Goal: Task Accomplishment & Management: Manage account settings

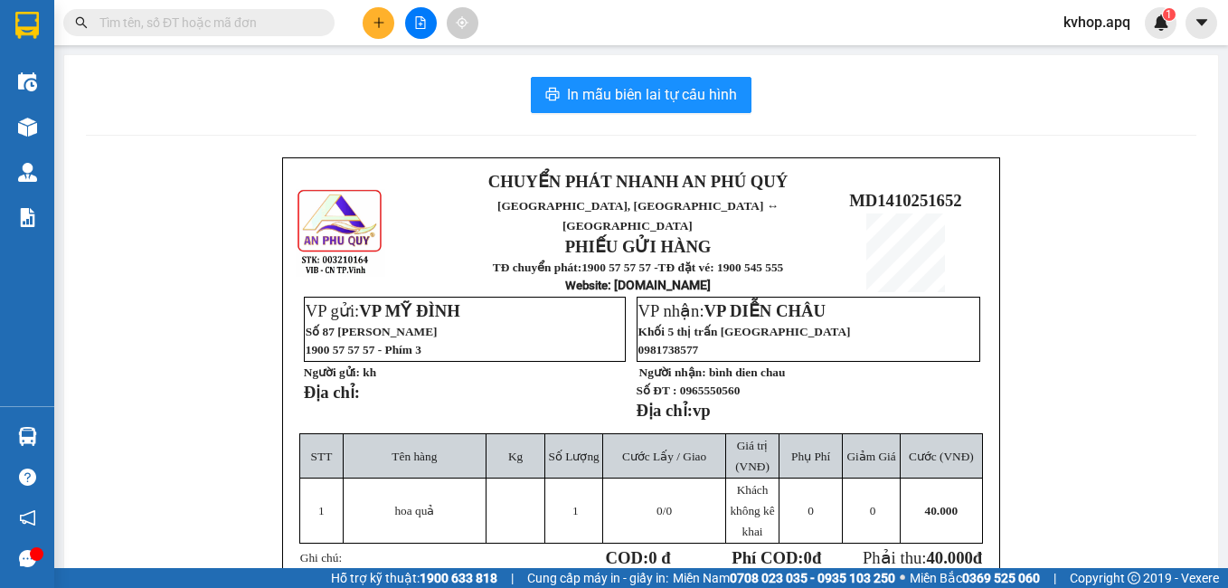
scroll to position [90, 0]
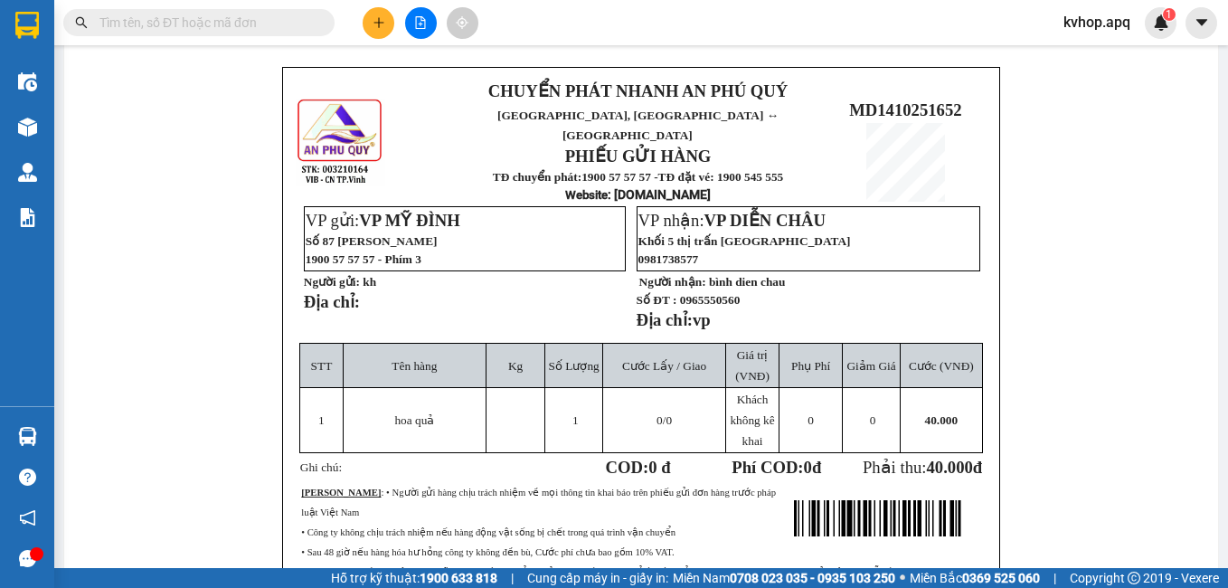
click at [308, 388] on td "1" at bounding box center [321, 420] width 43 height 65
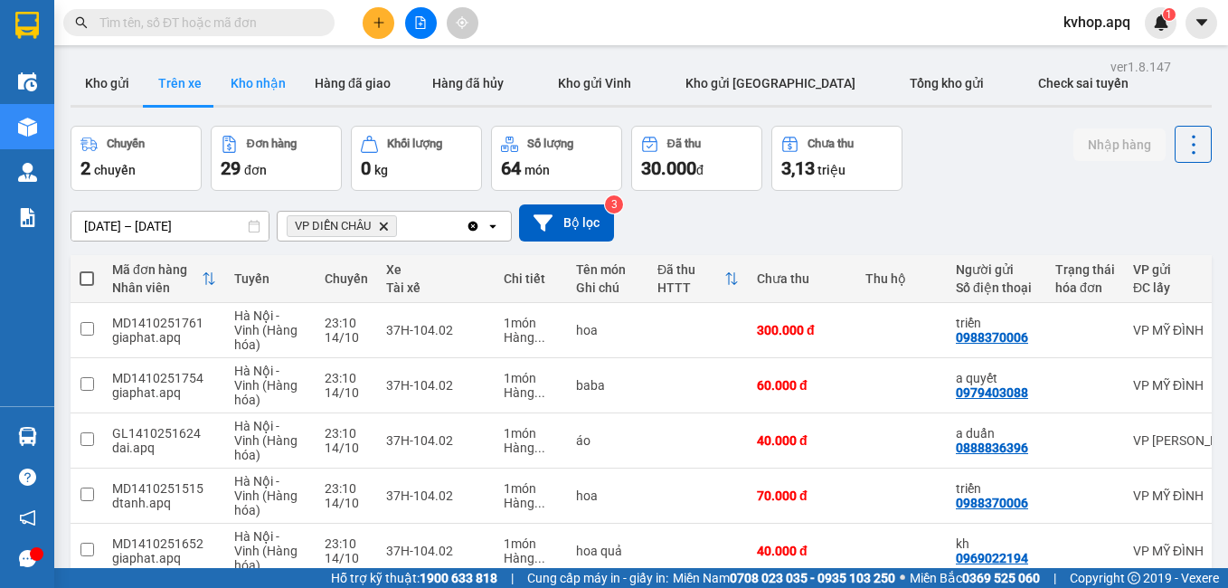
click at [269, 78] on button "Kho nhận" at bounding box center [258, 82] width 84 height 43
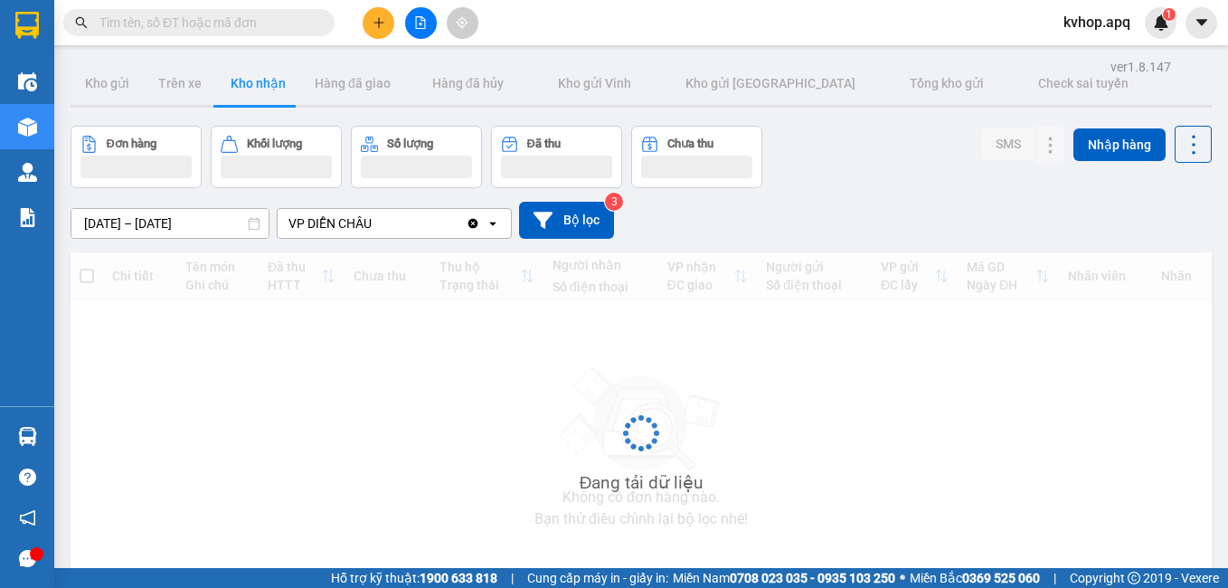
click at [133, 226] on input "[DATE] – [DATE]" at bounding box center [169, 223] width 197 height 29
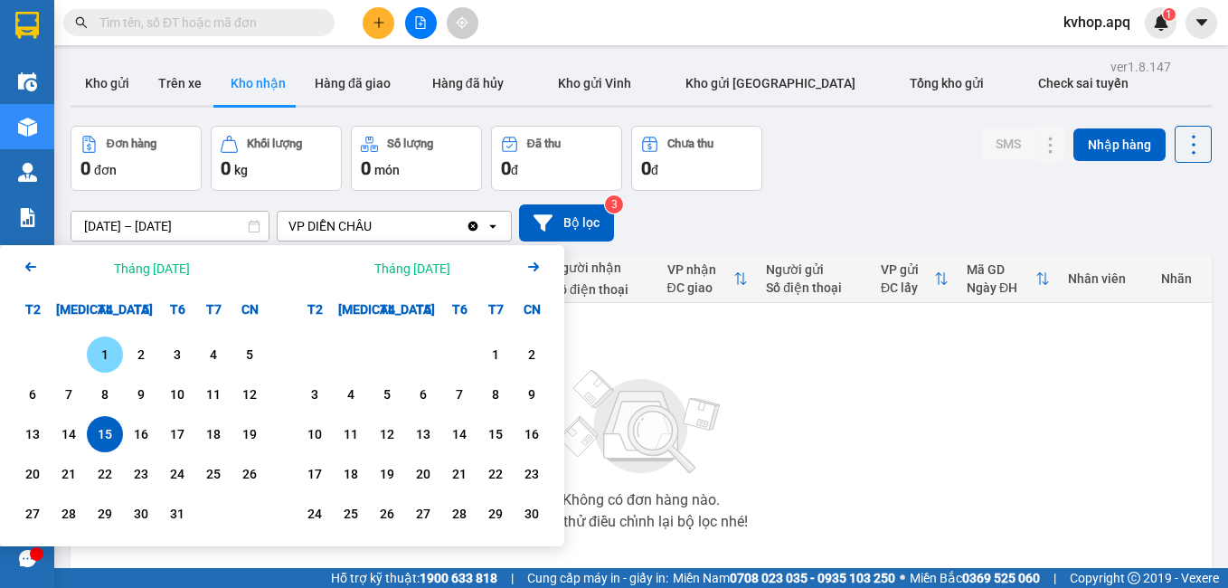
click at [103, 356] on div "1" at bounding box center [104, 355] width 25 height 22
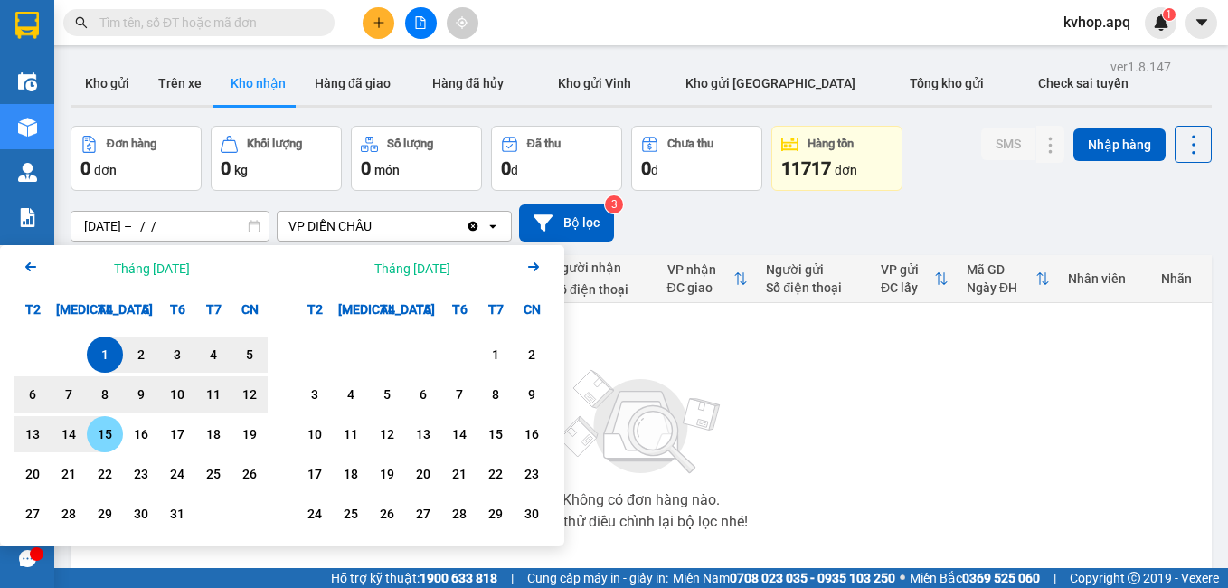
click at [109, 439] on div "15" at bounding box center [104, 434] width 25 height 22
type input "[DATE] – [DATE]"
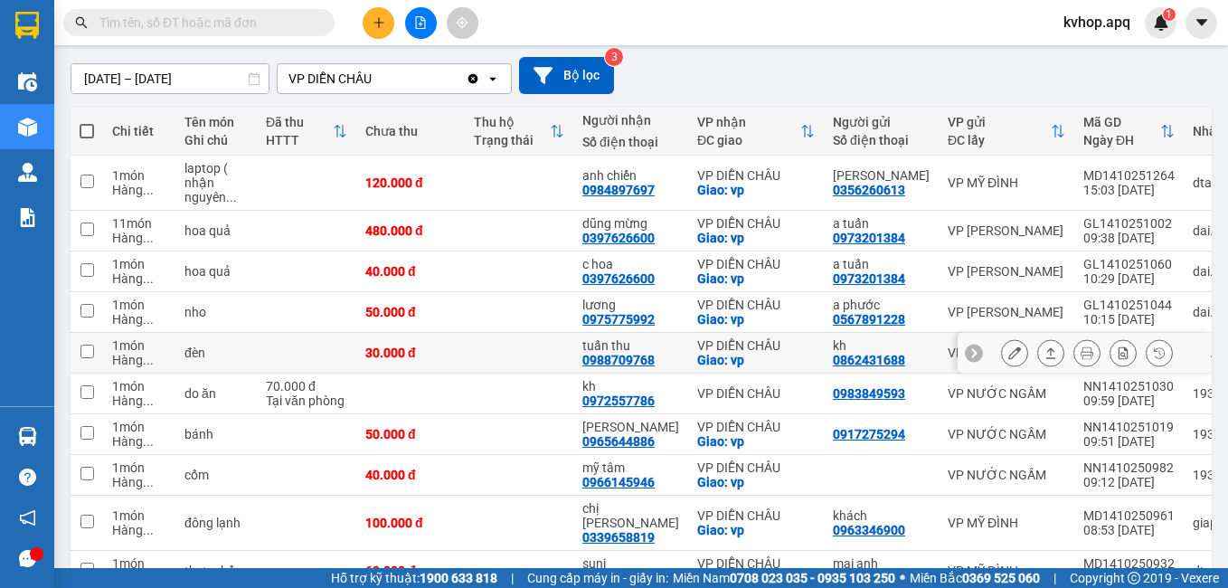
scroll to position [238, 0]
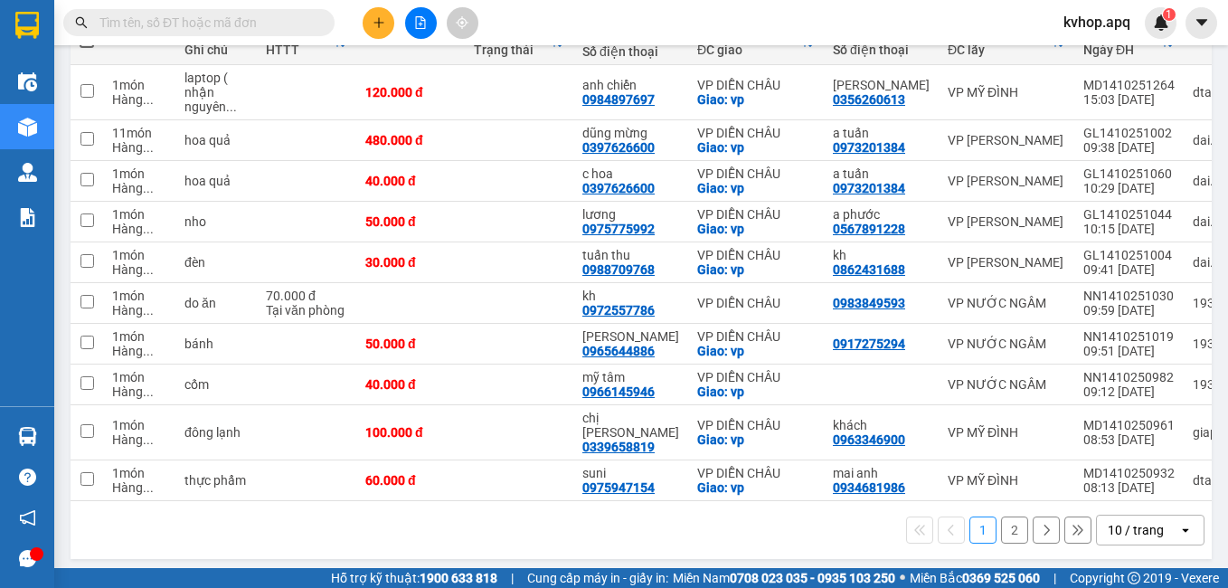
click at [1001, 533] on button "2" at bounding box center [1014, 529] width 27 height 27
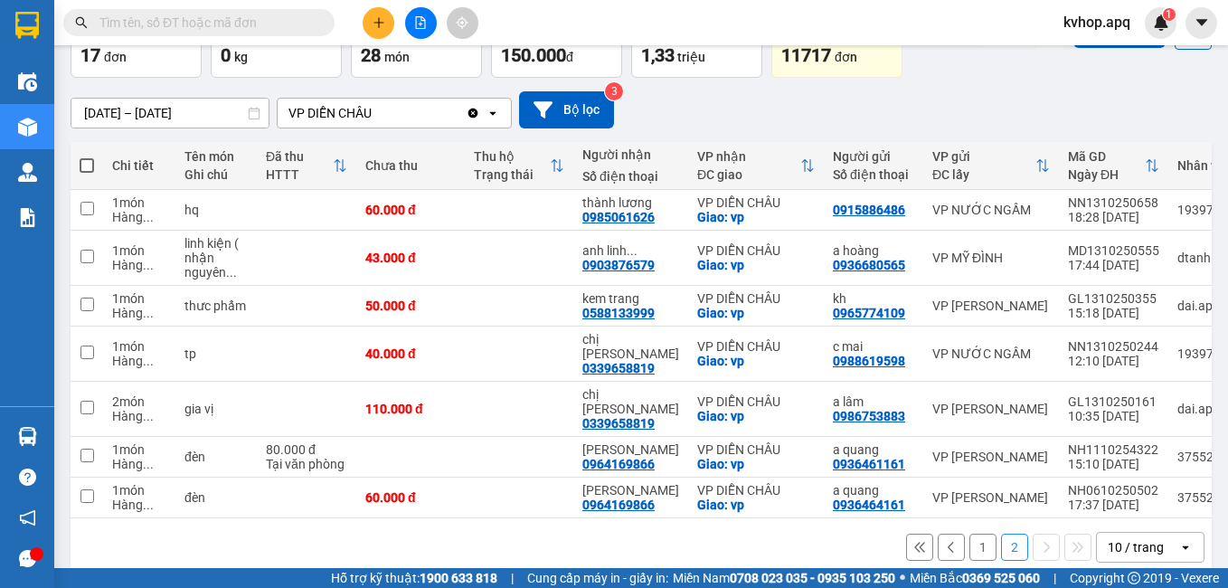
scroll to position [116, 0]
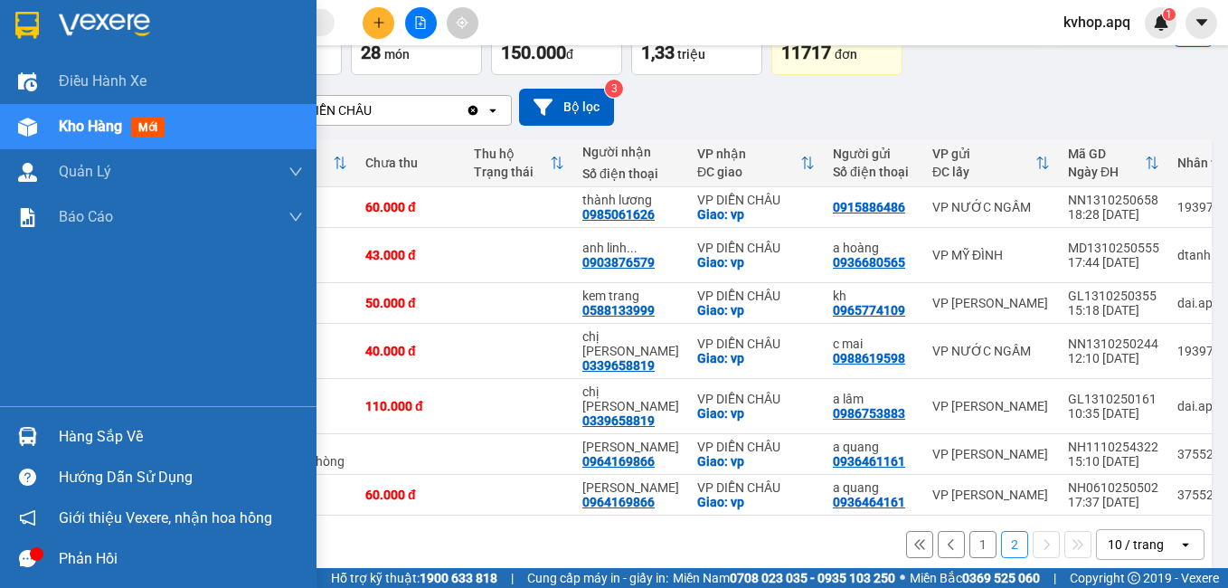
drag, startPoint x: 56, startPoint y: 434, endPoint x: 76, endPoint y: 434, distance: 19.9
click at [61, 434] on div "Hàng sắp về" at bounding box center [158, 436] width 316 height 41
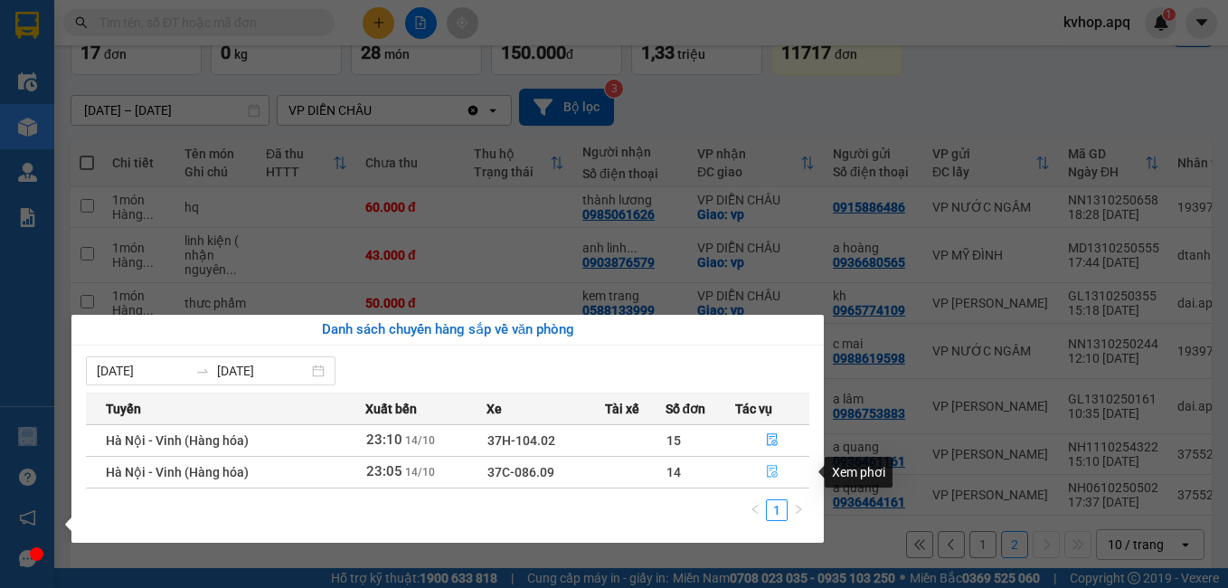
click at [776, 472] on icon "file-done" at bounding box center [772, 472] width 11 height 13
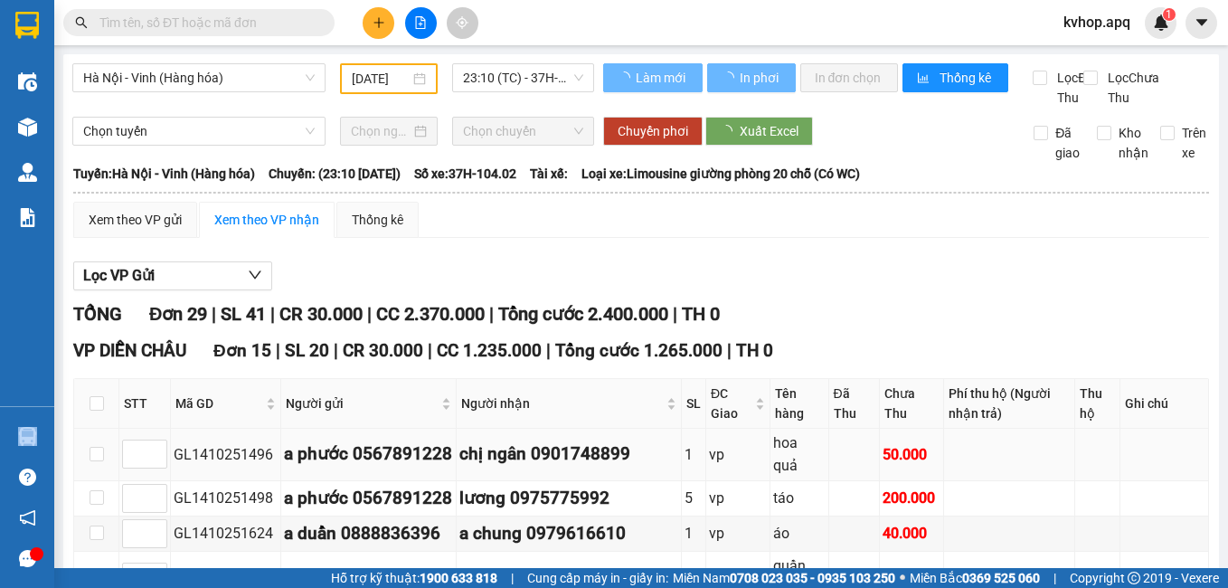
scroll to position [90, 0]
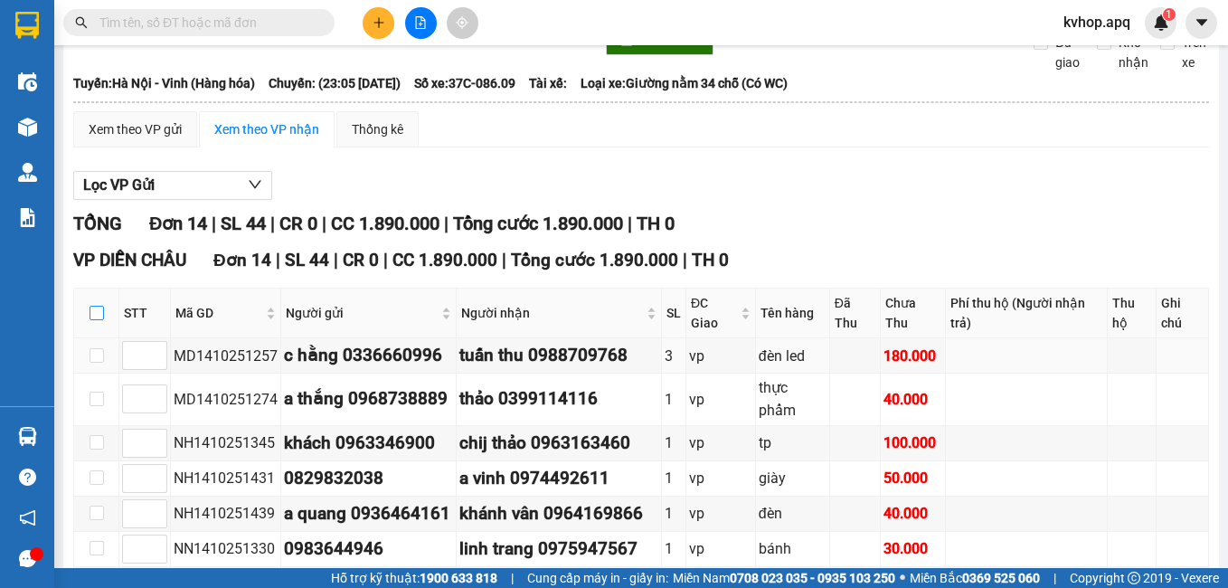
click at [99, 323] on label at bounding box center [97, 313] width 14 height 20
click at [99, 320] on input "checkbox" at bounding box center [97, 313] width 14 height 14
checkbox input "true"
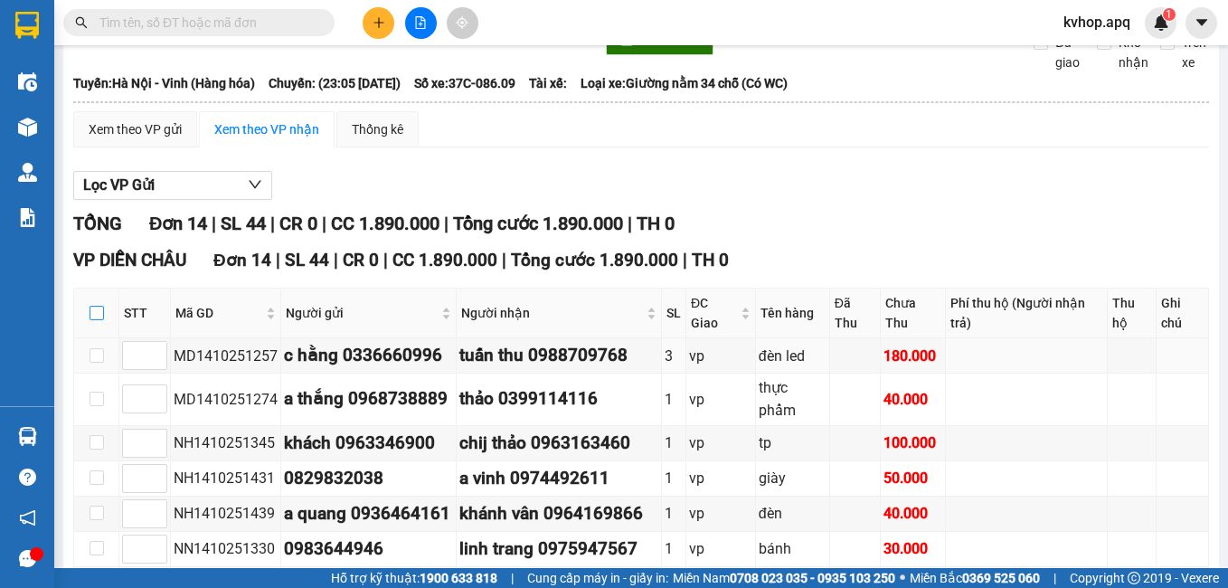
checkbox input "true"
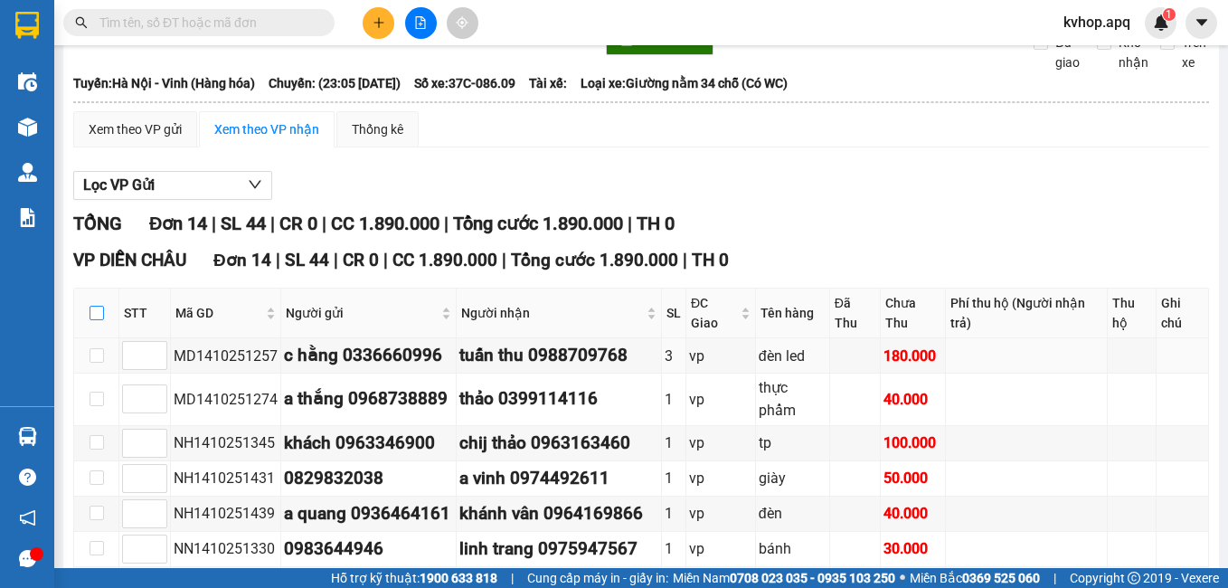
checkbox input "true"
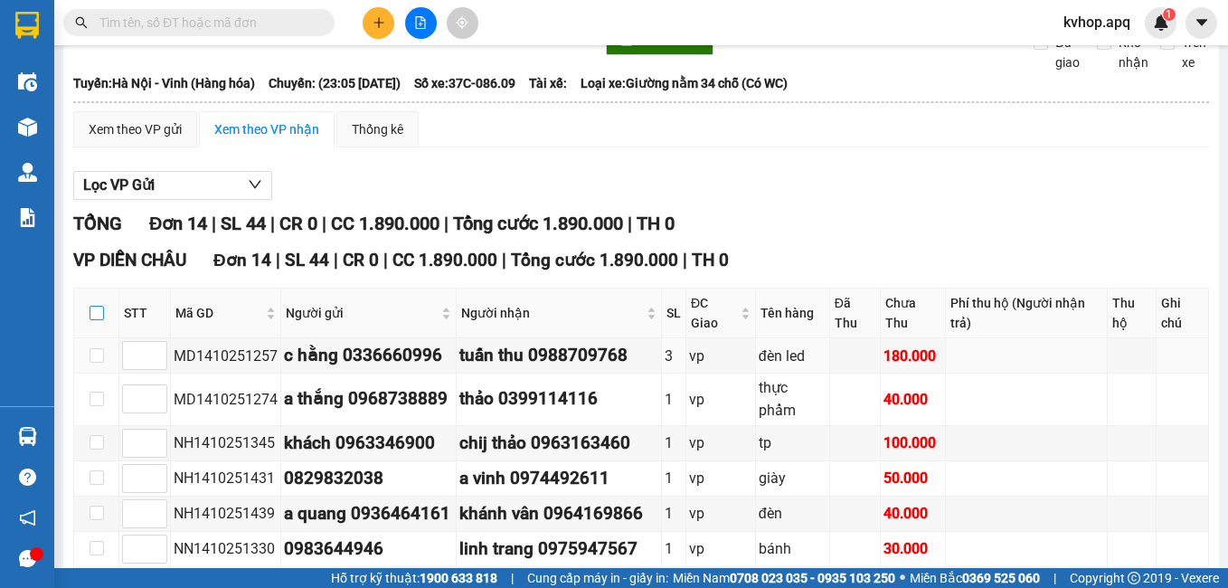
checkbox input "true"
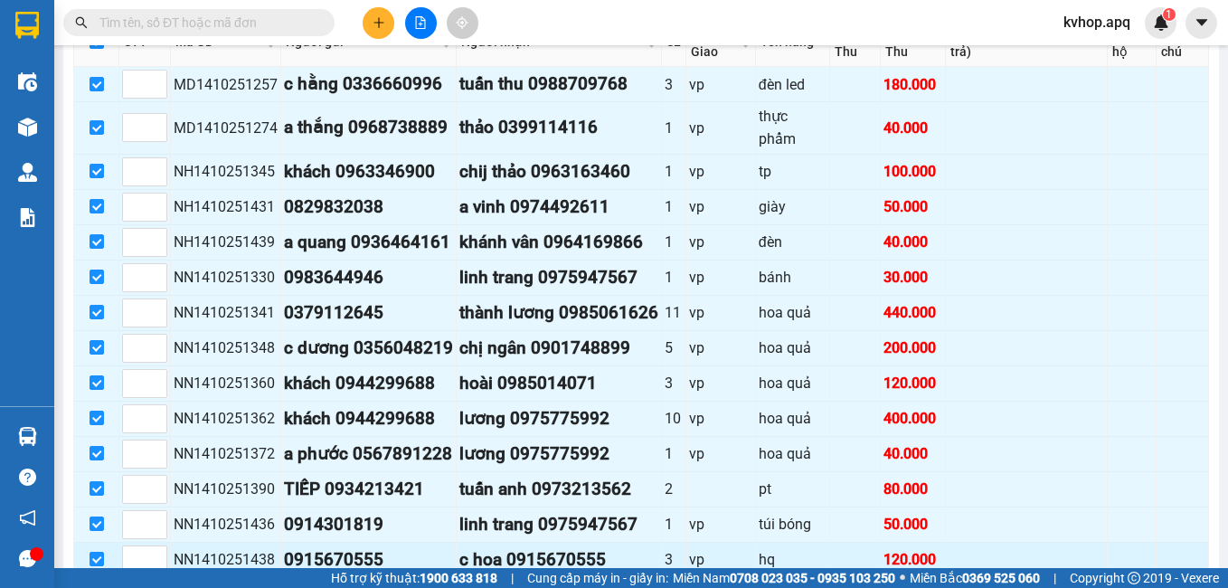
scroll to position [485, 0]
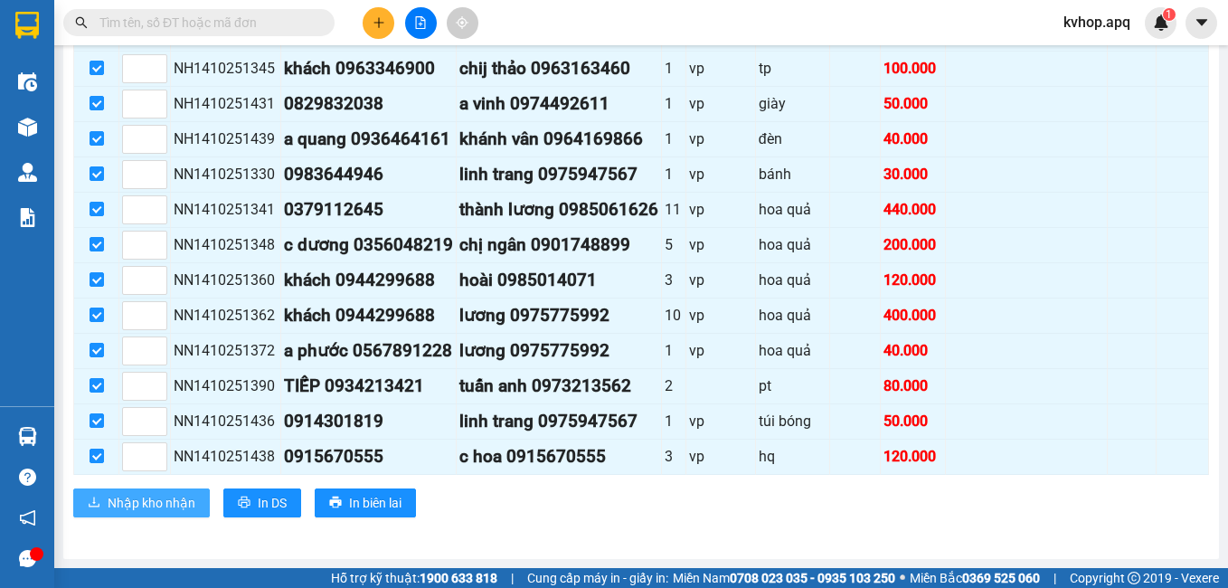
click at [192, 505] on span "Nhập kho nhận" at bounding box center [152, 503] width 88 height 20
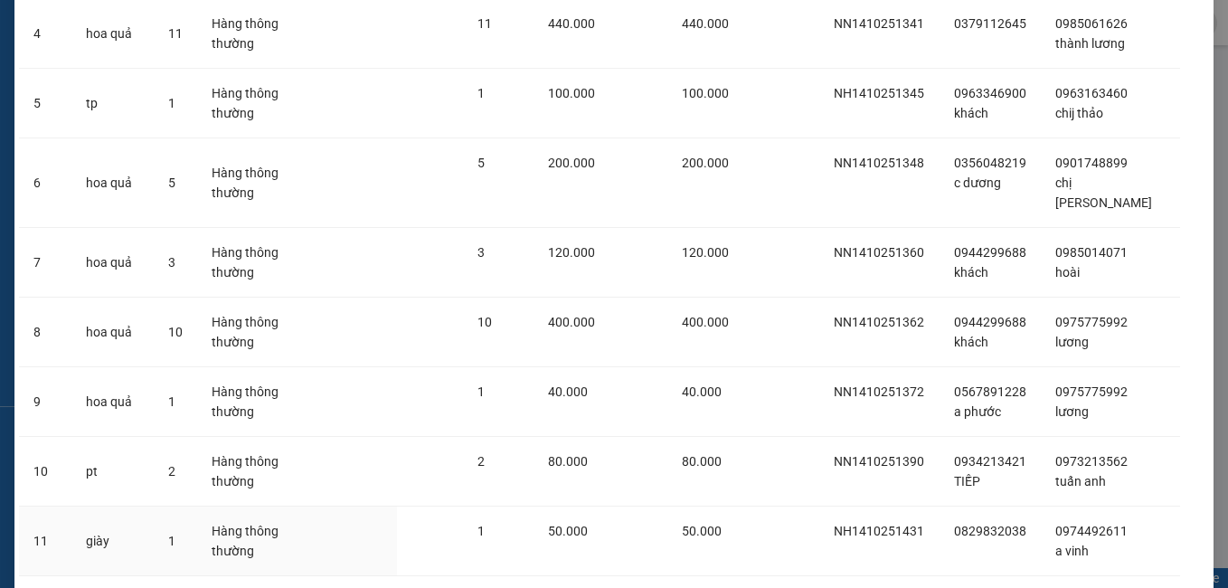
scroll to position [633, 0]
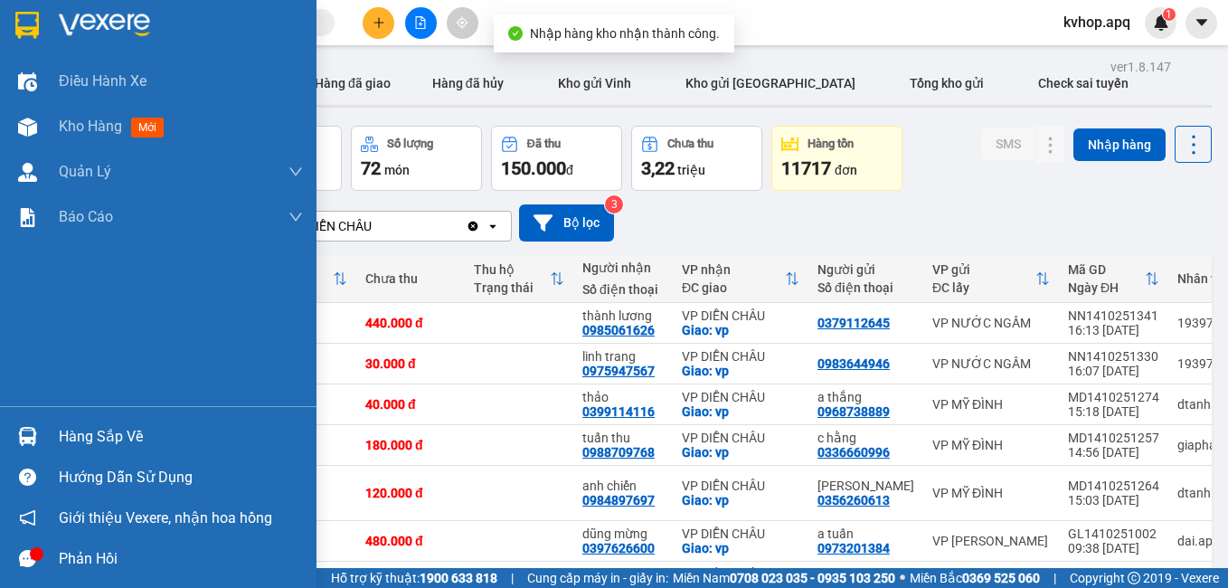
click at [92, 440] on div "Hàng sắp về" at bounding box center [181, 436] width 244 height 27
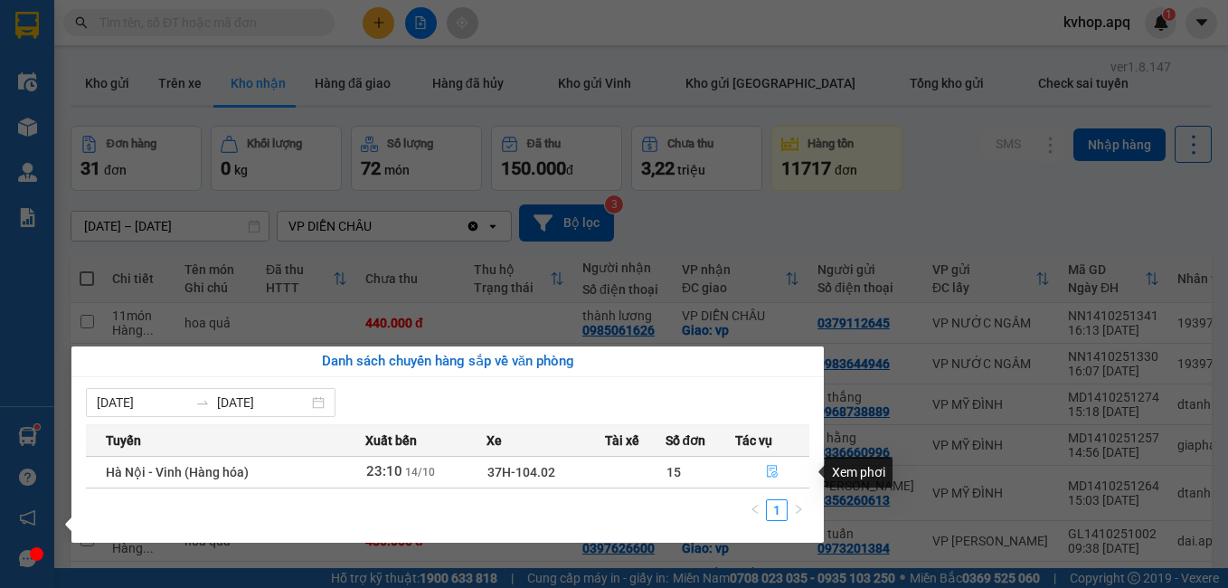
click at [772, 471] on icon "file-done" at bounding box center [772, 471] width 13 height 13
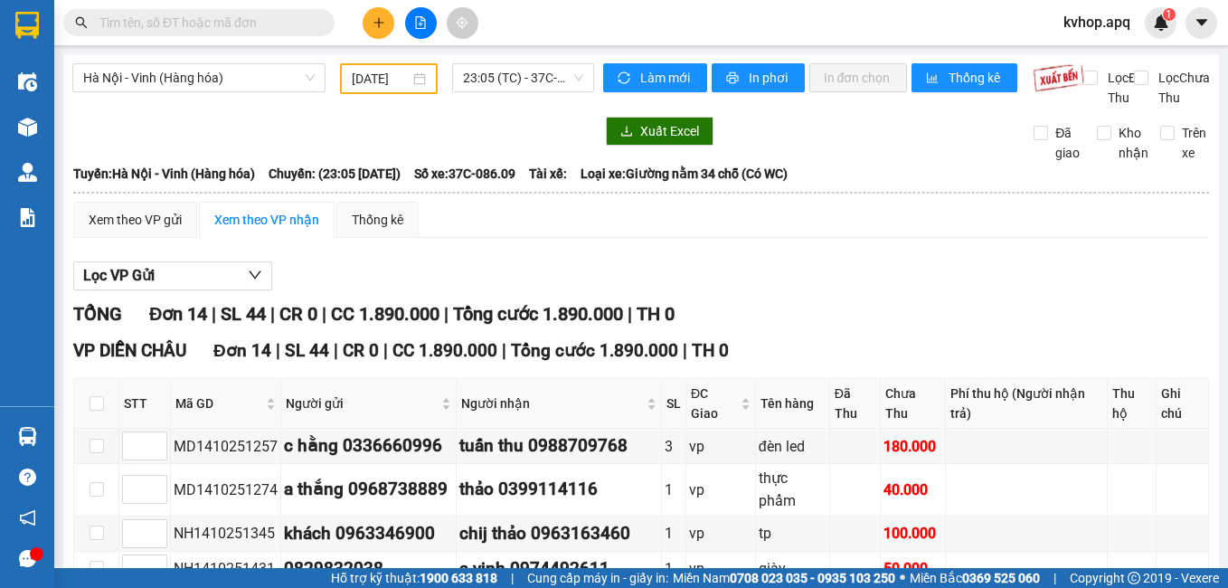
scroll to position [181, 0]
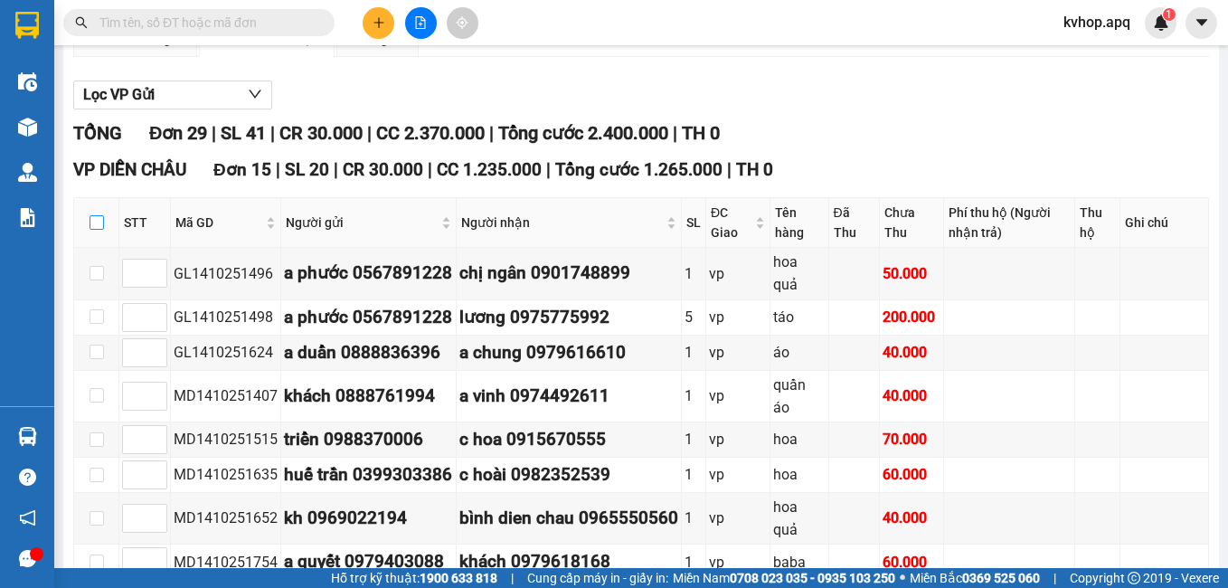
click at [99, 230] on input "checkbox" at bounding box center [97, 222] width 14 height 14
checkbox input "true"
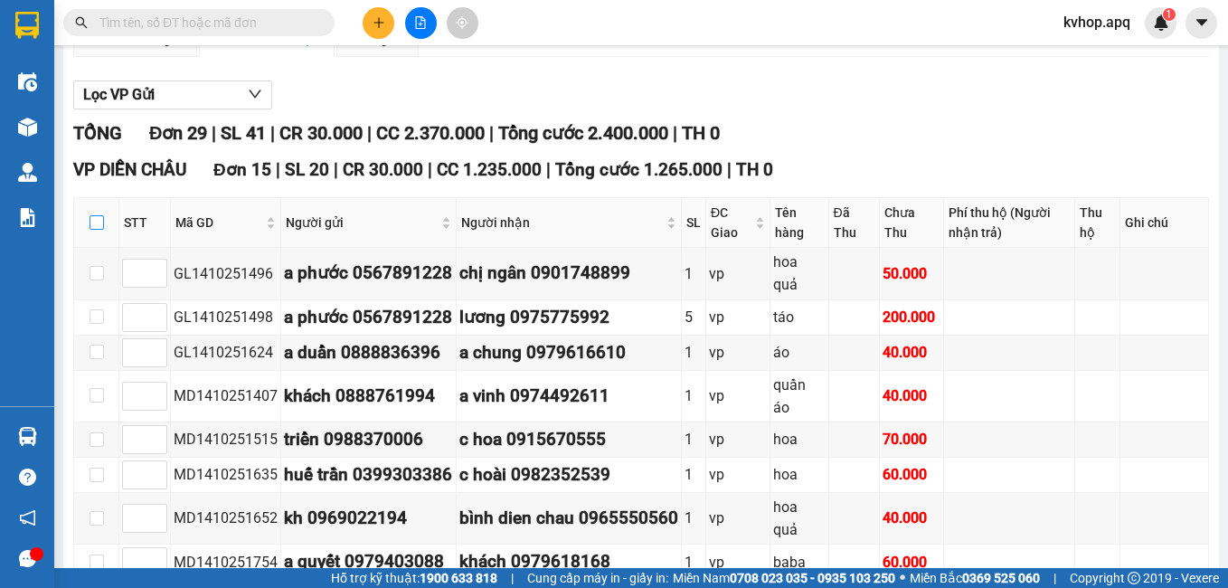
checkbox input "true"
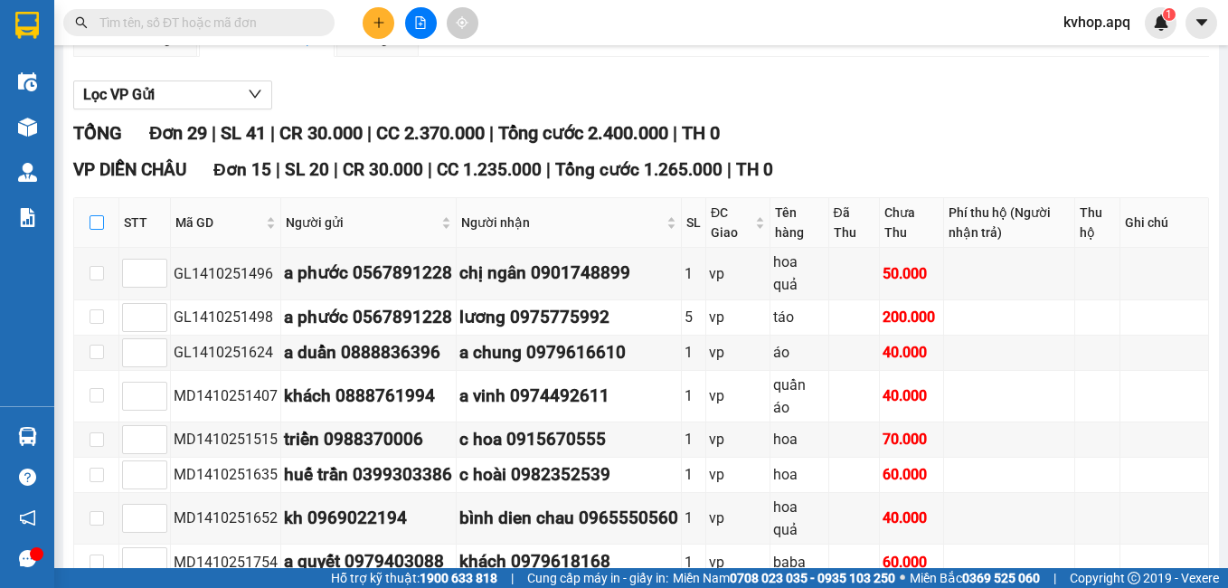
checkbox input "true"
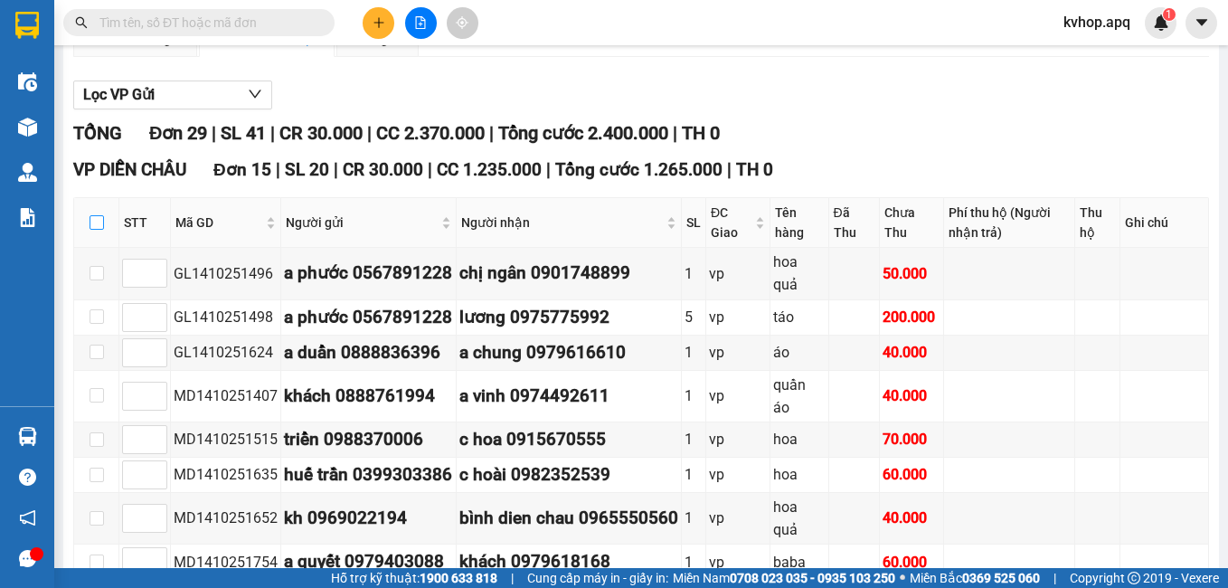
checkbox input "true"
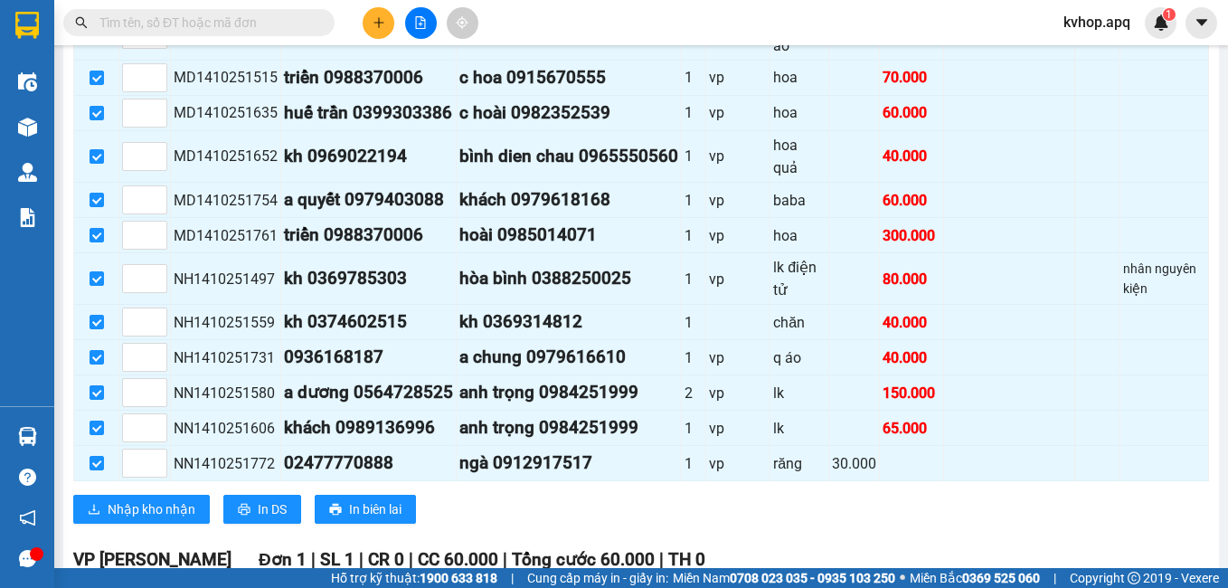
scroll to position [633, 0]
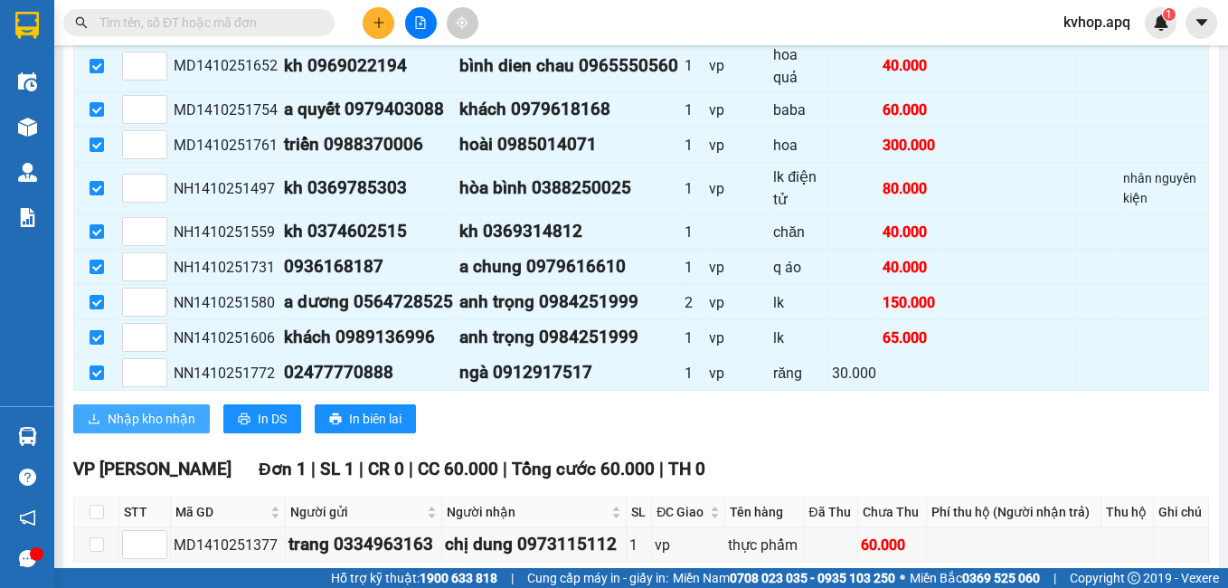
click at [158, 429] on span "Nhập kho nhận" at bounding box center [152, 419] width 88 height 20
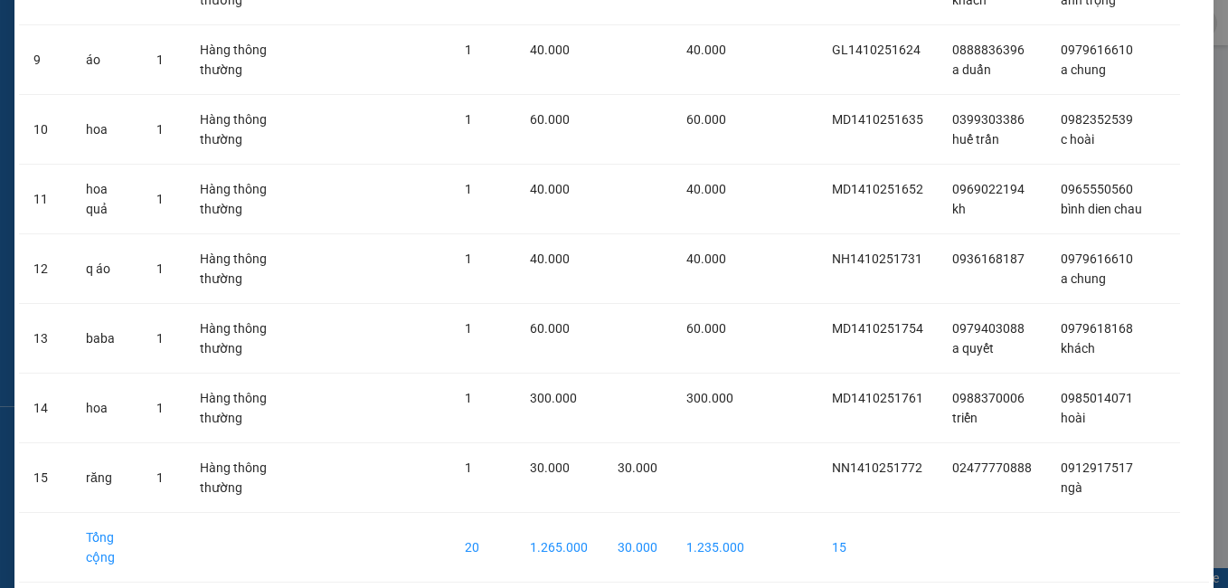
scroll to position [780, 0]
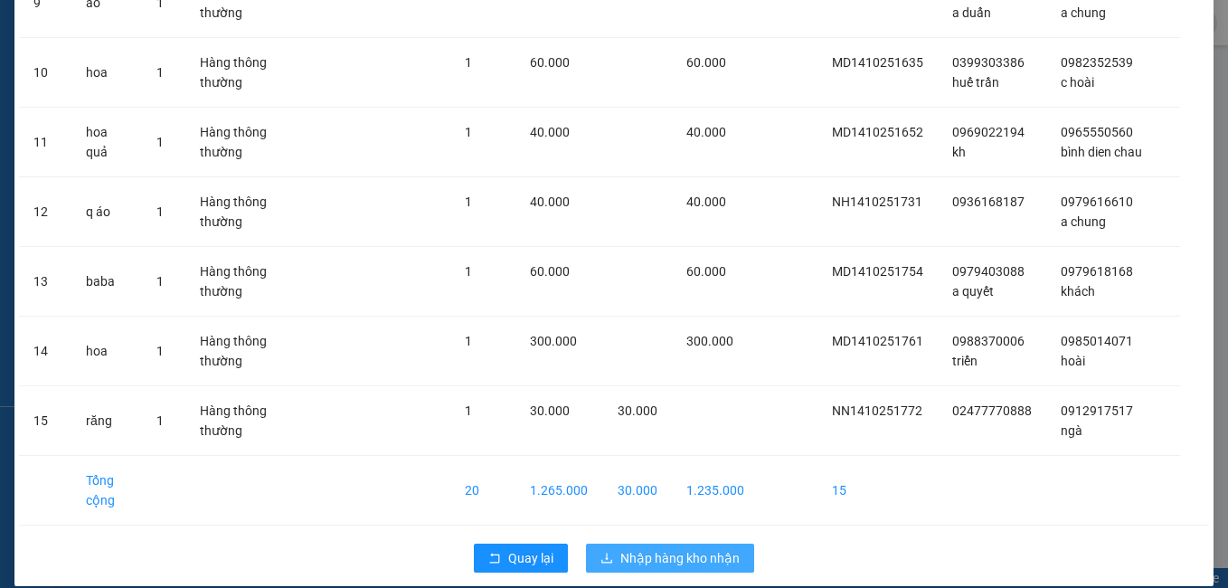
click at [677, 543] on button "Nhập hàng kho nhận" at bounding box center [670, 557] width 168 height 29
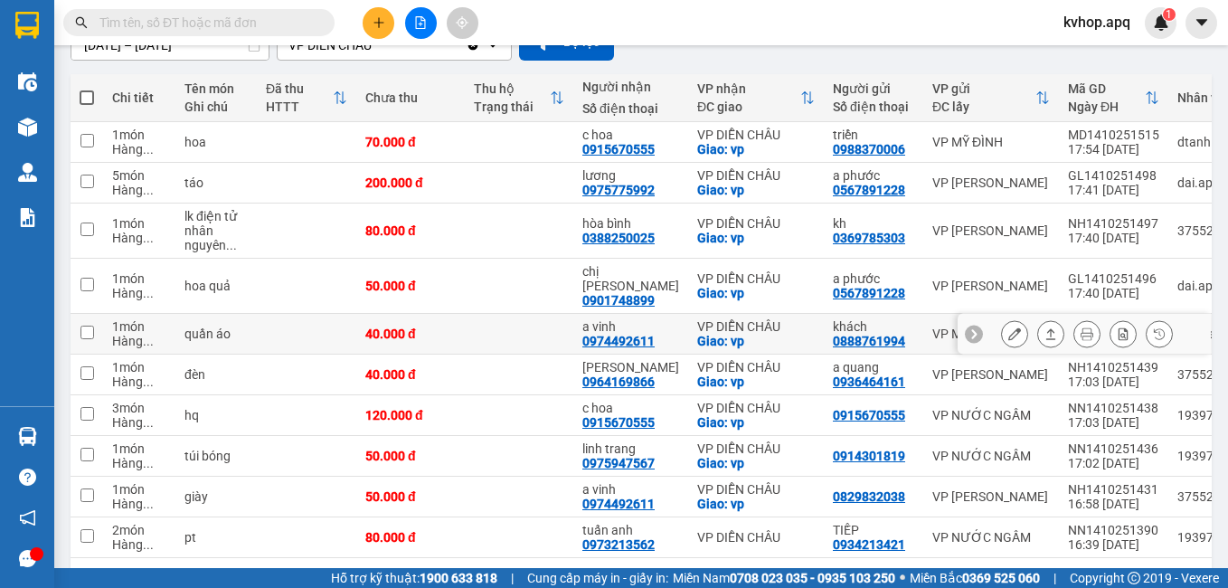
scroll to position [238, 0]
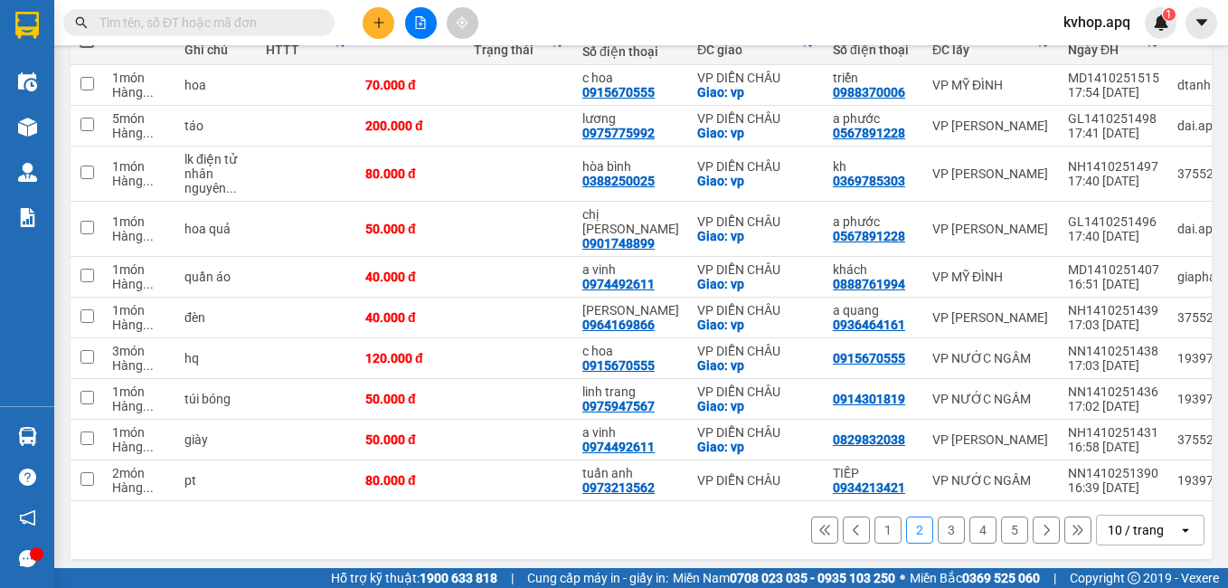
click at [874, 528] on button "1" at bounding box center [887, 529] width 27 height 27
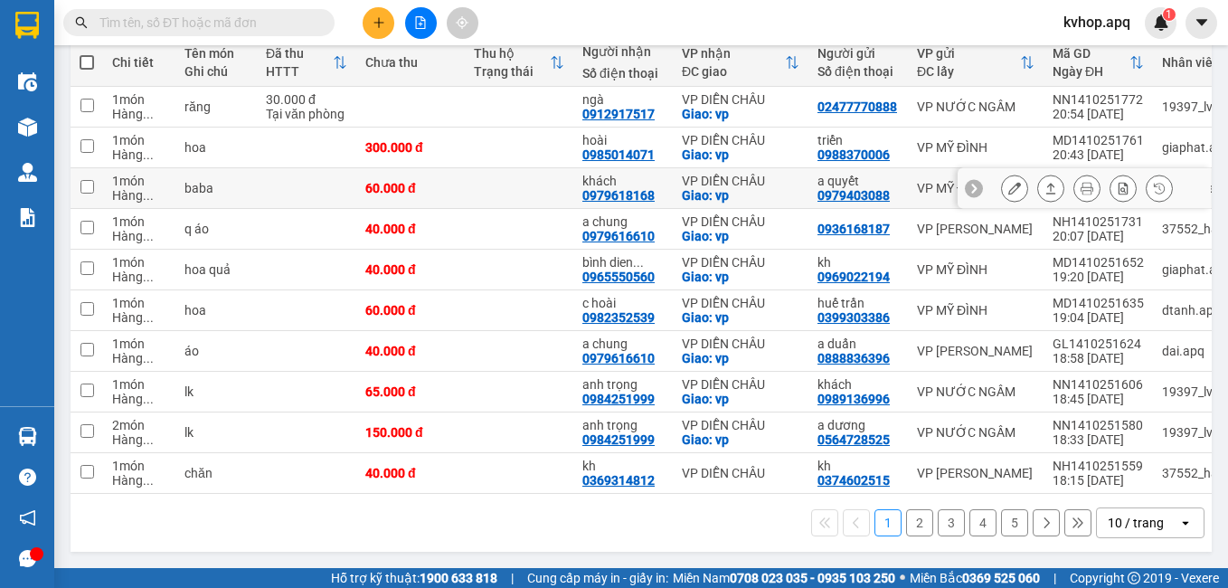
scroll to position [223, 0]
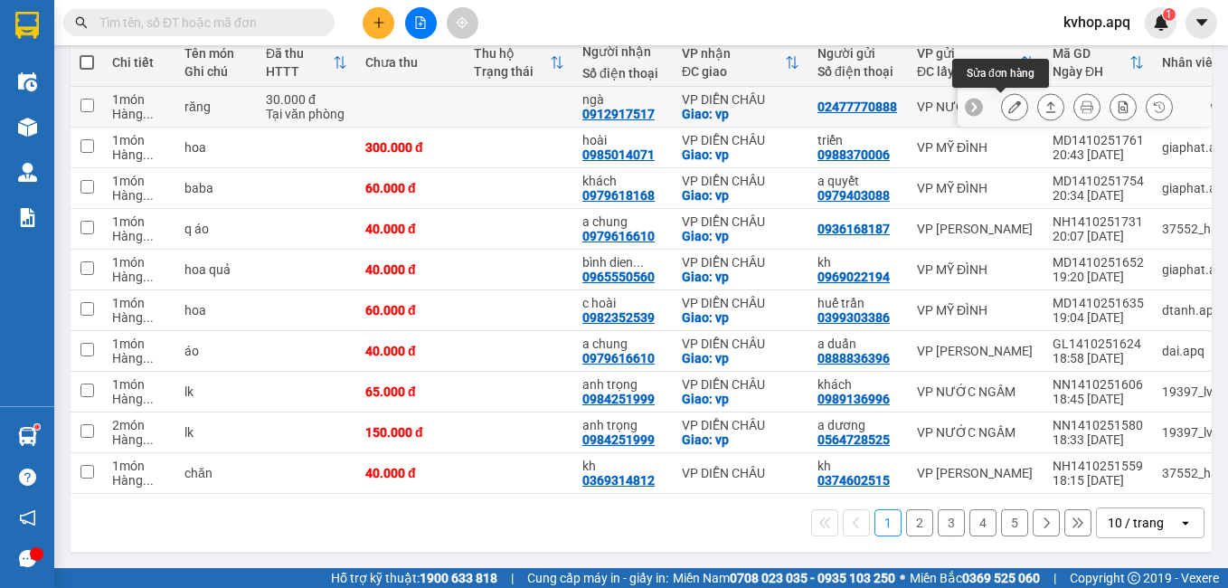
click at [1008, 100] on icon at bounding box center [1014, 106] width 13 height 13
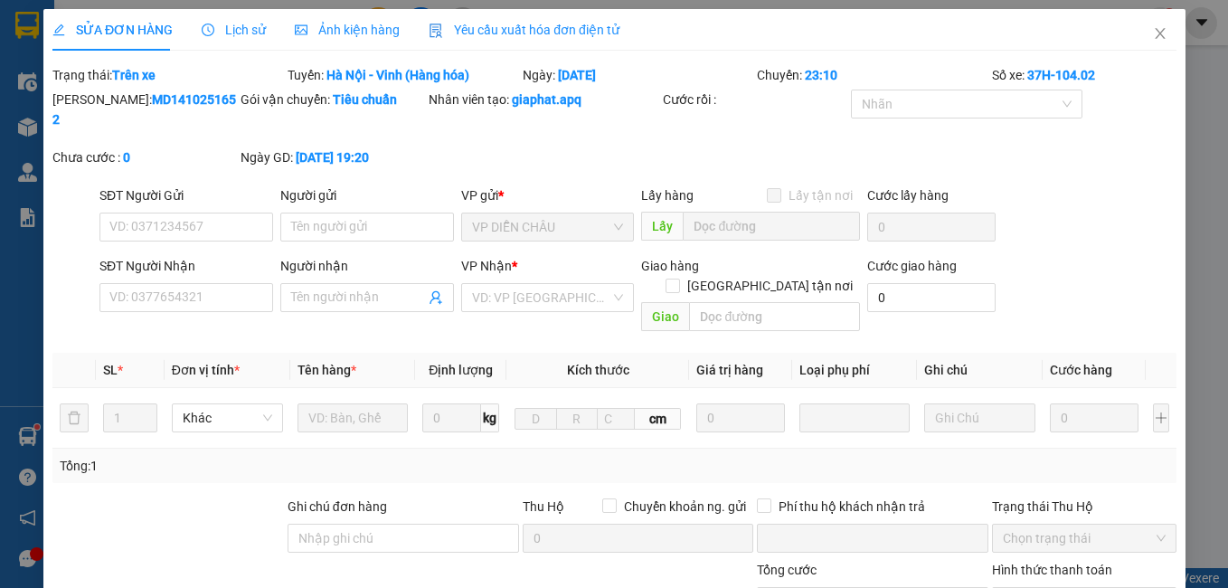
type input "02477770888"
type input "0912917517"
type input "ngà"
checkbox input "true"
type input "vp"
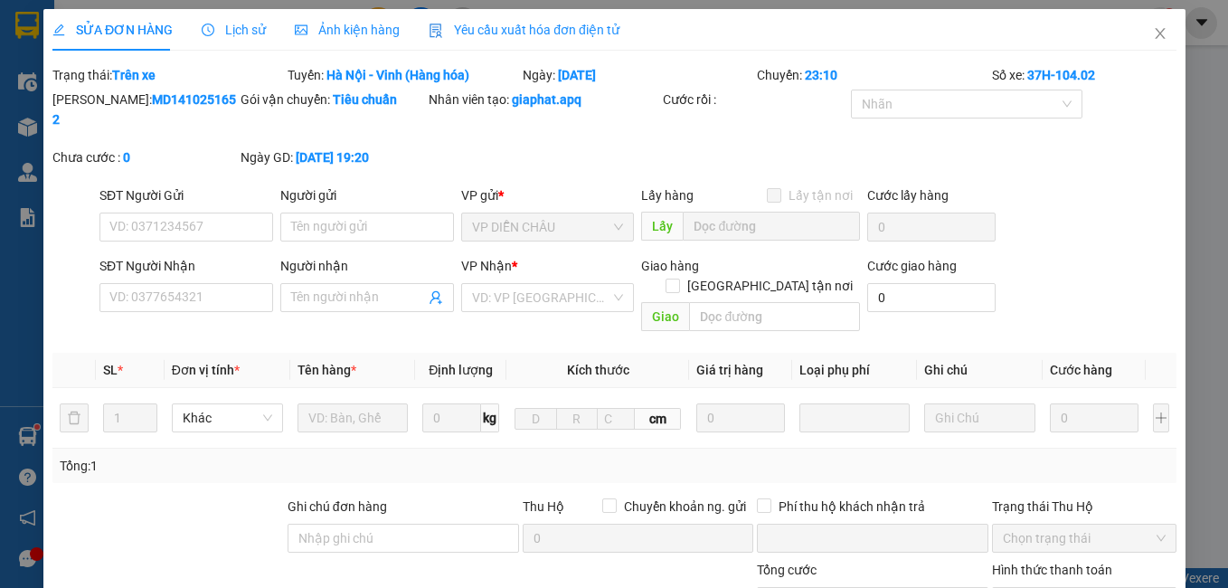
type input "0"
type input "30.000"
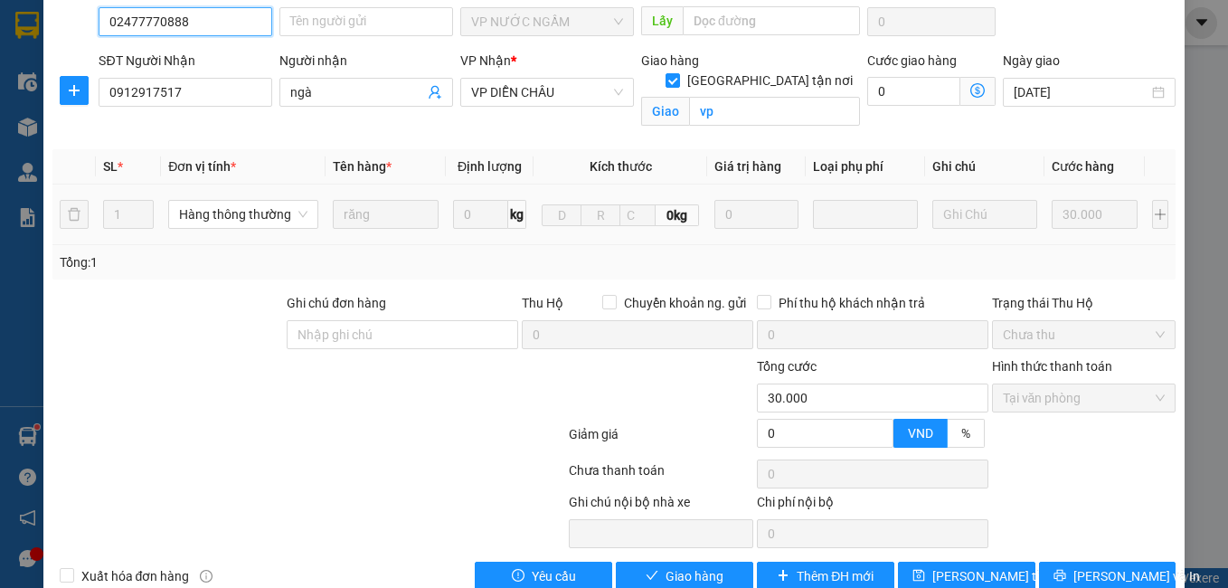
scroll to position [199, 0]
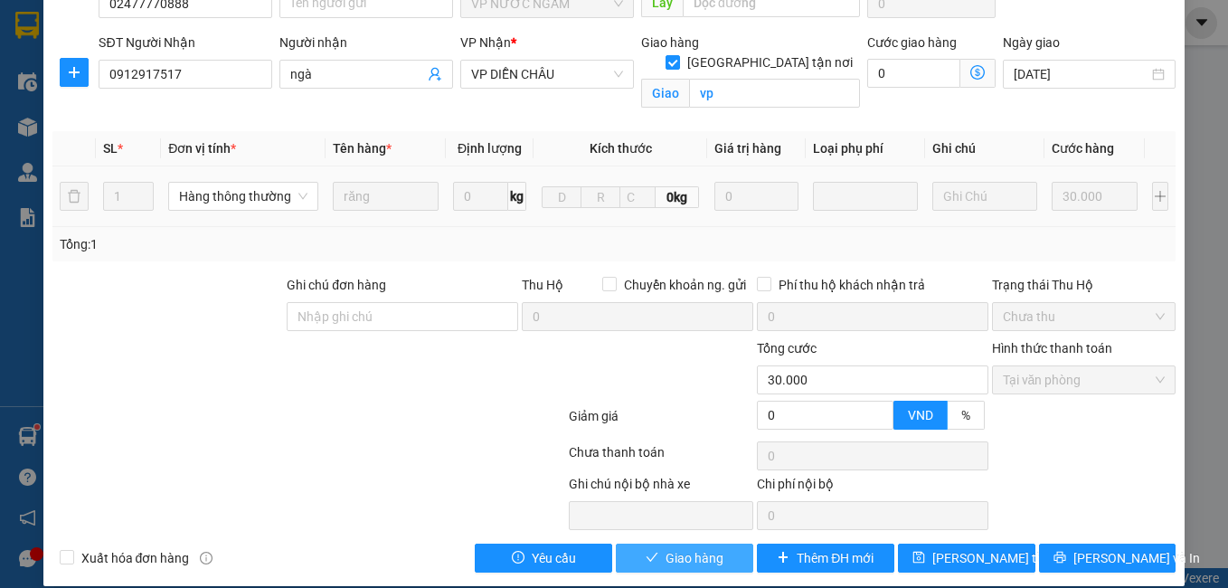
click at [687, 548] on span "Giao hàng" at bounding box center [695, 558] width 58 height 20
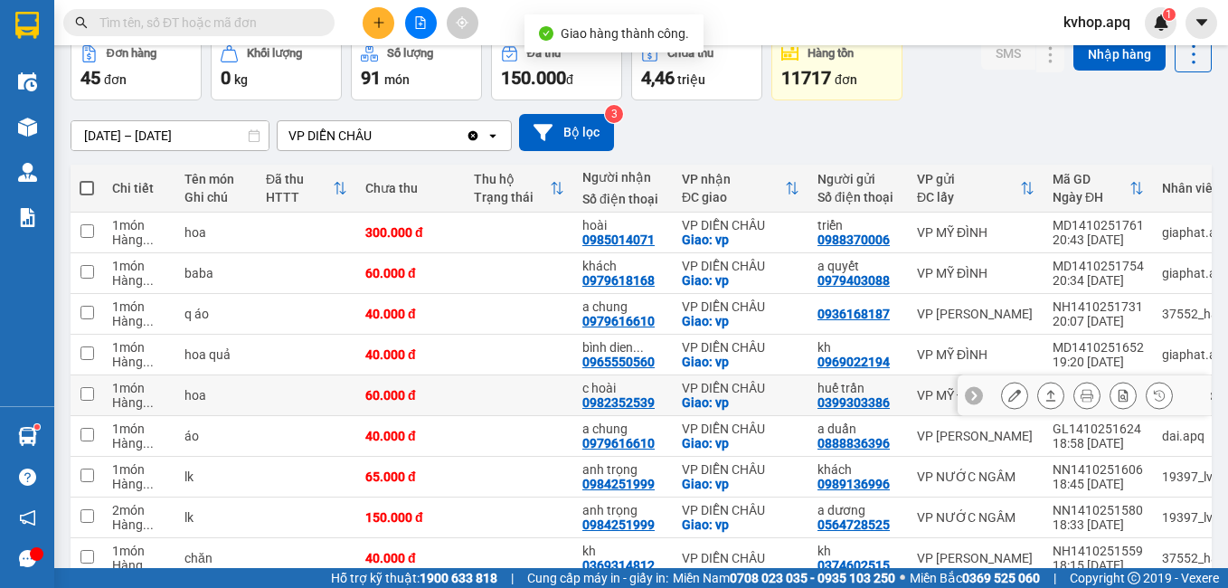
scroll to position [181, 0]
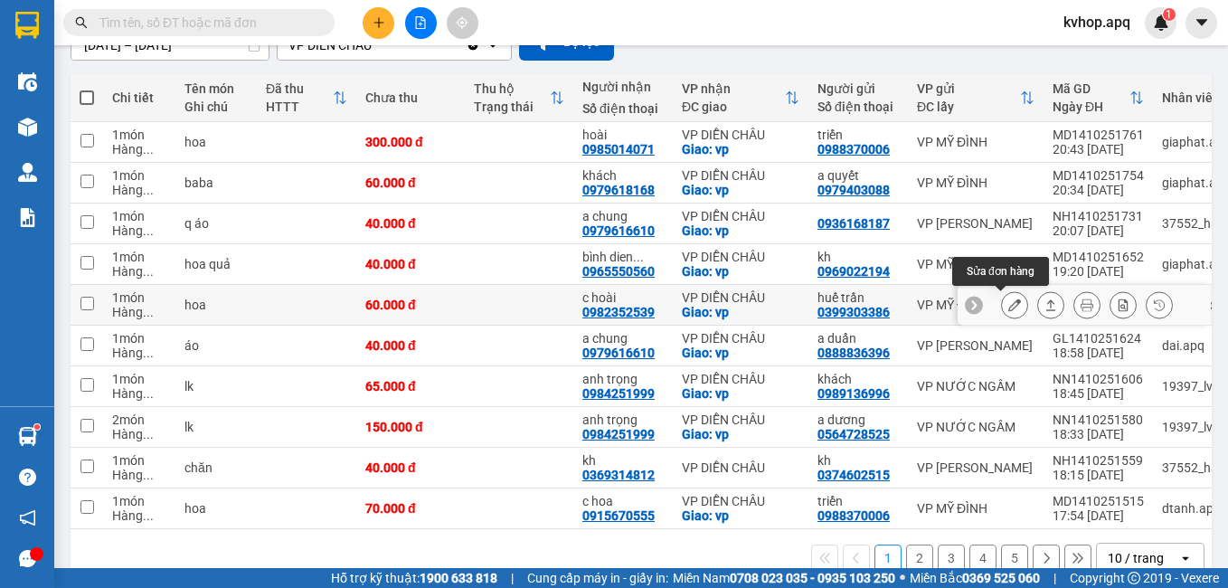
click at [1002, 305] on button at bounding box center [1014, 305] width 25 height 32
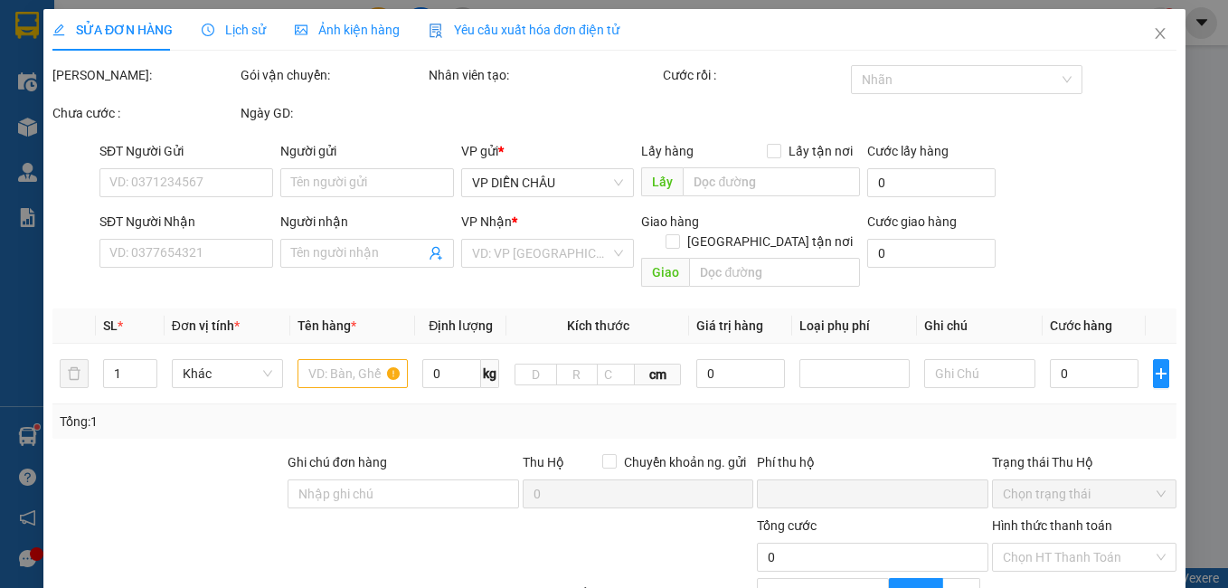
type input "0399303386"
type input "huế trần"
type input "0982352539"
type input "c hoài"
checkbox input "true"
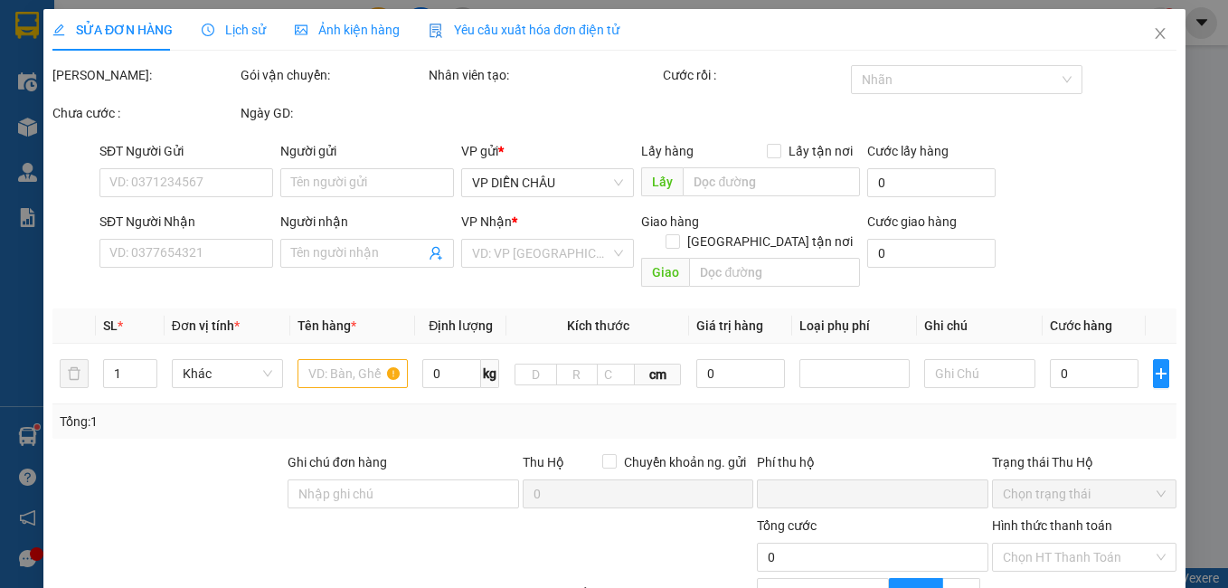
type input "vp"
type input "0"
type input "60.000"
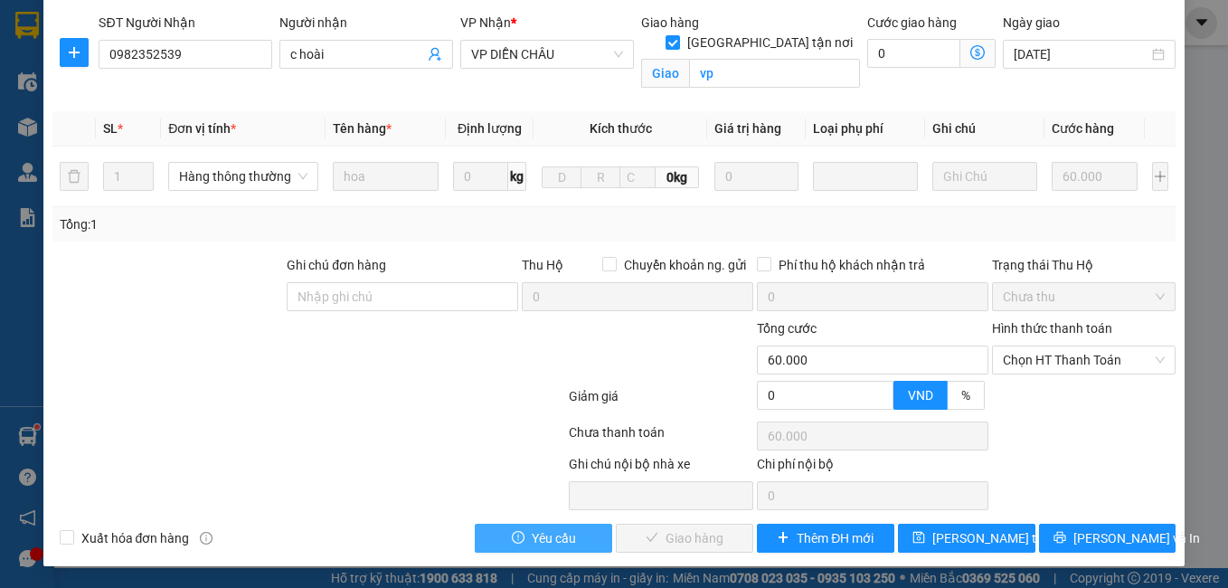
scroll to position [199, 0]
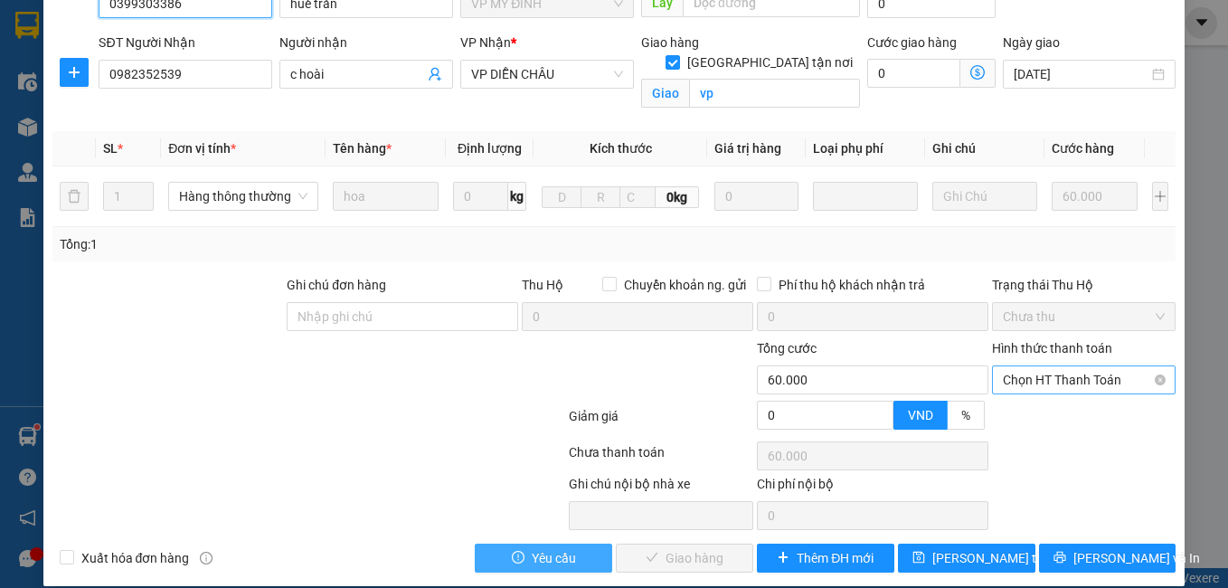
click at [1045, 366] on span "Chọn HT Thanh Toán" at bounding box center [1084, 379] width 163 height 27
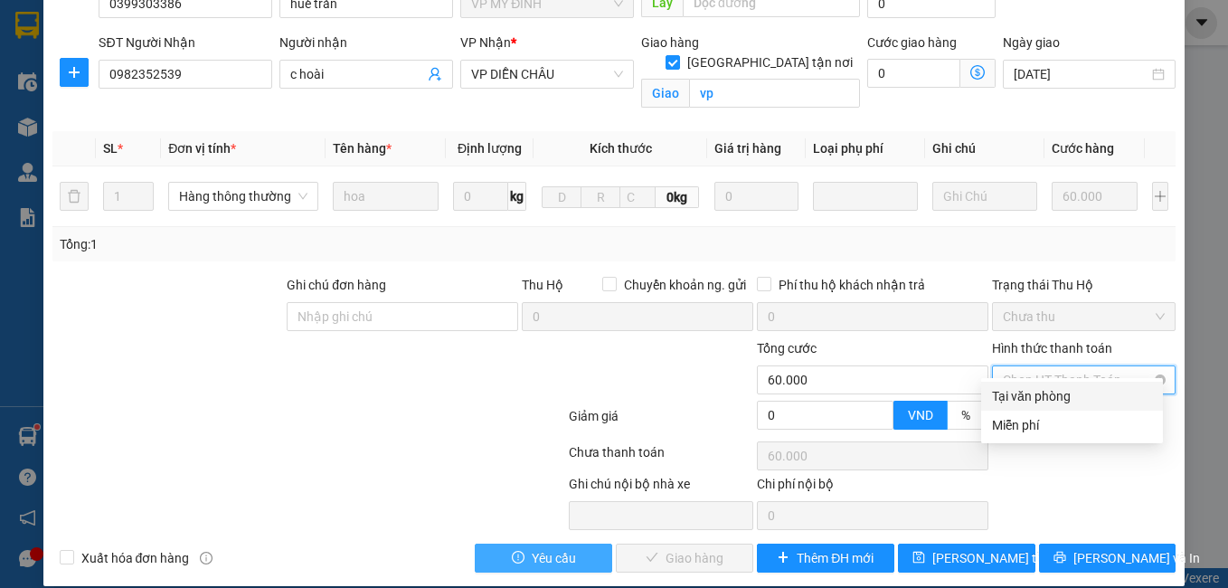
click at [1034, 390] on div "Tại văn phòng" at bounding box center [1072, 396] width 160 height 20
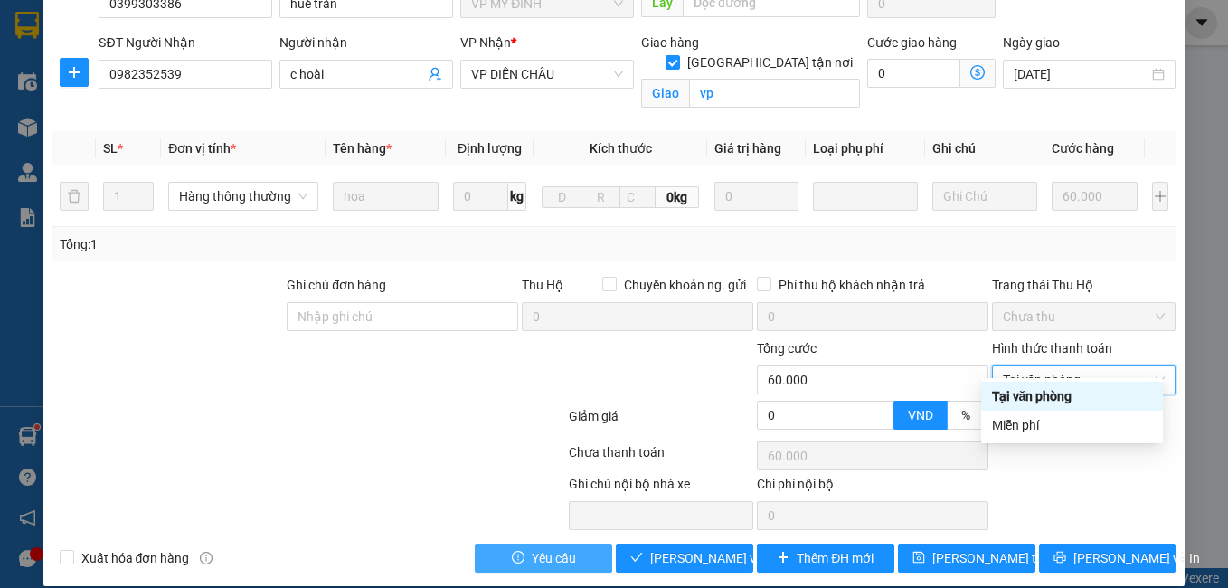
type input "0"
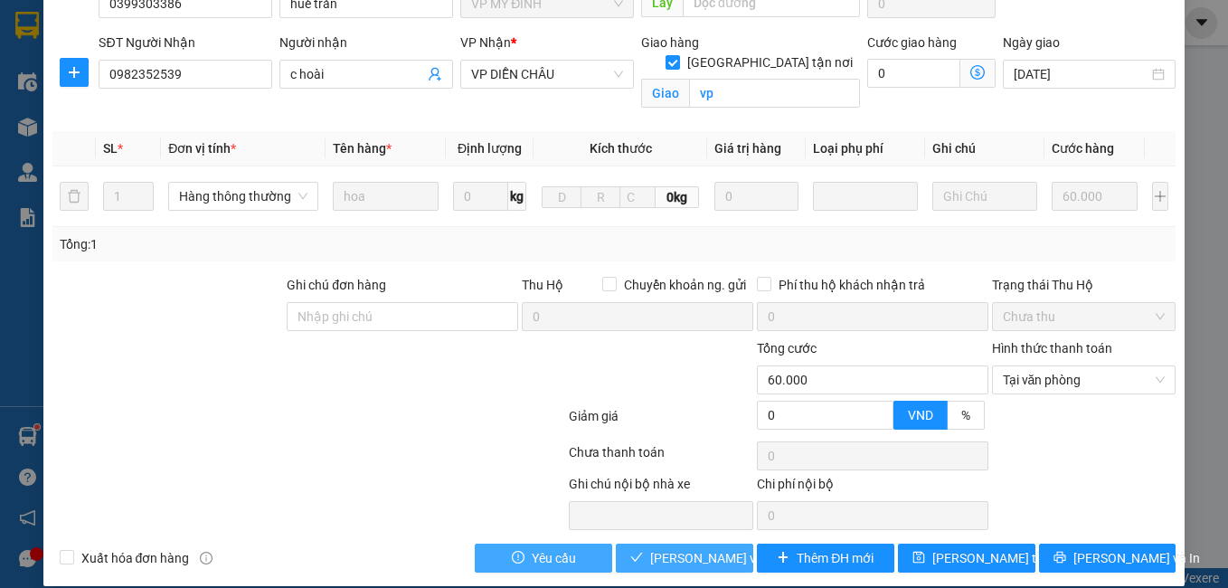
click at [695, 548] on span "[PERSON_NAME] và Giao hàng" at bounding box center [737, 558] width 174 height 20
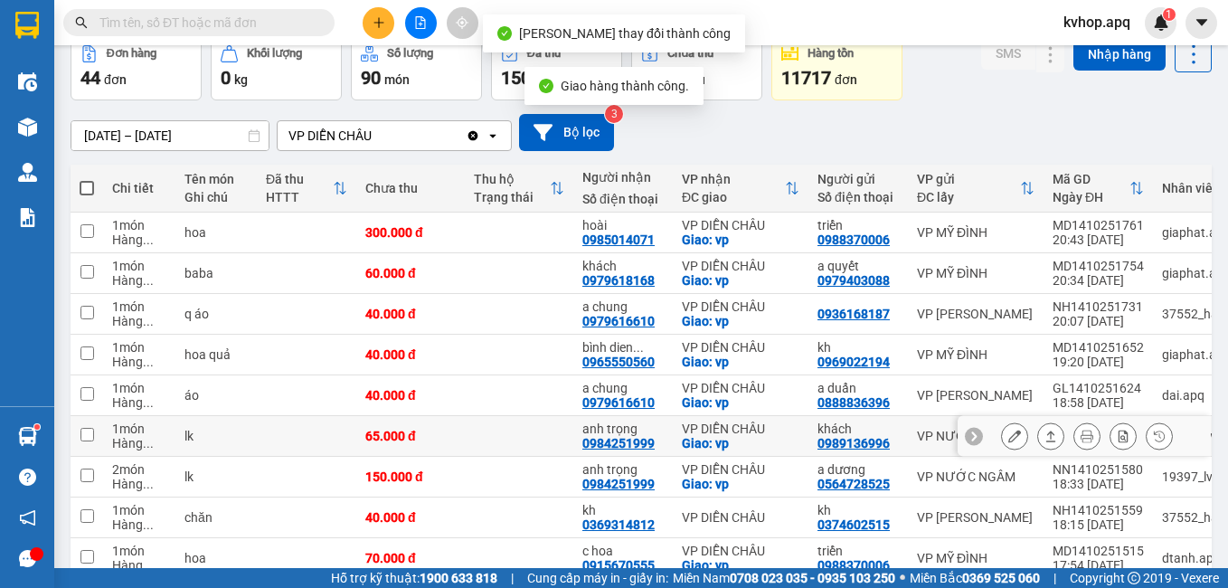
scroll to position [181, 0]
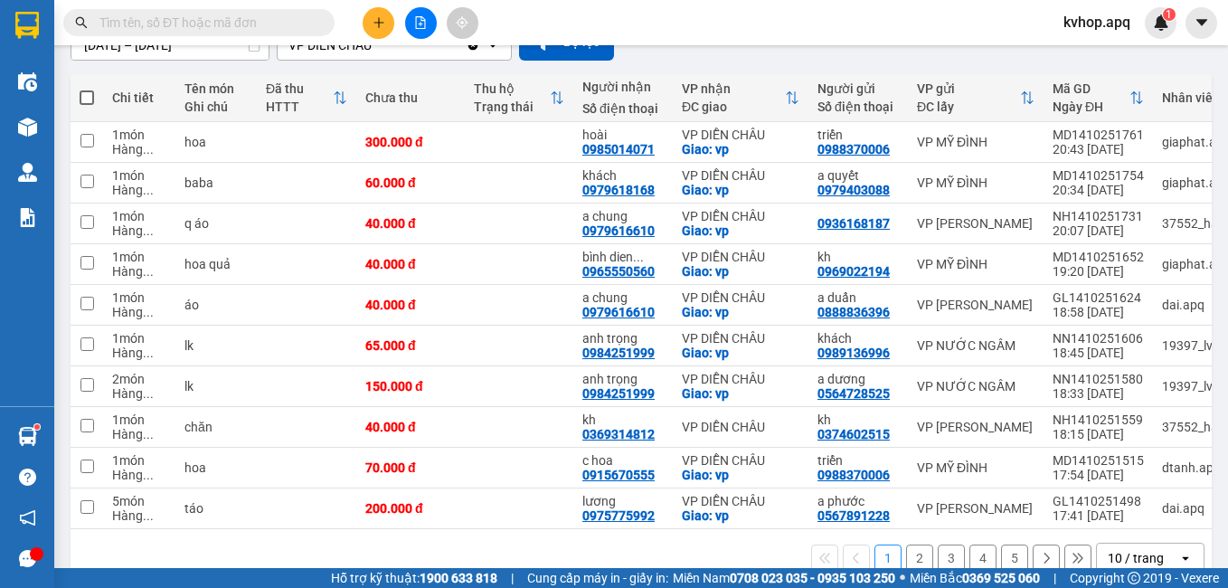
drag, startPoint x: 910, startPoint y: 561, endPoint x: 894, endPoint y: 560, distance: 15.4
click at [909, 561] on button "2" at bounding box center [919, 557] width 27 height 27
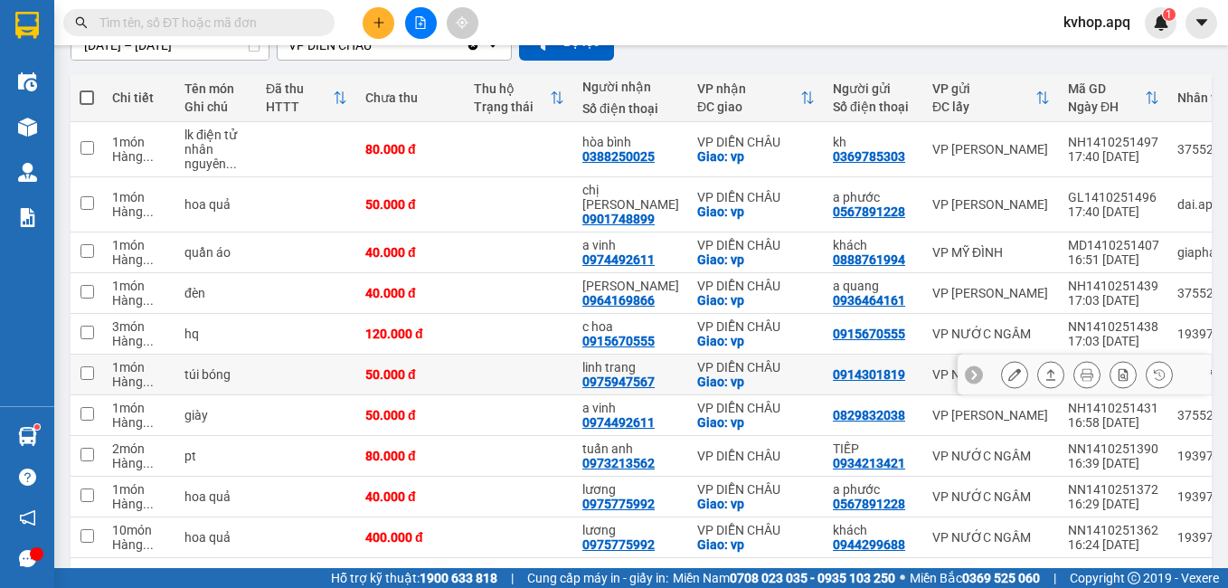
click at [1008, 368] on icon at bounding box center [1014, 374] width 13 height 13
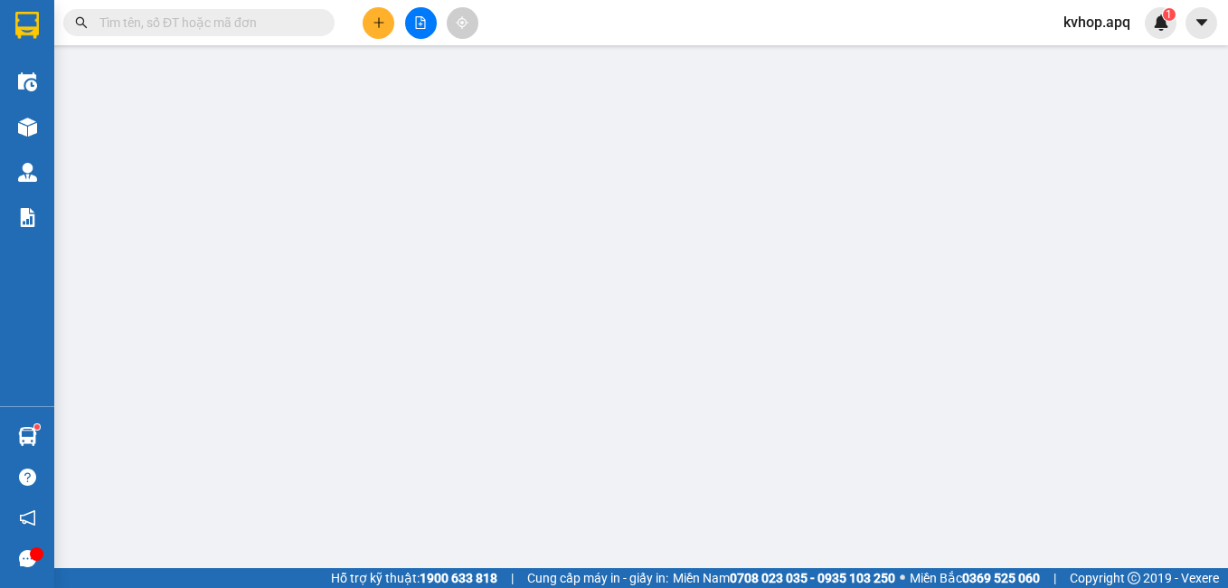
type input "0914301819"
type input "0975947567"
type input "linh trang"
checkbox input "true"
type input "vp"
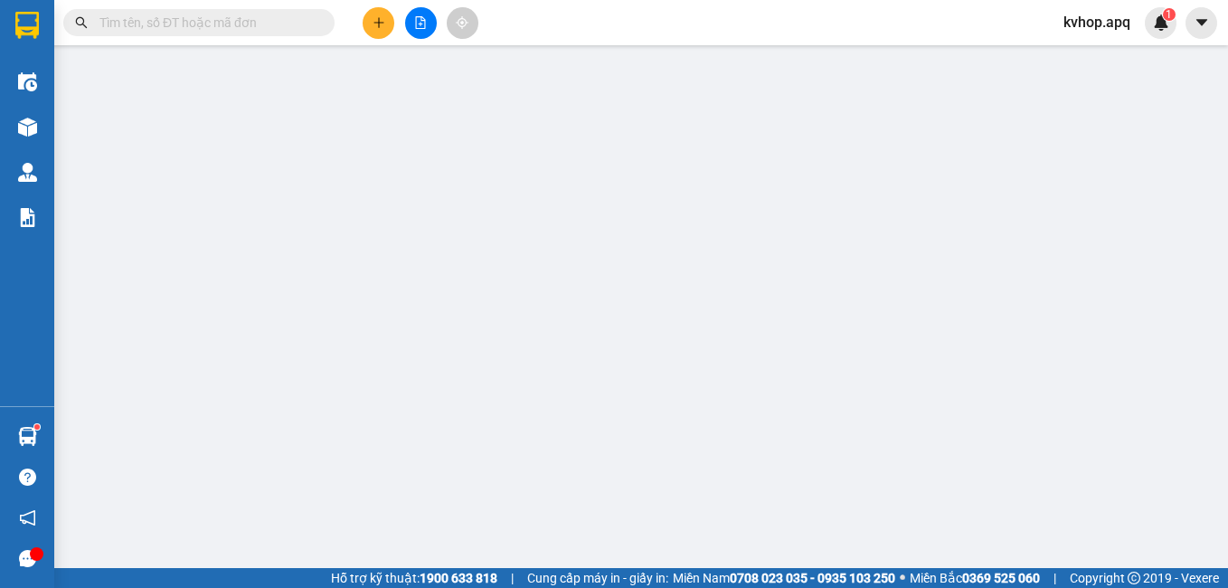
type input "0"
type input "50.000"
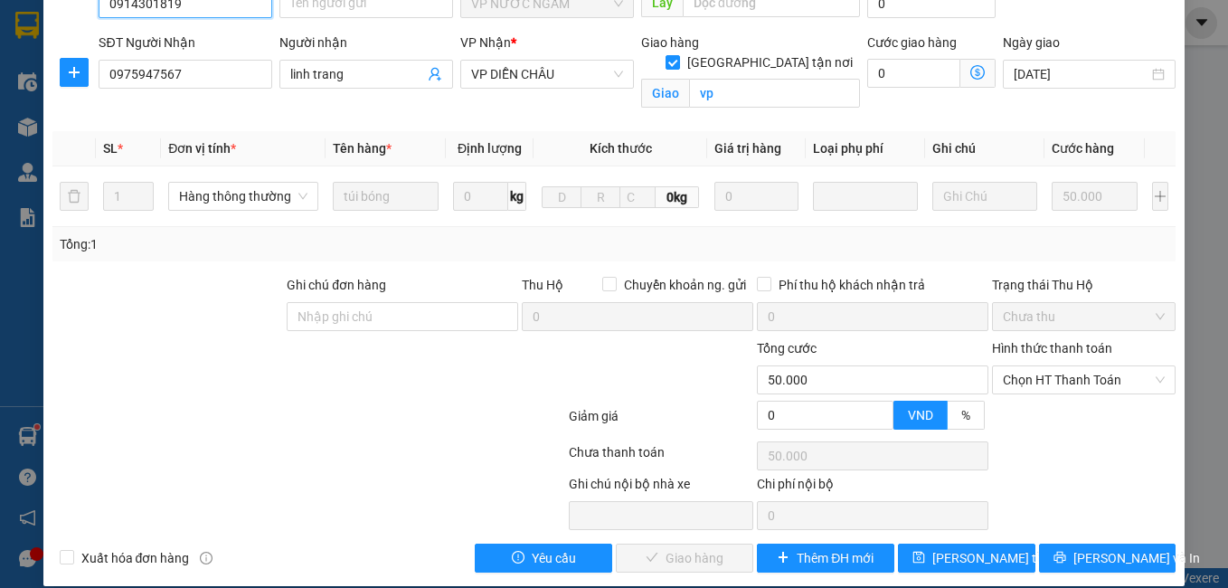
scroll to position [199, 0]
click at [1044, 366] on span "Chọn HT Thanh Toán" at bounding box center [1084, 379] width 163 height 27
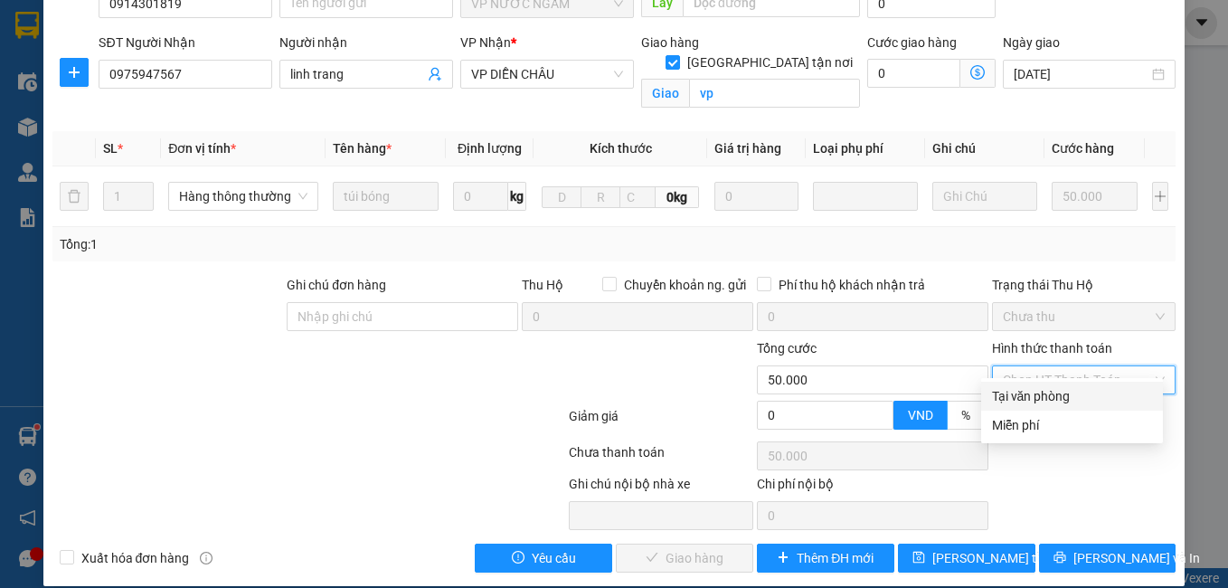
click at [1031, 396] on div "Tại văn phòng" at bounding box center [1072, 396] width 160 height 20
type input "0"
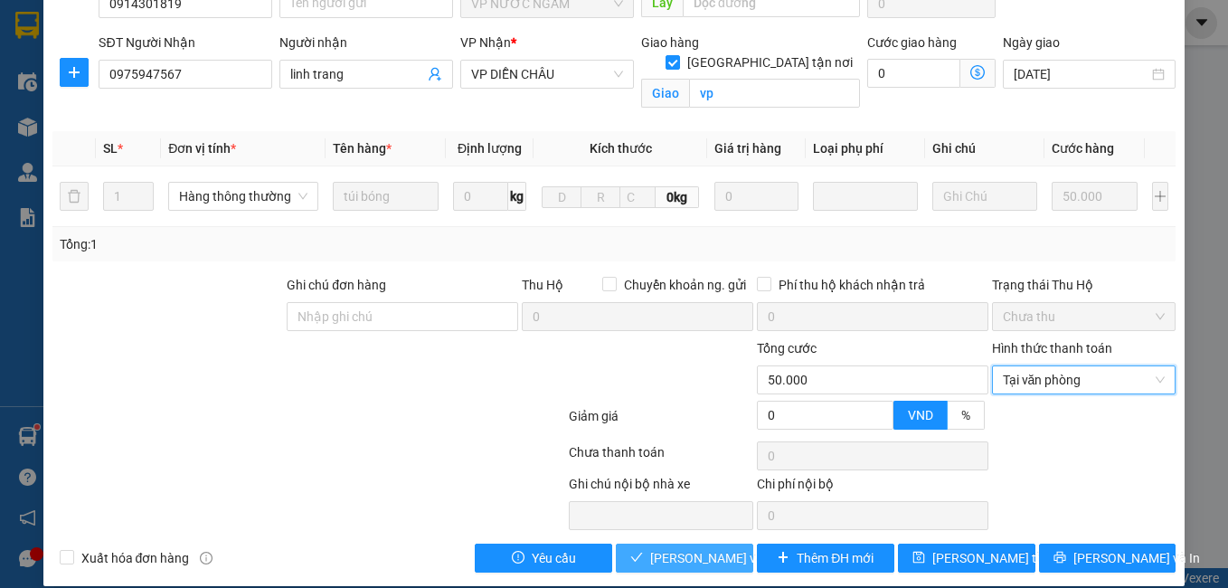
drag, startPoint x: 708, startPoint y: 534, endPoint x: 694, endPoint y: 528, distance: 15.8
click at [706, 548] on span "[PERSON_NAME] và Giao hàng" at bounding box center [737, 558] width 174 height 20
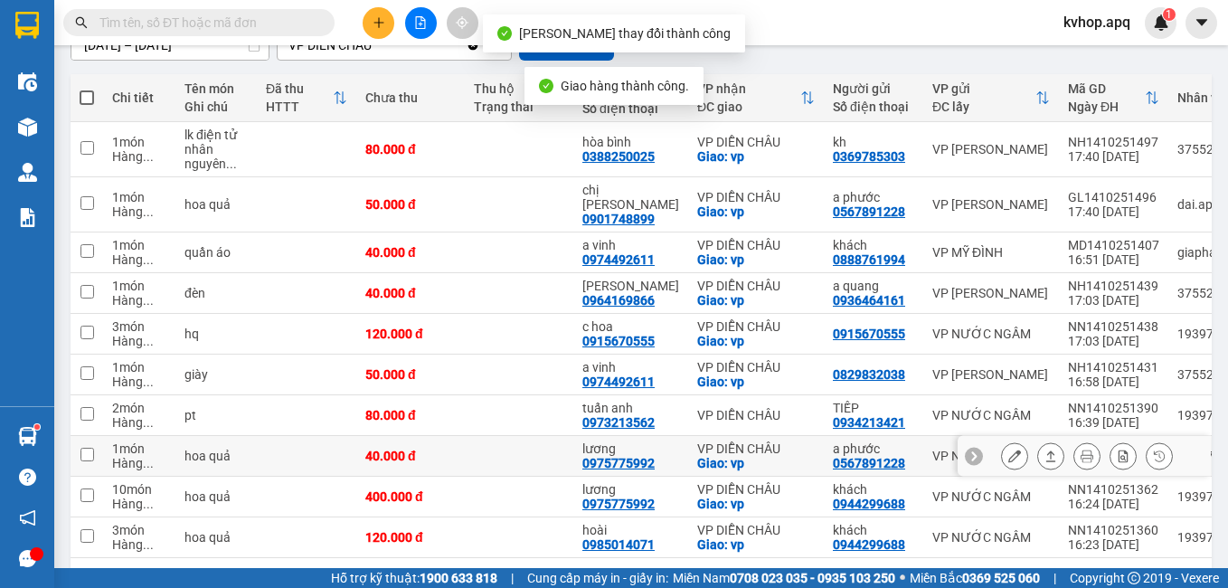
scroll to position [238, 0]
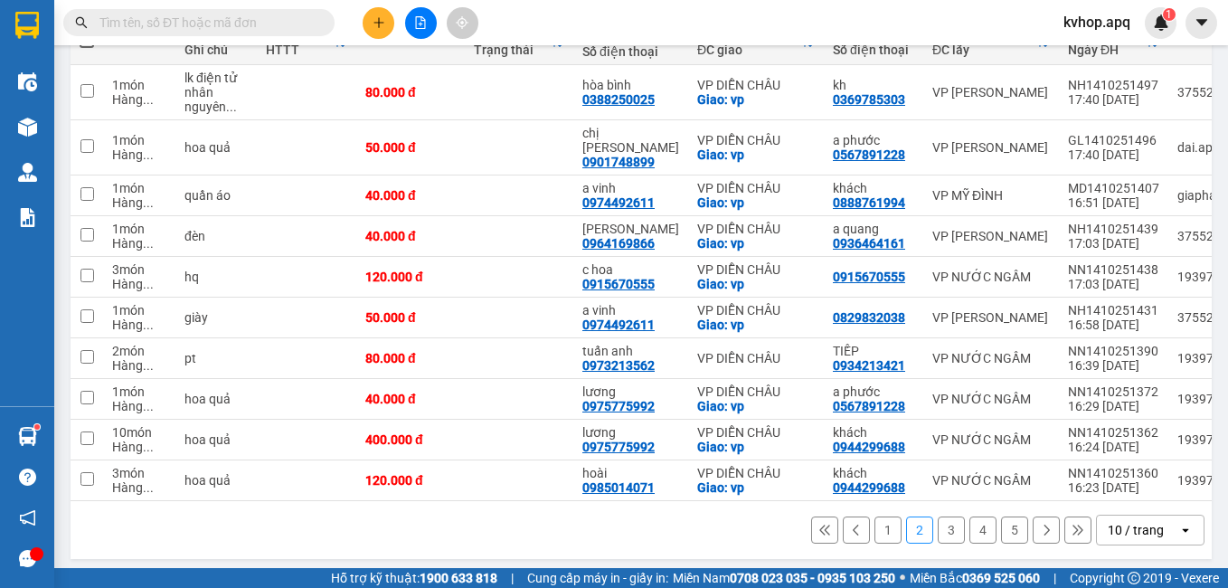
click at [938, 525] on button "3" at bounding box center [951, 529] width 27 height 27
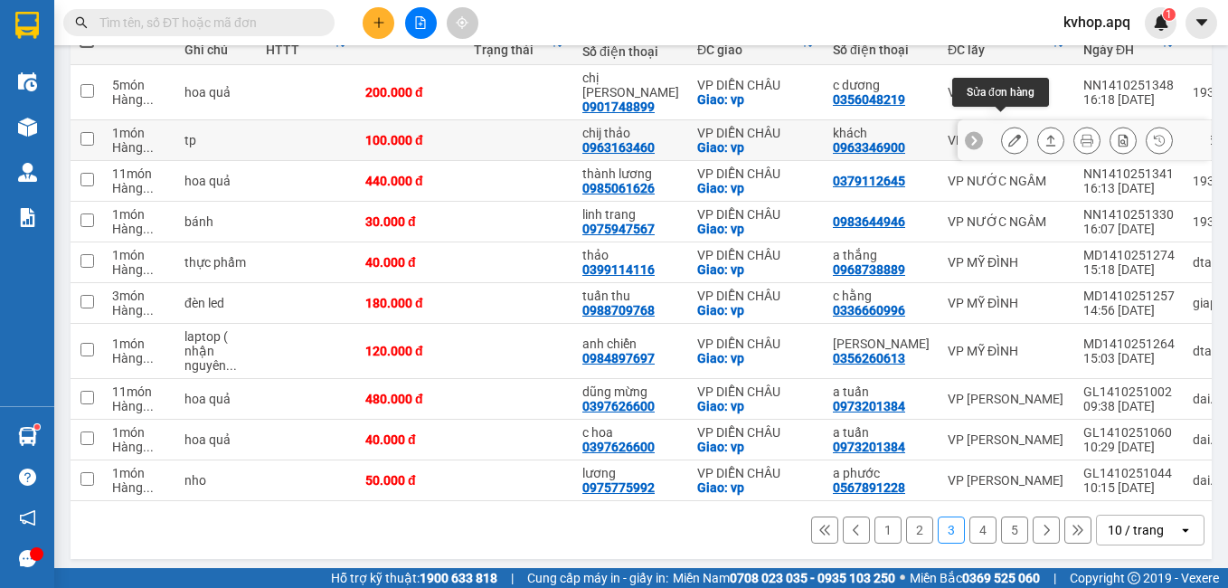
click at [1008, 134] on icon at bounding box center [1014, 140] width 13 height 13
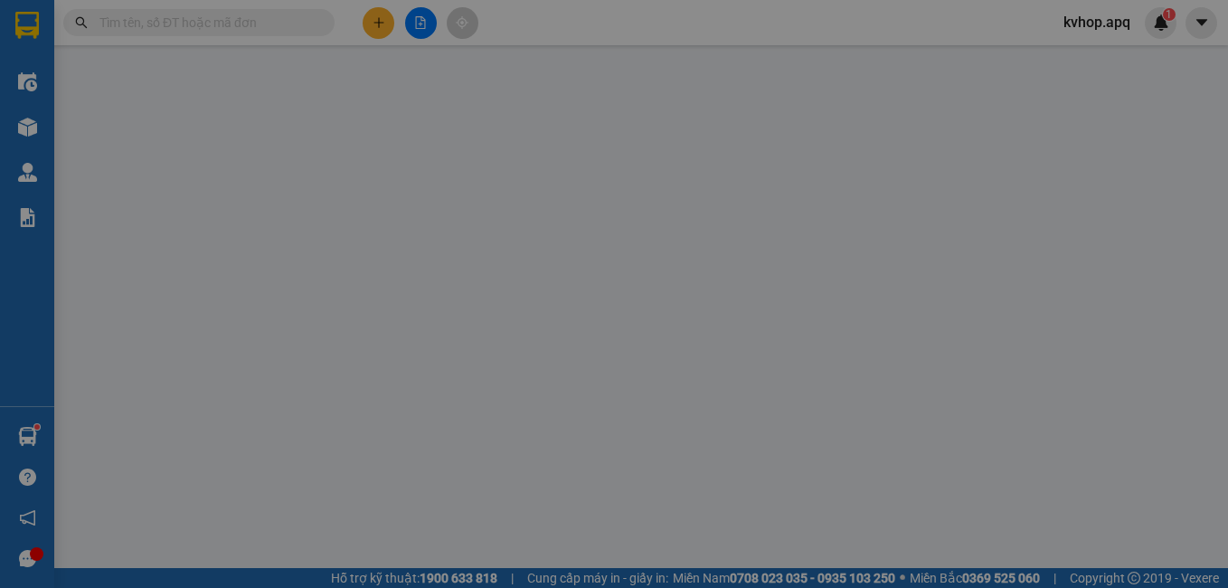
type input "0963346900"
type input "khách"
type input "0963163460"
type input "chij thảo"
checkbox input "true"
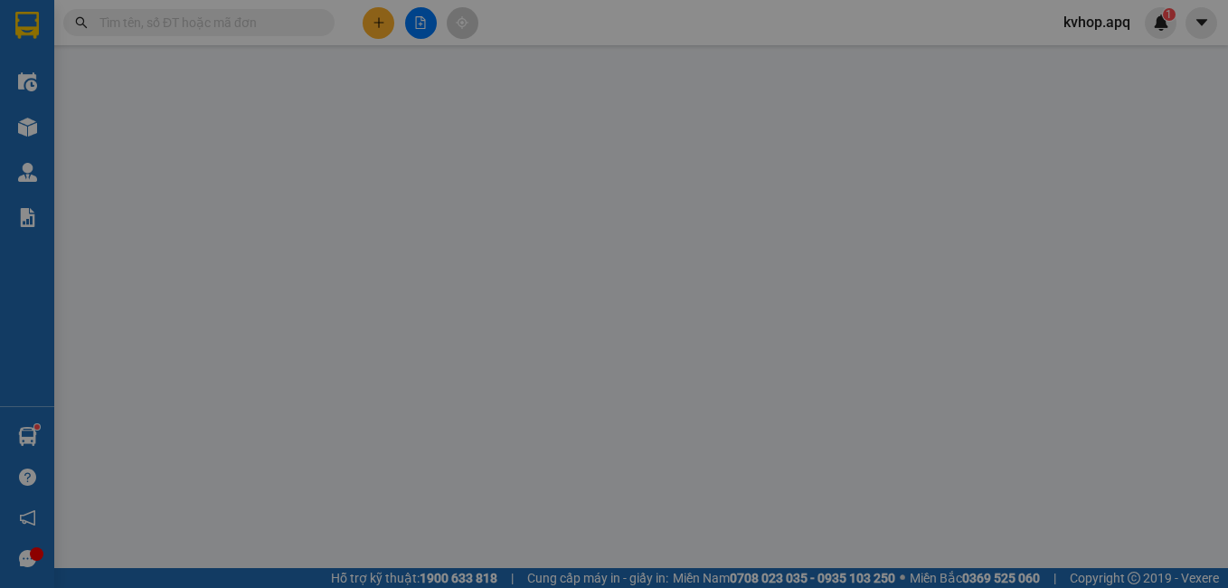
type input "vp"
type input "0"
type input "100.000"
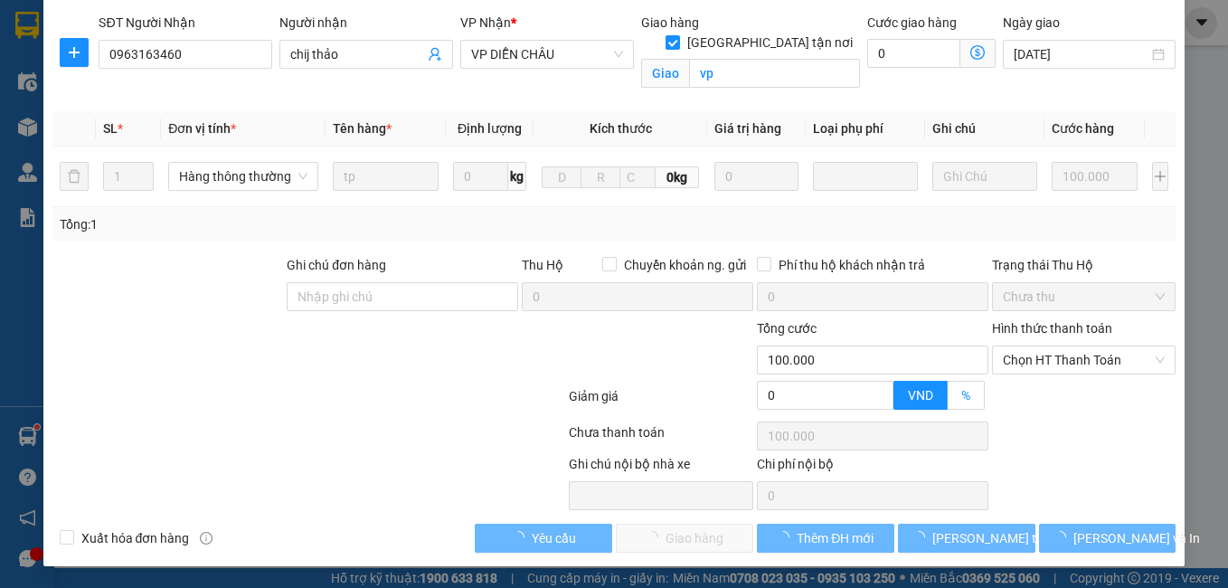
scroll to position [199, 0]
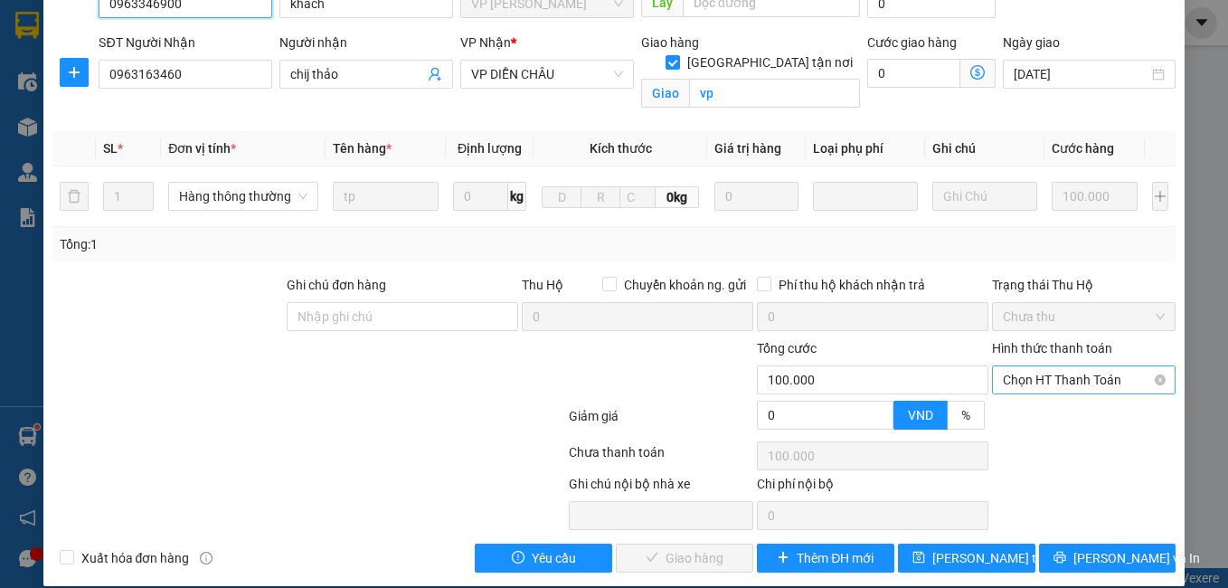
click at [1032, 366] on span "Chọn HT Thanh Toán" at bounding box center [1084, 379] width 163 height 27
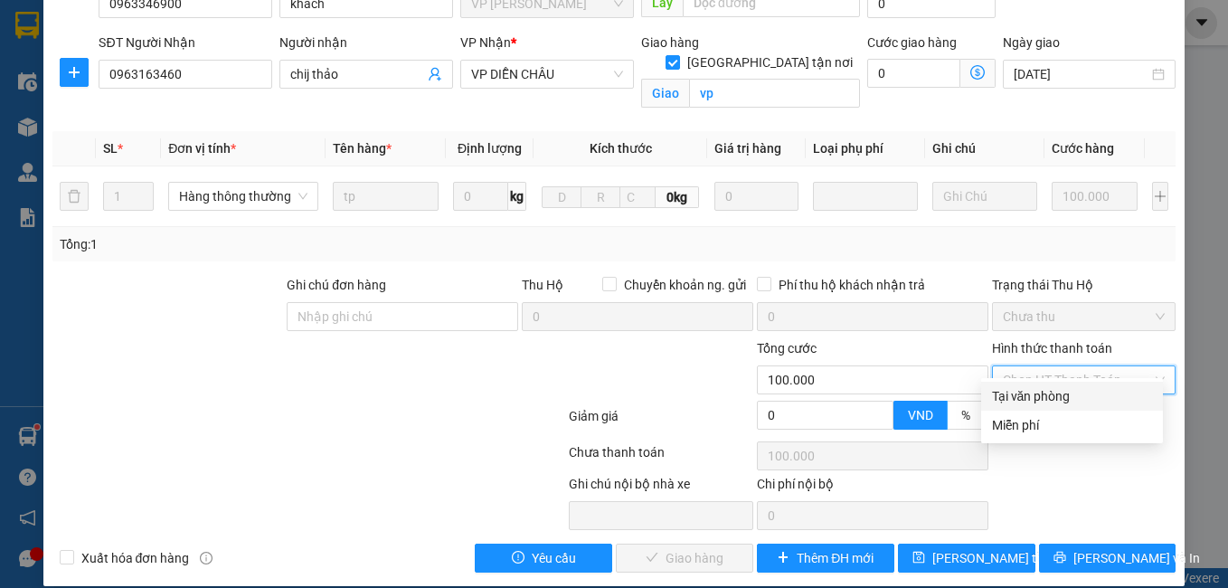
click at [1024, 394] on div "Tại văn phòng" at bounding box center [1072, 396] width 160 height 20
type input "0"
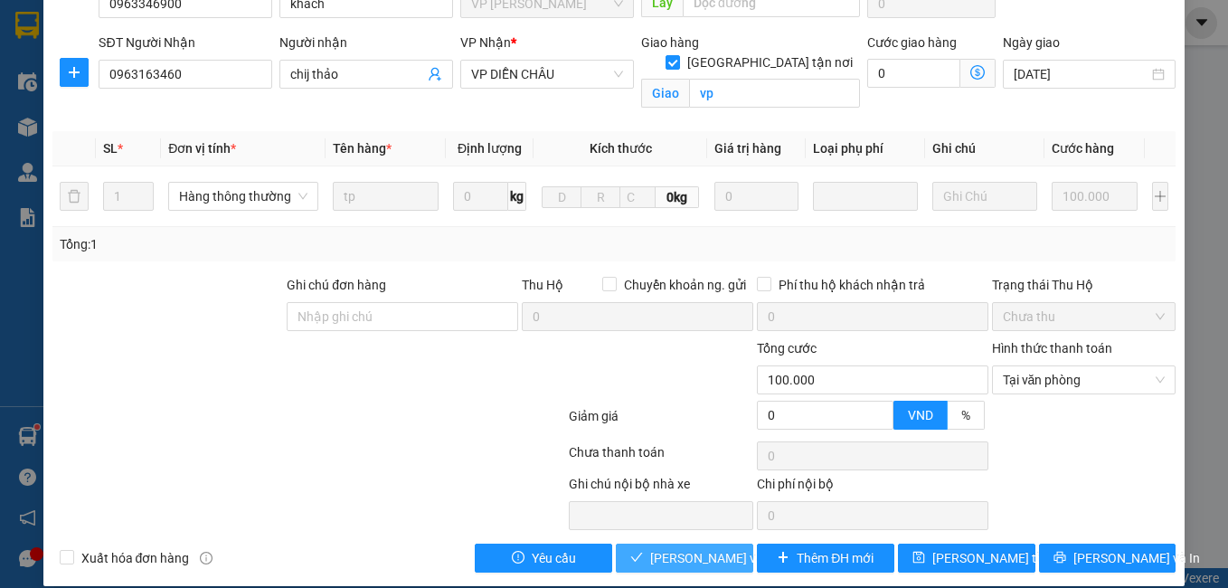
click at [657, 548] on span "[PERSON_NAME] và Giao hàng" at bounding box center [737, 558] width 174 height 20
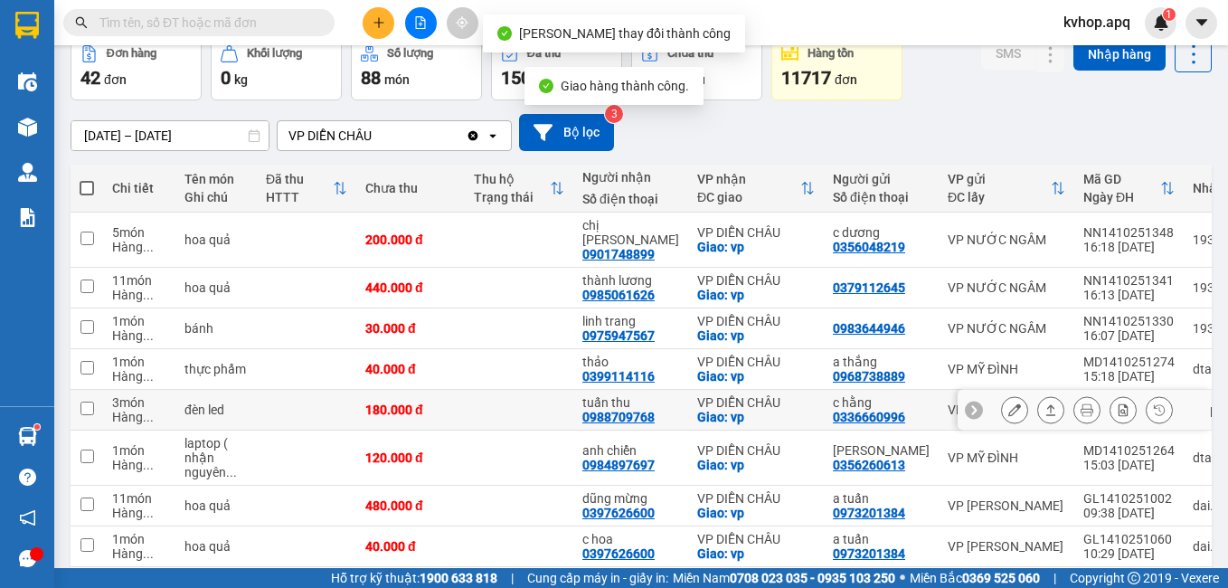
scroll to position [181, 0]
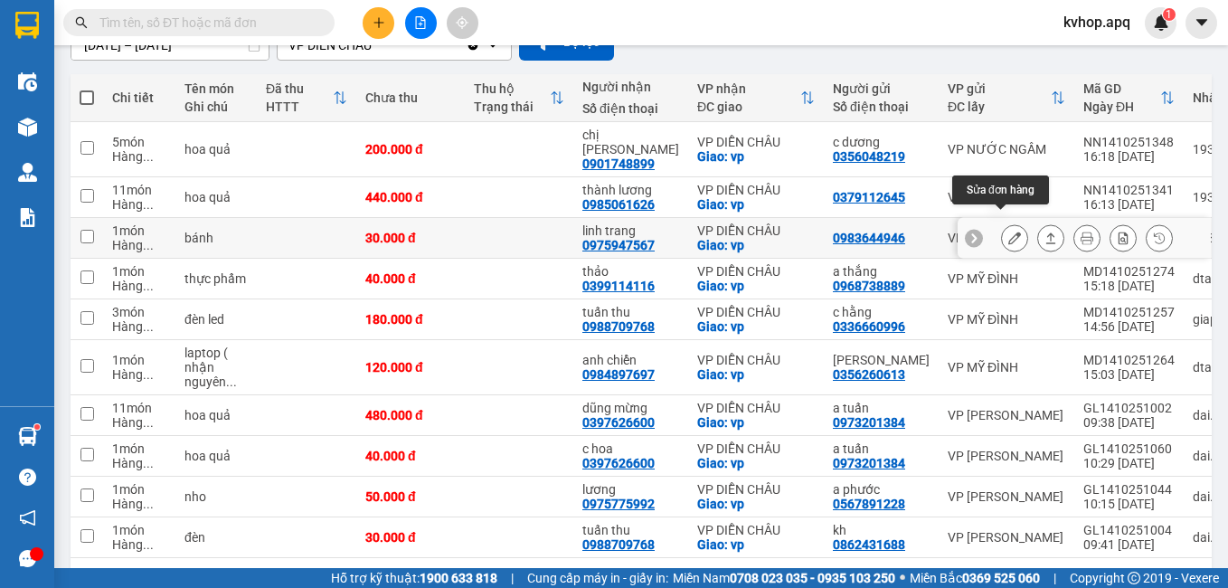
click at [1008, 231] on icon at bounding box center [1014, 237] width 13 height 13
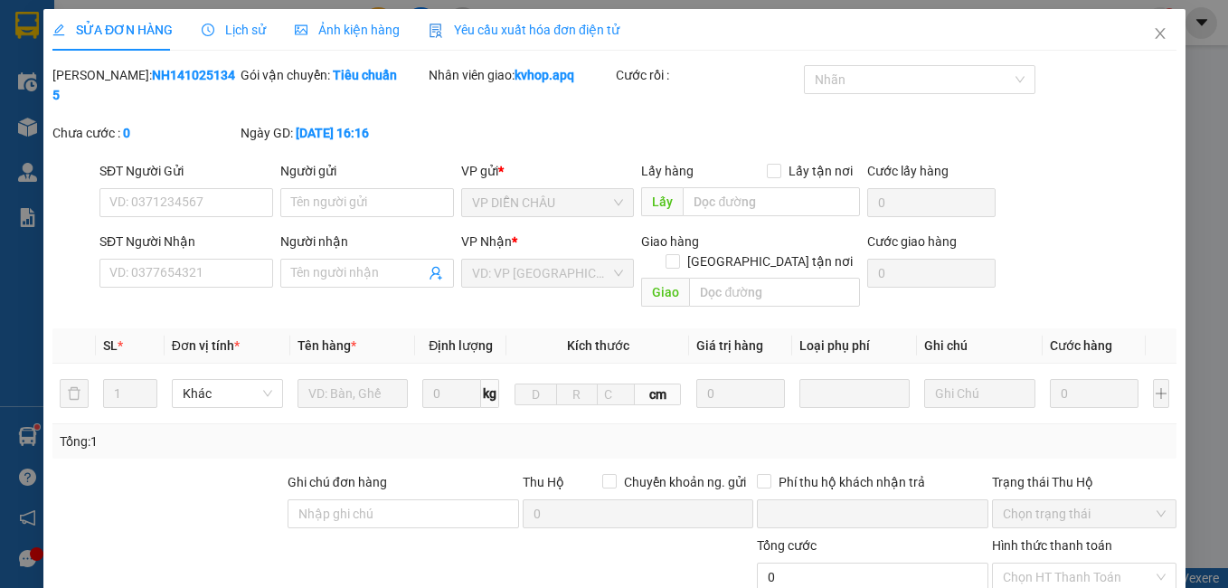
type input "0983644946"
type input "0975947567"
type input "linh trang"
checkbox input "true"
type input "vp"
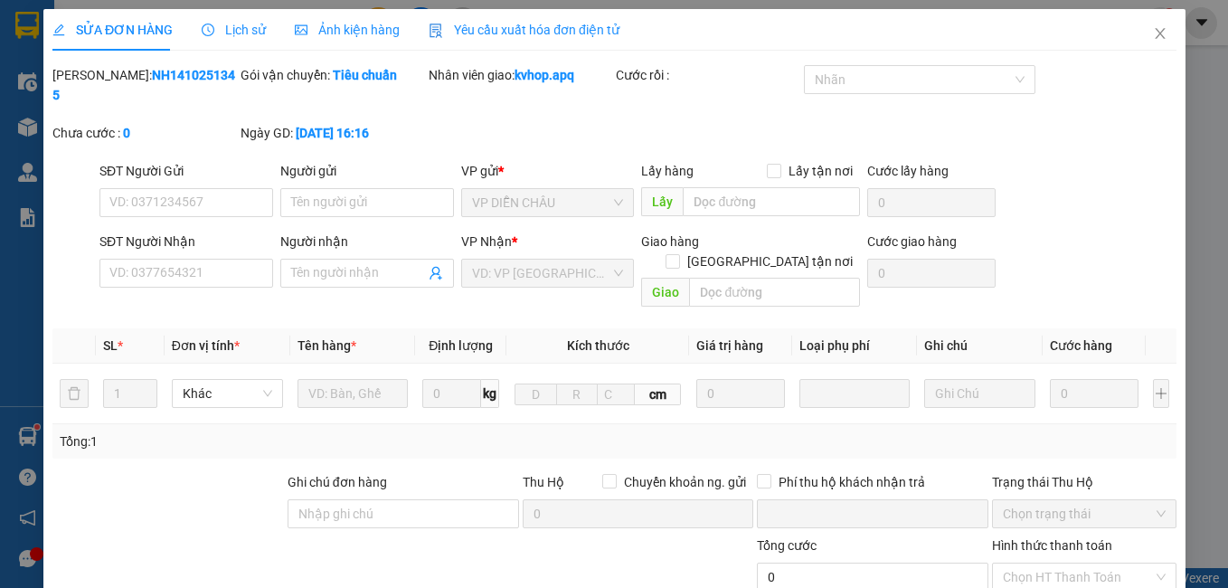
type input "0"
type input "30.000"
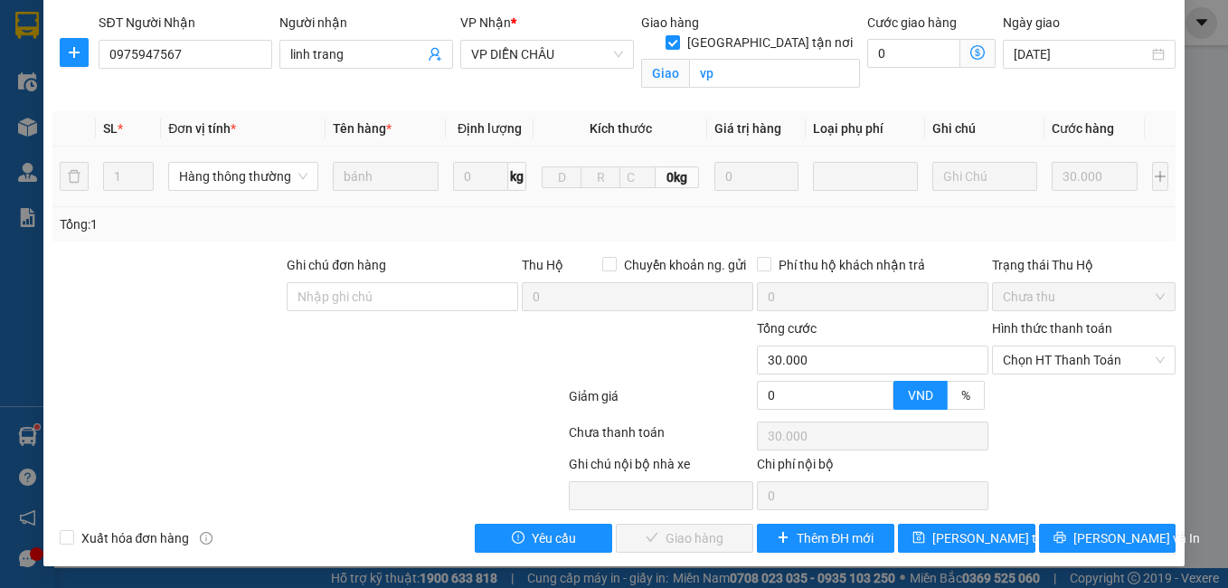
scroll to position [199, 0]
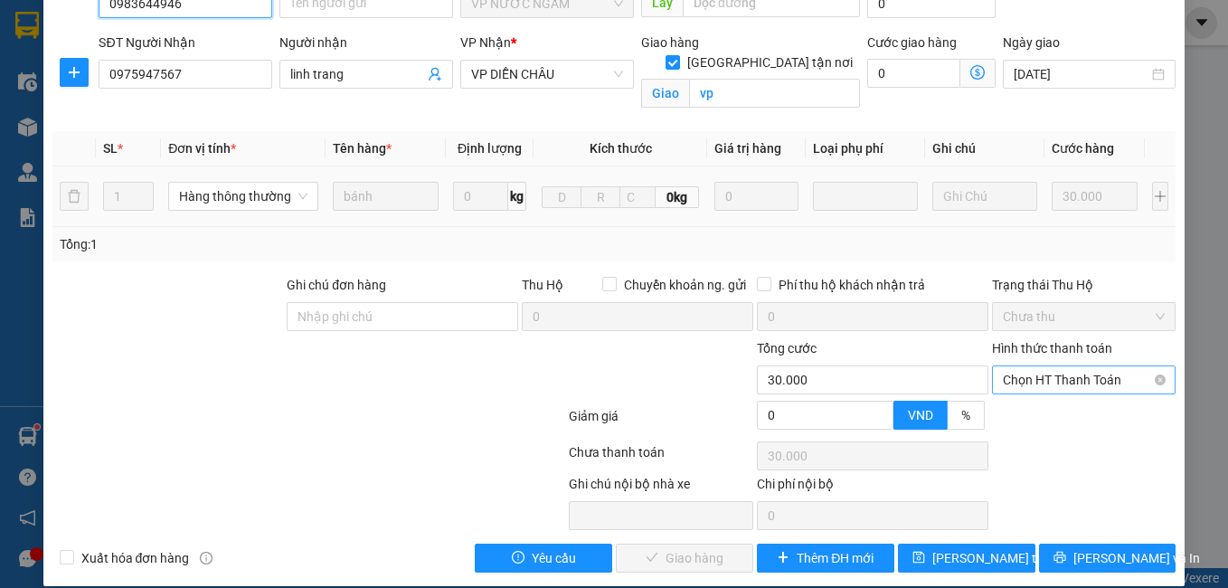
click at [1041, 373] on div "Chọn HT Thanh Toán" at bounding box center [1084, 379] width 184 height 29
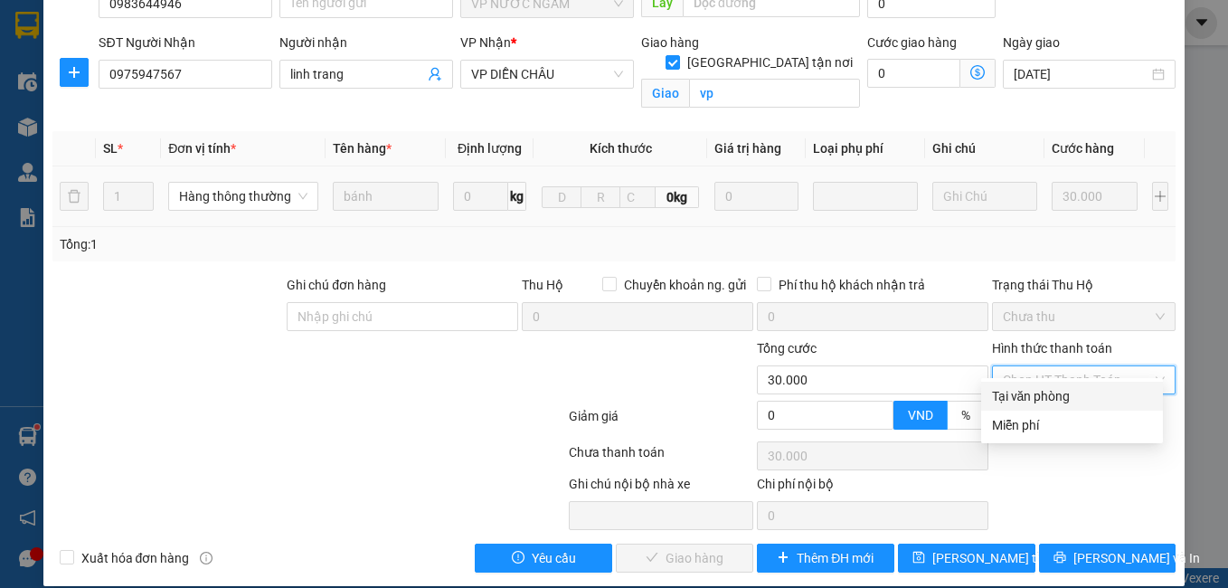
click at [1033, 390] on div "Tại văn phòng" at bounding box center [1072, 396] width 160 height 20
type input "0"
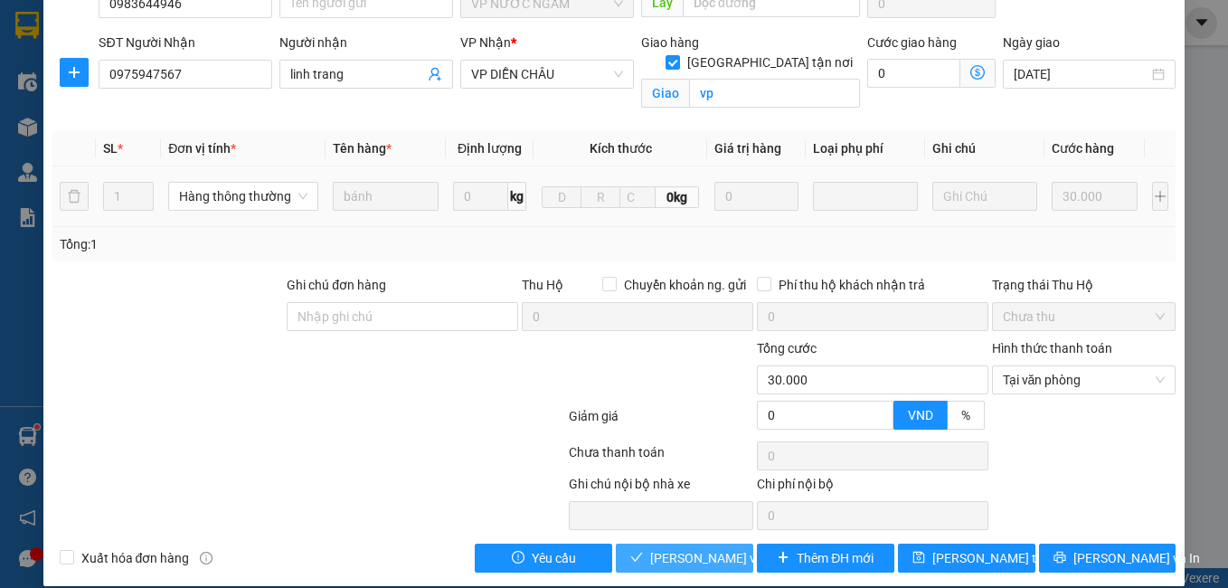
click at [688, 548] on span "[PERSON_NAME] và Giao hàng" at bounding box center [737, 558] width 174 height 20
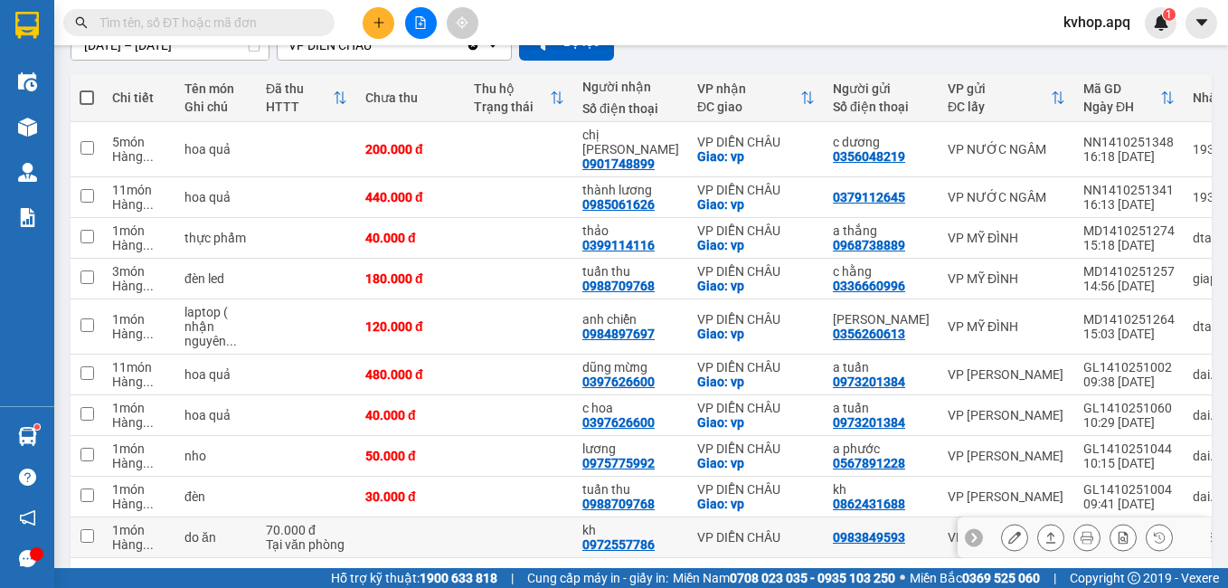
scroll to position [238, 0]
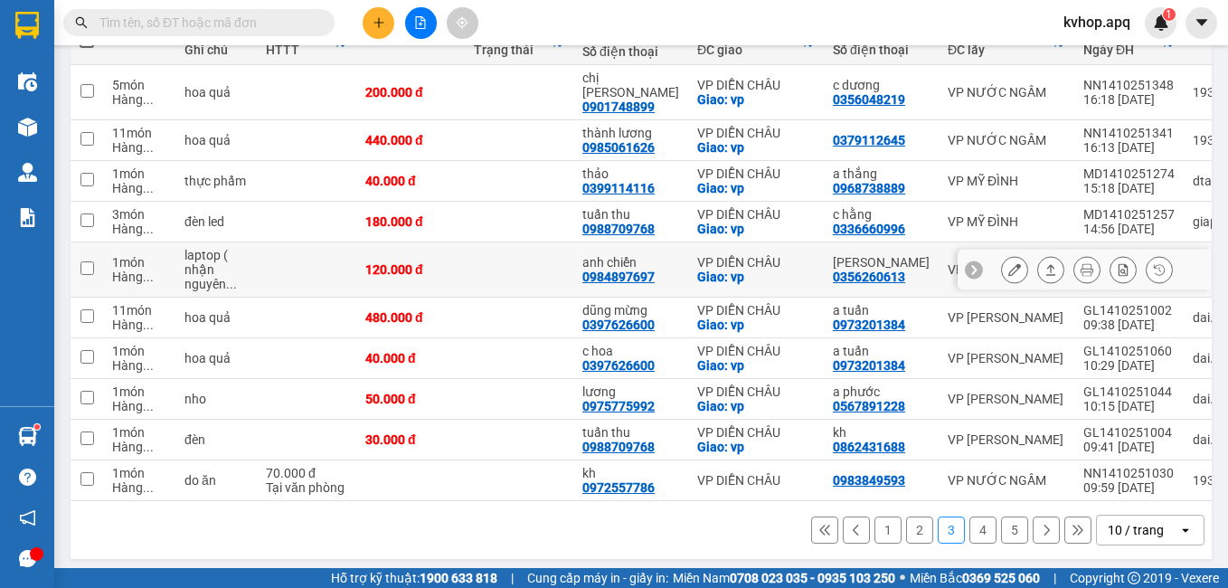
click at [1008, 263] on icon at bounding box center [1014, 269] width 13 height 13
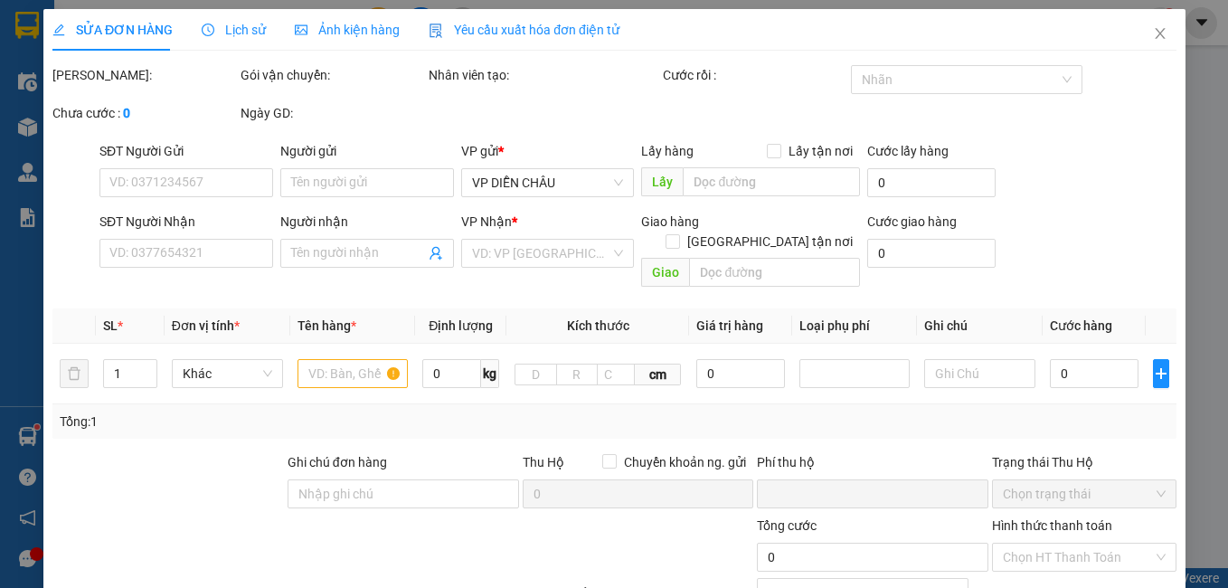
type input "0356260613"
type input "tạ minh"
type input "0984897697"
type input "anh chiển"
checkbox input "true"
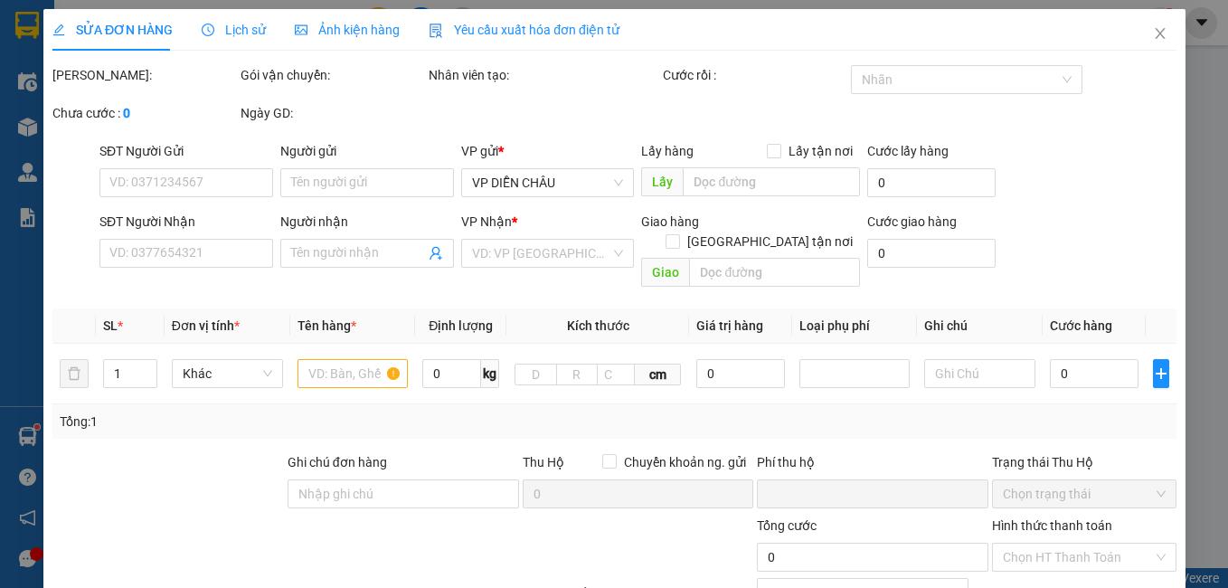
type input "vp"
type input "0"
type input "120.000"
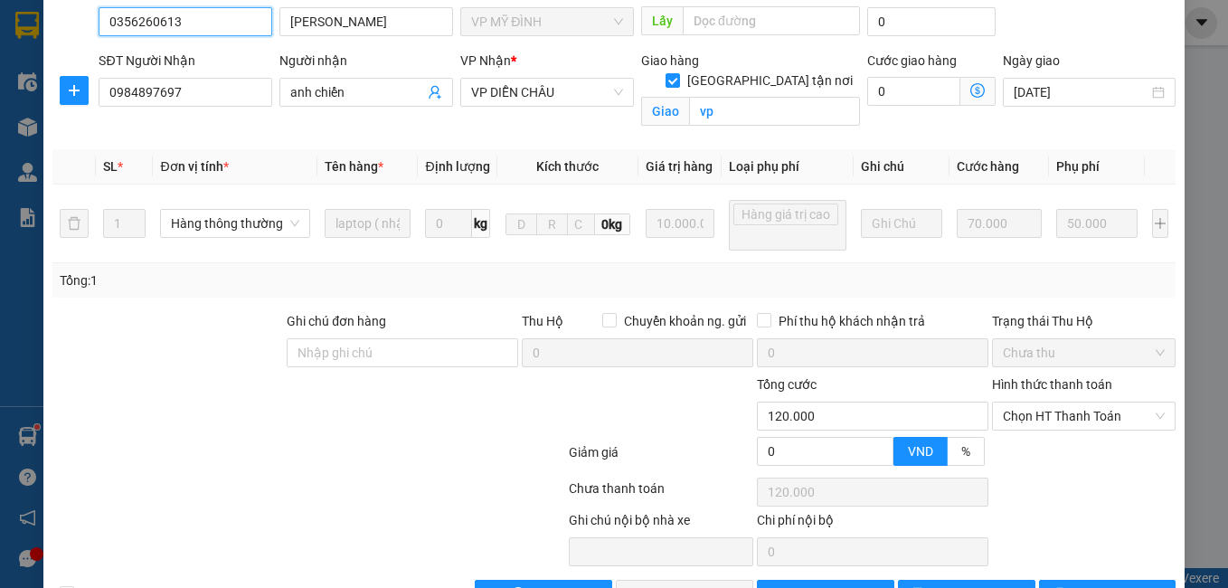
scroll to position [237, 0]
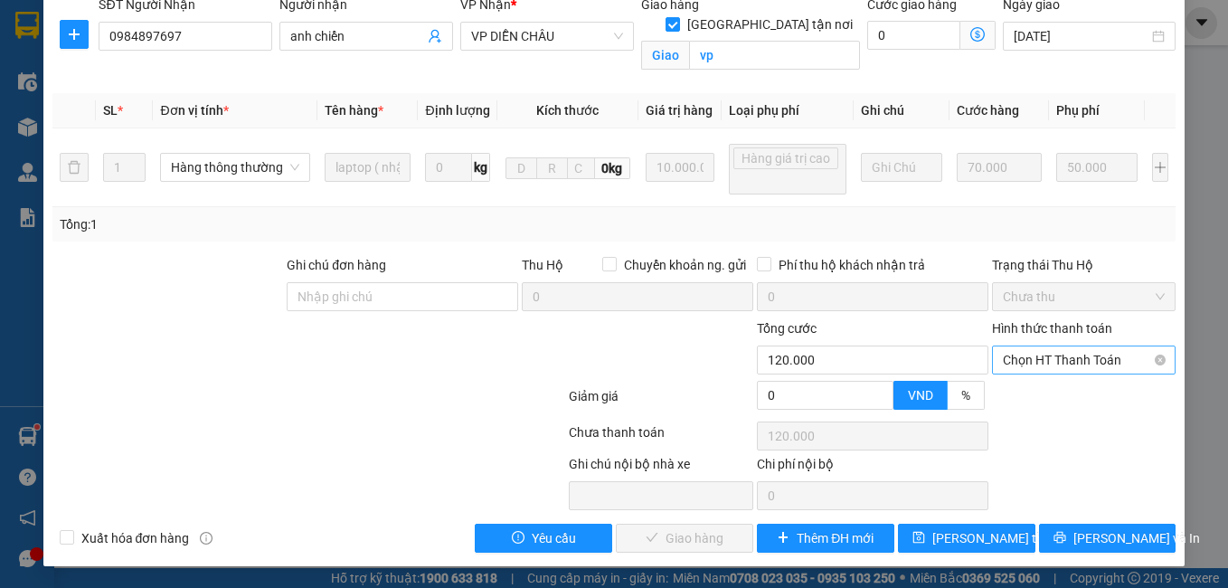
click at [1029, 365] on span "Chọn HT Thanh Toán" at bounding box center [1084, 359] width 163 height 27
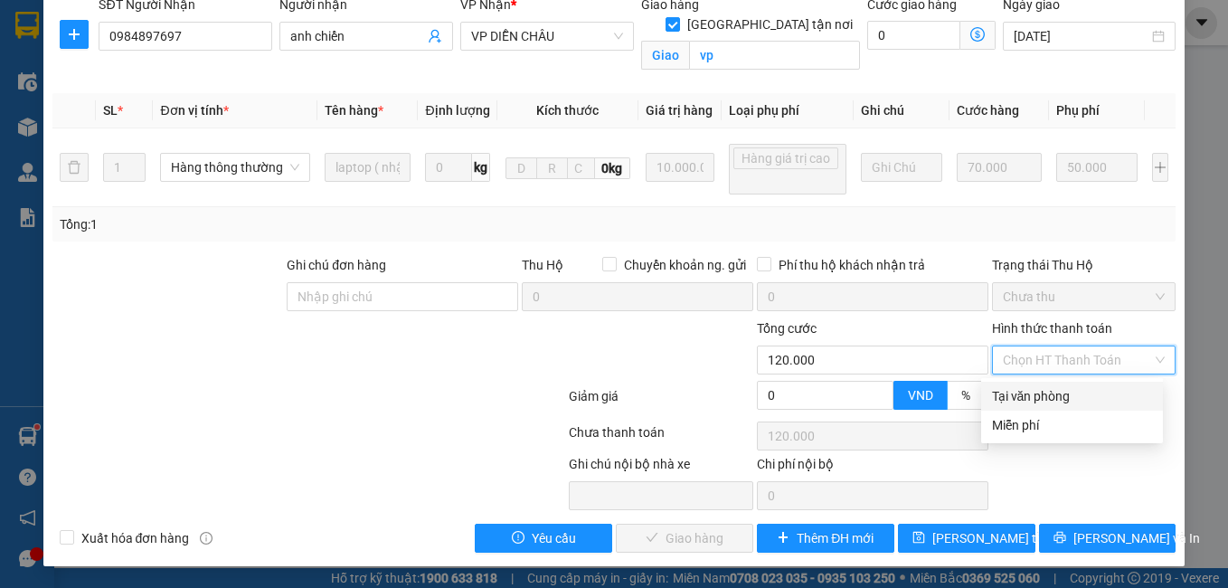
click at [1005, 395] on div "Tại văn phòng" at bounding box center [1072, 396] width 160 height 20
type input "0"
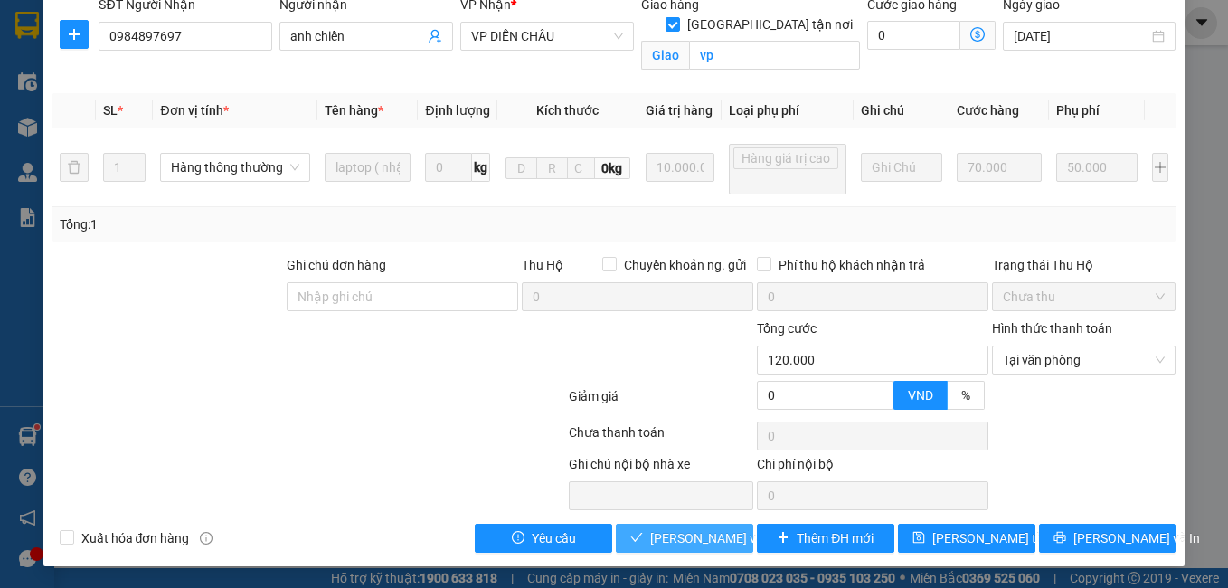
drag, startPoint x: 684, startPoint y: 528, endPoint x: 666, endPoint y: 530, distance: 17.3
click at [682, 531] on button "[PERSON_NAME] và Giao hàng" at bounding box center [684, 538] width 137 height 29
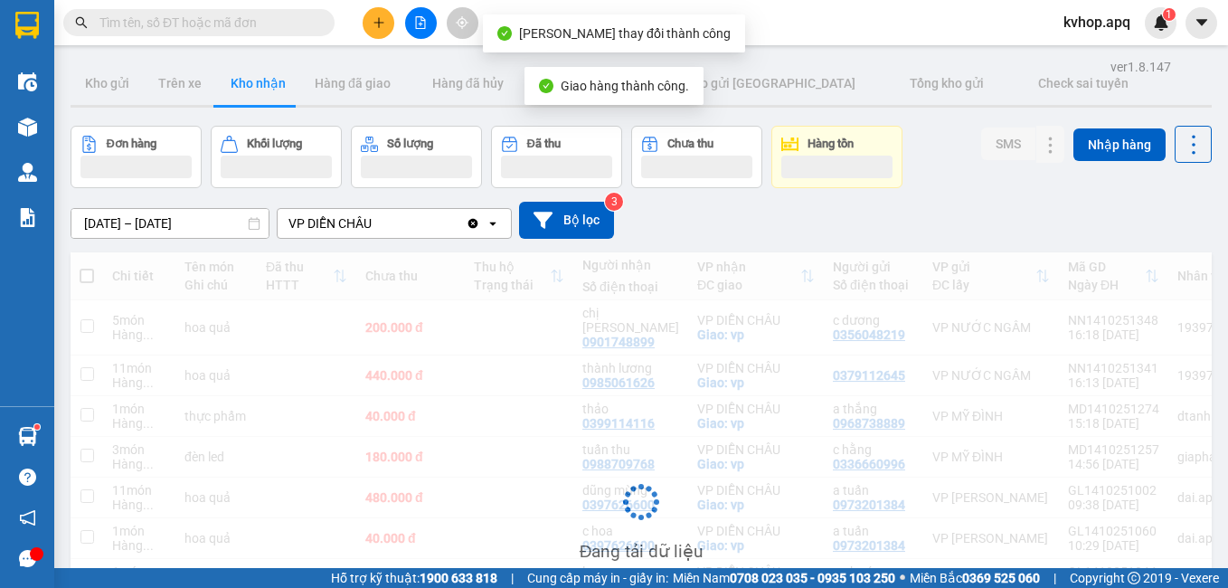
scroll to position [181, 0]
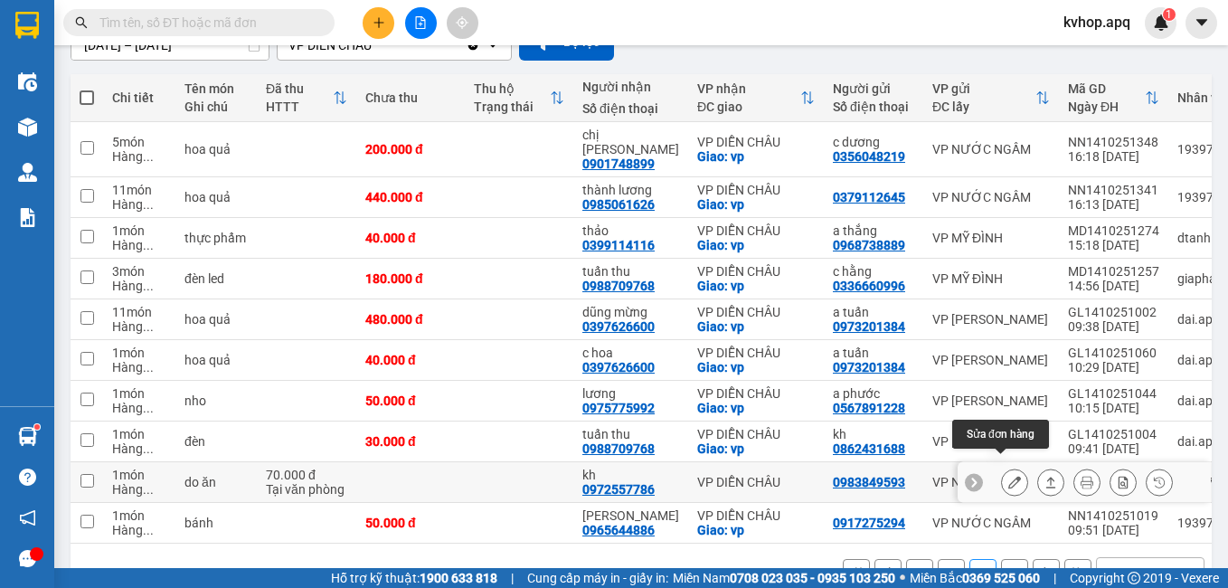
click at [1008, 476] on icon at bounding box center [1014, 482] width 13 height 13
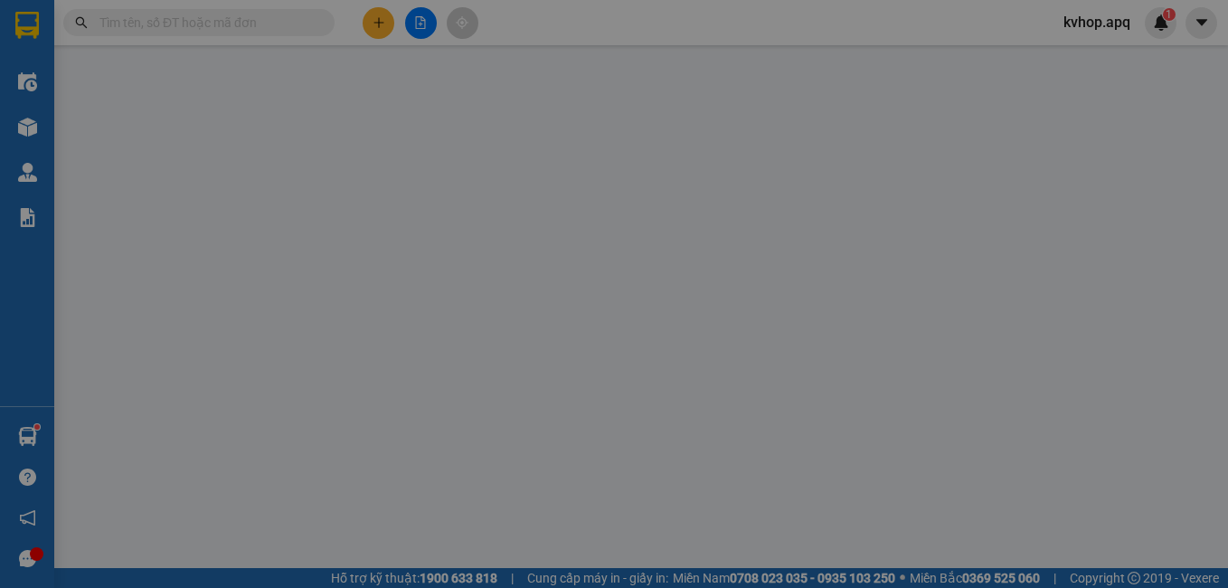
type input "0983849593"
type input "0972557786"
type input "kh"
type input "0"
type input "70.000"
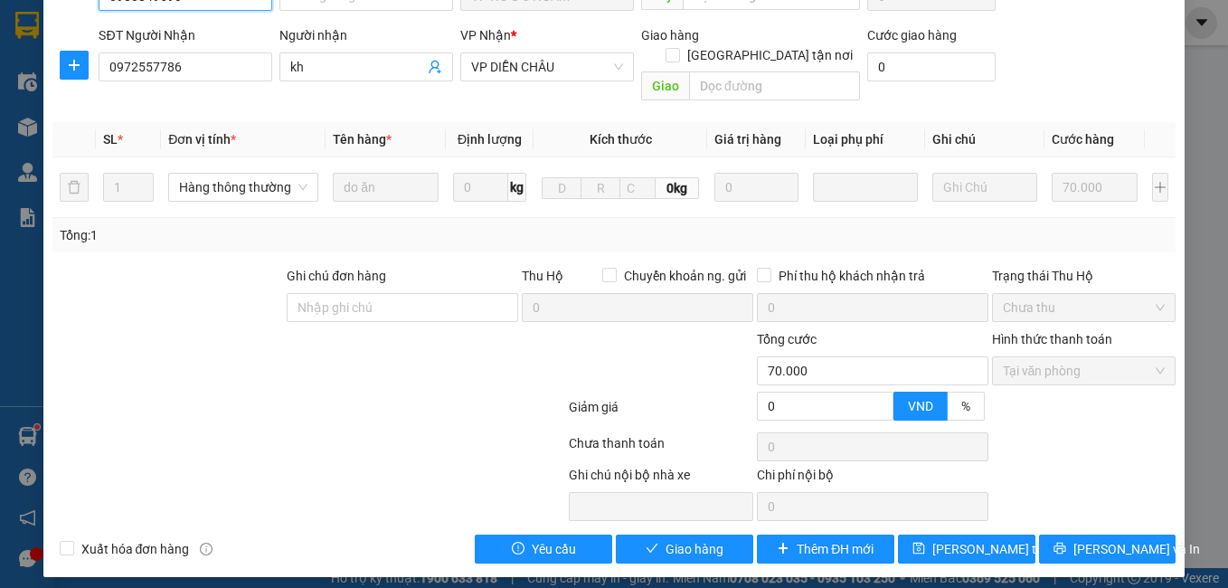
scroll to position [177, 0]
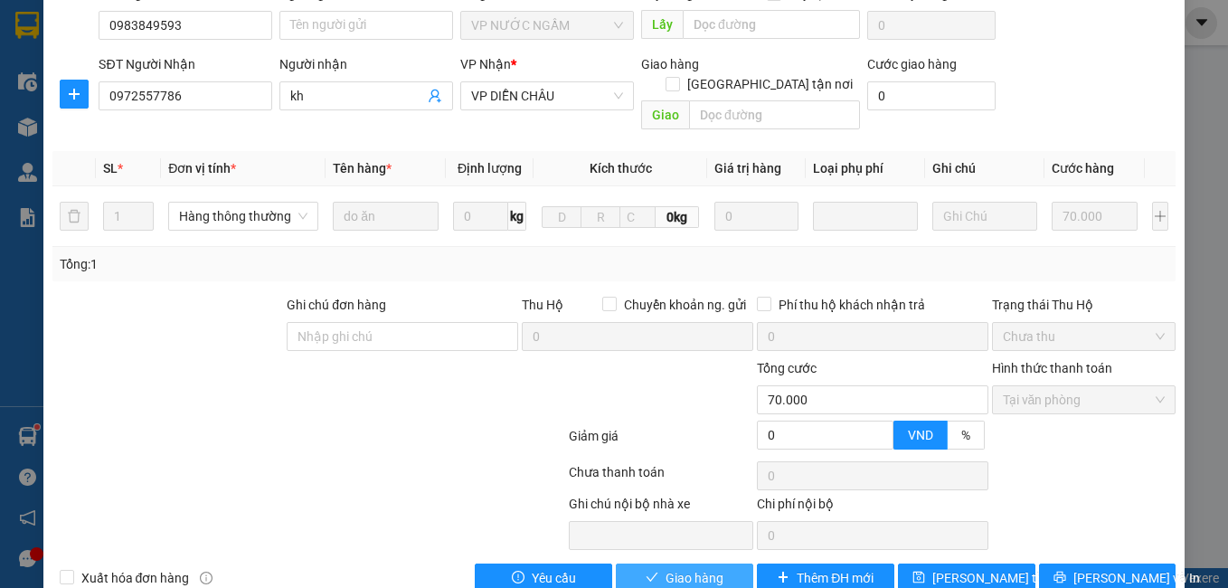
click at [643, 563] on button "Giao hàng" at bounding box center [684, 577] width 137 height 29
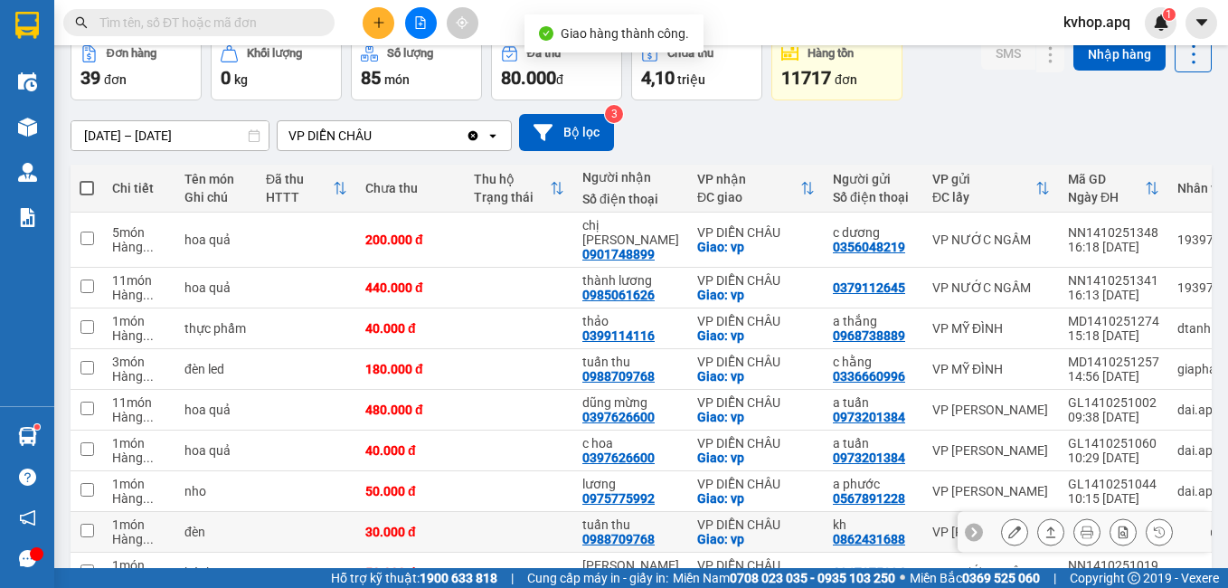
scroll to position [223, 0]
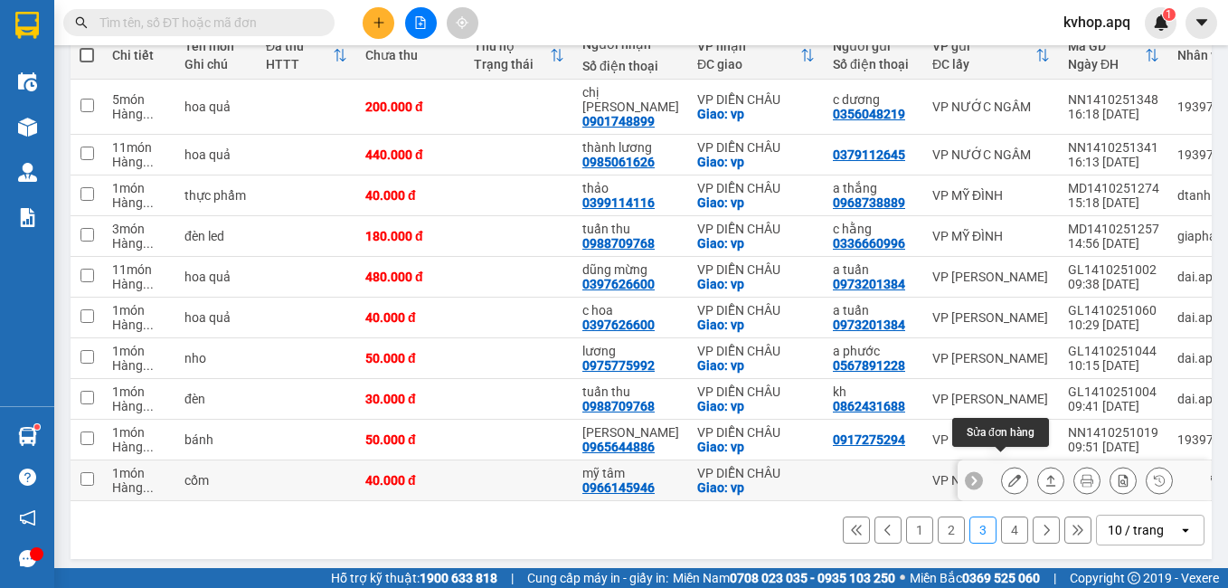
click at [1008, 474] on icon at bounding box center [1014, 480] width 13 height 13
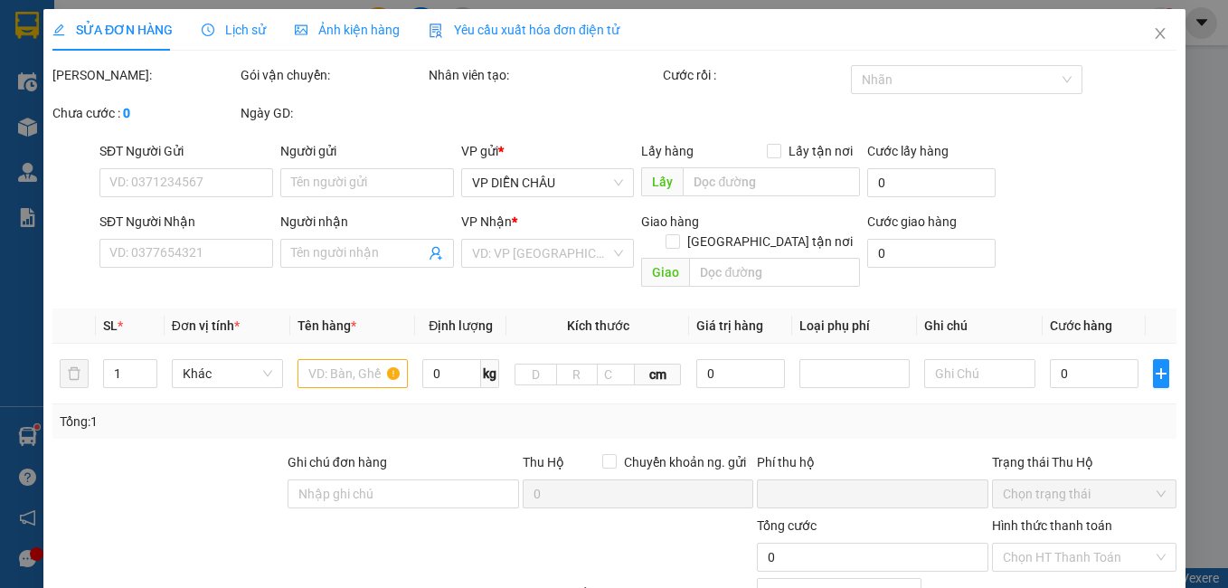
type input "0966145946"
type input "mỹ tâm"
checkbox input "true"
type input "vp"
type input "0"
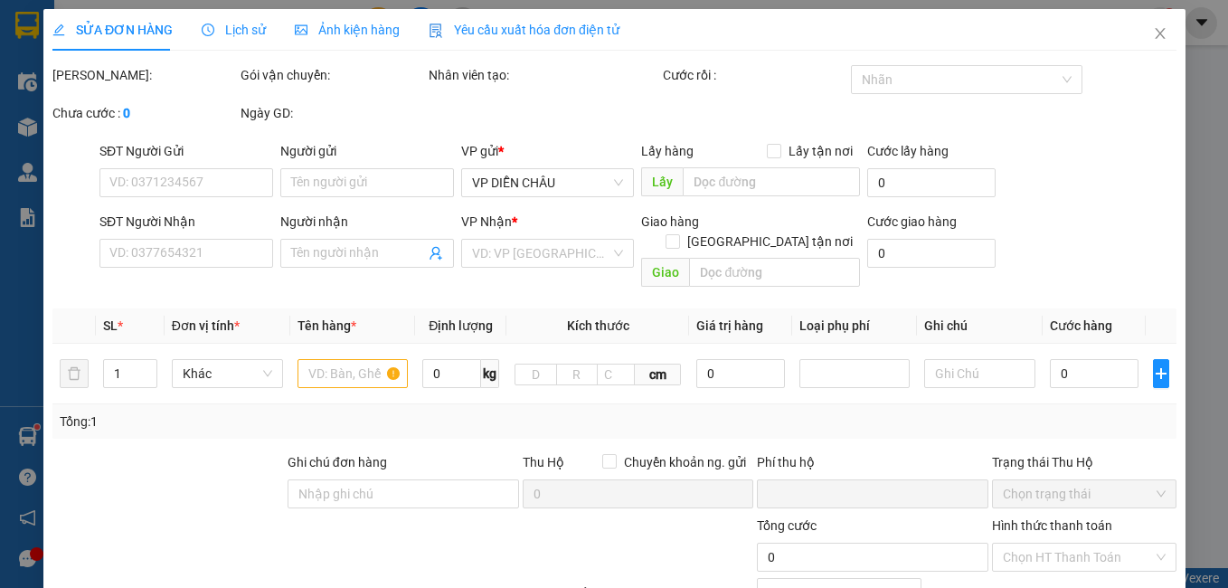
type input "40.000"
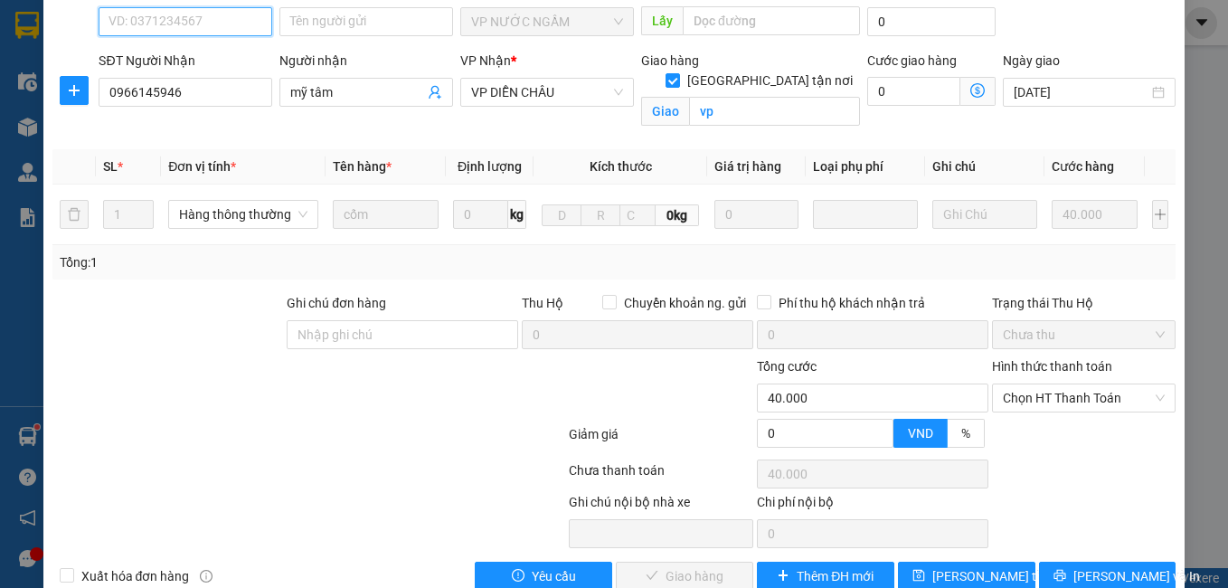
scroll to position [199, 0]
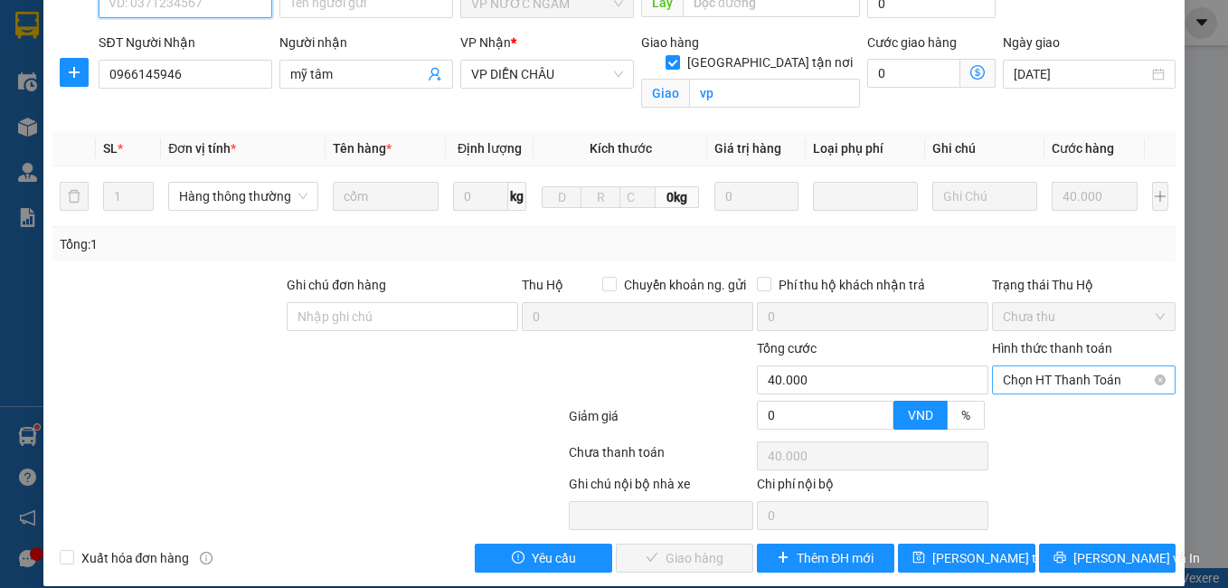
click at [1047, 366] on span "Chọn HT Thanh Toán" at bounding box center [1084, 379] width 163 height 27
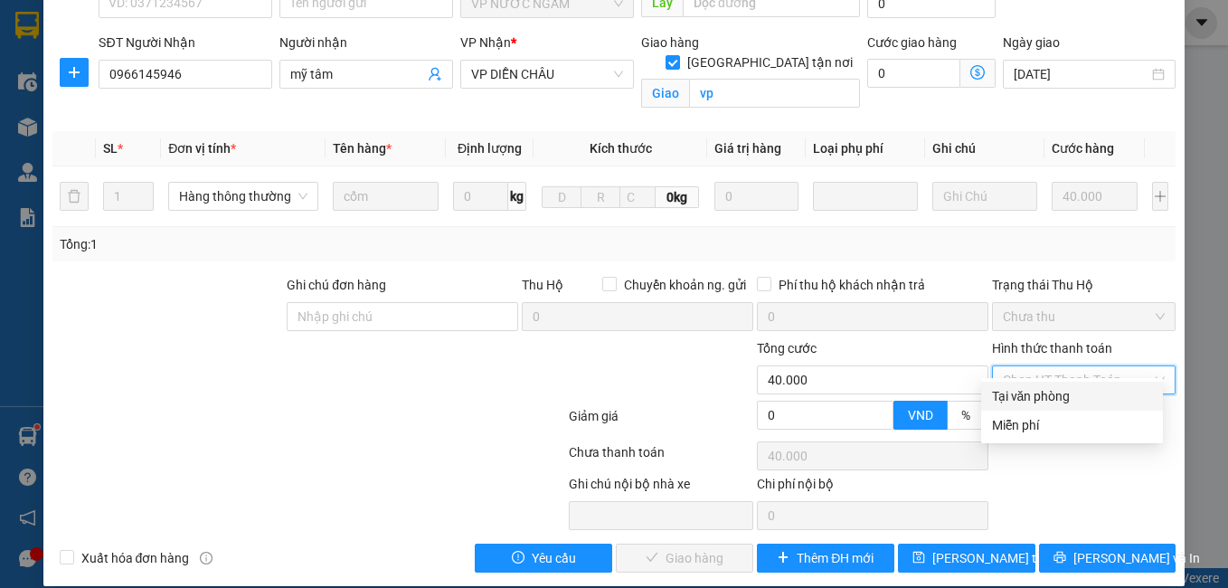
click at [1035, 397] on div "Tại văn phòng" at bounding box center [1072, 396] width 160 height 20
type input "0"
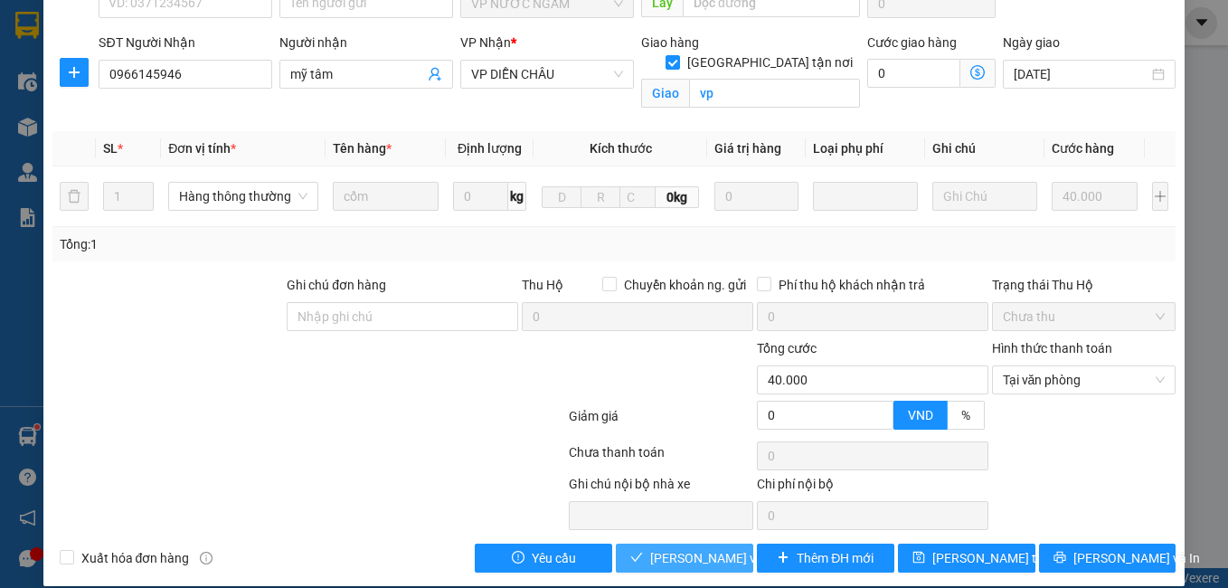
click at [666, 548] on span "[PERSON_NAME] và Giao hàng" at bounding box center [737, 558] width 174 height 20
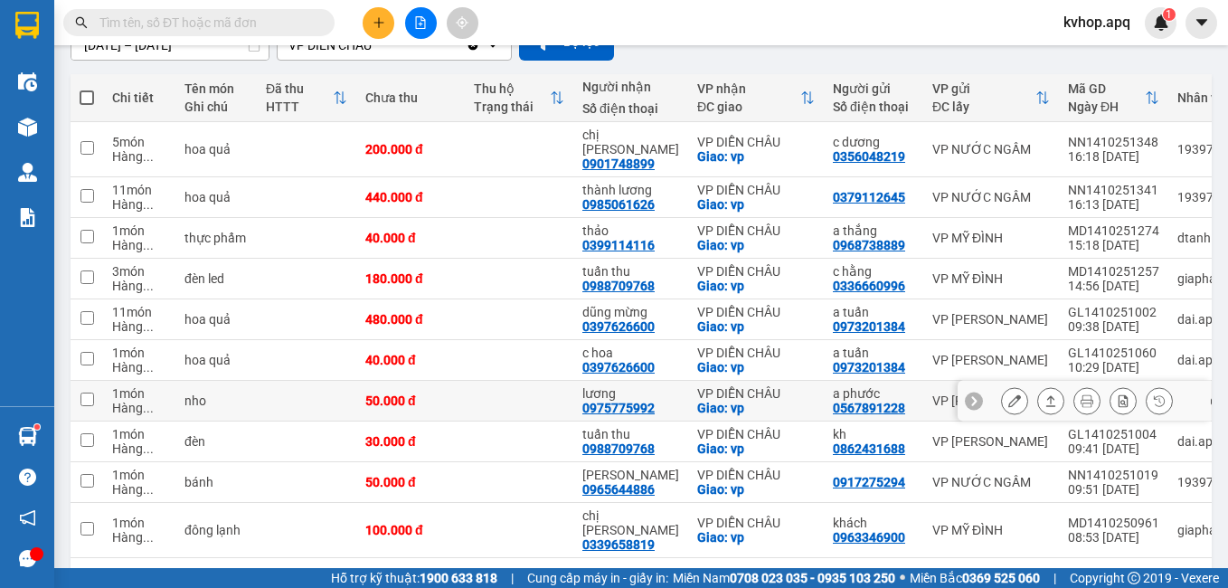
scroll to position [223, 0]
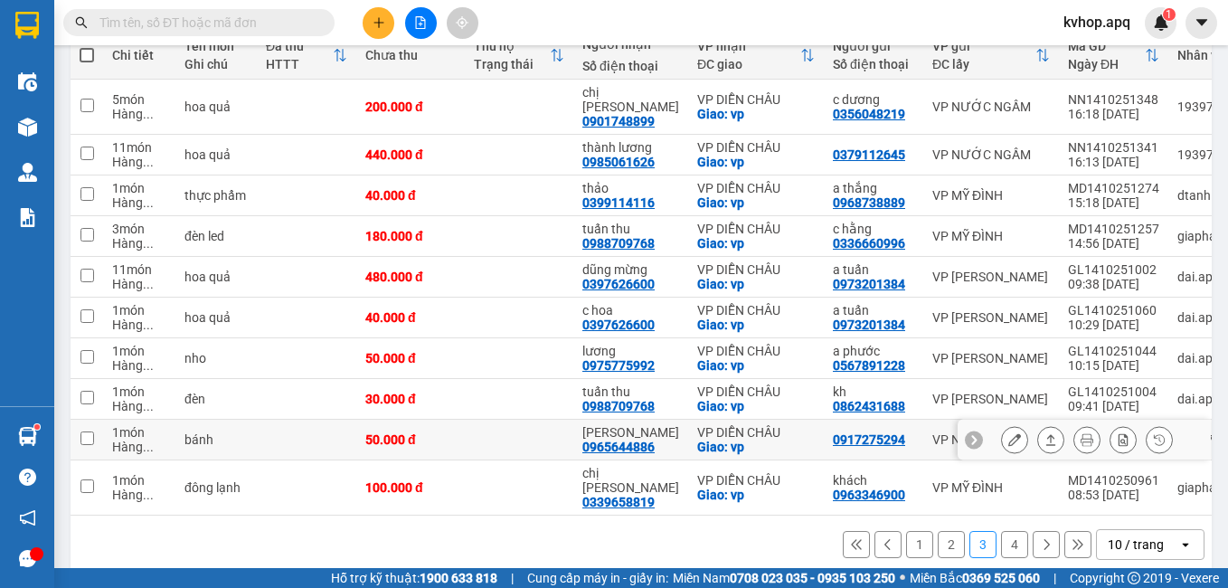
click at [1008, 433] on icon at bounding box center [1014, 439] width 13 height 13
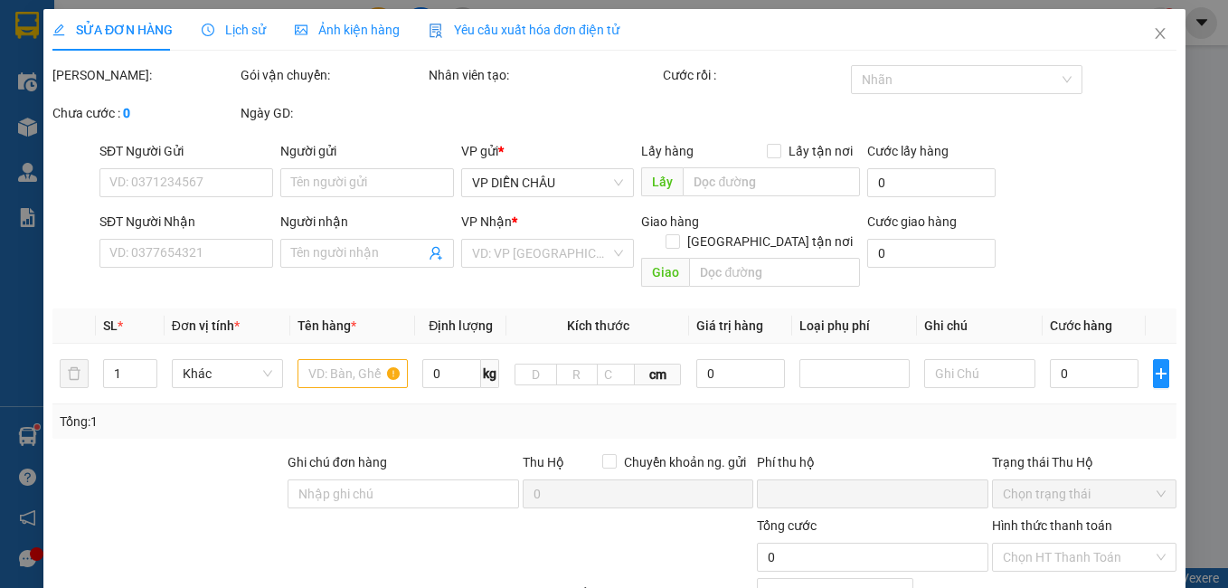
type input "0917275294"
type input "0965644886"
type input "minh sâm"
checkbox input "true"
type input "vp"
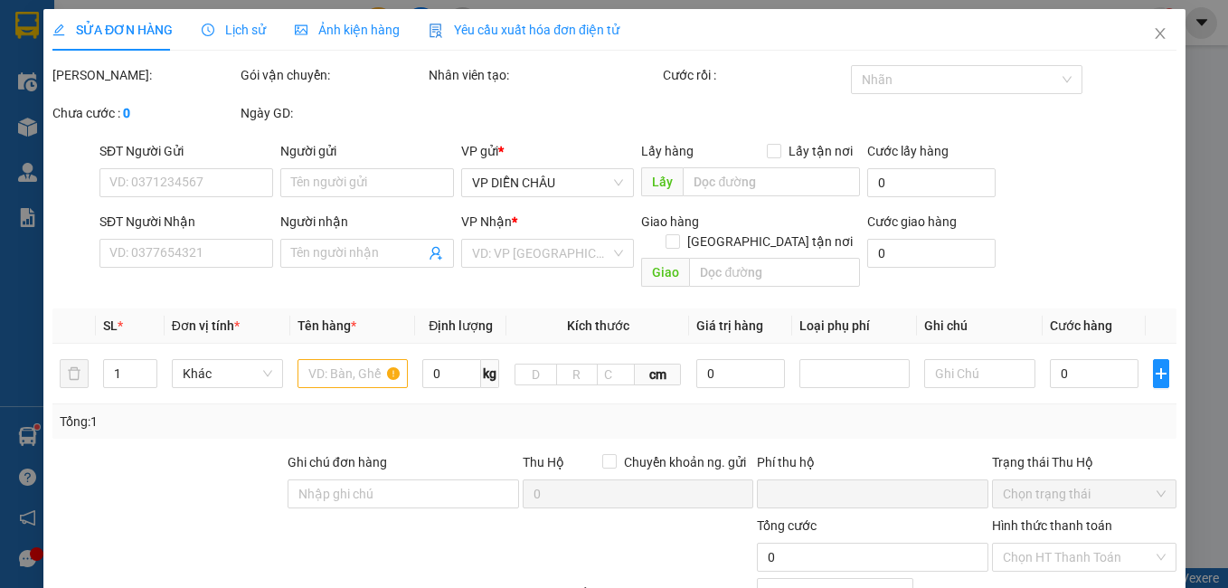
type input "0"
type input "50.000"
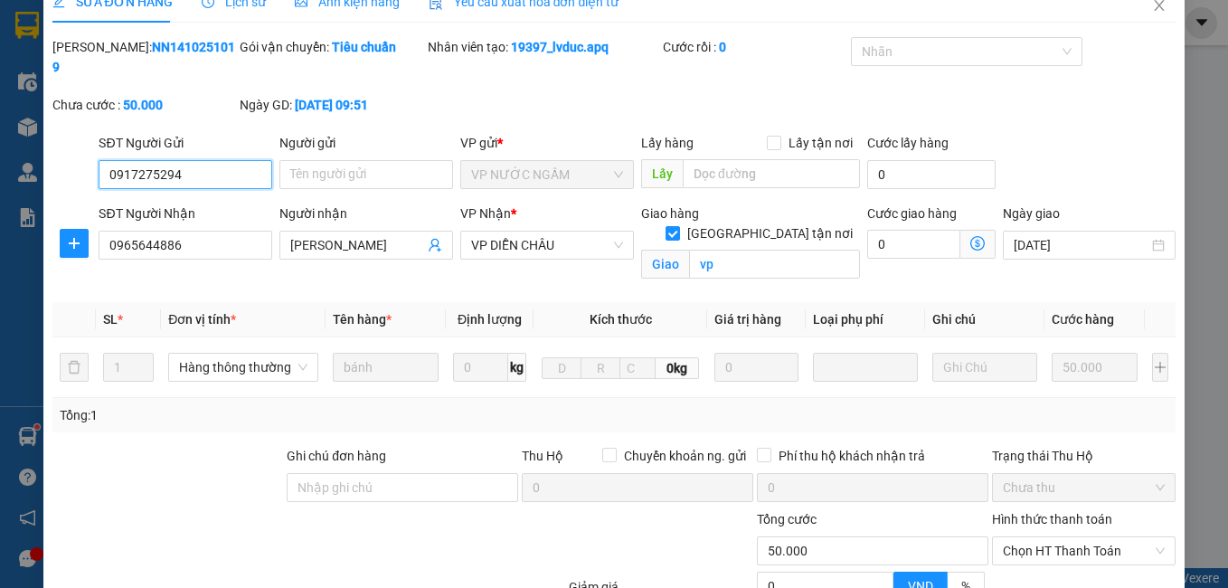
scroll to position [199, 0]
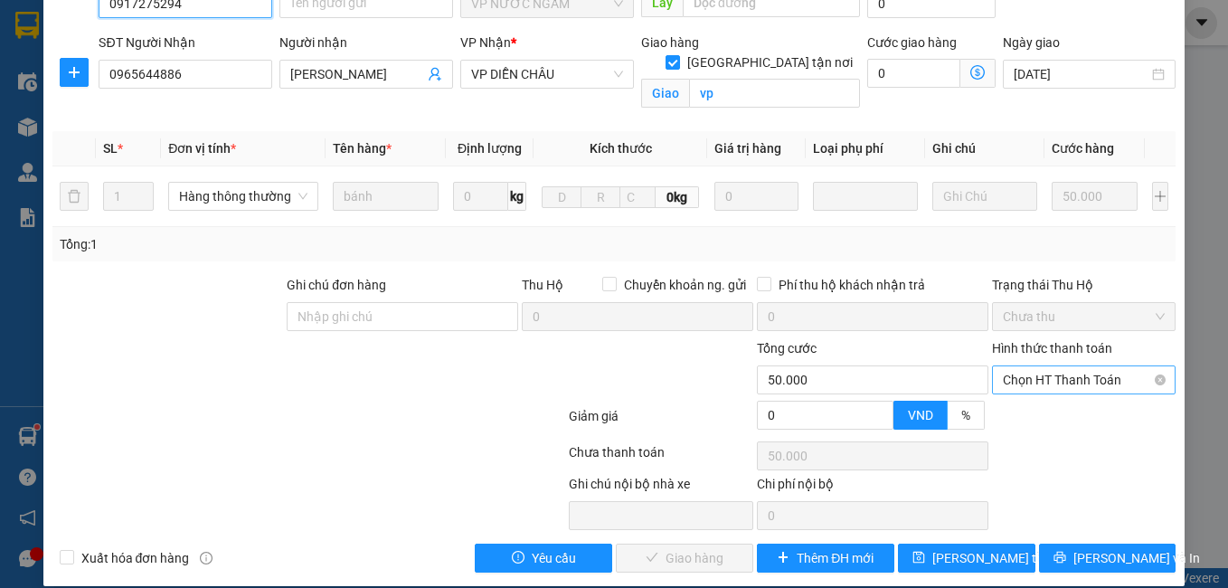
click at [1067, 371] on span "Chọn HT Thanh Toán" at bounding box center [1084, 379] width 163 height 27
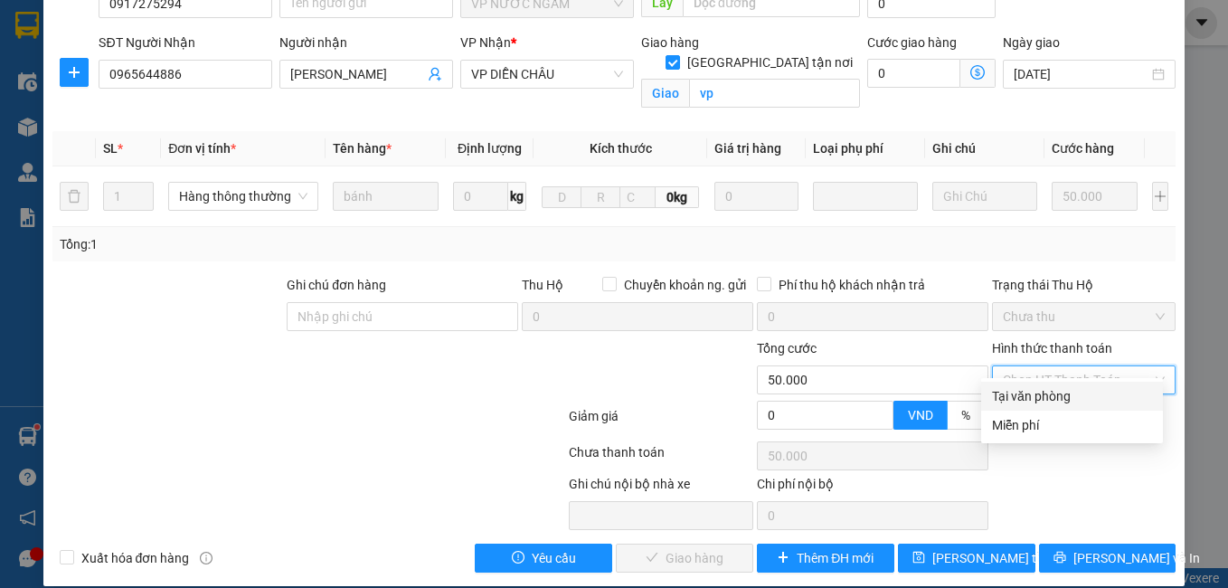
click at [1035, 391] on div "Tại văn phòng" at bounding box center [1072, 396] width 160 height 20
type input "0"
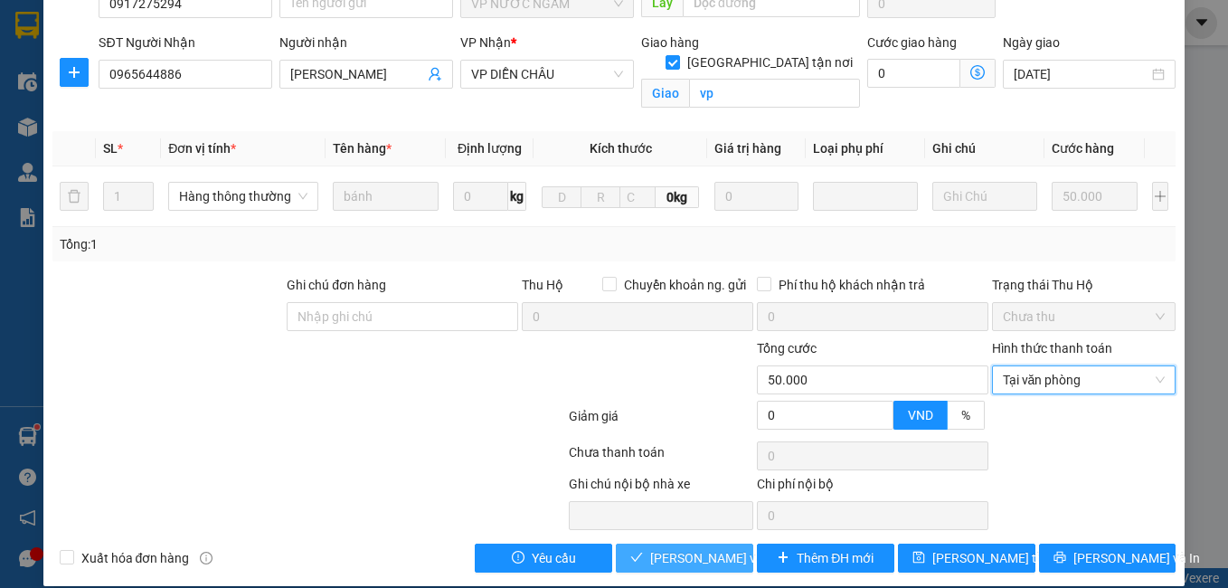
drag, startPoint x: 692, startPoint y: 534, endPoint x: 638, endPoint y: 525, distance: 55.0
click at [690, 548] on span "[PERSON_NAME] và Giao hàng" at bounding box center [737, 558] width 174 height 20
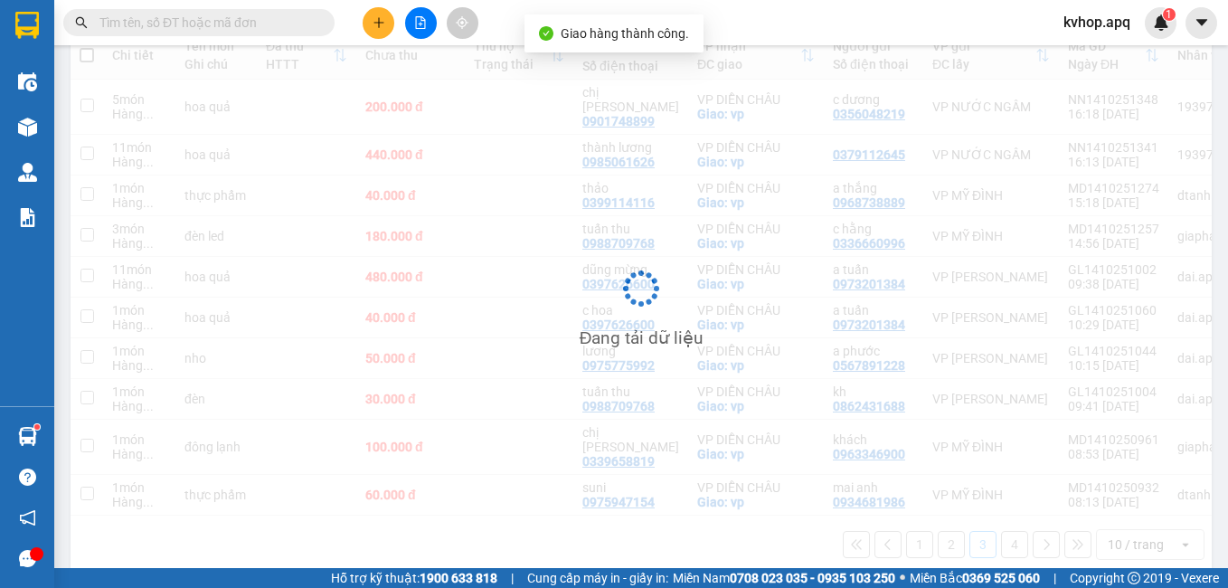
scroll to position [223, 0]
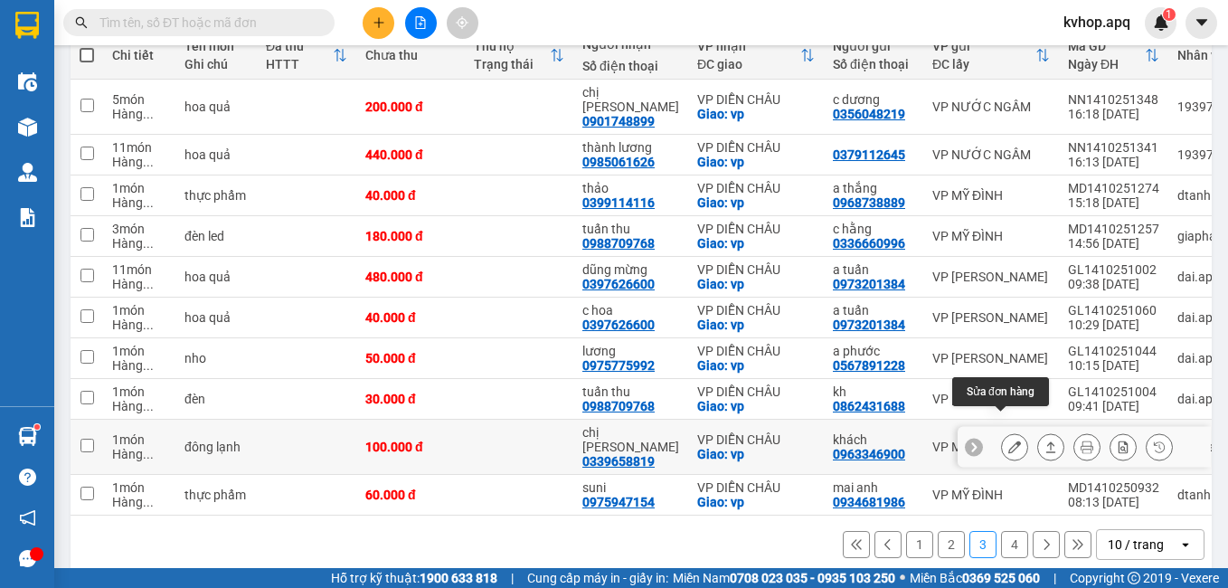
click at [1012, 431] on button at bounding box center [1014, 447] width 25 height 32
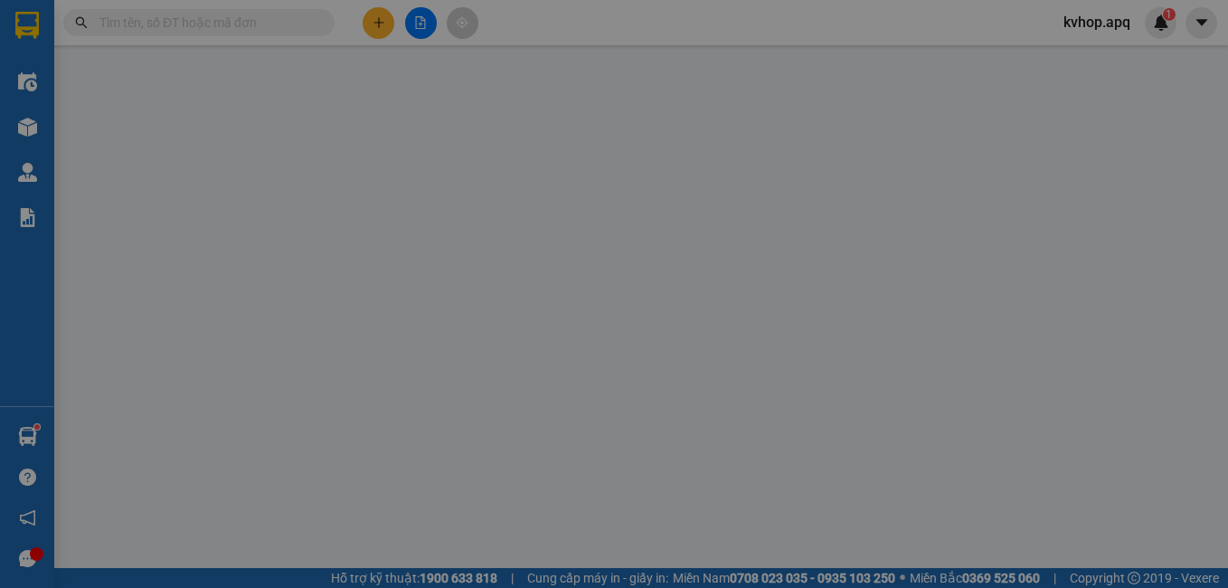
type input "0963346900"
type input "khách"
type input "0339658819"
type input "chị hằng"
checkbox input "true"
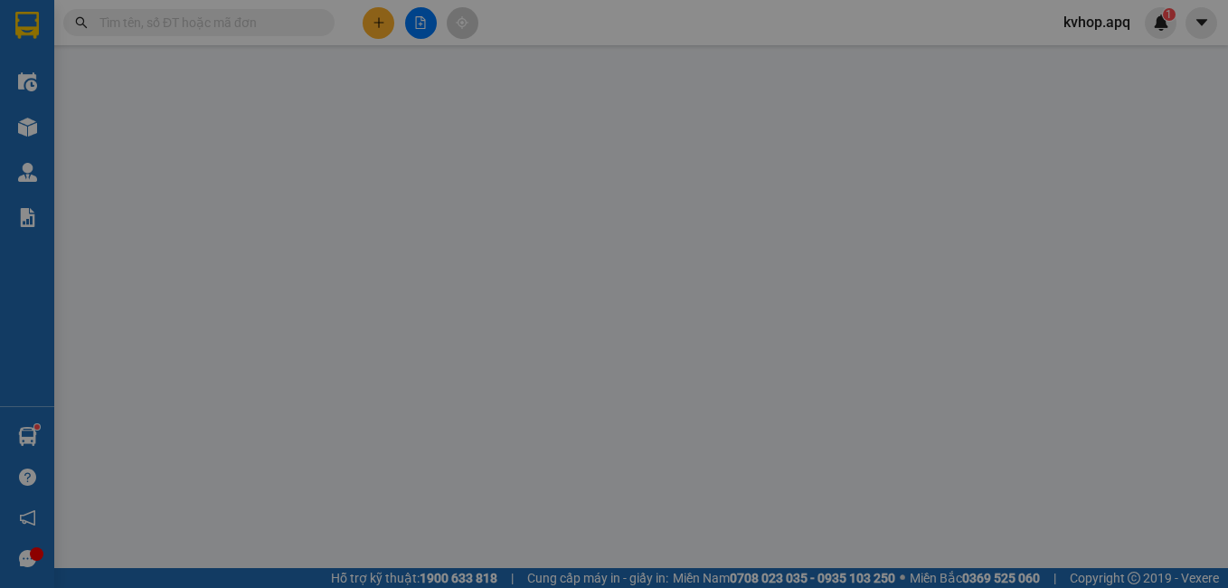
type input "vp"
type input "0"
type input "100.000"
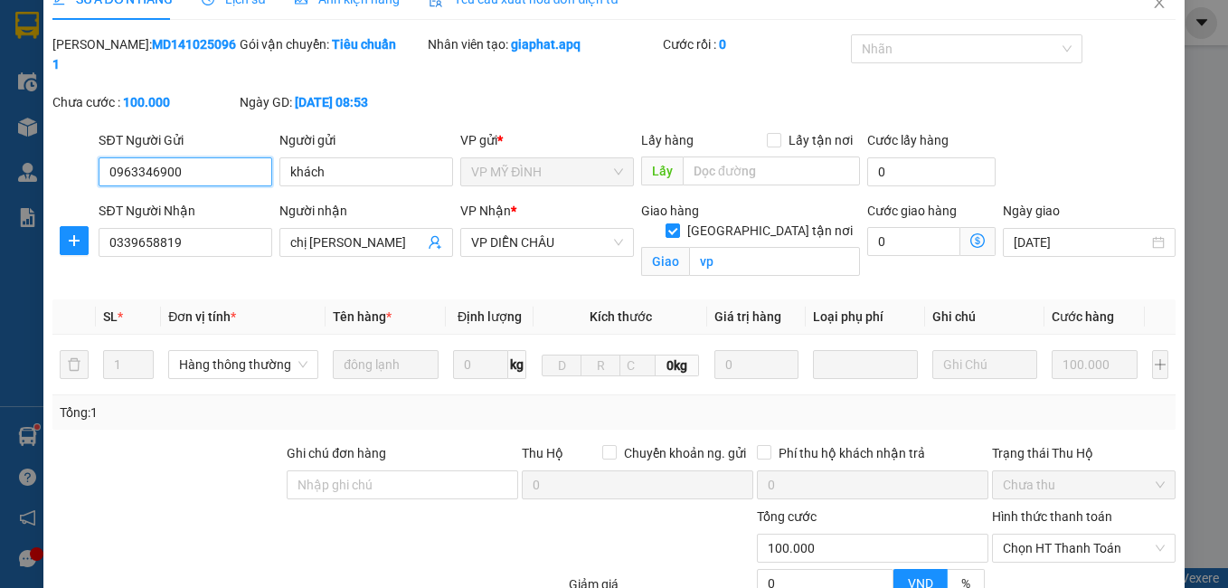
scroll to position [199, 0]
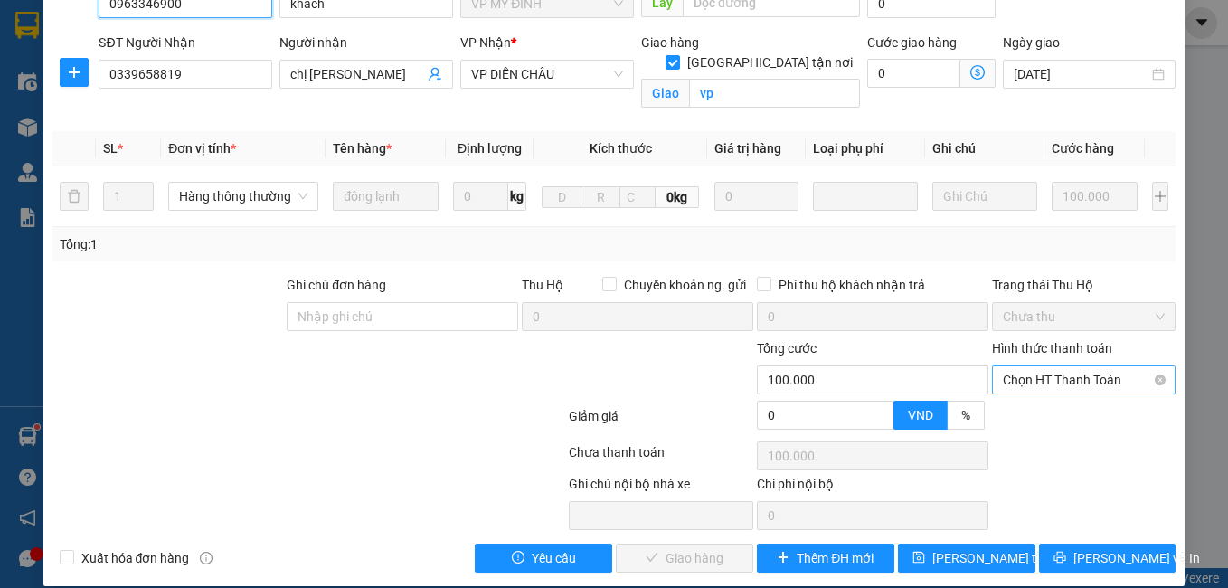
click at [1051, 366] on span "Chọn HT Thanh Toán" at bounding box center [1084, 379] width 163 height 27
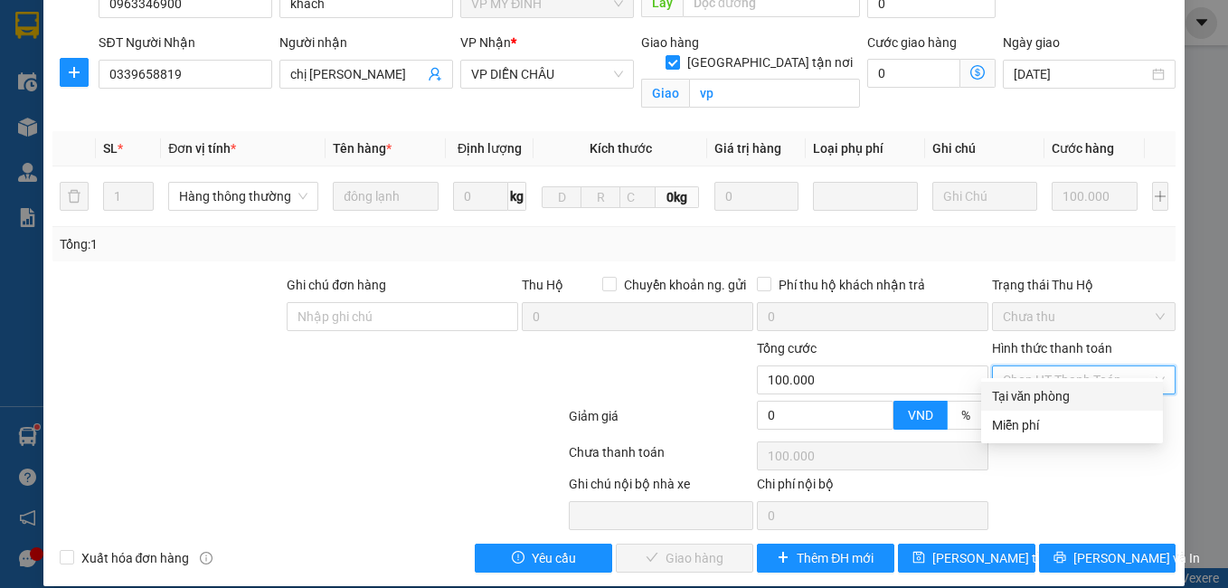
drag, startPoint x: 1031, startPoint y: 393, endPoint x: 909, endPoint y: 447, distance: 133.2
click at [1027, 395] on div "Tại văn phòng" at bounding box center [1072, 396] width 160 height 20
type input "0"
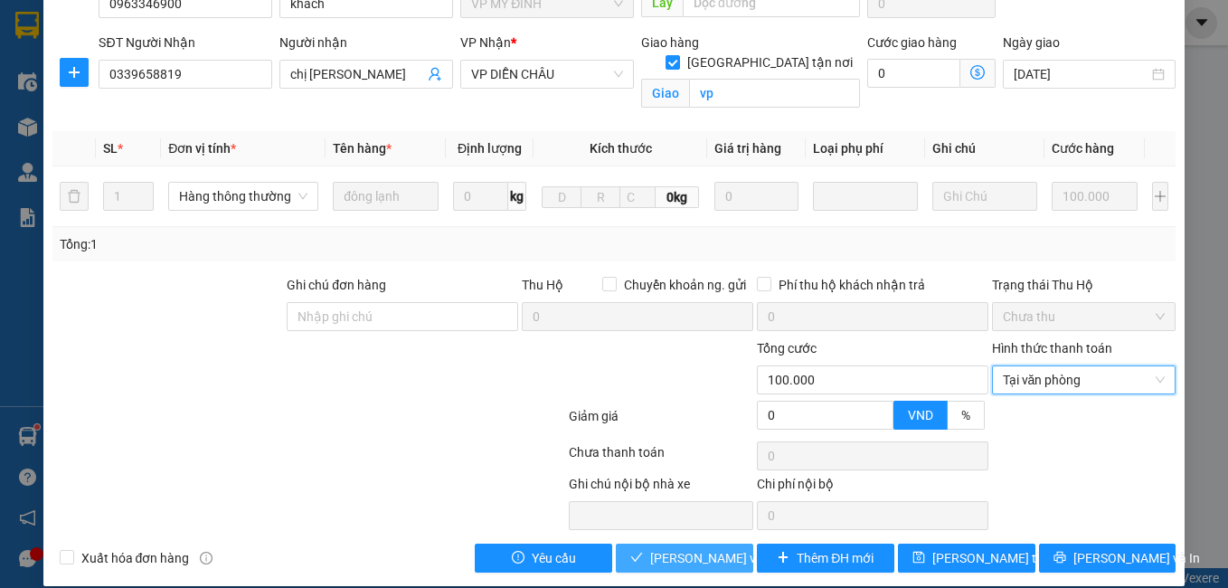
drag, startPoint x: 683, startPoint y: 545, endPoint x: 665, endPoint y: 535, distance: 20.6
click at [683, 548] on span "[PERSON_NAME] và Giao hàng" at bounding box center [737, 558] width 174 height 20
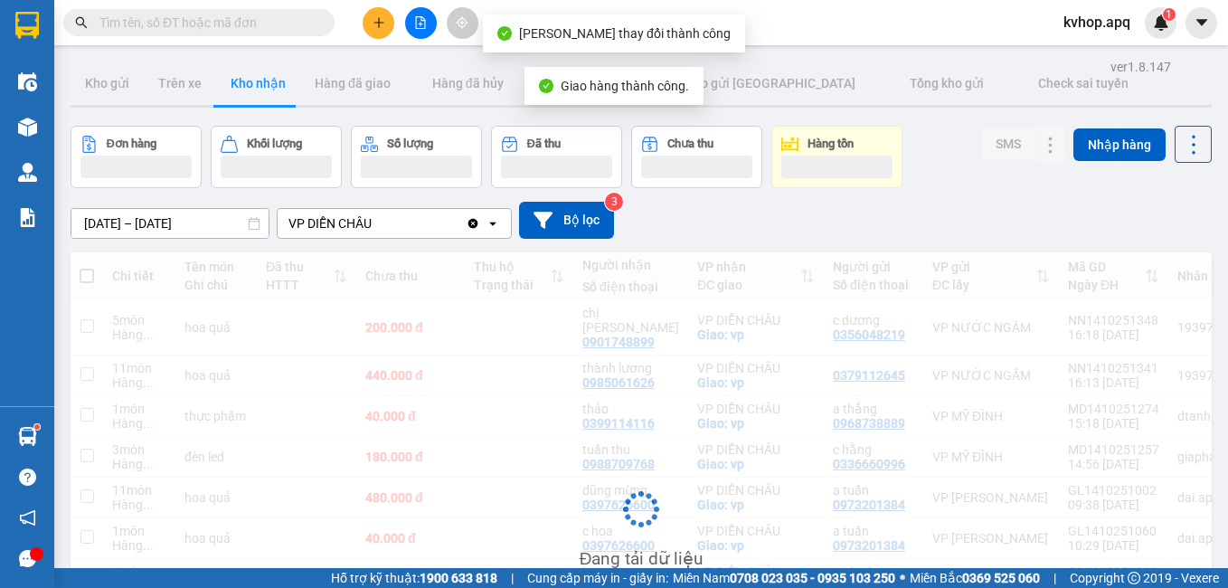
scroll to position [181, 0]
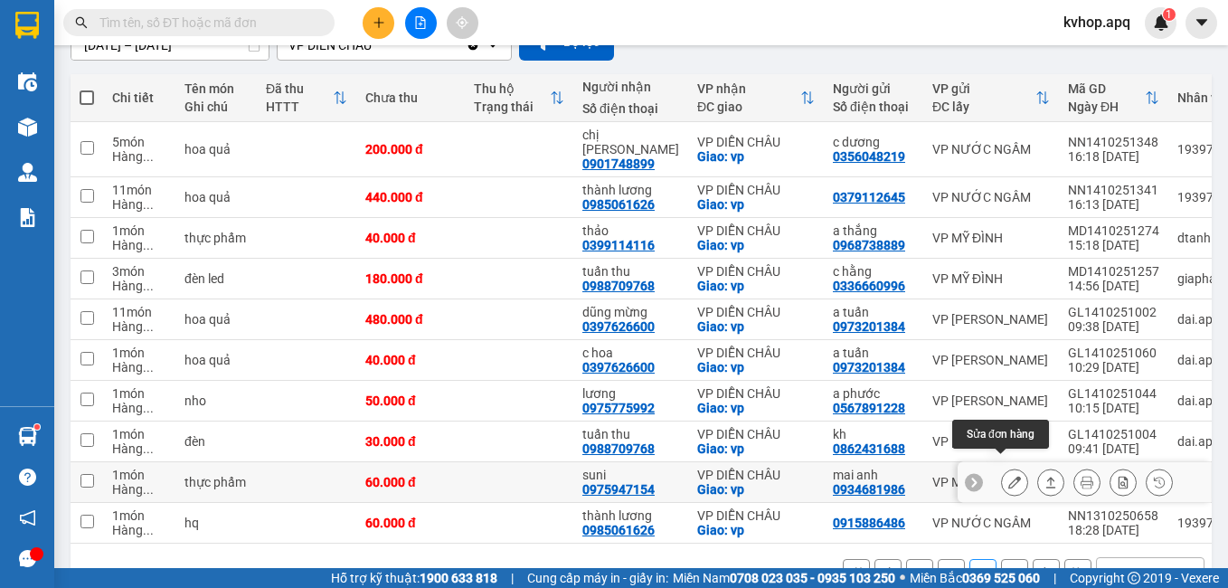
click at [1008, 476] on icon at bounding box center [1014, 482] width 13 height 13
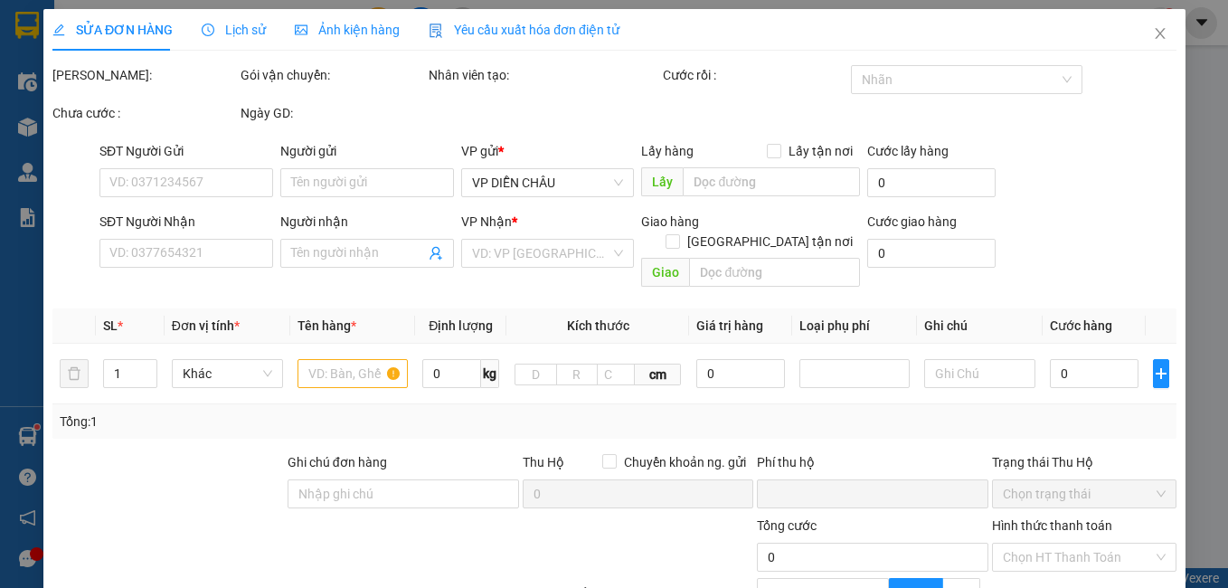
type input "0934681986"
type input "mai anh"
type input "0975947154"
type input "suni"
checkbox input "true"
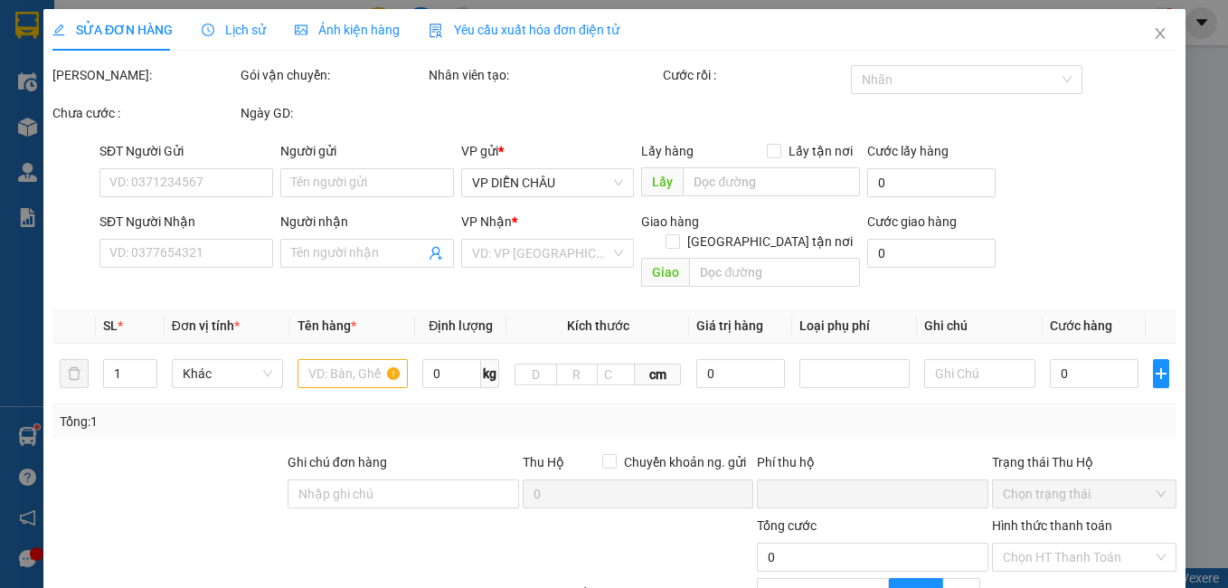
type input "vp"
type input "0"
type input "60.000"
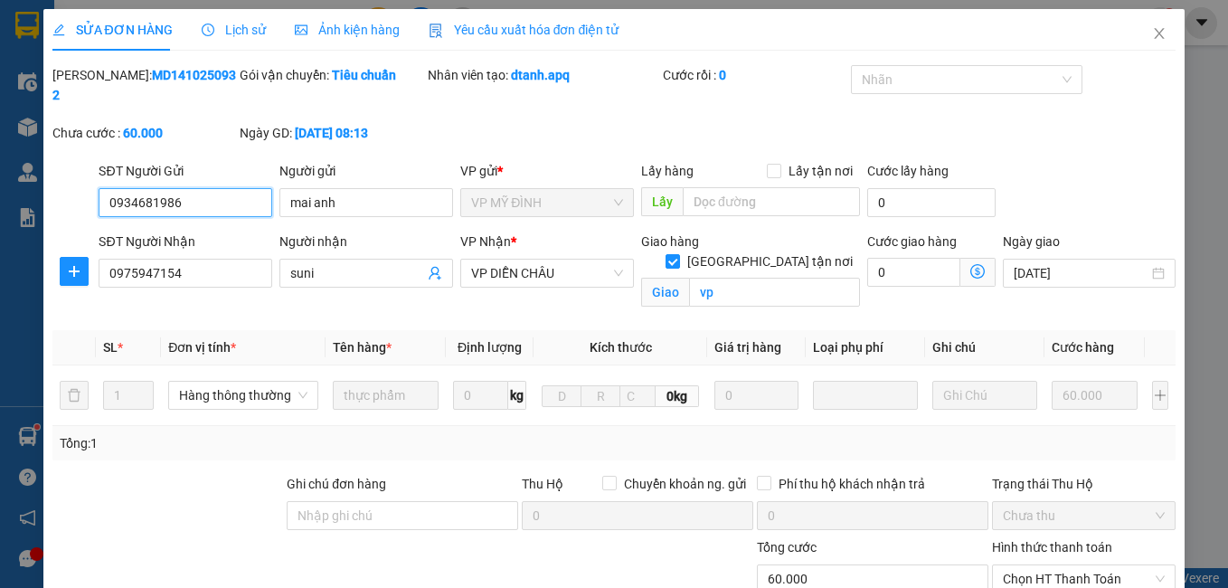
scroll to position [168, 0]
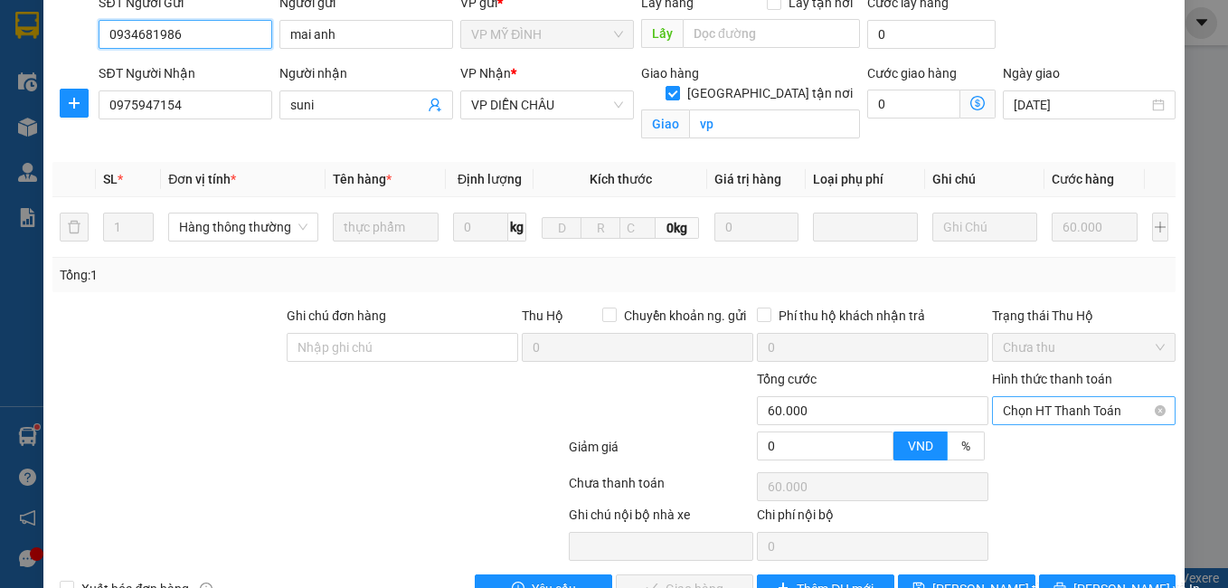
click at [1039, 397] on span "Chọn HT Thanh Toán" at bounding box center [1084, 410] width 163 height 27
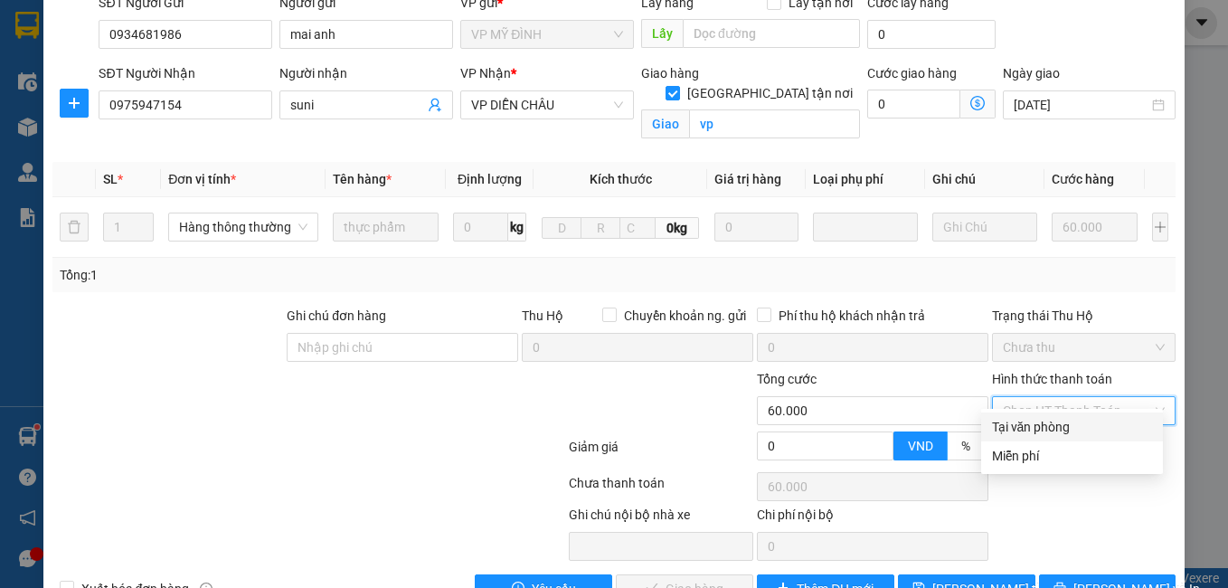
click at [1010, 430] on div "Tại văn phòng" at bounding box center [1072, 427] width 160 height 20
type input "0"
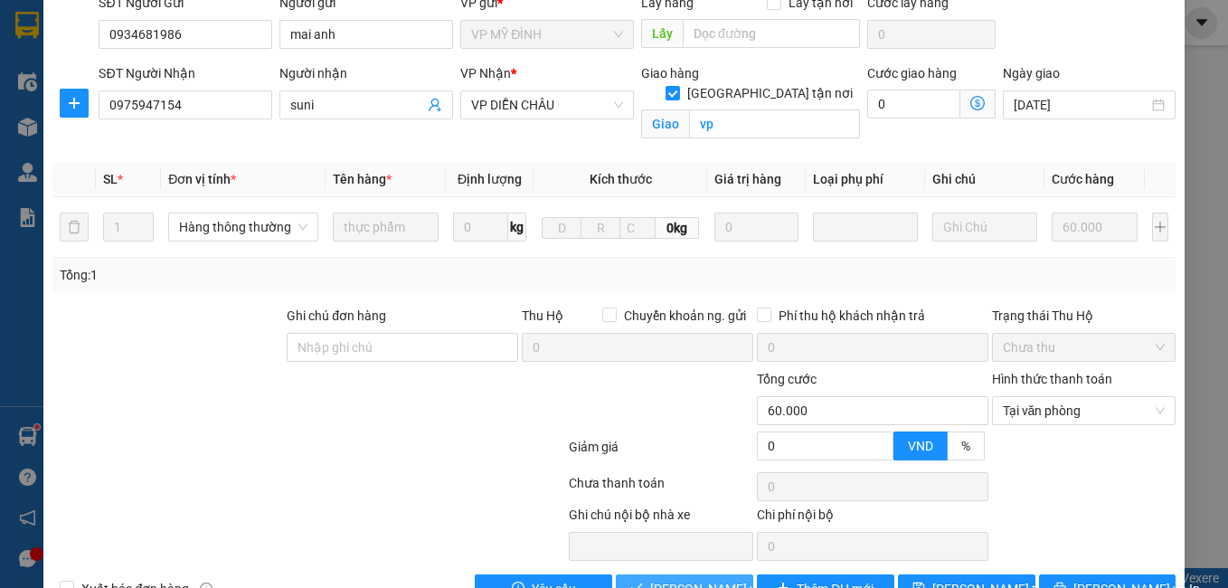
click at [657, 579] on span "[PERSON_NAME] và Giao hàng" at bounding box center [737, 589] width 174 height 20
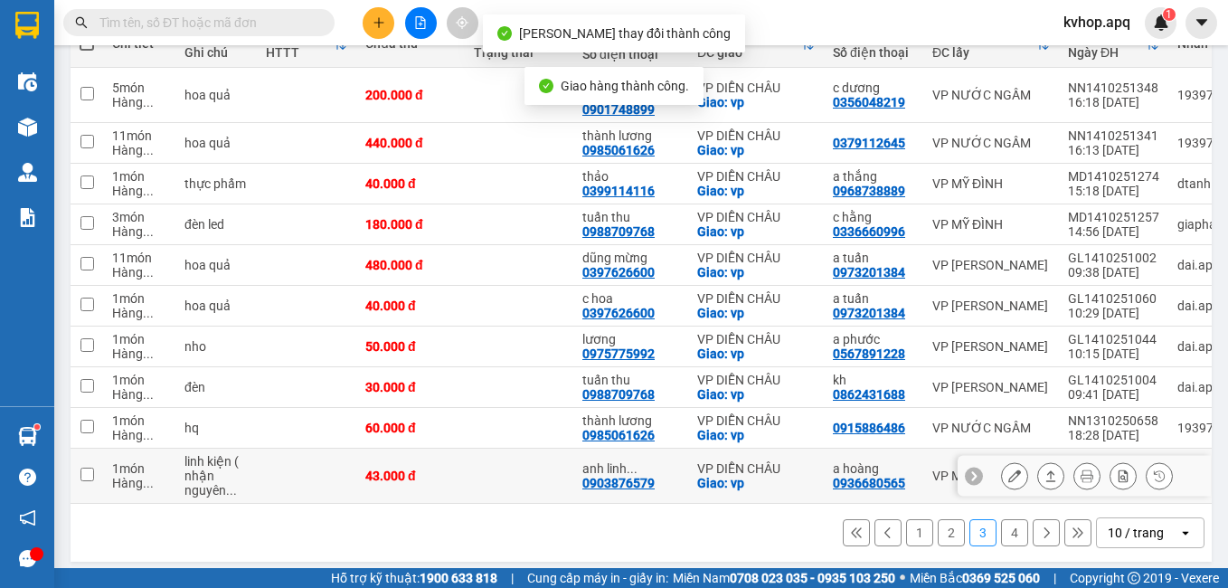
scroll to position [238, 0]
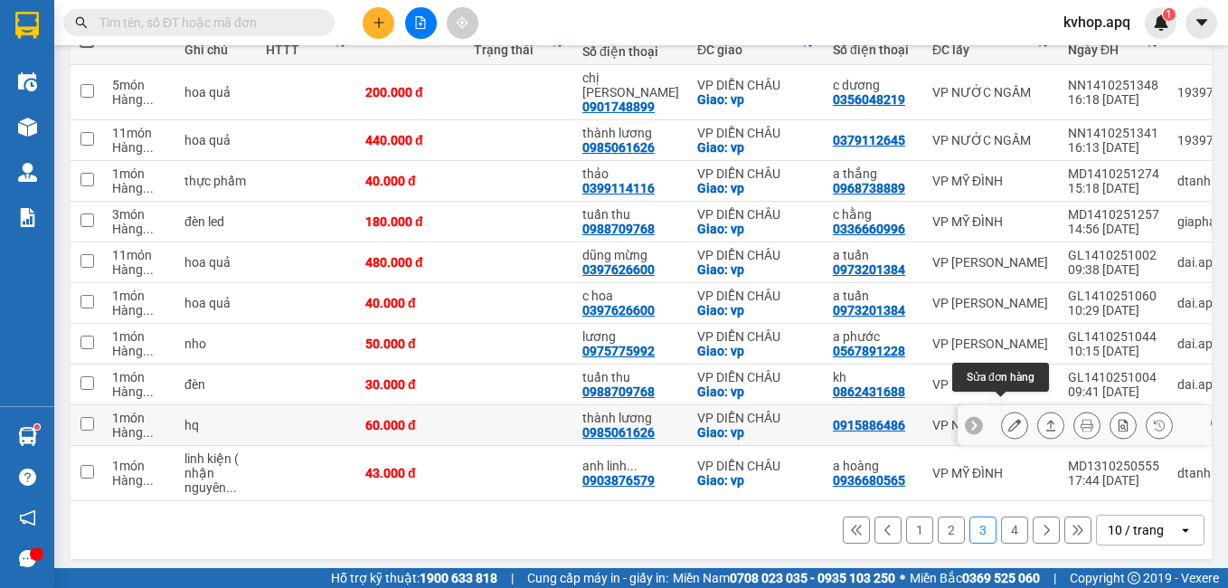
click at [1008, 419] on icon at bounding box center [1014, 425] width 13 height 13
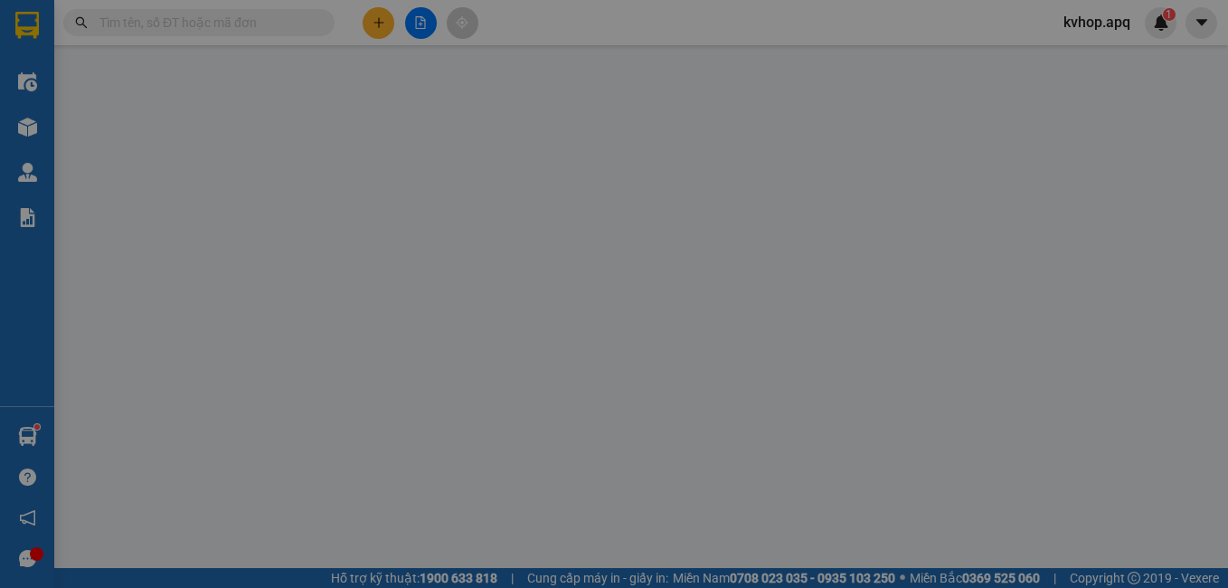
type input "0915886486"
type input "0985061626"
type input "thành lương"
checkbox input "true"
type input "vp"
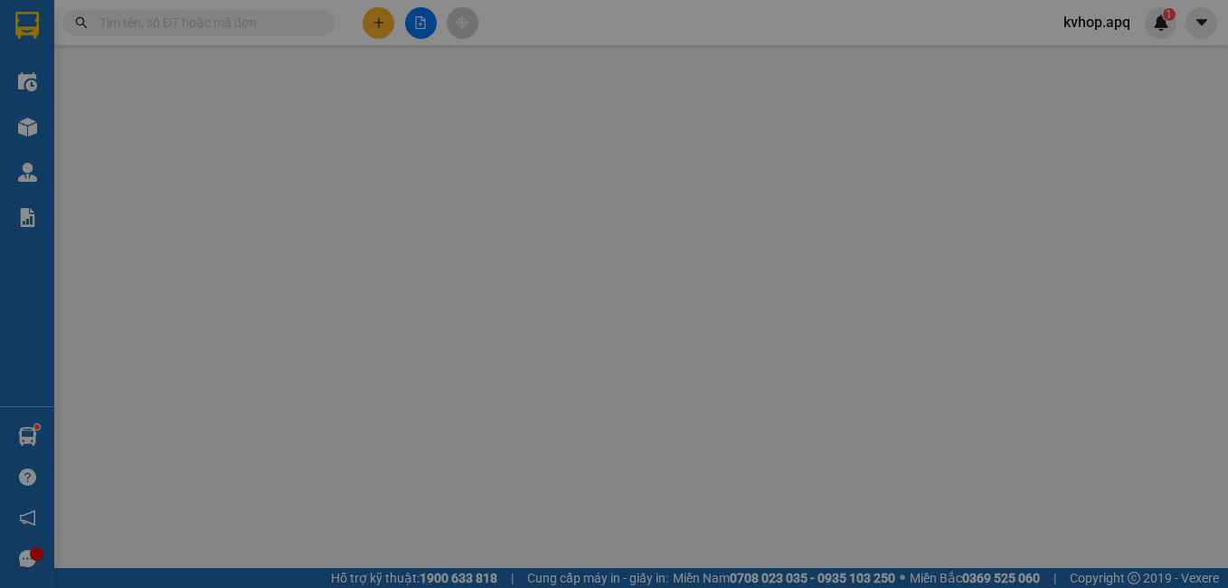
type input "0"
type input "60.000"
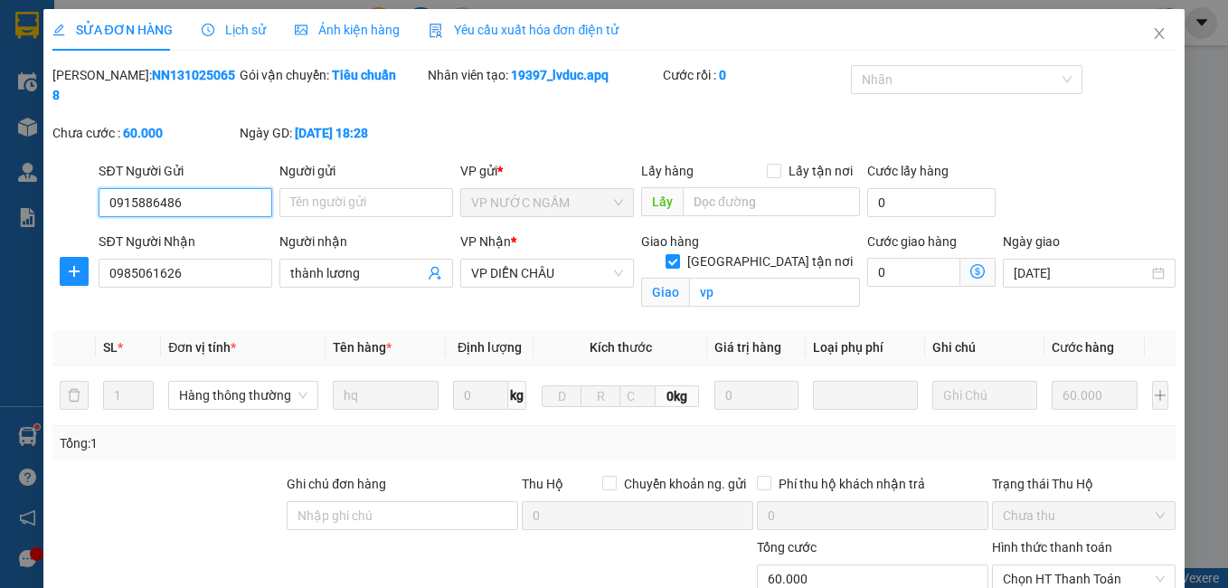
scroll to position [197, 0]
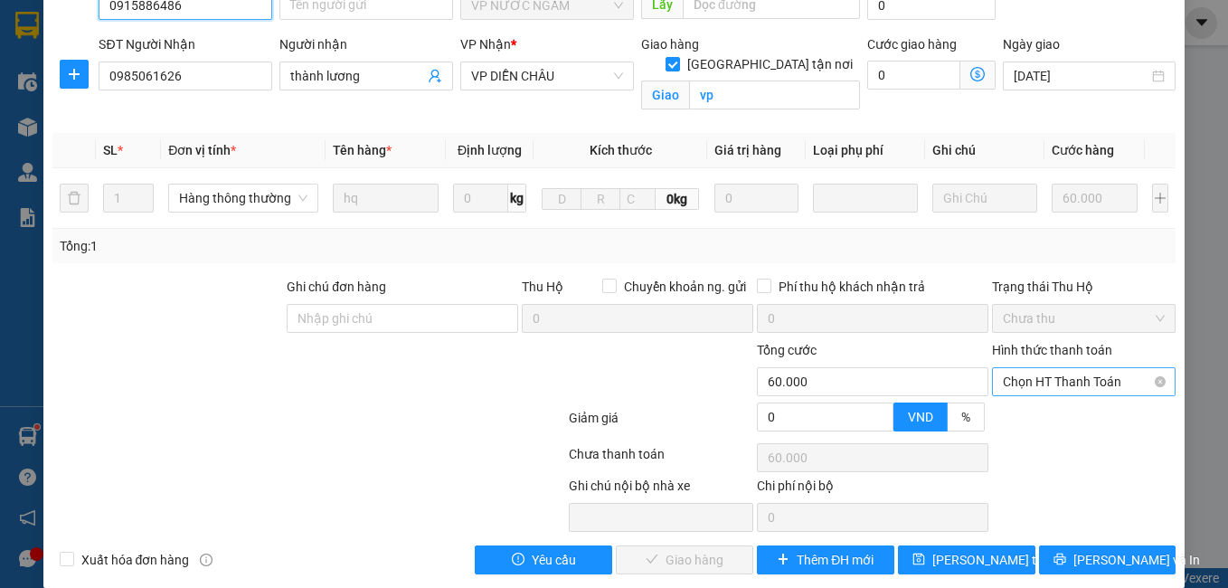
click at [1059, 368] on span "Chọn HT Thanh Toán" at bounding box center [1084, 381] width 163 height 27
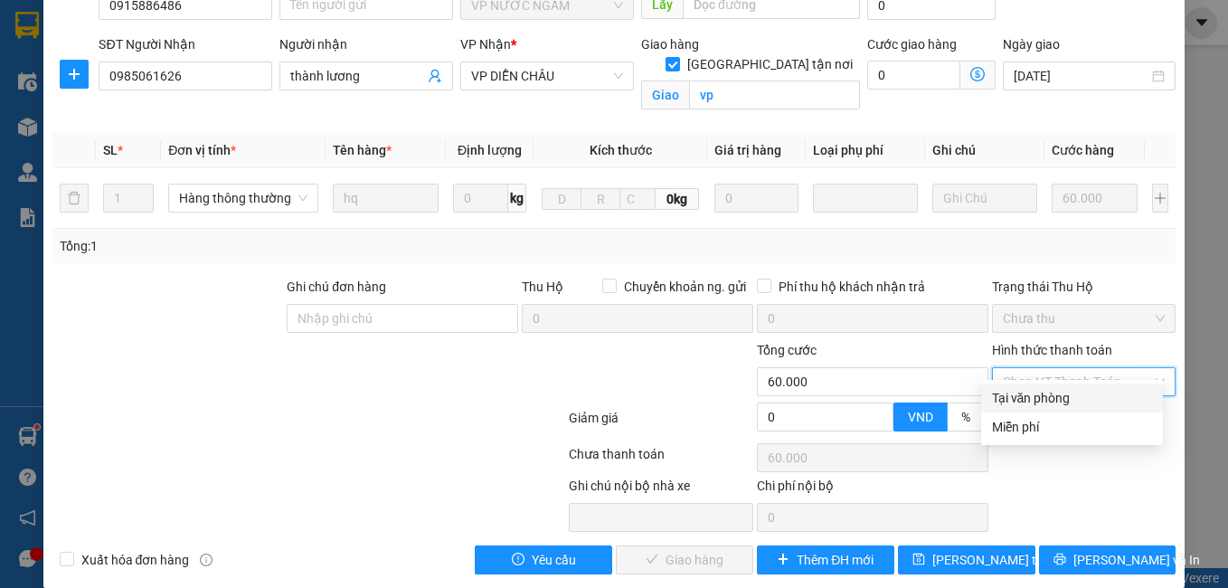
click at [1040, 394] on div "Tại văn phòng" at bounding box center [1072, 398] width 160 height 20
type input "0"
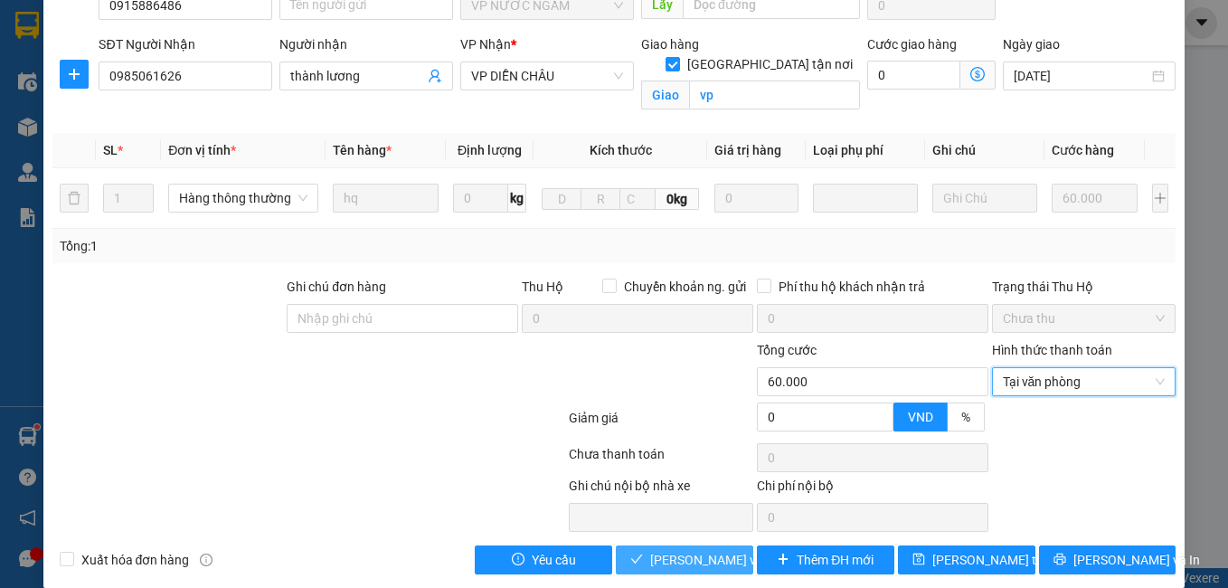
drag, startPoint x: 692, startPoint y: 537, endPoint x: 643, endPoint y: 519, distance: 52.1
click at [692, 550] on span "[PERSON_NAME] và Giao hàng" at bounding box center [737, 560] width 174 height 20
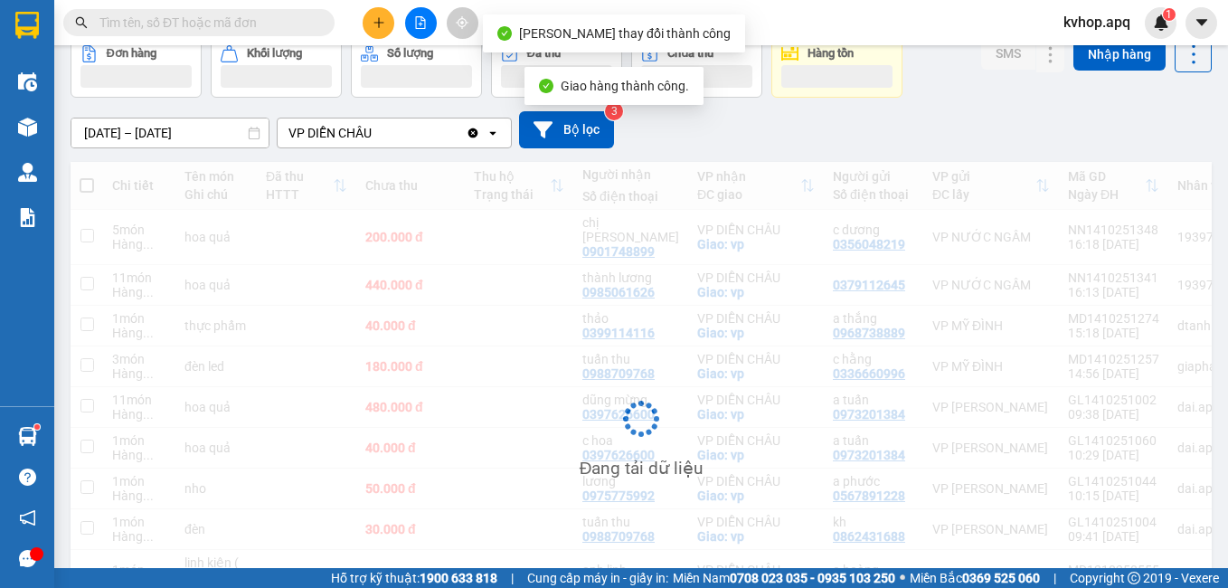
scroll to position [181, 0]
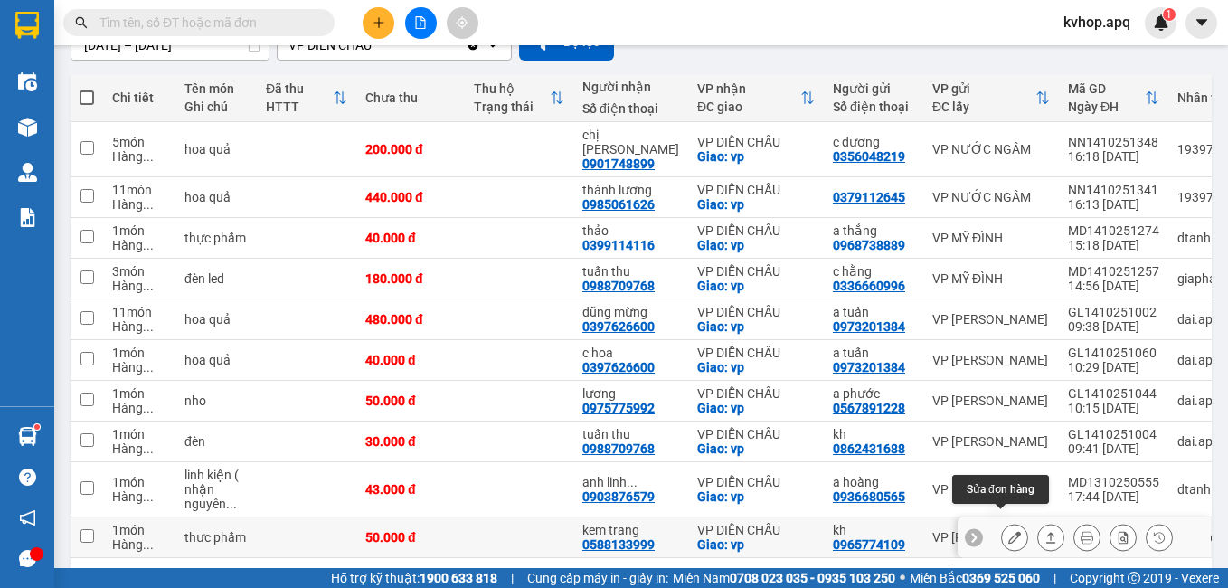
click at [1002, 522] on button at bounding box center [1014, 538] width 25 height 32
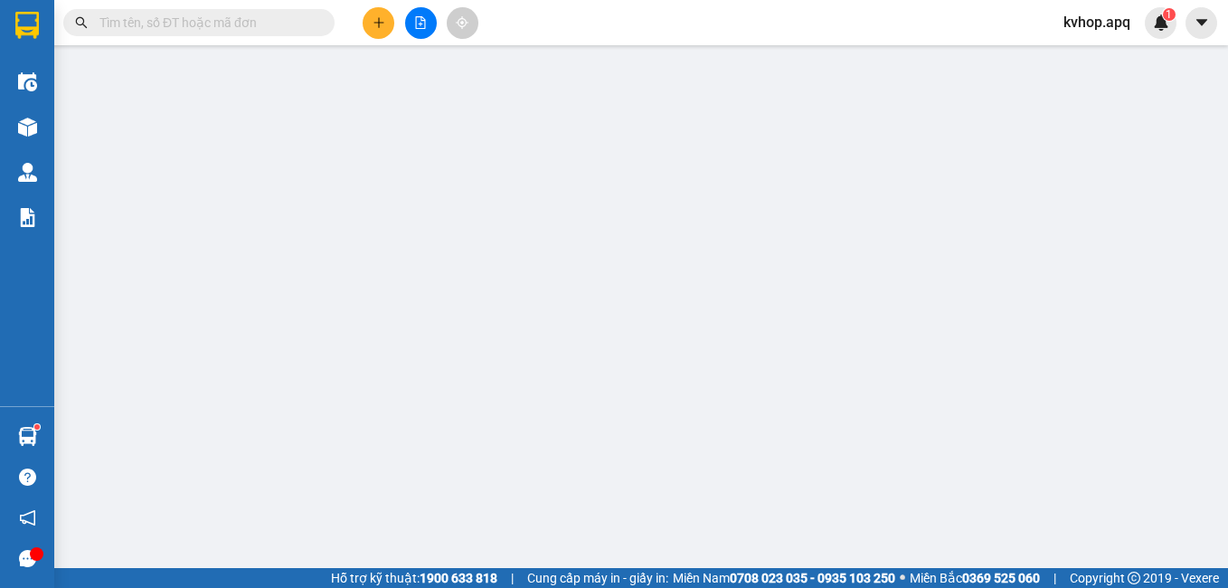
type input "0965774109"
type input "kh"
type input "0588133999"
type input "kem trang"
checkbox input "true"
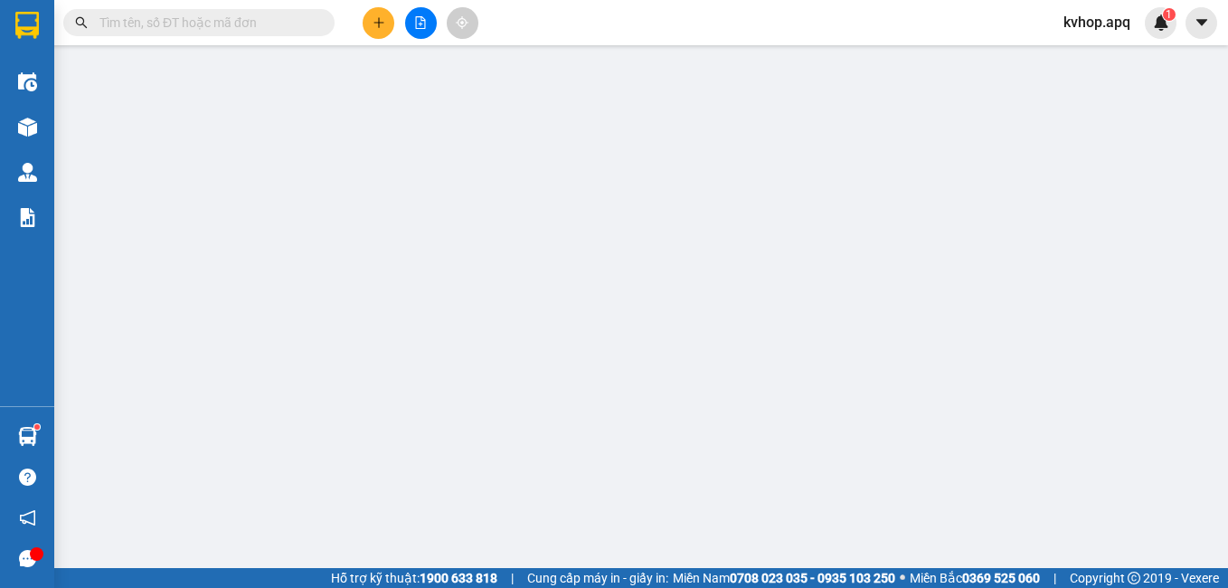
type input "vp"
type input "0"
type input "50.000"
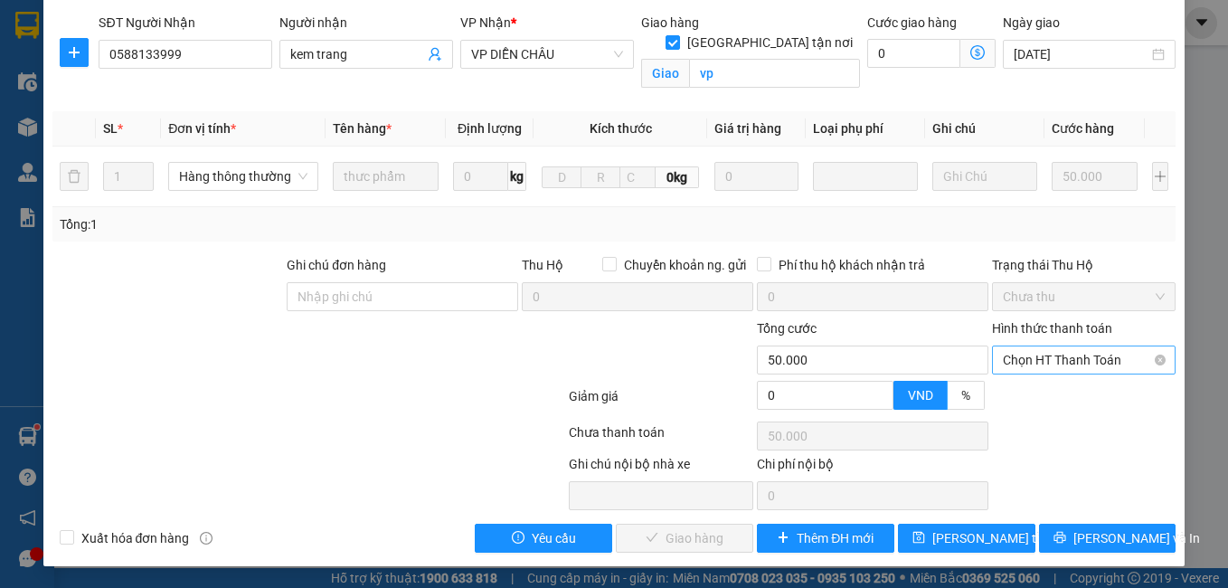
scroll to position [199, 0]
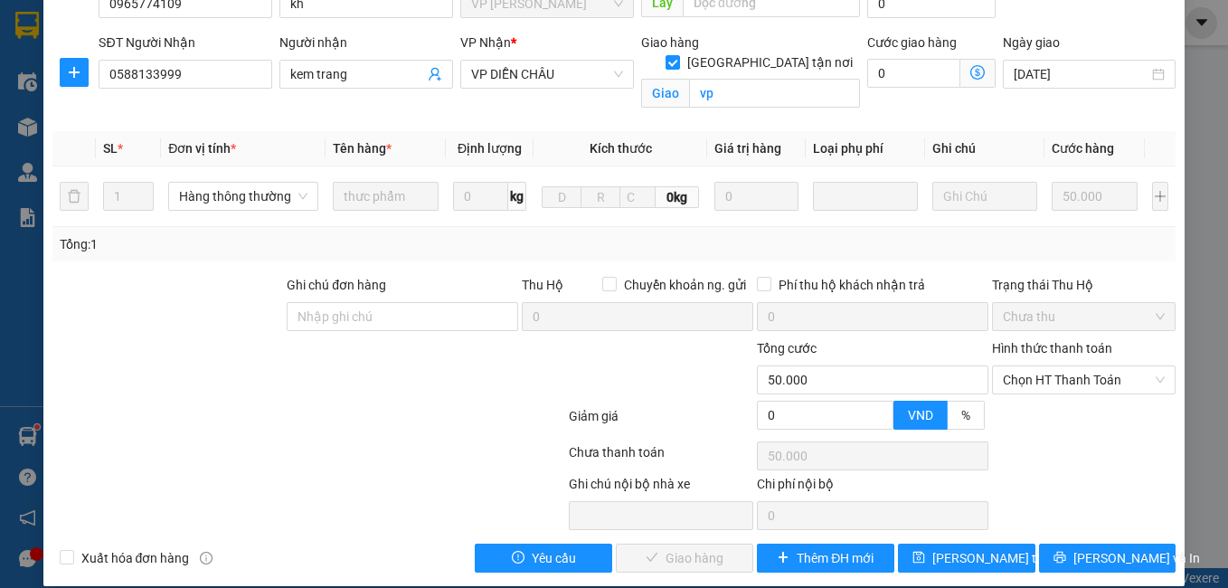
click at [1063, 343] on div "Hình thức thanh toán" at bounding box center [1084, 351] width 184 height 27
click at [1044, 367] on span "Chọn HT Thanh Toán" at bounding box center [1084, 379] width 163 height 27
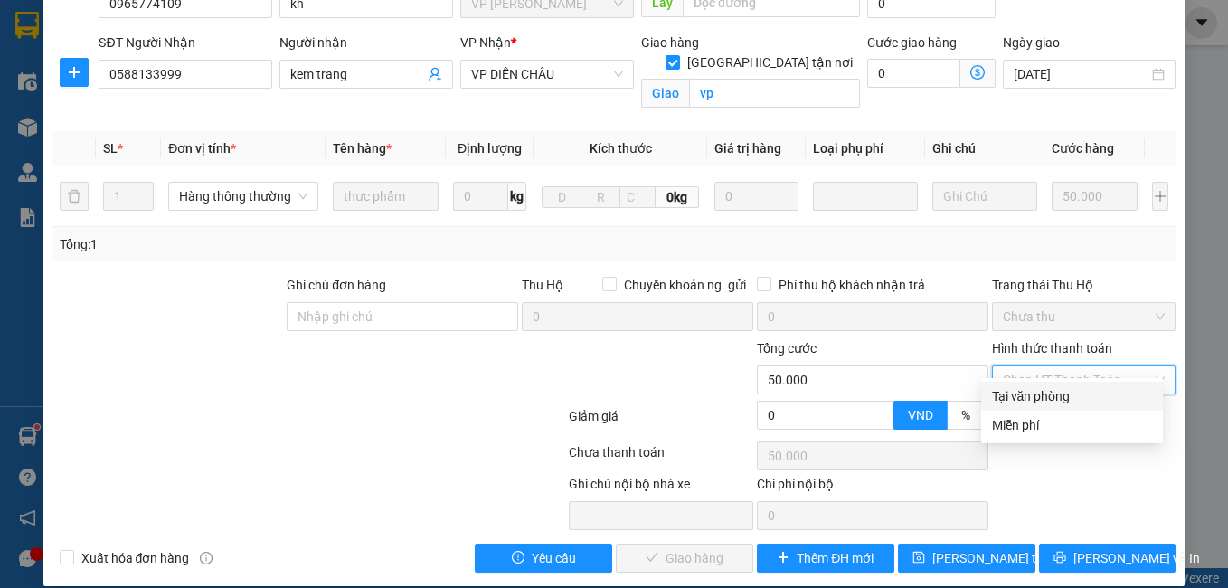
drag, startPoint x: 1015, startPoint y: 399, endPoint x: 857, endPoint y: 485, distance: 179.3
click at [1015, 400] on div "Tại văn phòng" at bounding box center [1072, 396] width 160 height 20
type input "0"
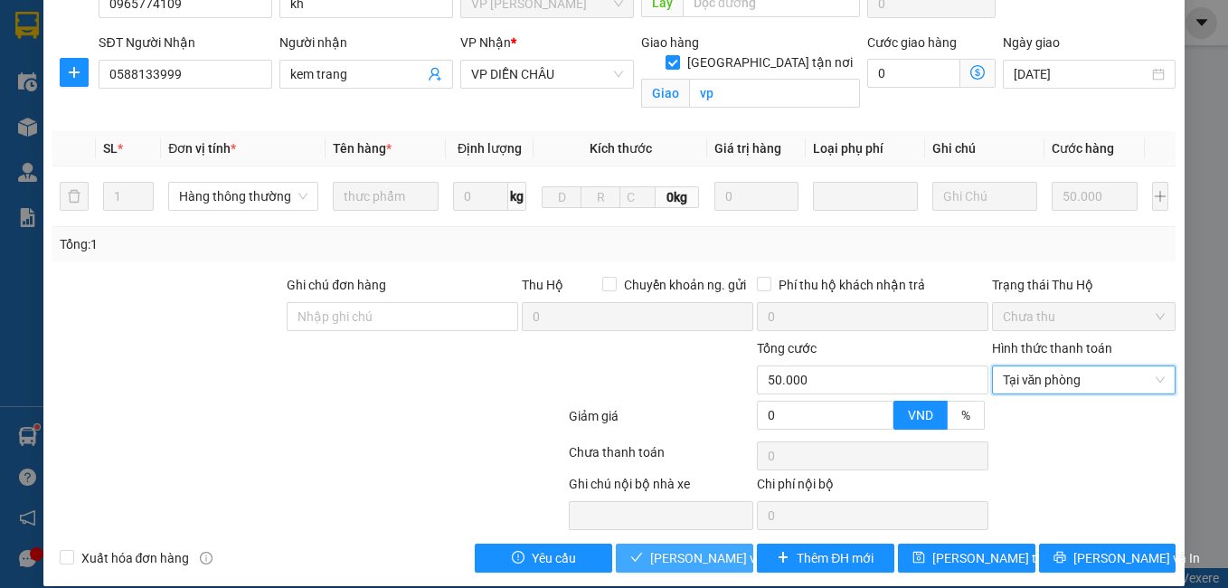
click at [671, 548] on span "[PERSON_NAME] và Giao hàng" at bounding box center [737, 558] width 174 height 20
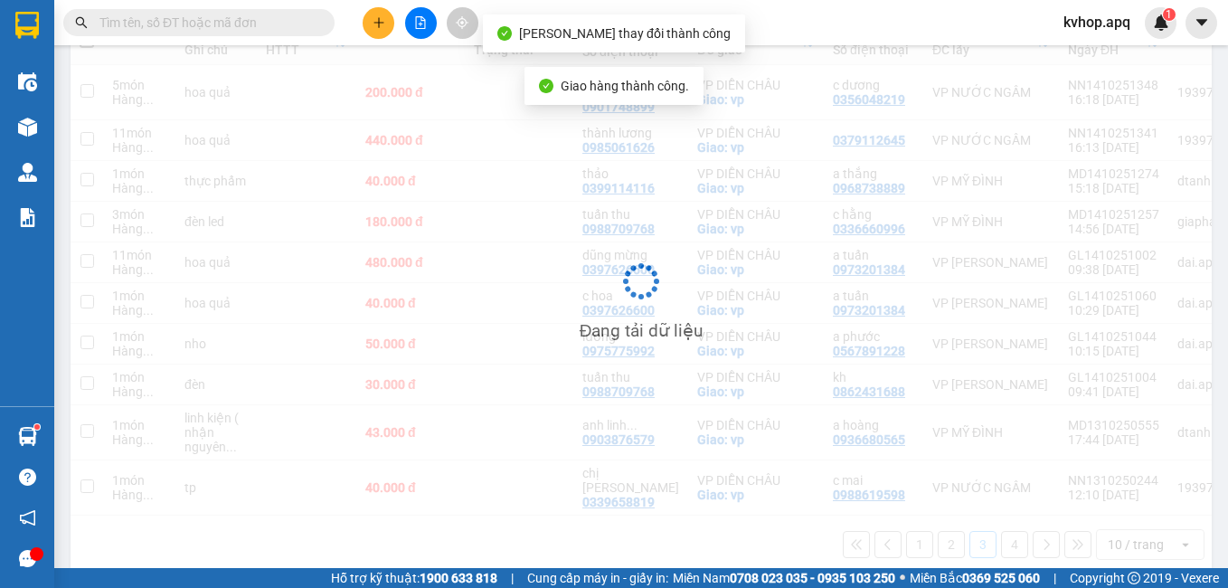
scroll to position [238, 0]
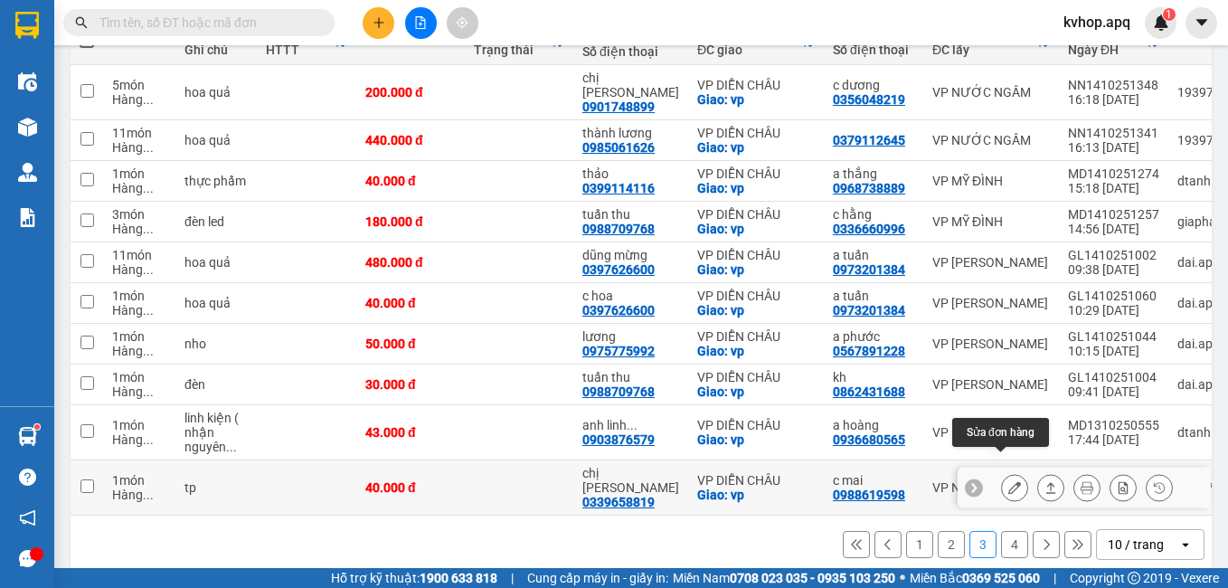
click at [1008, 472] on button at bounding box center [1014, 488] width 25 height 32
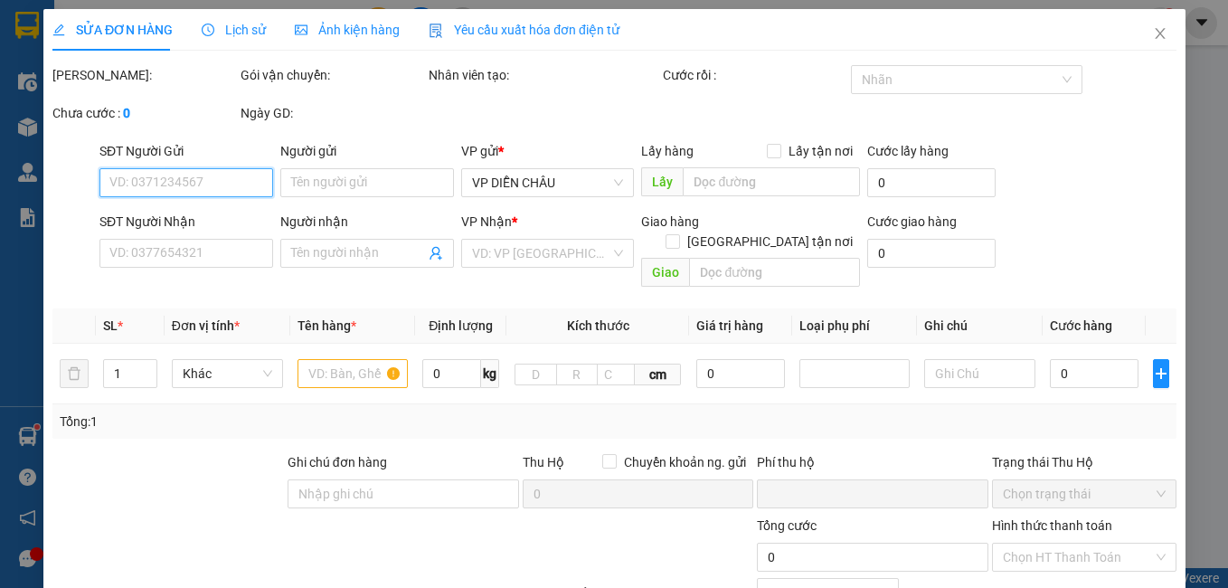
type input "0988619598"
type input "c mai"
type input "0339658819"
type input "chị hằng"
checkbox input "true"
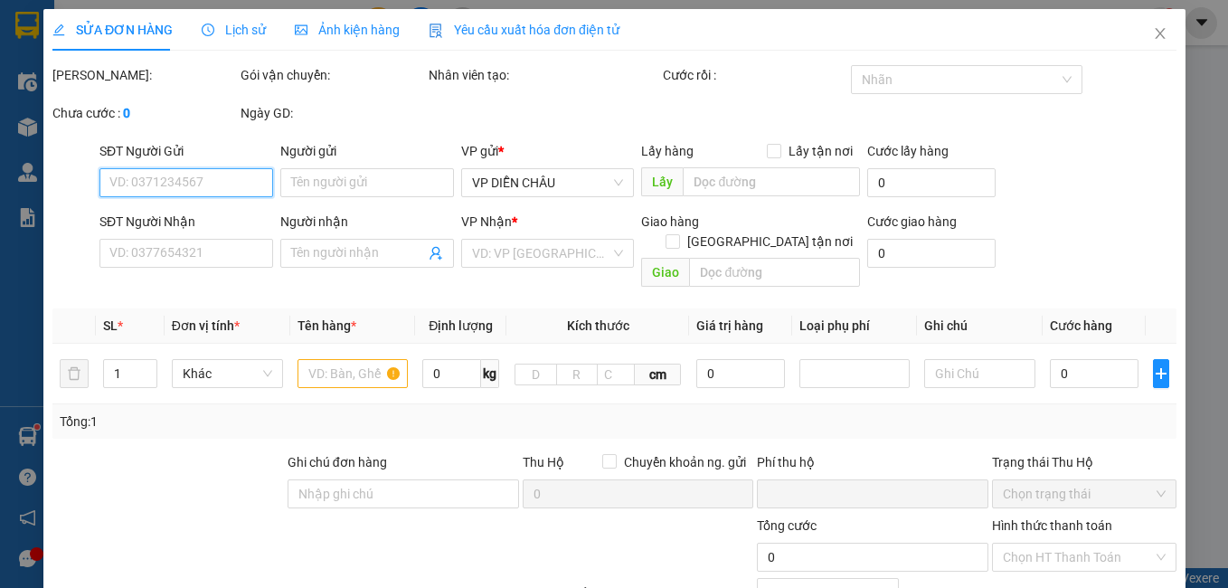
type input "vp"
type input "0"
type input "40.000"
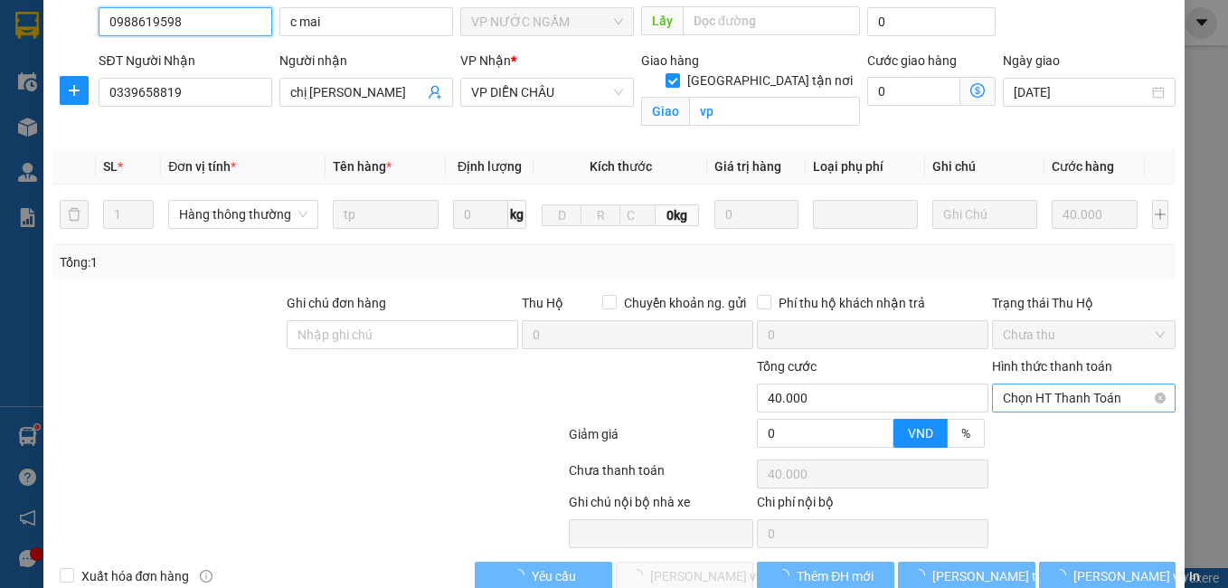
scroll to position [199, 0]
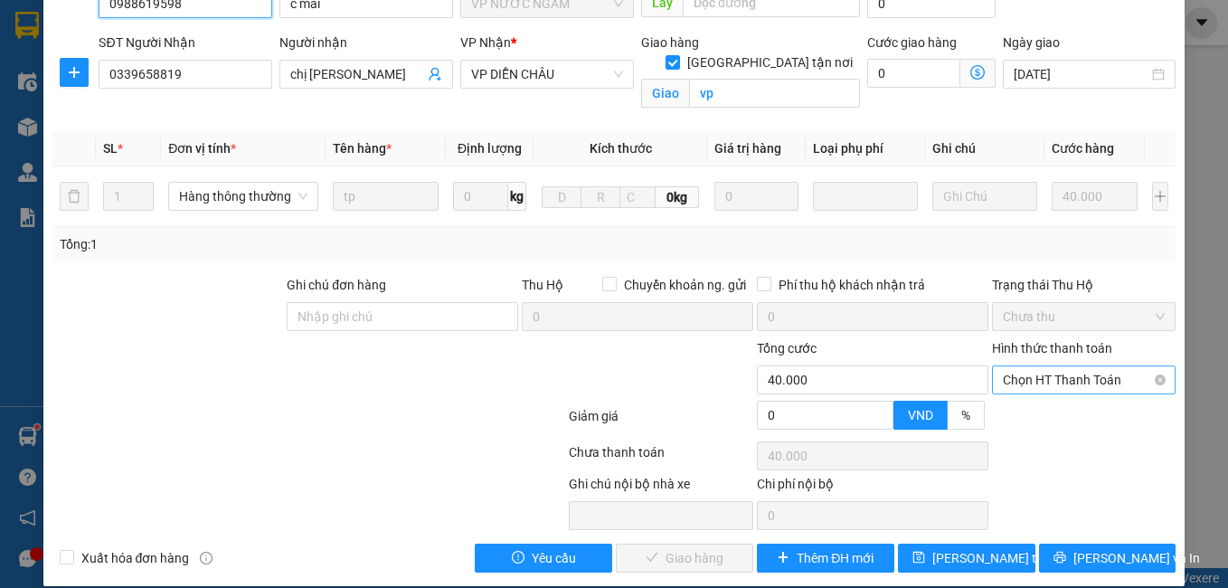
click at [1053, 366] on span "Chọn HT Thanh Toán" at bounding box center [1084, 379] width 163 height 27
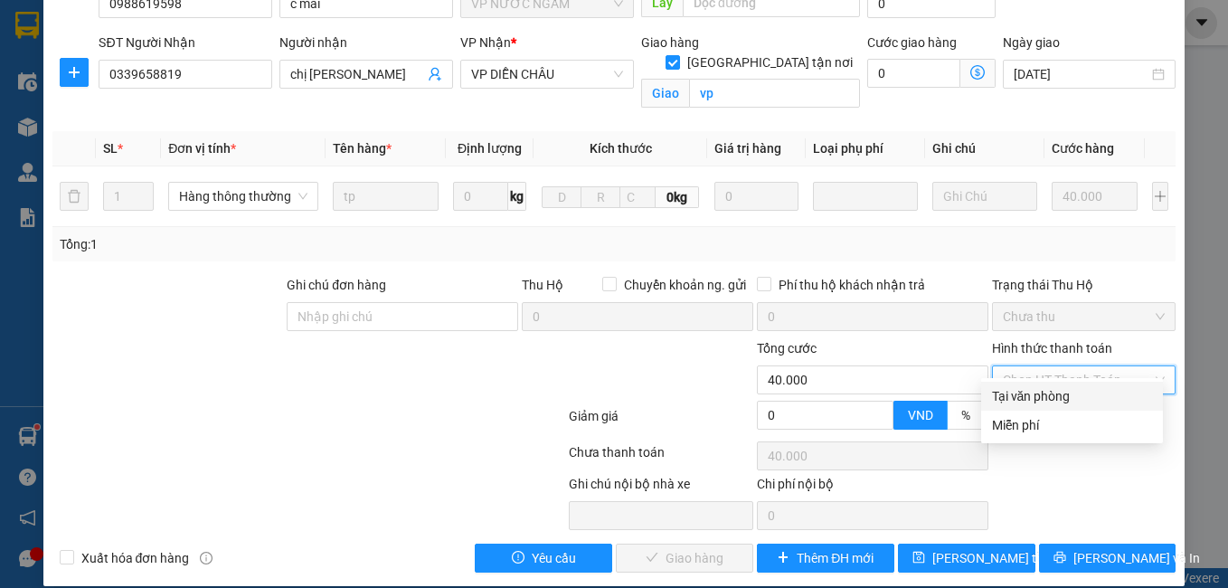
drag, startPoint x: 1036, startPoint y: 393, endPoint x: 908, endPoint y: 446, distance: 138.7
click at [1035, 393] on div "Tại văn phòng" at bounding box center [1072, 396] width 160 height 20
type input "0"
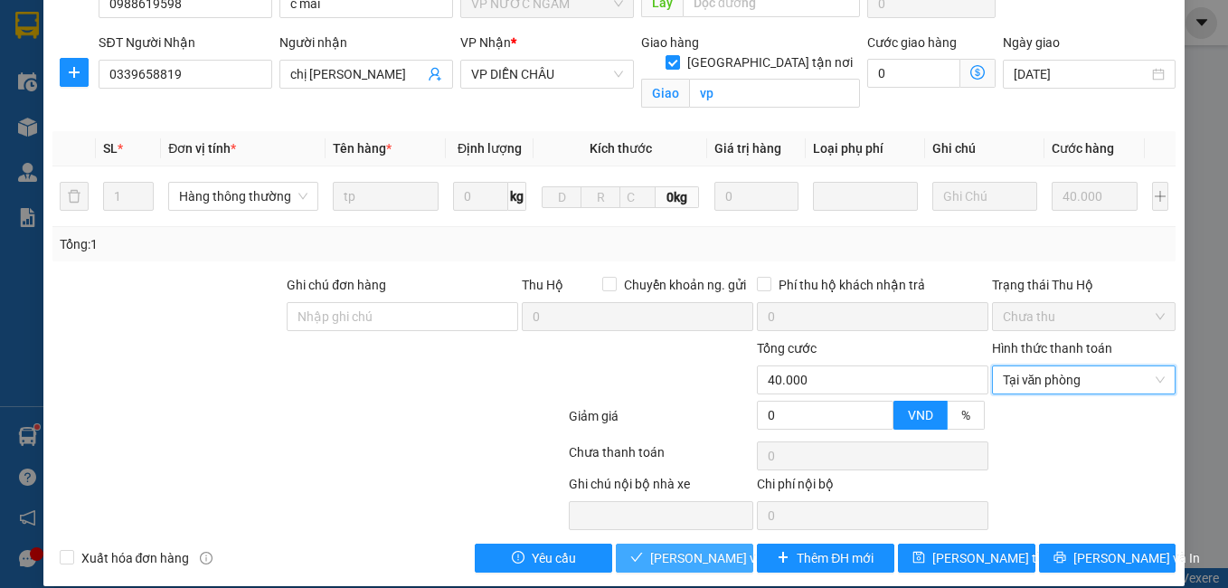
drag, startPoint x: 674, startPoint y: 531, endPoint x: 650, endPoint y: 527, distance: 23.8
click at [673, 548] on span "[PERSON_NAME] và Giao hàng" at bounding box center [737, 558] width 174 height 20
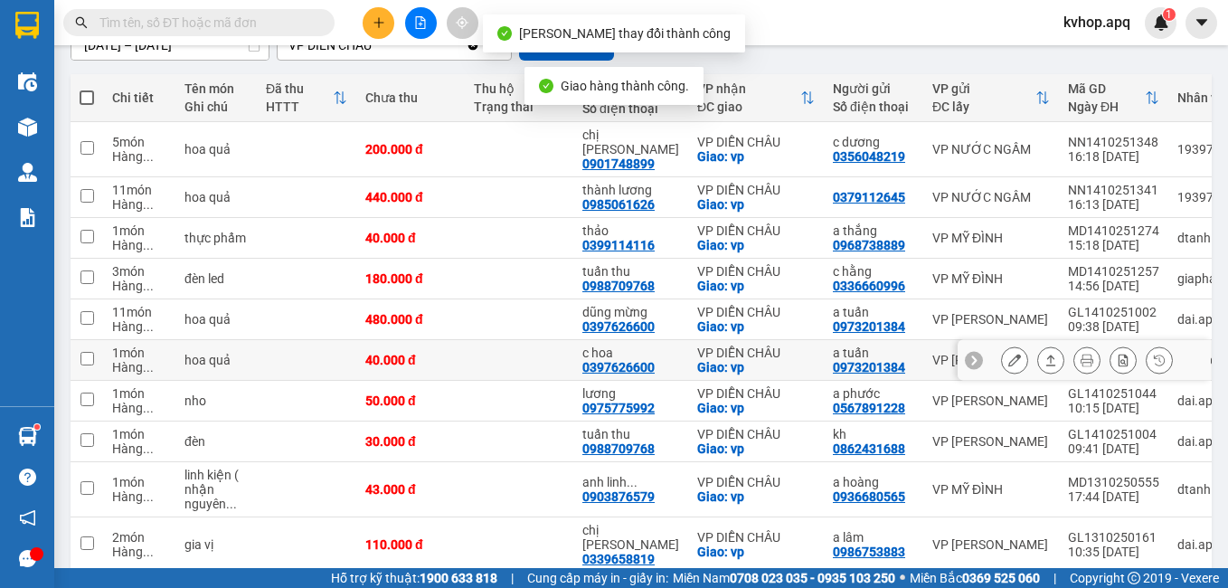
scroll to position [238, 0]
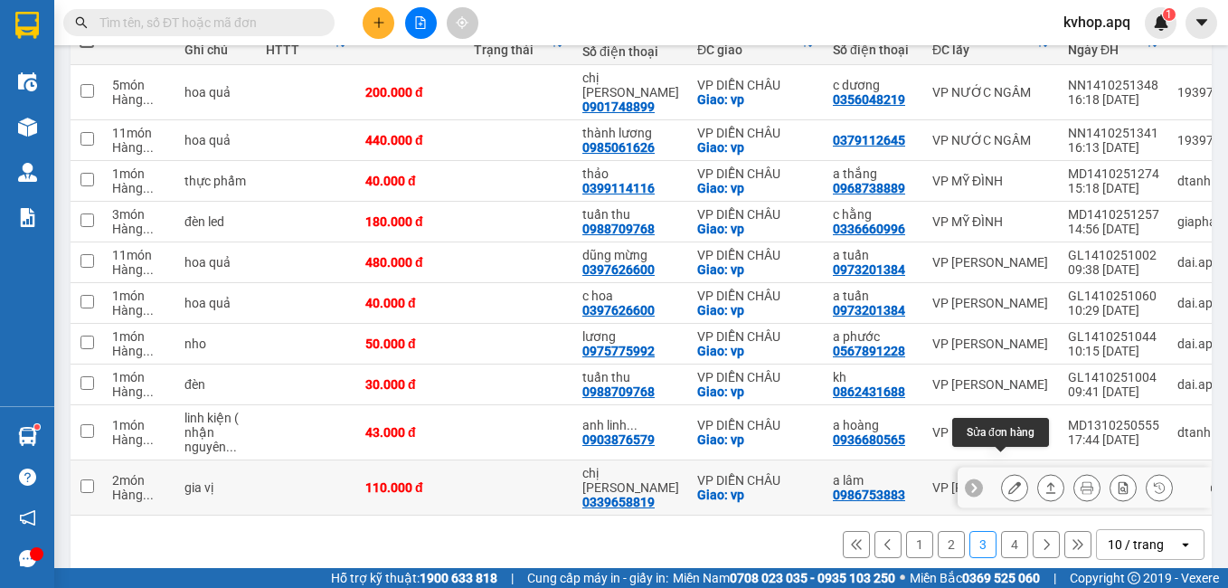
click at [1008, 481] on icon at bounding box center [1014, 487] width 13 height 13
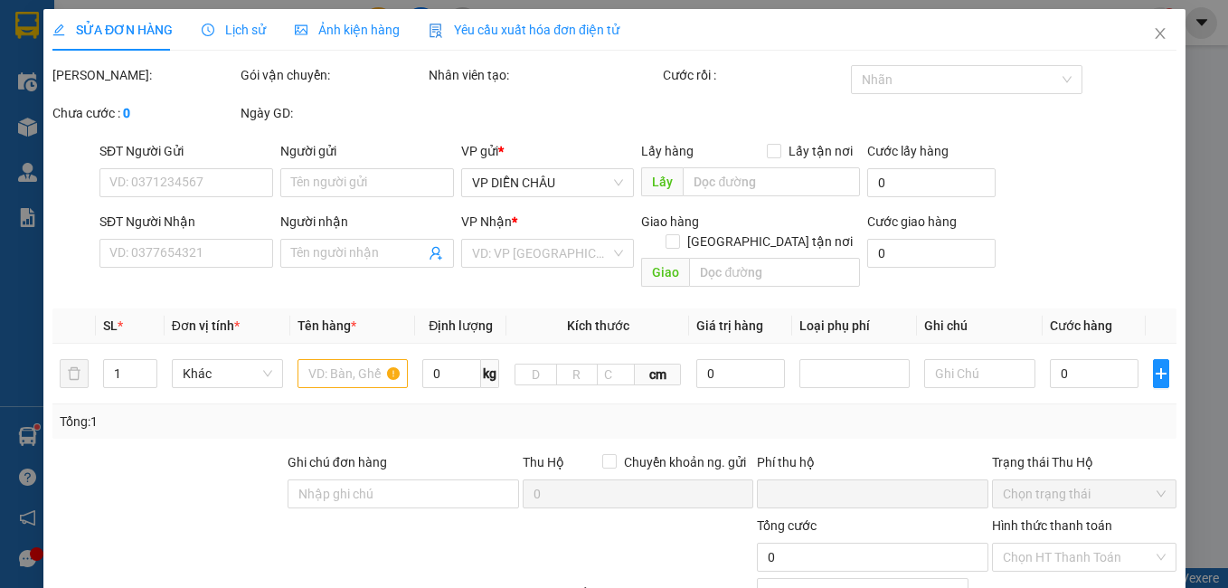
type input "0986753883"
type input "a lâm"
type input "0339658819"
type input "chị hằng"
checkbox input "true"
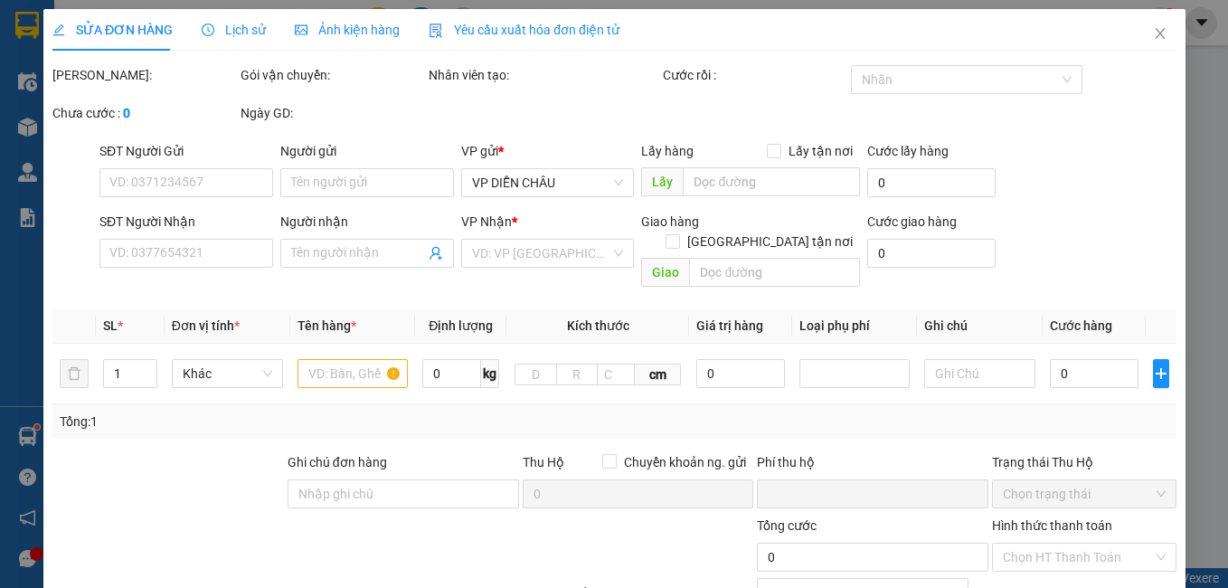
type input "vp"
type input "0"
type input "110.000"
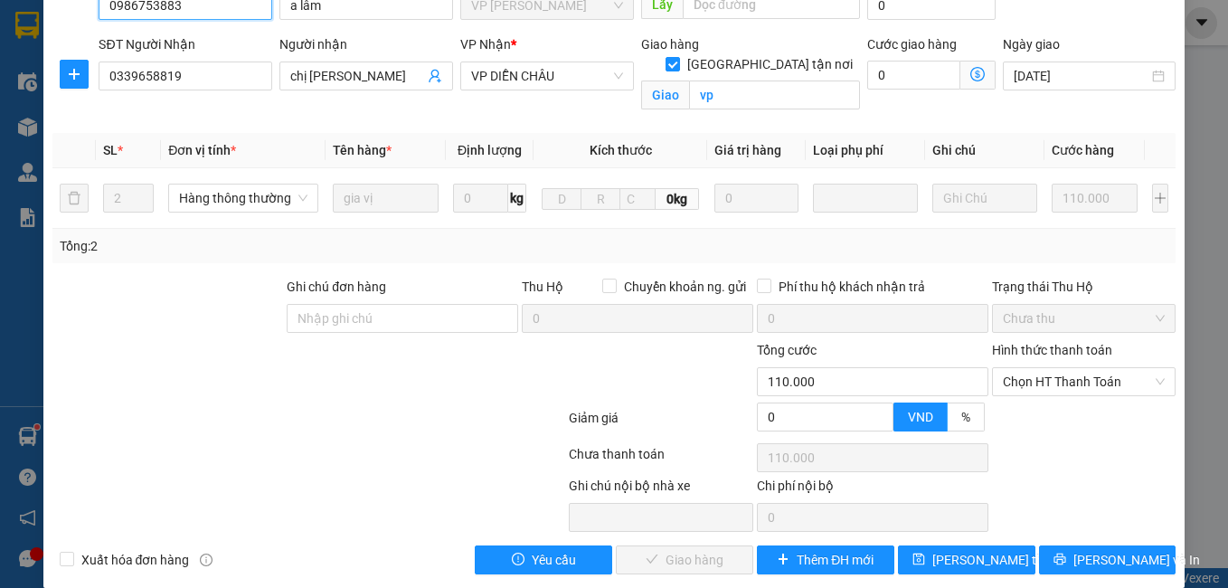
scroll to position [199, 0]
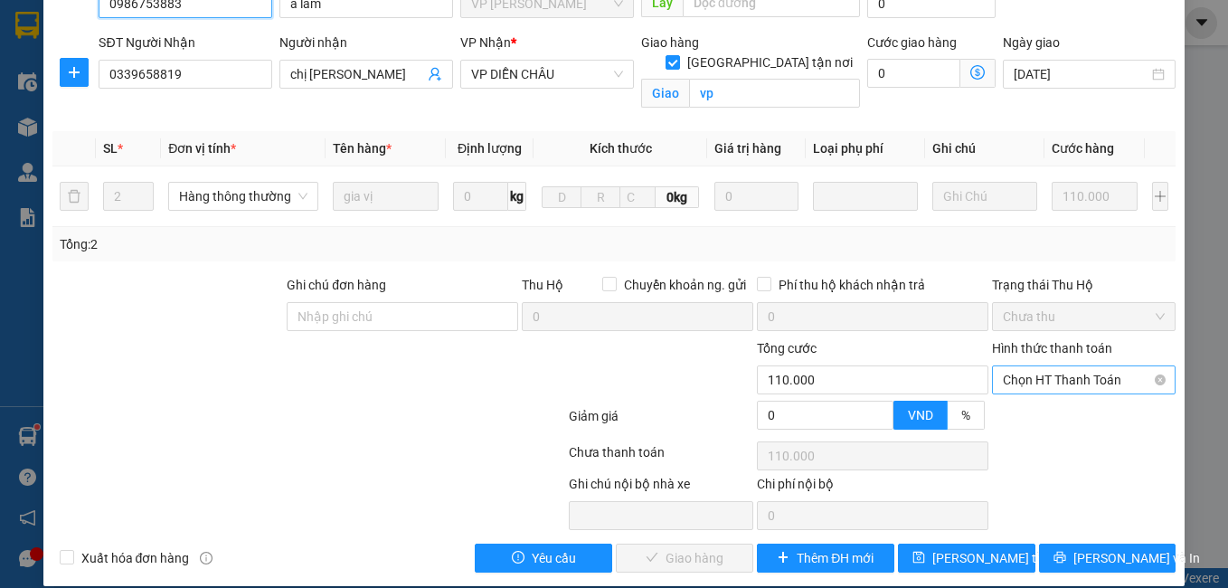
click at [1067, 369] on span "Chọn HT Thanh Toán" at bounding box center [1084, 379] width 163 height 27
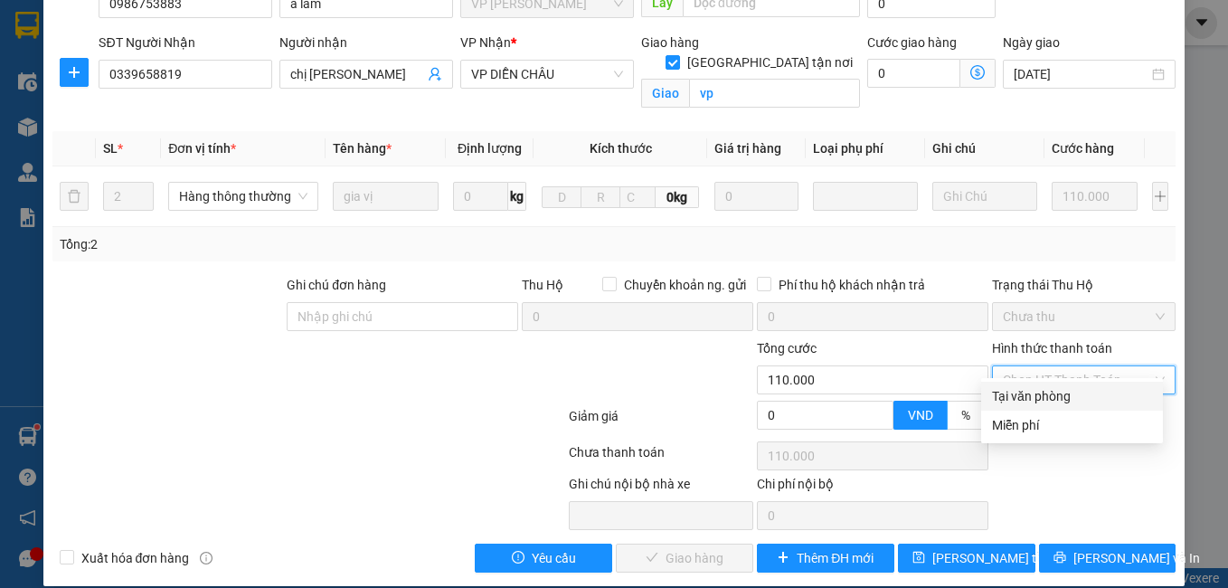
drag, startPoint x: 1047, startPoint y: 376, endPoint x: 1014, endPoint y: 401, distance: 41.4
click at [1035, 391] on div "Tại văn phòng" at bounding box center [1072, 396] width 160 height 20
type input "0"
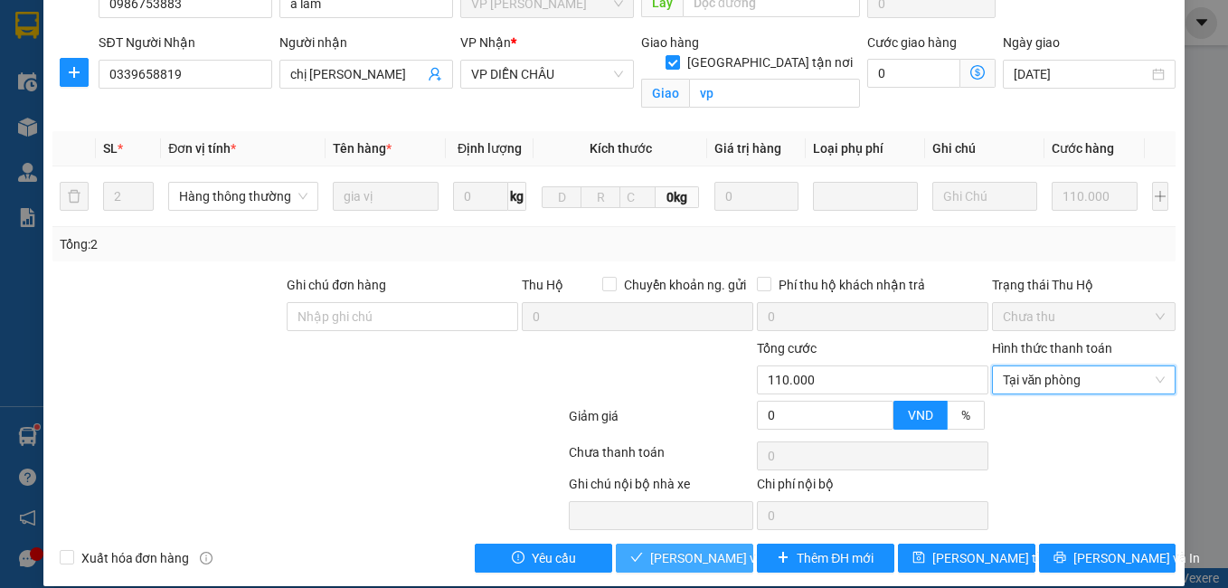
click at [723, 548] on span "[PERSON_NAME] và Giao hàng" at bounding box center [737, 558] width 174 height 20
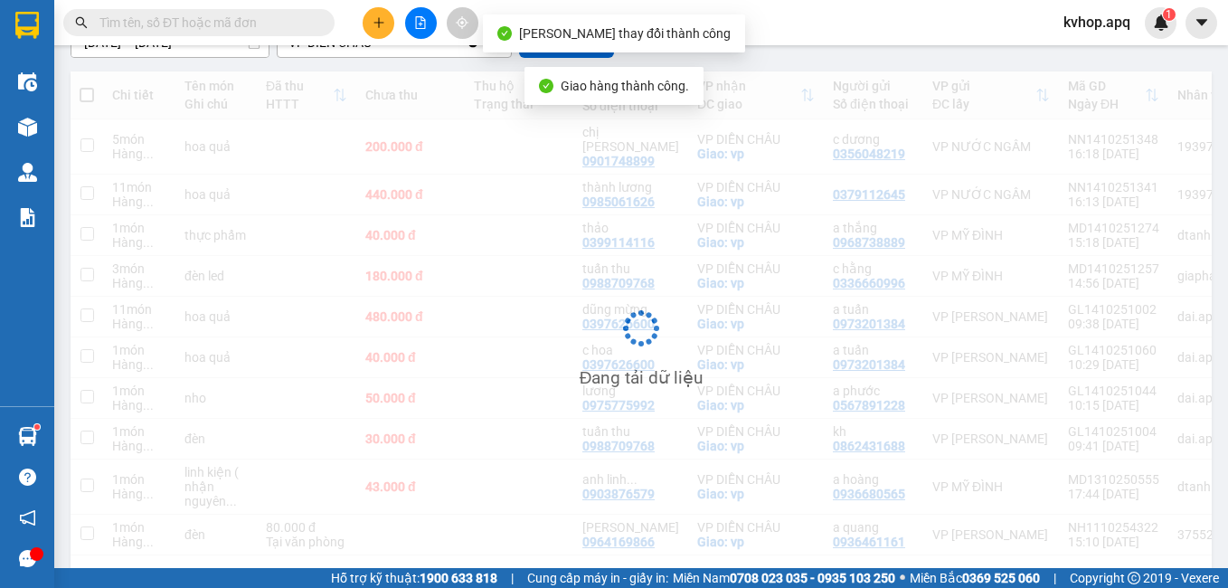
scroll to position [238, 0]
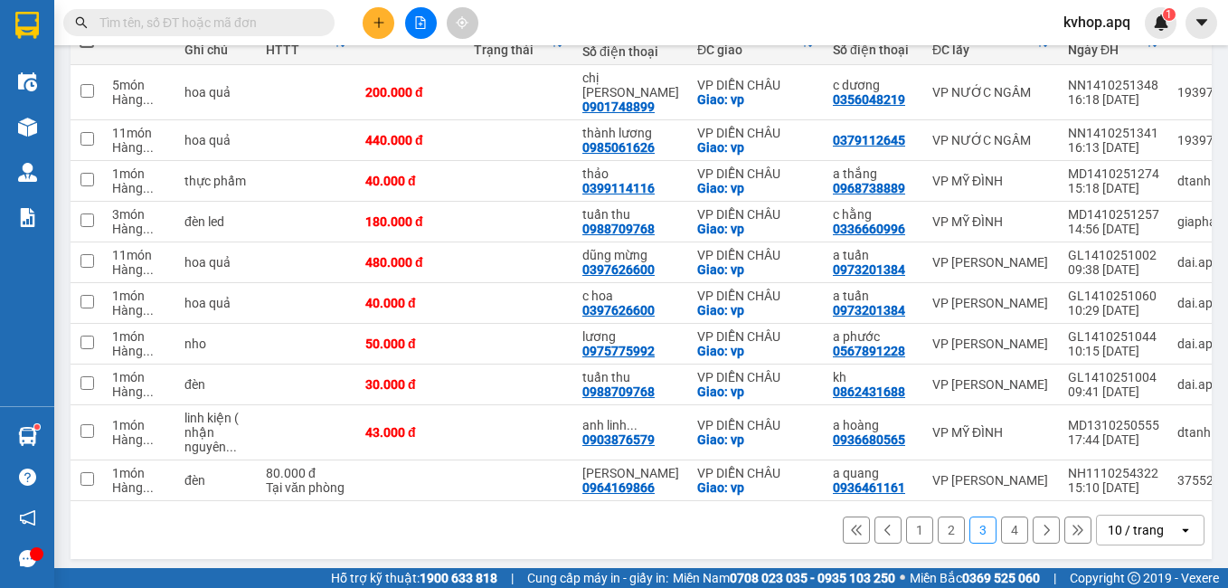
click at [1002, 524] on button "4" at bounding box center [1014, 529] width 27 height 27
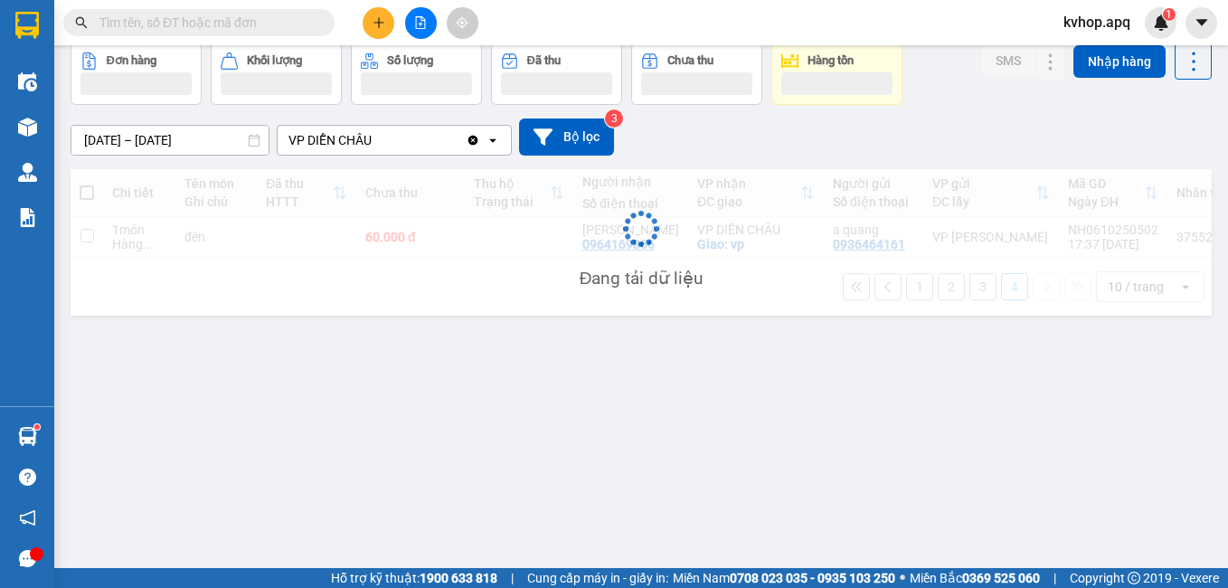
scroll to position [83, 0]
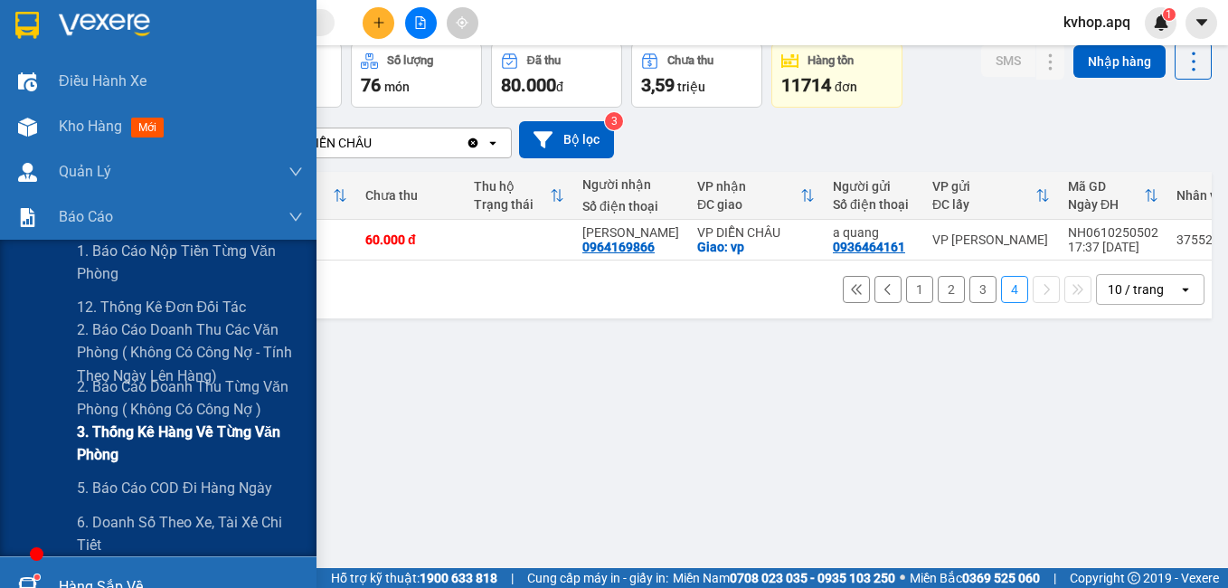
click at [152, 430] on span "3. Thống kê hàng về từng văn phòng" at bounding box center [190, 442] width 226 height 45
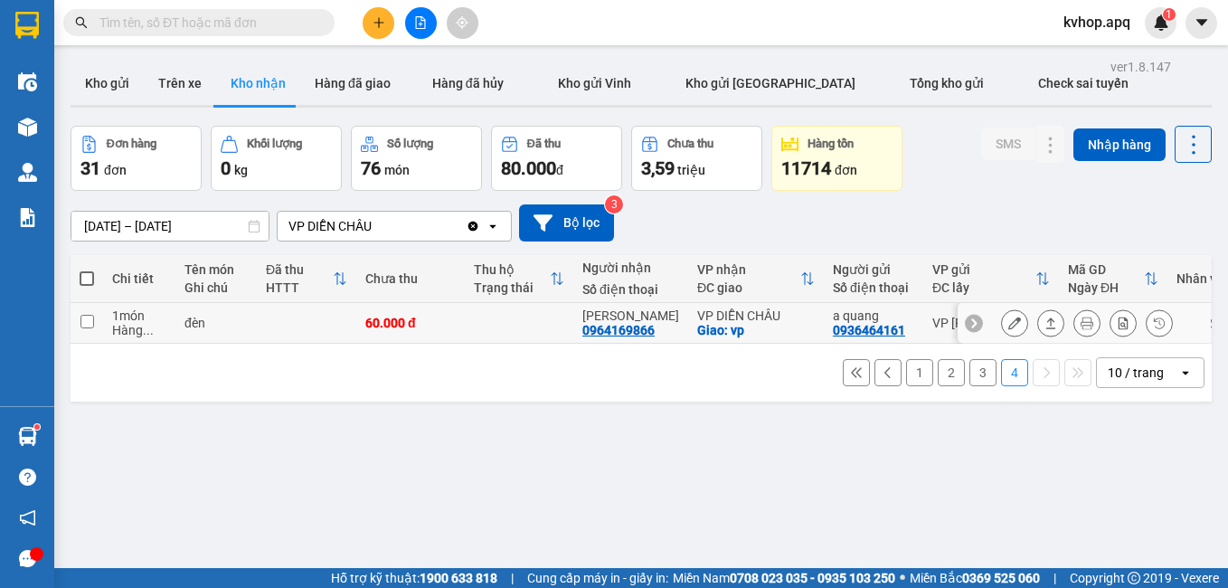
scroll to position [83, 0]
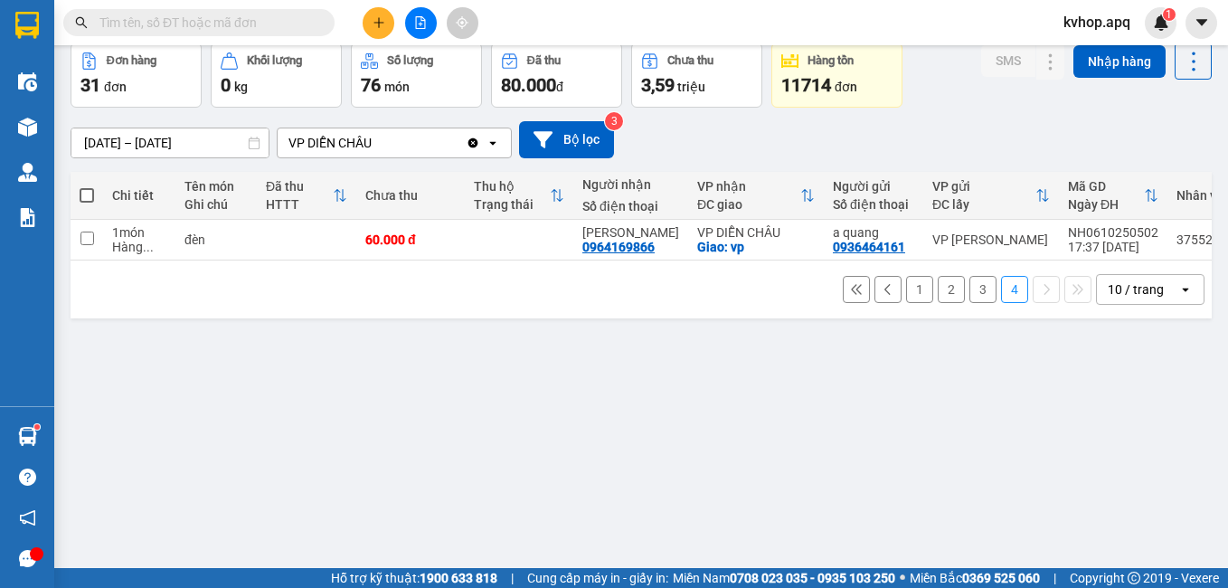
click at [906, 300] on button "1" at bounding box center [919, 289] width 27 height 27
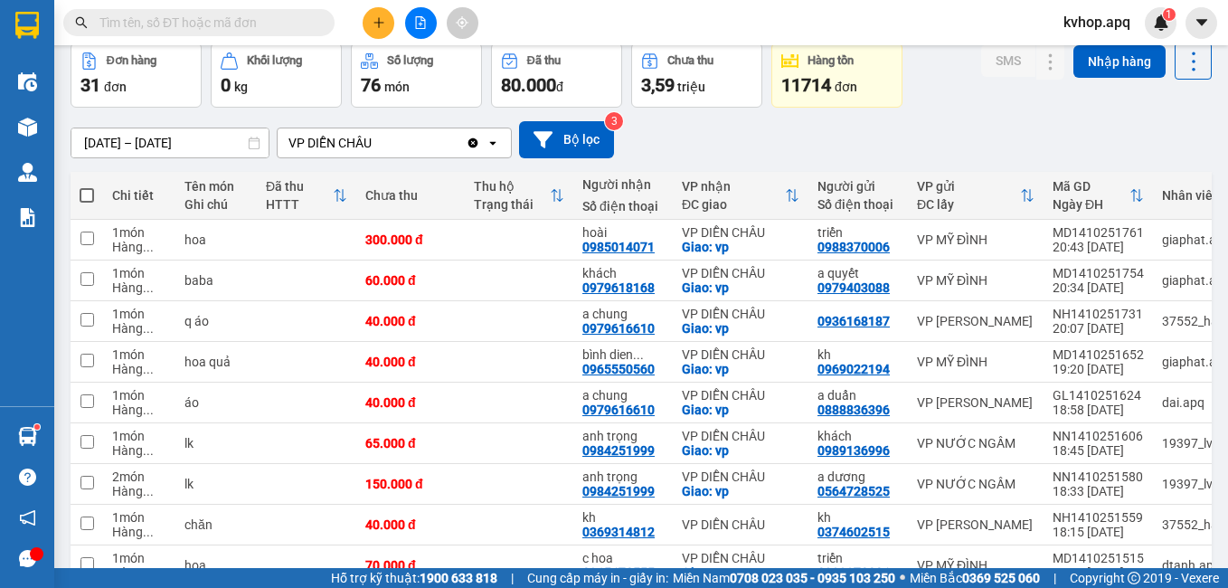
scroll to position [223, 0]
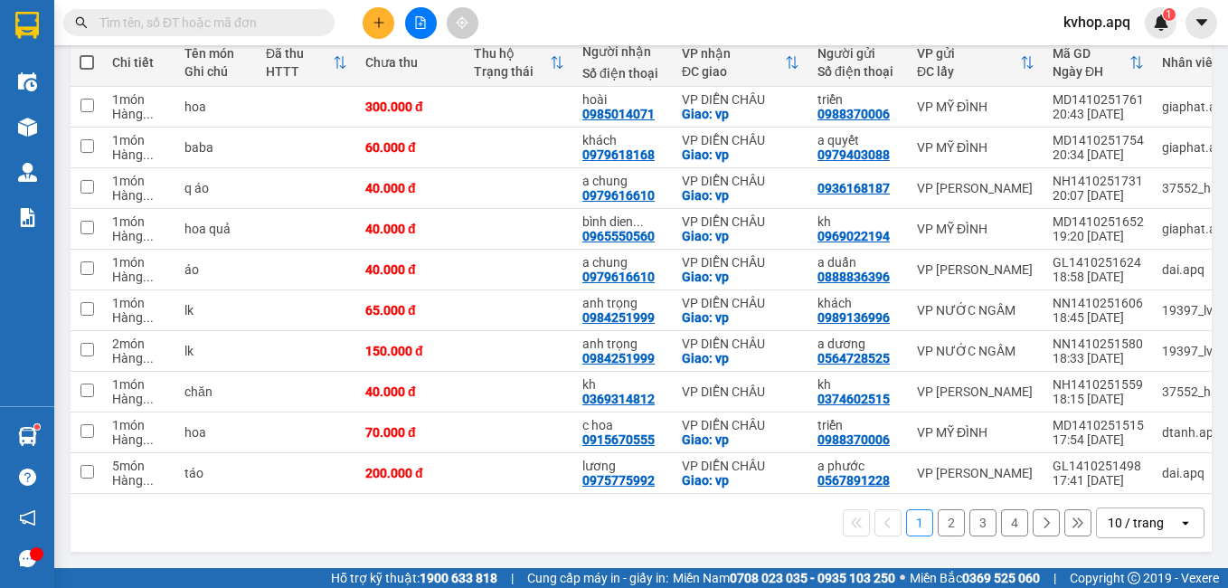
click at [938, 520] on button "2" at bounding box center [951, 522] width 27 height 27
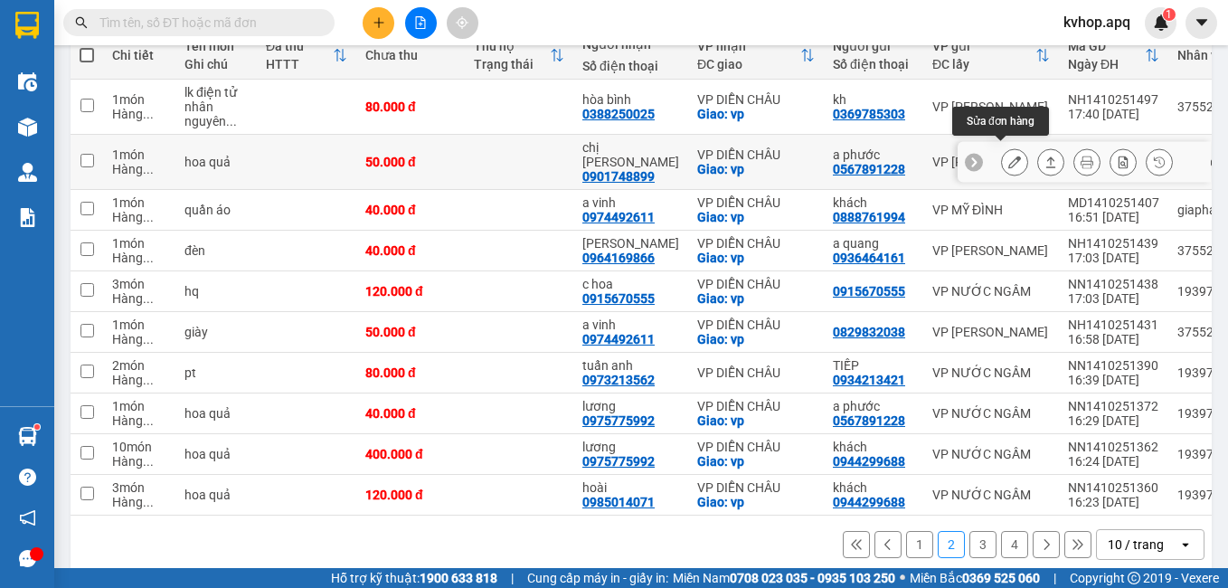
click at [1008, 156] on icon at bounding box center [1014, 162] width 13 height 13
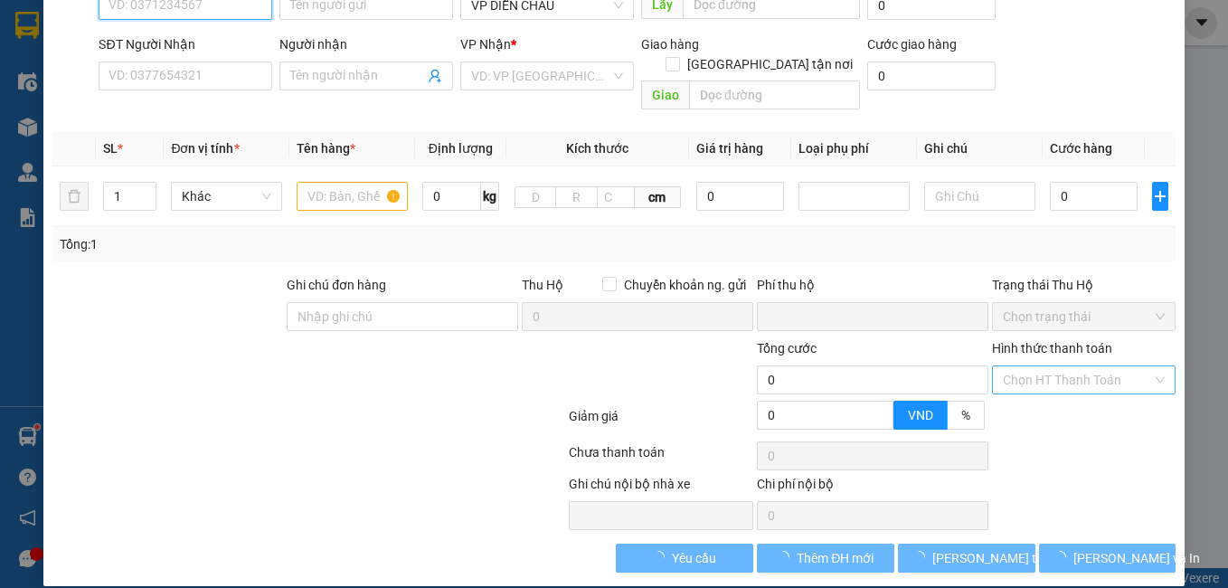
type input "0567891228"
type input "a phước"
type input "0901748899"
type input "chị ngân"
checkbox input "true"
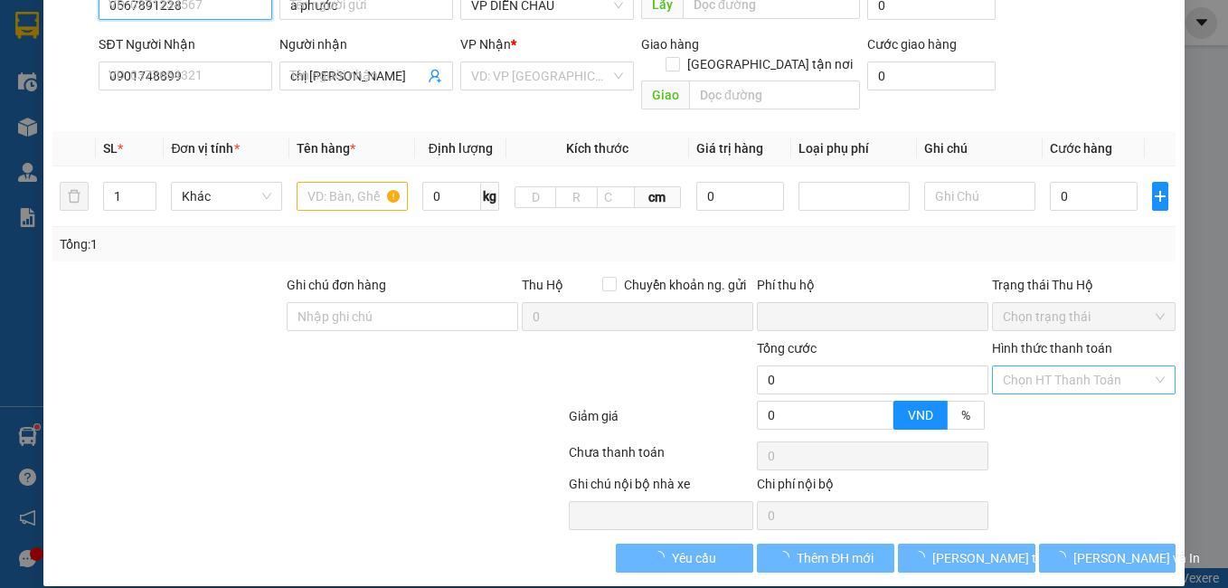
type input "vp"
type input "0"
type input "50.000"
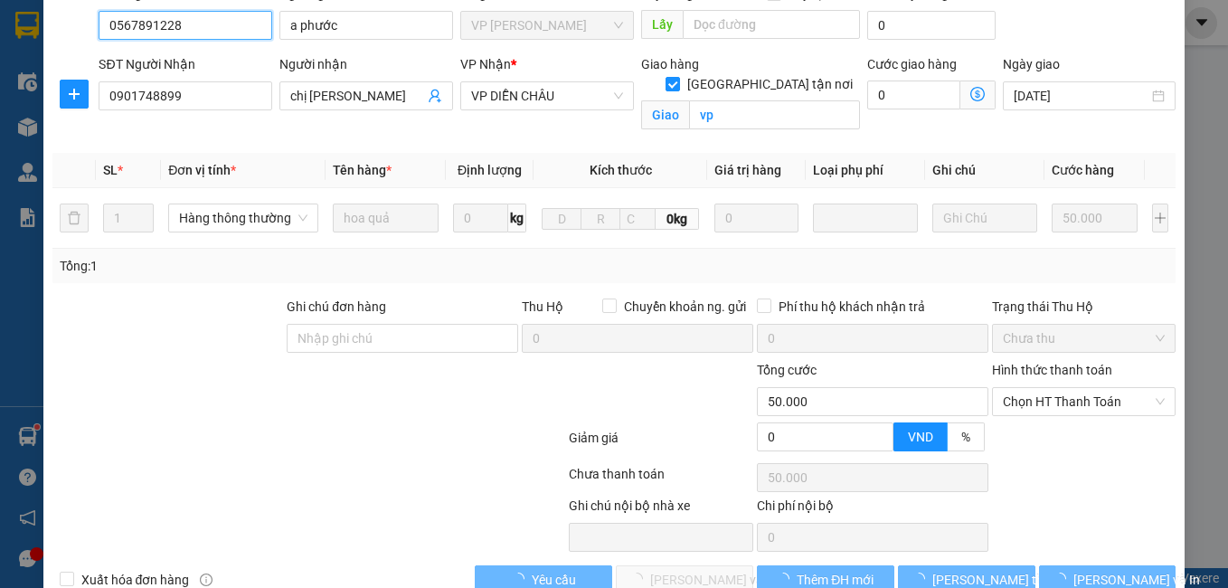
scroll to position [199, 0]
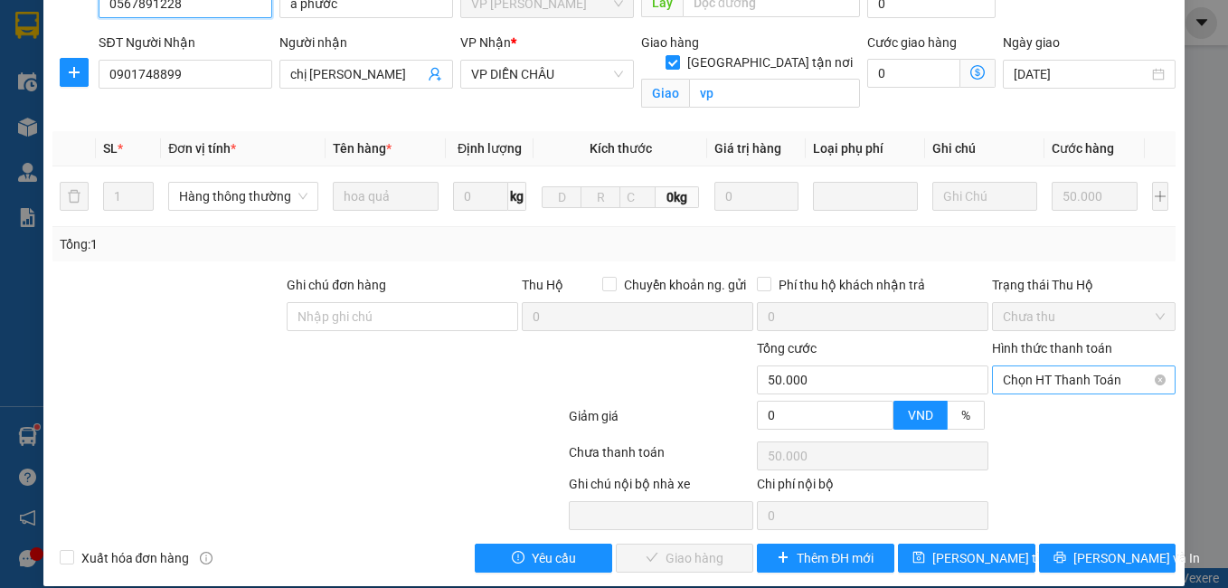
click at [1027, 369] on span "Chọn HT Thanh Toán" at bounding box center [1084, 379] width 163 height 27
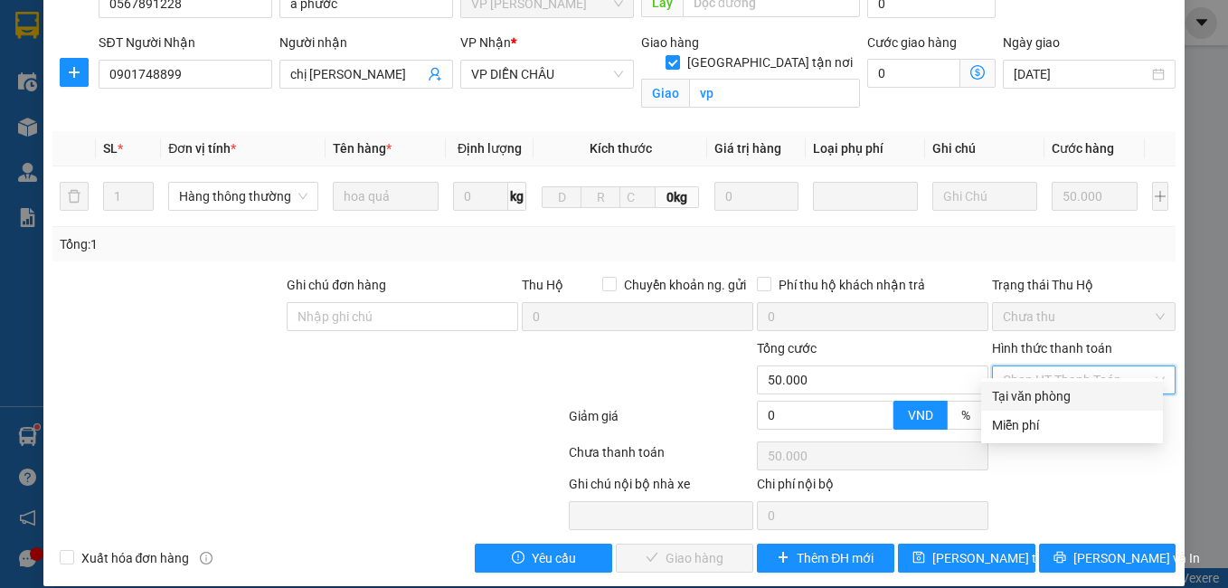
click at [1026, 386] on div "Tại văn phòng" at bounding box center [1072, 396] width 160 height 20
type input "0"
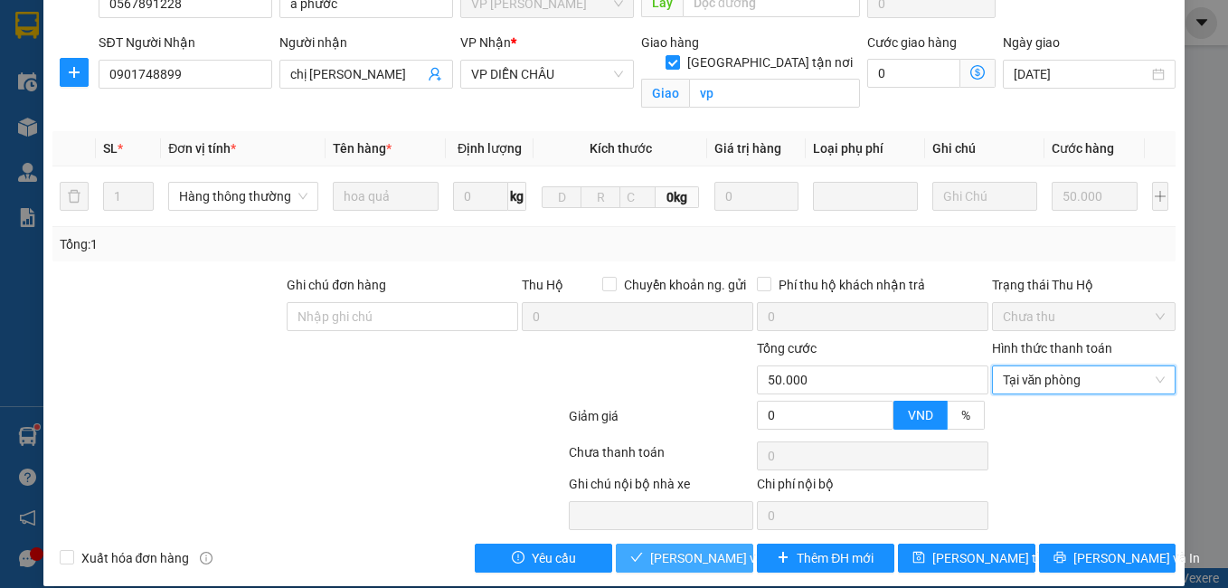
click at [712, 548] on span "[PERSON_NAME] và Giao hàng" at bounding box center [737, 558] width 174 height 20
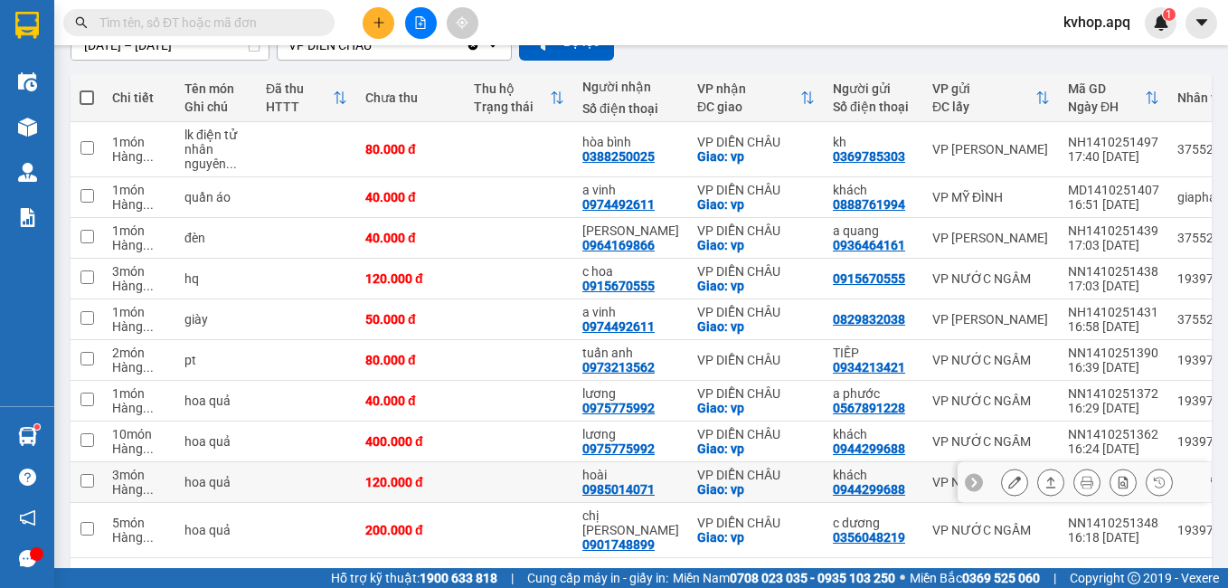
scroll to position [238, 0]
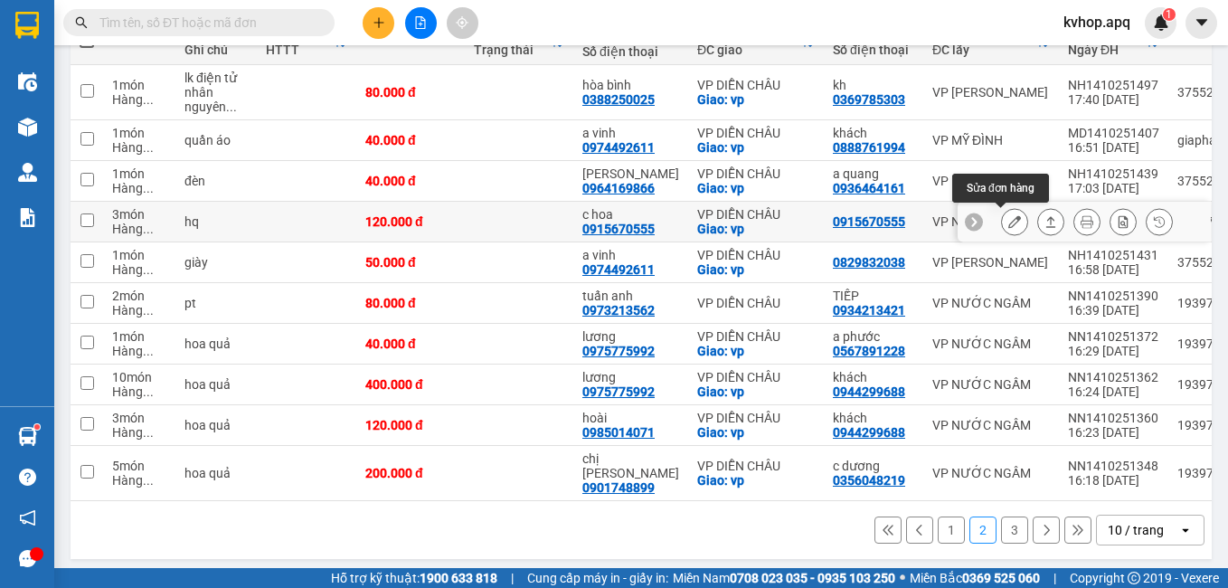
click at [1008, 222] on icon at bounding box center [1014, 221] width 13 height 13
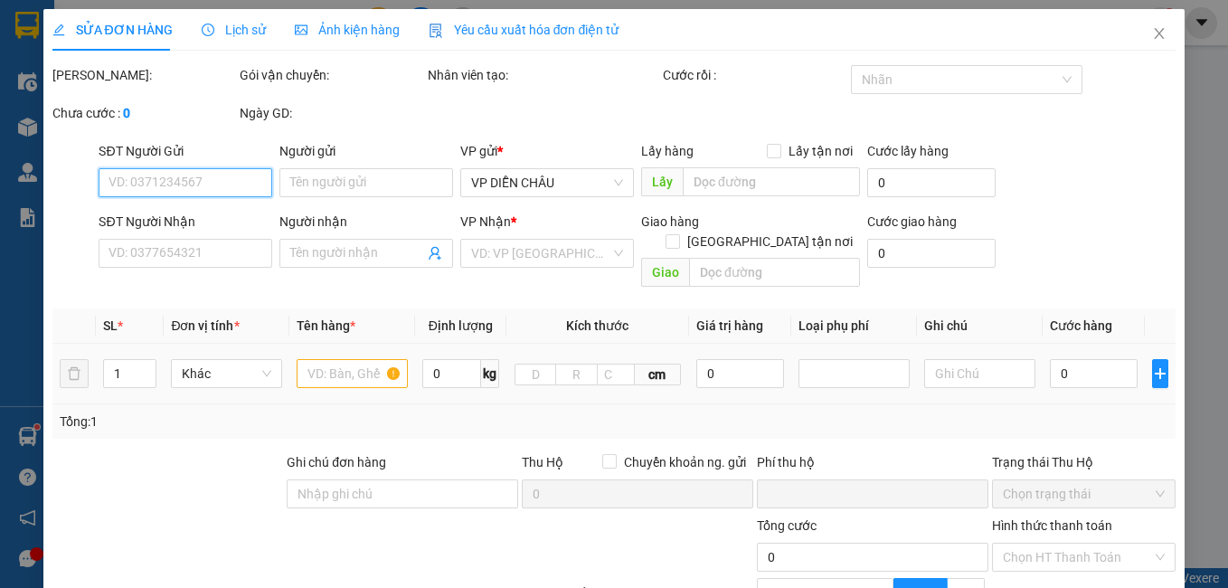
type input "0915670555"
type input "c hoa"
checkbox input "true"
type input "vp"
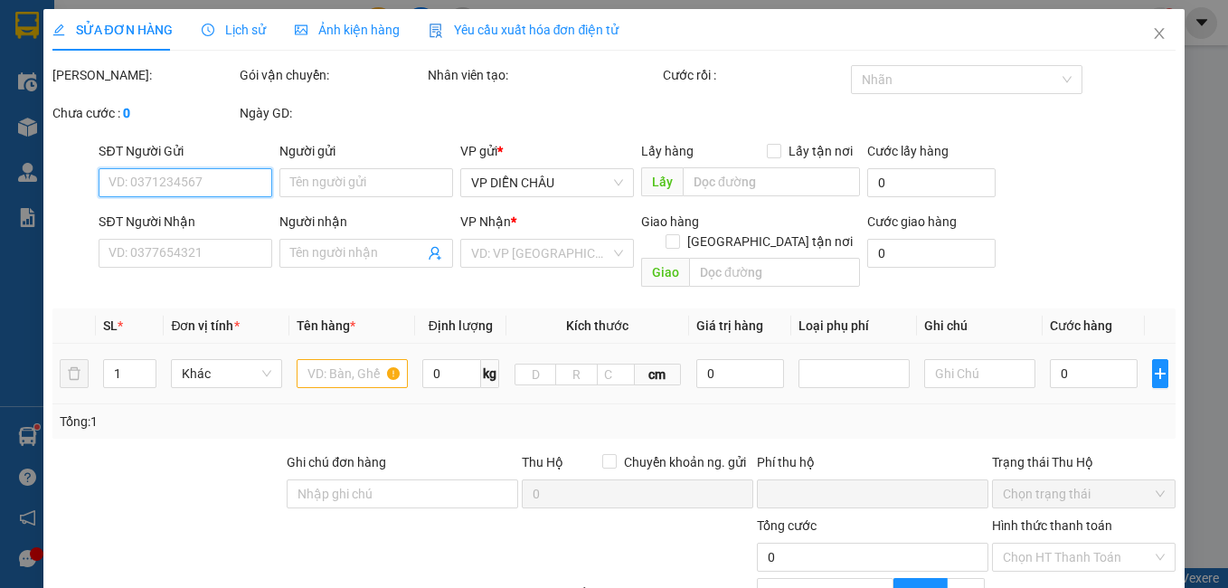
type input "0"
type input "120.000"
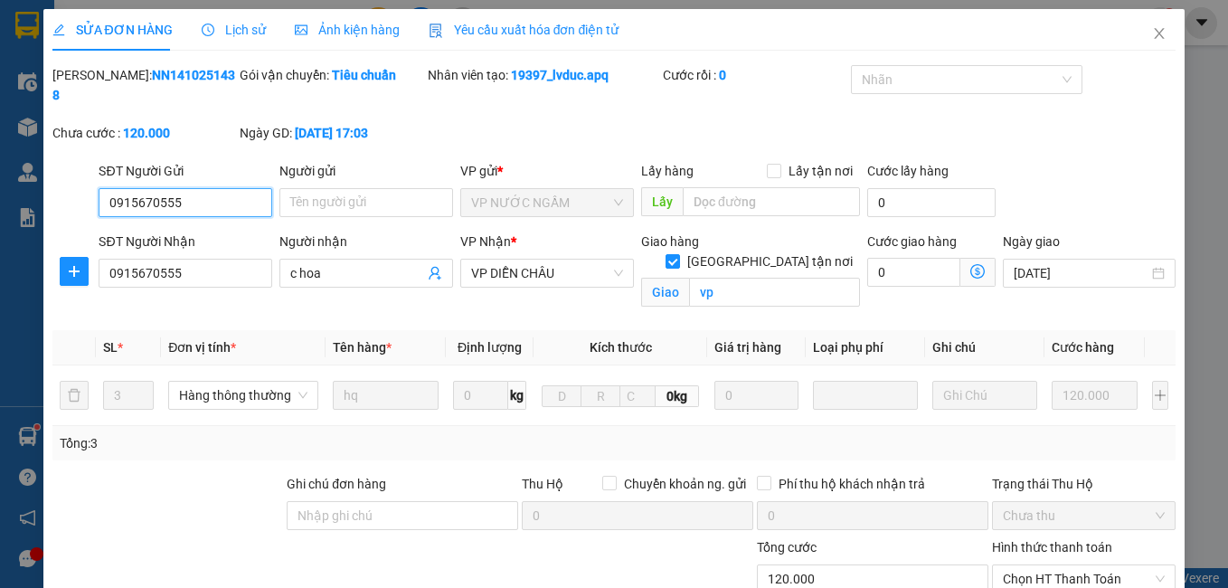
scroll to position [199, 0]
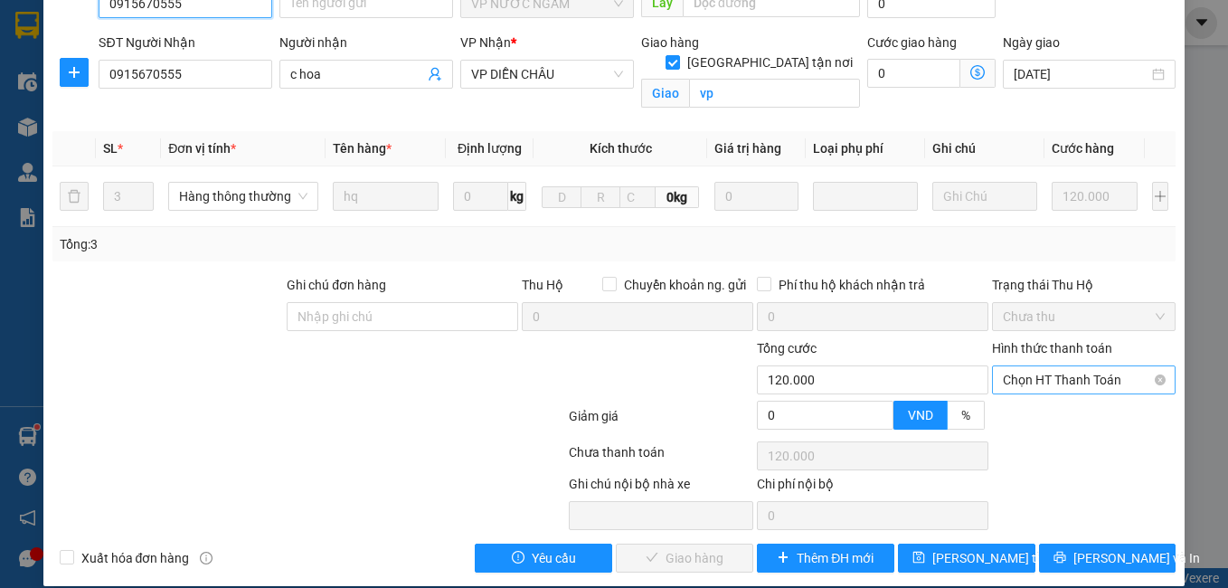
click at [1062, 366] on span "Chọn HT Thanh Toán" at bounding box center [1084, 379] width 163 height 27
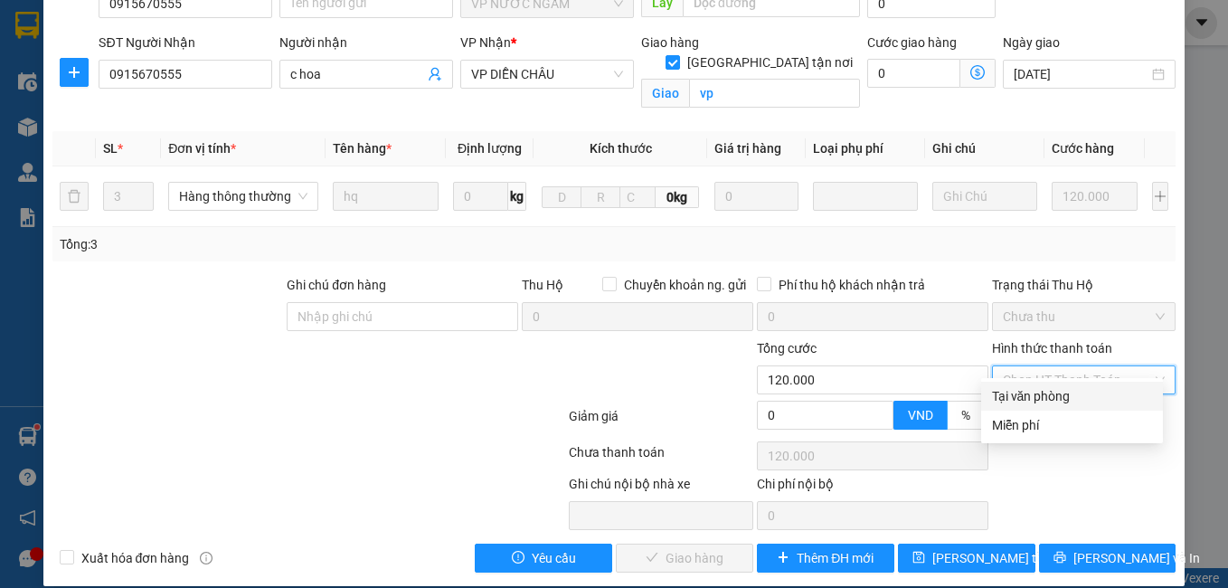
click at [1034, 392] on div "Tại văn phòng" at bounding box center [1072, 396] width 160 height 20
type input "0"
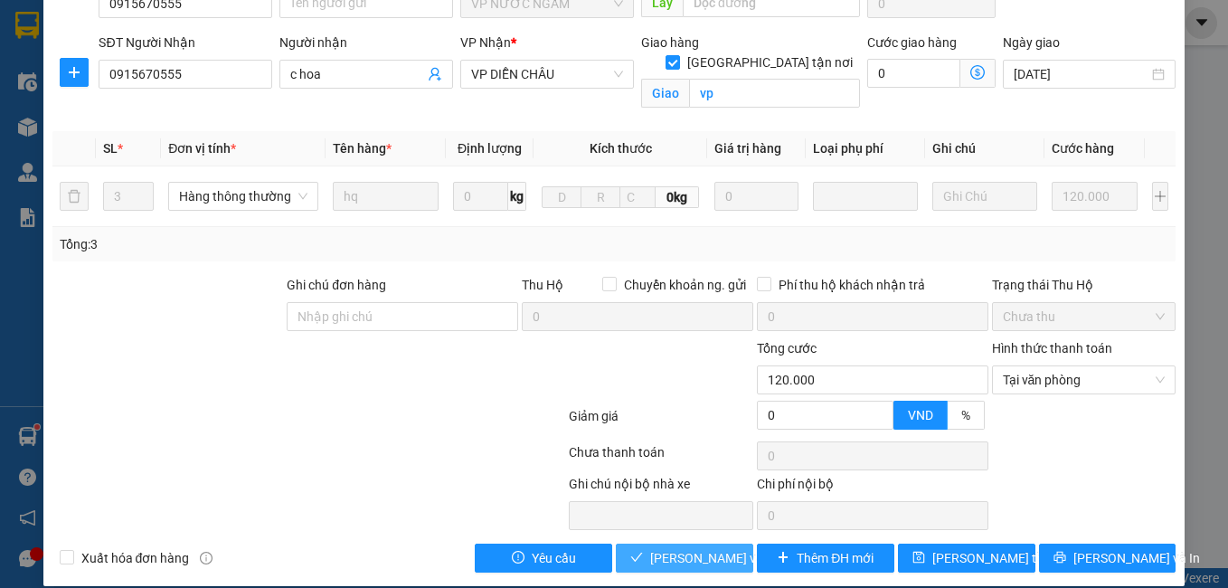
drag, startPoint x: 686, startPoint y: 543, endPoint x: 612, endPoint y: 486, distance: 93.5
click at [685, 548] on span "[PERSON_NAME] và Giao hàng" at bounding box center [737, 558] width 174 height 20
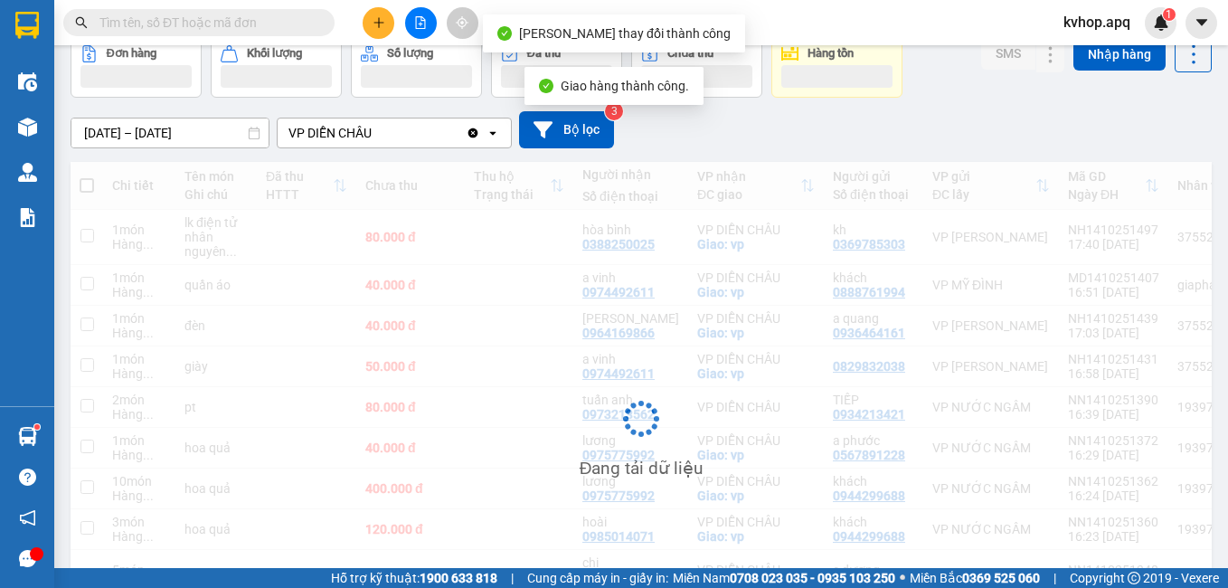
scroll to position [181, 0]
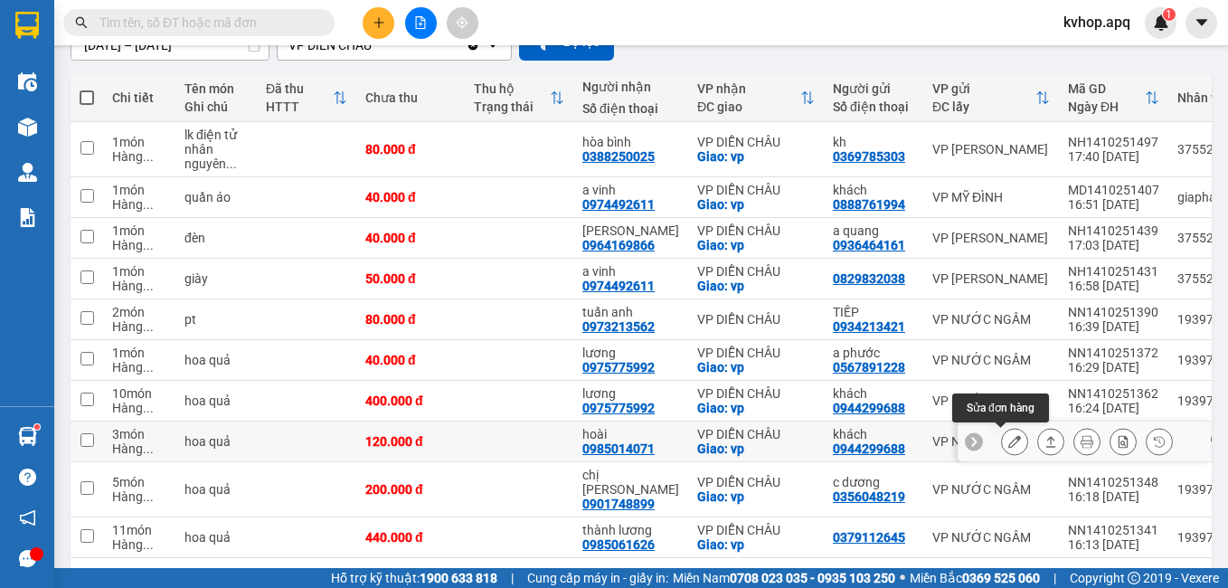
click at [1008, 439] on icon at bounding box center [1014, 441] width 13 height 13
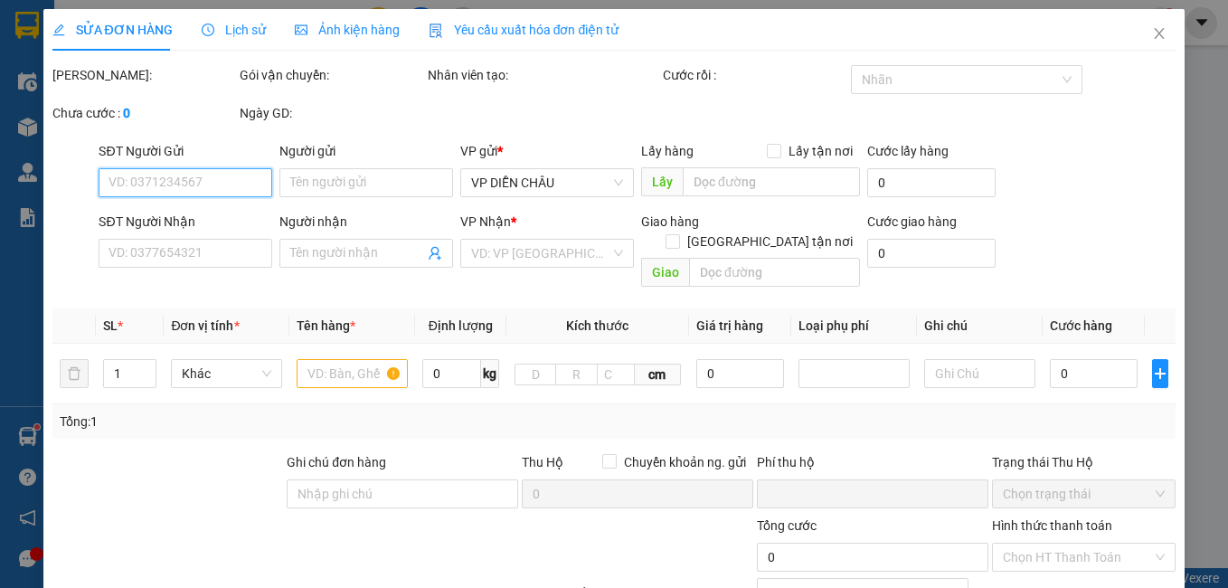
type input "0944299688"
type input "khách"
type input "0985014071"
type input "hoài"
checkbox input "true"
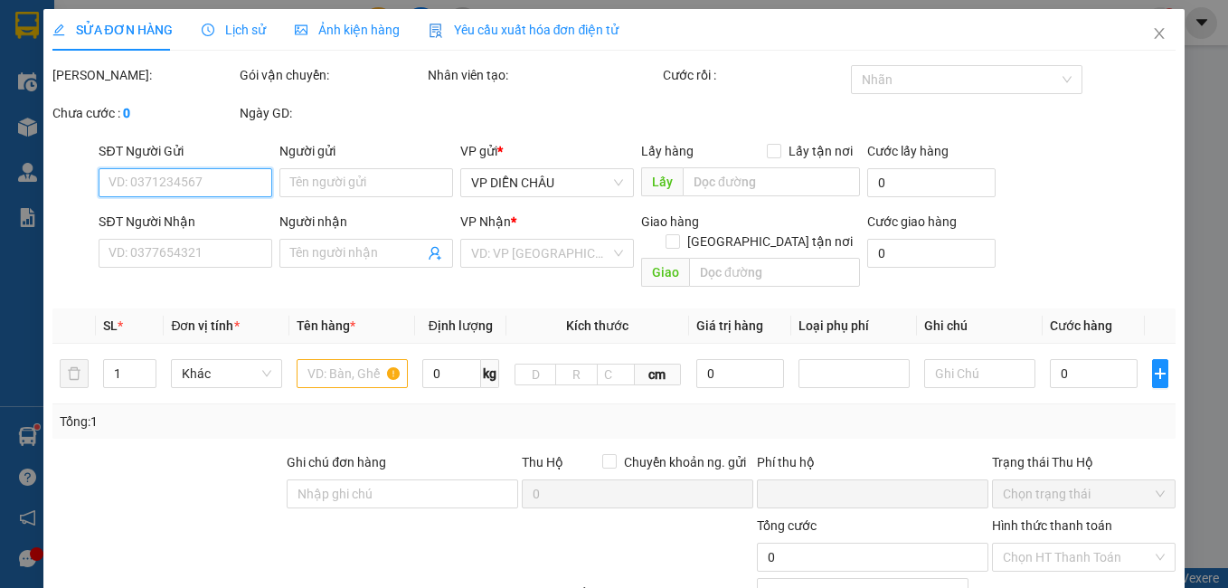
type input "vp"
type input "0"
type input "120.000"
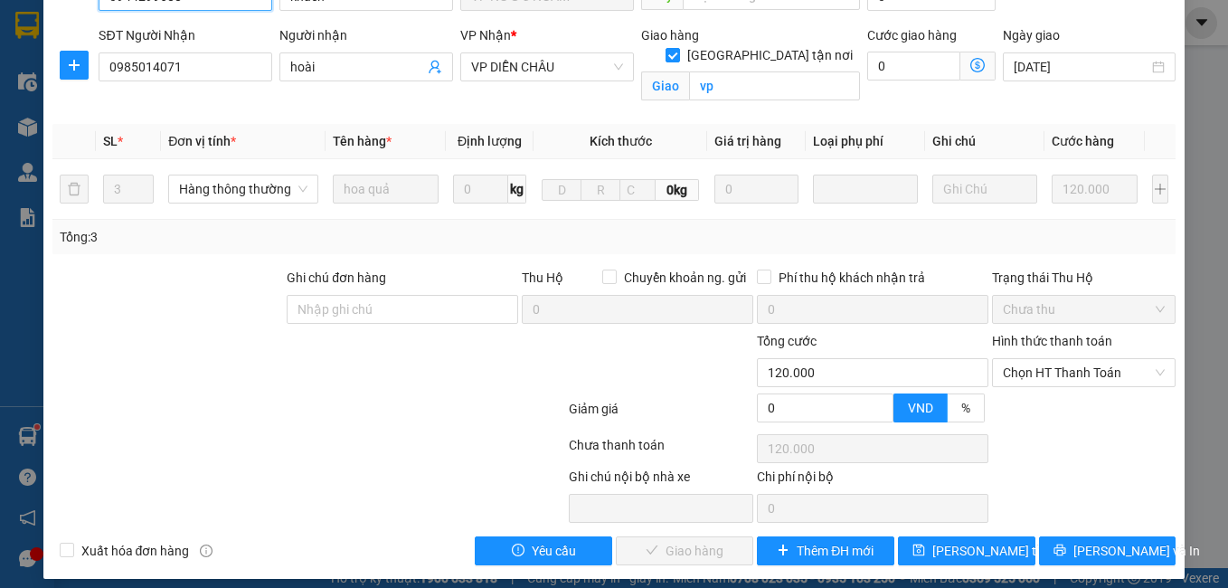
scroll to position [199, 0]
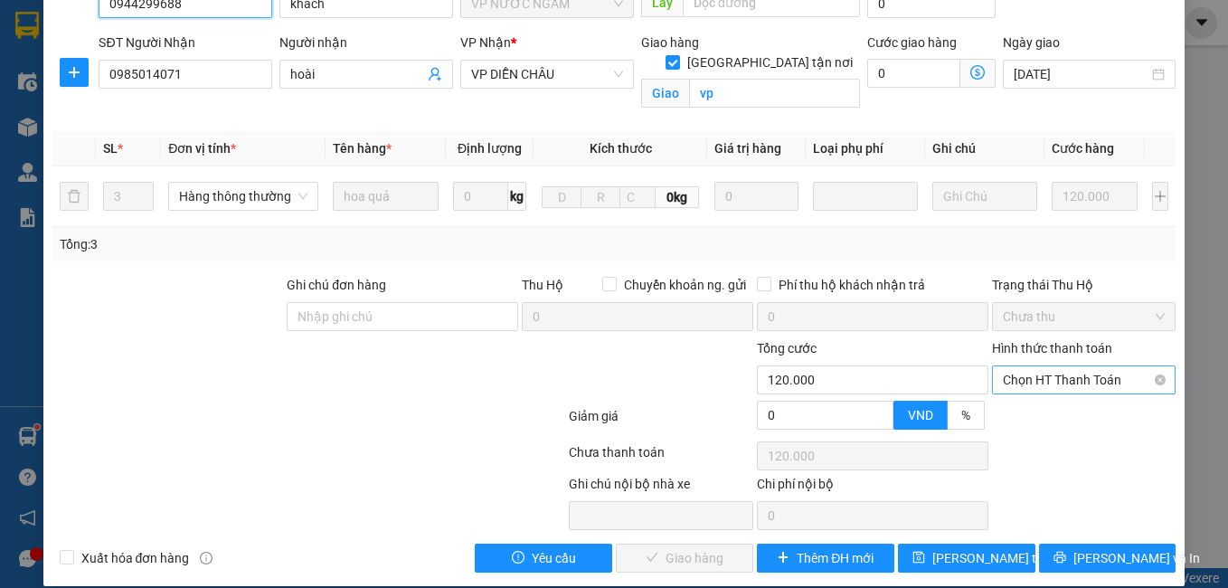
click at [1086, 367] on span "Chọn HT Thanh Toán" at bounding box center [1084, 379] width 163 height 27
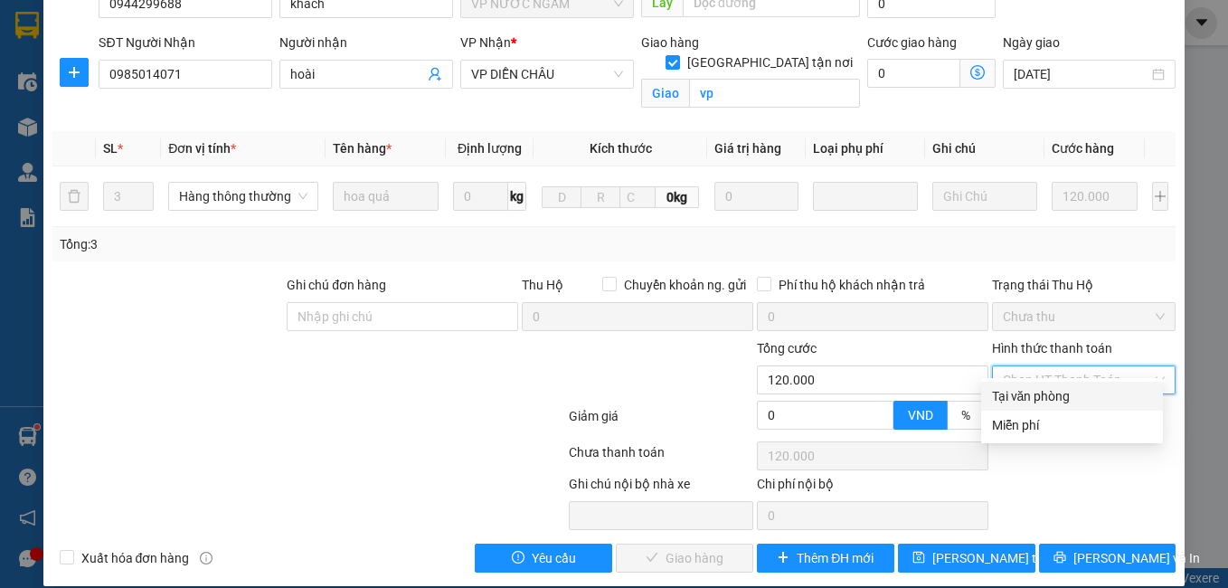
drag, startPoint x: 1035, startPoint y: 386, endPoint x: 1029, endPoint y: 393, distance: 9.6
click at [1034, 388] on div "Tại văn phòng" at bounding box center [1072, 396] width 160 height 20
type input "0"
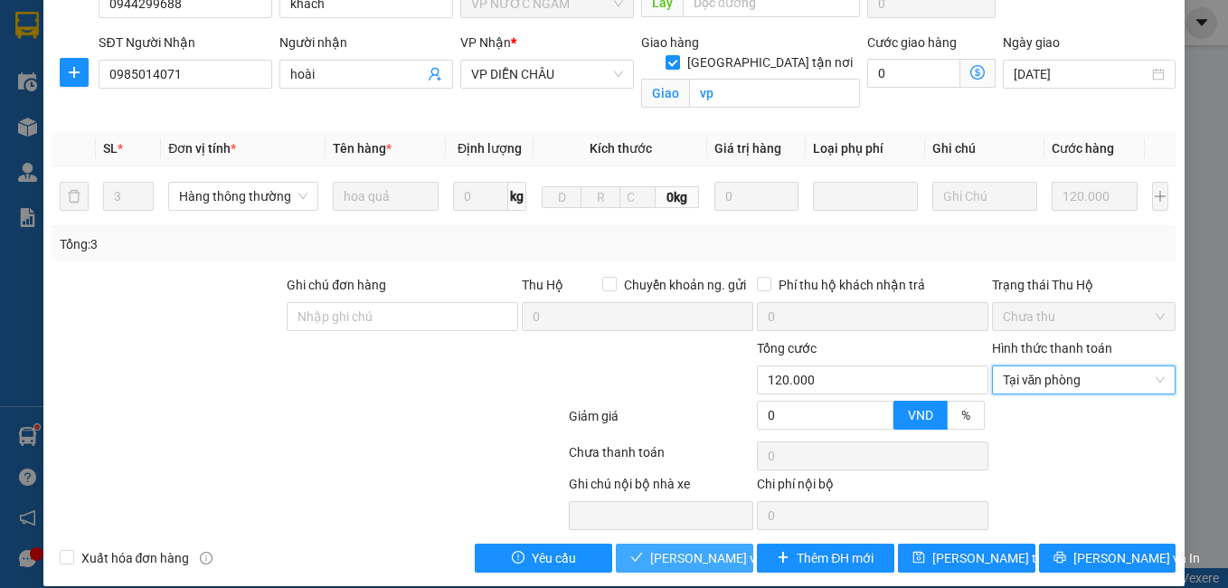
click at [684, 548] on span "[PERSON_NAME] và Giao hàng" at bounding box center [737, 558] width 174 height 20
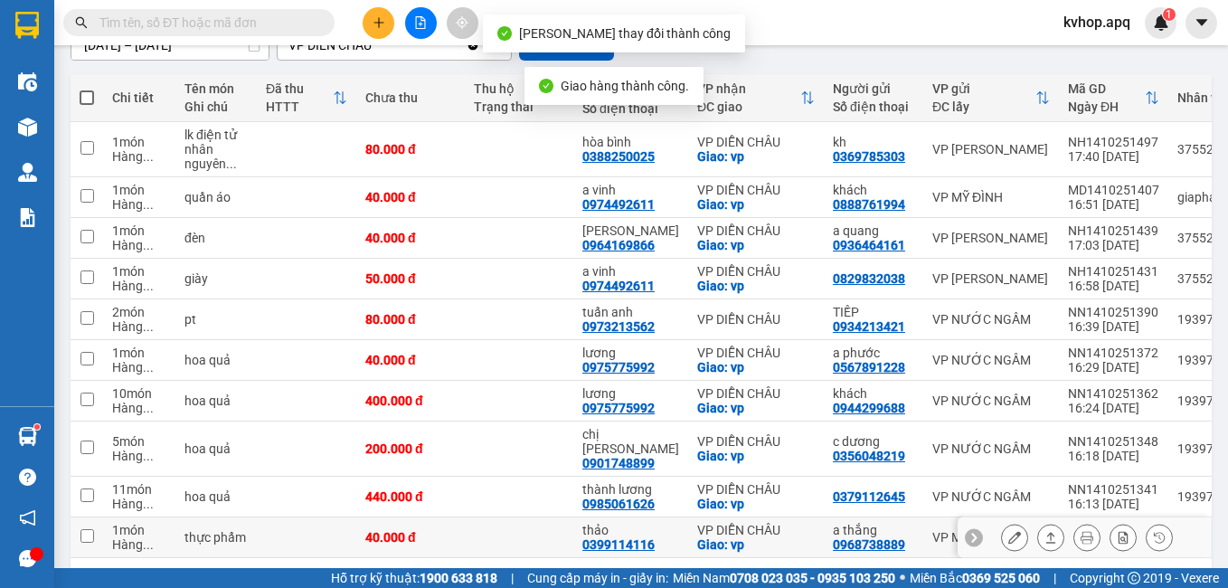
scroll to position [238, 0]
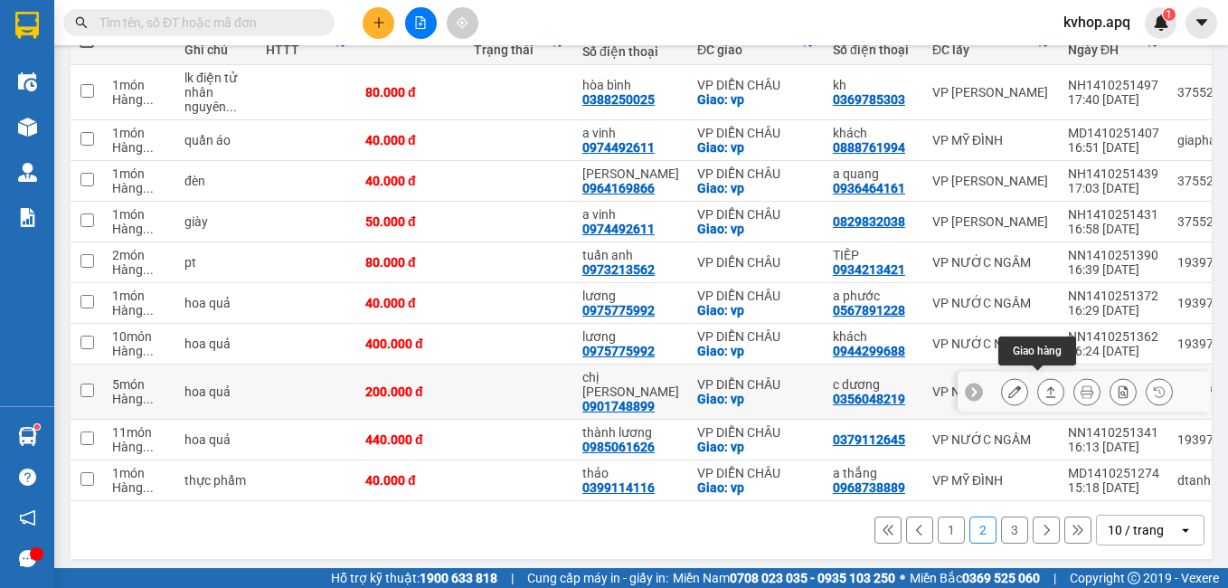
click at [1008, 387] on icon at bounding box center [1014, 391] width 13 height 13
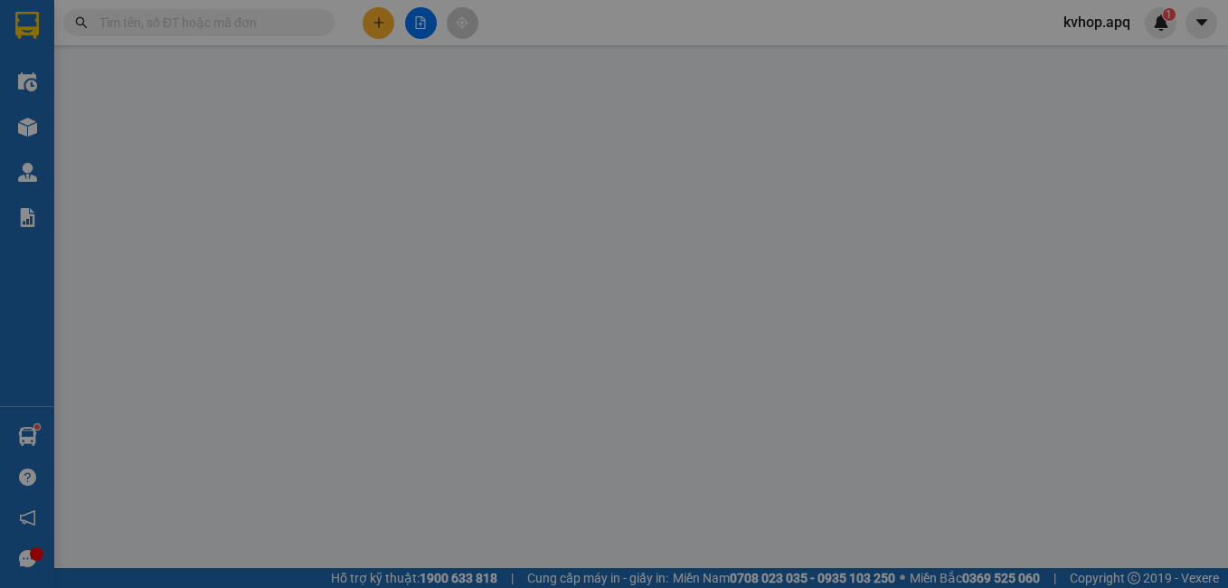
type input "0356048219"
type input "c dương"
type input "0901748899"
type input "chị ngân"
checkbox input "true"
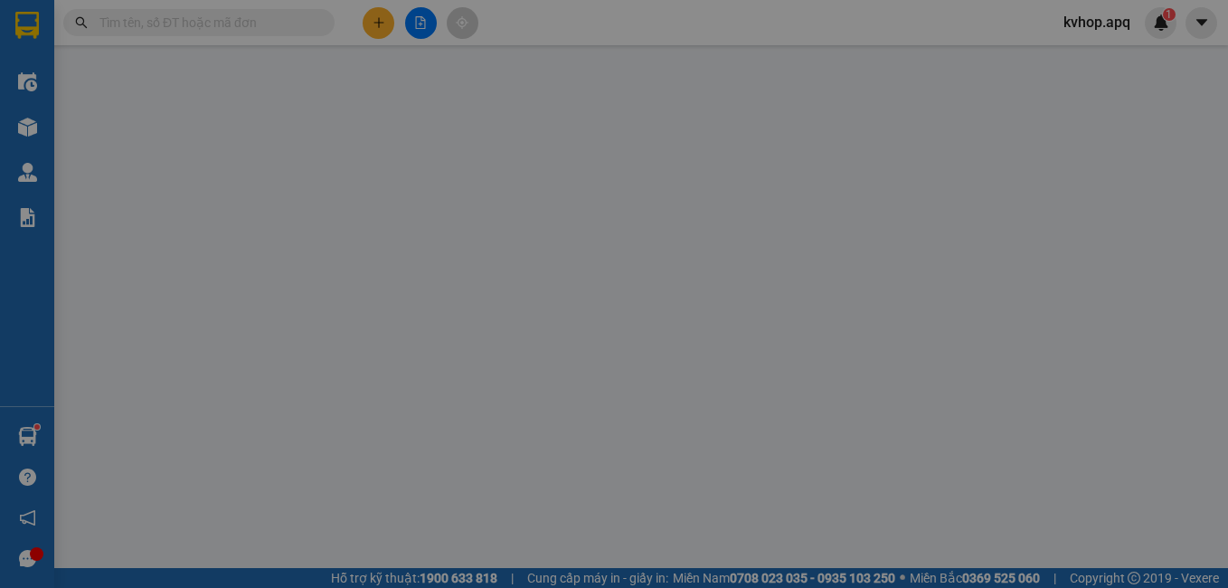
type input "vp"
type input "0"
type input "200.000"
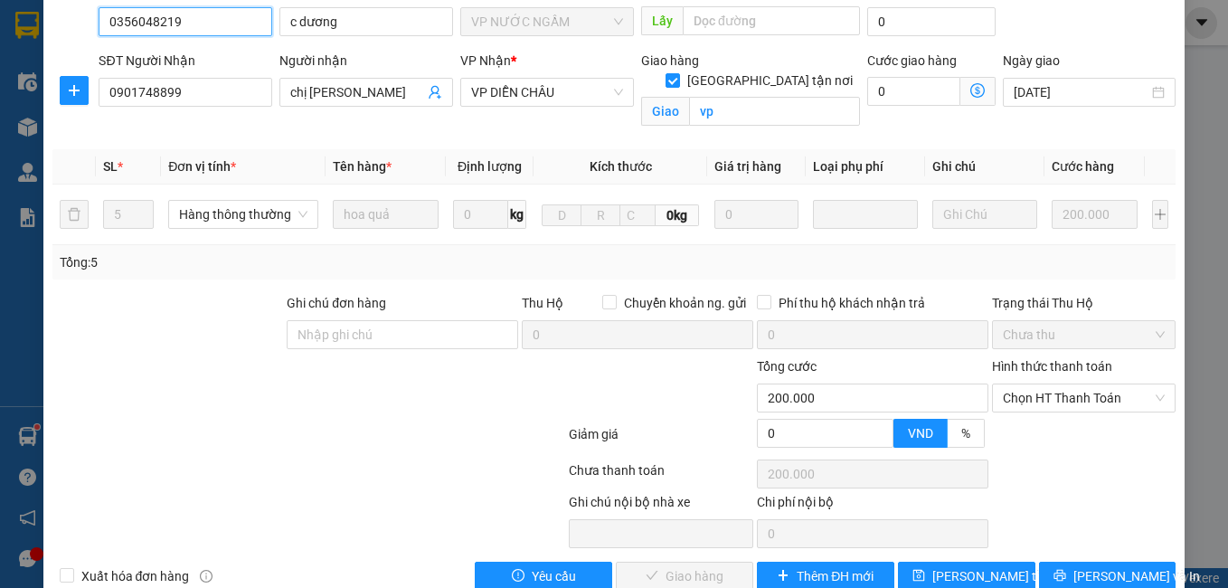
scroll to position [199, 0]
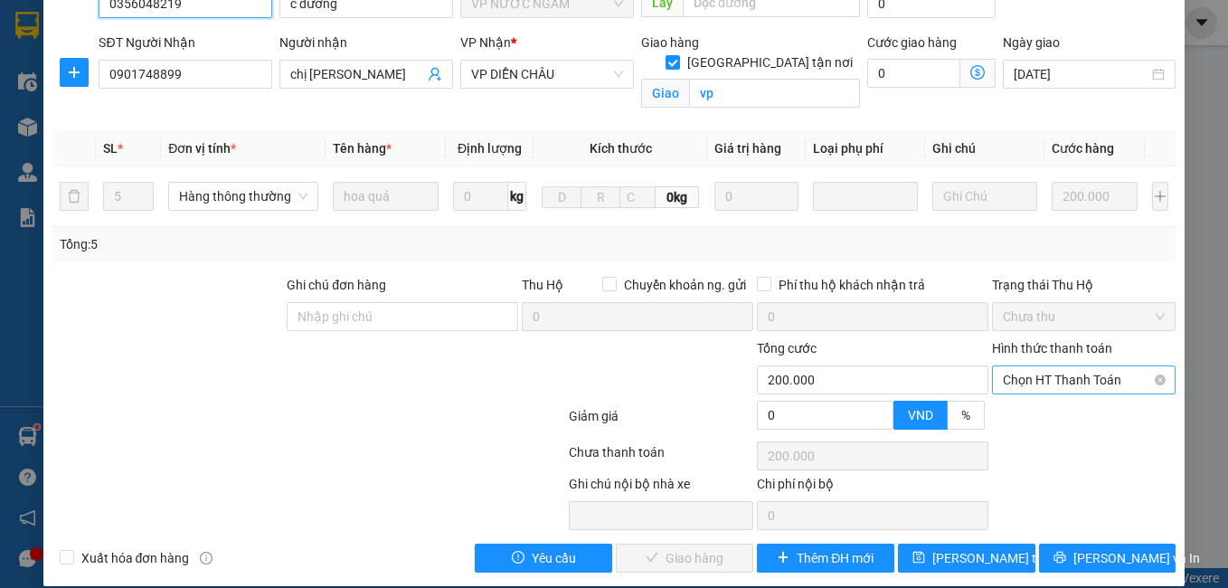
click at [1053, 366] on span "Chọn HT Thanh Toán" at bounding box center [1084, 379] width 163 height 27
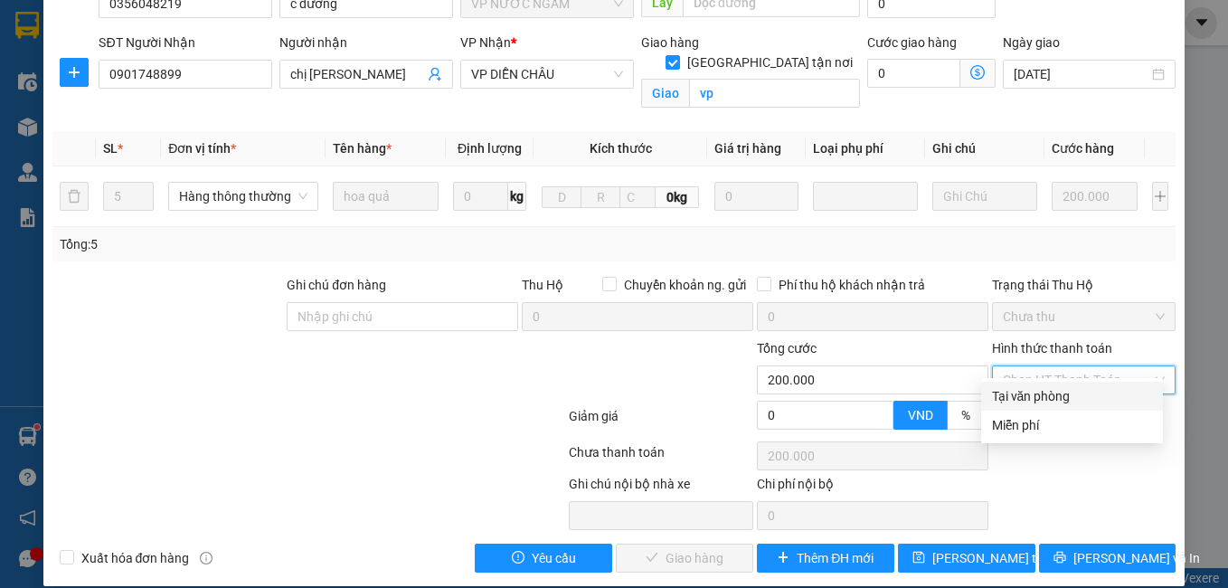
click at [1036, 400] on div "Tại văn phòng" at bounding box center [1072, 396] width 160 height 20
type input "0"
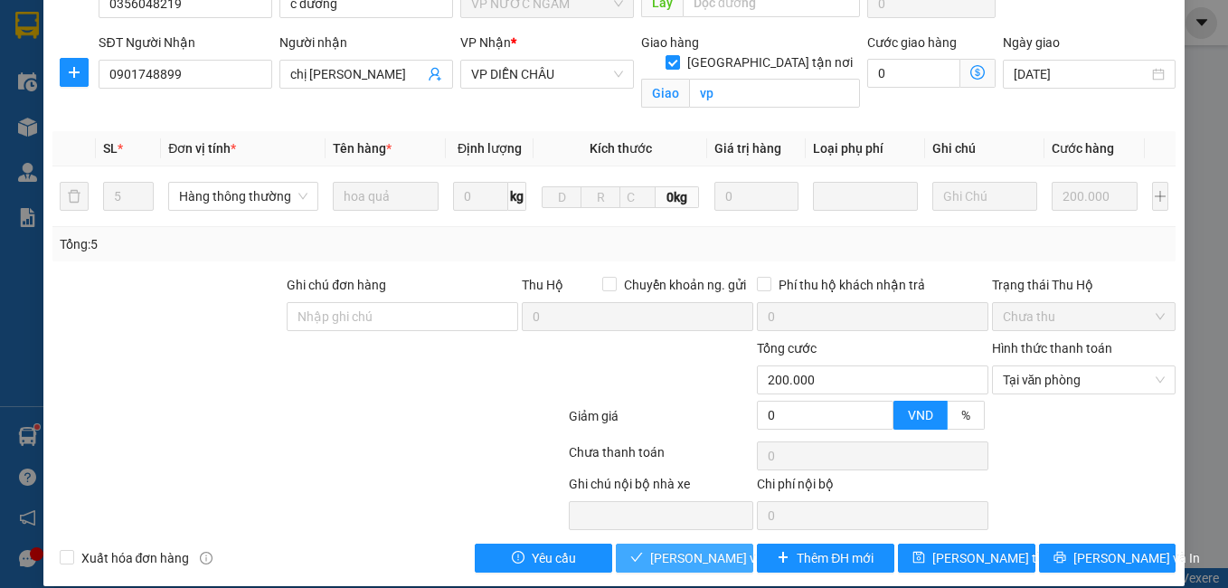
click at [675, 548] on span "[PERSON_NAME] và Giao hàng" at bounding box center [737, 558] width 174 height 20
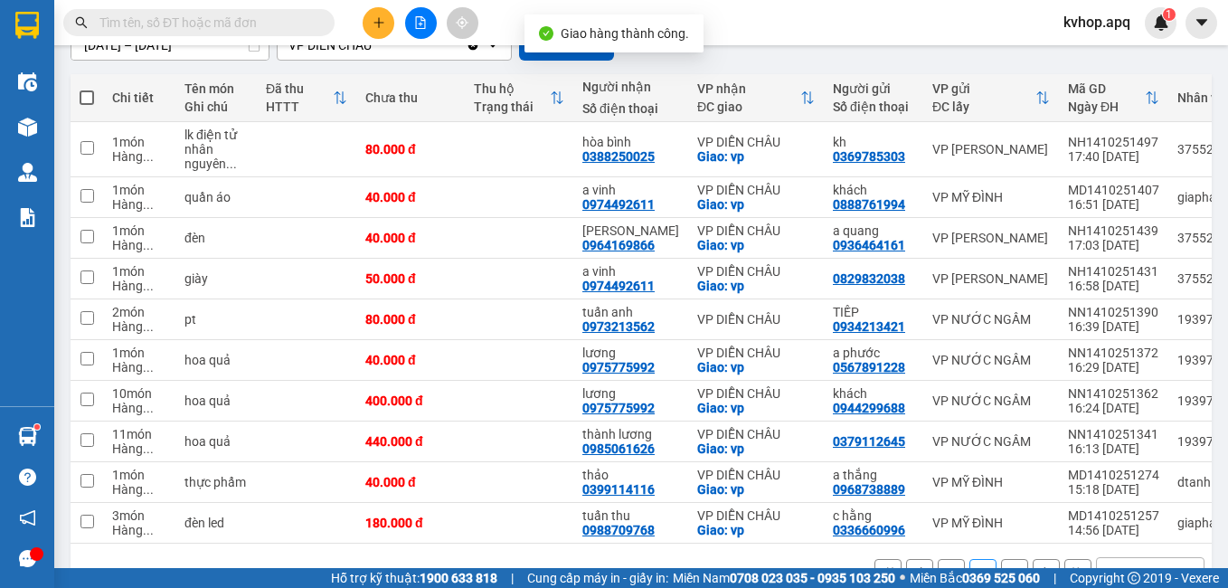
scroll to position [238, 0]
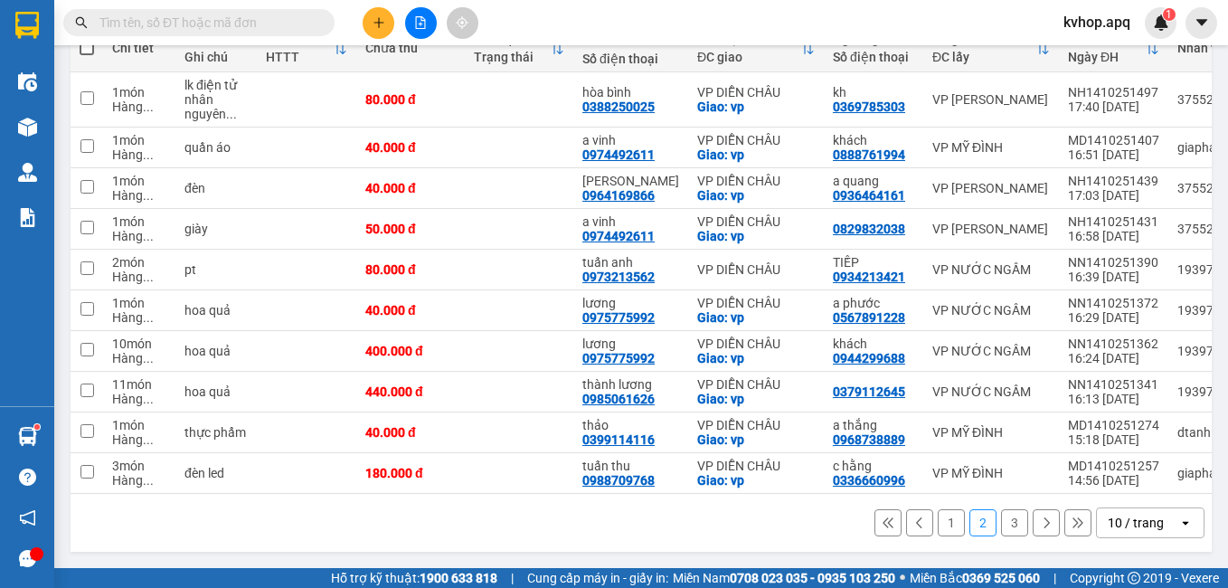
click at [1001, 524] on button "3" at bounding box center [1014, 522] width 27 height 27
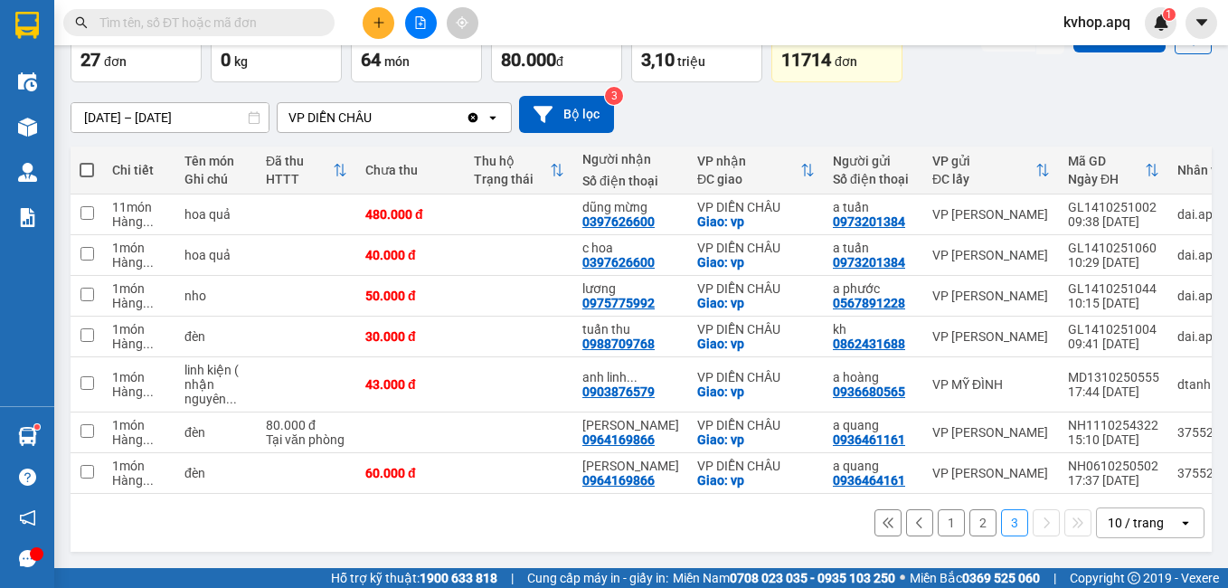
scroll to position [116, 0]
click at [938, 523] on button "1" at bounding box center [951, 522] width 27 height 27
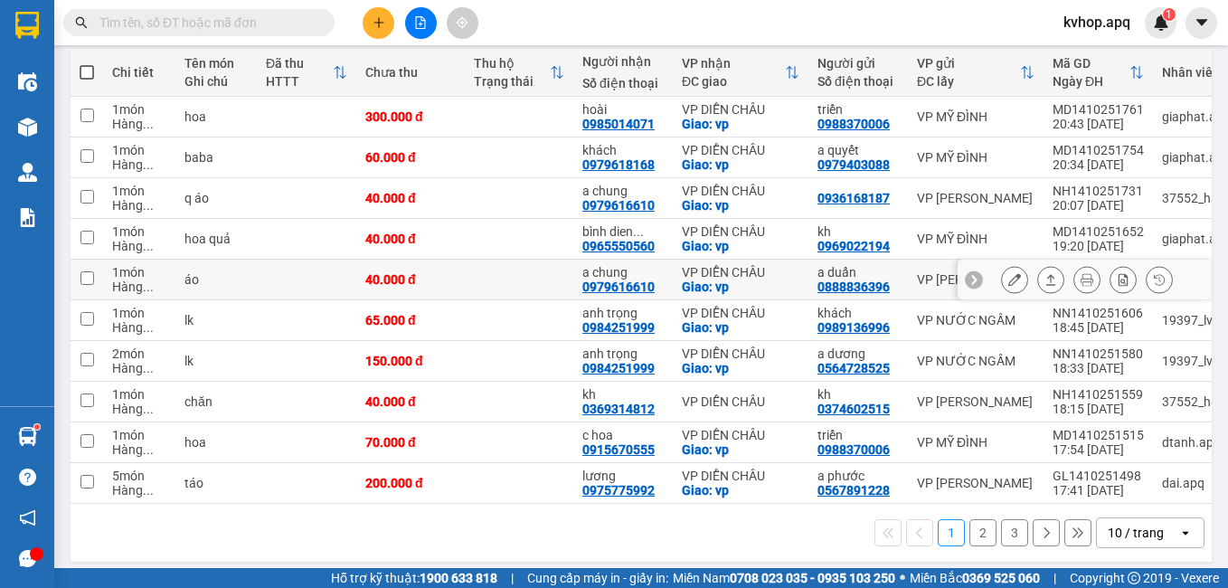
scroll to position [223, 0]
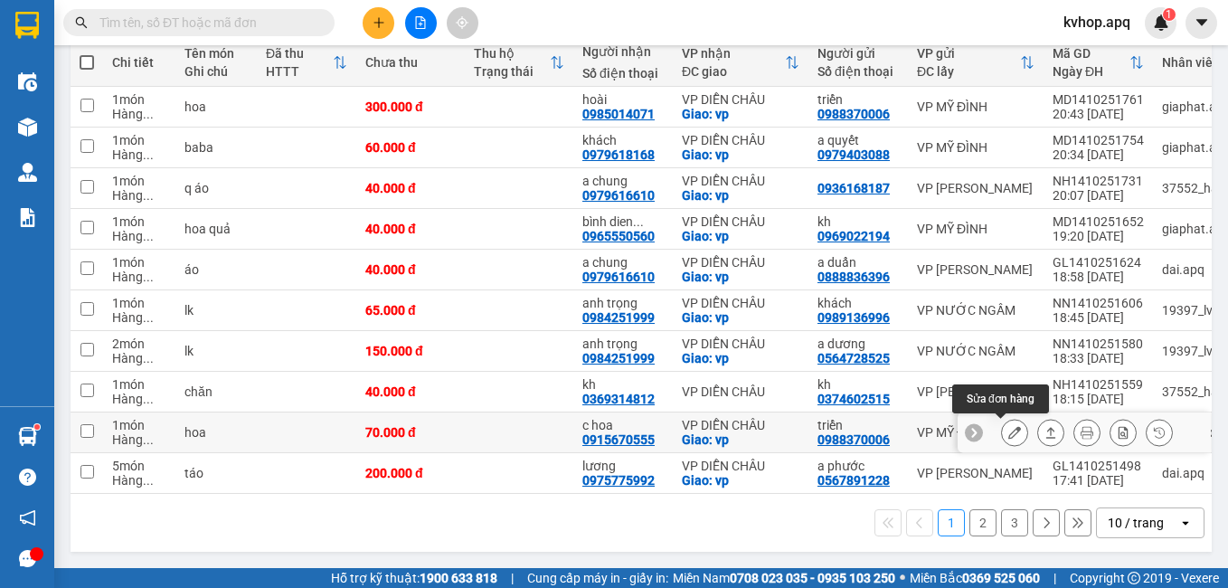
click at [1008, 426] on icon at bounding box center [1014, 432] width 13 height 13
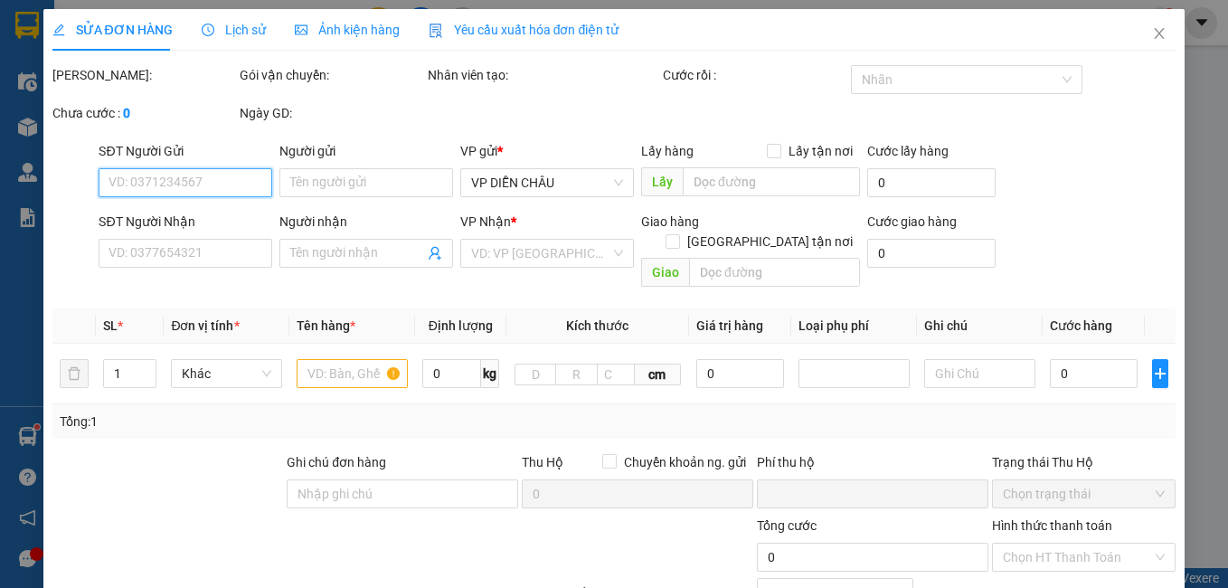
type input "0988370006"
type input "triển"
type input "0915670555"
type input "c hoa"
checkbox input "true"
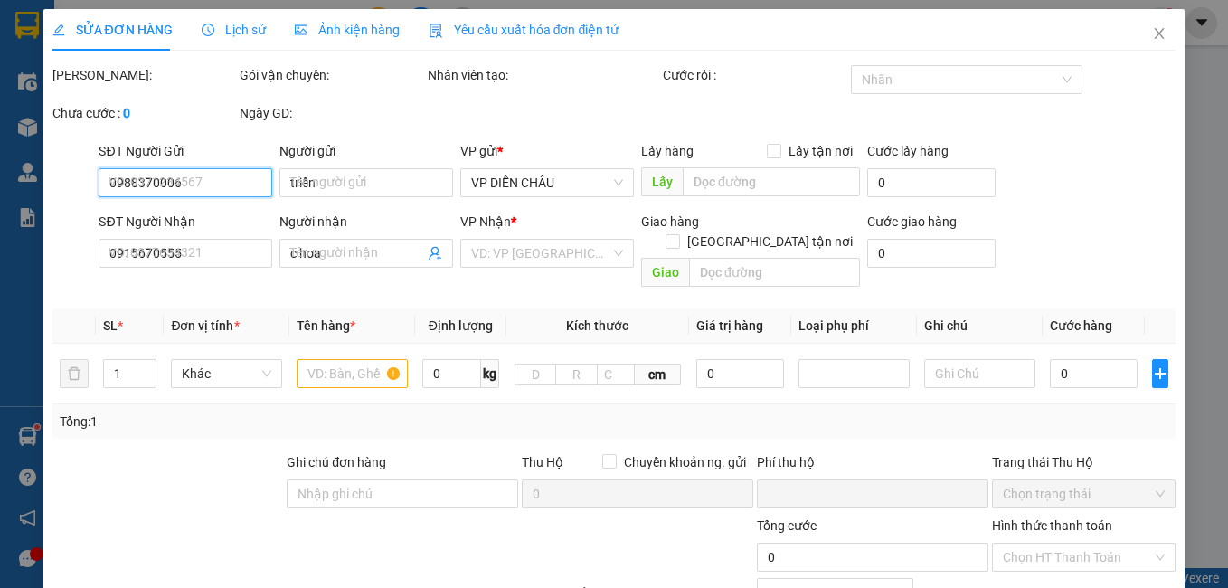
type input "vp"
type input "0"
type input "70.000"
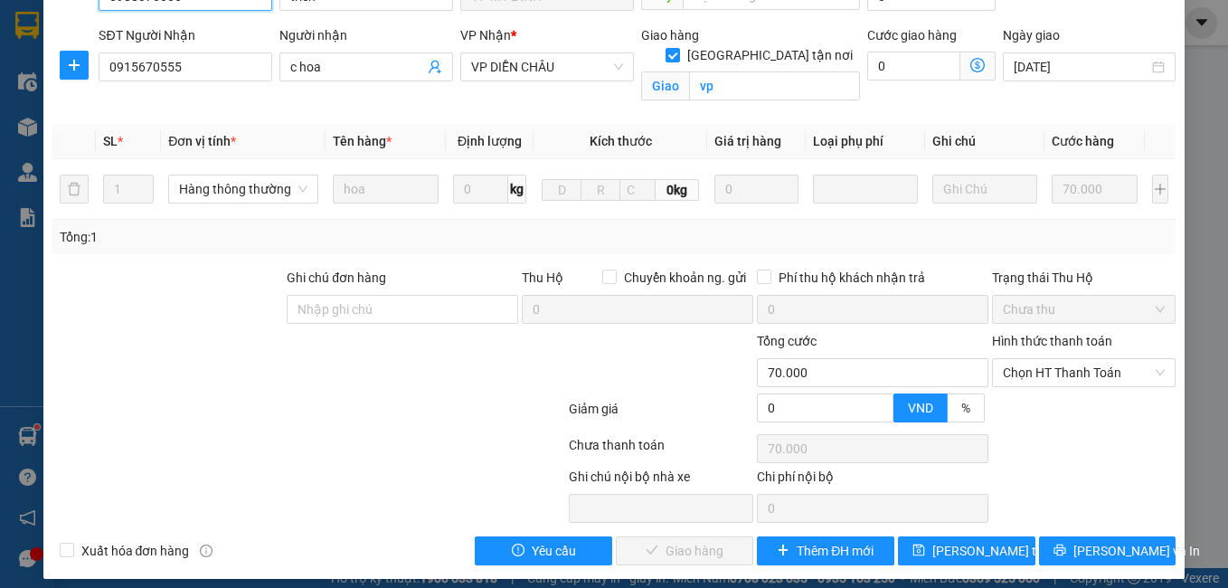
scroll to position [199, 0]
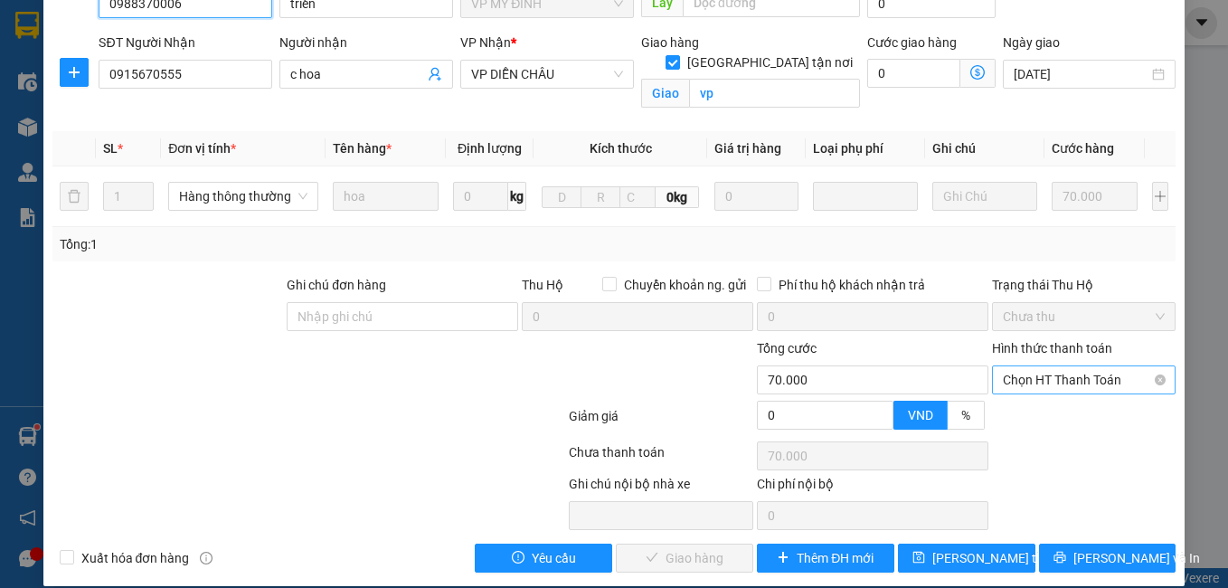
click at [1060, 366] on span "Chọn HT Thanh Toán" at bounding box center [1084, 379] width 163 height 27
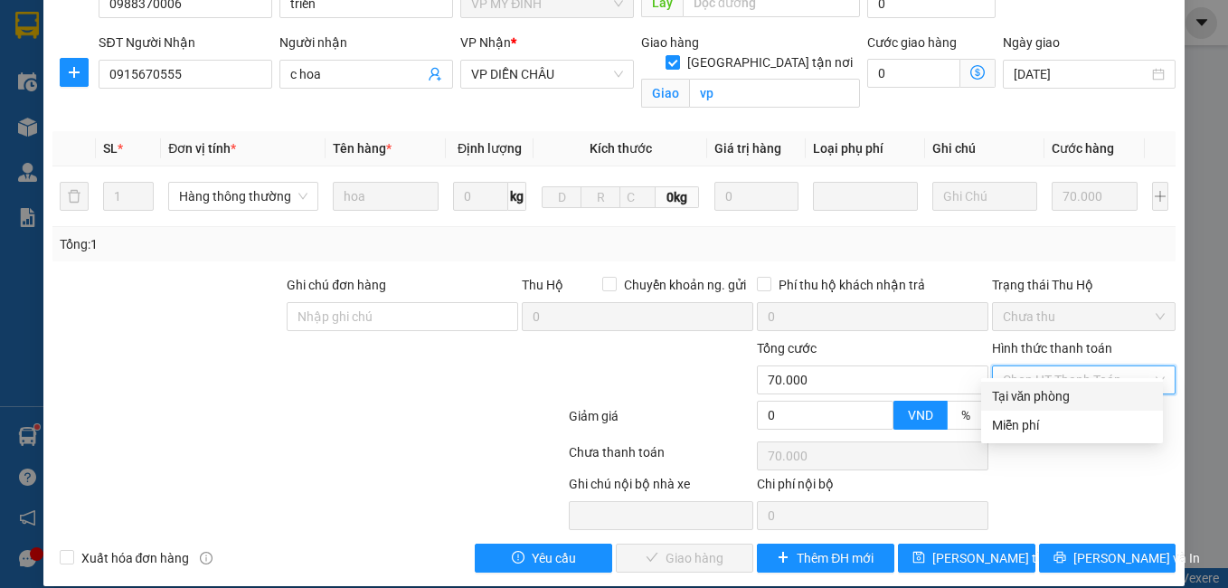
click at [1050, 391] on div "Tại văn phòng" at bounding box center [1072, 396] width 160 height 20
type input "0"
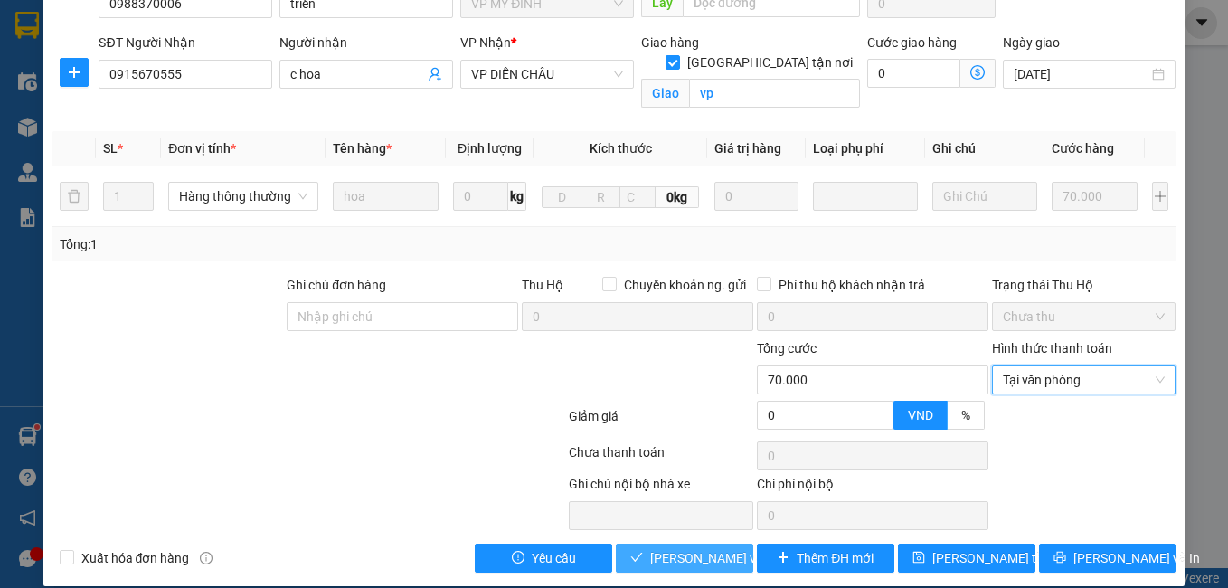
click at [694, 548] on span "[PERSON_NAME] và Giao hàng" at bounding box center [737, 558] width 174 height 20
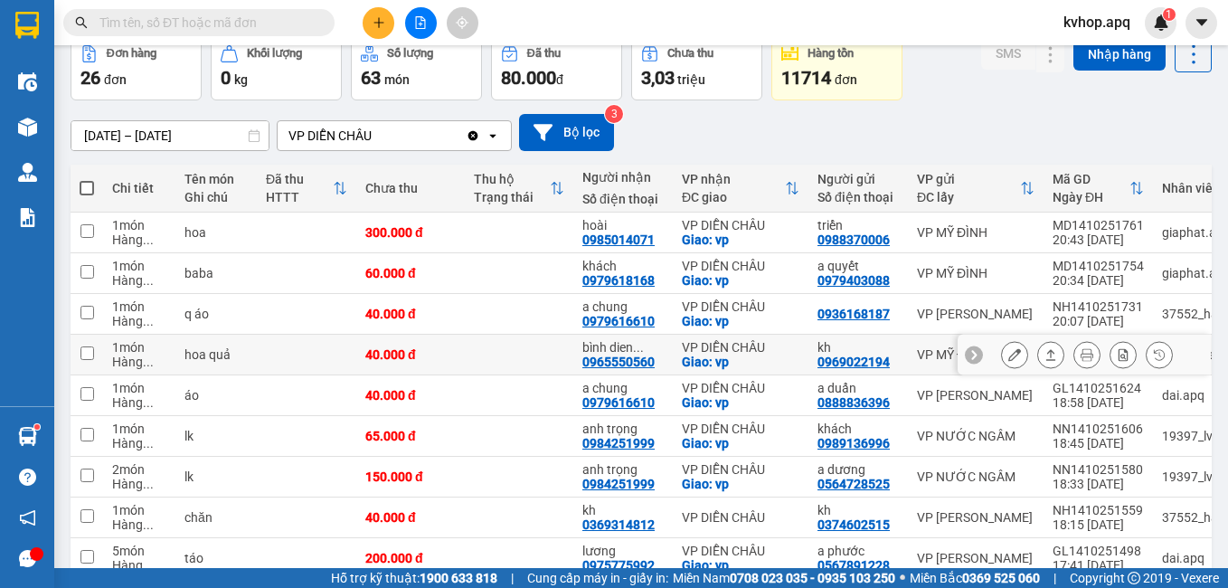
scroll to position [181, 0]
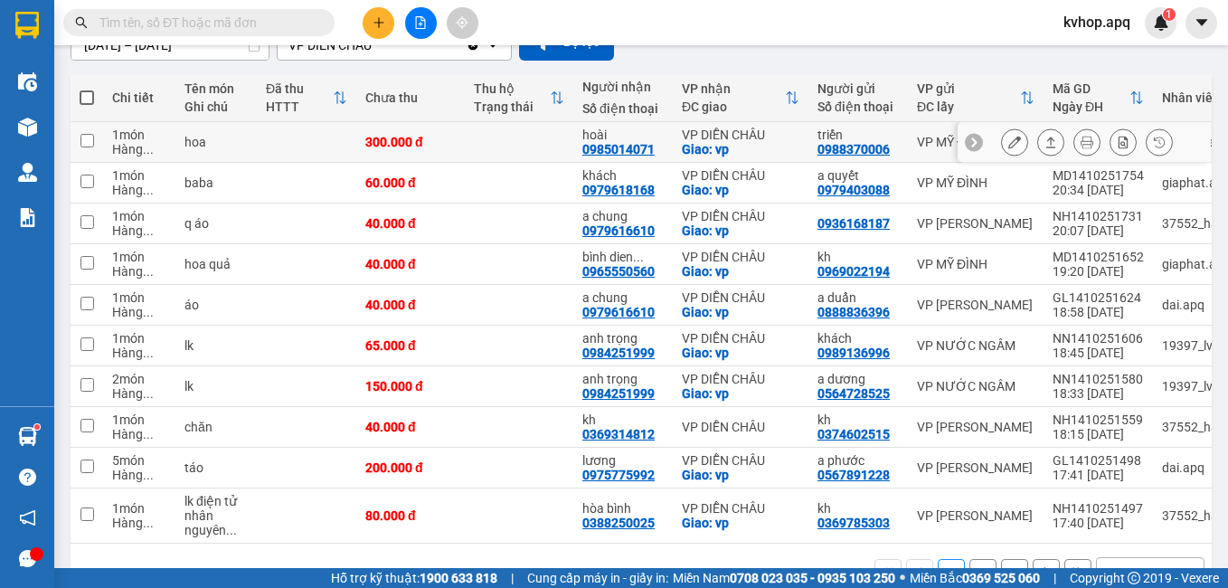
click at [1006, 140] on button at bounding box center [1014, 143] width 25 height 32
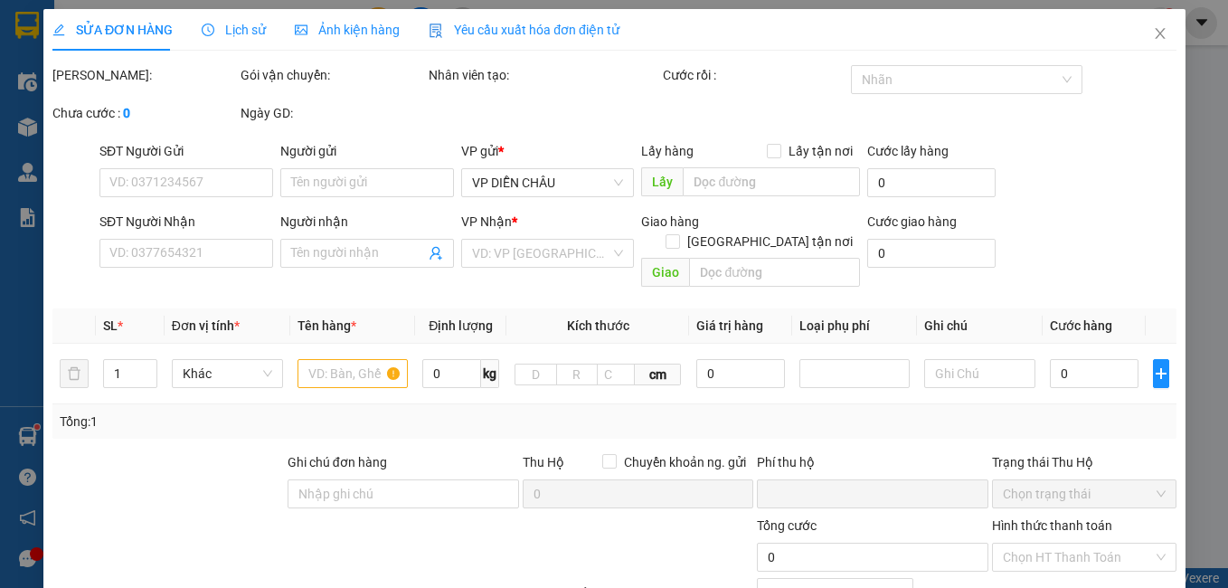
type input "0988370006"
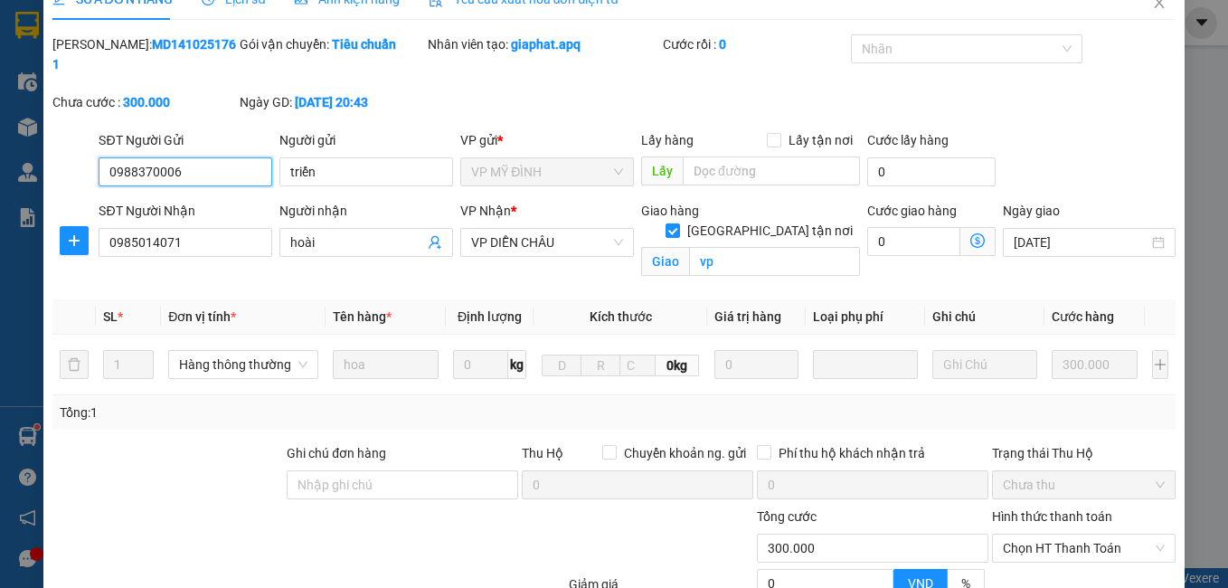
scroll to position [199, 0]
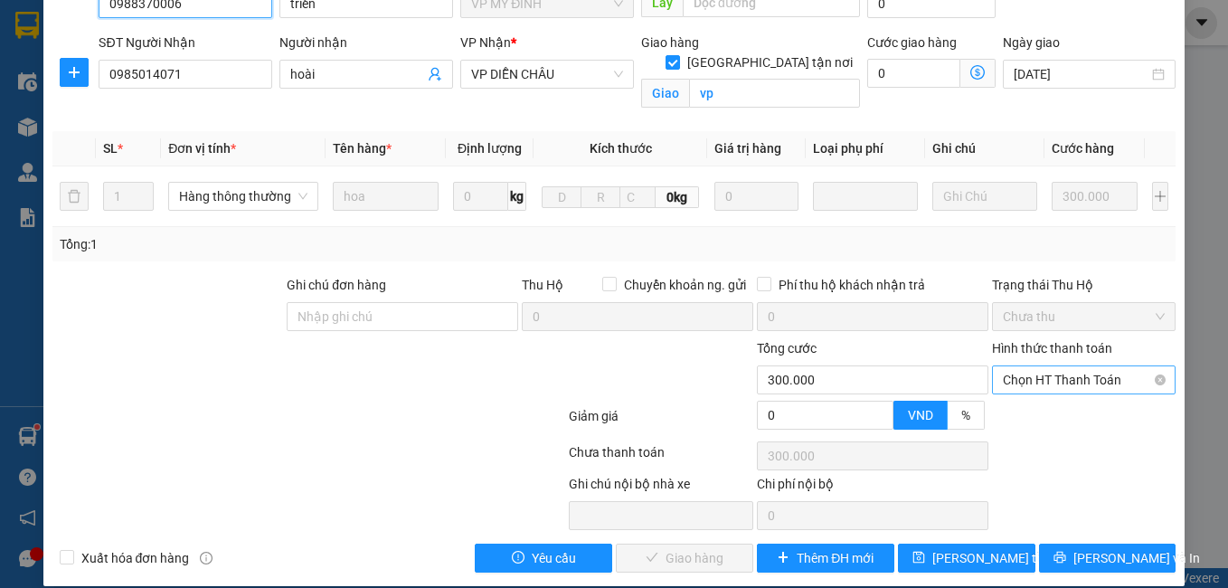
click at [1066, 366] on span "Chọn HT Thanh Toán" at bounding box center [1084, 379] width 163 height 27
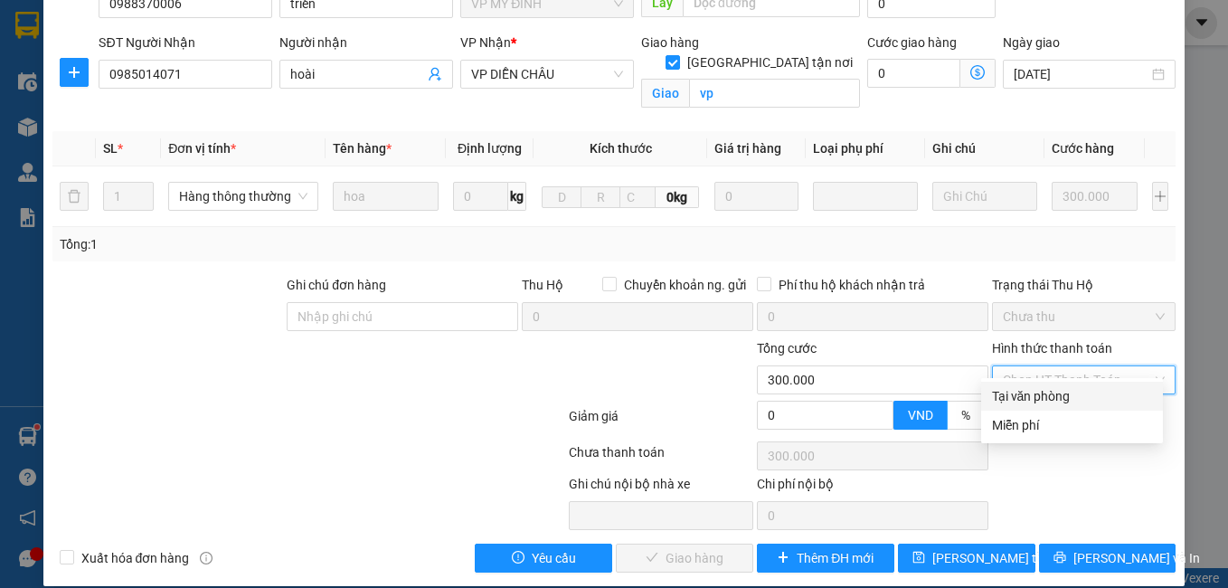
click at [1027, 388] on div "Tại văn phòng" at bounding box center [1072, 396] width 160 height 20
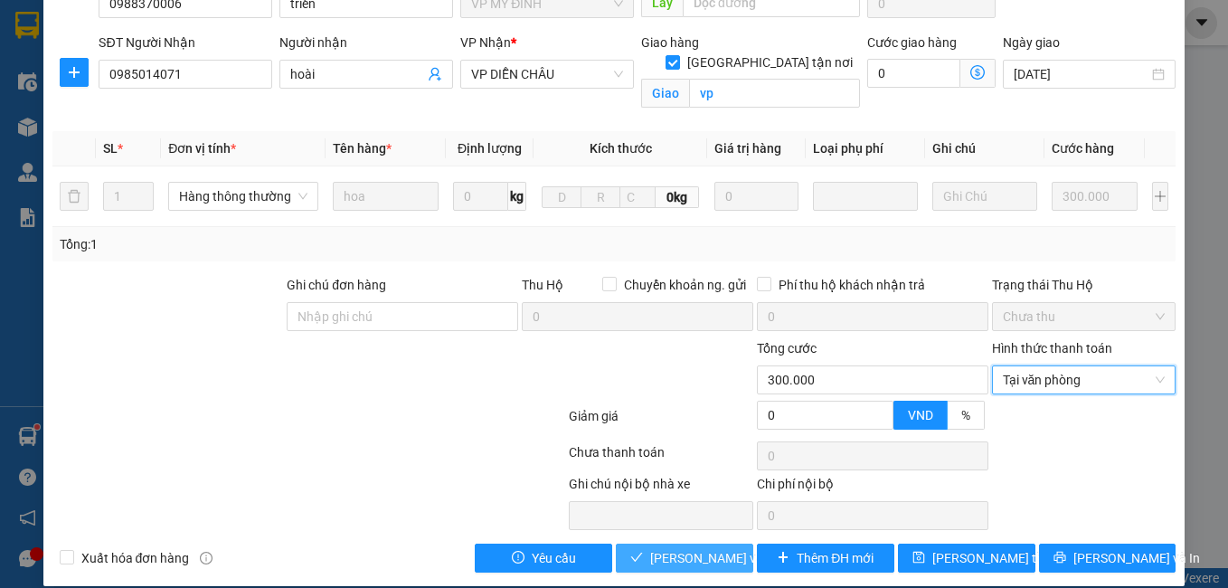
click at [692, 548] on span "[PERSON_NAME] và Giao hàng" at bounding box center [737, 558] width 174 height 20
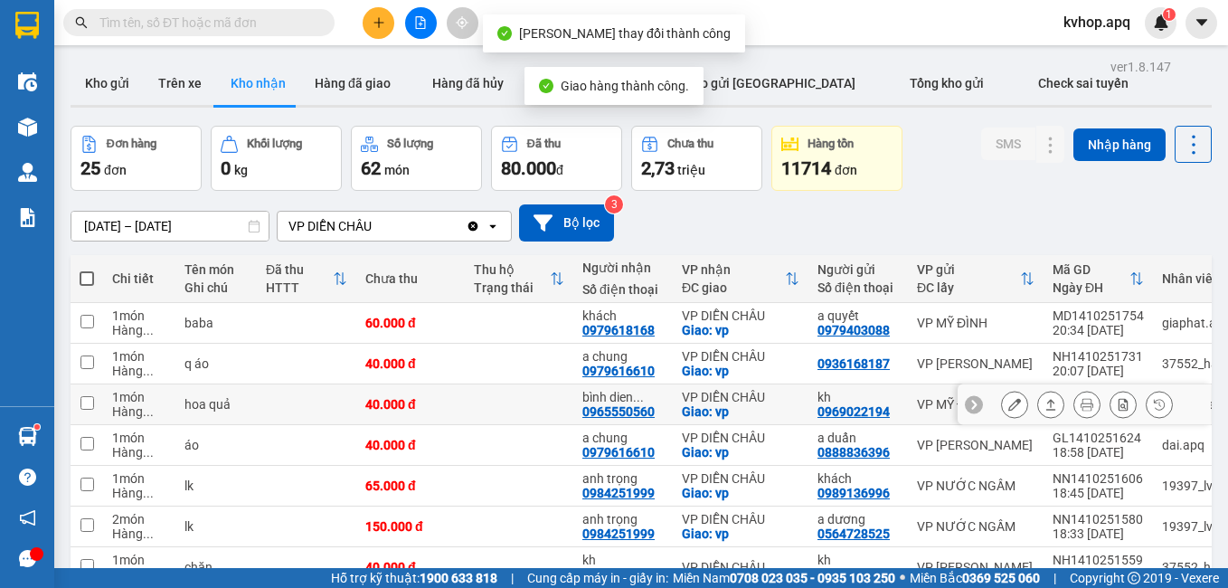
scroll to position [238, 0]
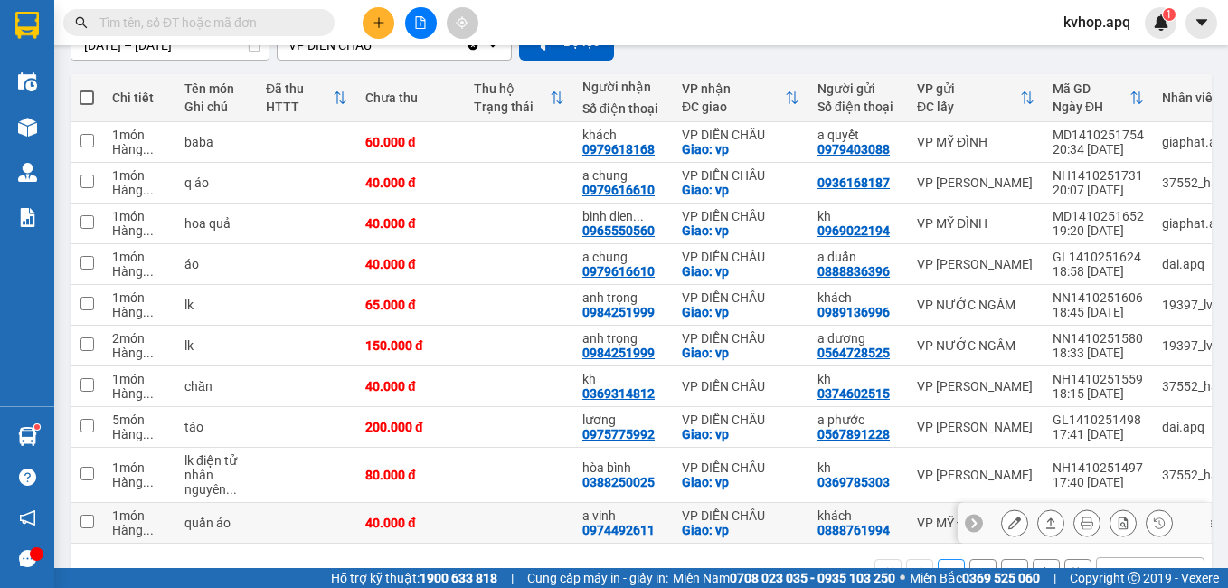
scroll to position [238, 0]
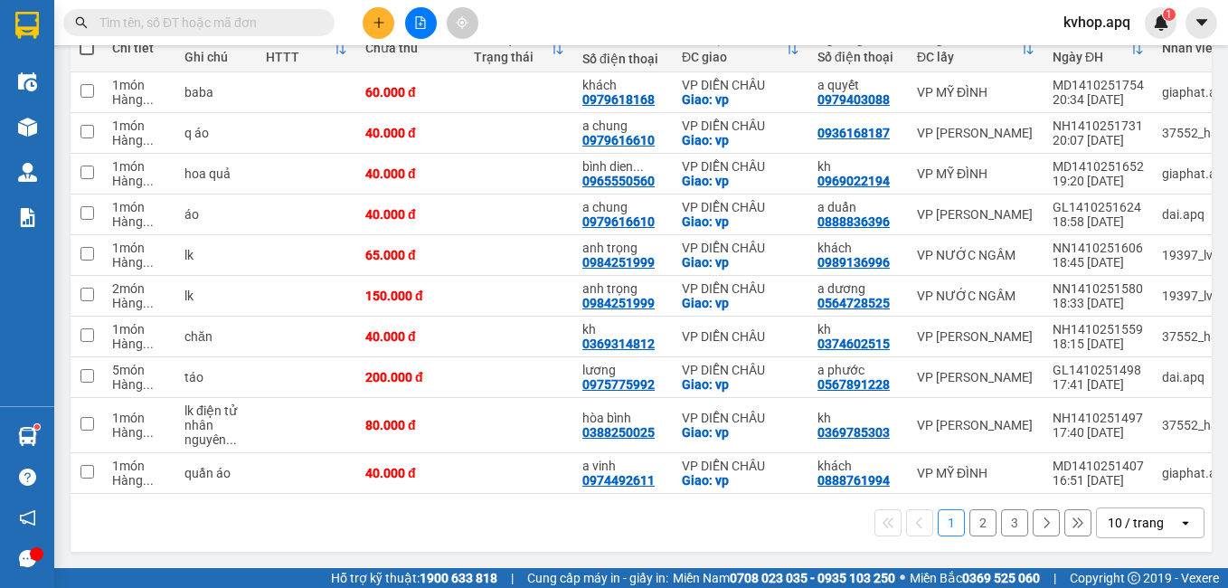
click at [975, 524] on button "2" at bounding box center [982, 522] width 27 height 27
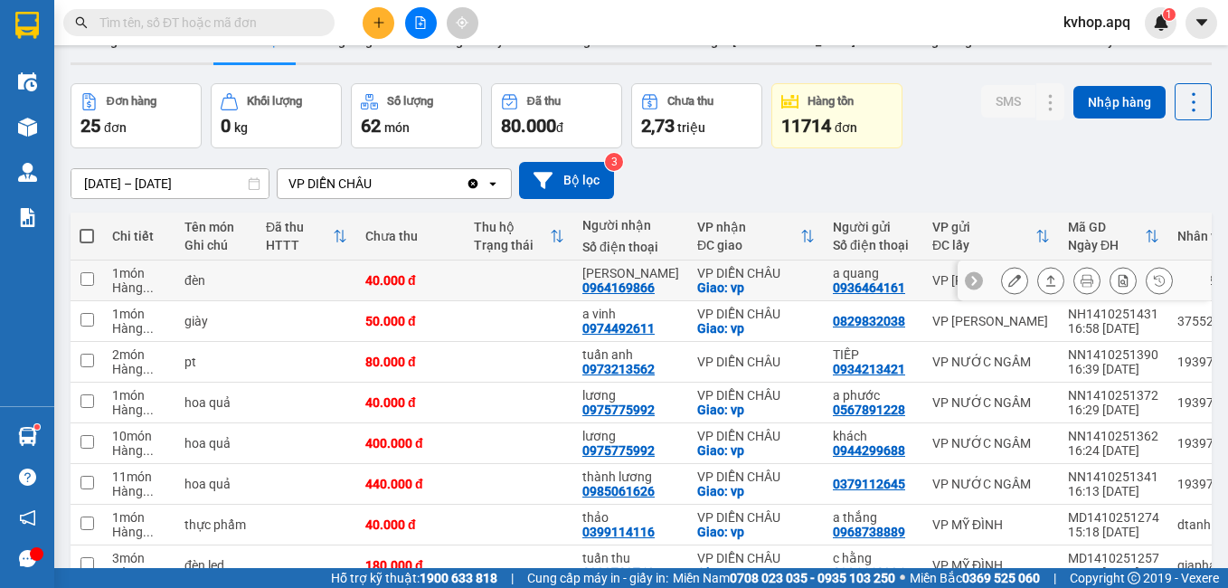
scroll to position [0, 0]
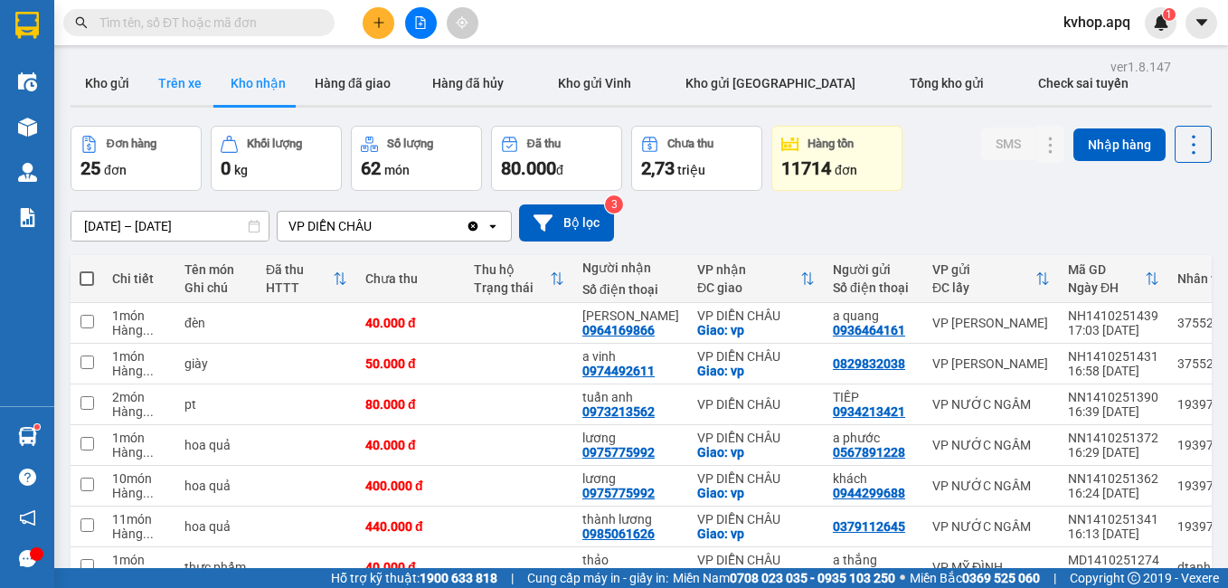
click at [185, 87] on button "Trên xe" at bounding box center [180, 82] width 72 height 43
type input "[DATE] – [DATE]"
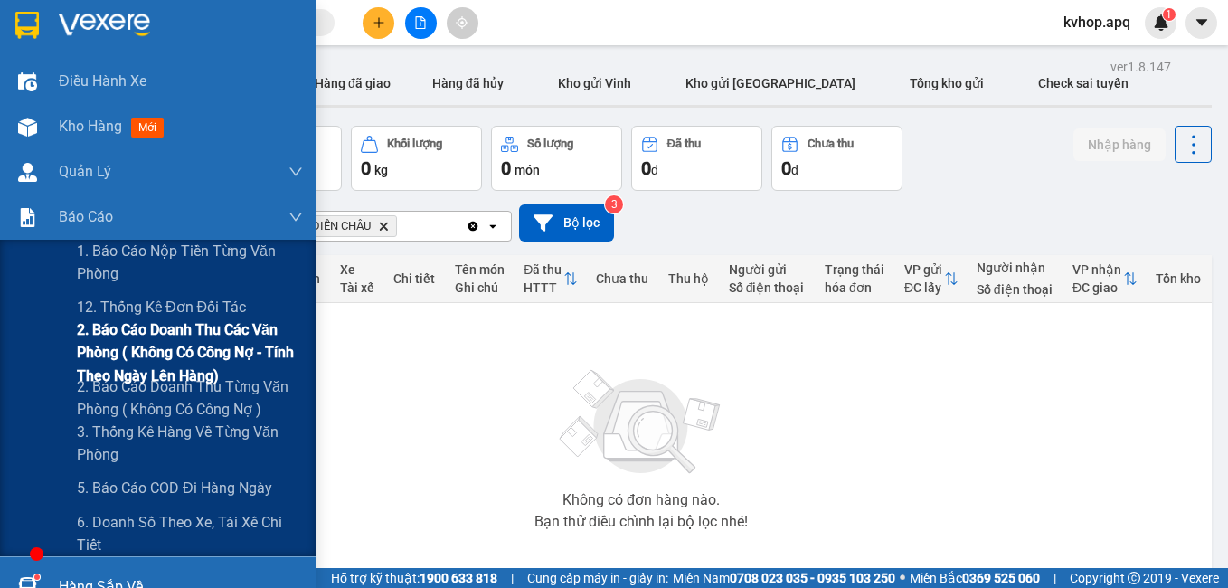
click at [147, 346] on span "2. Báo cáo doanh thu các văn phòng ( không có công nợ - tính theo ngày lên hàng)" at bounding box center [190, 352] width 226 height 68
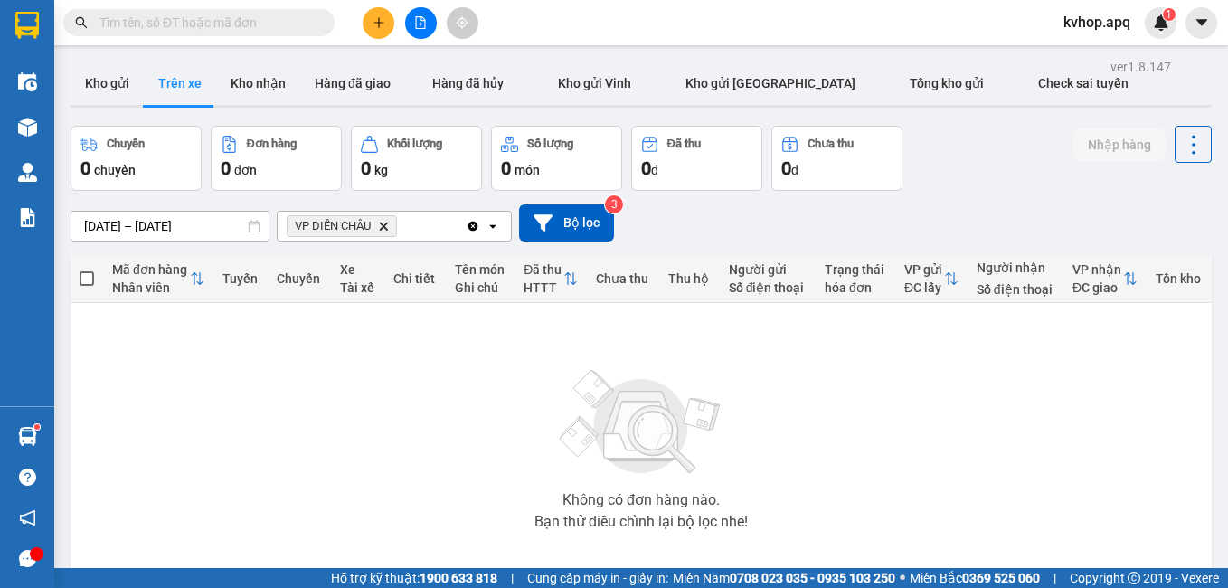
click at [416, 28] on icon "file-add" at bounding box center [421, 22] width 10 height 13
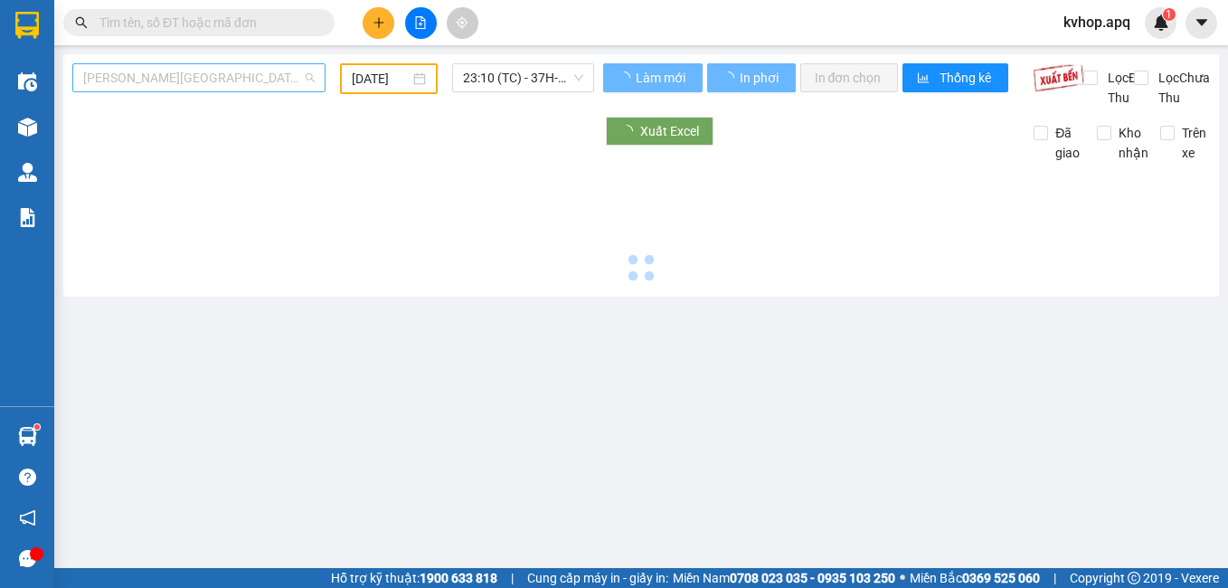
click at [157, 75] on span "[PERSON_NAME][GEOGRAPHIC_DATA]" at bounding box center [198, 77] width 231 height 27
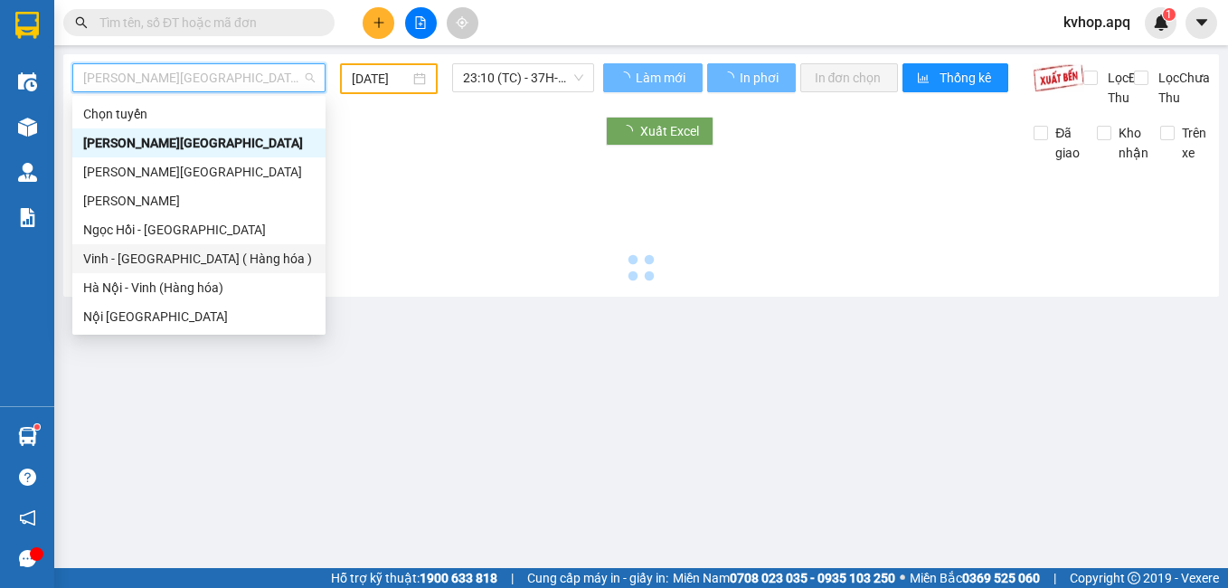
type input "[DATE]"
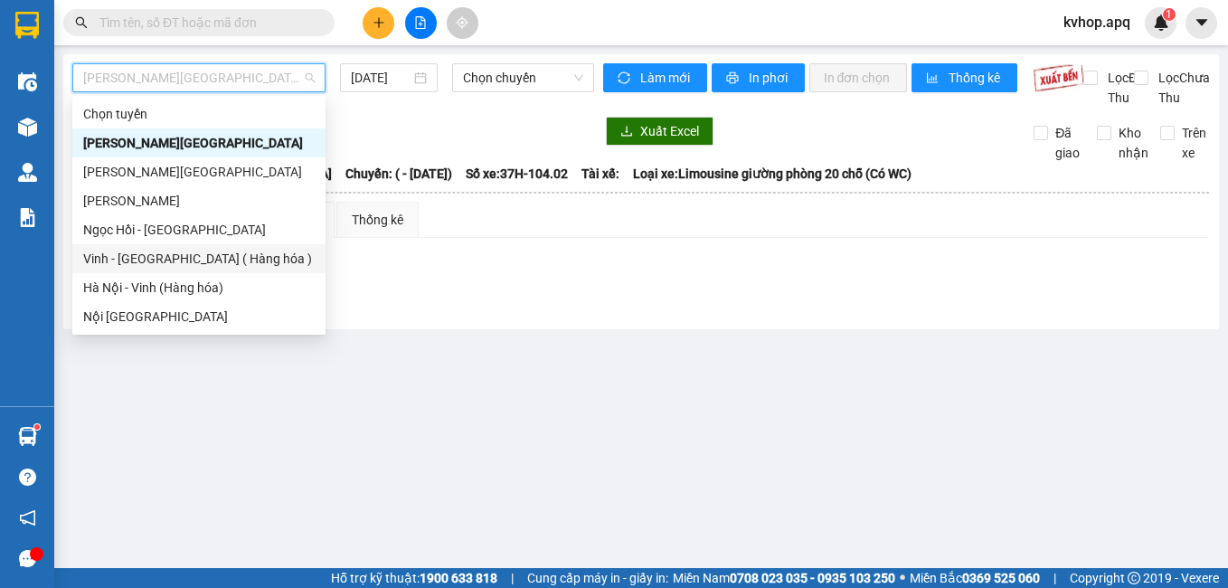
click at [170, 262] on div "Vinh - [GEOGRAPHIC_DATA] ( Hàng hóa )" at bounding box center [198, 259] width 231 height 20
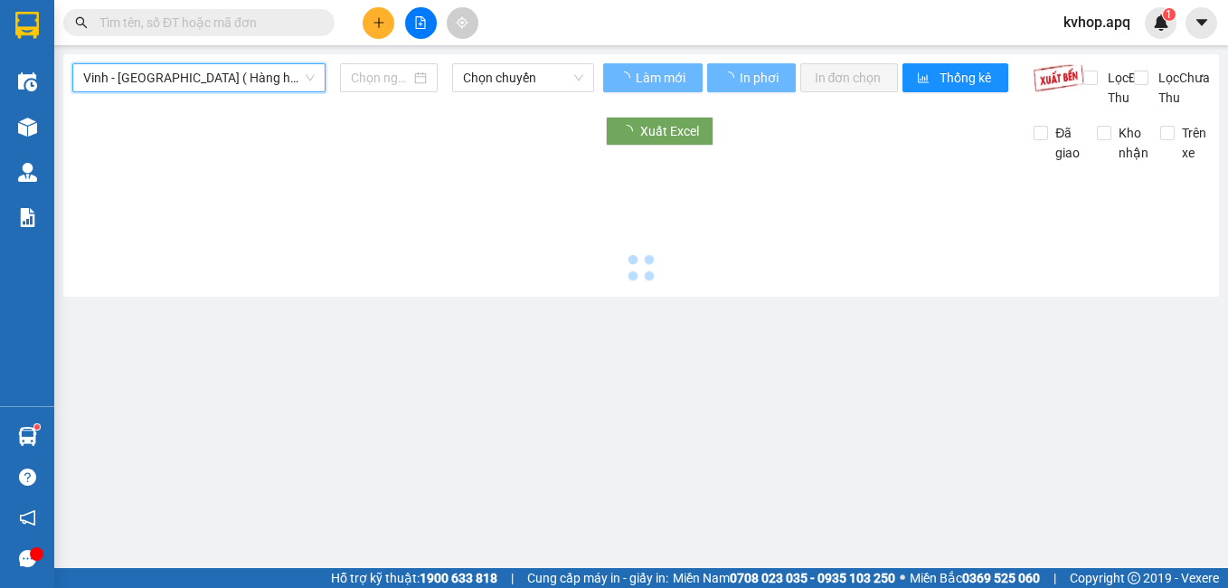
type input "[DATE]"
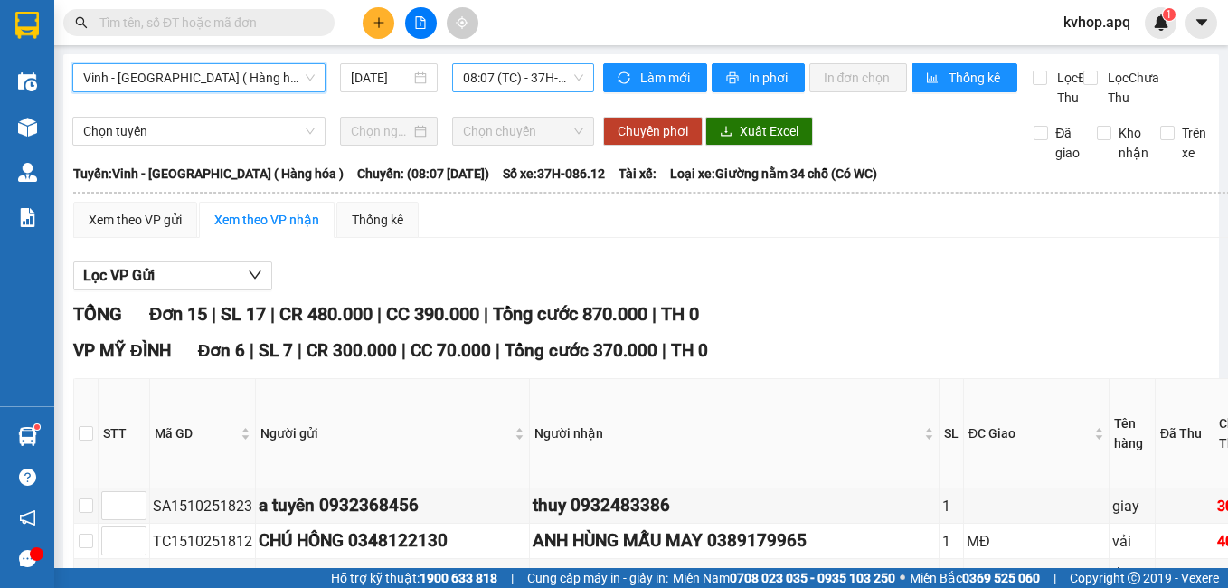
click at [482, 87] on span "08:07 (TC) - 37H-086.12" at bounding box center [523, 77] width 120 height 27
drag, startPoint x: 812, startPoint y: 298, endPoint x: 178, endPoint y: 134, distance: 654.7
click at [808, 291] on div "Lọc VP Gửi" at bounding box center [726, 276] width 1306 height 30
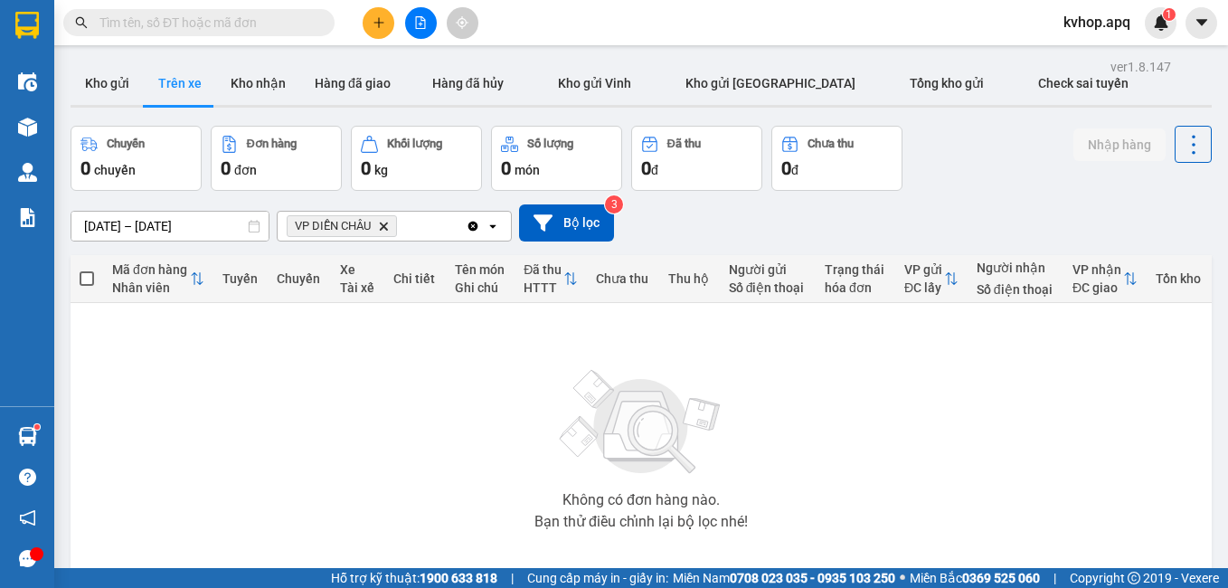
click at [167, 220] on input "[DATE] – [DATE]" at bounding box center [169, 226] width 197 height 29
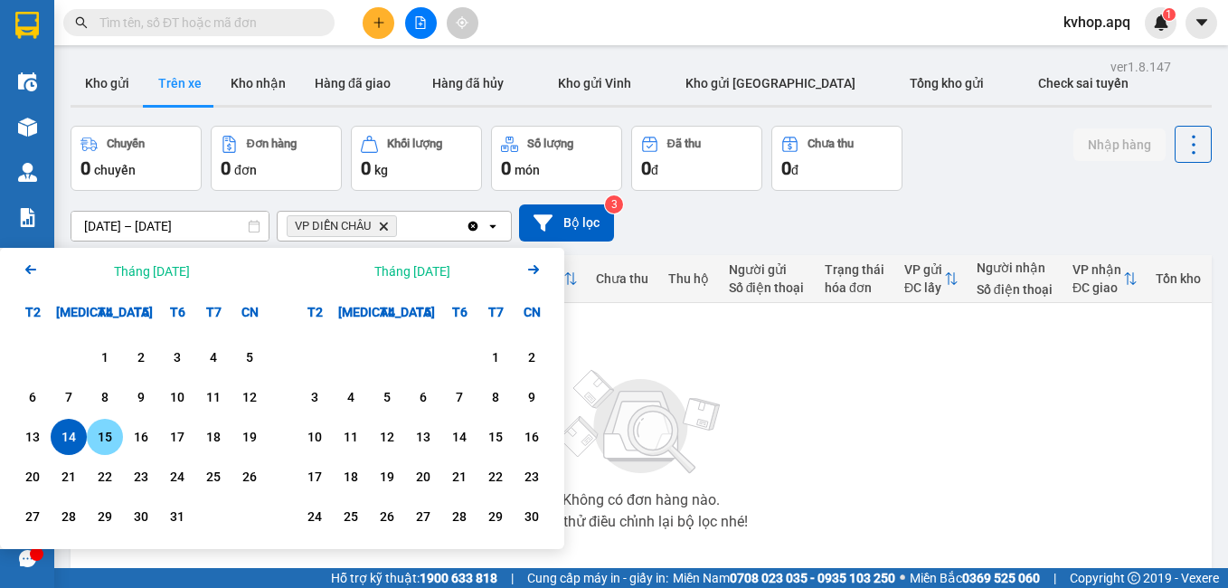
click at [122, 437] on div "15" at bounding box center [105, 437] width 36 height 36
type input "[DATE] – [DATE]"
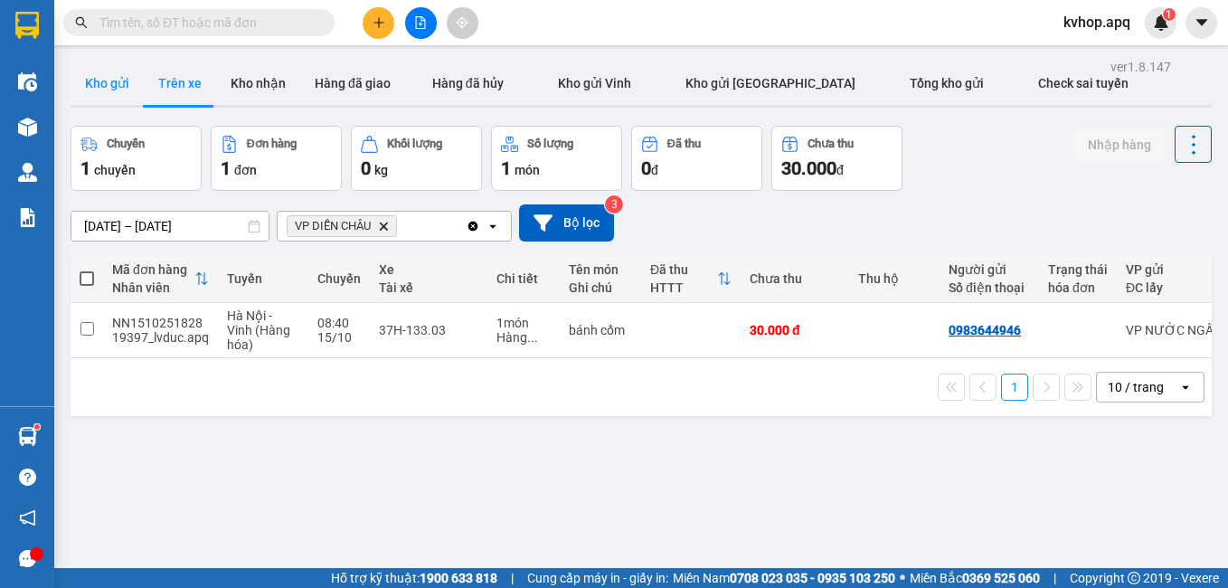
click at [130, 88] on button "Kho gửi" at bounding box center [107, 82] width 73 height 43
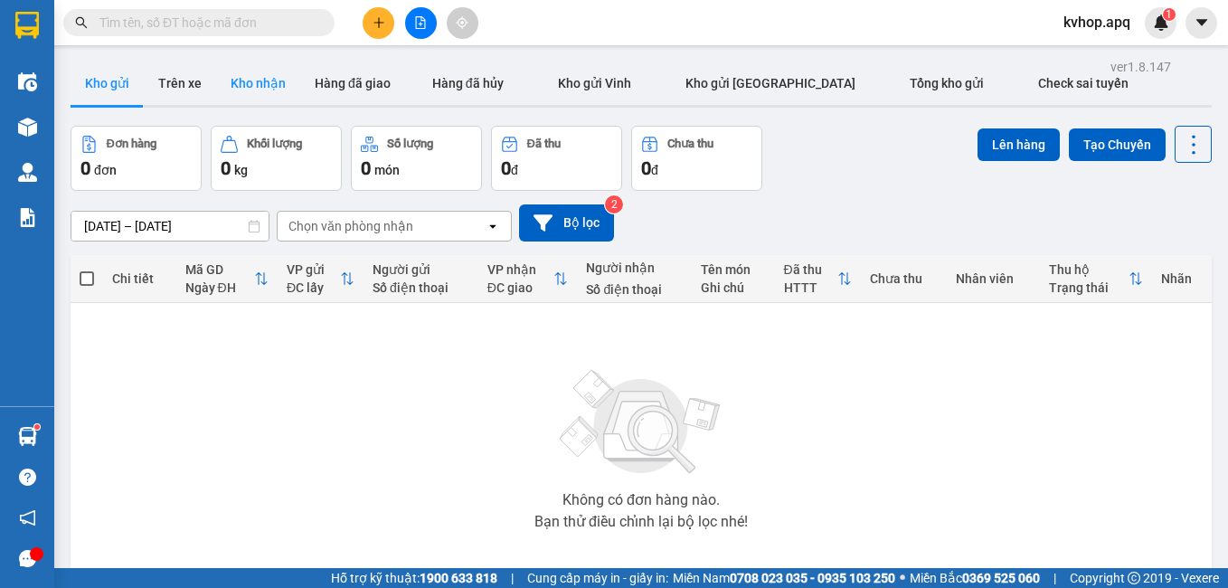
click at [270, 88] on button "Kho nhận" at bounding box center [258, 82] width 84 height 43
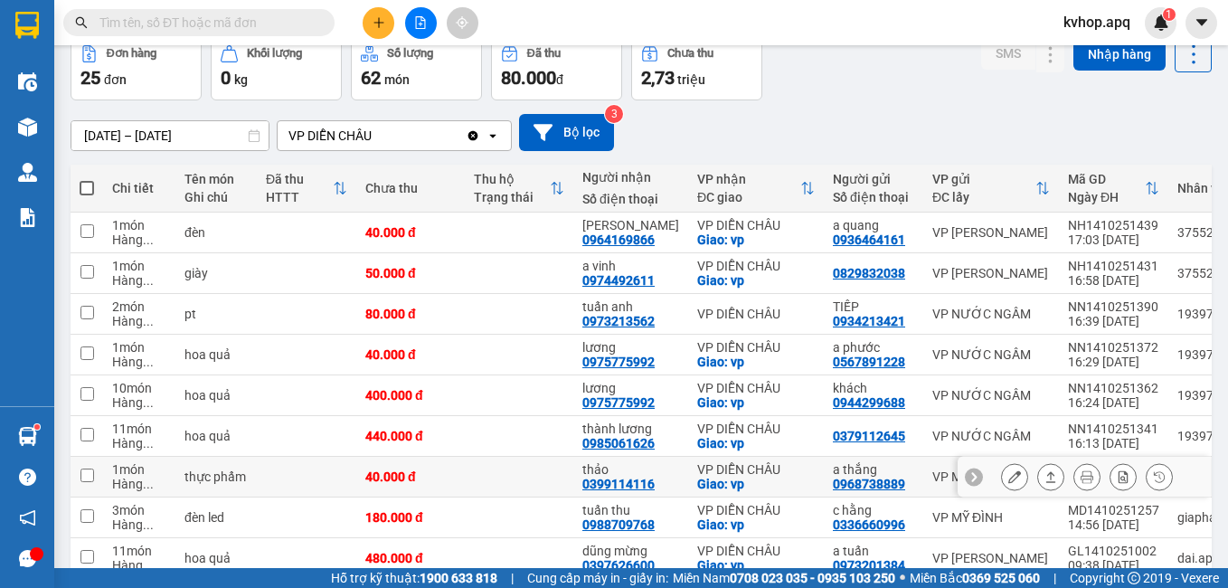
scroll to position [181, 0]
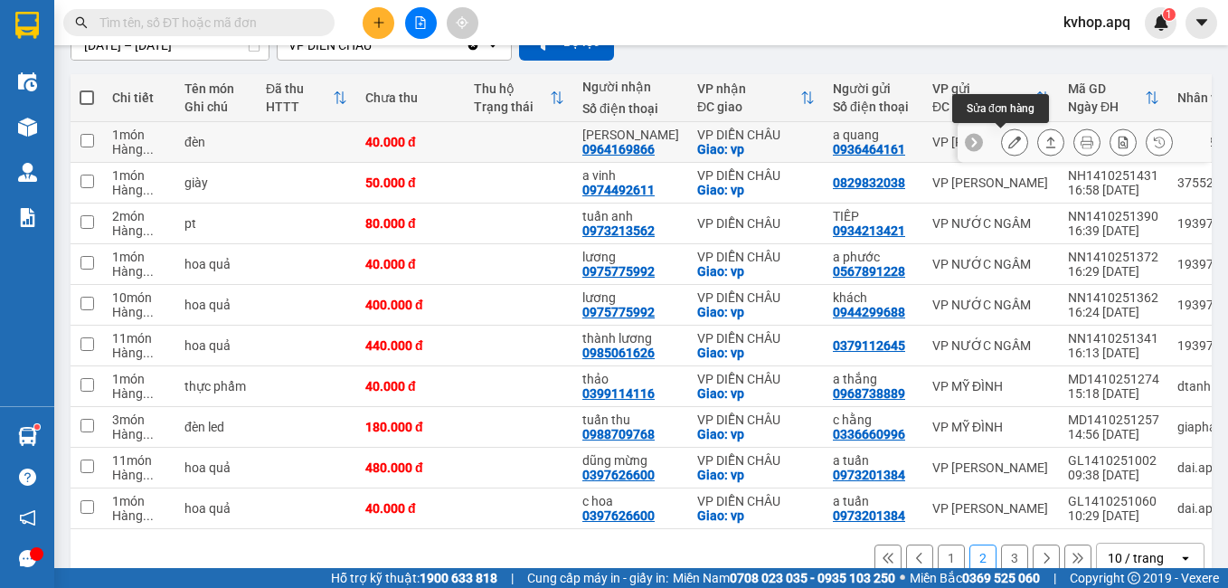
click at [1008, 146] on icon at bounding box center [1014, 142] width 13 height 13
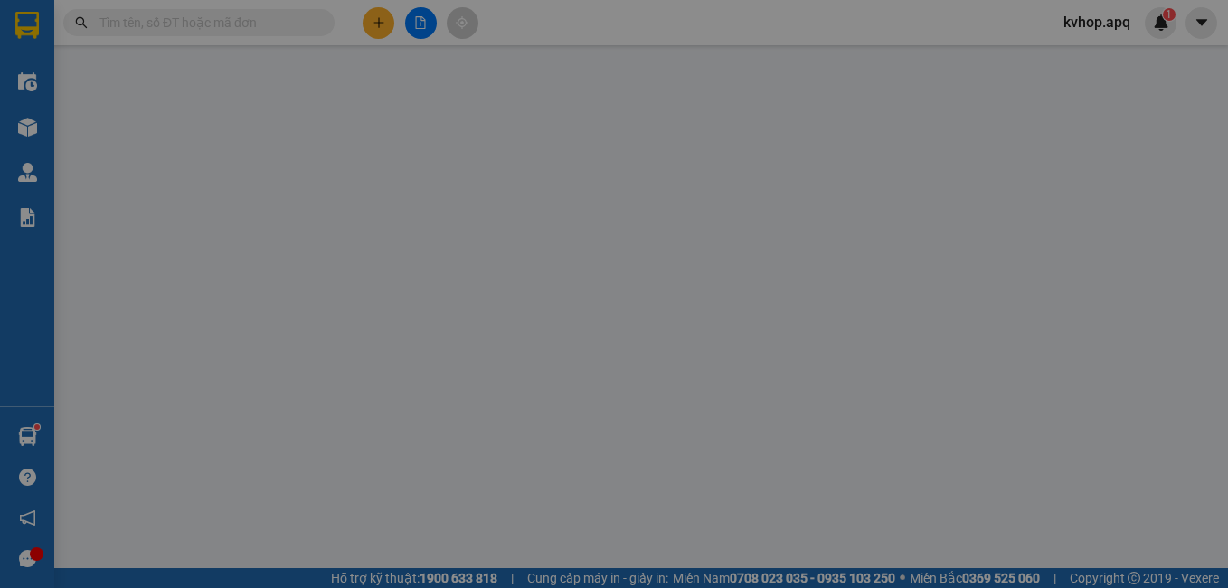
type input "0936464161"
type input "a quang"
type input "0964169866"
type input "[PERSON_NAME]"
checkbox input "true"
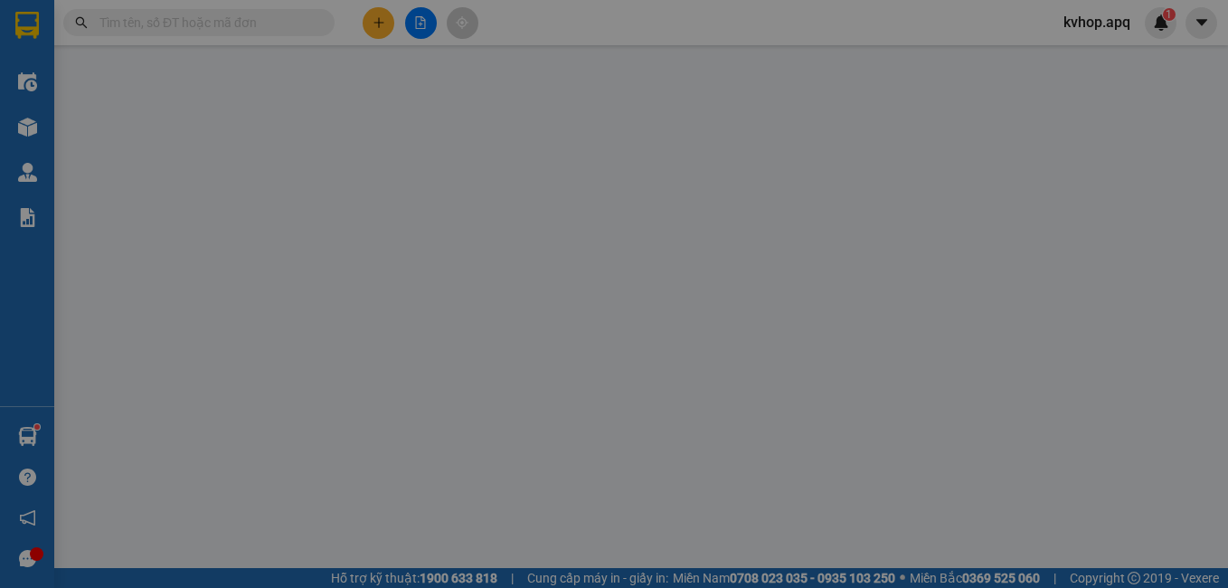
type input "vp"
type input "0"
type input "40.000"
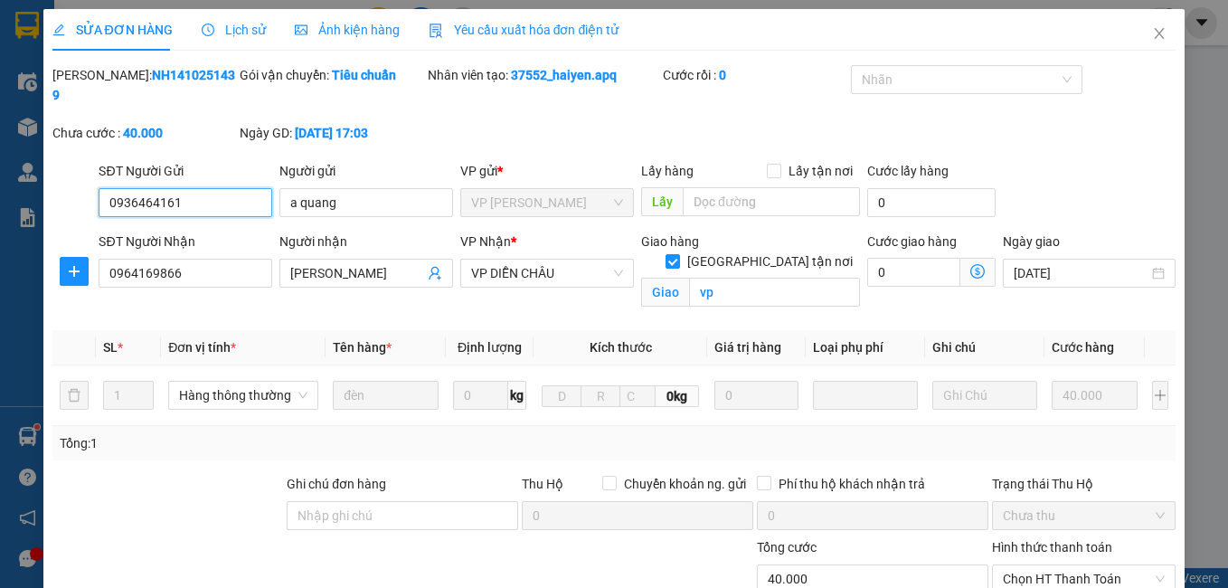
scroll to position [168, 0]
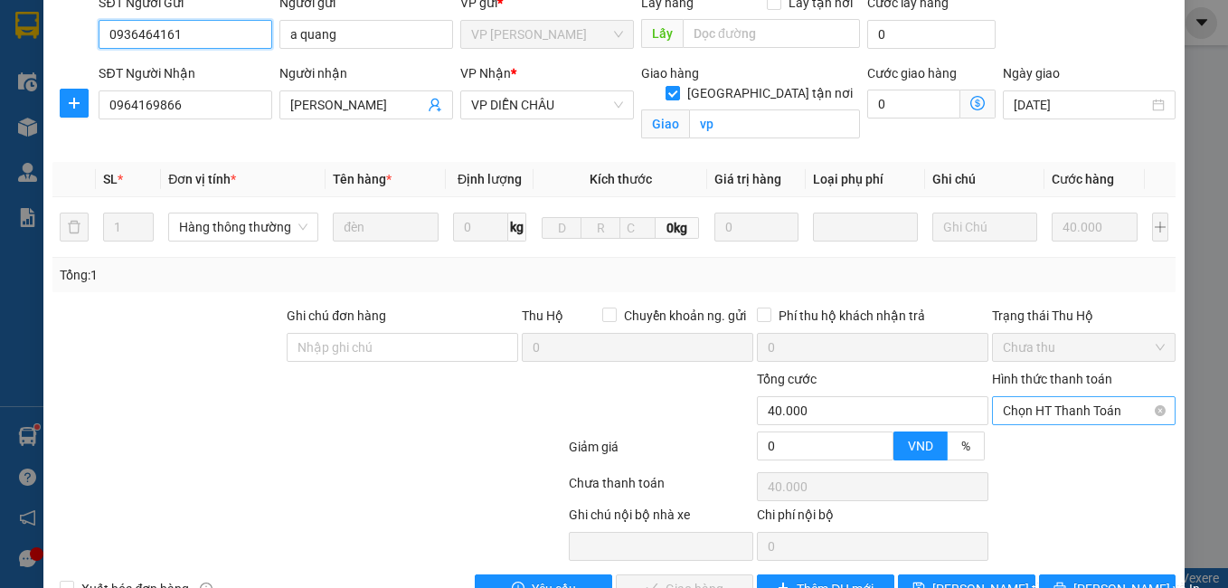
click at [1046, 397] on span "Chọn HT Thanh Toán" at bounding box center [1084, 410] width 163 height 27
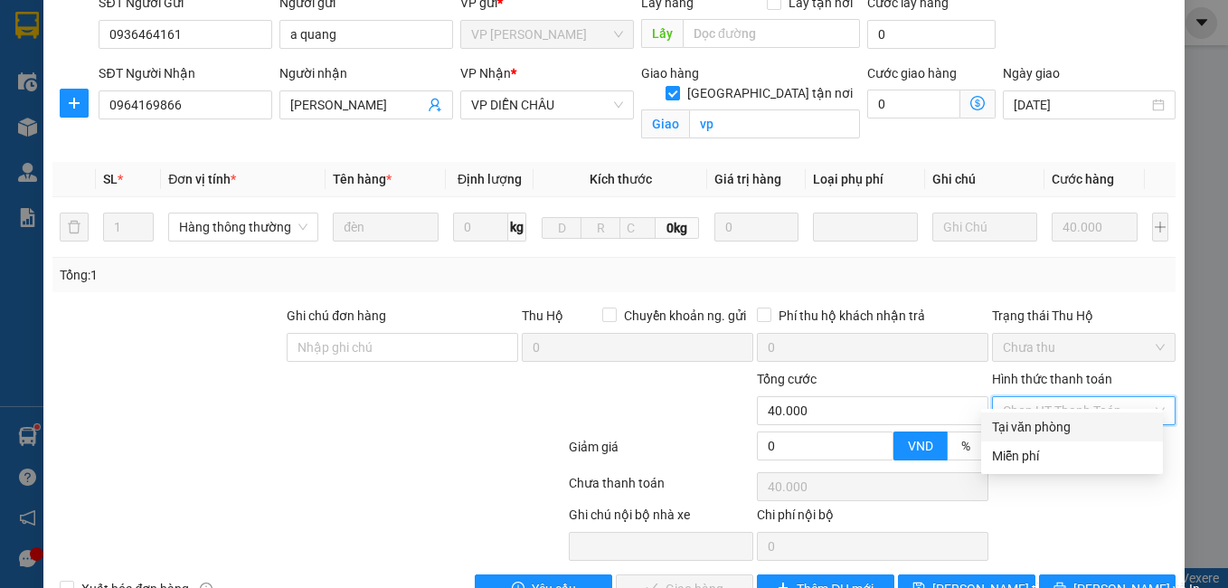
click at [1040, 419] on div "Tại văn phòng" at bounding box center [1072, 427] width 160 height 20
type input "0"
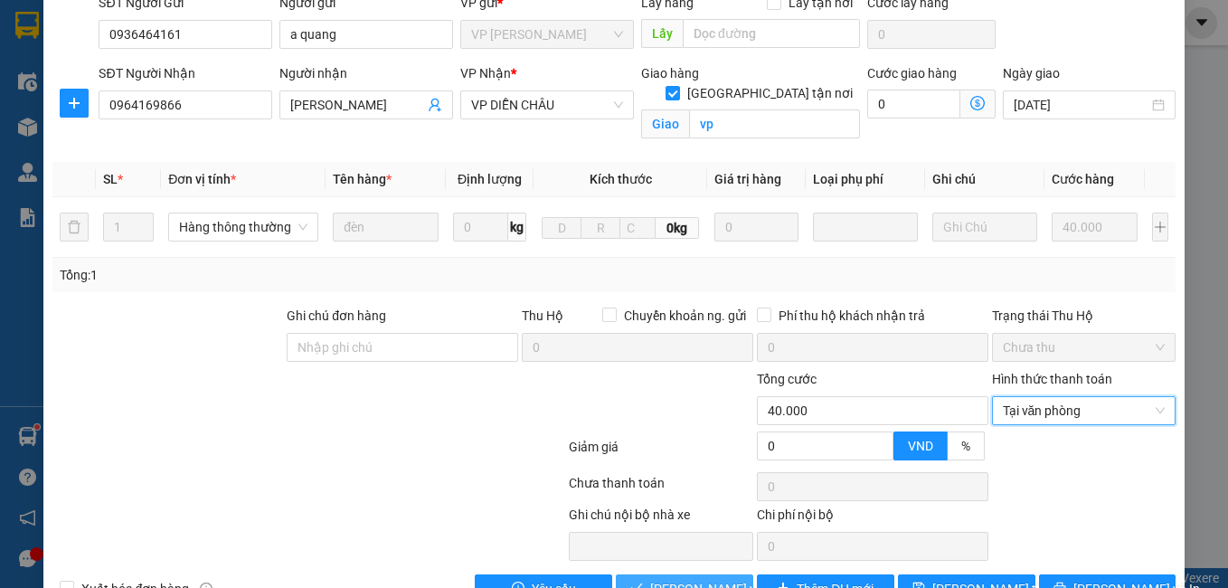
drag, startPoint x: 687, startPoint y: 570, endPoint x: 629, endPoint y: 544, distance: 63.2
click at [685, 579] on span "[PERSON_NAME] và Giao hàng" at bounding box center [737, 589] width 174 height 20
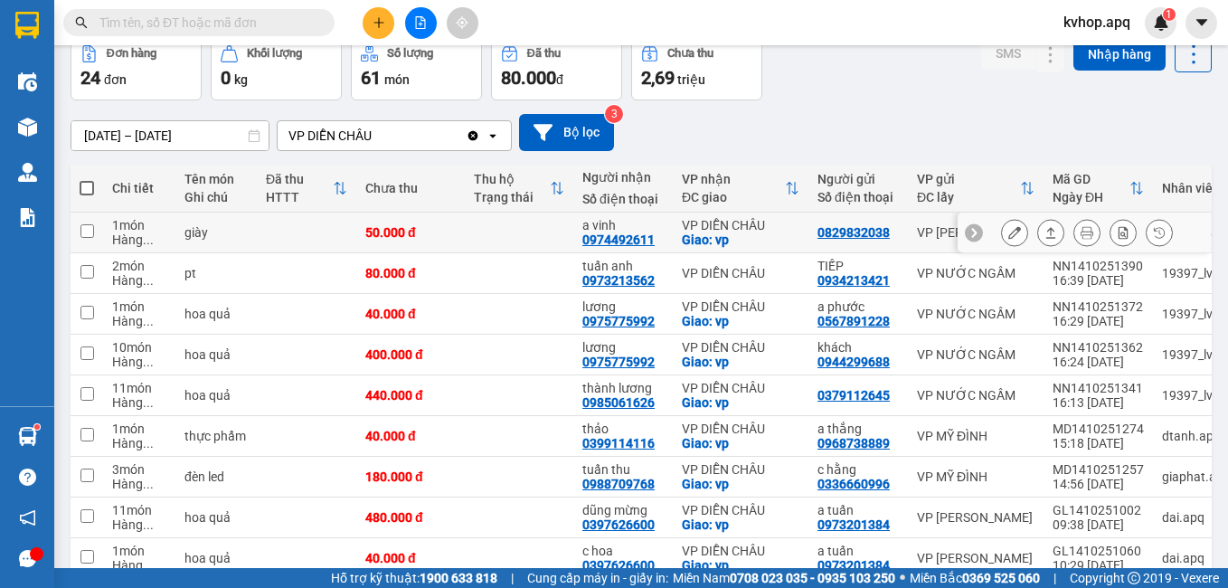
scroll to position [223, 0]
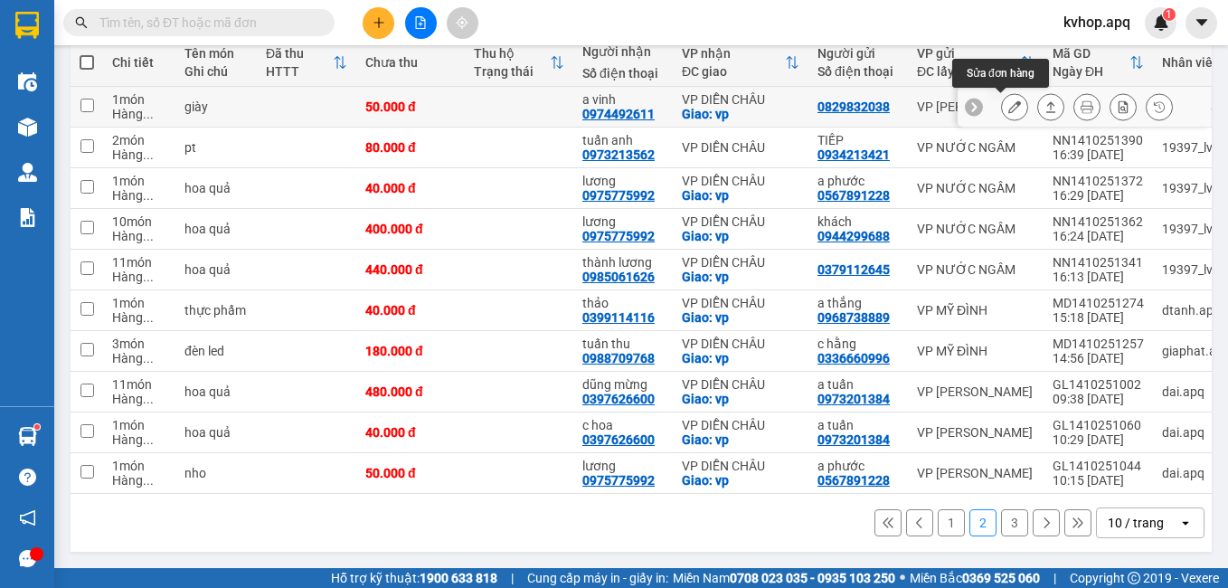
click at [1008, 103] on icon at bounding box center [1014, 106] width 13 height 13
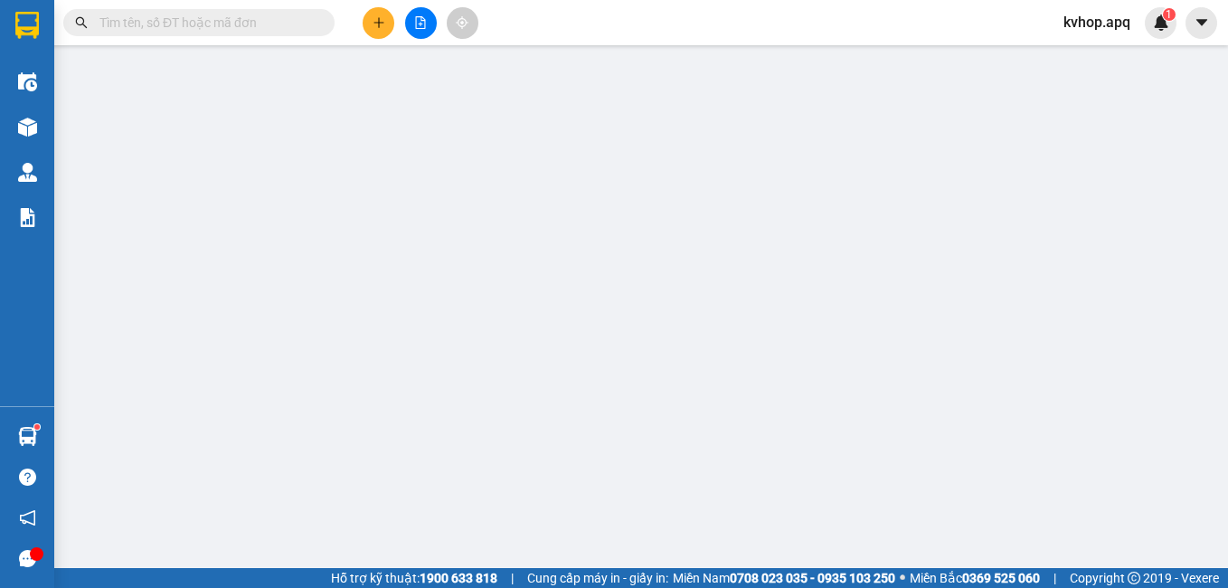
type input "0829832038"
type input "0974492611"
type input "a vinh"
checkbox input "true"
type input "vp"
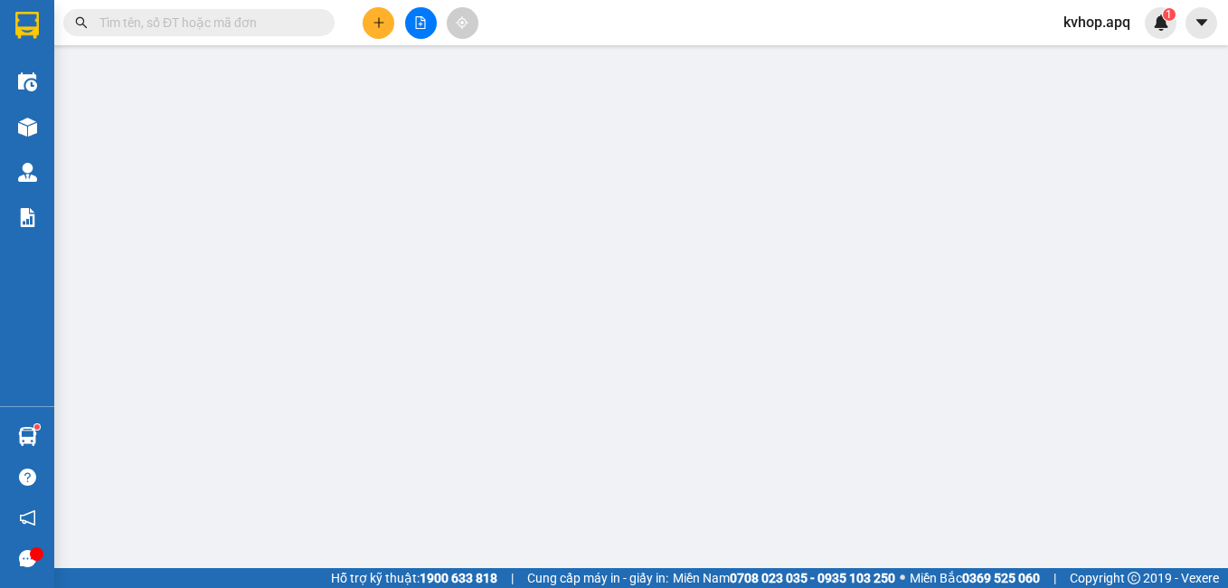
type input "0"
type input "50.000"
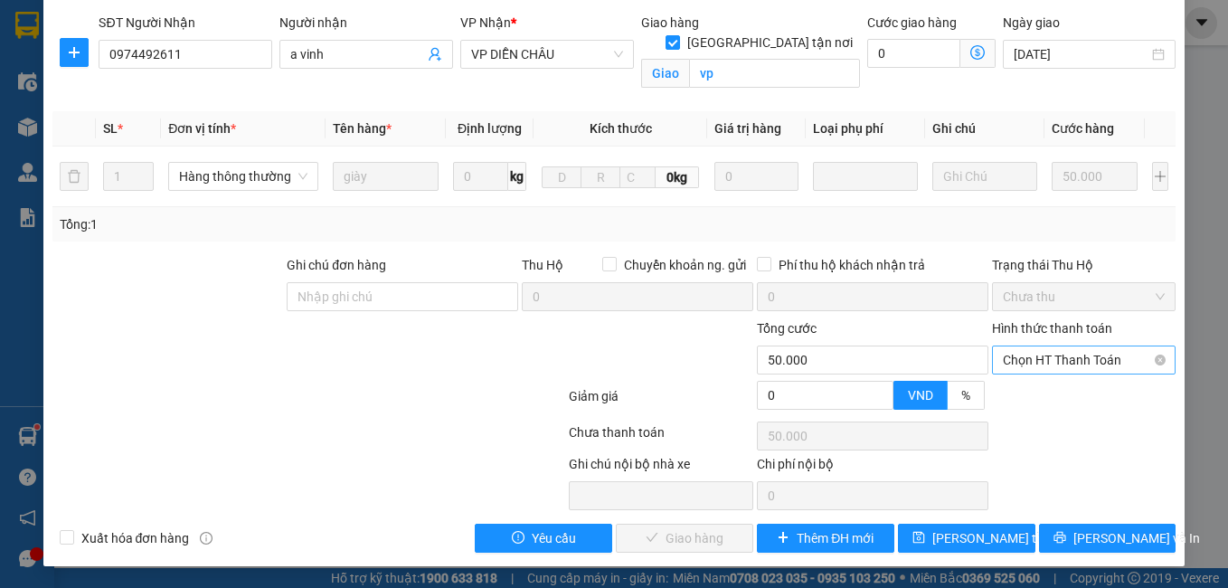
scroll to position [199, 0]
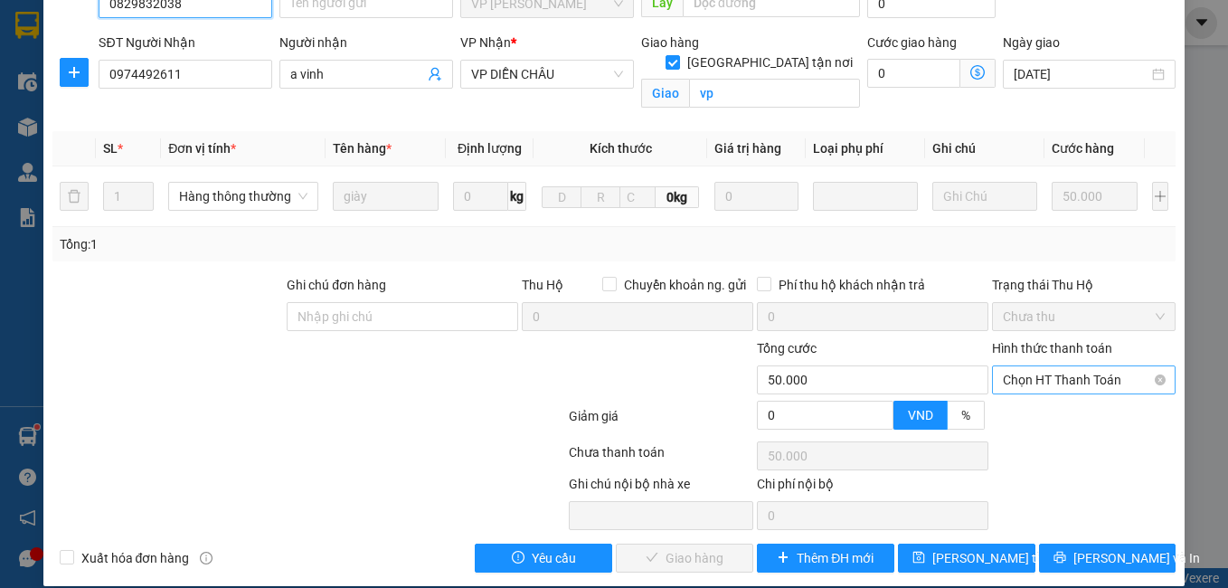
click at [1054, 366] on span "Chọn HT Thanh Toán" at bounding box center [1084, 379] width 163 height 27
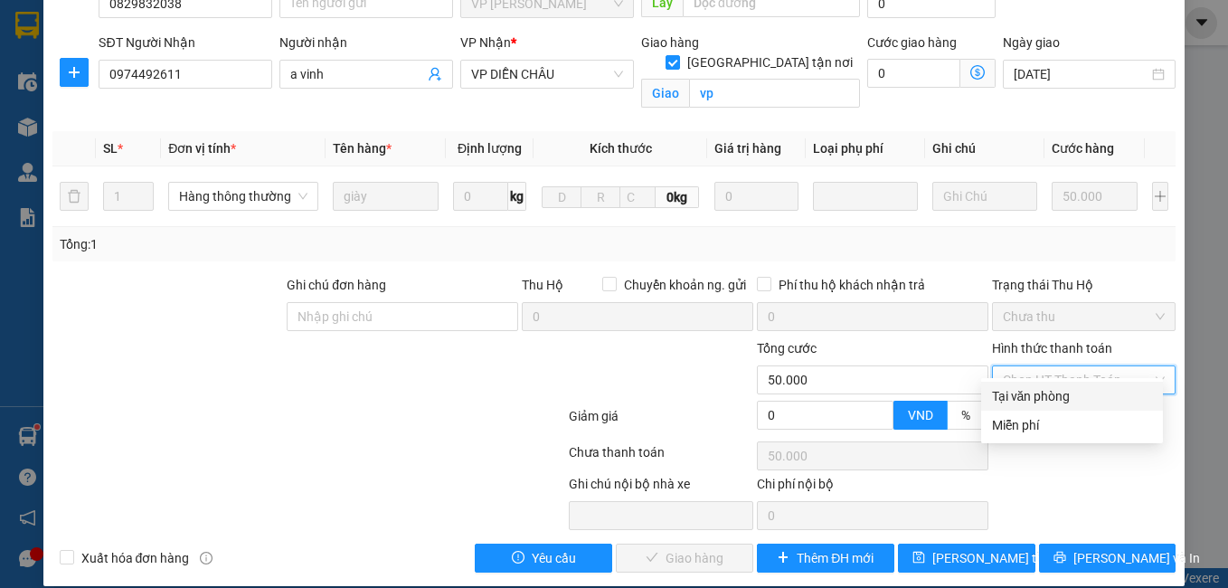
click at [1049, 392] on div "Tại văn phòng" at bounding box center [1072, 396] width 160 height 20
type input "0"
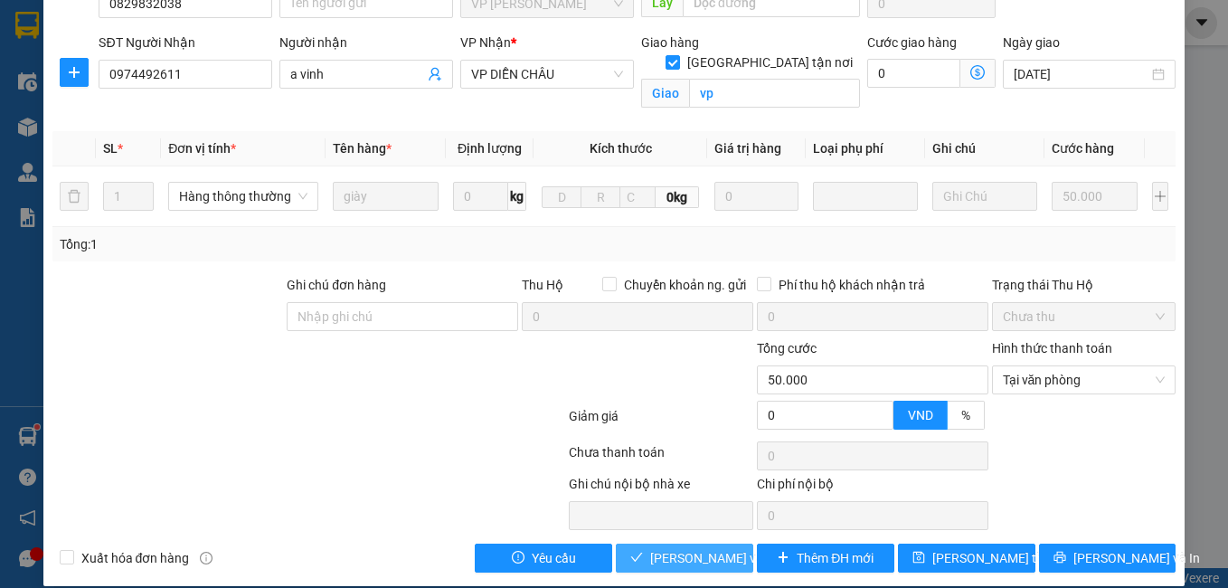
drag, startPoint x: 663, startPoint y: 542, endPoint x: 508, endPoint y: 454, distance: 177.8
click at [662, 548] on span "[PERSON_NAME] và Giao hàng" at bounding box center [737, 558] width 174 height 20
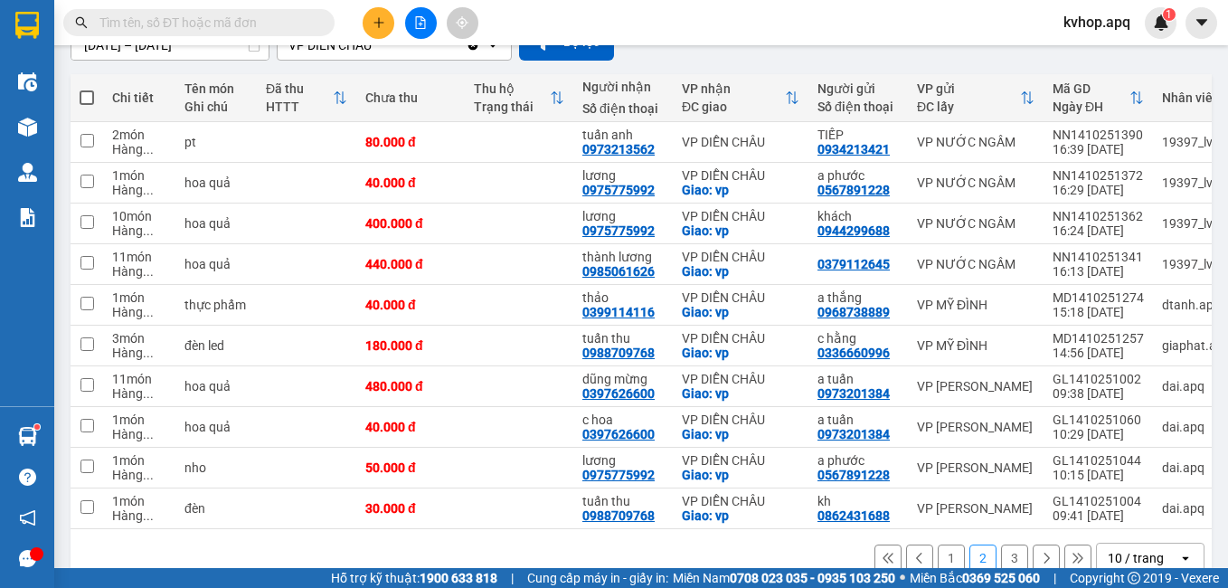
scroll to position [223, 0]
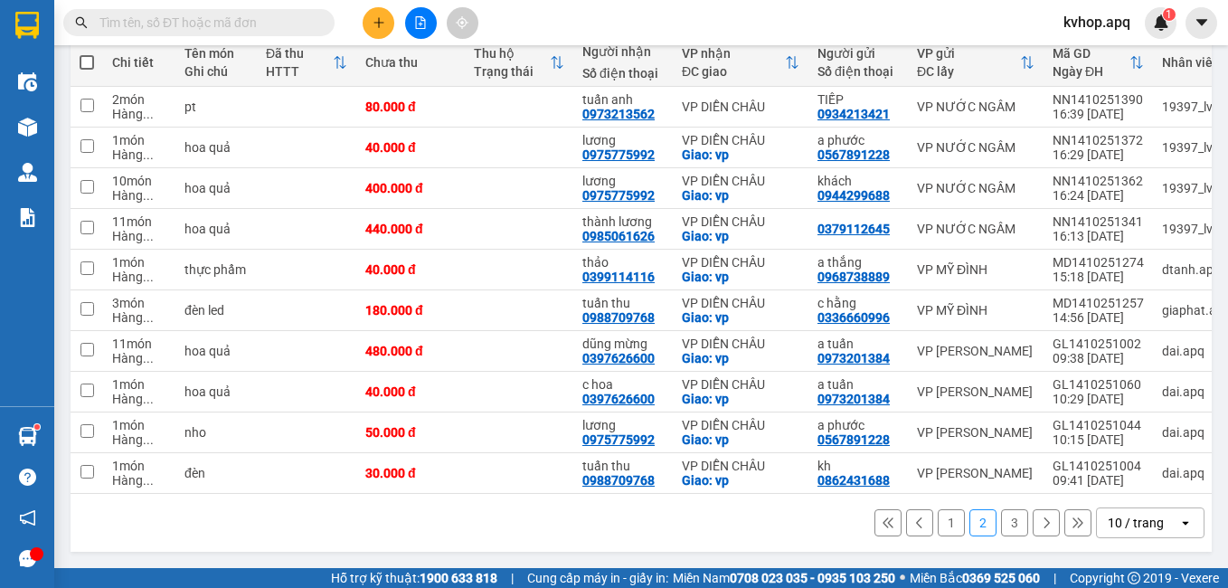
click at [939, 523] on button "1" at bounding box center [951, 522] width 27 height 27
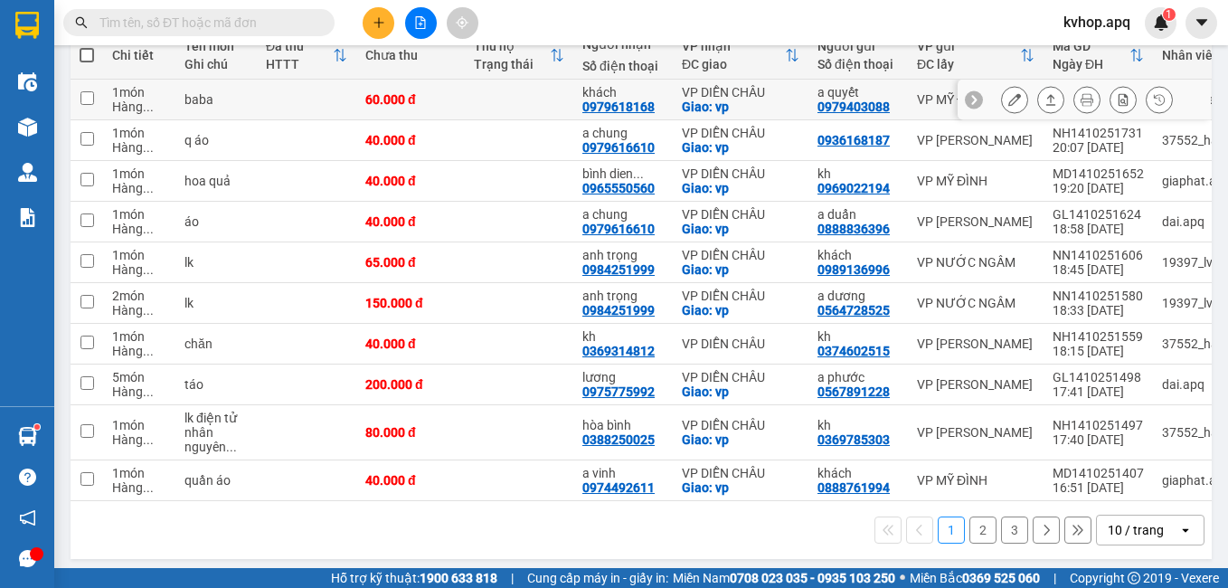
click at [1008, 99] on icon at bounding box center [1014, 99] width 13 height 13
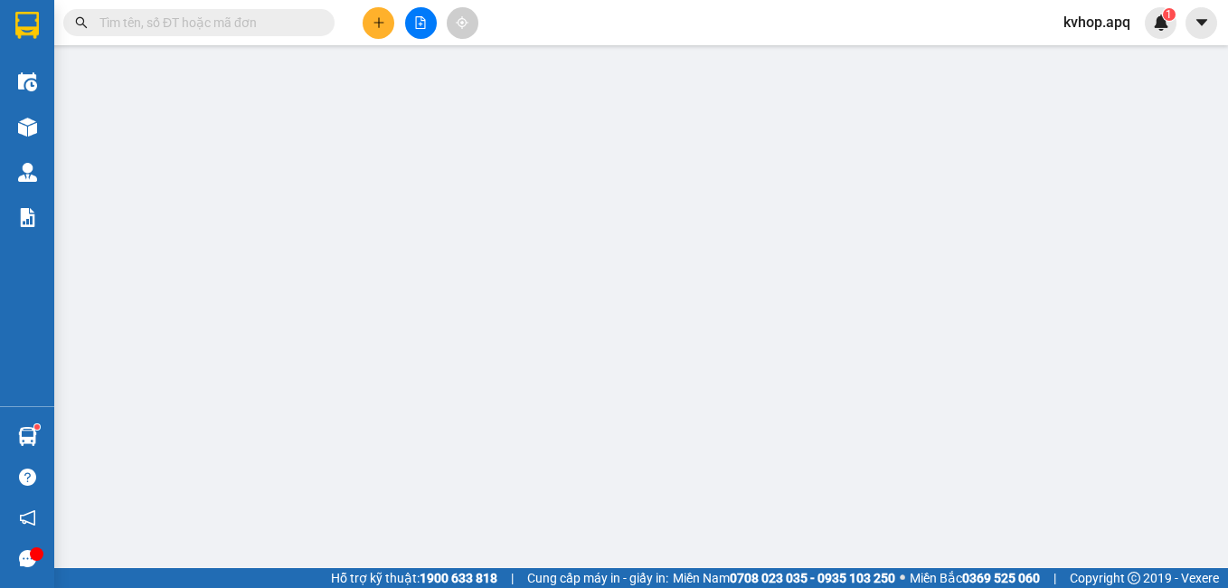
type input "0979403088"
type input "a quyết"
type input "0979618168"
type input "khách"
checkbox input "true"
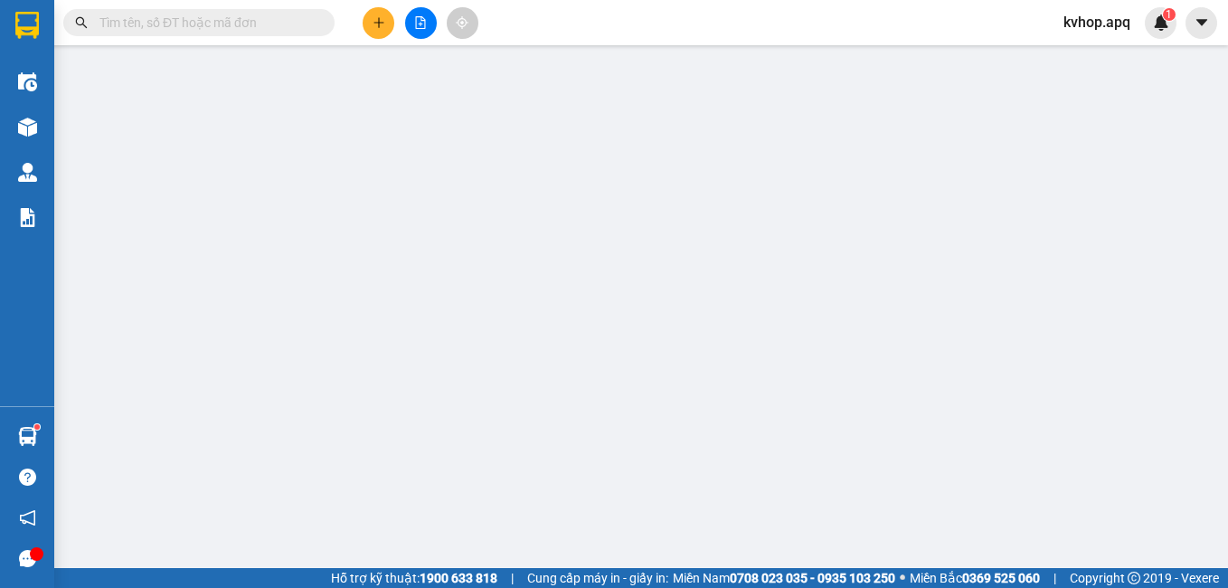
type input "vp"
type input "0"
type input "60.000"
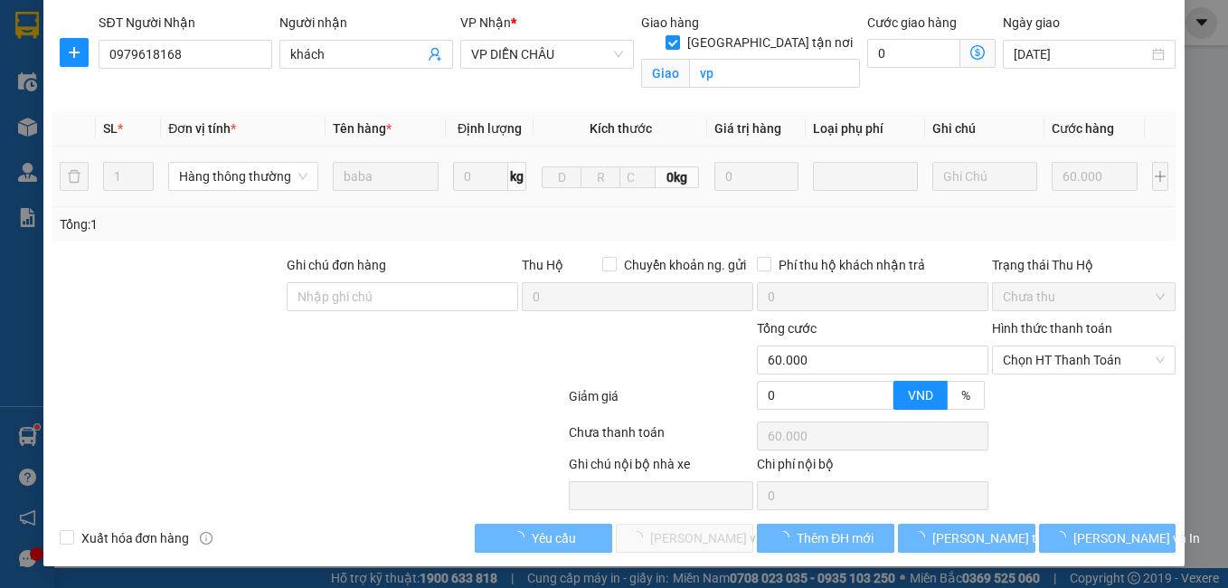
scroll to position [199, 0]
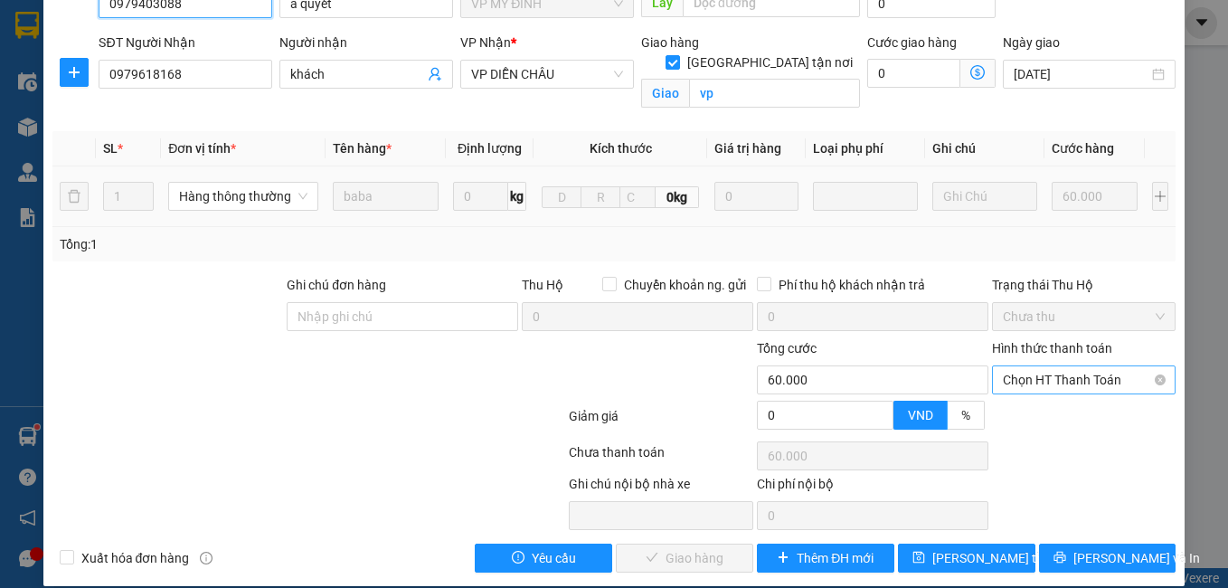
click at [1095, 366] on span "Chọn HT Thanh Toán" at bounding box center [1084, 379] width 163 height 27
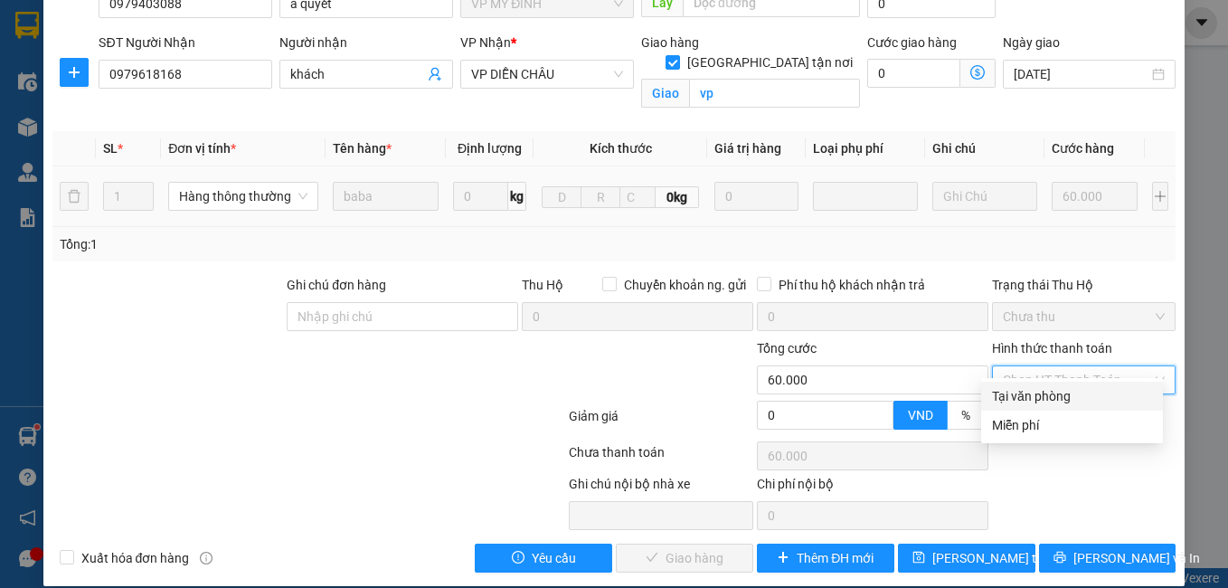
click at [1034, 400] on div "Tại văn phòng" at bounding box center [1072, 396] width 160 height 20
type input "0"
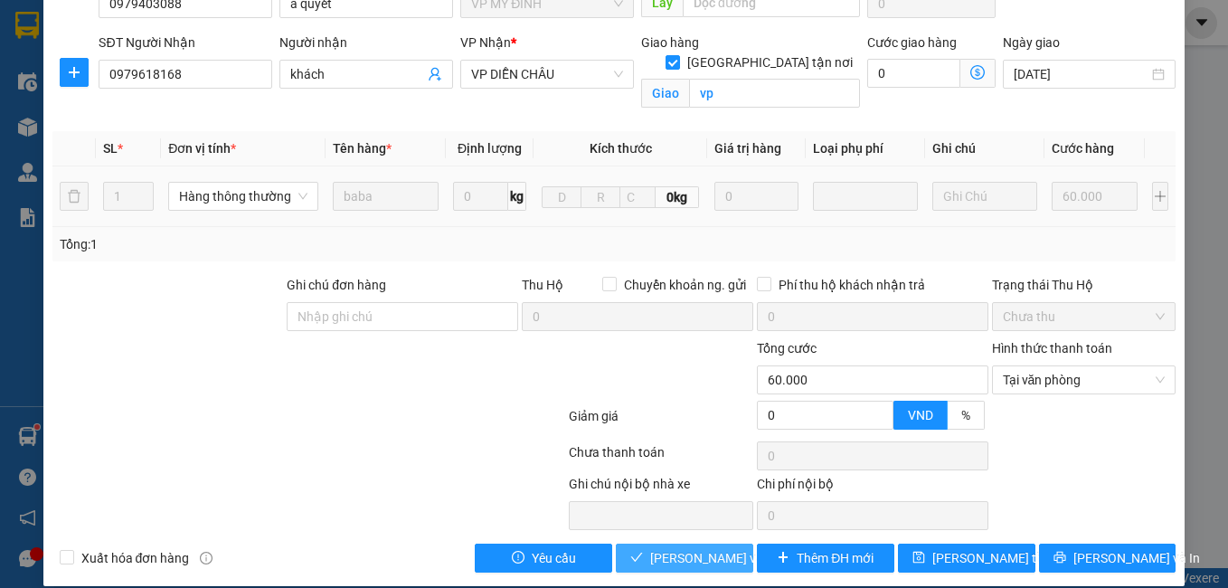
click at [661, 548] on span "[PERSON_NAME] và Giao hàng" at bounding box center [737, 558] width 174 height 20
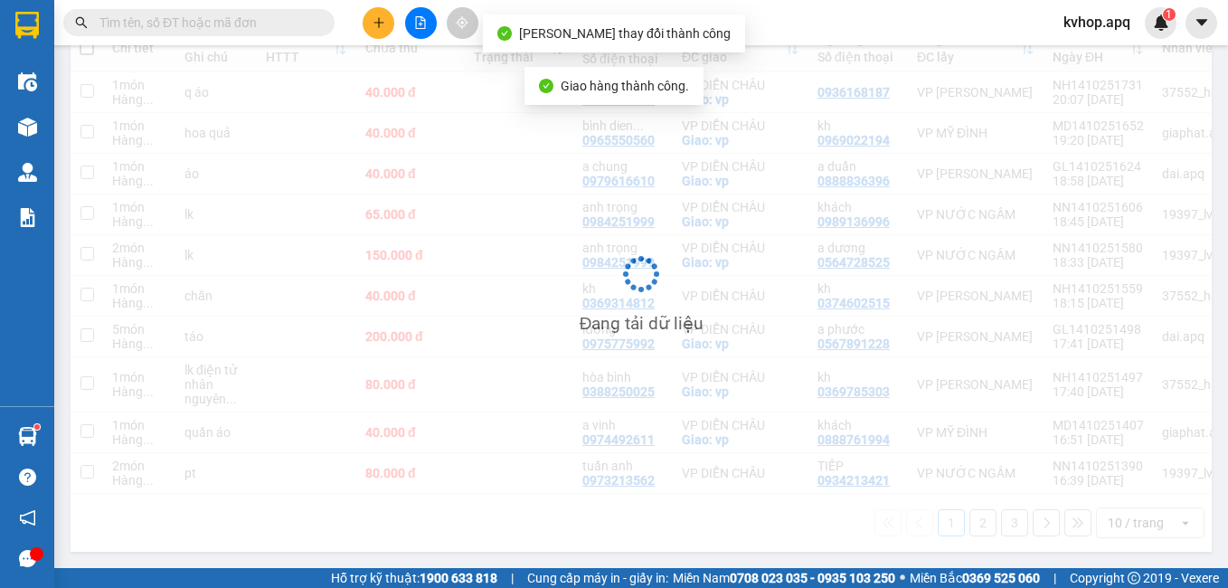
scroll to position [238, 0]
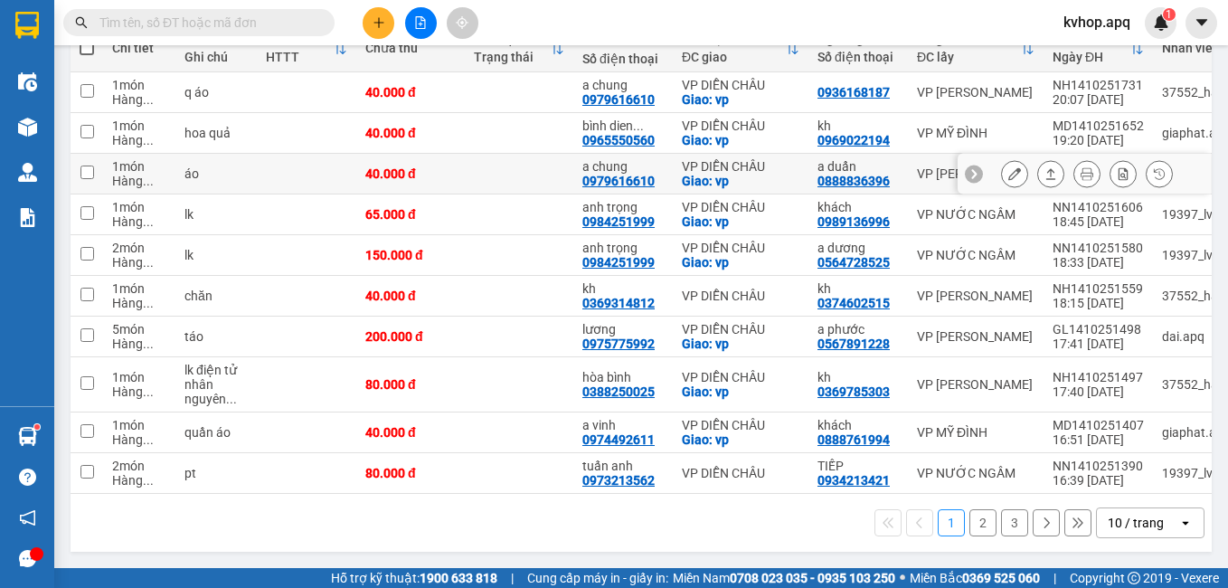
click at [1010, 166] on button at bounding box center [1014, 174] width 25 height 32
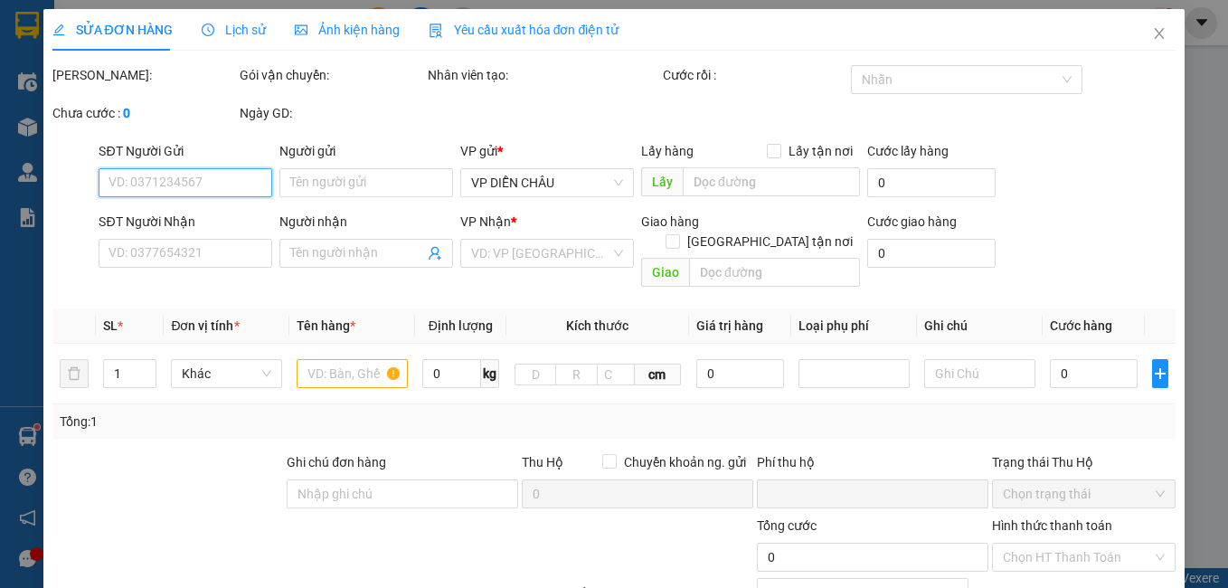
type input "0888836396"
type input "a duẩn"
type input "0979616610"
type input "a chung"
checkbox input "true"
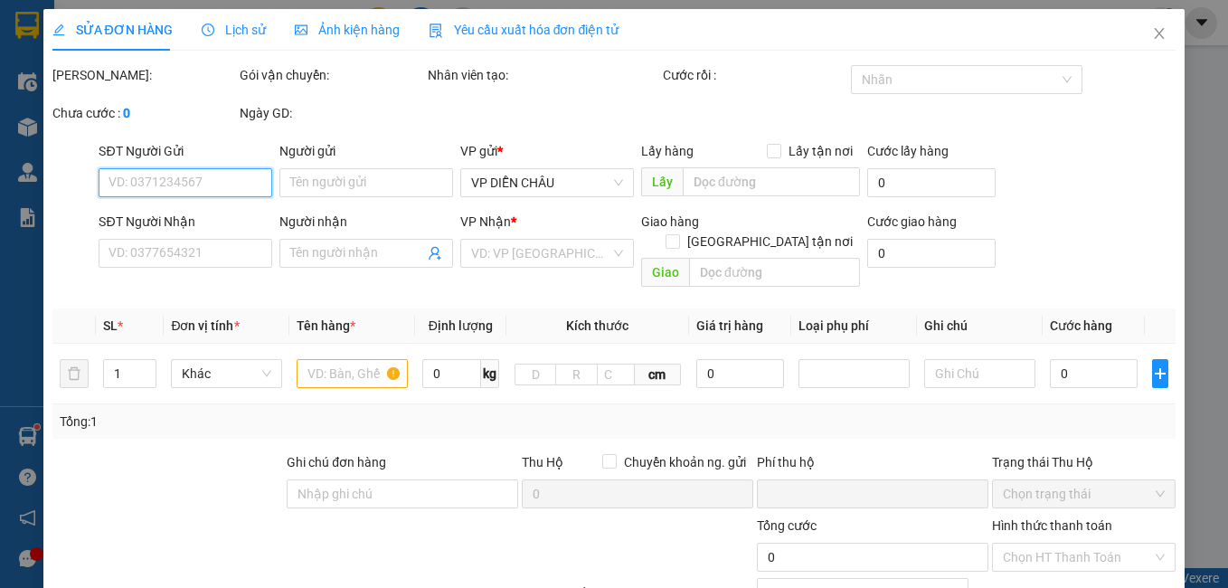
type input "vp"
type input "0"
type input "40.000"
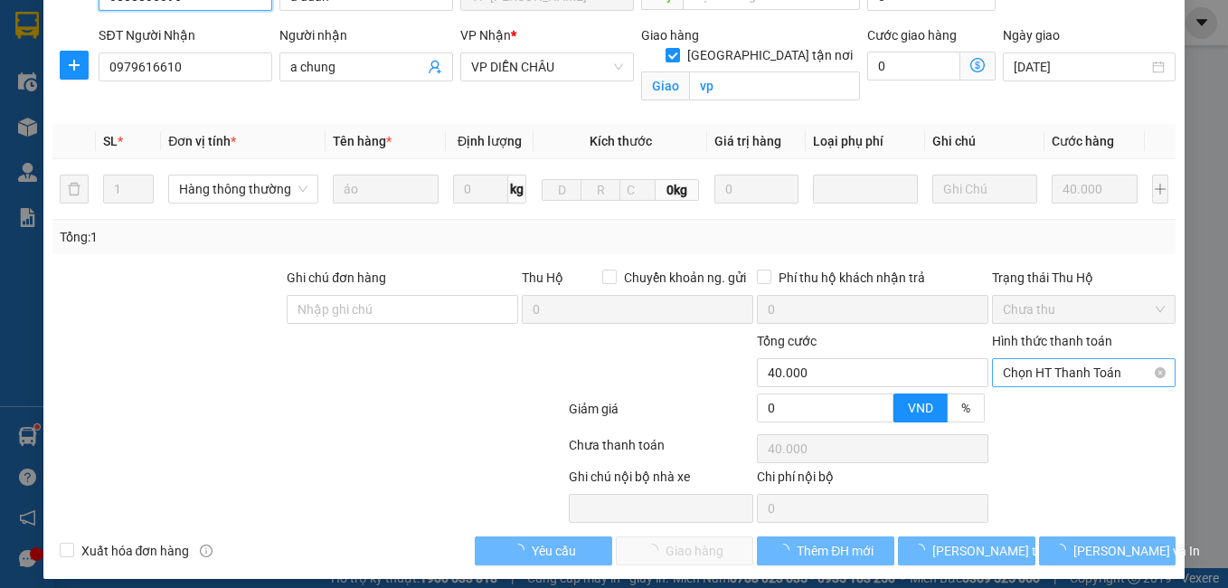
scroll to position [199, 0]
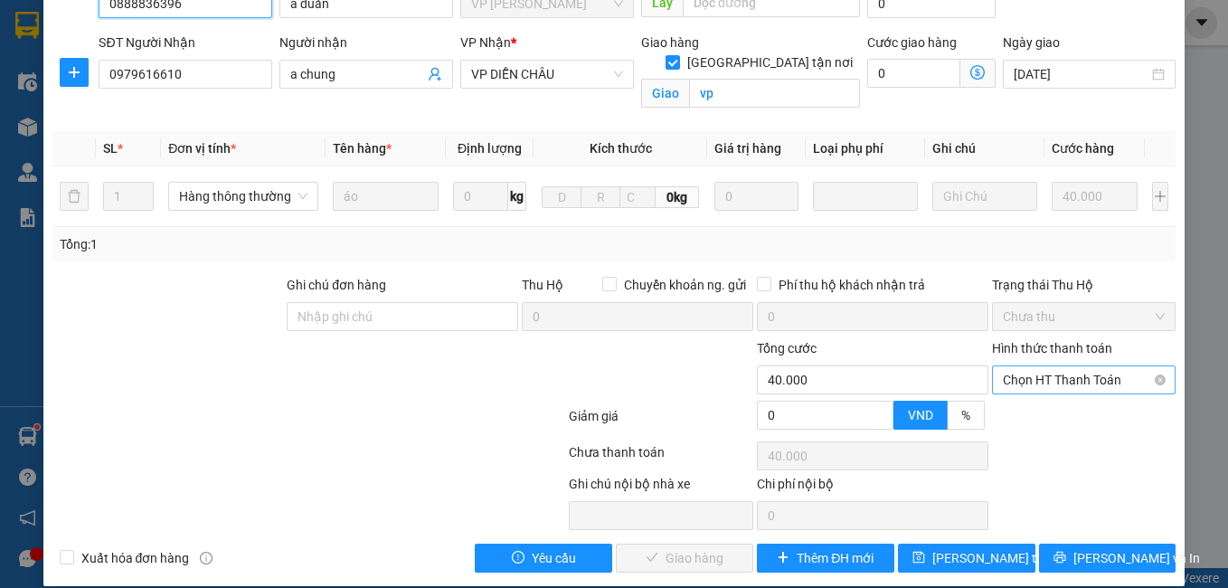
click at [1078, 365] on div "Chọn HT Thanh Toán" at bounding box center [1084, 379] width 184 height 29
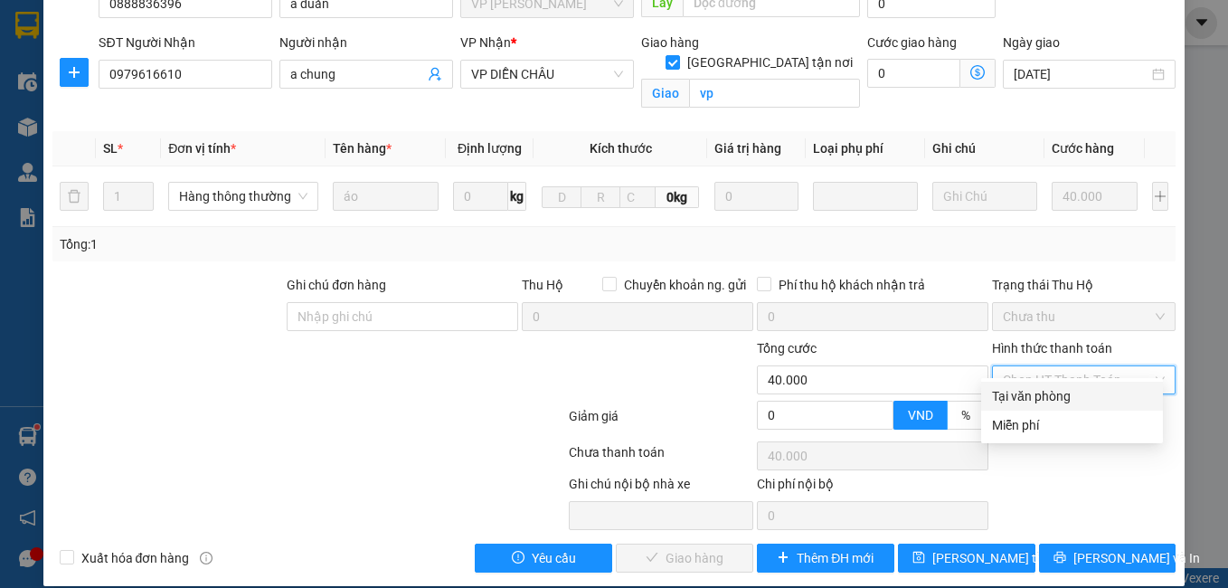
click at [1041, 396] on div "Tại văn phòng" at bounding box center [1072, 396] width 160 height 20
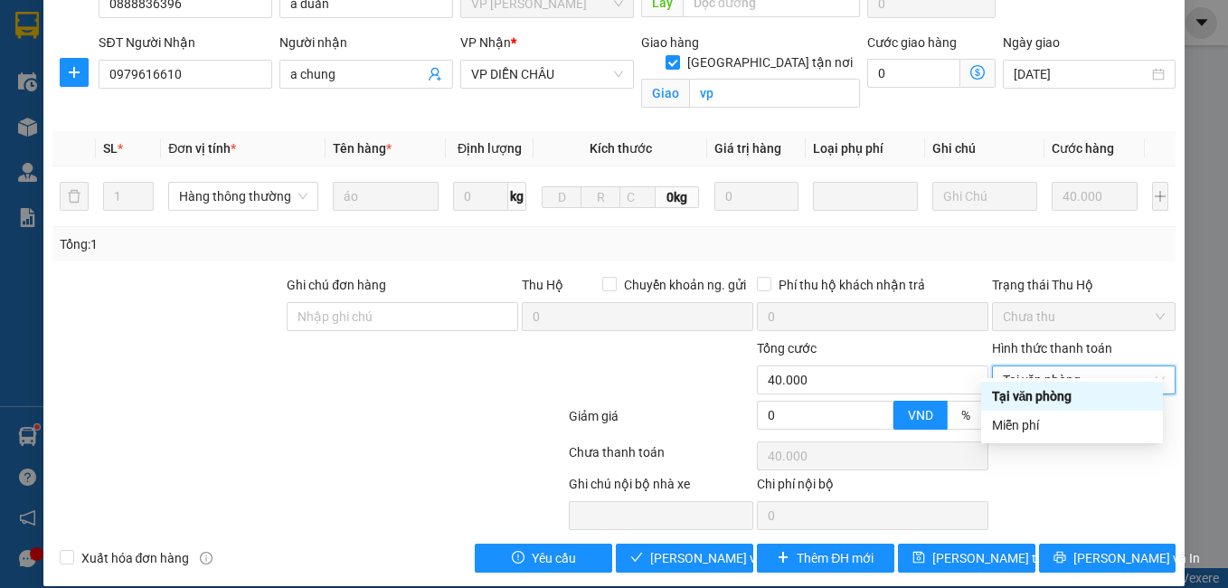
type input "0"
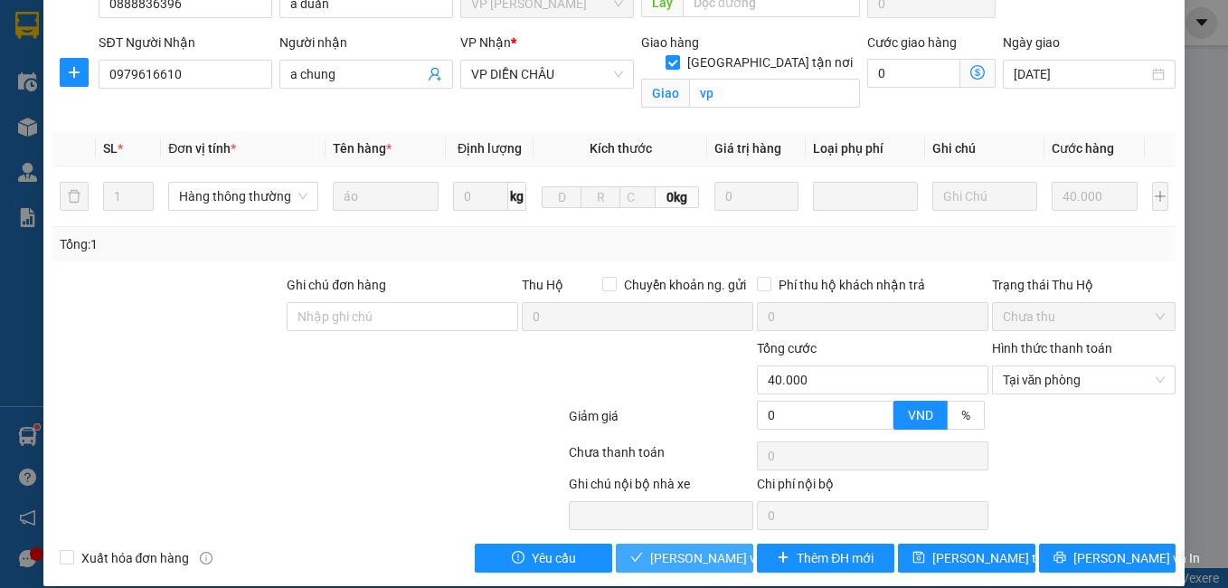
click at [658, 548] on span "[PERSON_NAME] và Giao hàng" at bounding box center [737, 558] width 174 height 20
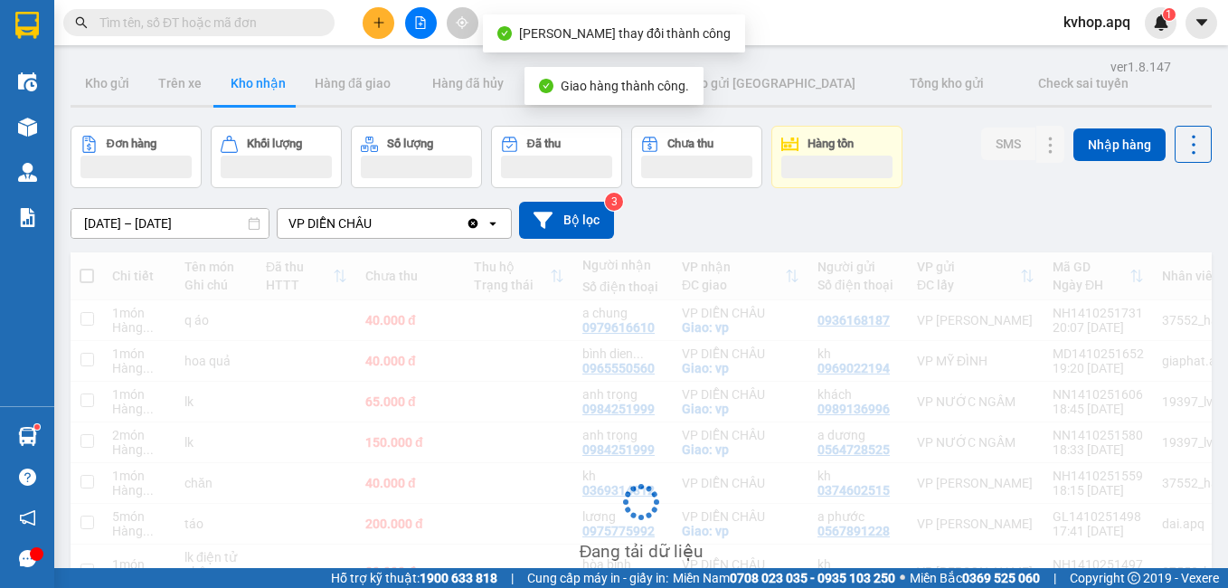
scroll to position [181, 0]
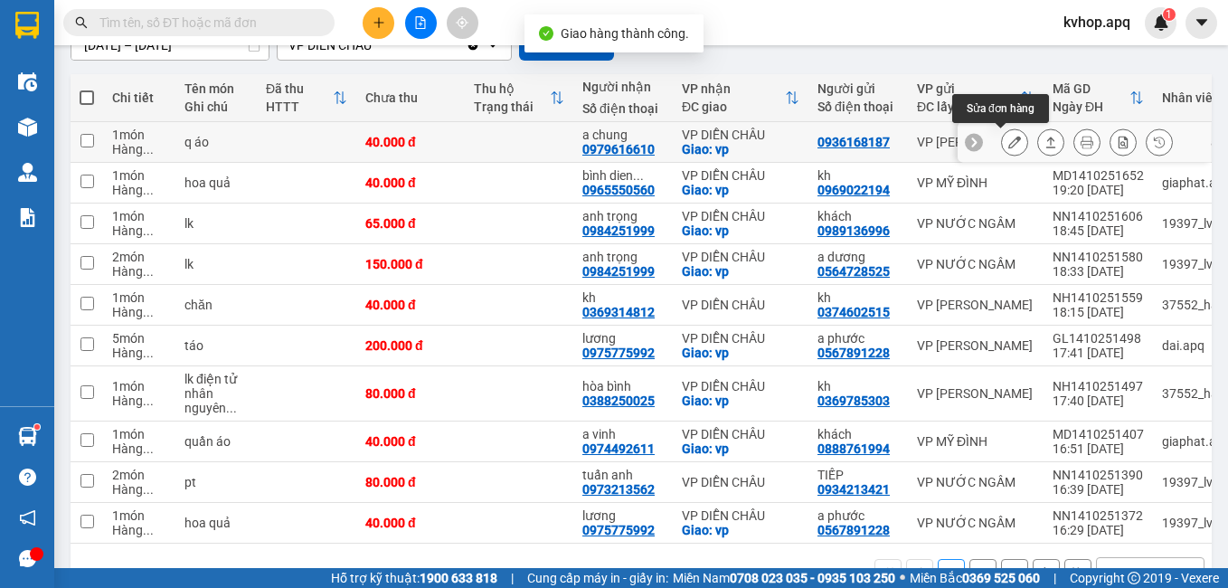
click at [1002, 146] on button at bounding box center [1014, 143] width 25 height 32
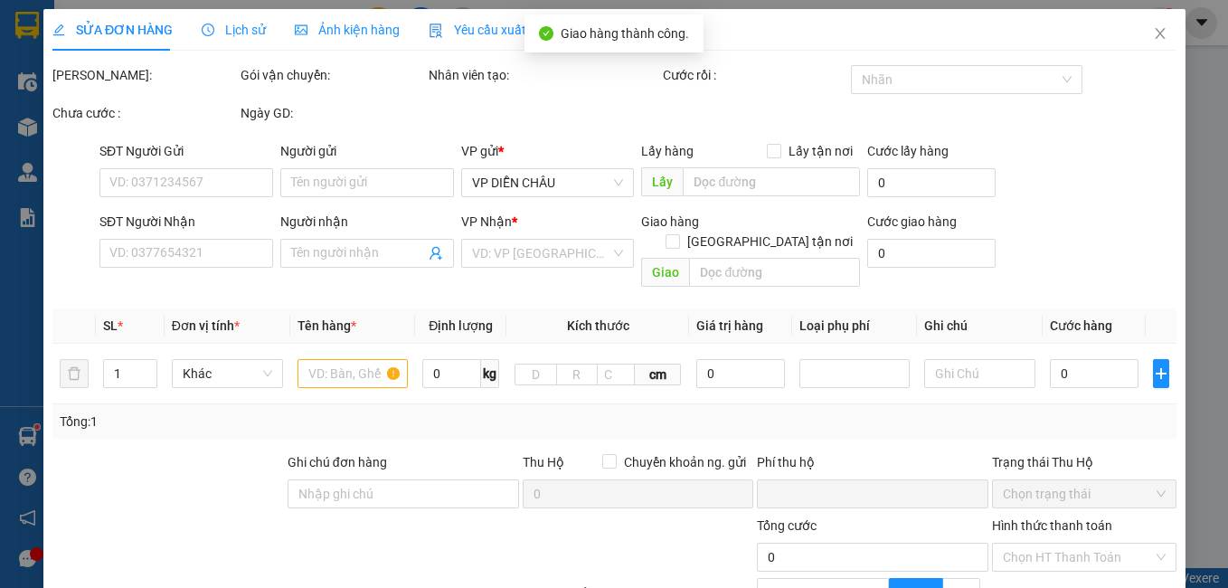
type input "0936168187"
type input "0979616610"
type input "a chung"
checkbox input "true"
type input "vp"
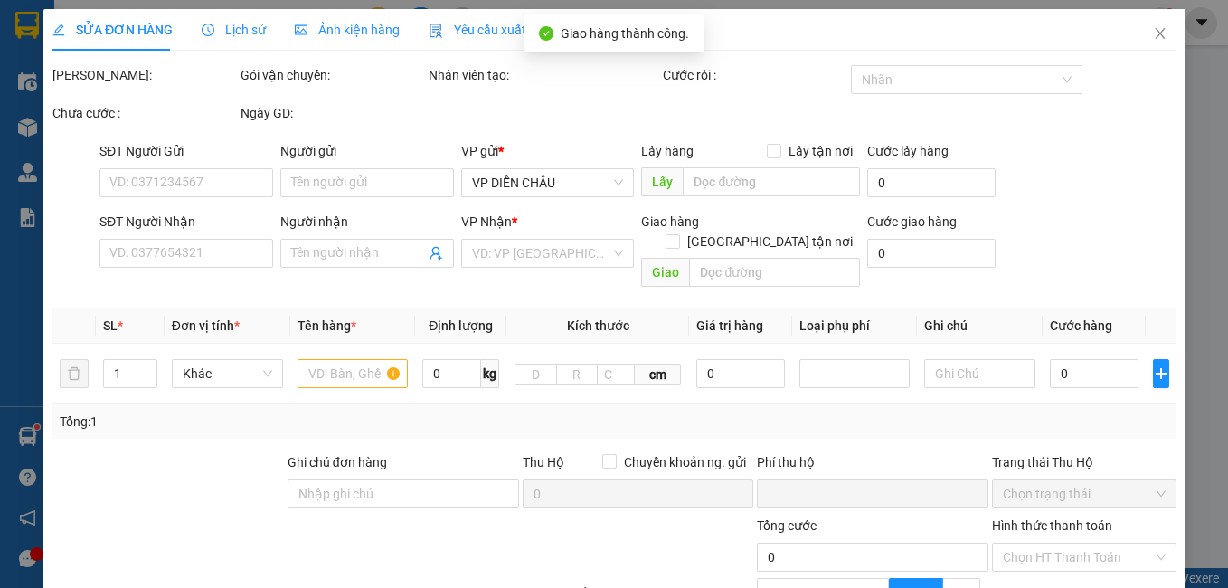
type input "0"
type input "40.000"
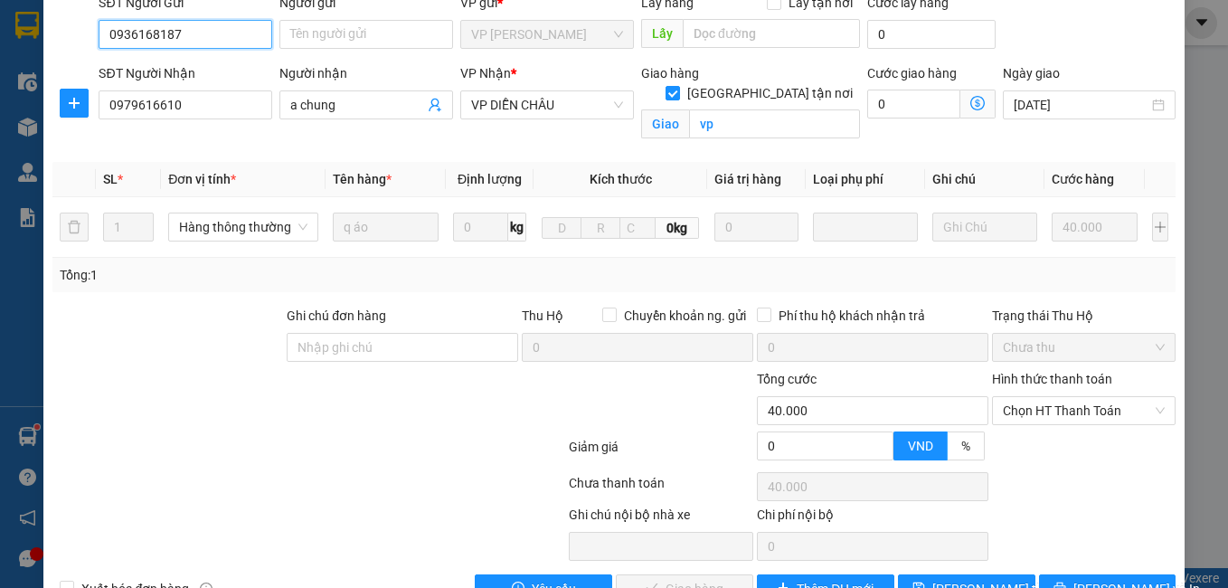
scroll to position [199, 0]
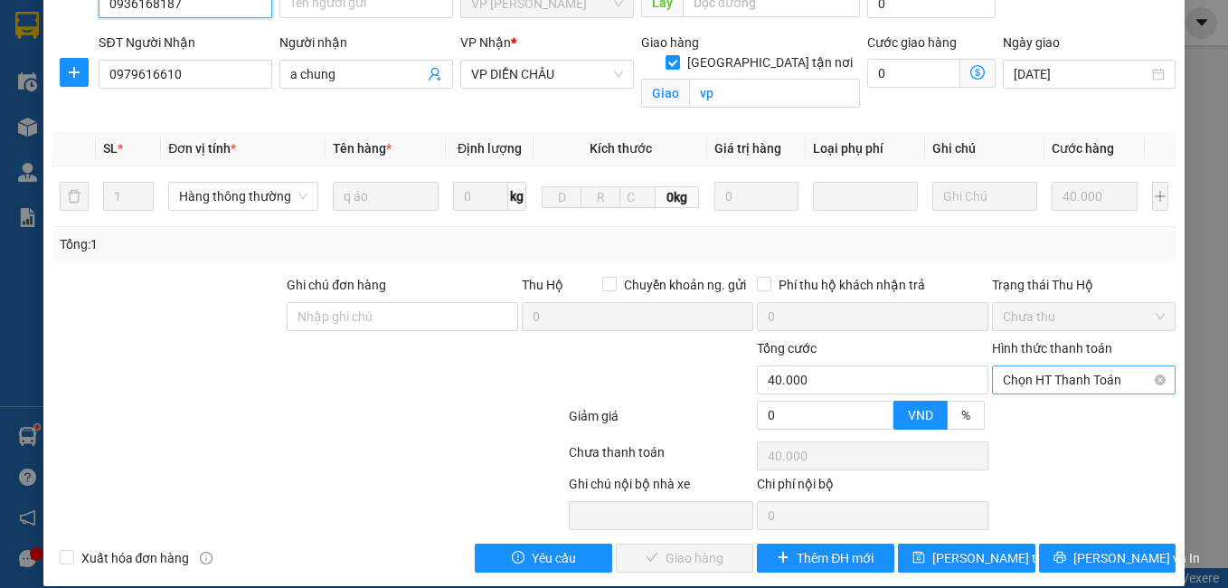
click at [1065, 366] on span "Chọn HT Thanh Toán" at bounding box center [1084, 379] width 163 height 27
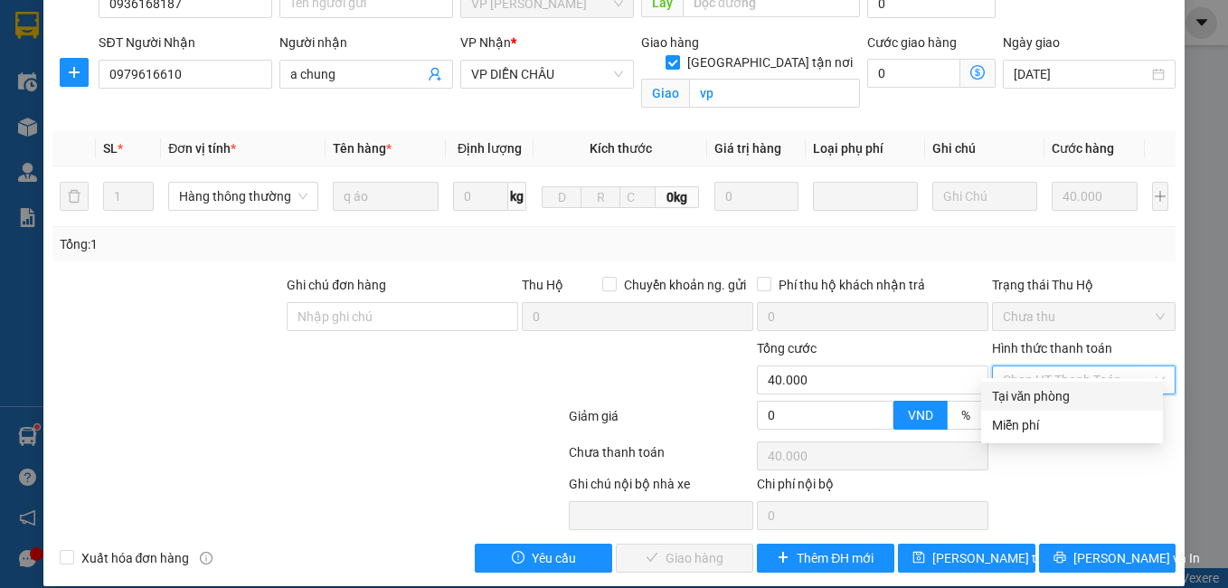
click at [1048, 392] on div "Tại văn phòng" at bounding box center [1072, 396] width 160 height 20
type input "0"
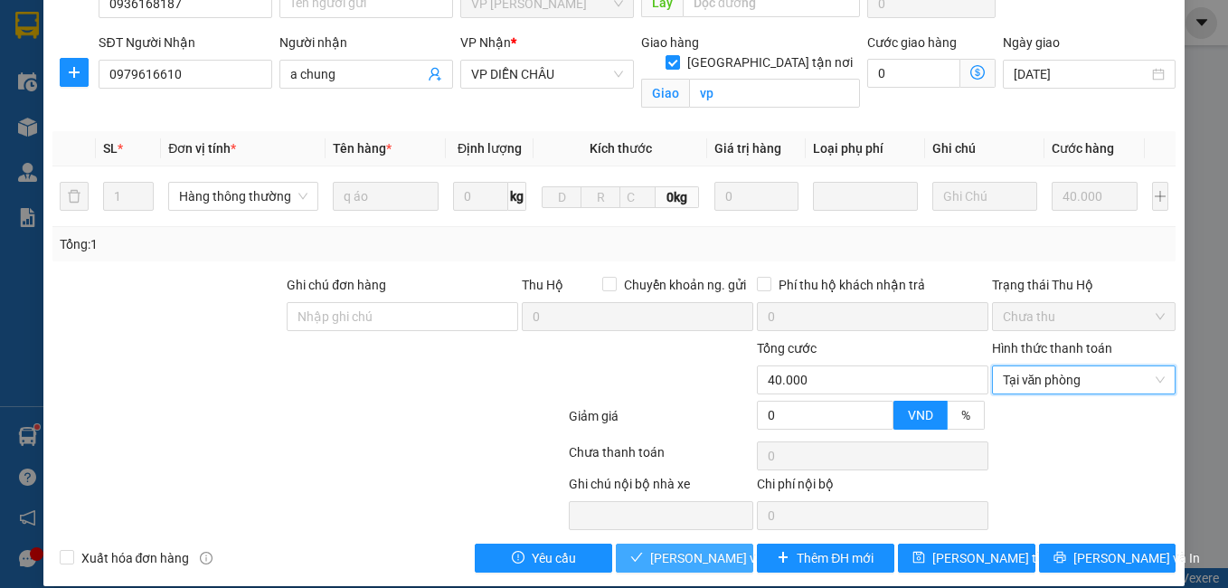
click at [656, 548] on span "[PERSON_NAME] và Giao hàng" at bounding box center [737, 558] width 174 height 20
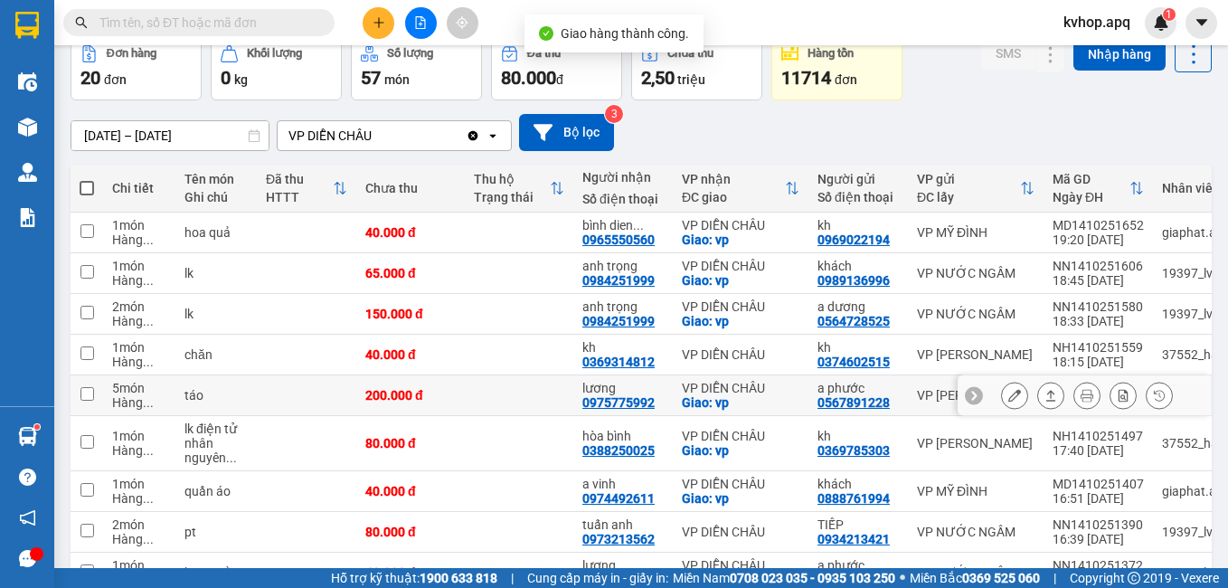
scroll to position [181, 0]
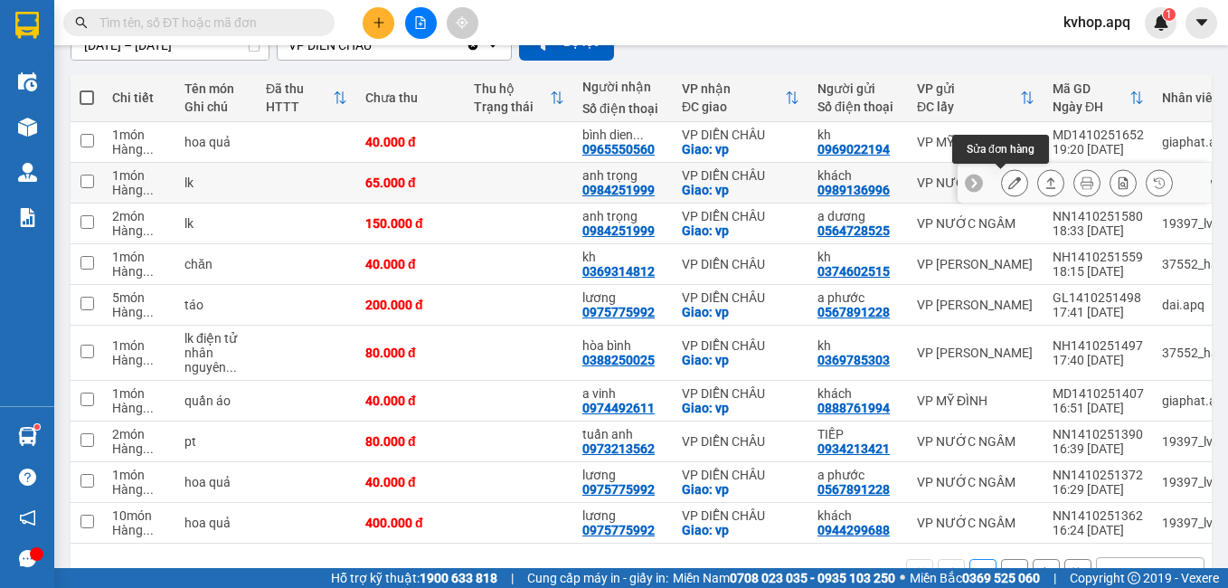
click at [1002, 179] on button at bounding box center [1014, 183] width 25 height 32
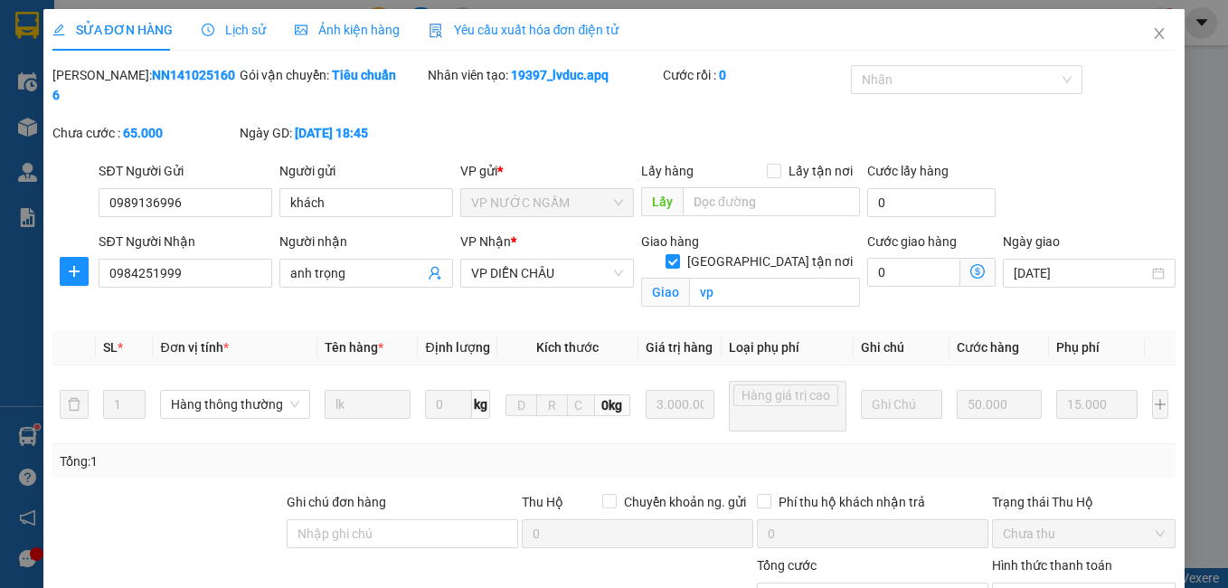
type input "0989136996"
type input "khách"
type input "0984251999"
type input "anh trọng"
checkbox input "true"
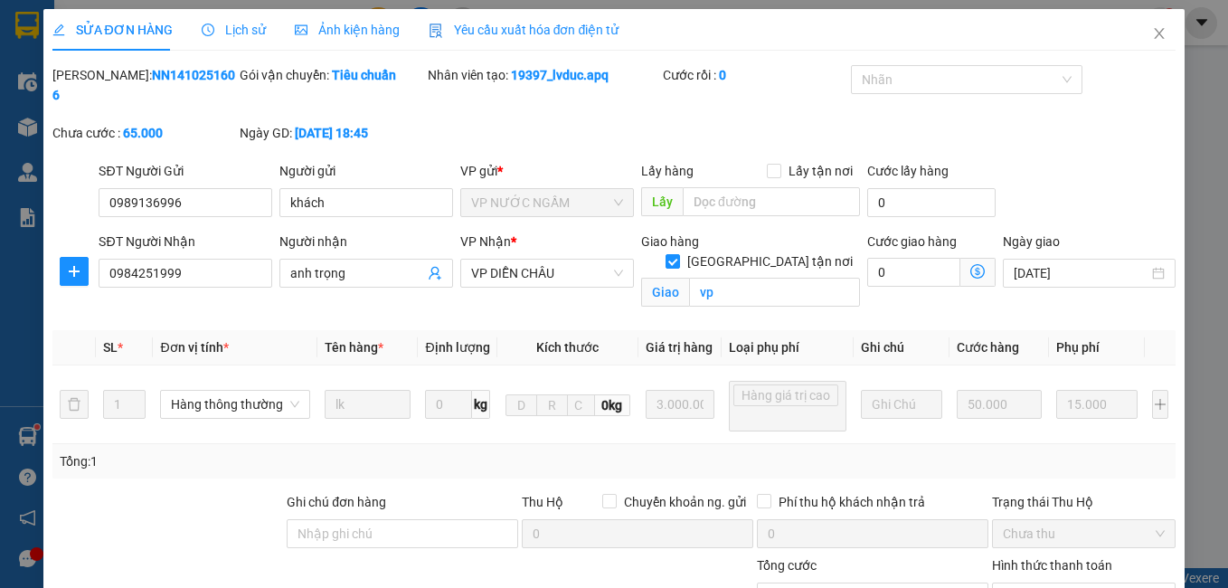
type input "vp"
type input "0"
type input "65.000"
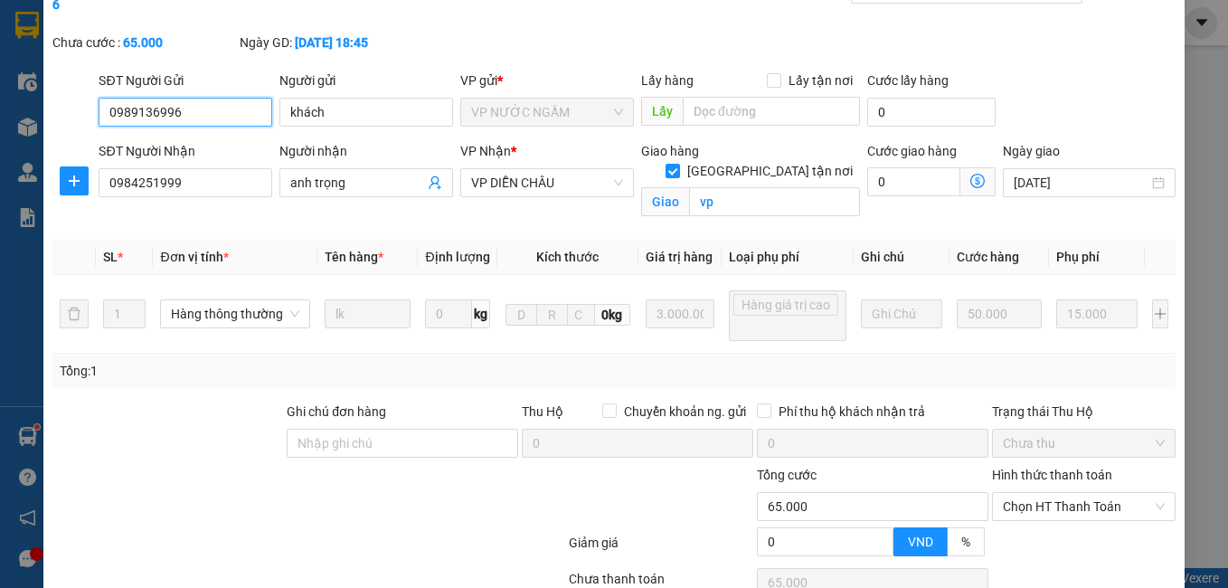
scroll to position [181, 0]
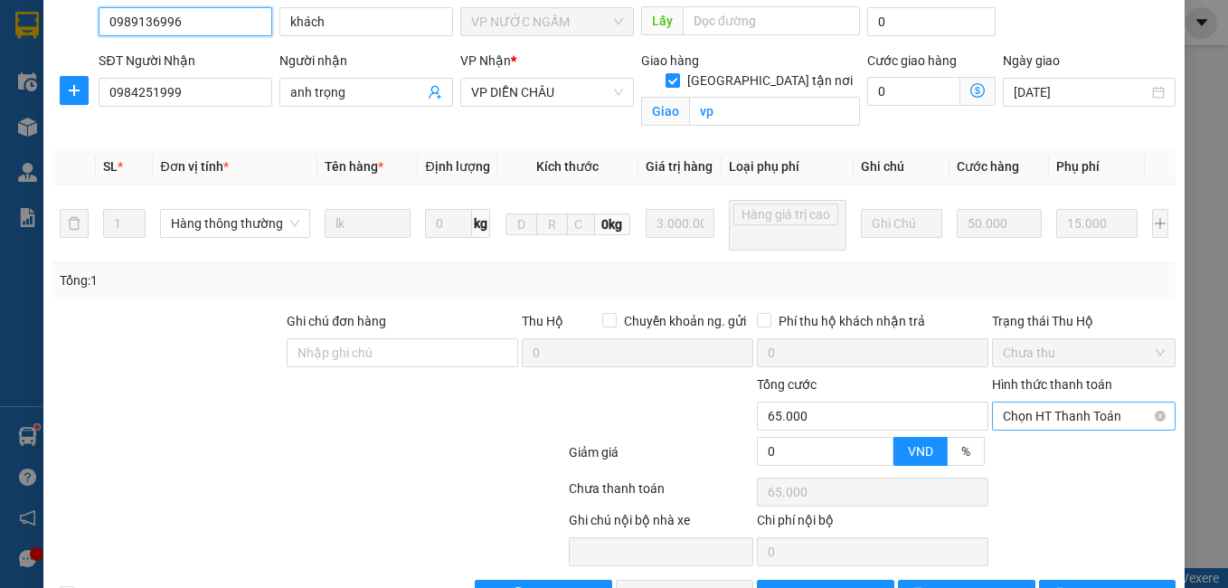
click at [1073, 423] on span "Chọn HT Thanh Toán" at bounding box center [1084, 415] width 163 height 27
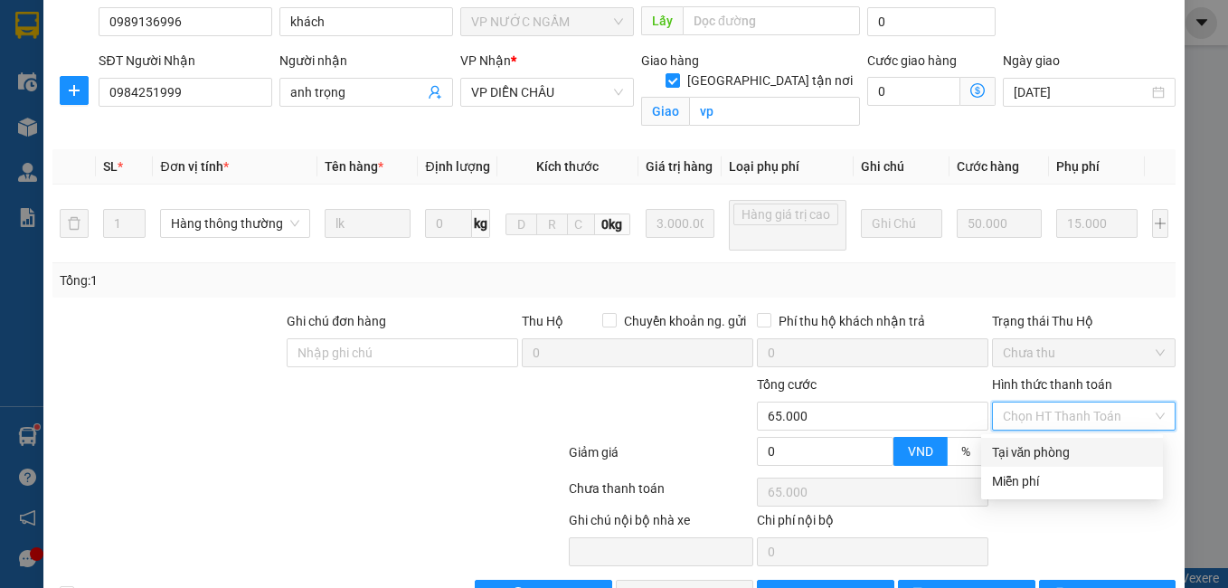
click at [1048, 462] on div "Tại văn phòng" at bounding box center [1072, 452] width 182 height 29
type input "0"
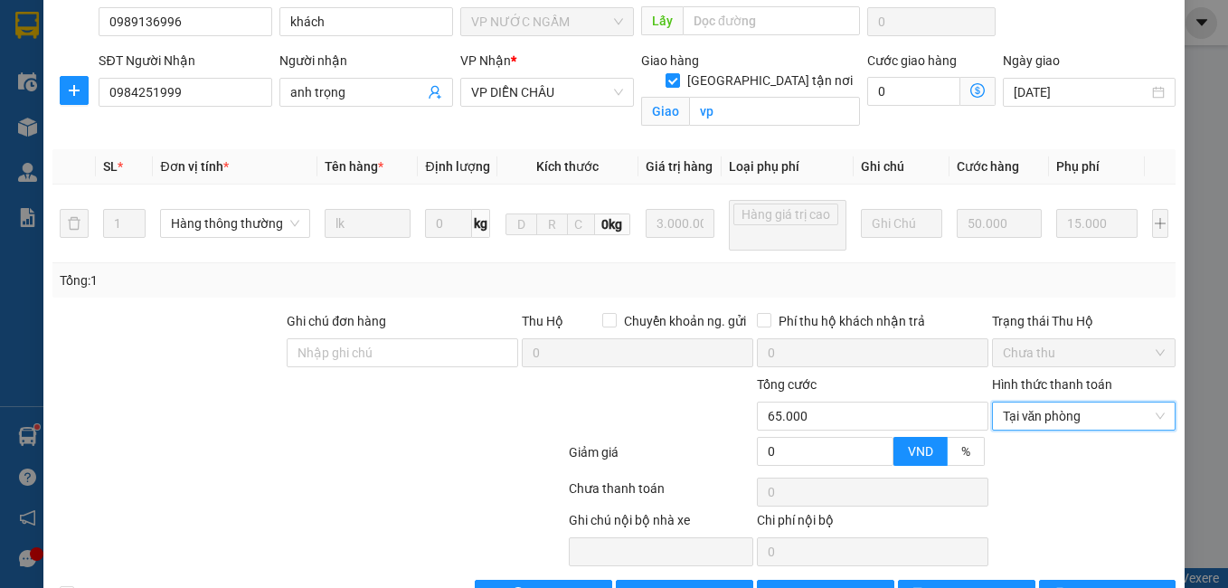
scroll to position [237, 0]
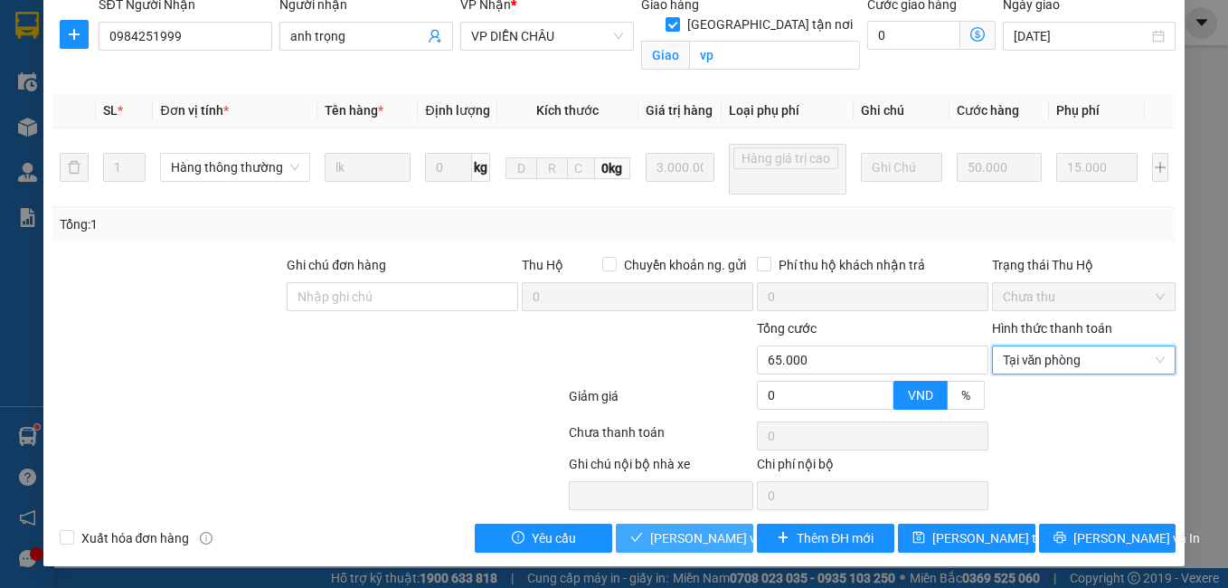
click at [658, 547] on span "[PERSON_NAME] và Giao hàng" at bounding box center [737, 538] width 174 height 20
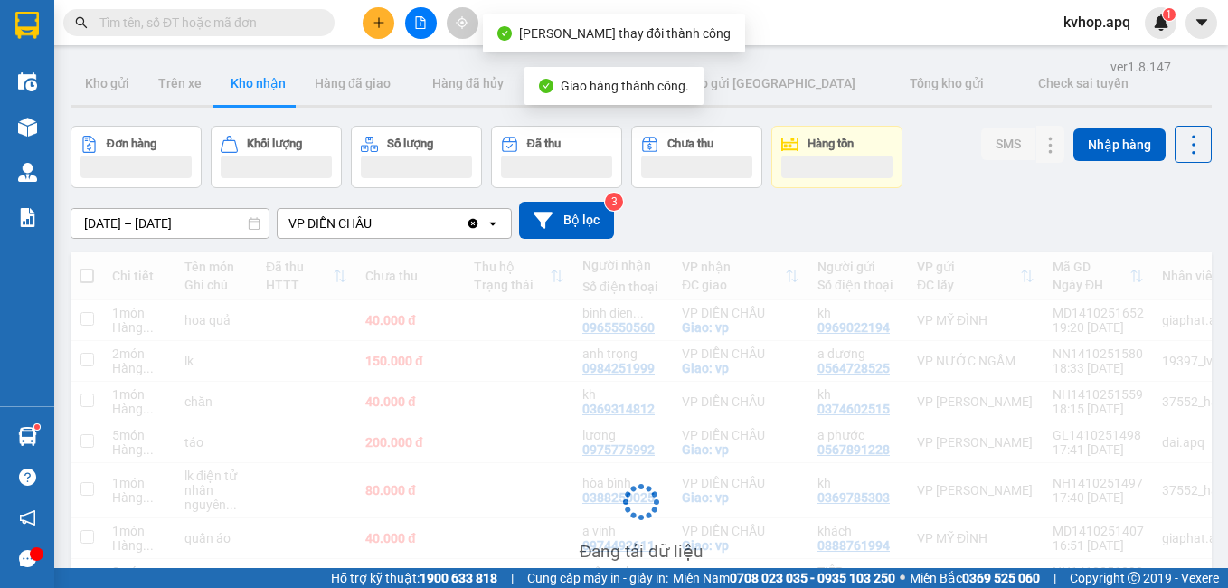
scroll to position [181, 0]
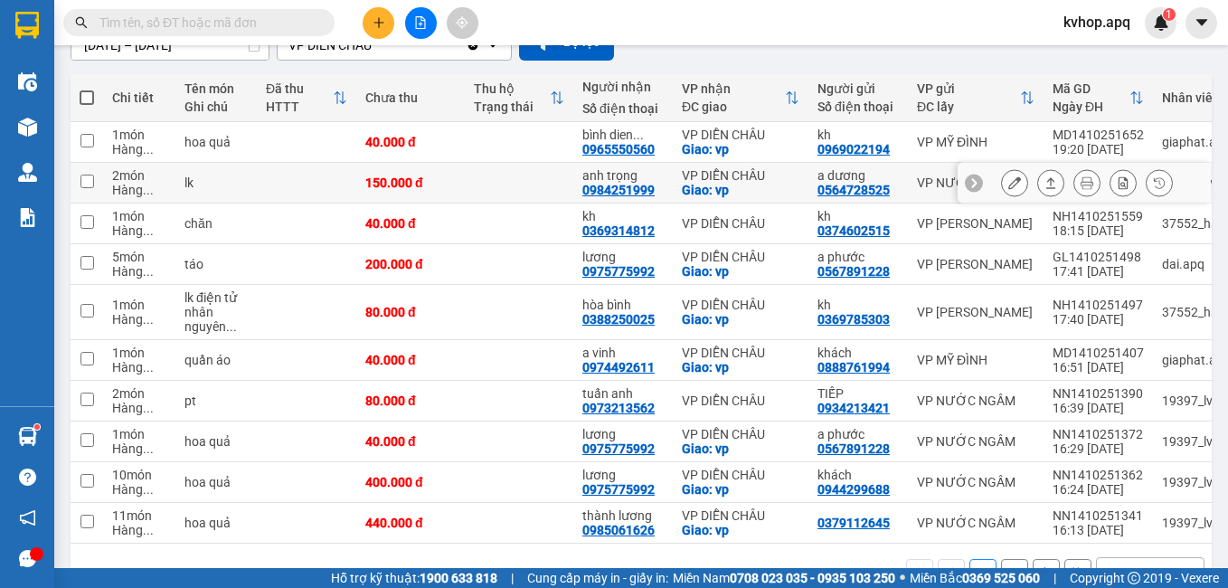
click at [1008, 185] on icon at bounding box center [1014, 182] width 13 height 13
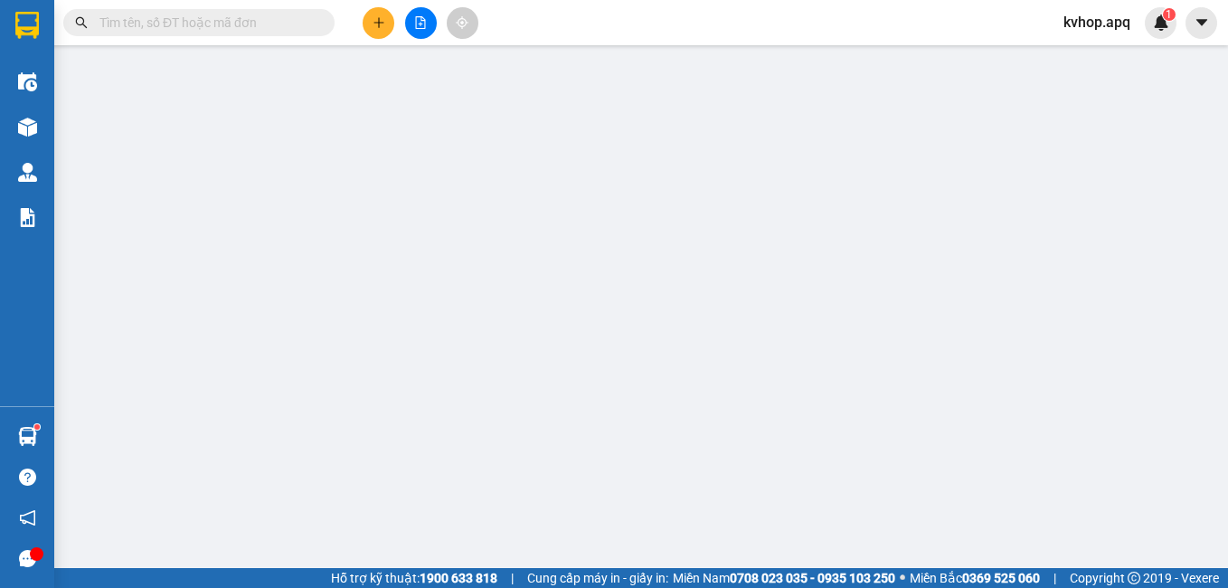
type input "0564728525"
type input "a dương"
type input "0984251999"
type input "anh trọng"
checkbox input "true"
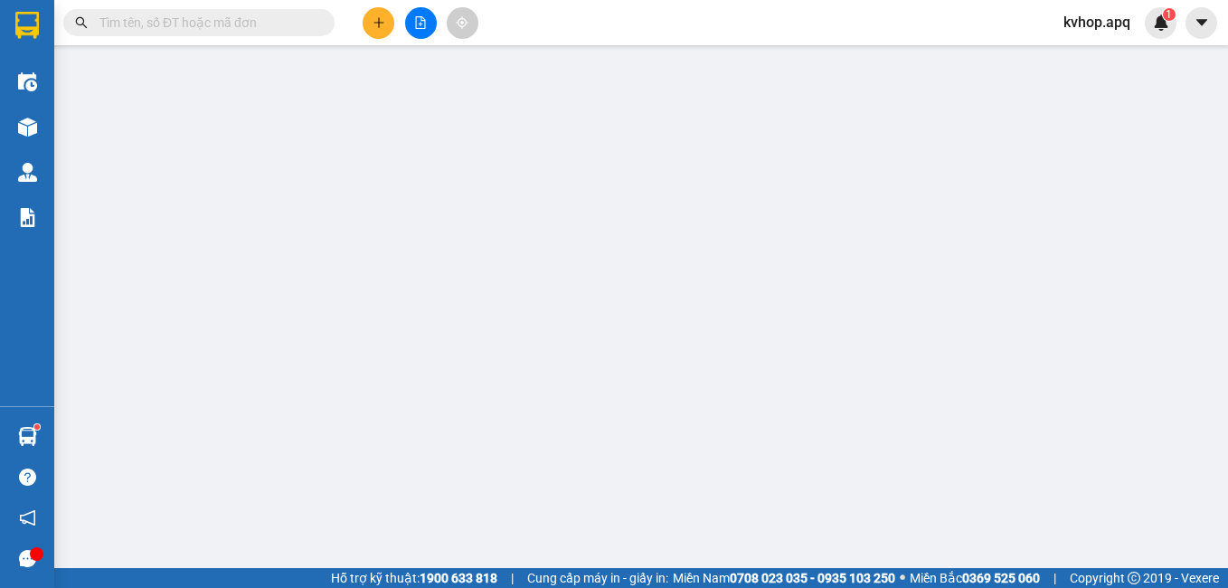
type input "vp"
type input "0"
type input "150.000"
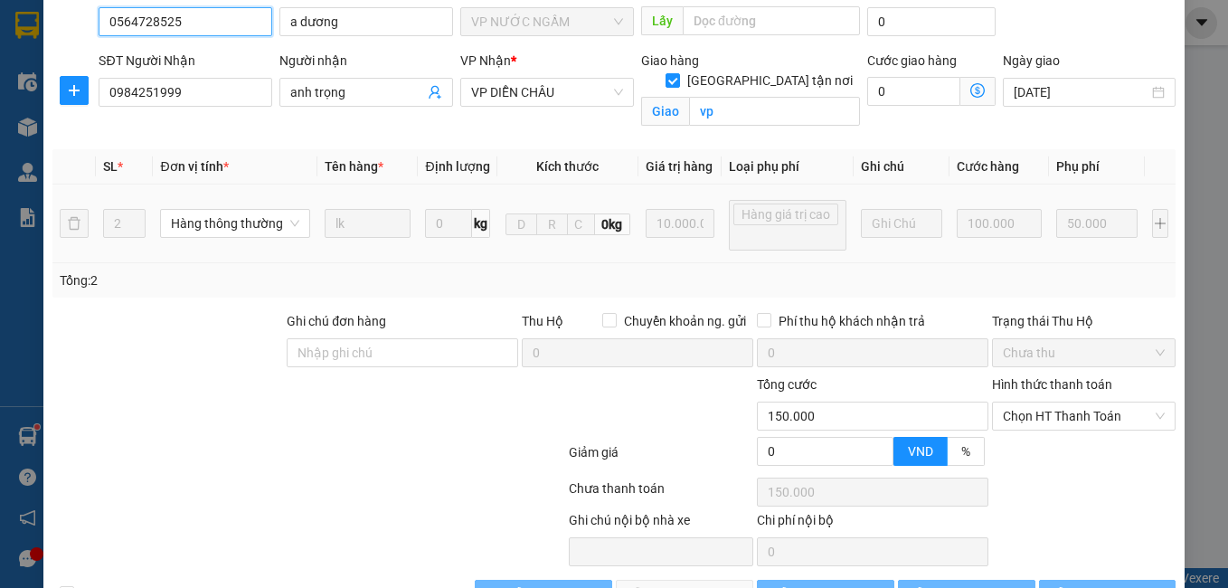
scroll to position [237, 0]
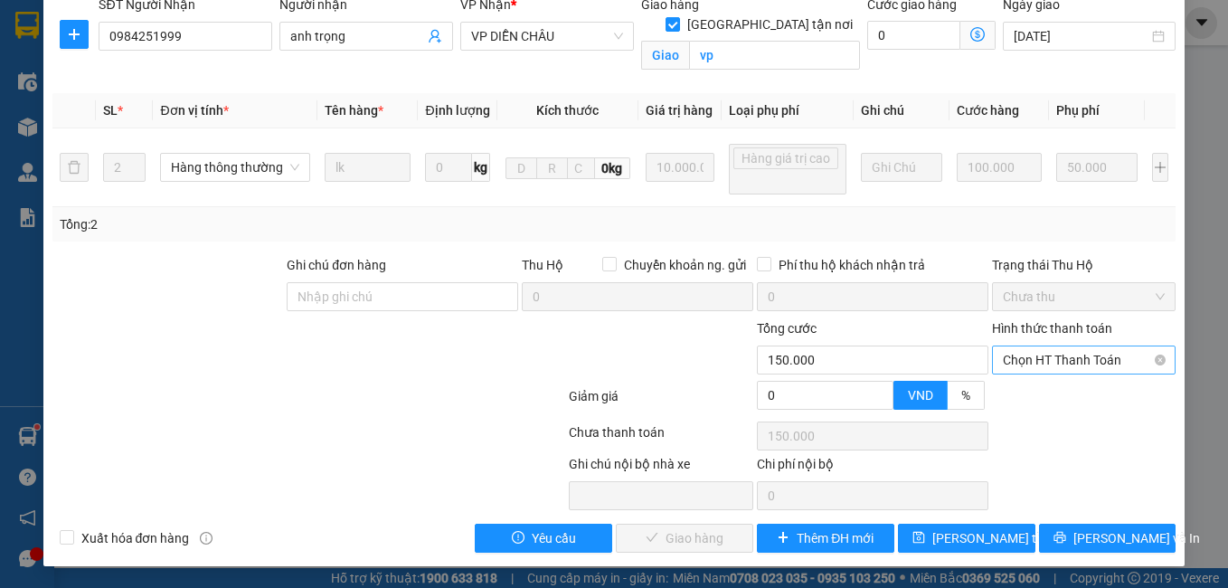
click at [1056, 370] on span "Chọn HT Thanh Toán" at bounding box center [1084, 359] width 163 height 27
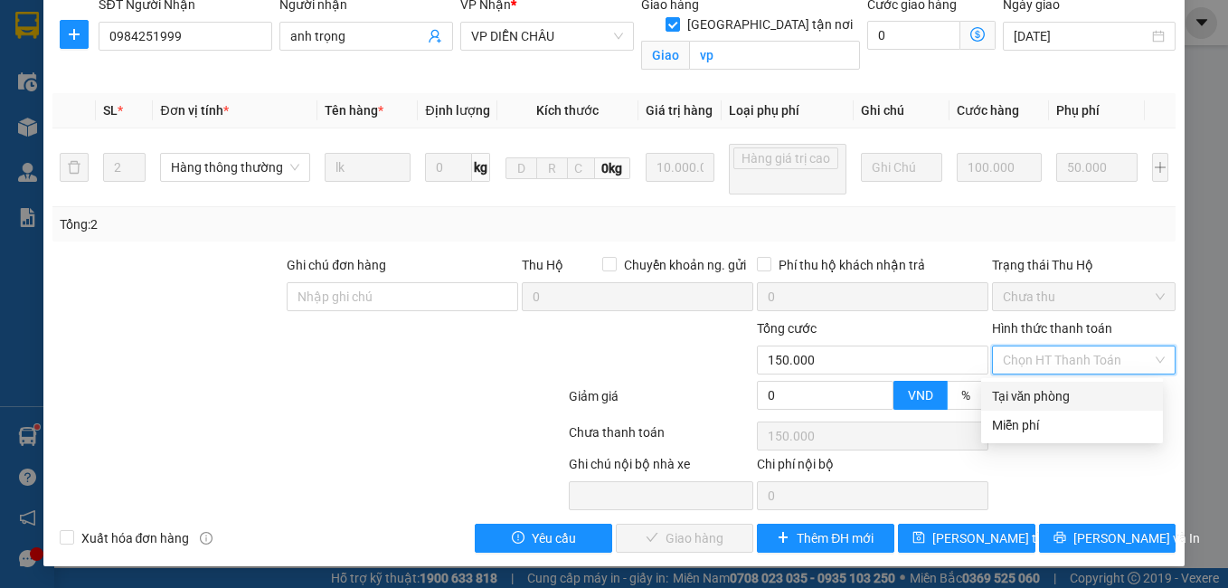
click at [1037, 393] on div "Tại văn phòng" at bounding box center [1072, 396] width 160 height 20
type input "0"
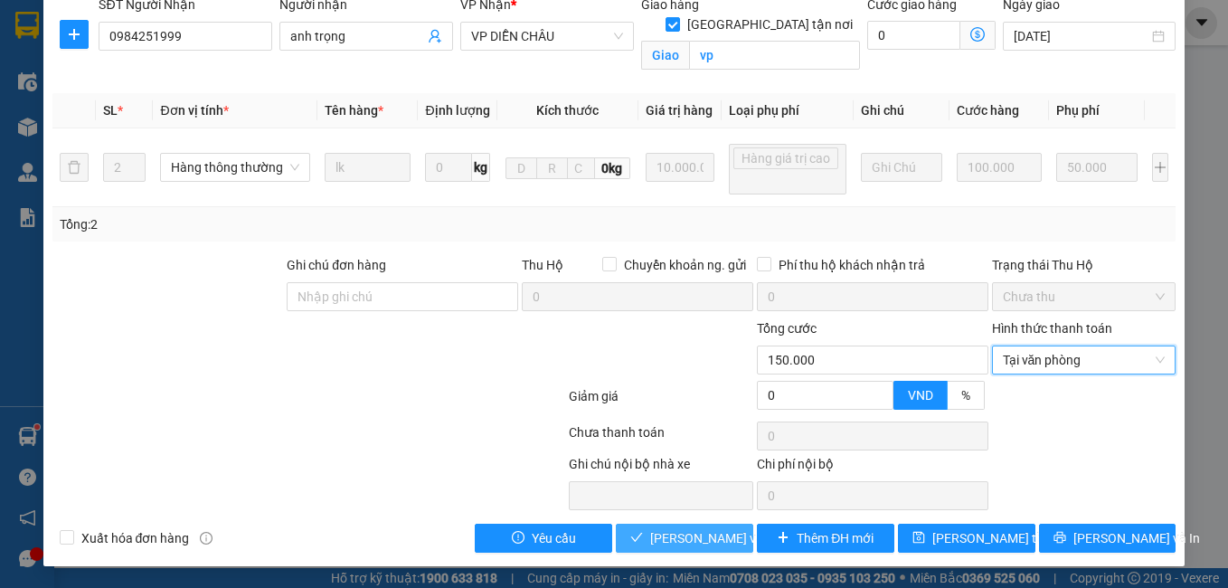
click at [651, 532] on span "[PERSON_NAME] và Giao hàng" at bounding box center [737, 538] width 174 height 20
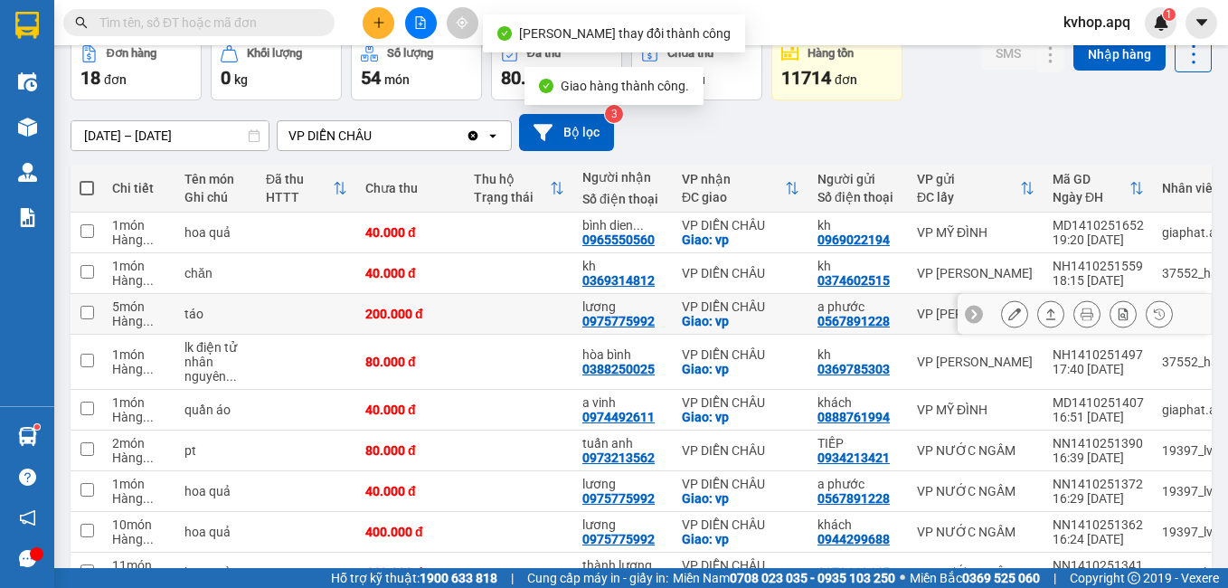
scroll to position [181, 0]
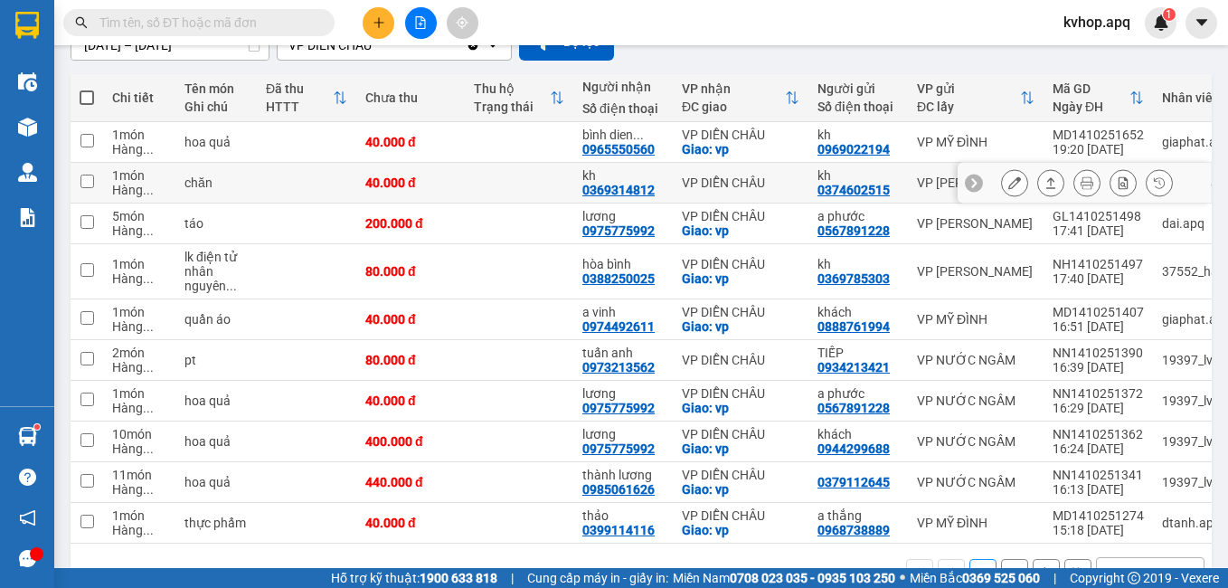
click at [1002, 183] on button at bounding box center [1014, 183] width 25 height 32
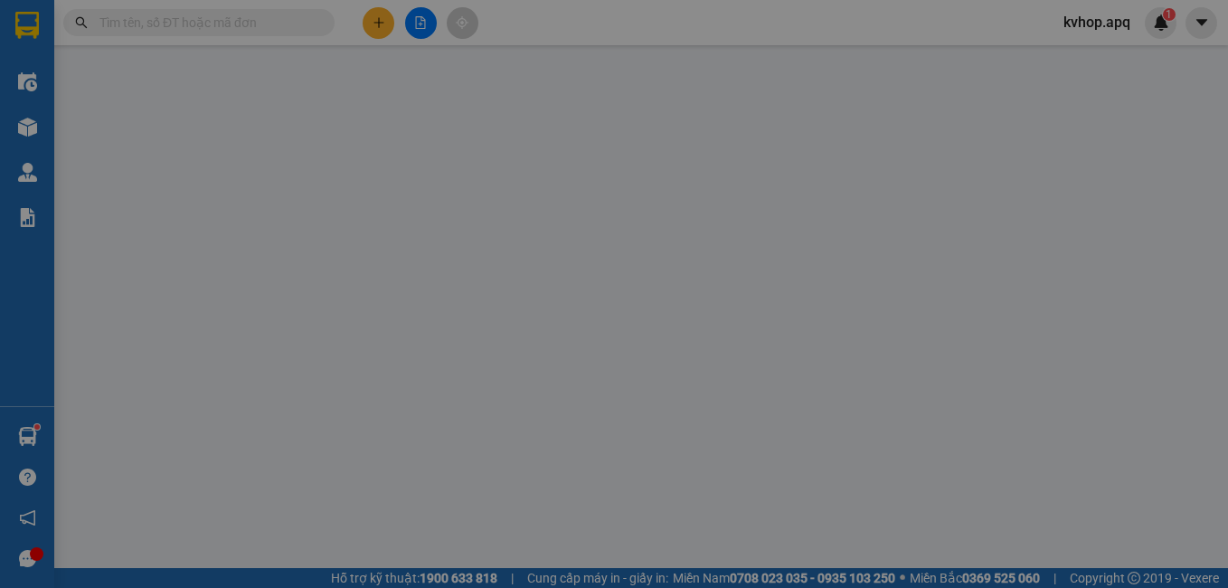
type input "0374602515"
type input "kh"
type input "0369314812"
type input "kh"
type input "0"
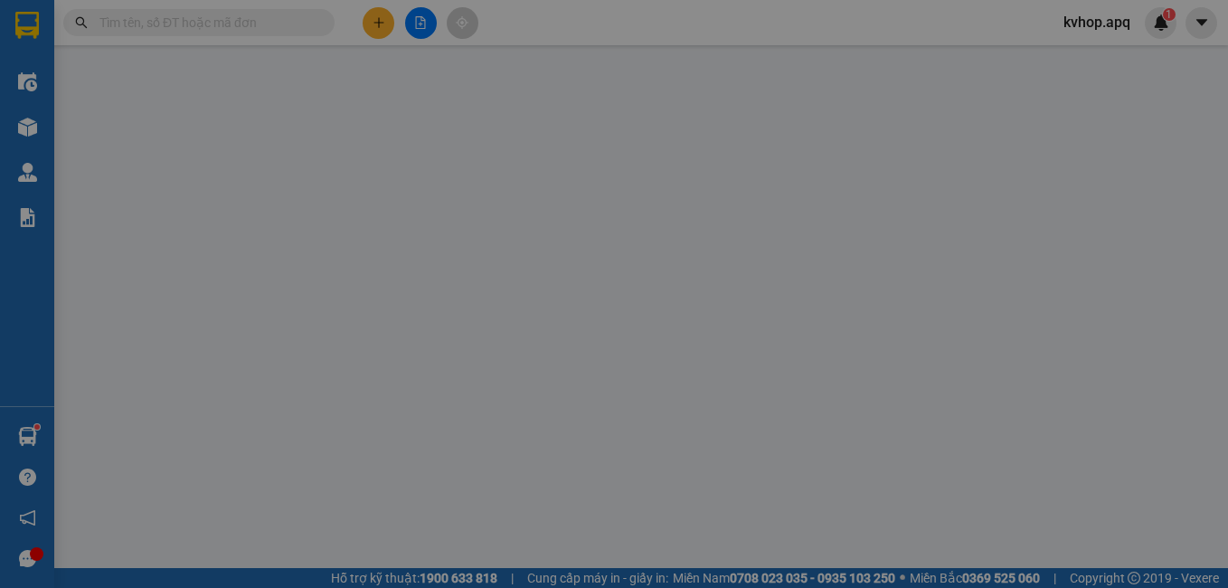
type input "40.000"
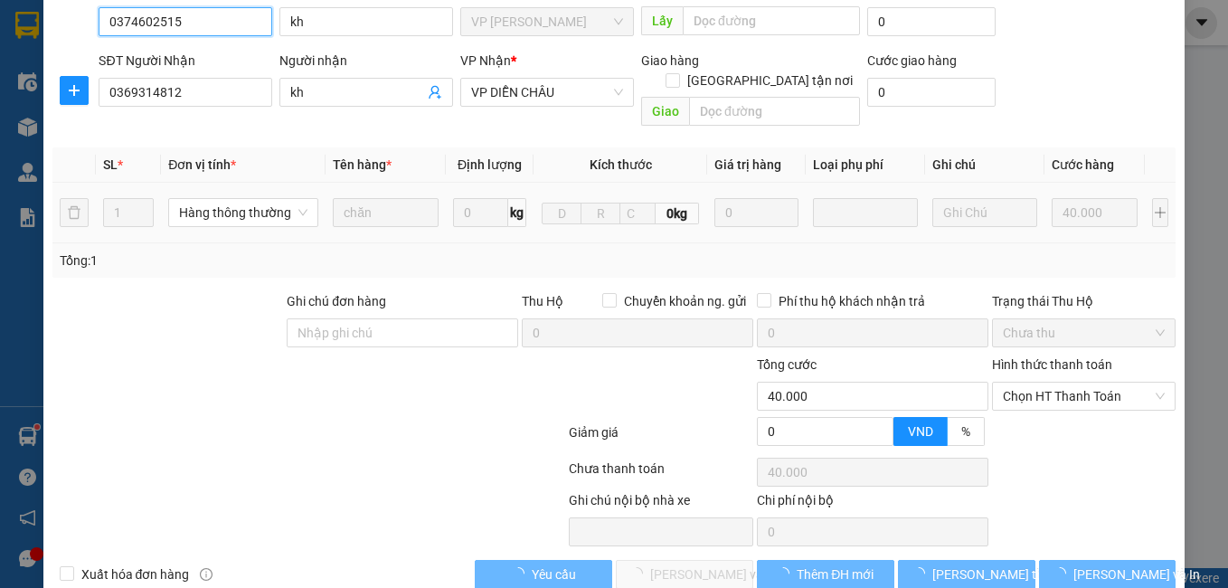
scroll to position [177, 0]
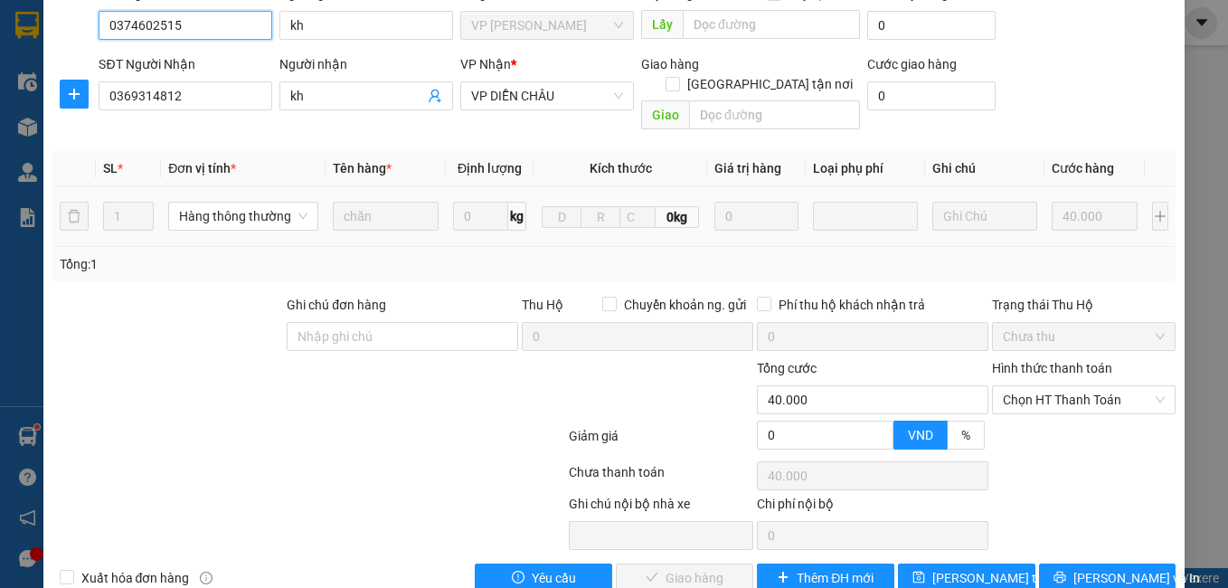
click at [1016, 386] on span "Chọn HT Thanh Toán" at bounding box center [1084, 399] width 163 height 27
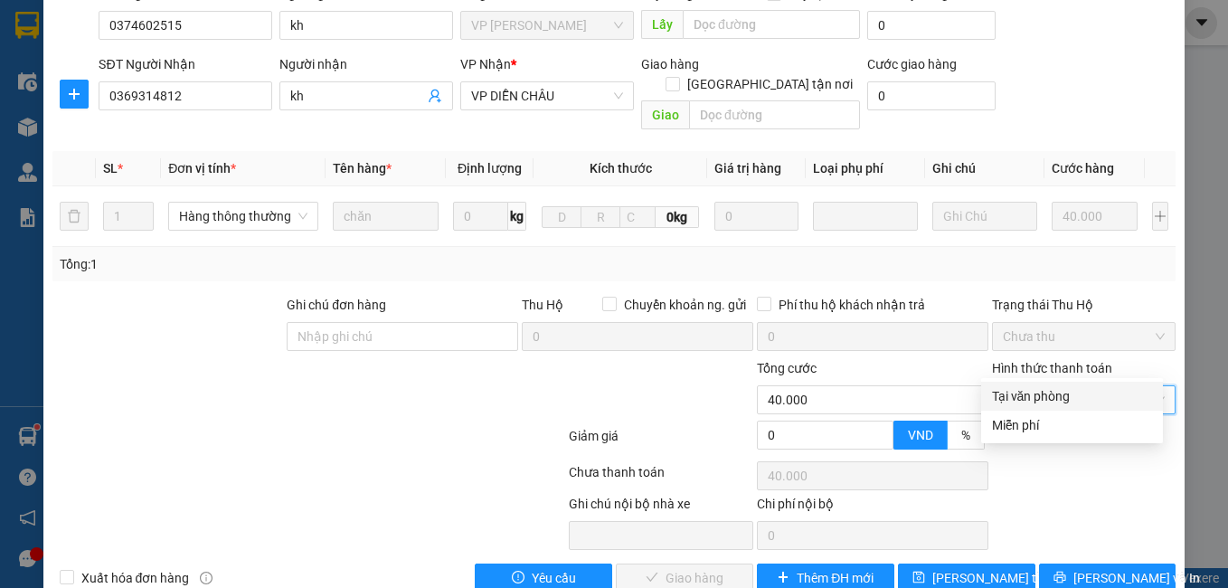
drag, startPoint x: 1019, startPoint y: 392, endPoint x: 1004, endPoint y: 415, distance: 27.3
click at [1019, 393] on div "Tại văn phòng" at bounding box center [1072, 396] width 160 height 20
type input "0"
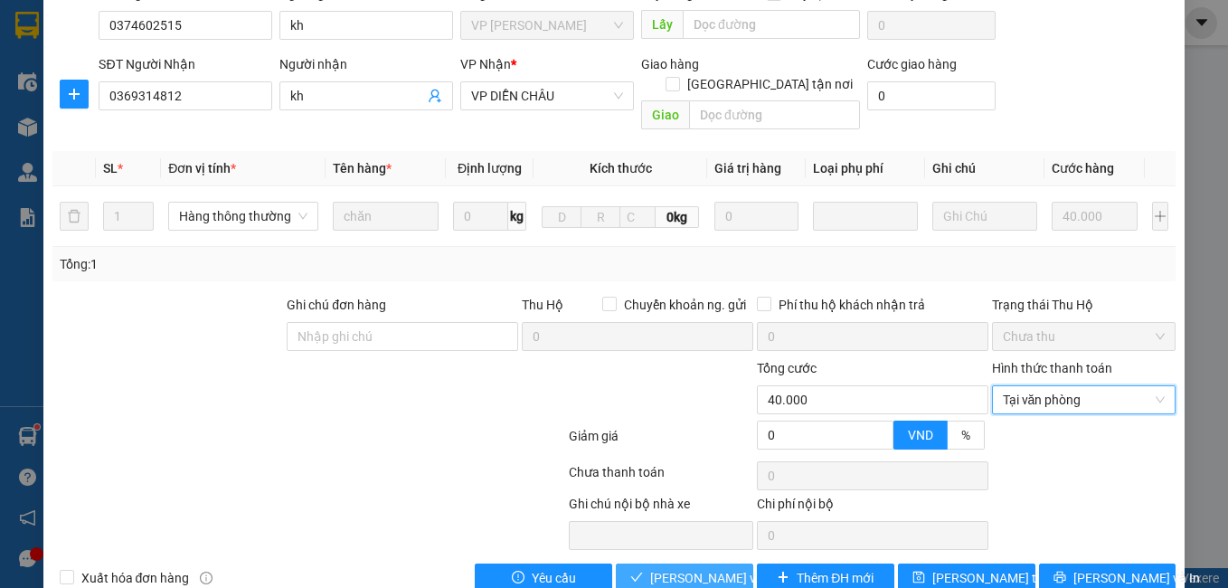
drag, startPoint x: 710, startPoint y: 540, endPoint x: 693, endPoint y: 532, distance: 19.0
click at [707, 568] on span "[PERSON_NAME] và Giao hàng" at bounding box center [737, 578] width 174 height 20
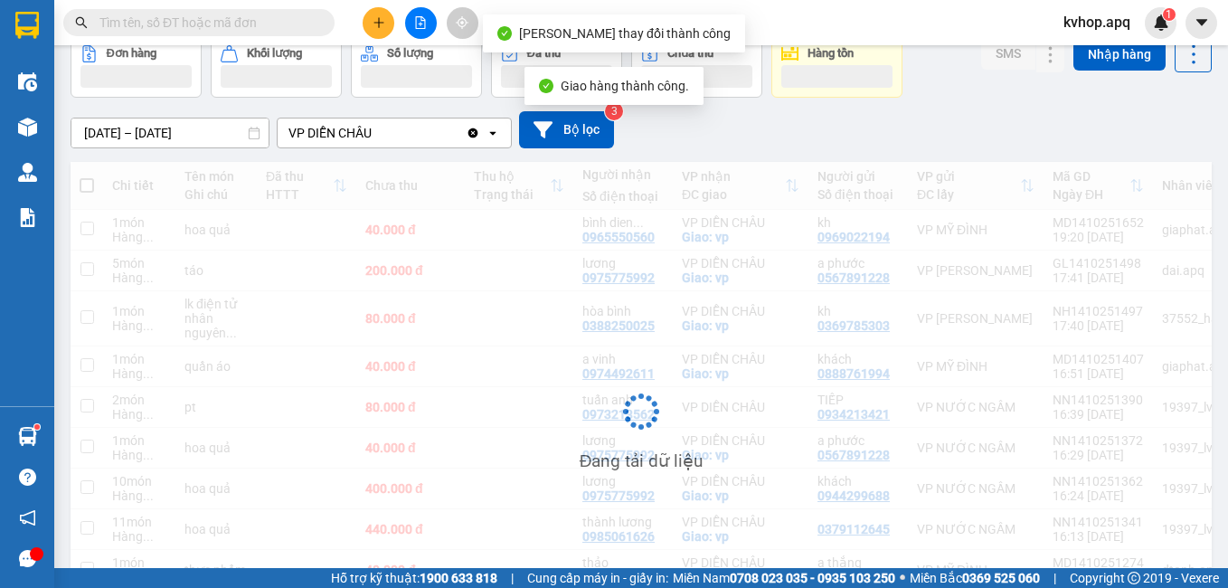
scroll to position [181, 0]
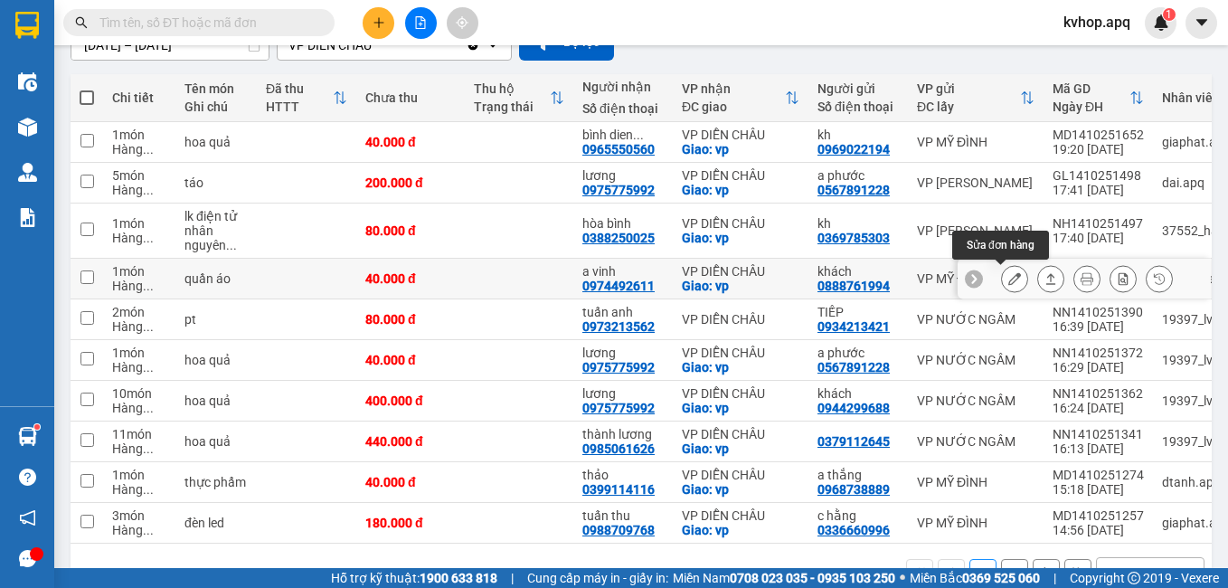
click at [1008, 285] on icon at bounding box center [1014, 278] width 13 height 13
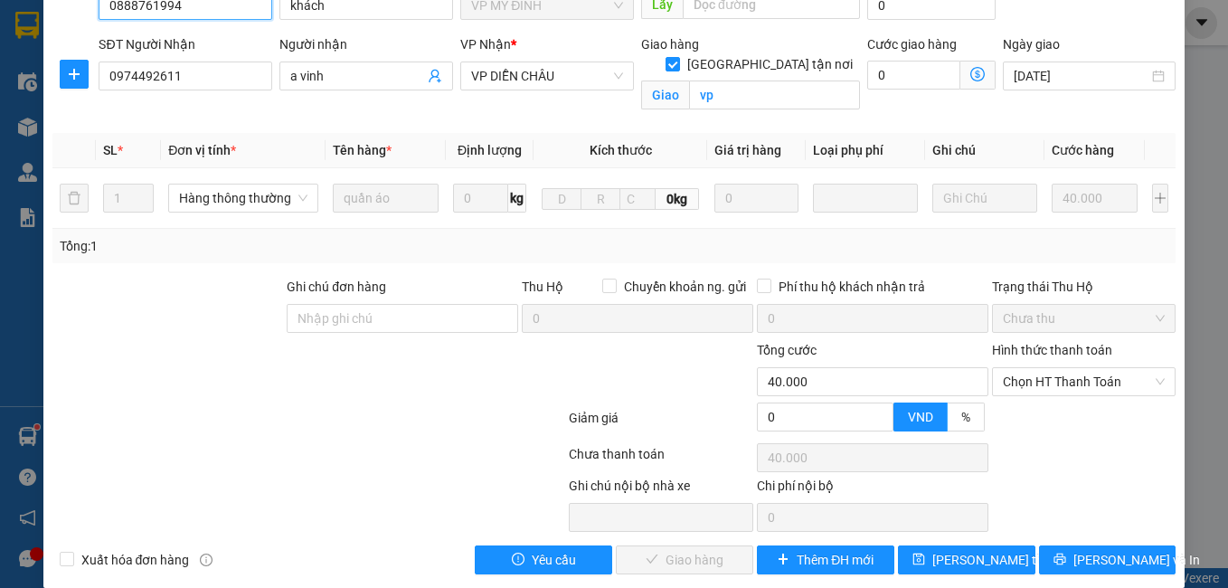
scroll to position [199, 0]
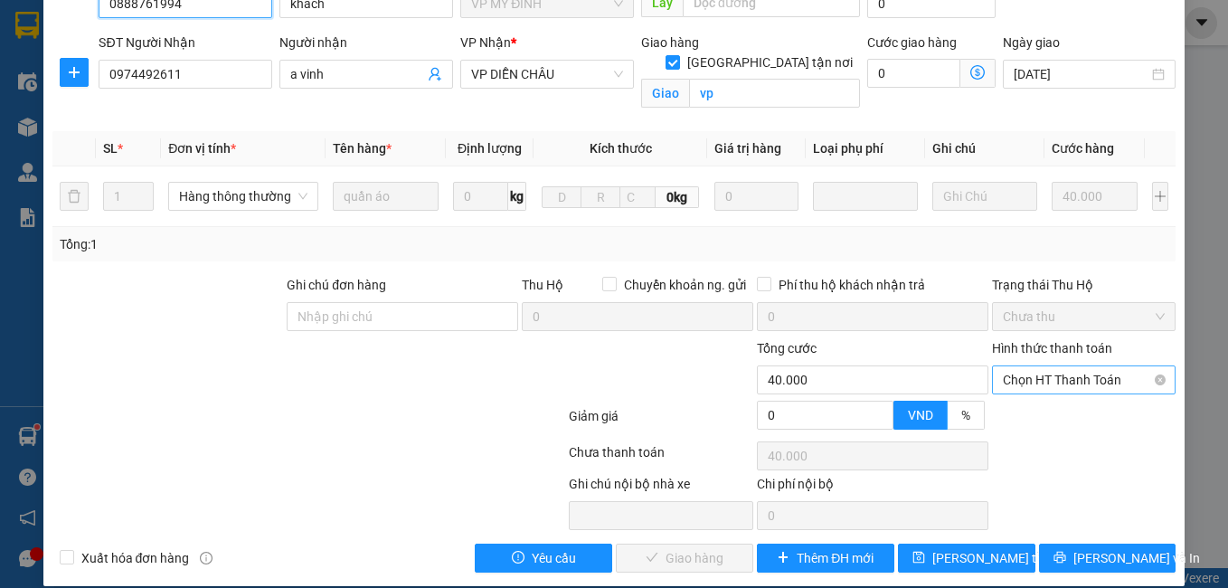
click at [1071, 373] on div "Chọn HT Thanh Toán" at bounding box center [1084, 379] width 184 height 29
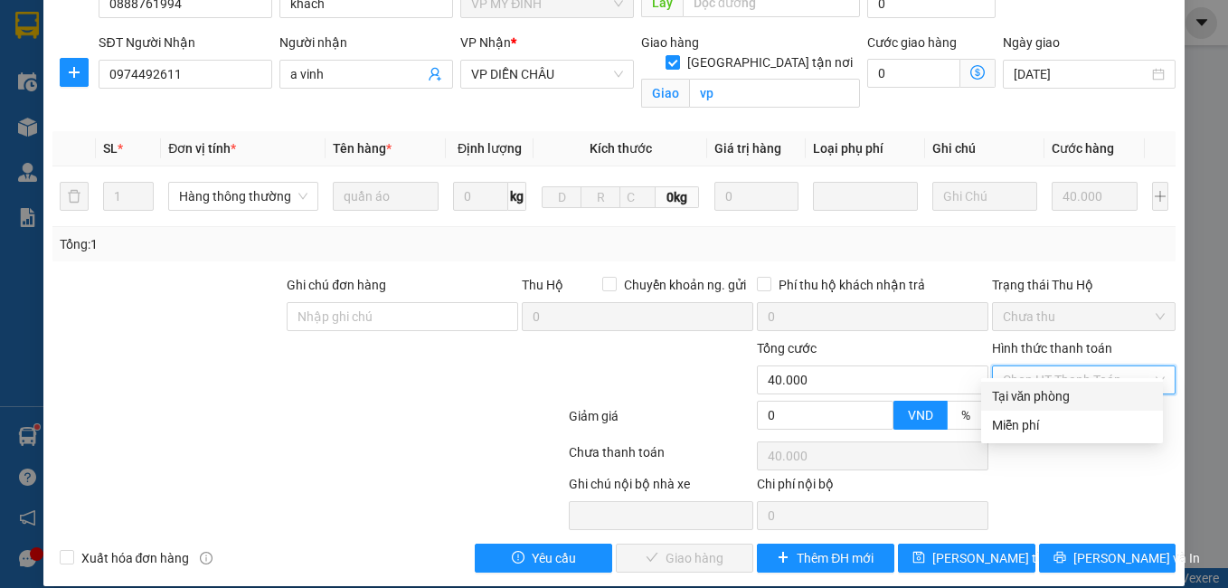
click at [1024, 392] on div "Tại văn phòng" at bounding box center [1072, 396] width 160 height 20
type input "0"
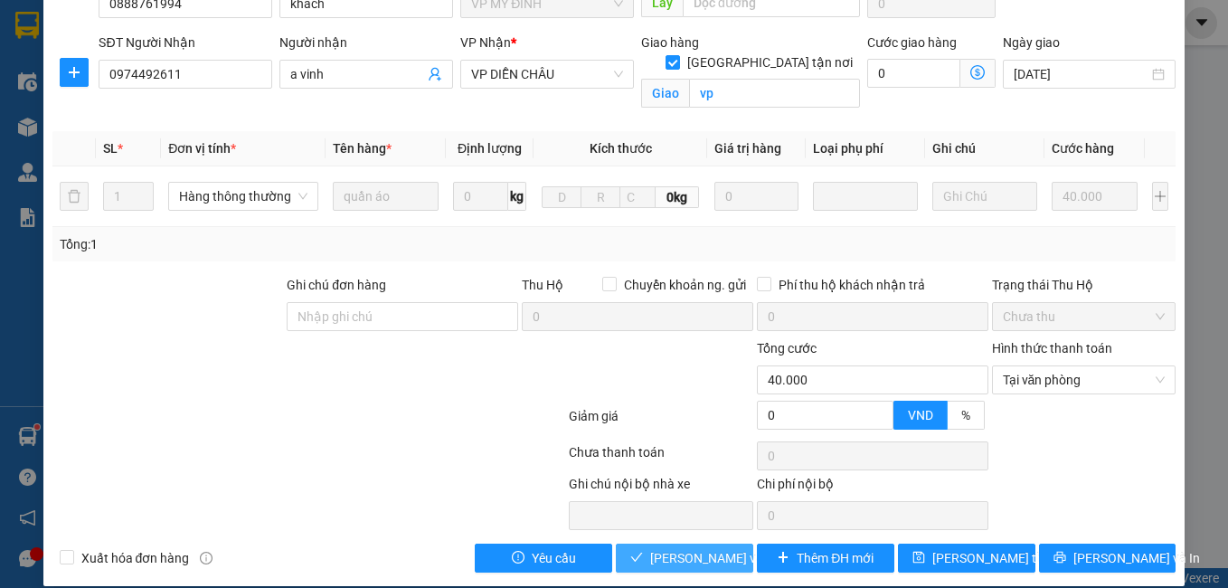
click at [713, 548] on span "[PERSON_NAME] và Giao hàng" at bounding box center [737, 558] width 174 height 20
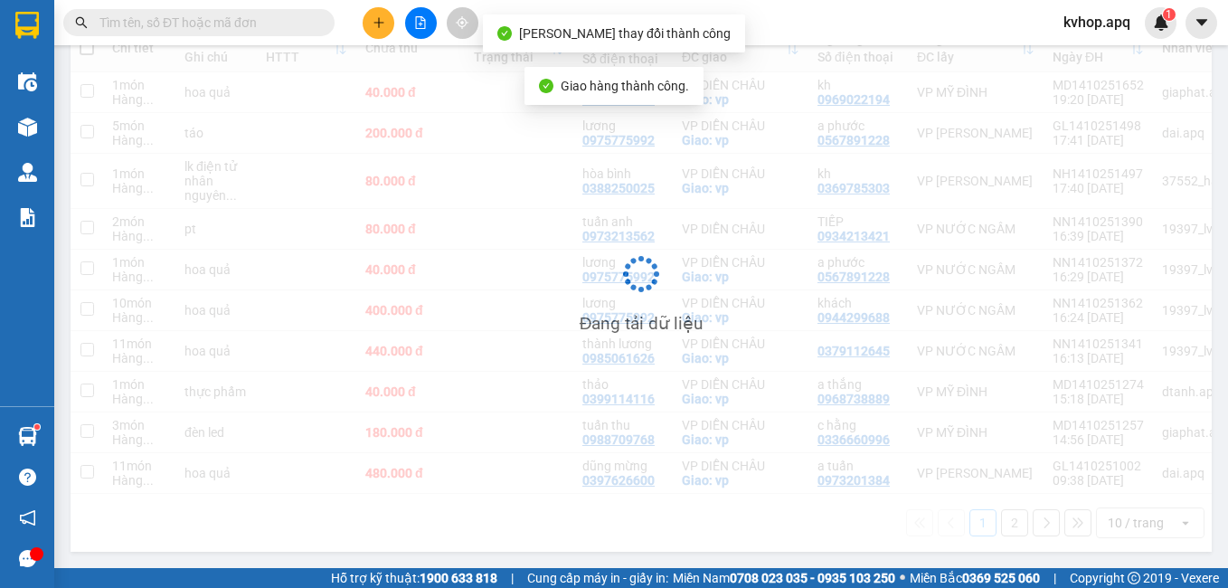
scroll to position [238, 0]
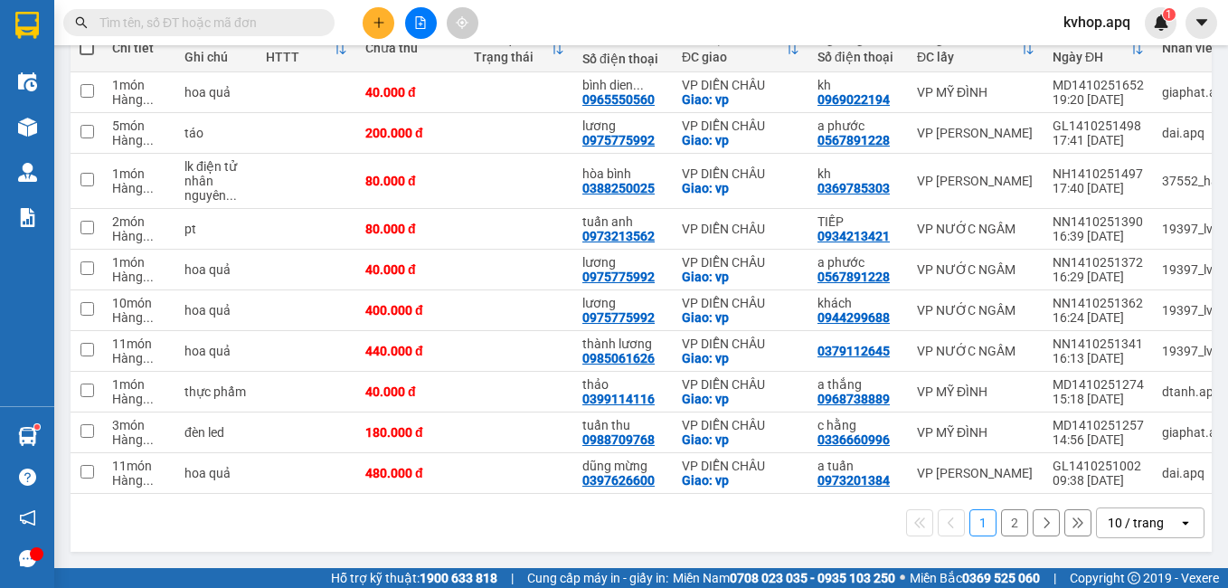
drag, startPoint x: 1006, startPoint y: 532, endPoint x: 994, endPoint y: 519, distance: 17.3
click at [1006, 528] on button "2" at bounding box center [1014, 522] width 27 height 27
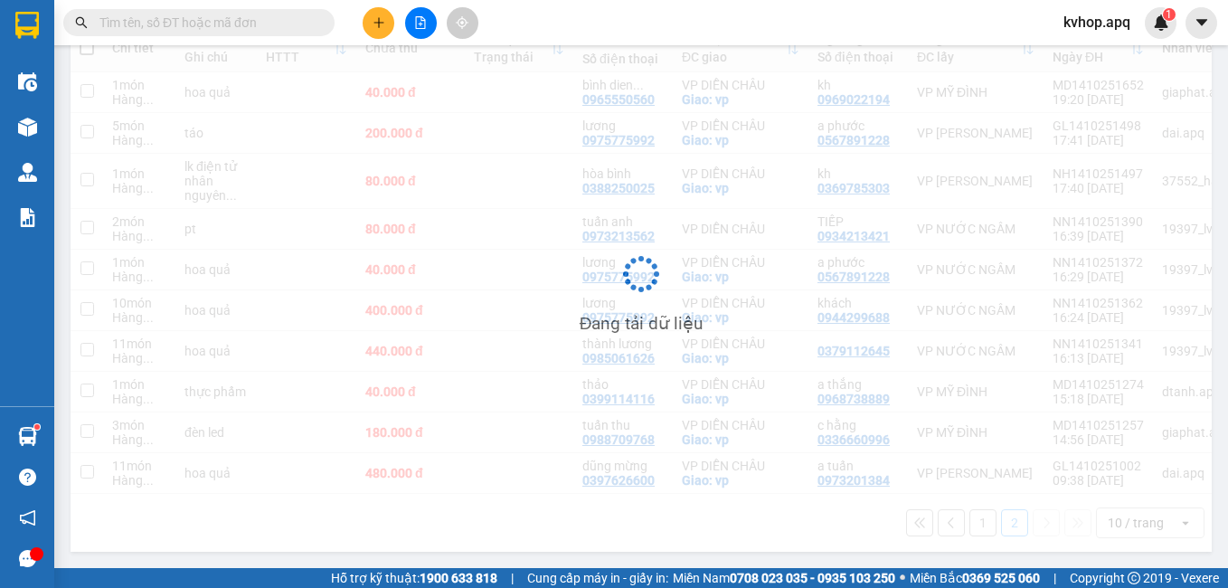
scroll to position [83, 0]
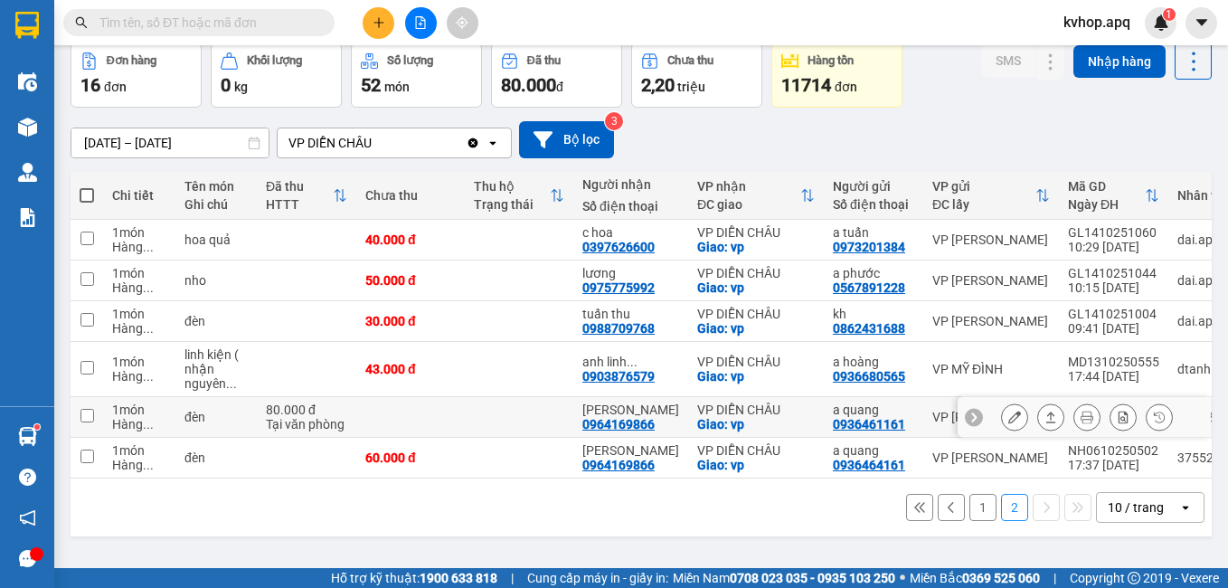
click at [1008, 411] on icon at bounding box center [1014, 417] width 13 height 13
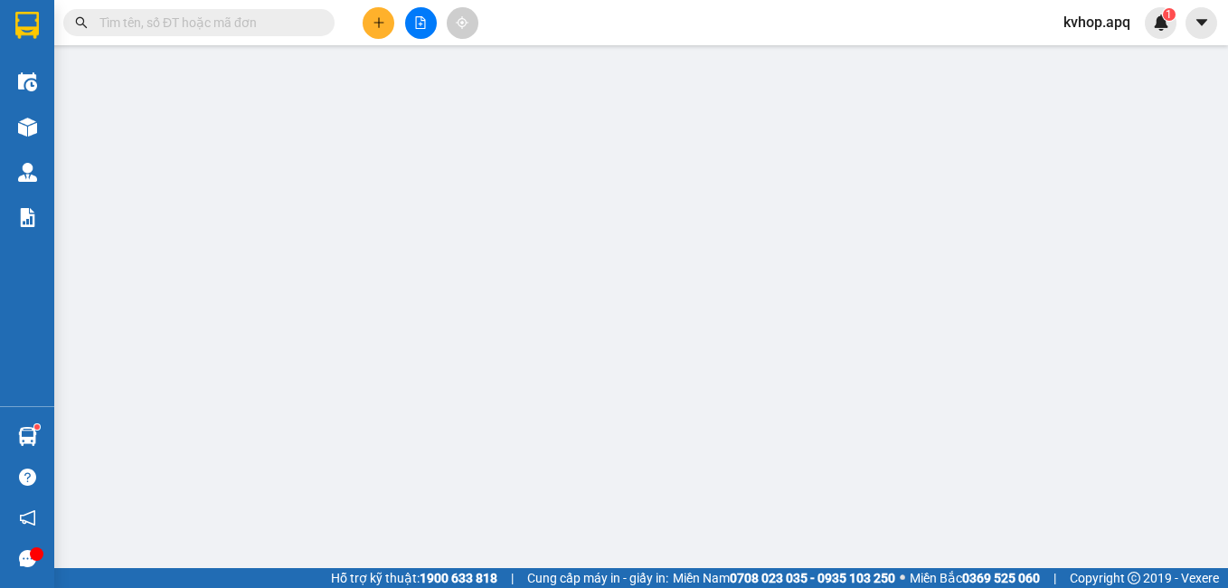
type input "0936461161"
type input "a quang"
type input "0964169866"
type input "[PERSON_NAME]"
checkbox input "true"
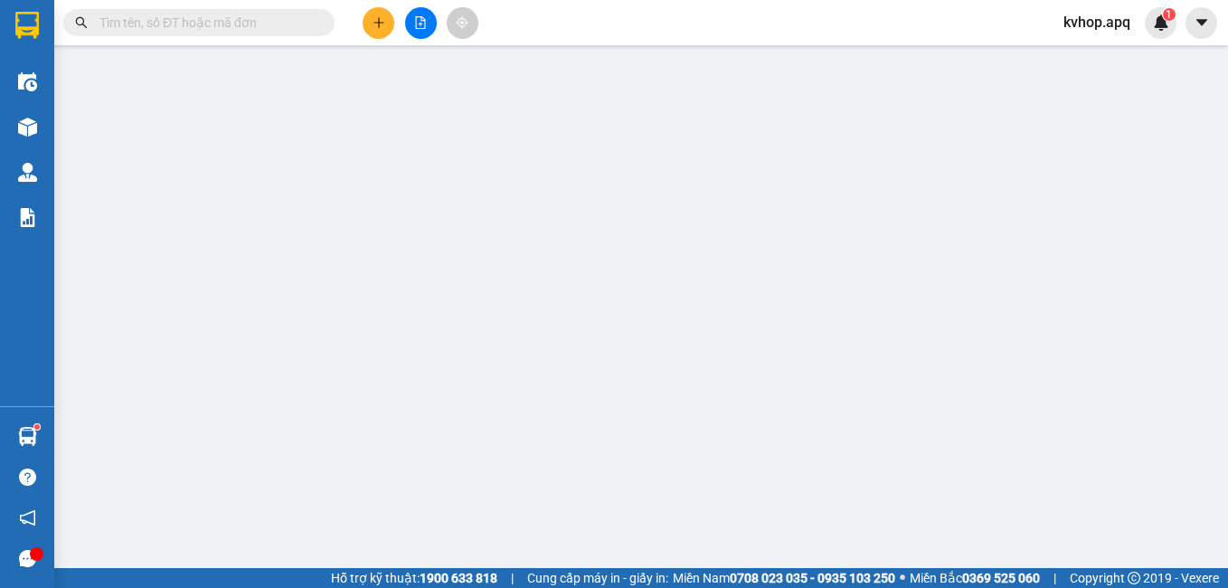
type input "vp"
type input "0"
type input "80.000"
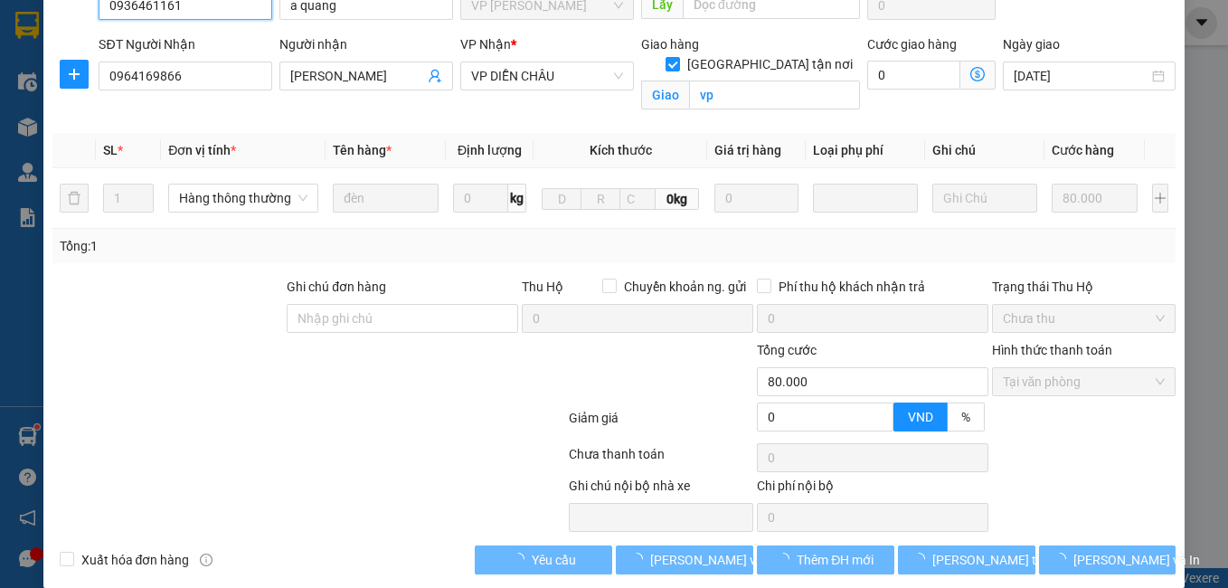
scroll to position [199, 0]
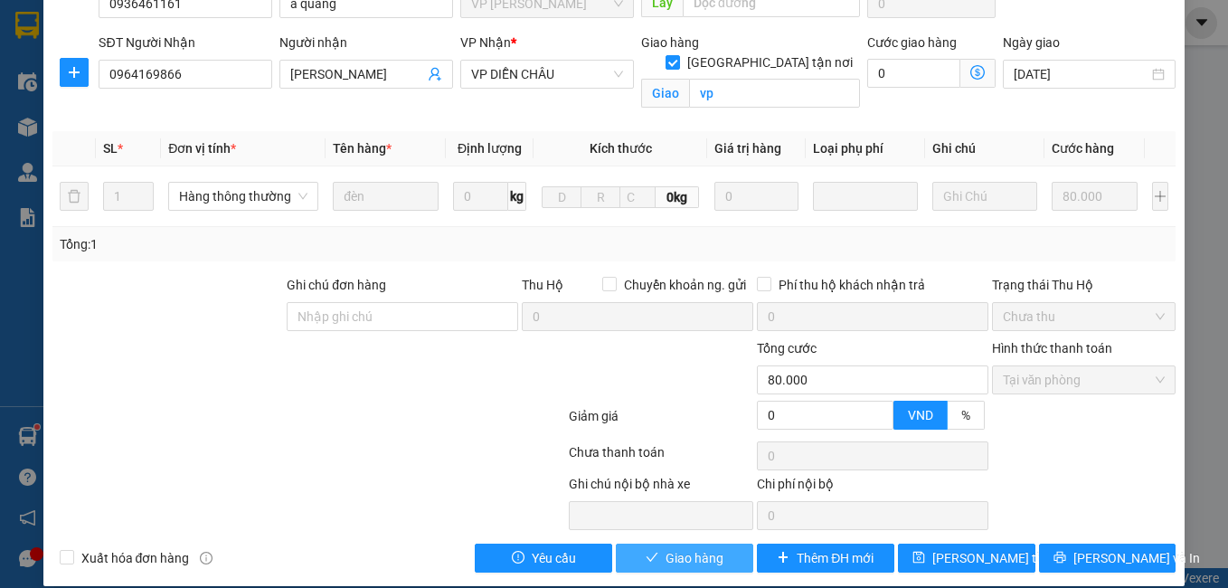
click at [666, 548] on span "Giao hàng" at bounding box center [695, 558] width 58 height 20
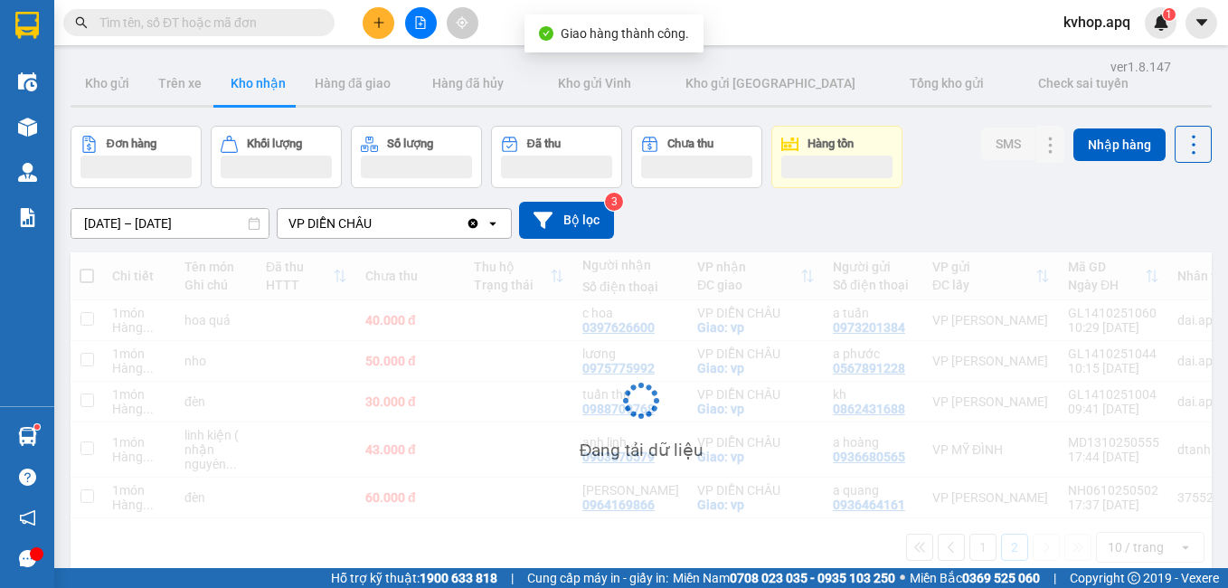
scroll to position [83, 0]
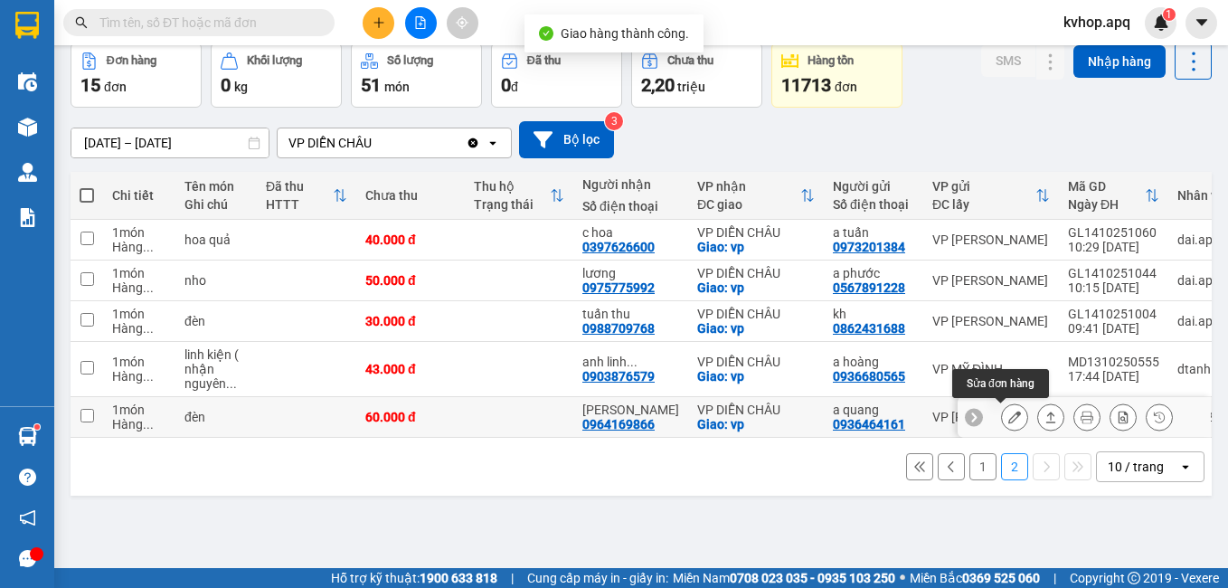
click at [1007, 415] on button at bounding box center [1014, 417] width 25 height 32
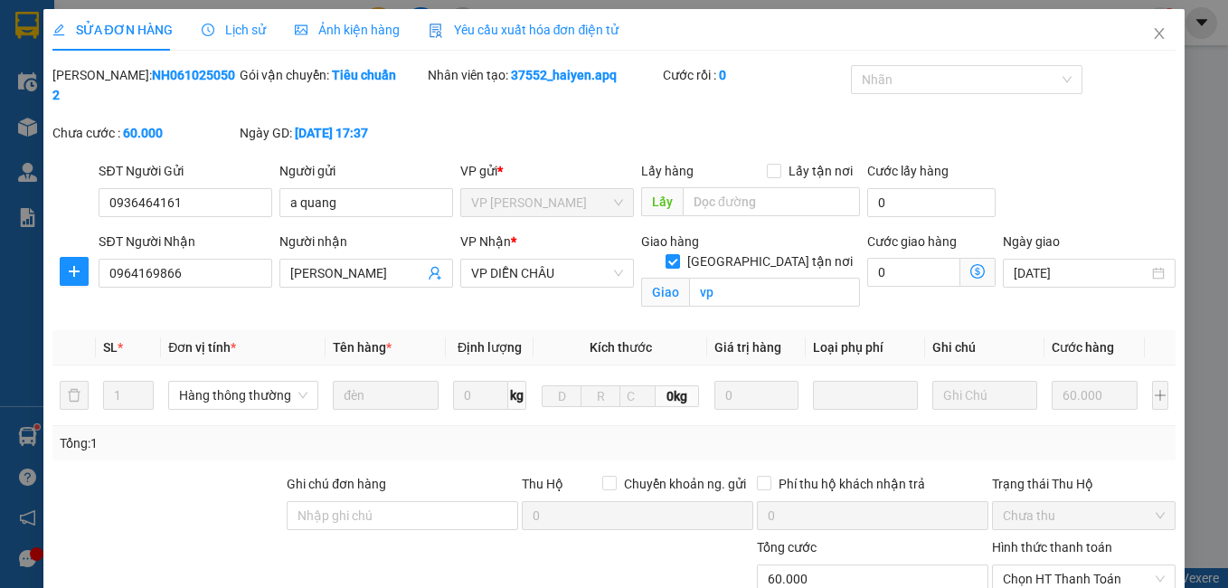
type input "0936464161"
type input "a quang"
type input "0964169866"
type input "[PERSON_NAME]"
checkbox input "true"
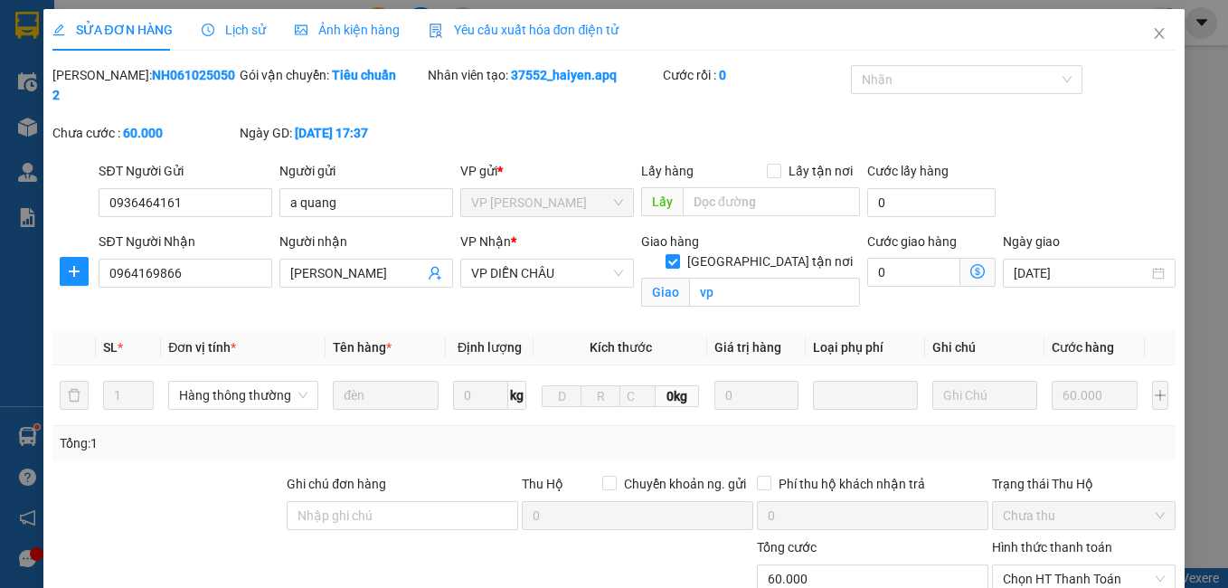
type input "vp"
type input "0"
type input "60.000"
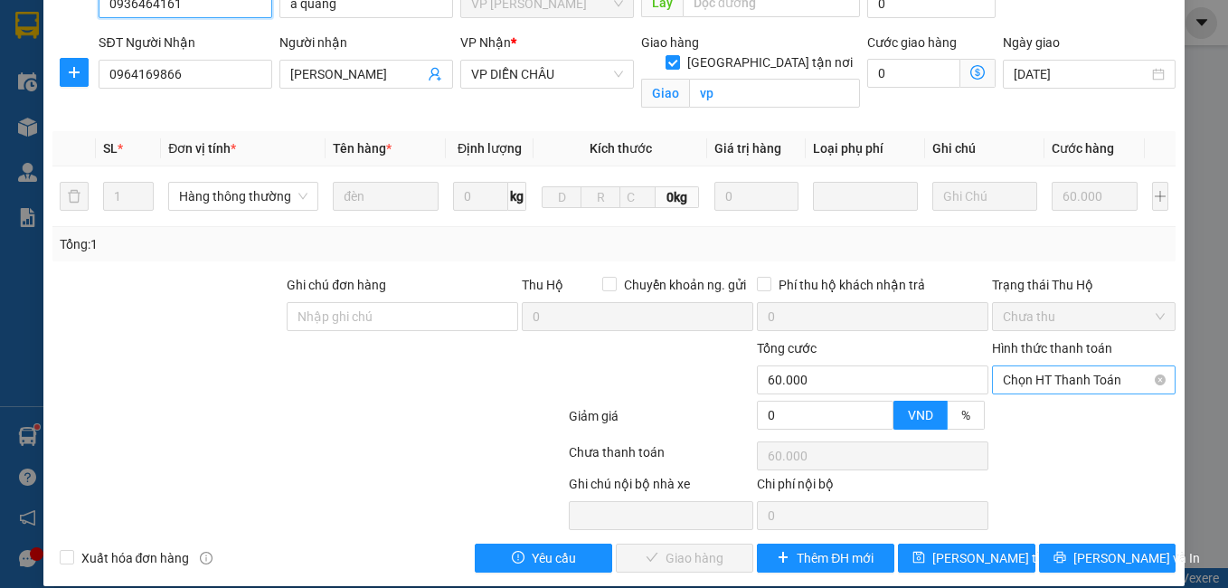
click at [1037, 366] on span "Chọn HT Thanh Toán" at bounding box center [1084, 379] width 163 height 27
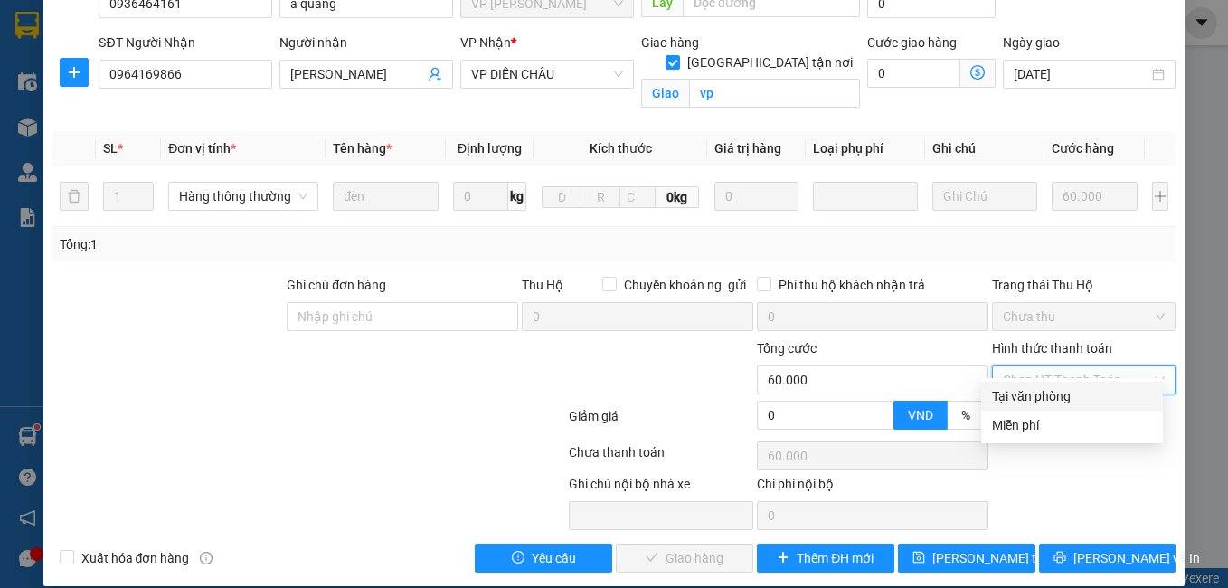
drag, startPoint x: 1029, startPoint y: 385, endPoint x: 1015, endPoint y: 397, distance: 18.6
click at [1029, 386] on div "Tại văn phòng" at bounding box center [1072, 396] width 182 height 29
type input "0"
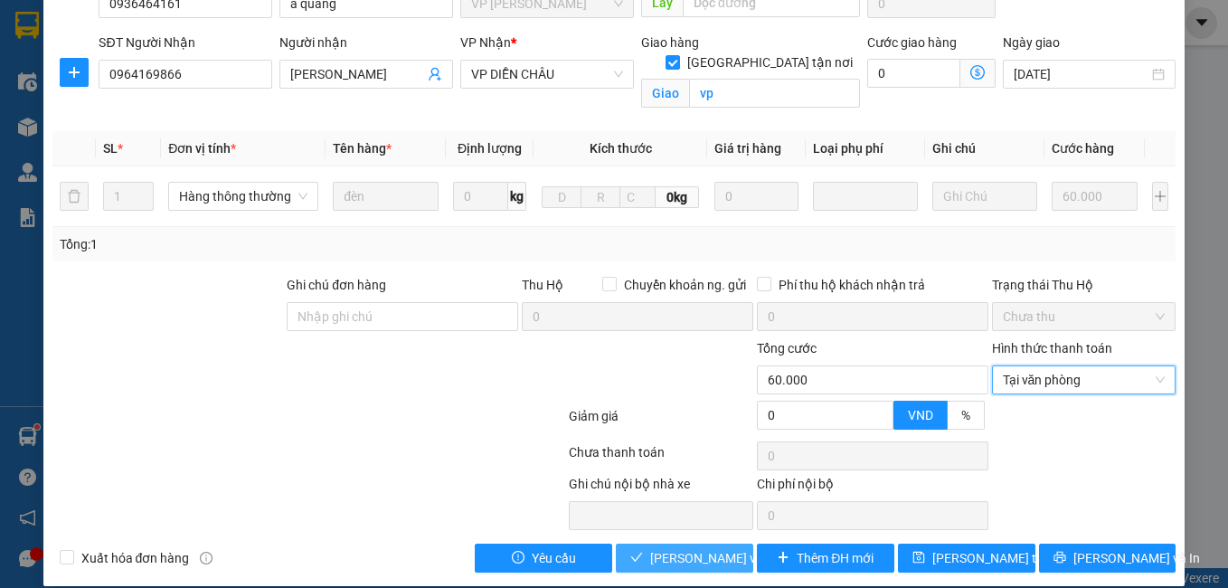
click at [687, 548] on span "[PERSON_NAME] và Giao hàng" at bounding box center [737, 558] width 174 height 20
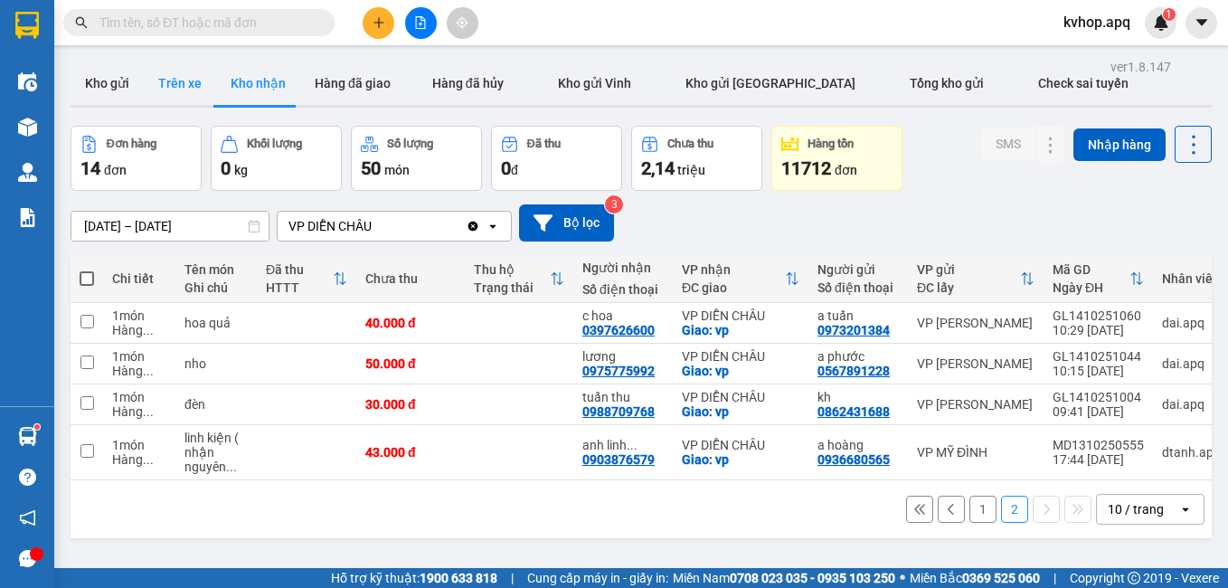
click at [156, 69] on button "Trên xe" at bounding box center [180, 82] width 72 height 43
type input "[DATE] – [DATE]"
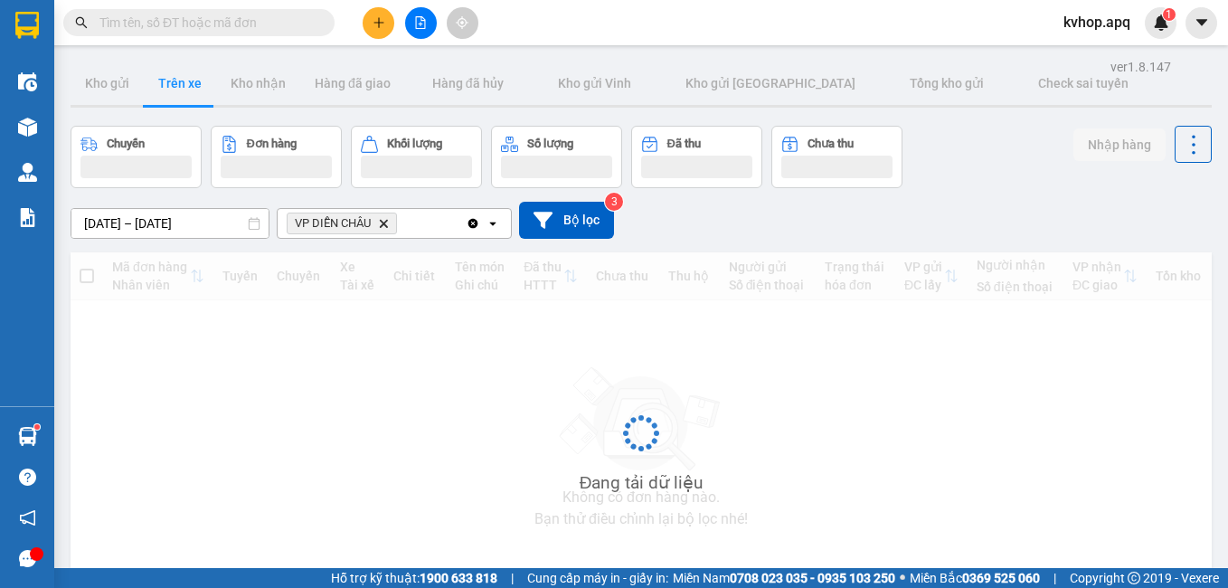
scroll to position [83, 0]
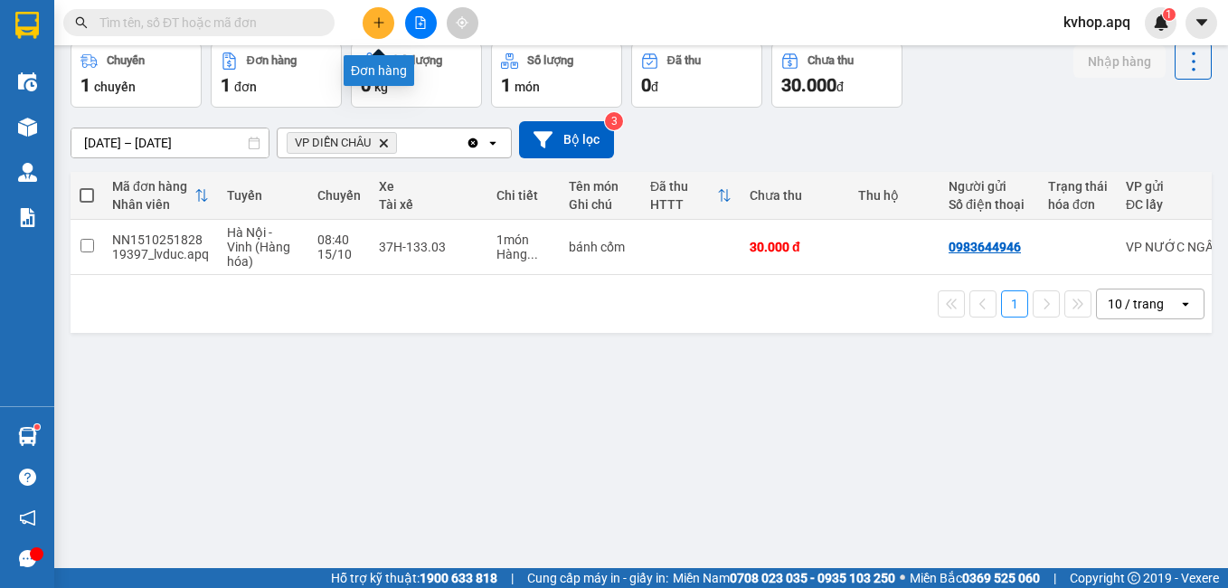
click at [367, 26] on button at bounding box center [379, 23] width 32 height 32
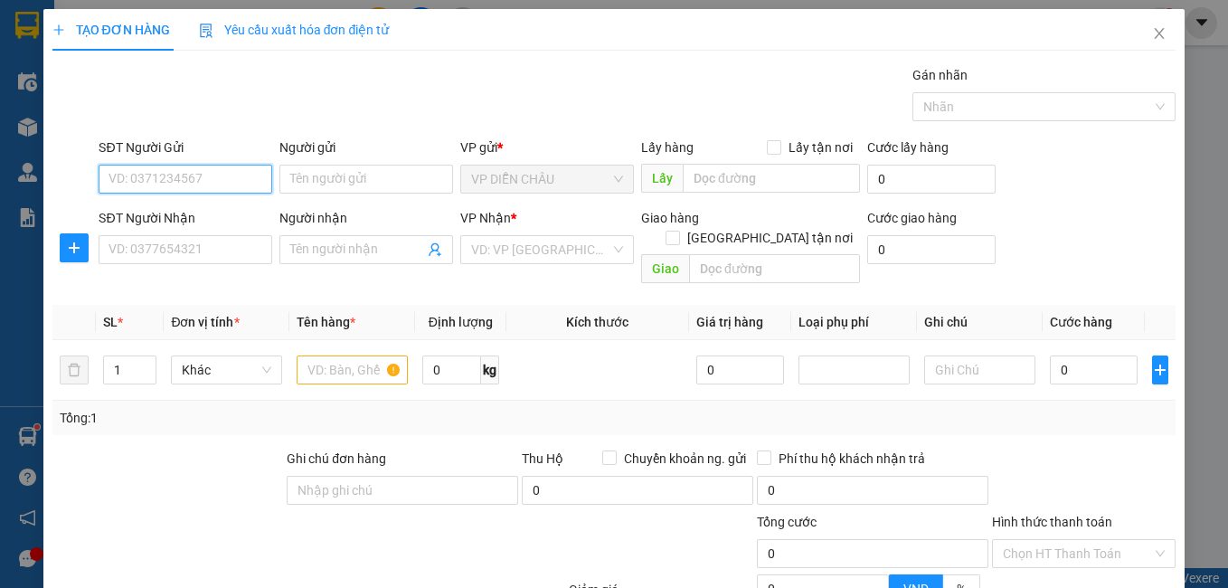
click at [208, 172] on input "SĐT Người Gửi" at bounding box center [186, 179] width 174 height 29
click at [167, 212] on div "0345025955 - hiền" at bounding box center [184, 215] width 150 height 20
type input "0345025955"
type input "hiền"
checkbox input "true"
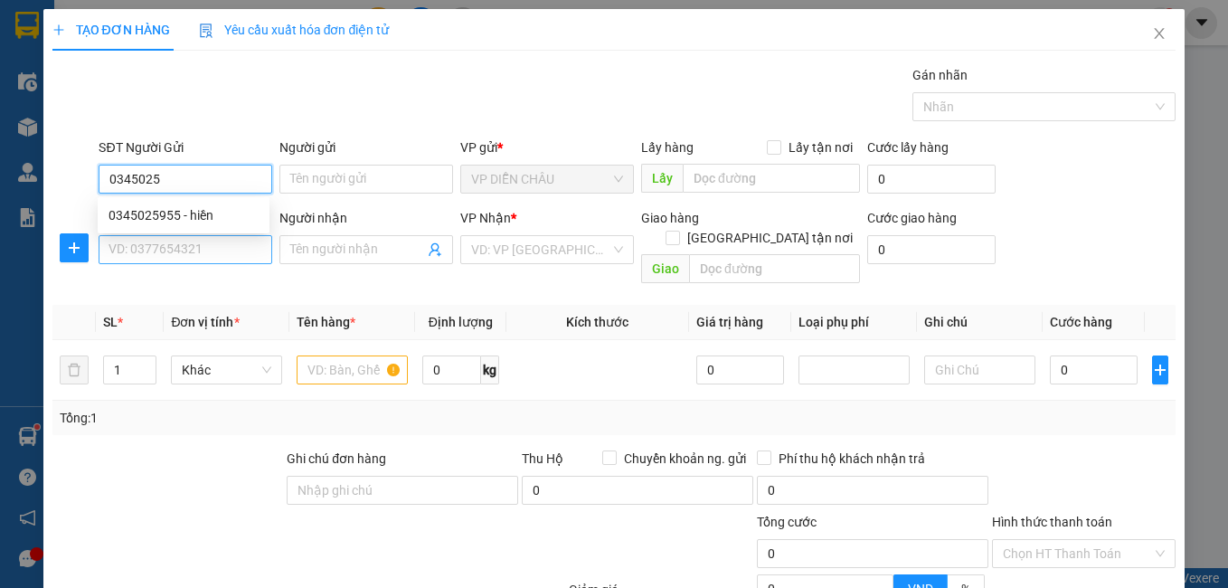
type input "vp"
type input "0345025955"
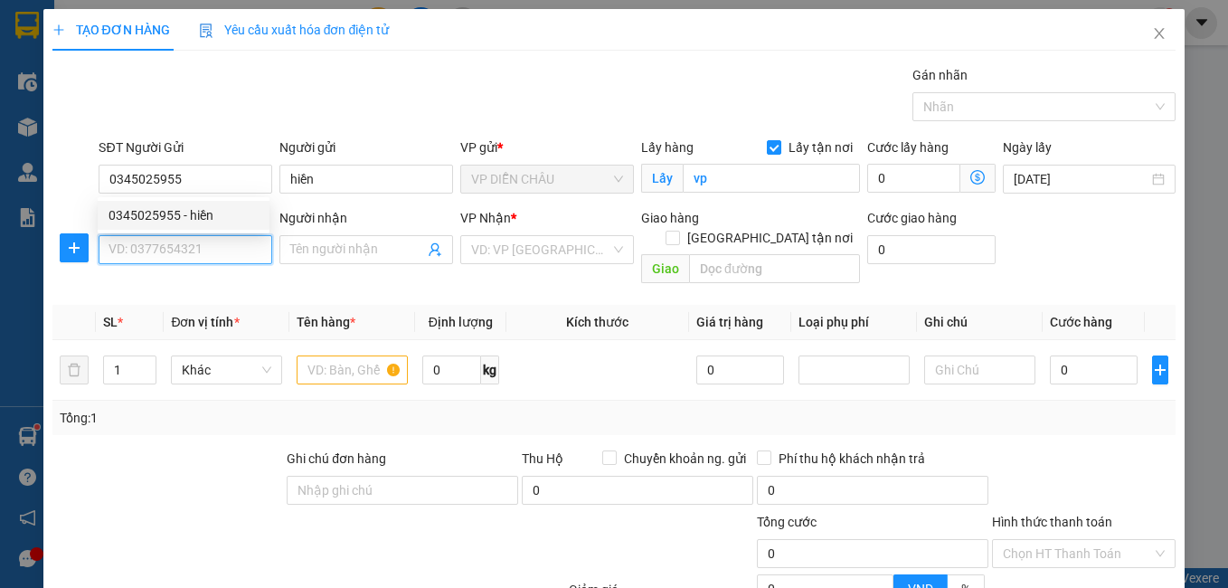
click at [162, 254] on input "SĐT Người Nhận" at bounding box center [186, 249] width 174 height 29
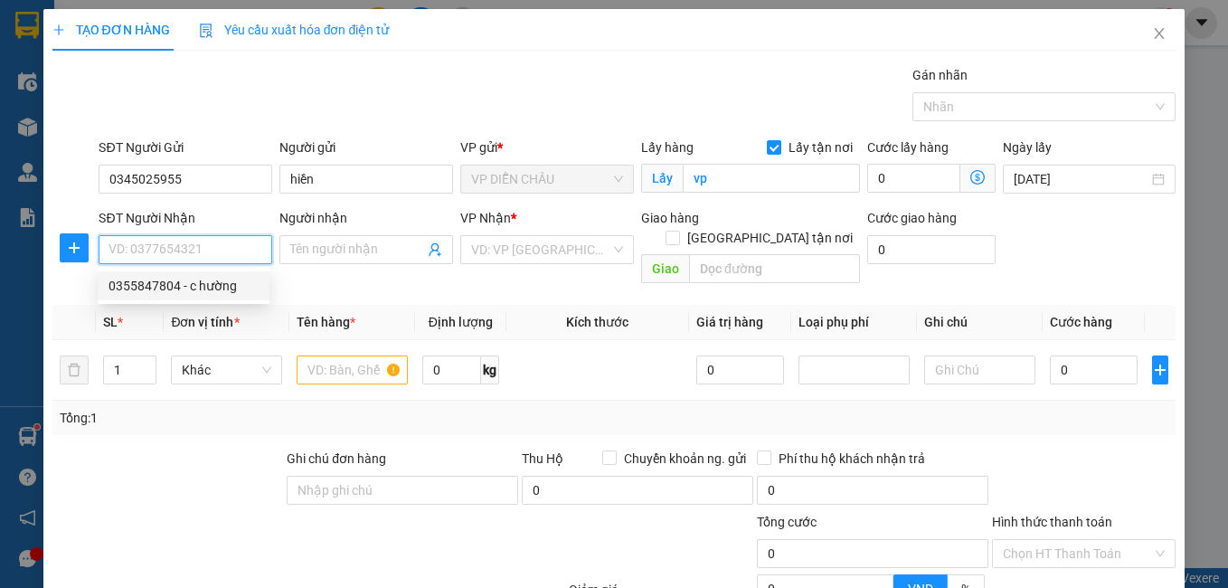
click at [190, 278] on div "0355847804 - c hường" at bounding box center [184, 286] width 150 height 20
type input "0355847804"
type input "c hường"
checkbox input "true"
type input "vp nh"
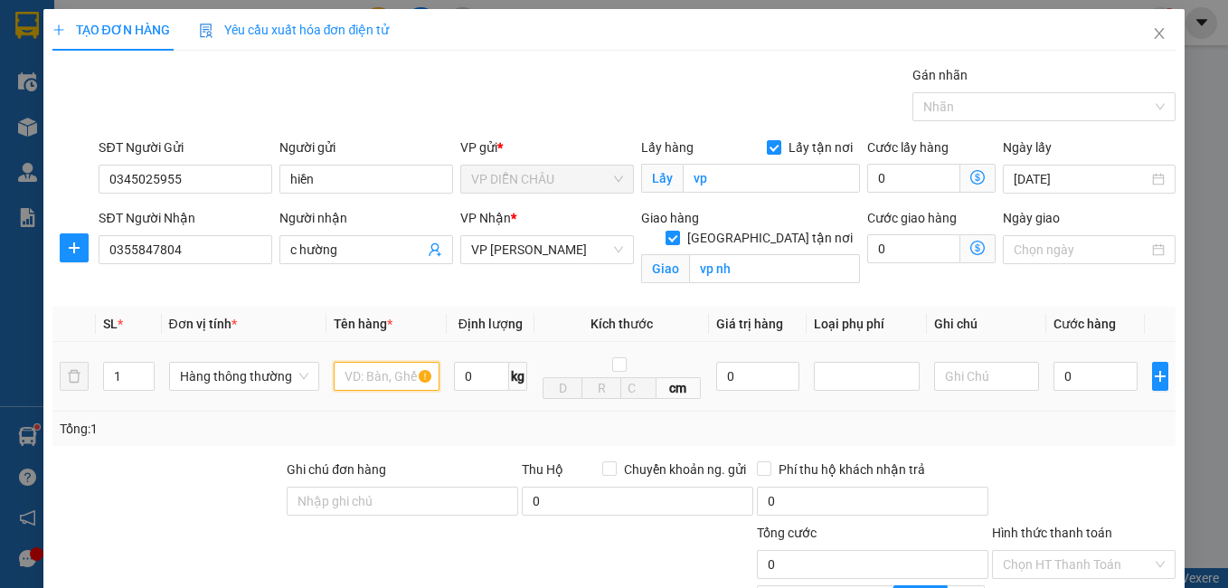
click at [354, 389] on input "text" at bounding box center [387, 376] width 106 height 29
type input "thực phẩm"
drag, startPoint x: 1044, startPoint y: 374, endPoint x: 1013, endPoint y: 367, distance: 32.5
click at [1053, 377] on input "0" at bounding box center [1095, 376] width 84 height 29
click at [1053, 373] on input "0" at bounding box center [1095, 376] width 84 height 29
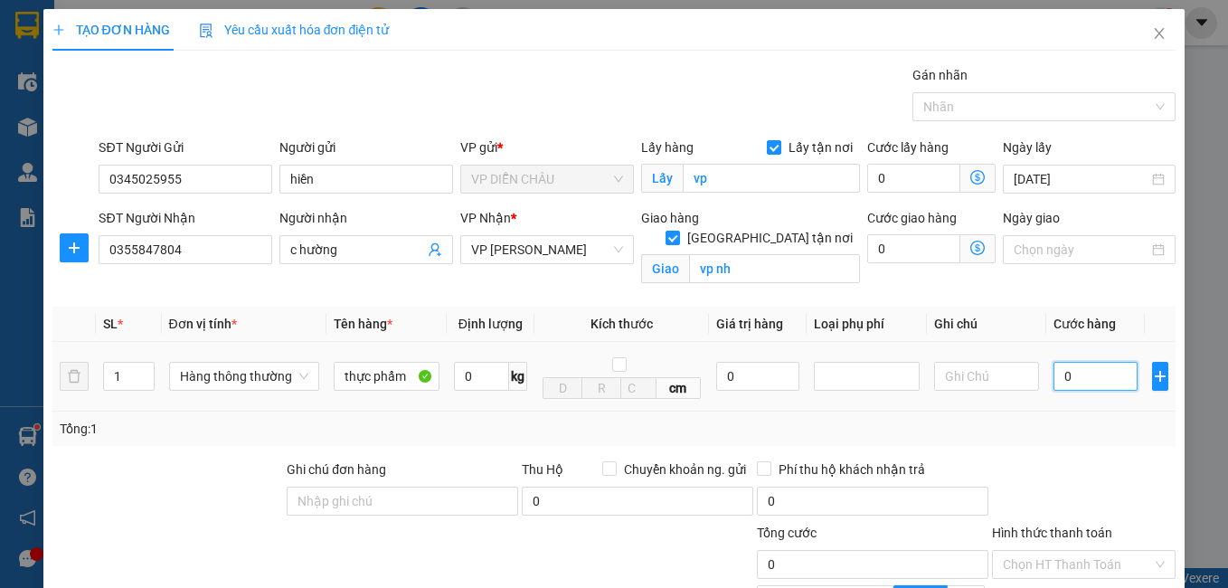
type input "90"
type input "900"
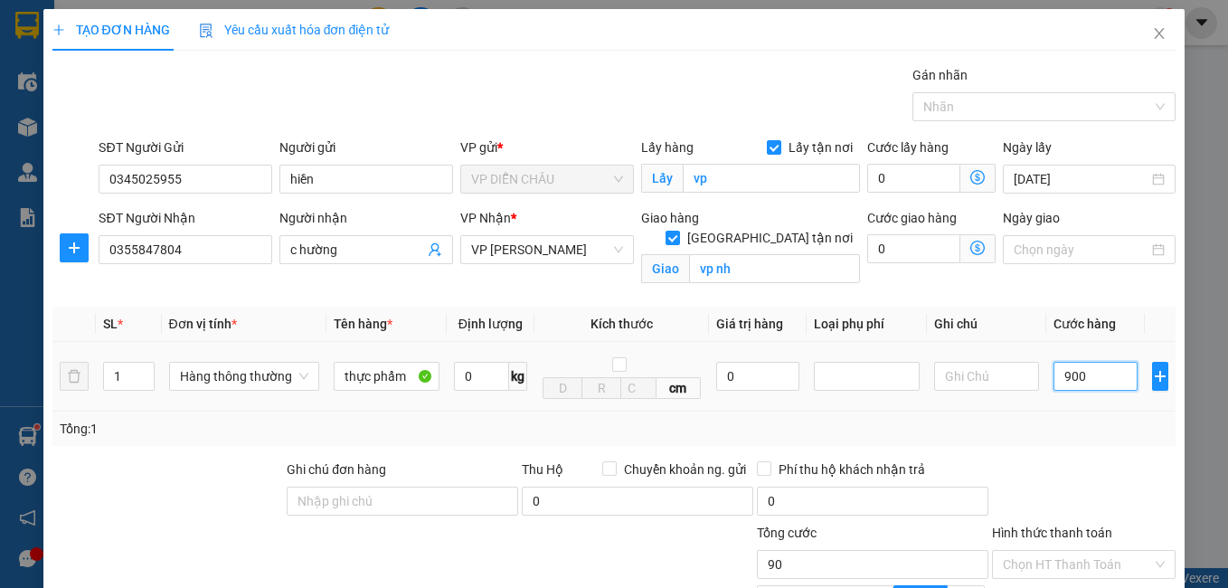
type input "900"
type input "9.000"
type input "90.000"
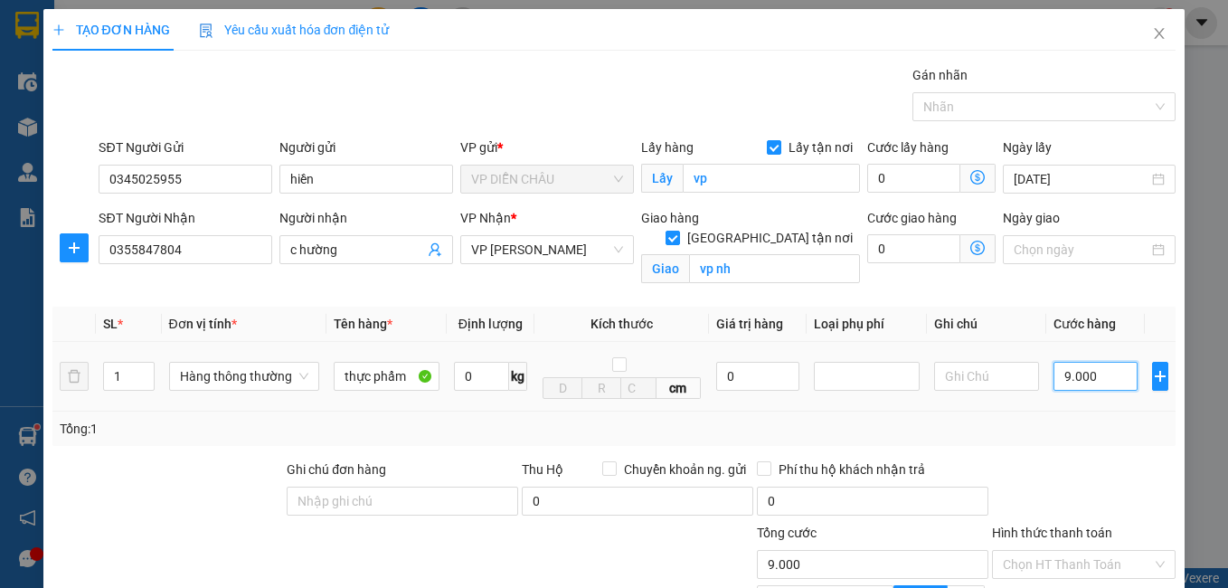
type input "90.000"
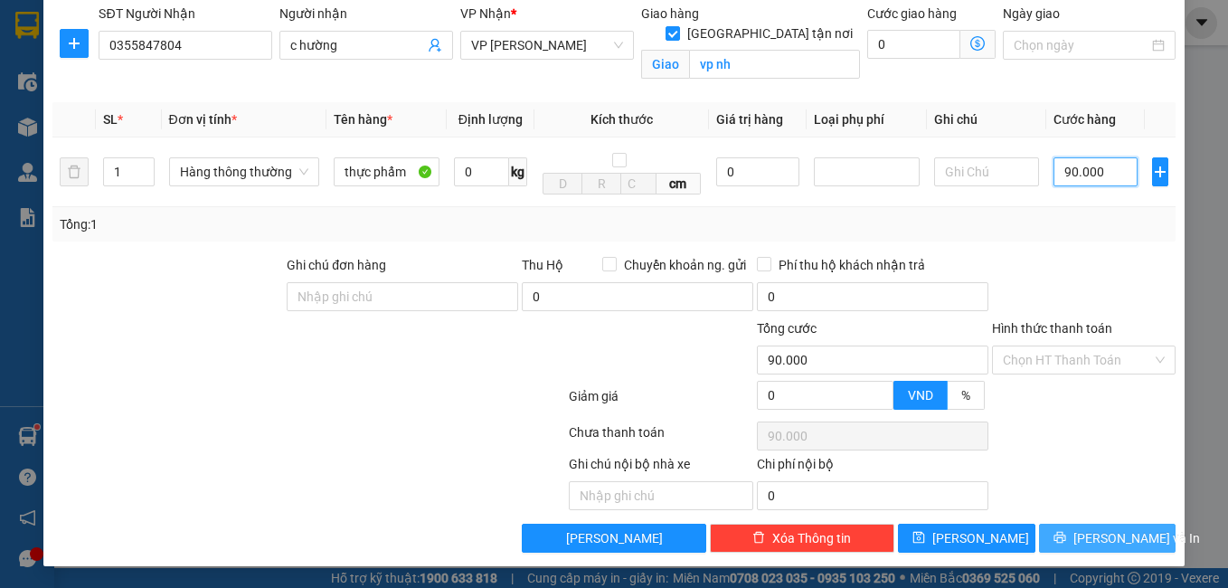
type input "90.000"
click at [1084, 527] on button "[PERSON_NAME] và In" at bounding box center [1107, 538] width 137 height 29
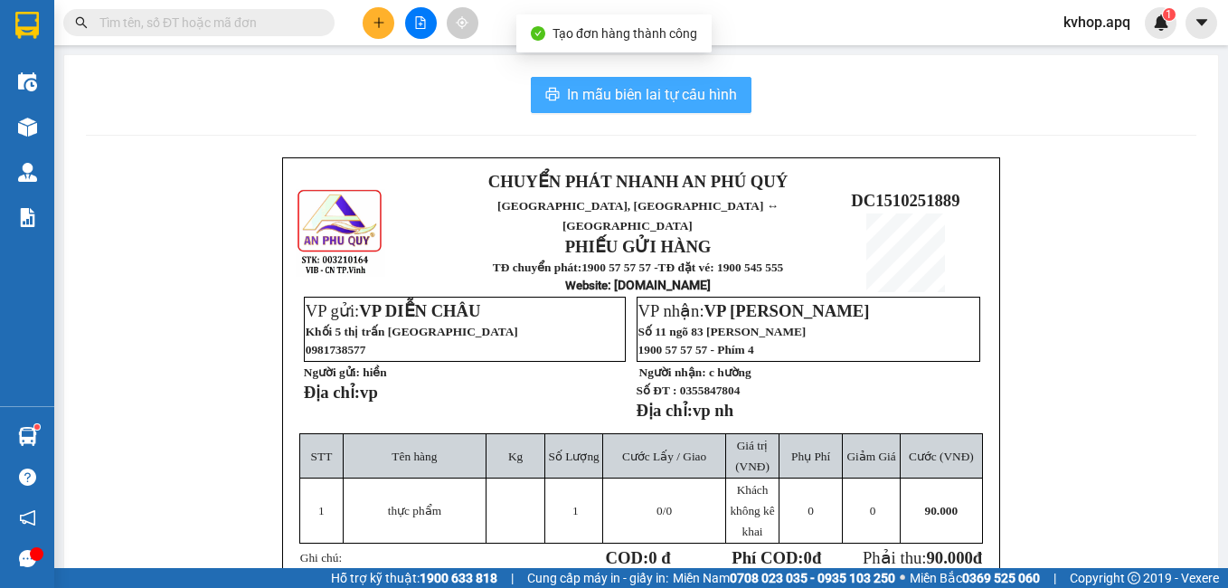
click at [672, 103] on span "In mẫu biên lai tự cấu hình" at bounding box center [652, 94] width 170 height 23
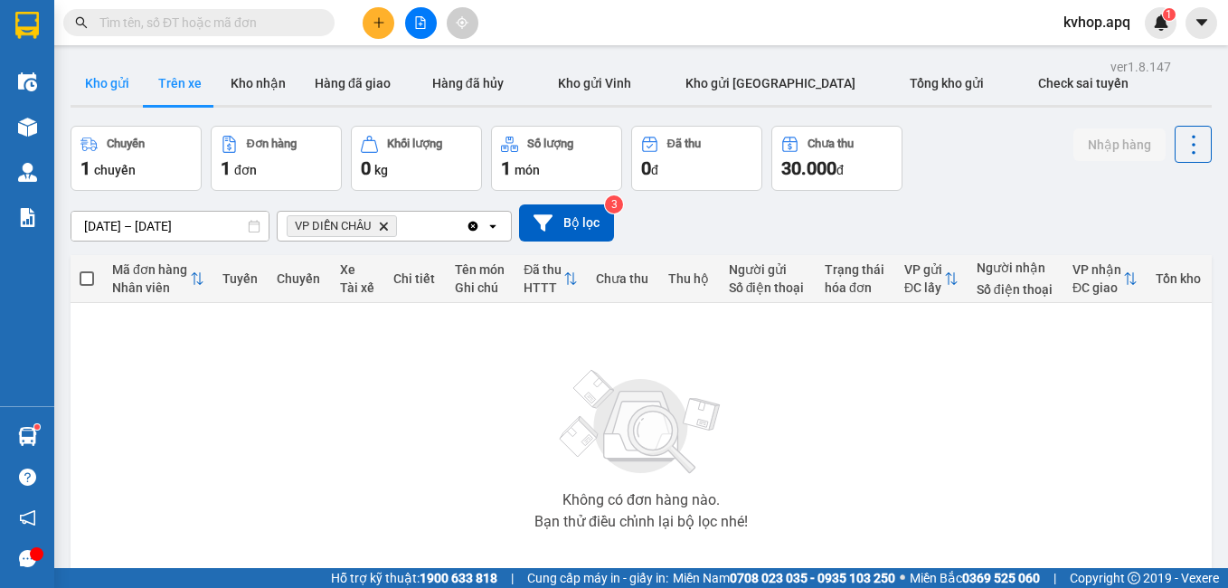
click at [122, 86] on button "Kho gửi" at bounding box center [107, 82] width 73 height 43
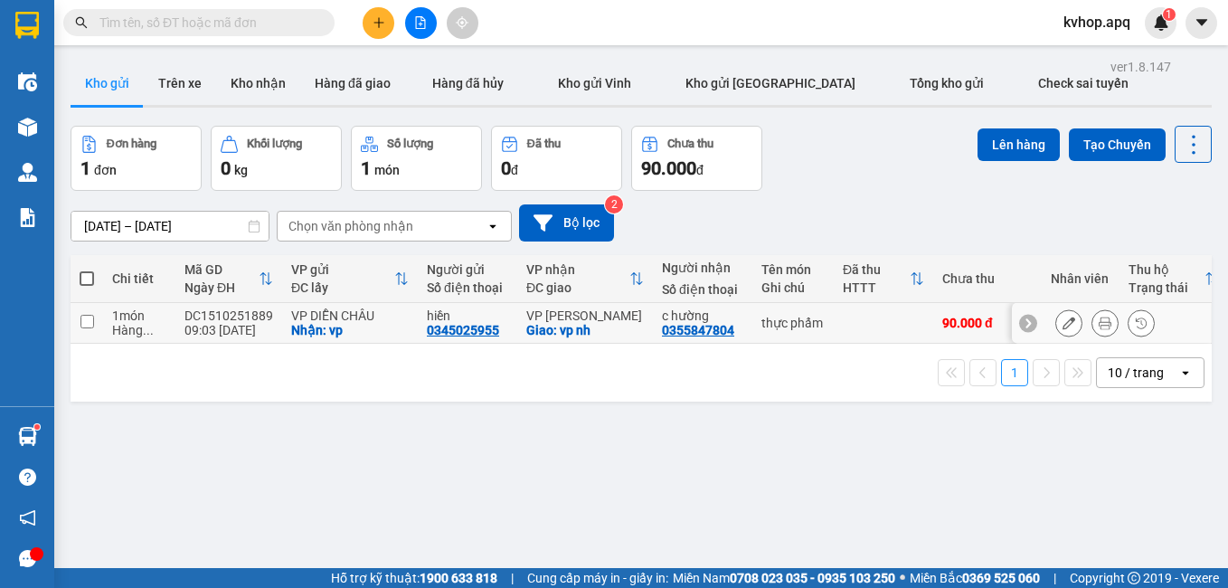
drag, startPoint x: 88, startPoint y: 326, endPoint x: 175, endPoint y: 236, distance: 124.7
click at [88, 325] on input "checkbox" at bounding box center [87, 322] width 14 height 14
checkbox input "true"
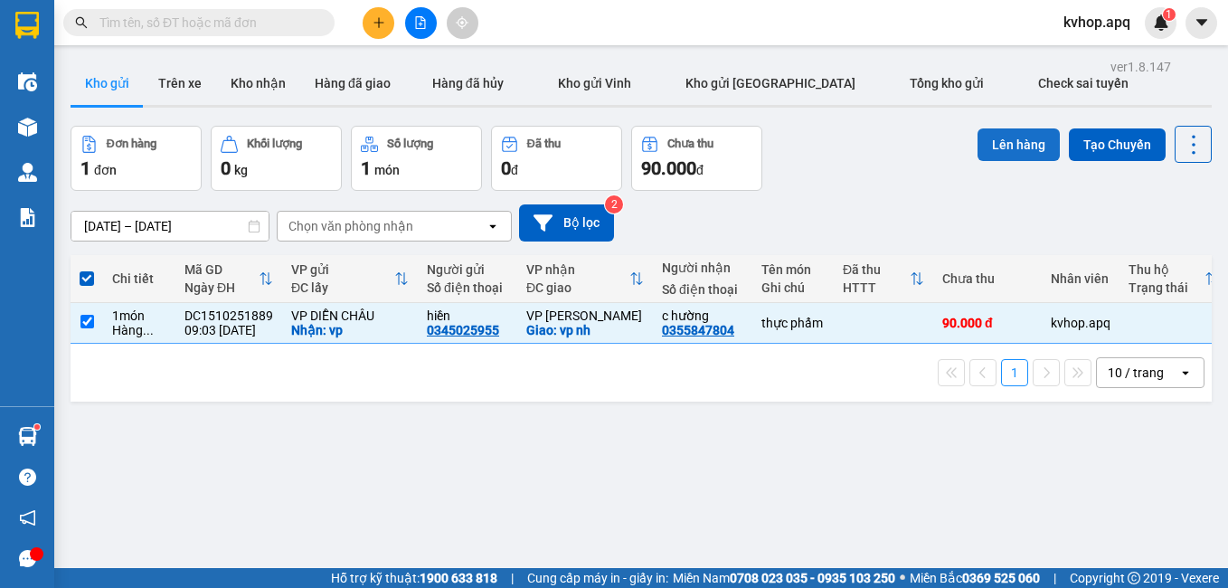
click at [999, 146] on button "Lên hàng" at bounding box center [1019, 144] width 82 height 33
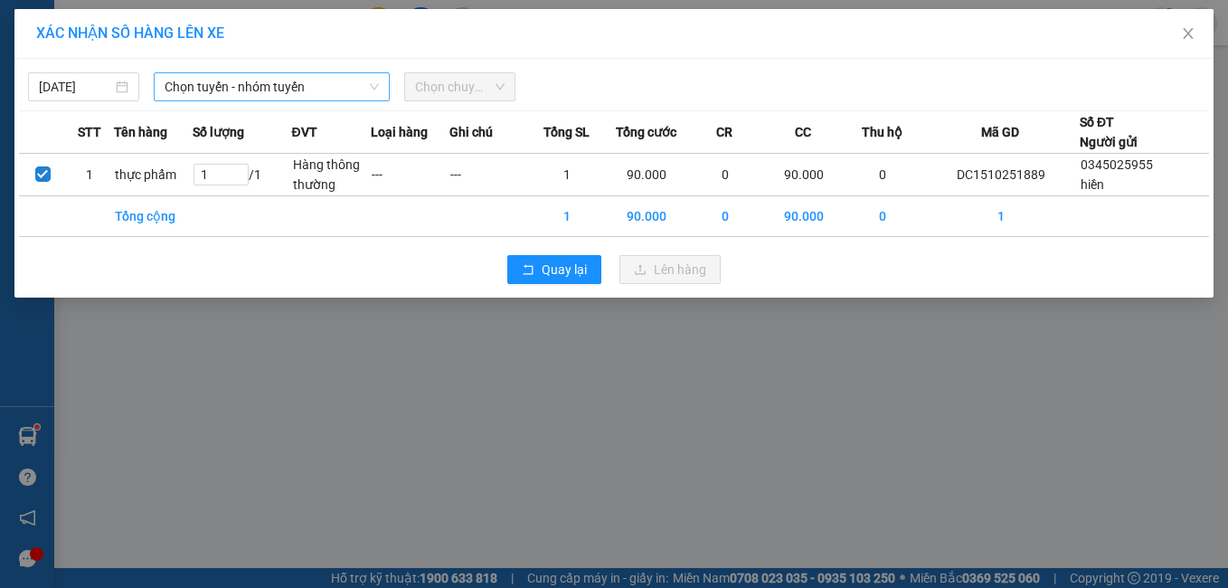
click at [196, 86] on span "Chọn tuyến - nhóm tuyến" at bounding box center [272, 86] width 215 height 27
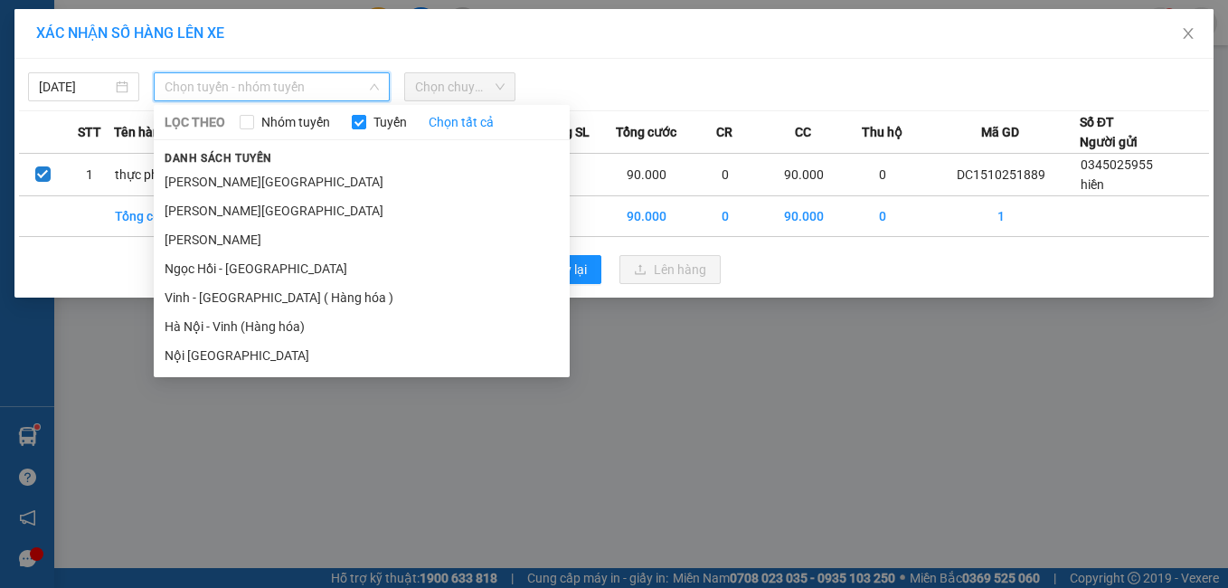
drag, startPoint x: 222, startPoint y: 297, endPoint x: 297, endPoint y: 215, distance: 110.7
click at [222, 292] on li "Vinh - [GEOGRAPHIC_DATA] ( Hàng hóa )" at bounding box center [362, 297] width 416 height 29
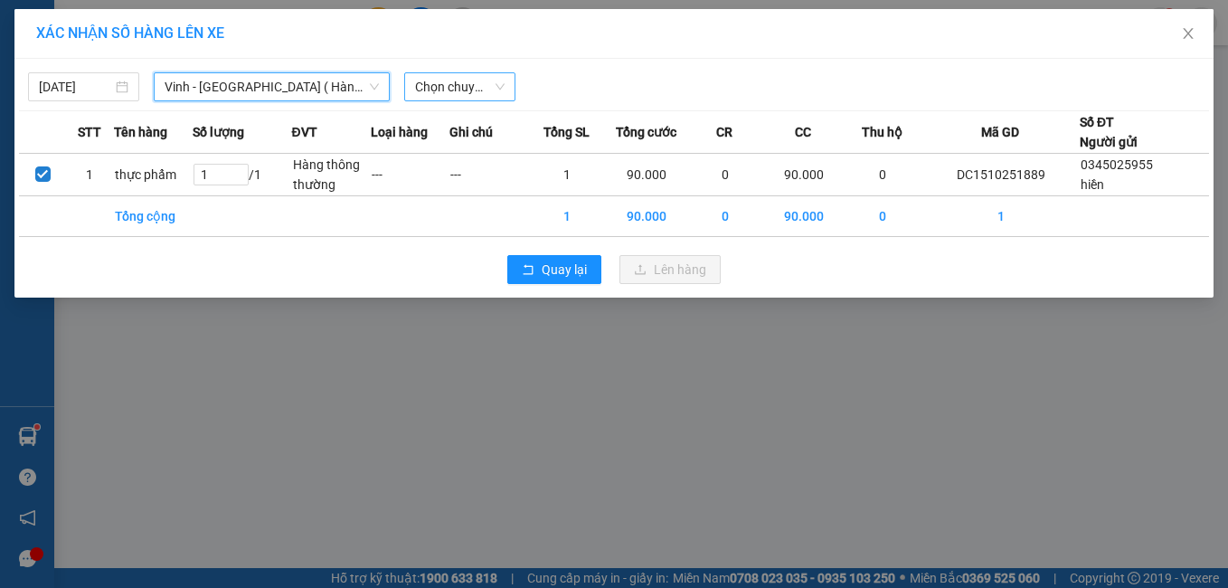
click at [440, 89] on span "Chọn chuyến" at bounding box center [460, 86] width 90 height 27
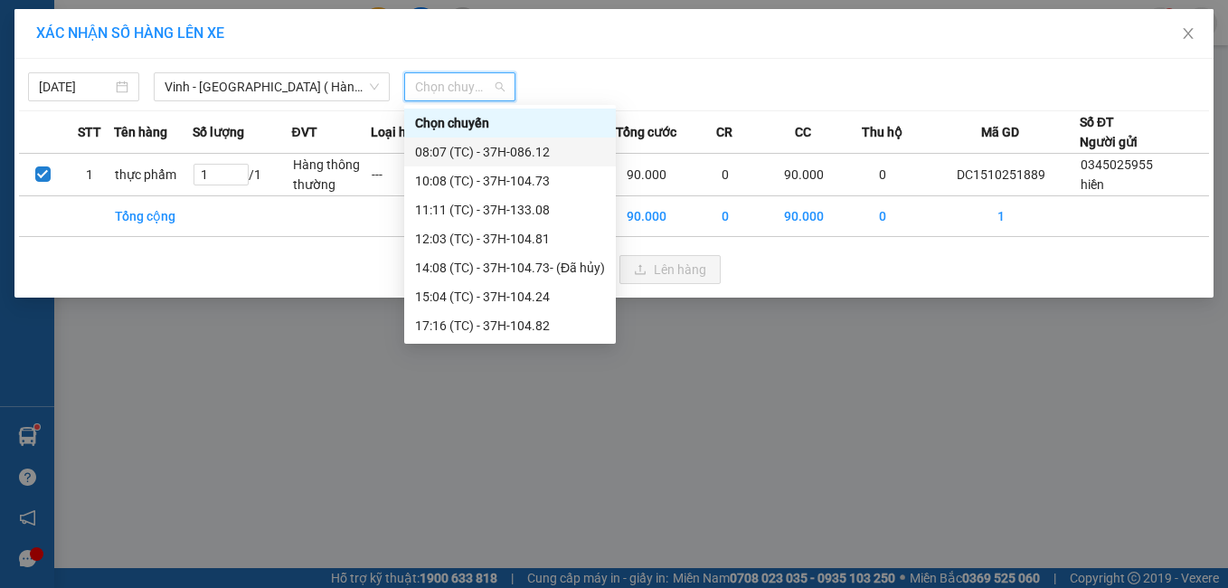
click at [505, 146] on div "08:07 (TC) - 37H-086.12" at bounding box center [510, 152] width 190 height 20
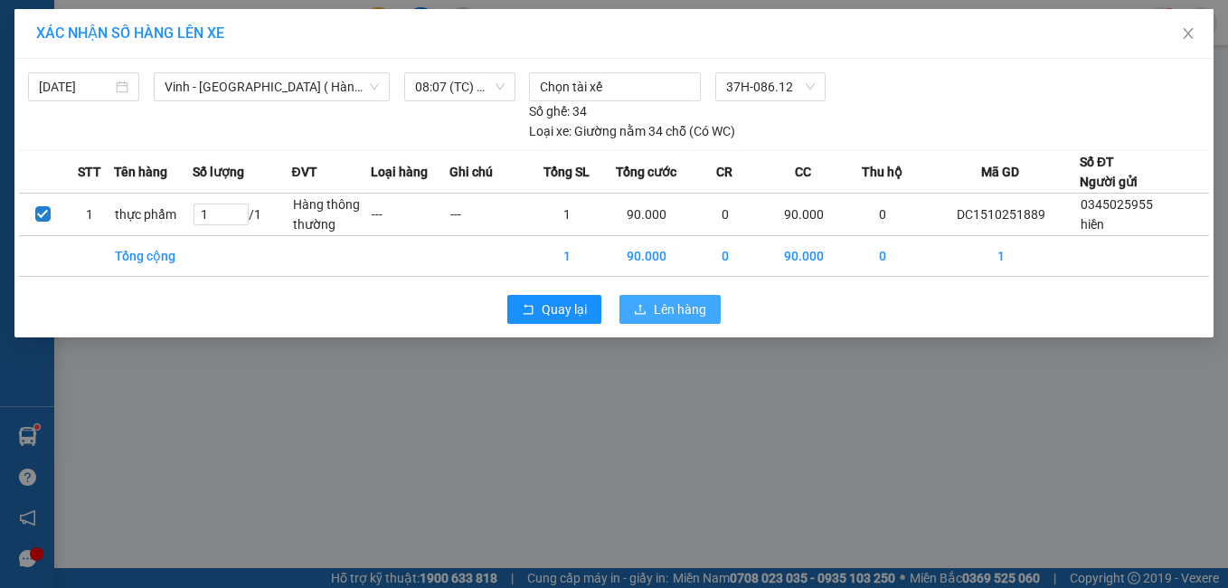
click at [700, 310] on span "Lên hàng" at bounding box center [680, 309] width 52 height 20
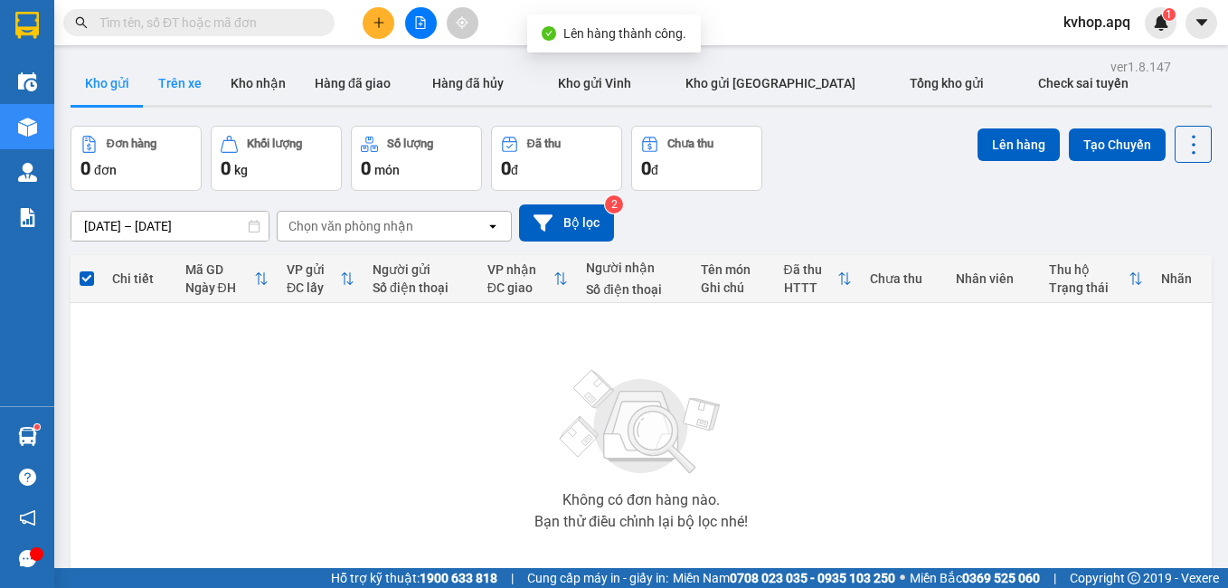
click at [201, 87] on button "Trên xe" at bounding box center [180, 82] width 72 height 43
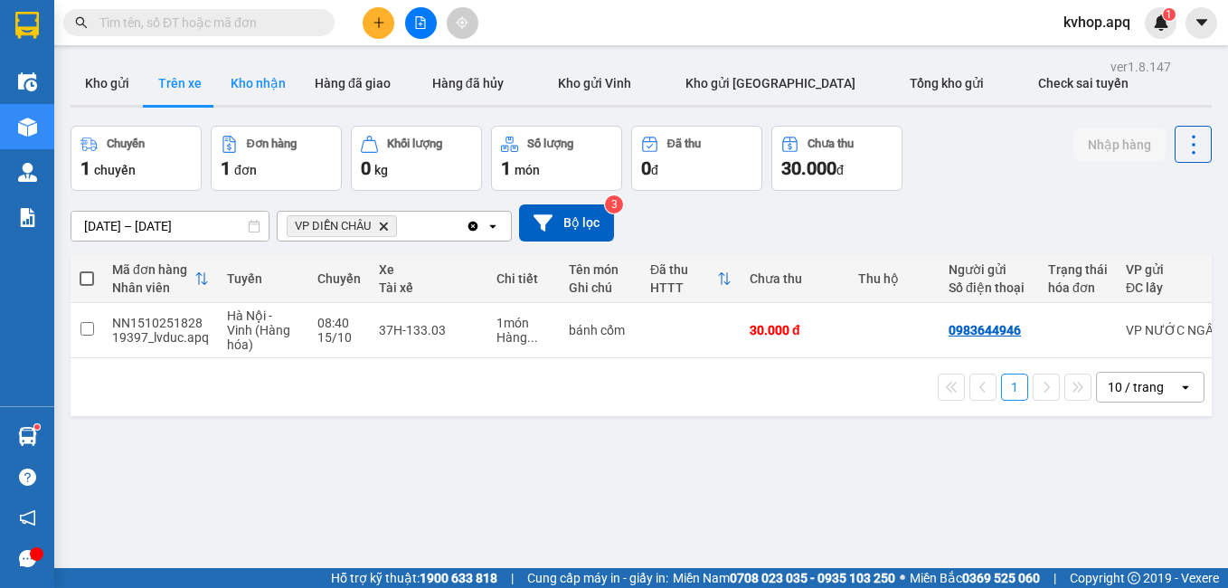
click at [250, 102] on button "Kho nhận" at bounding box center [258, 82] width 84 height 43
type input "[DATE] – [DATE]"
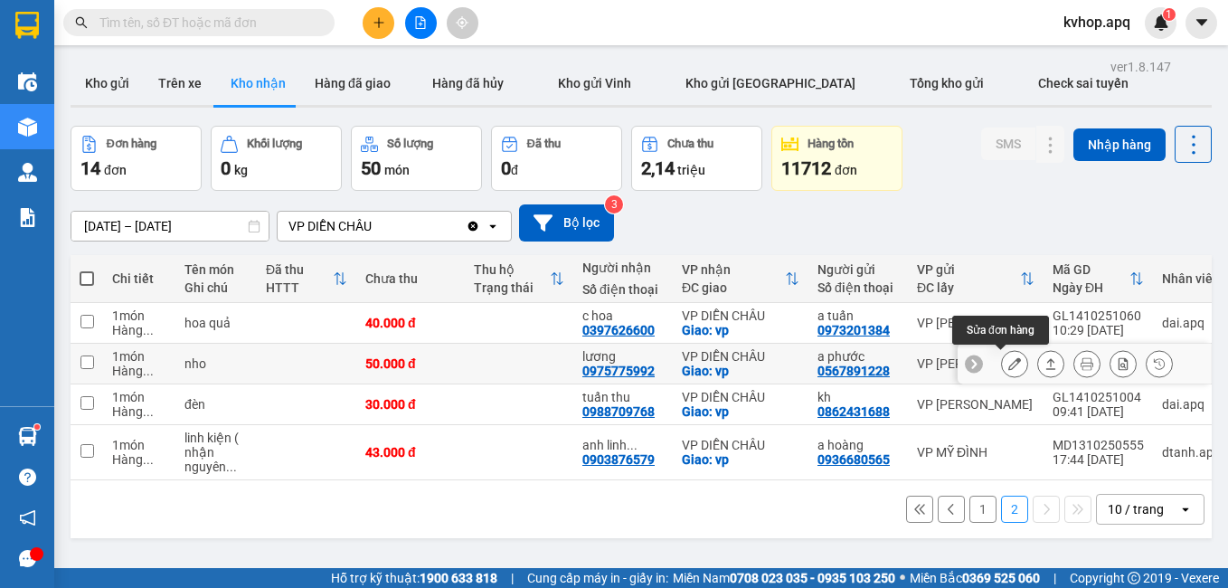
click at [1008, 361] on icon at bounding box center [1014, 363] width 13 height 13
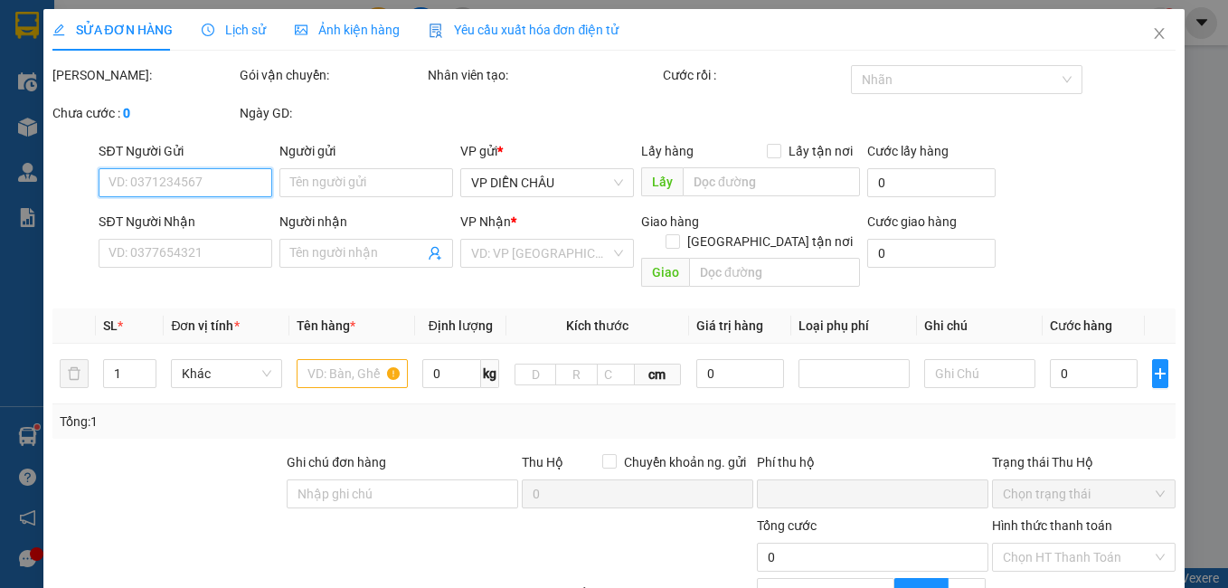
scroll to position [177, 0]
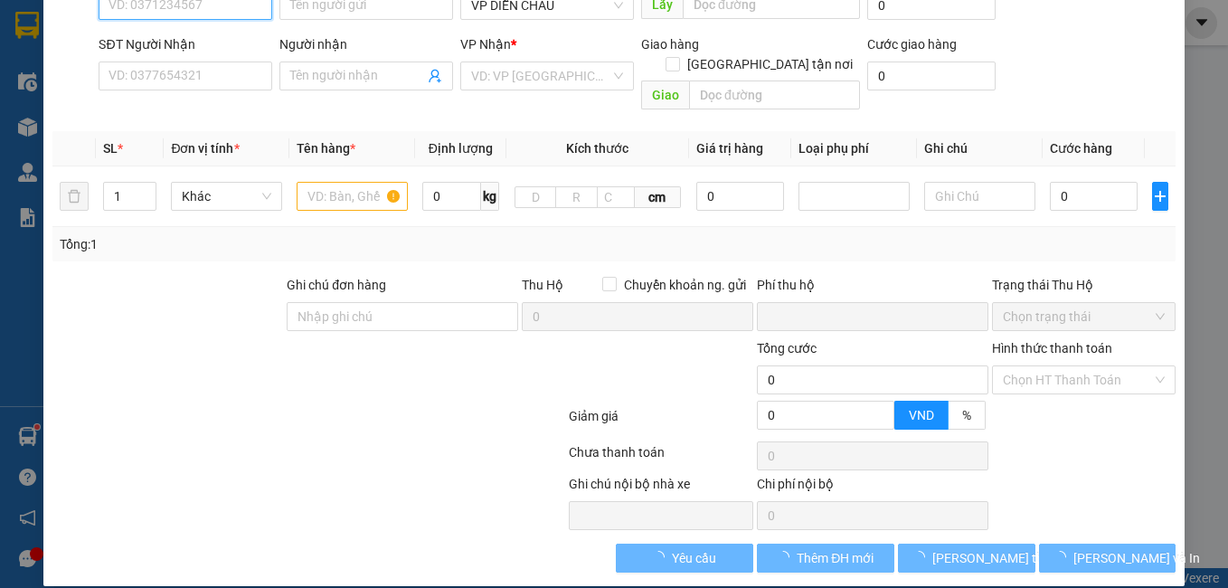
type input "0567891228"
type input "a phước"
type input "0975775992"
type input "lương"
checkbox input "true"
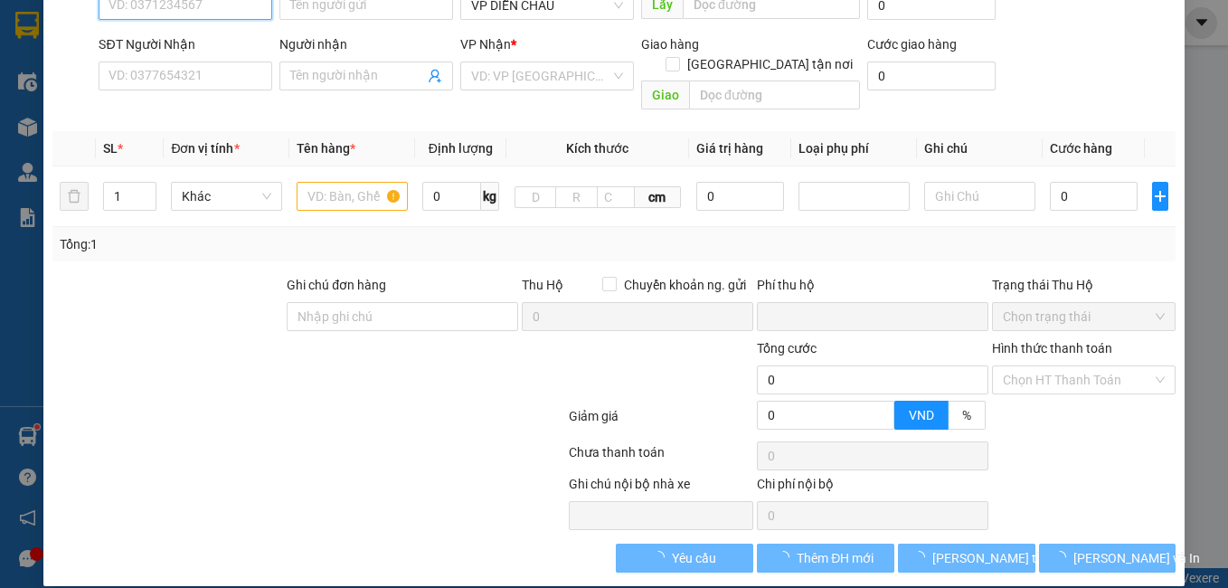
type input "vp"
type input "0"
type input "50.000"
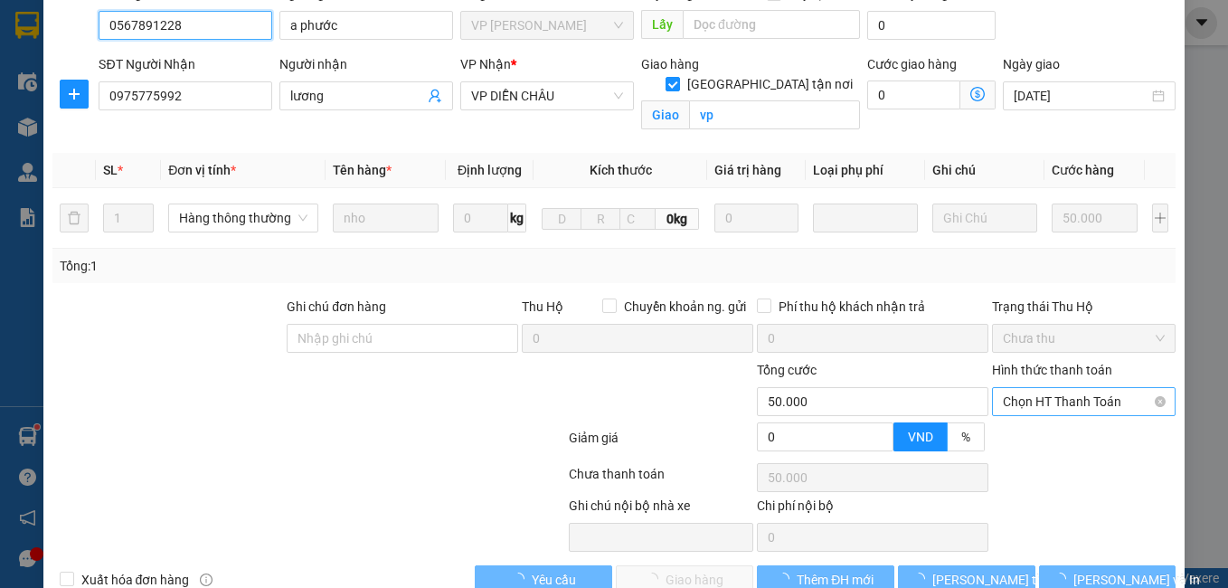
click at [1059, 388] on span "Chọn HT Thanh Toán" at bounding box center [1084, 401] width 163 height 27
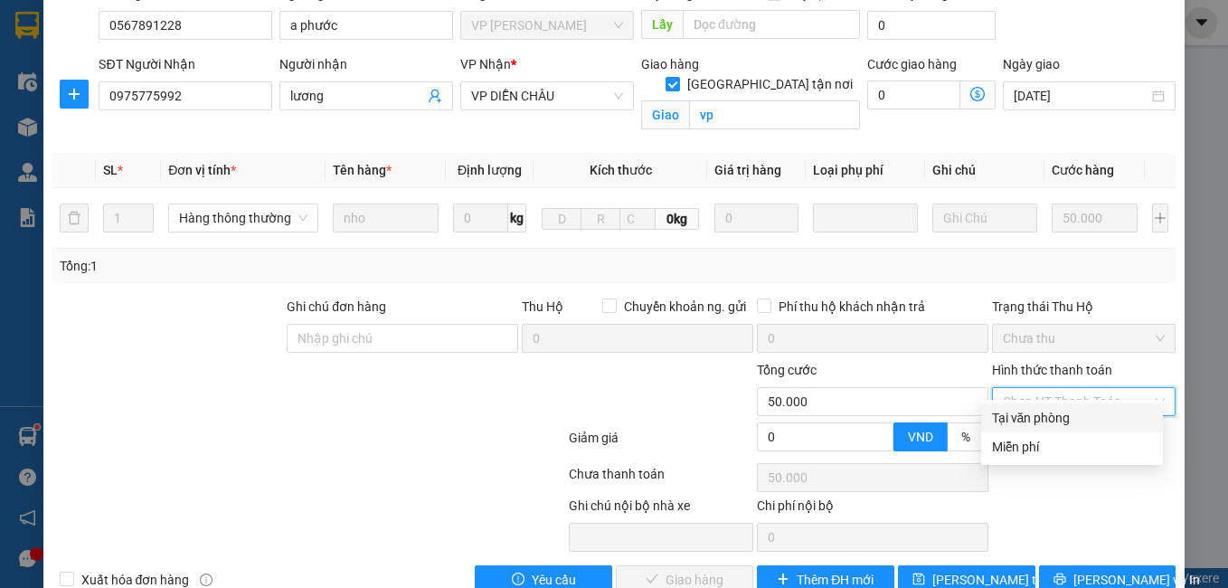
click at [1047, 413] on div "Tại văn phòng" at bounding box center [1072, 418] width 160 height 20
type input "0"
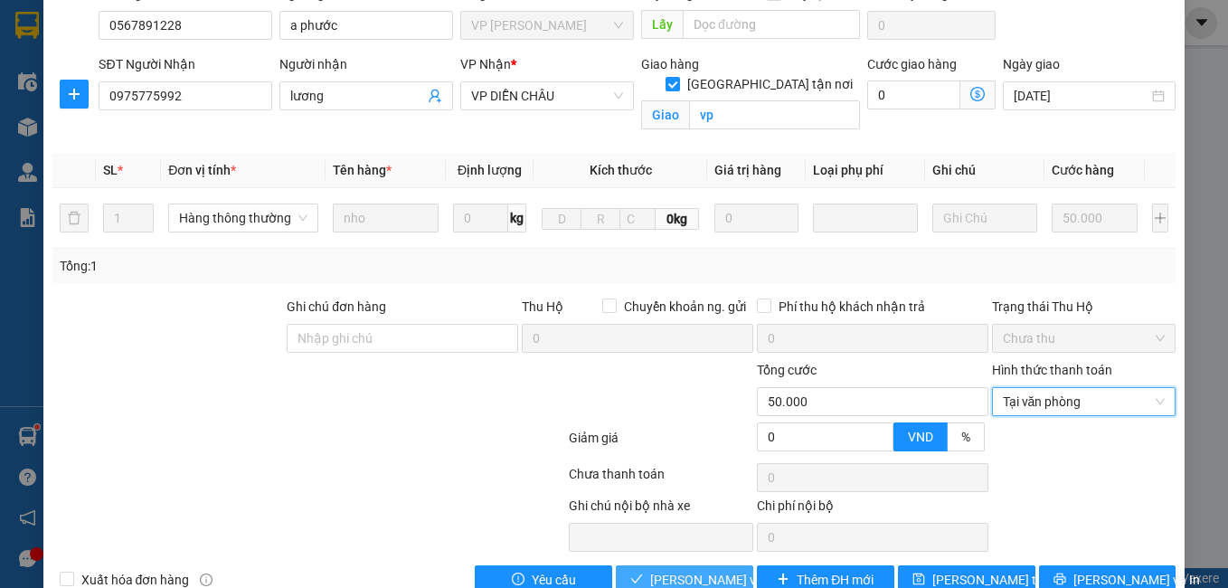
click at [672, 565] on button "[PERSON_NAME] và Giao hàng" at bounding box center [684, 579] width 137 height 29
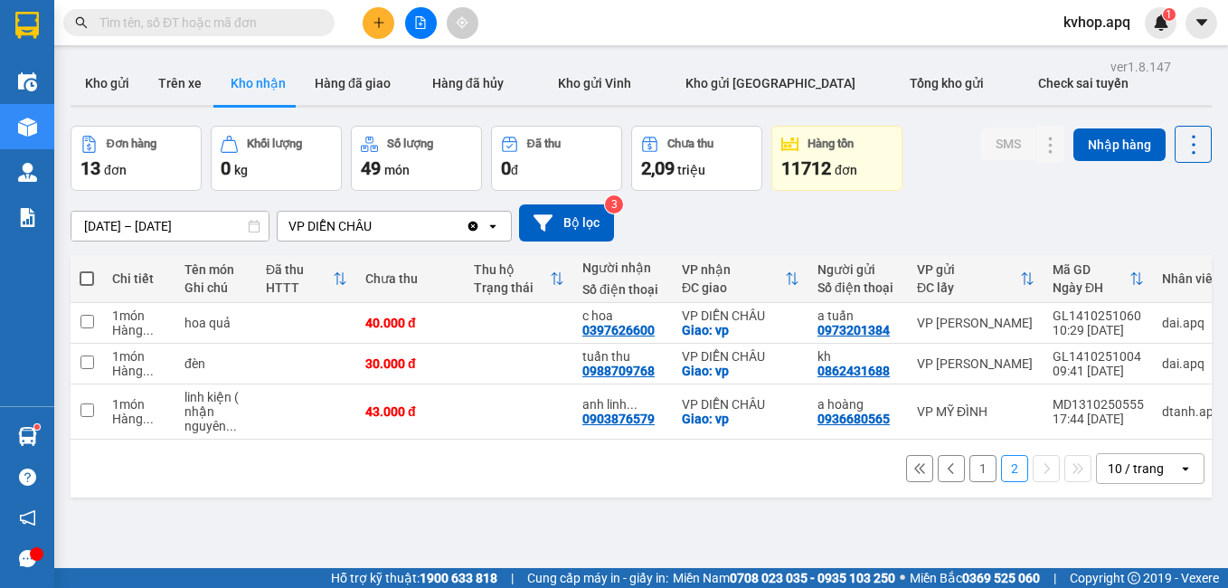
click at [969, 476] on button "1" at bounding box center [982, 468] width 27 height 27
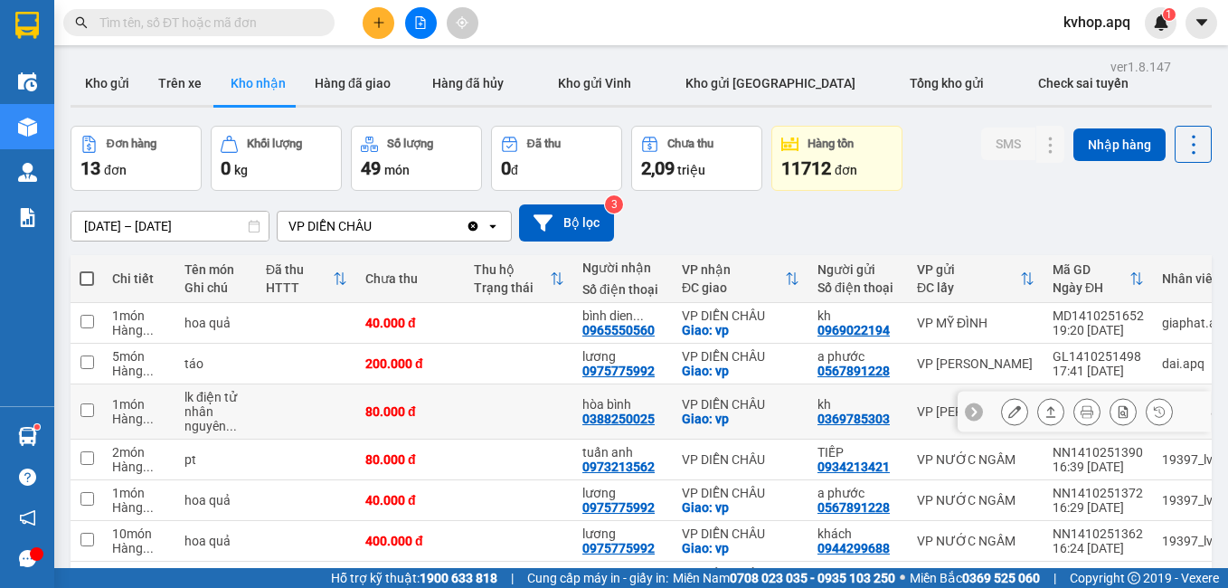
scroll to position [90, 0]
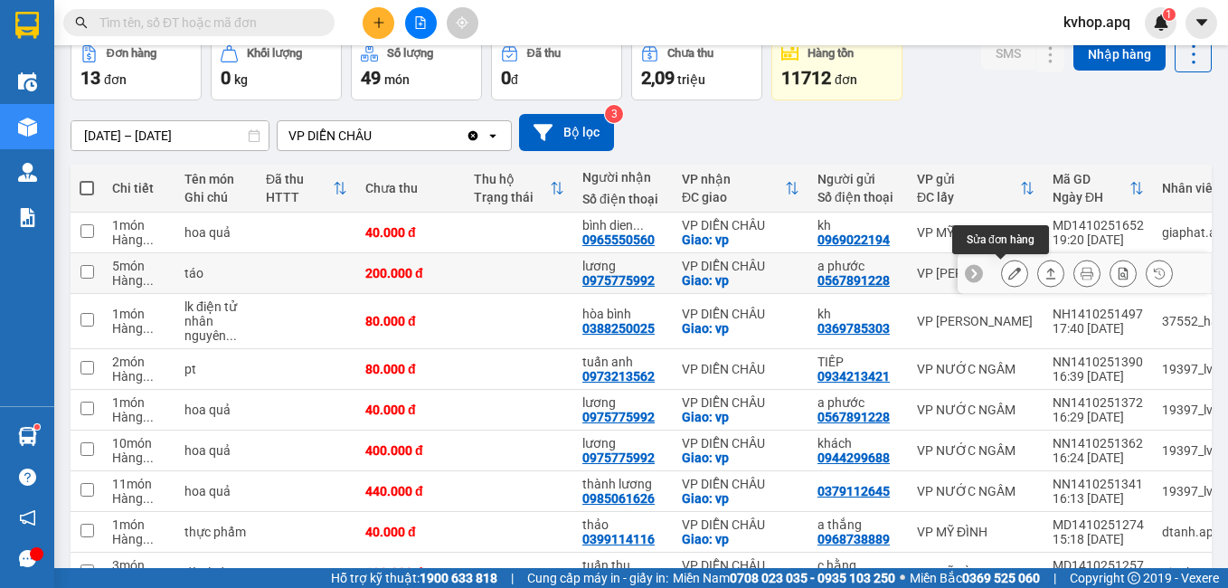
click at [1002, 275] on button at bounding box center [1014, 274] width 25 height 32
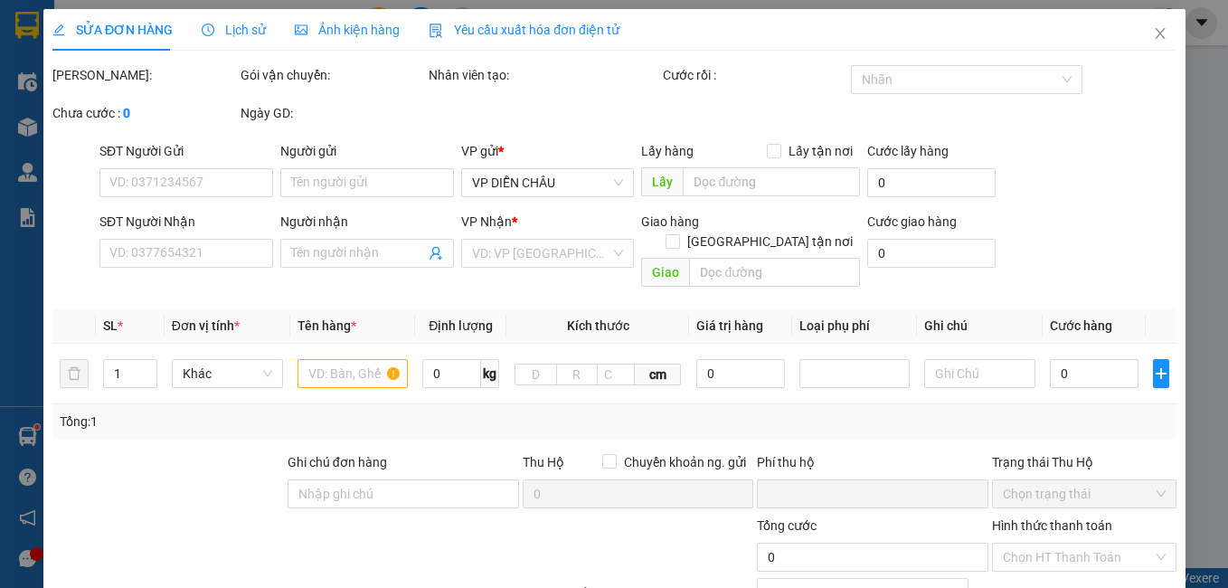
type input "0567891228"
type input "a phước"
type input "0975775992"
type input "lương"
checkbox input "true"
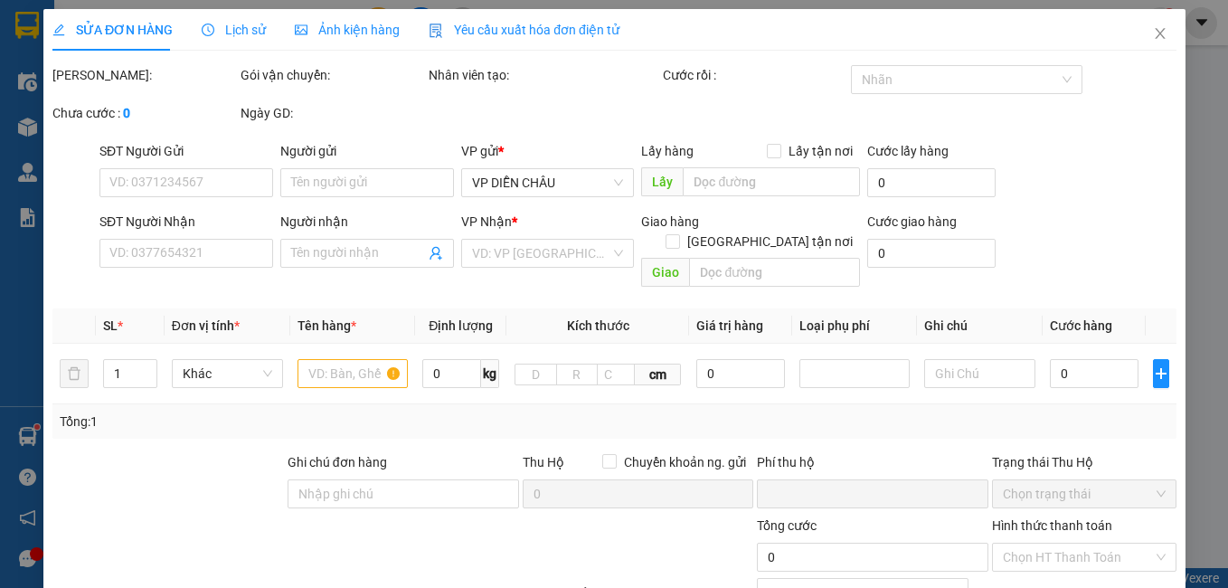
type input "vp"
type input "0"
type input "200.000"
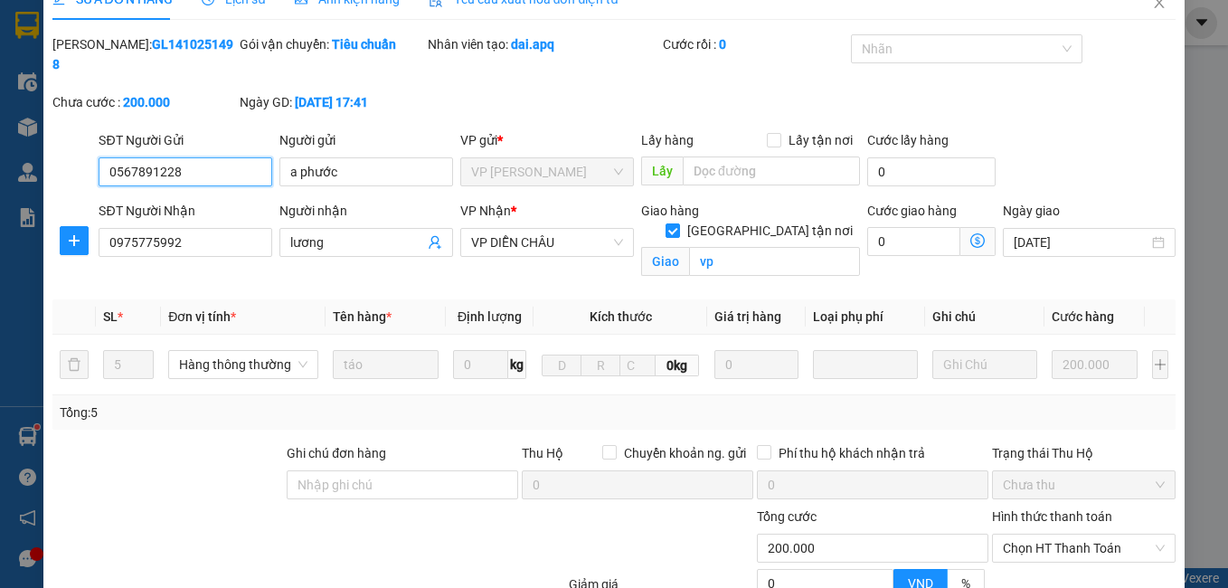
scroll to position [199, 0]
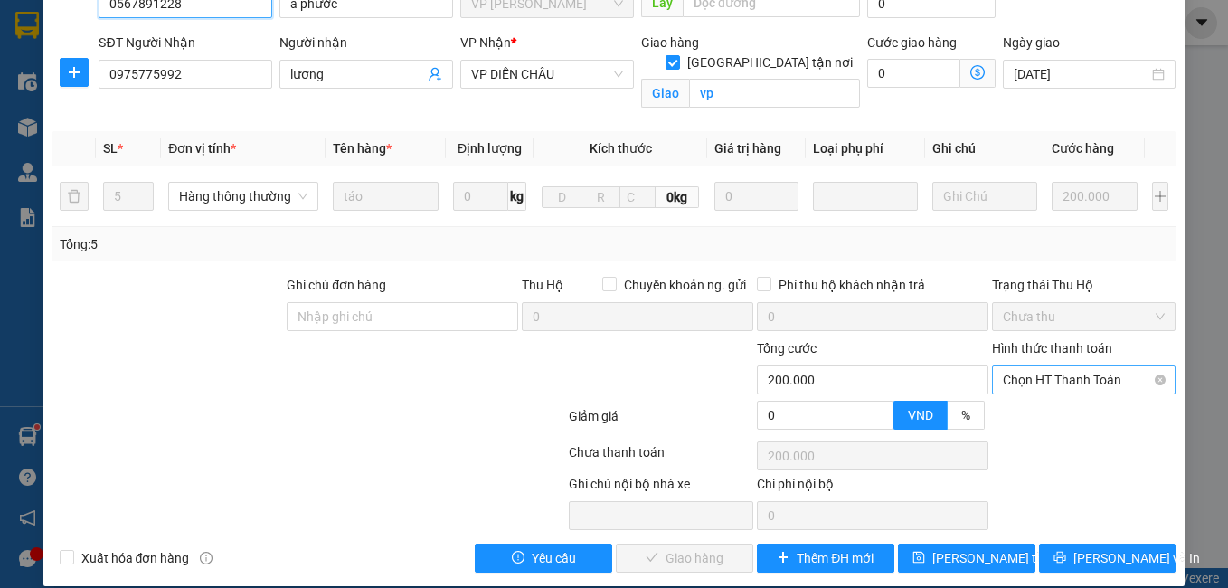
drag, startPoint x: 1069, startPoint y: 359, endPoint x: 1050, endPoint y: 373, distance: 23.9
click at [1063, 366] on span "Chọn HT Thanh Toán" at bounding box center [1084, 379] width 163 height 27
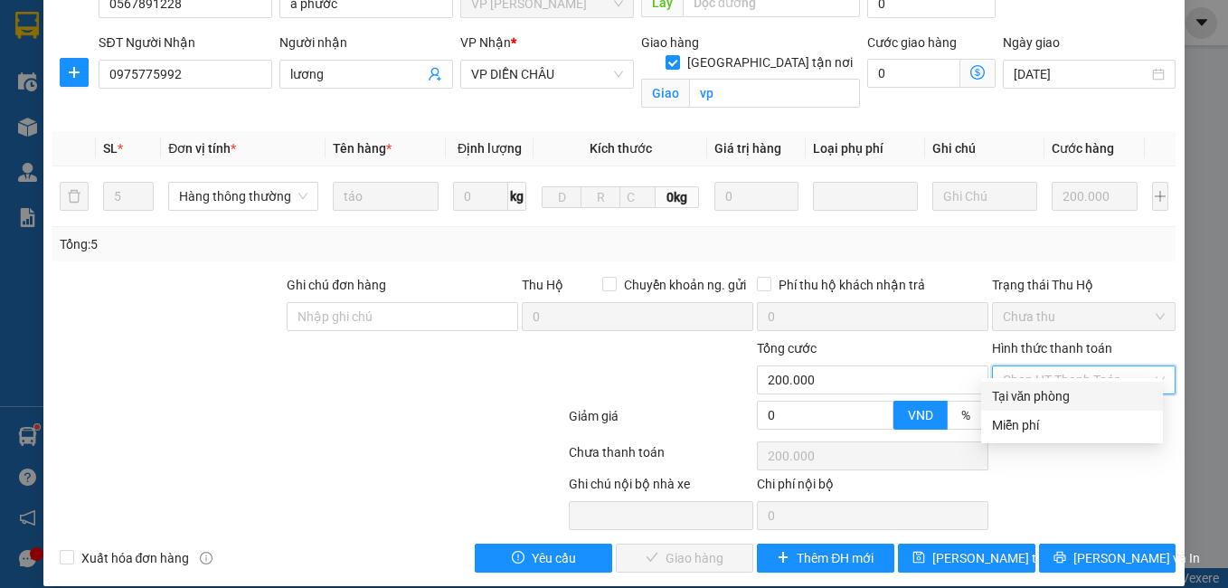
click at [1034, 397] on div "Tại văn phòng" at bounding box center [1072, 396] width 160 height 20
type input "0"
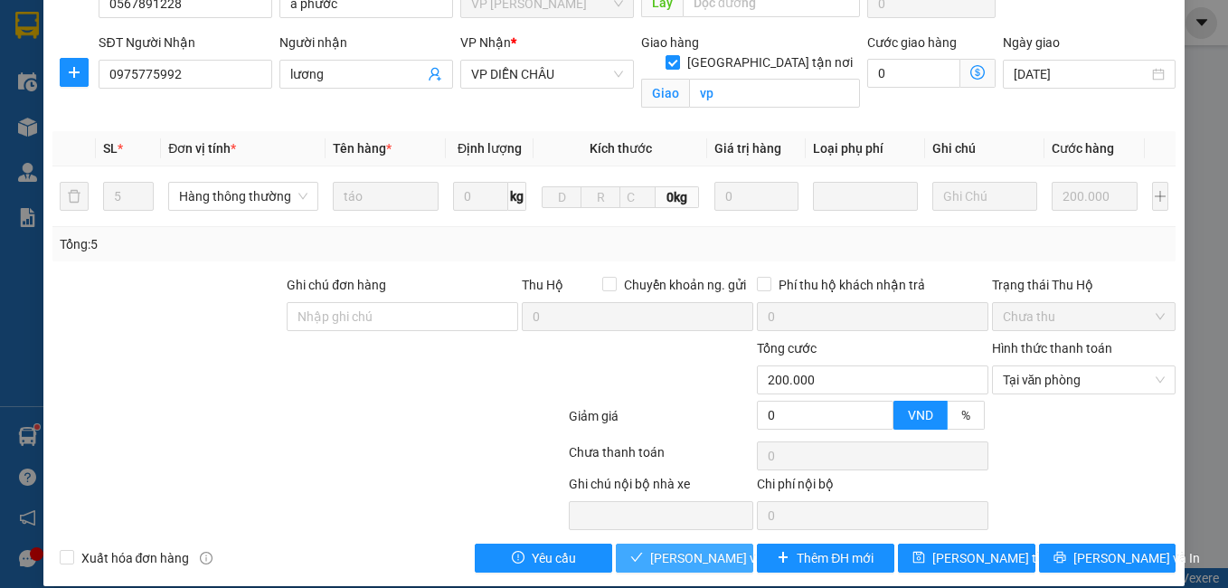
drag, startPoint x: 684, startPoint y: 537, endPoint x: 579, endPoint y: 466, distance: 126.9
click at [681, 548] on span "[PERSON_NAME] và Giao hàng" at bounding box center [737, 558] width 174 height 20
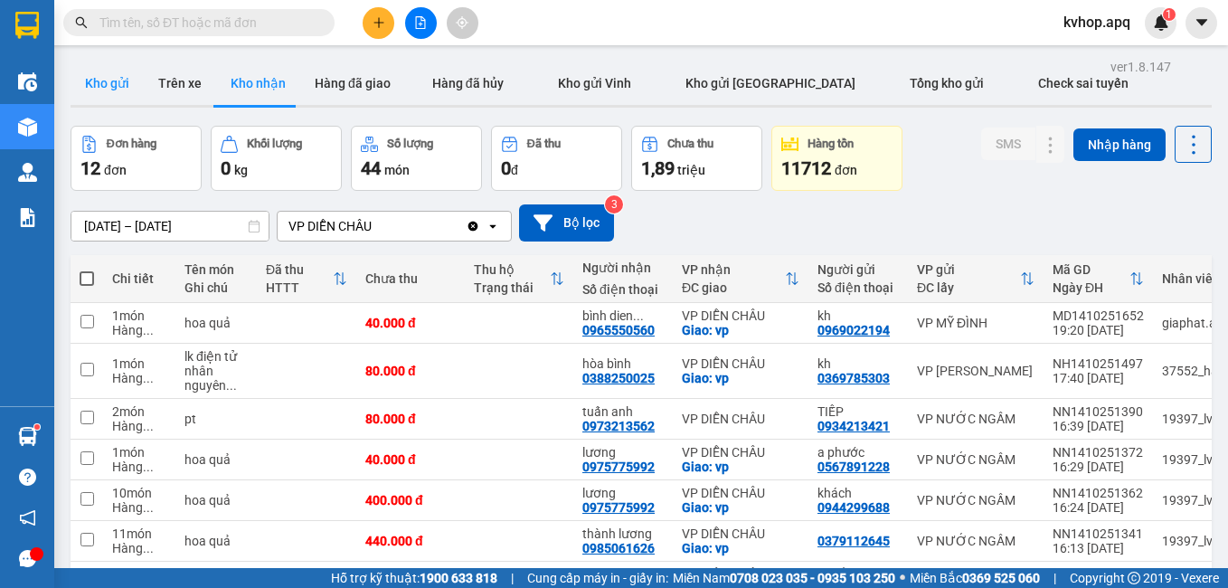
click at [99, 89] on button "Kho gửi" at bounding box center [107, 82] width 73 height 43
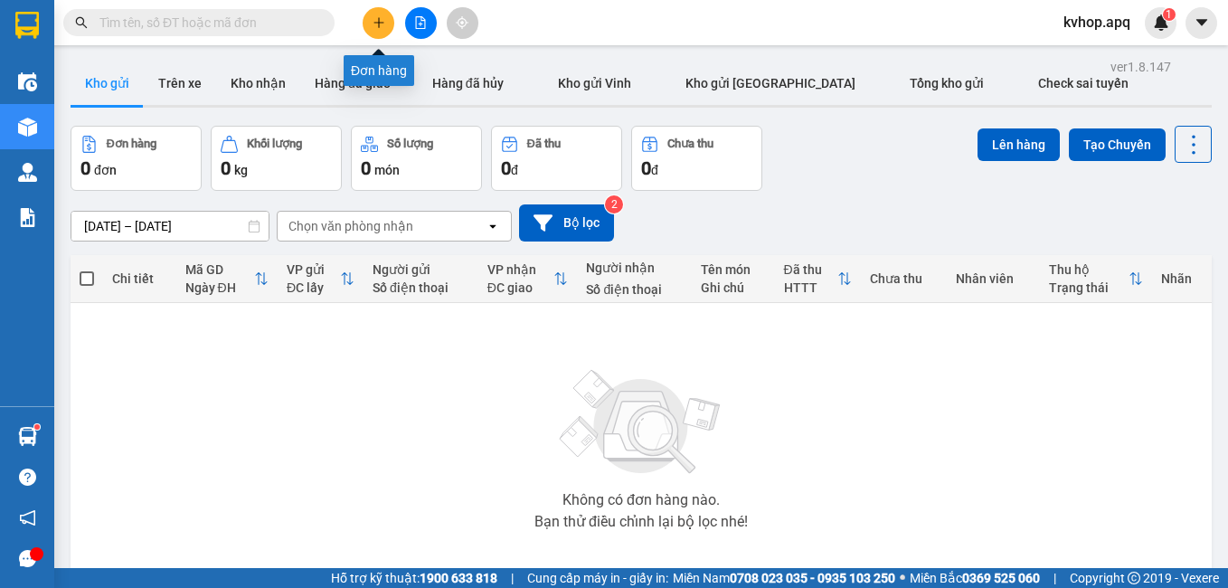
click at [383, 17] on icon "plus" at bounding box center [379, 22] width 13 height 13
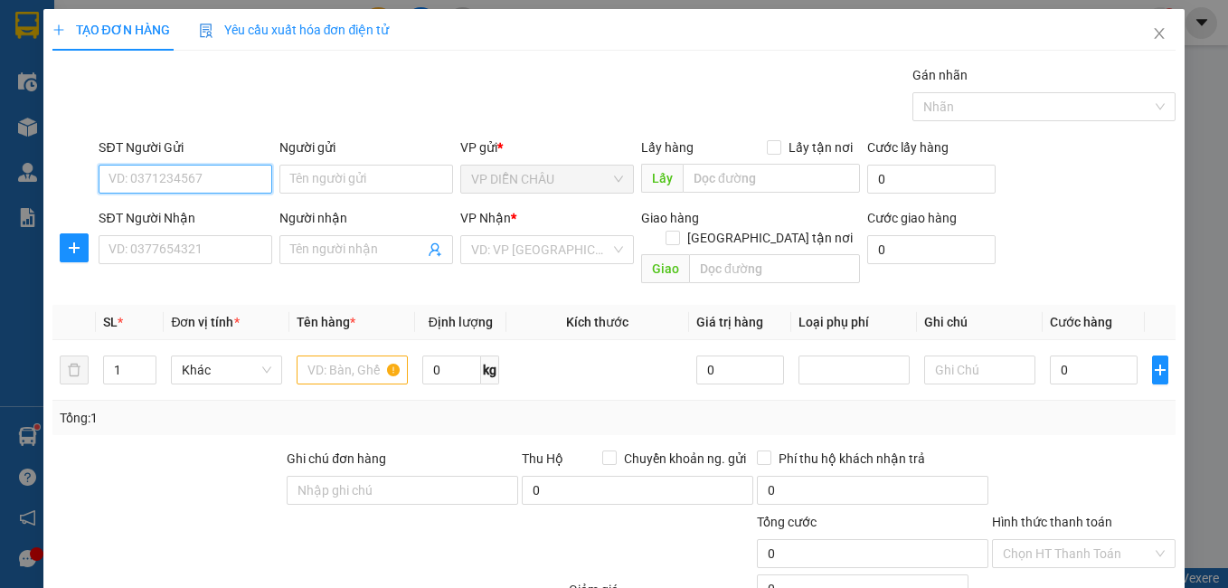
click at [185, 178] on input "SĐT Người Gửi" at bounding box center [186, 179] width 174 height 29
type input "0967774955"
click at [171, 207] on div "0967774955 - chị linh" at bounding box center [184, 215] width 150 height 20
type input "chị linh"
checkbox input "true"
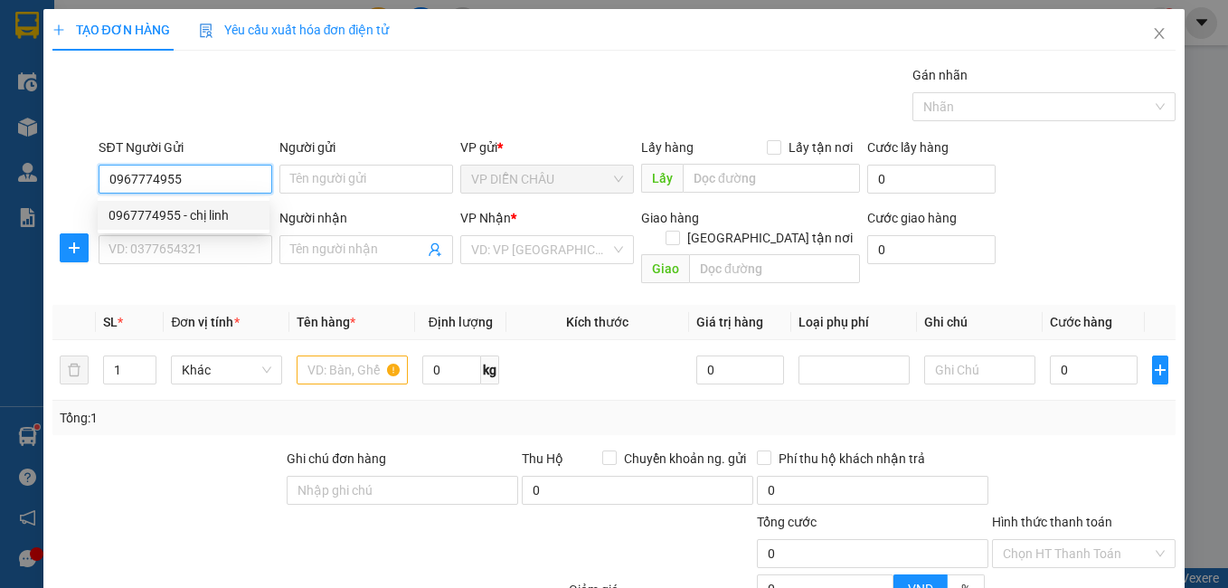
type input "VP DC"
type input "0967774955"
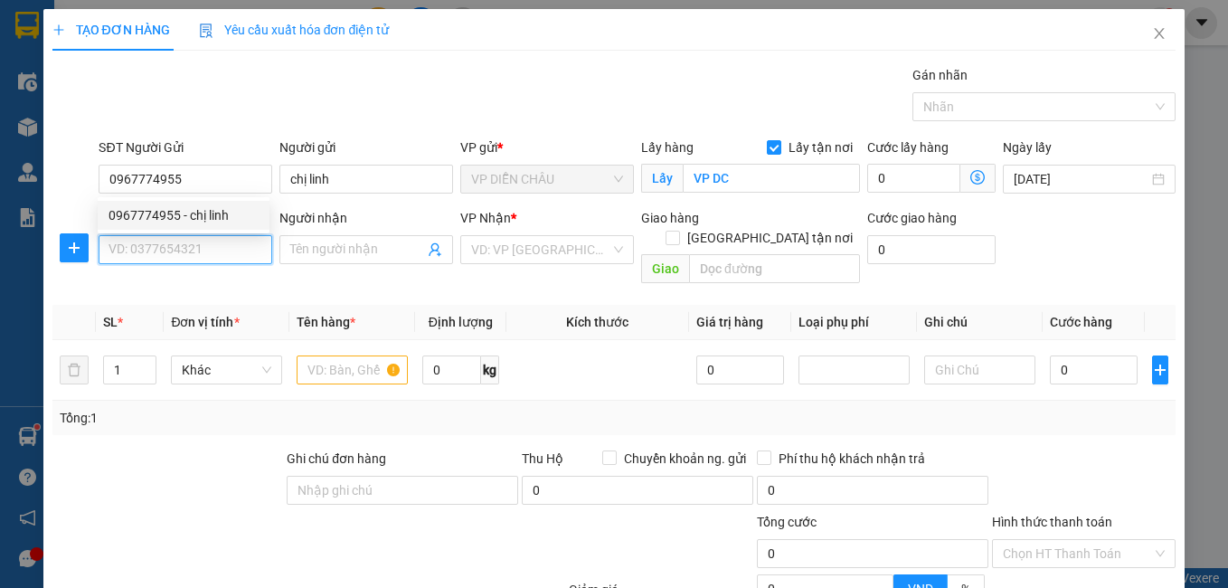
click at [178, 255] on input "SĐT Người Nhận" at bounding box center [186, 249] width 174 height 29
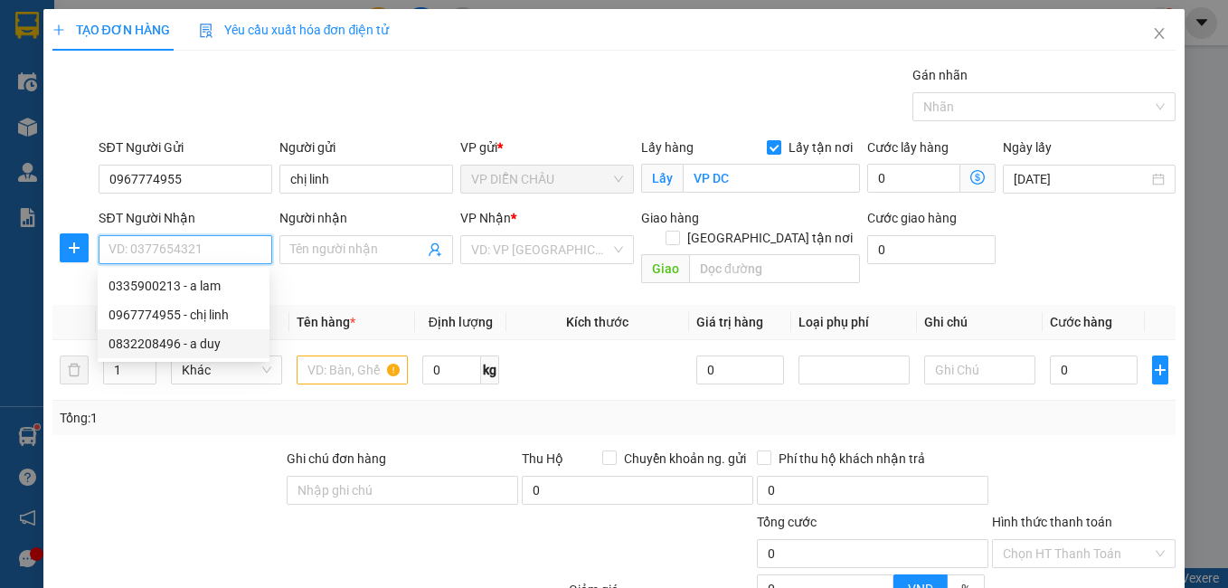
click at [197, 345] on div "0832208496 - a duy" at bounding box center [184, 344] width 150 height 20
type input "0832208496"
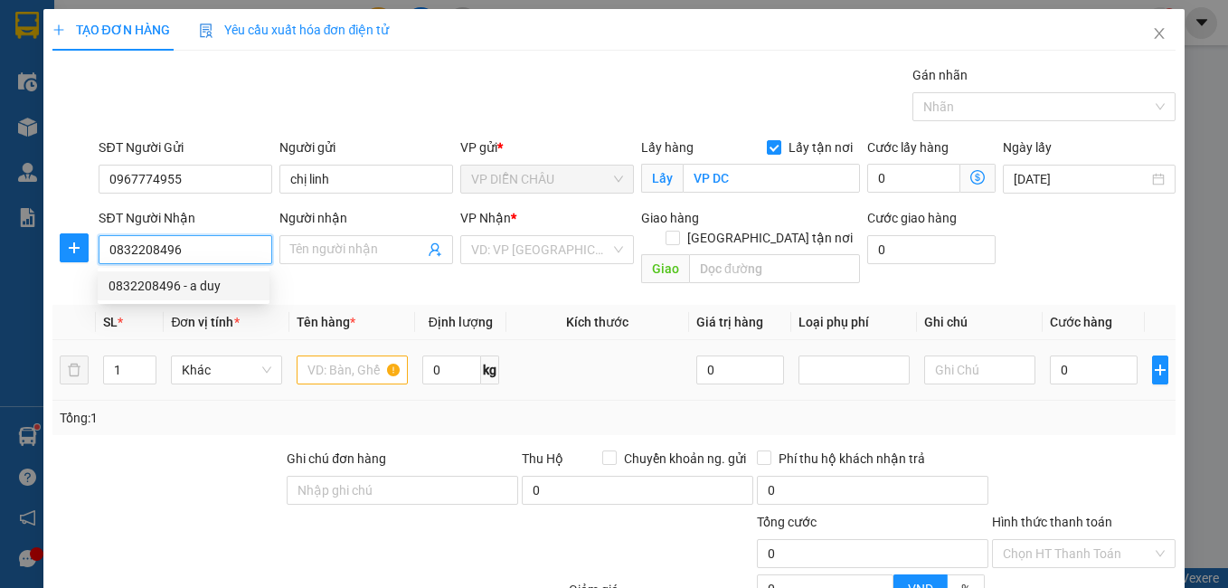
type input "a duy"
checkbox input "true"
type input "vp md"
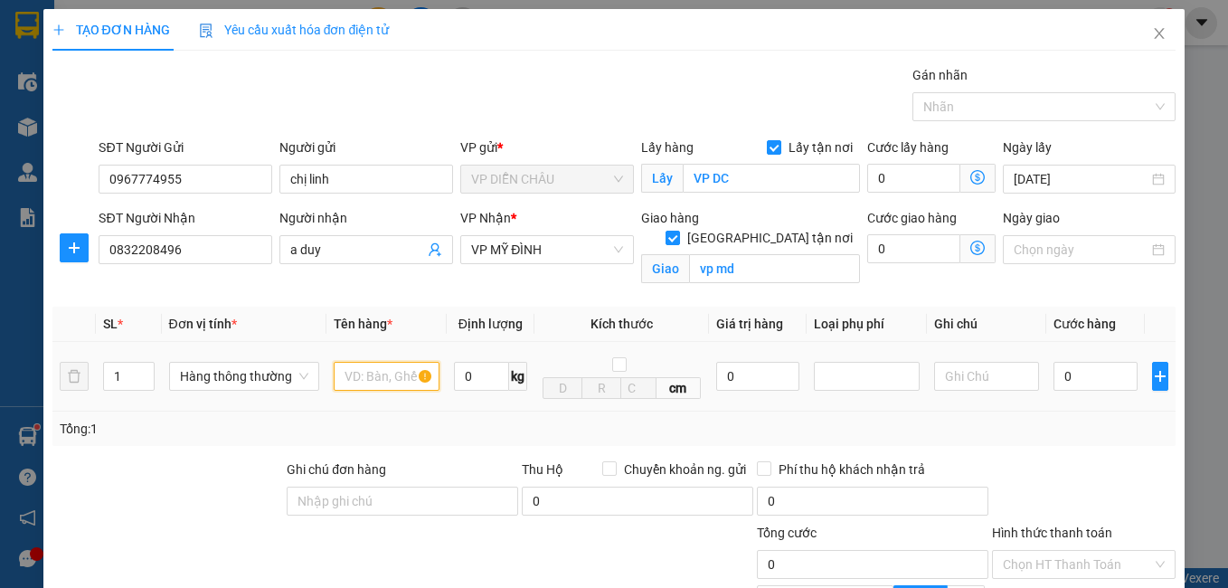
click at [355, 384] on input "text" at bounding box center [387, 376] width 106 height 29
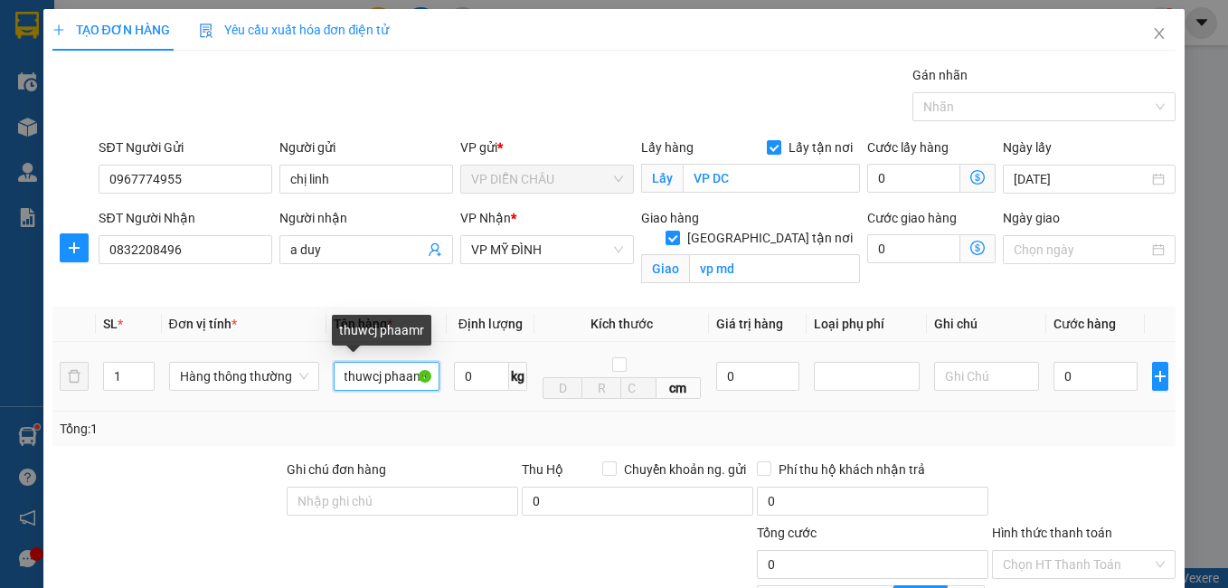
click at [421, 373] on input "thuwcj phaamr" at bounding box center [387, 376] width 106 height 29
type input "thực phẩmr"
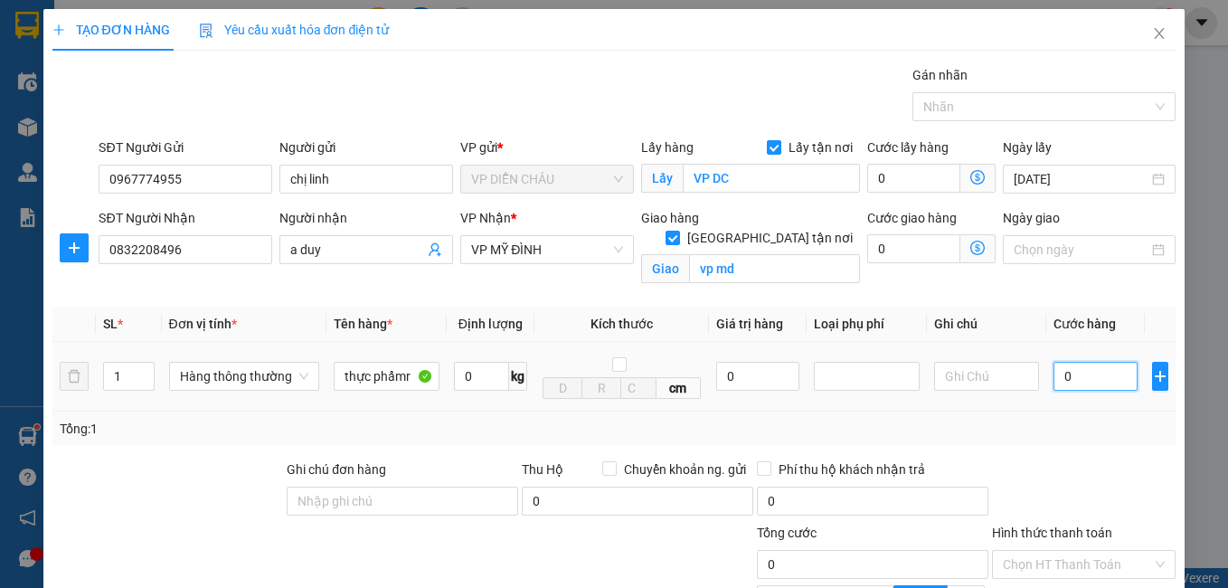
click at [1053, 370] on input "0" at bounding box center [1095, 376] width 84 height 29
click at [1053, 372] on input "0" at bounding box center [1095, 376] width 84 height 29
type input "50"
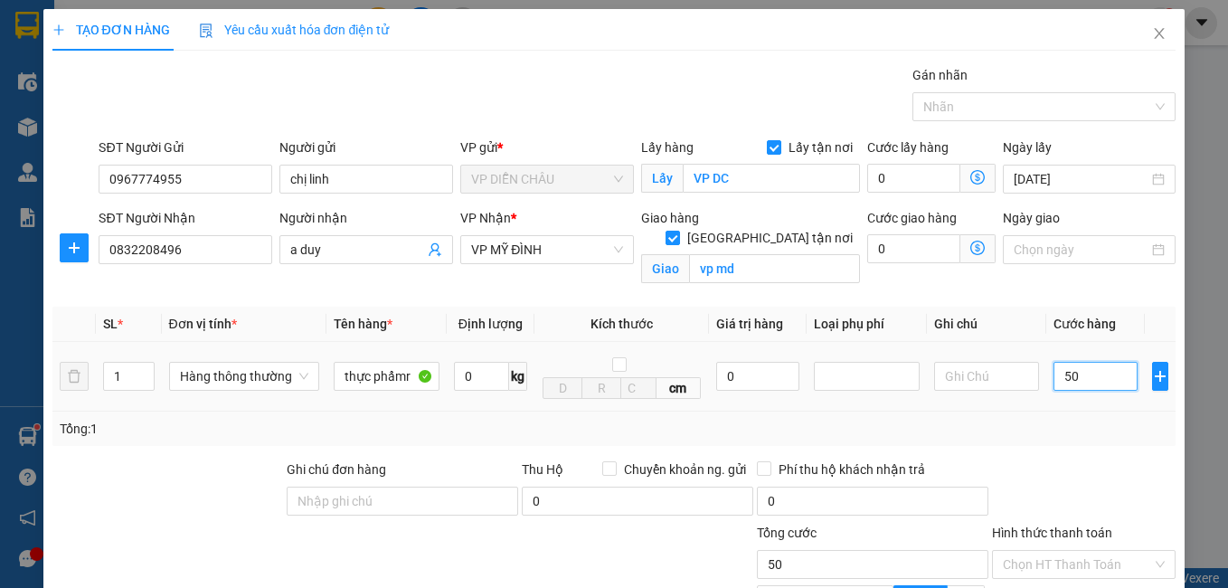
type input "500"
type input "5.000"
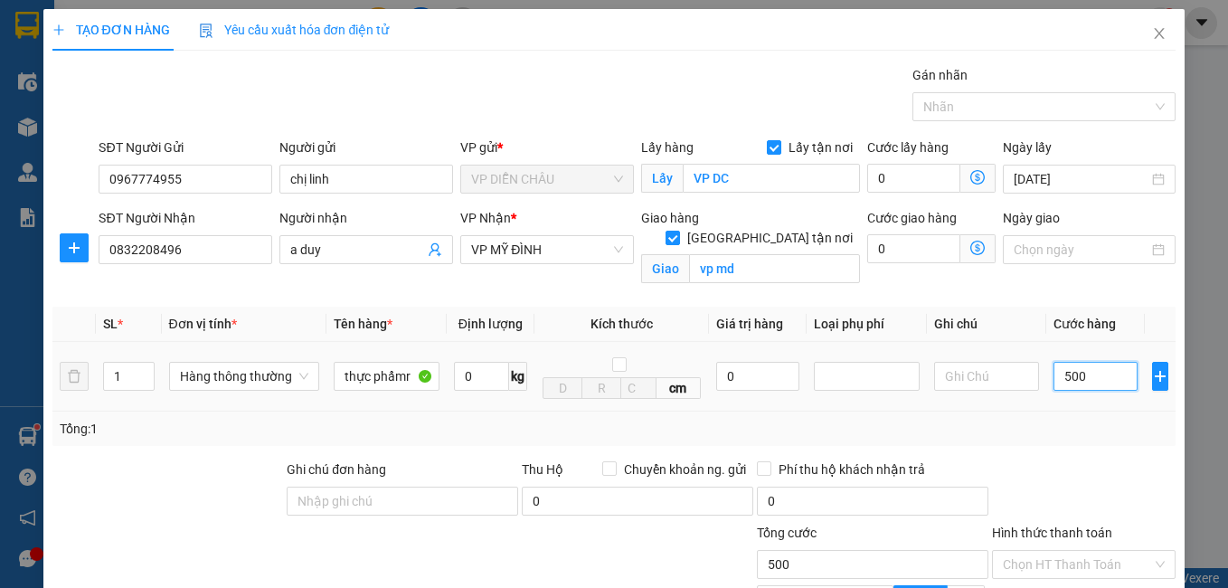
type input "5.000"
type input "55.000"
type input "5.550.000"
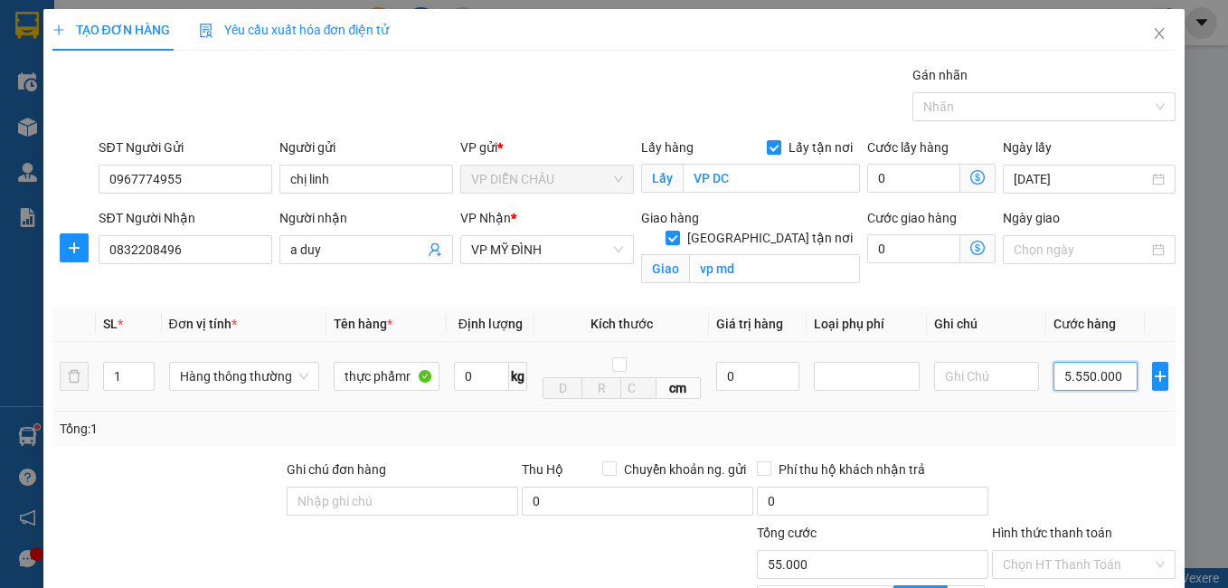
type input "5.550.000"
type input "5.555.000"
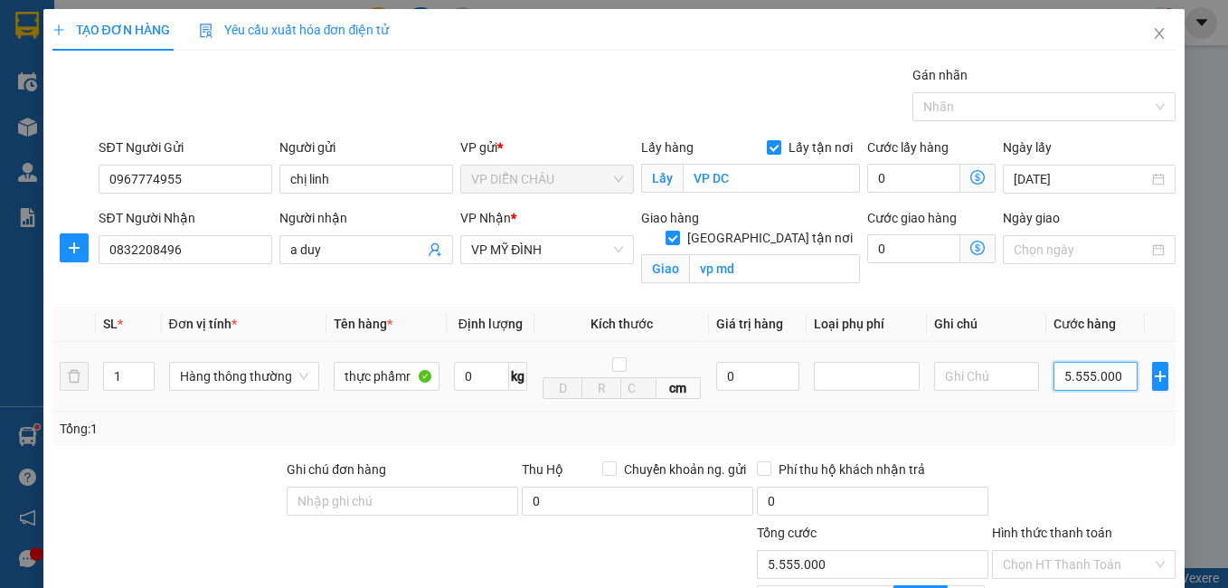
type input "5.555.500"
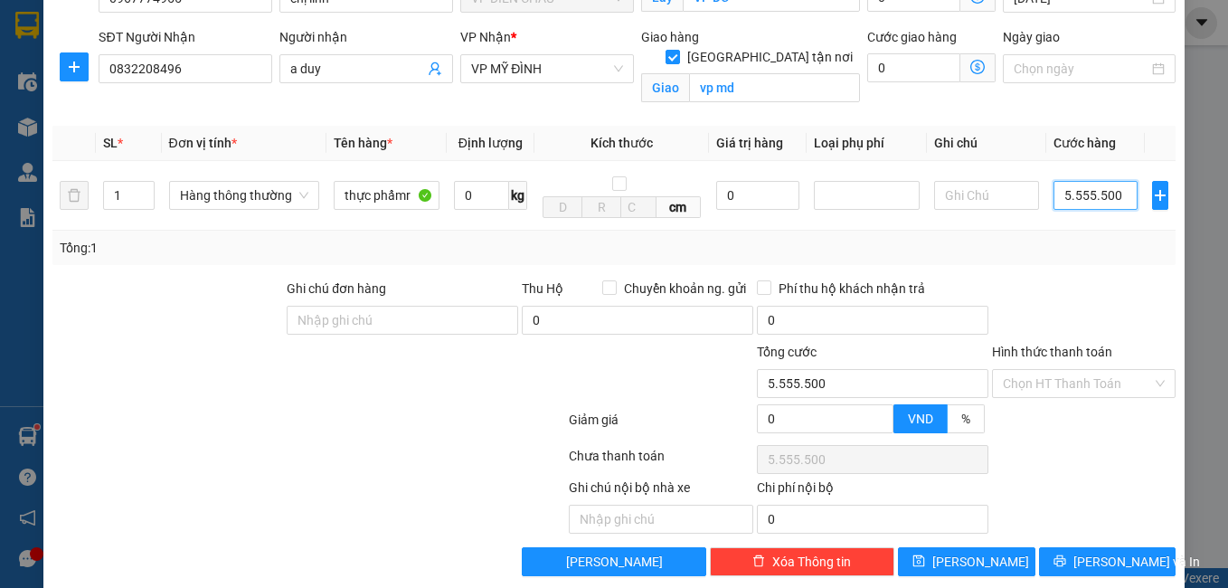
type input "5.555.500"
click at [1103, 204] on input "5.555.500" at bounding box center [1095, 195] width 84 height 29
type input "555.550"
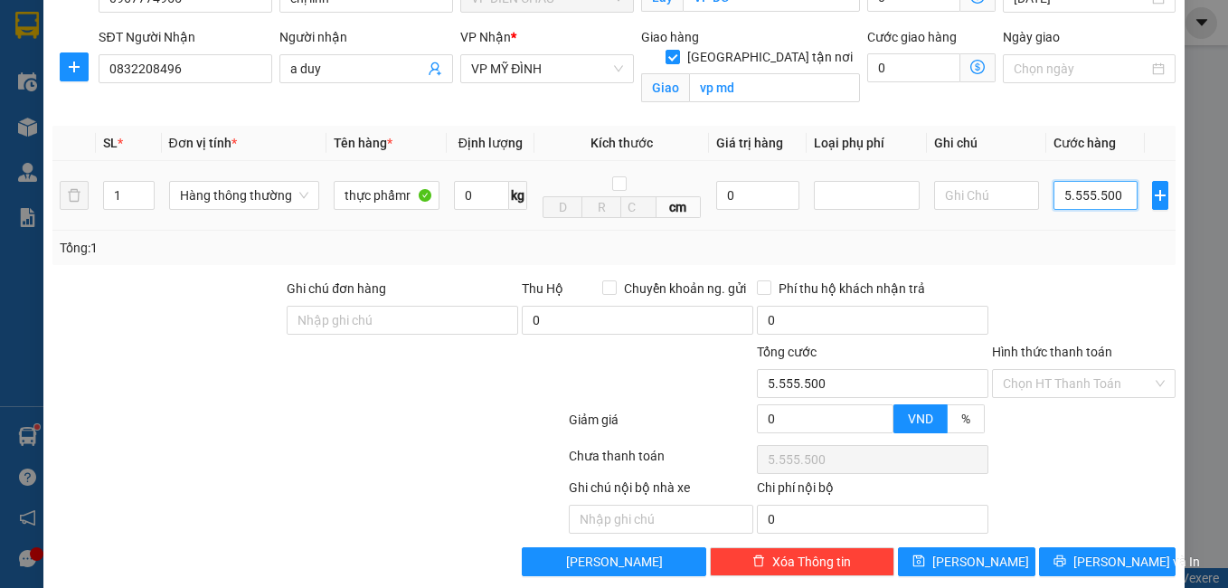
type input "555.550"
type input "5.555"
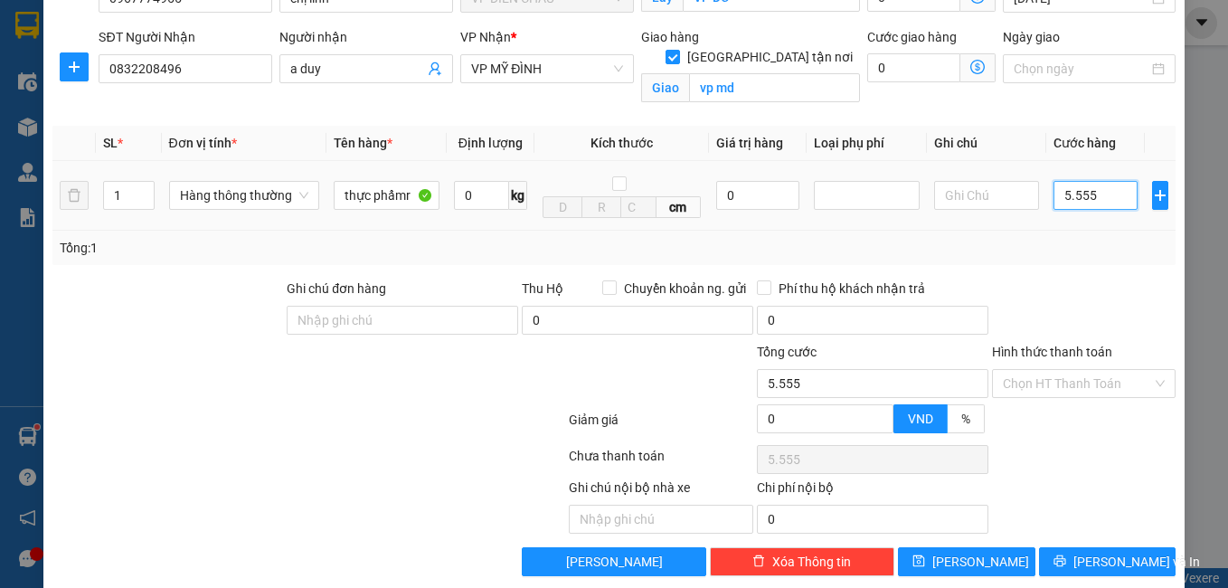
type input "555"
type input "55"
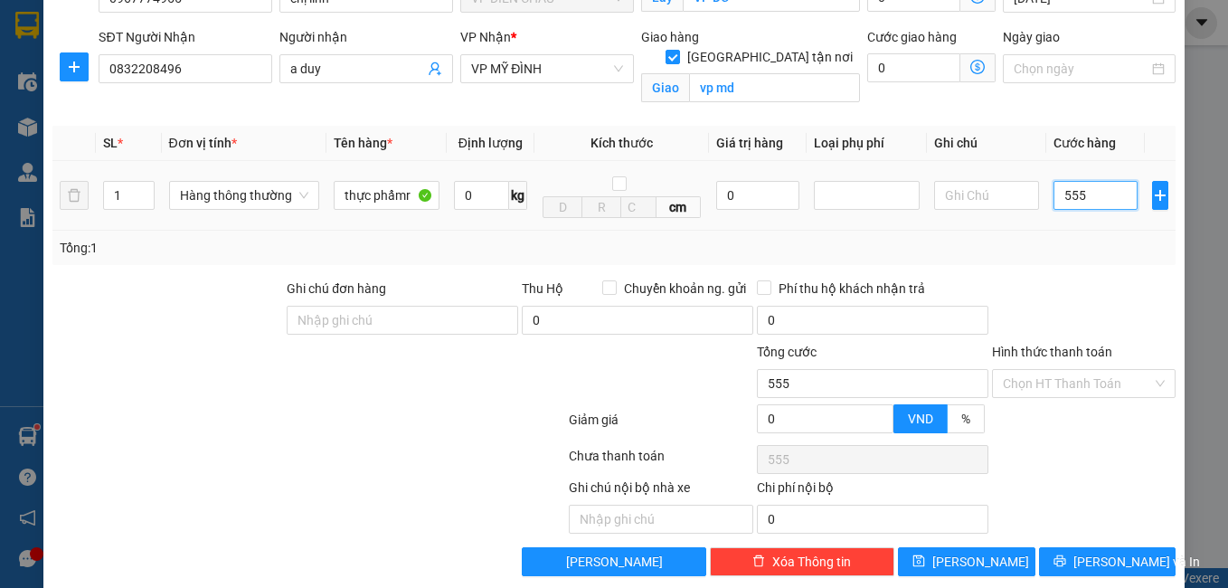
type input "55"
type input "5"
type input "0"
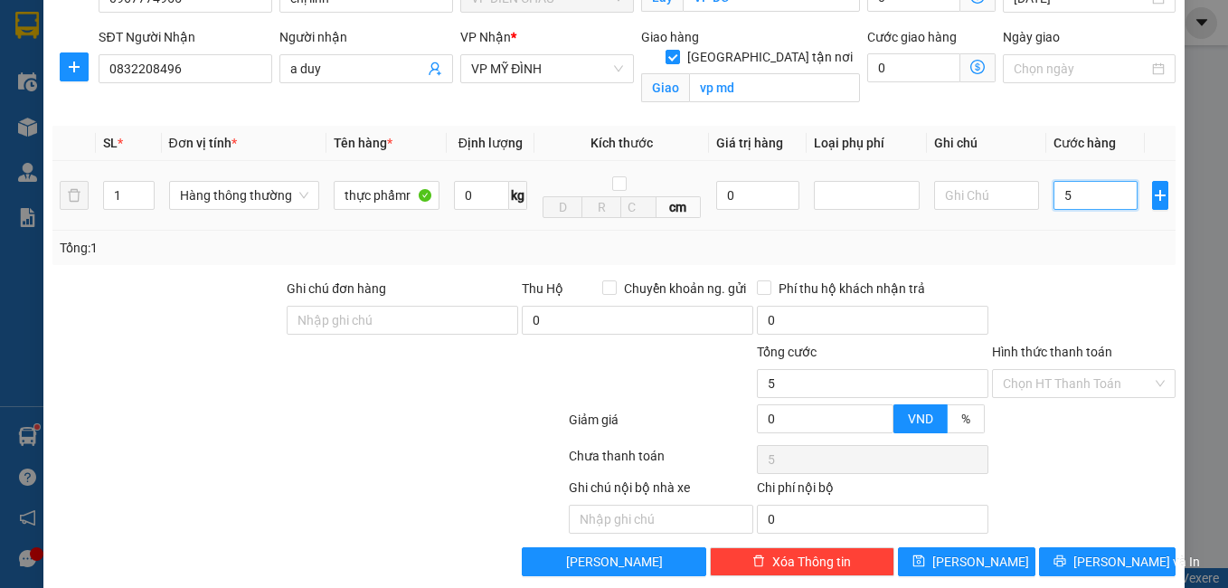
type input "0"
click at [1053, 191] on input "0" at bounding box center [1095, 195] width 84 height 29
type input "50"
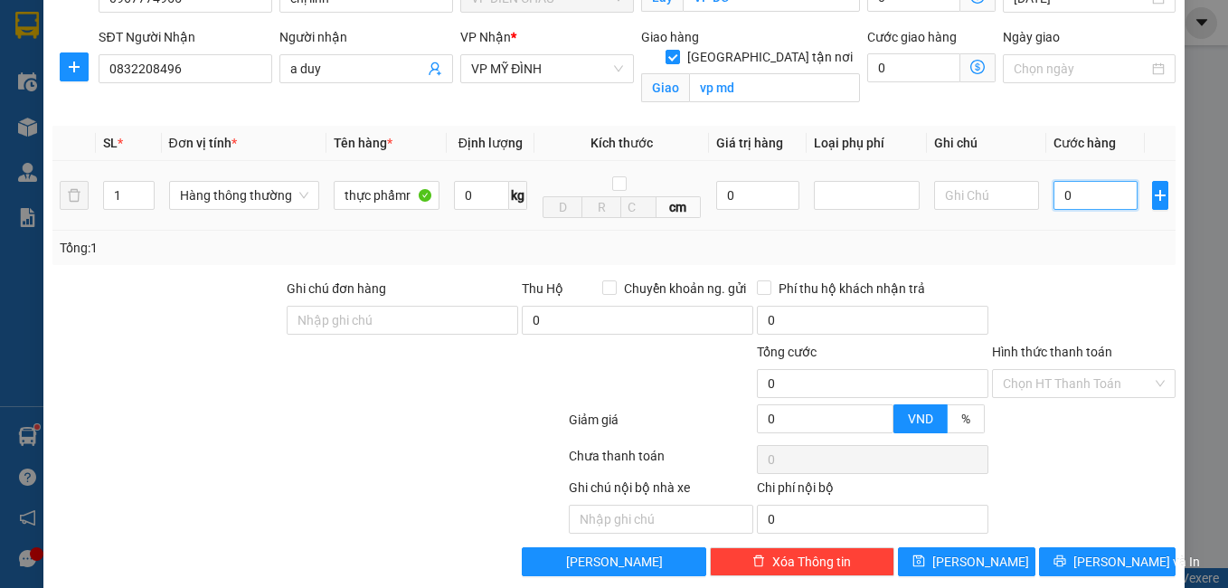
type input "50"
type input "500"
type input "5.000"
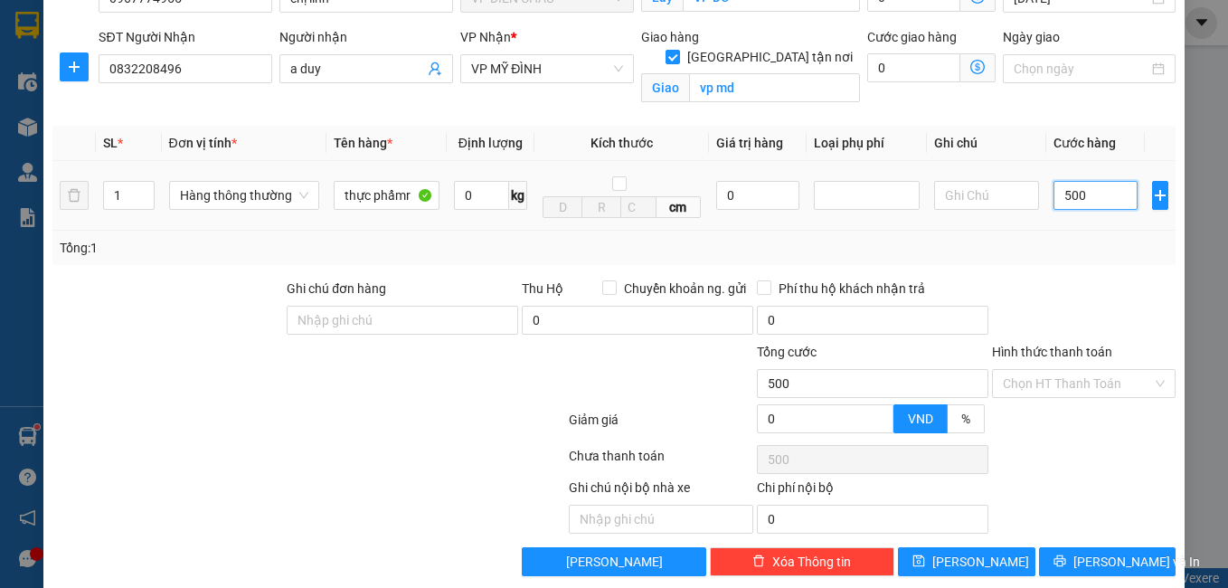
type input "5.000"
type input "50.000"
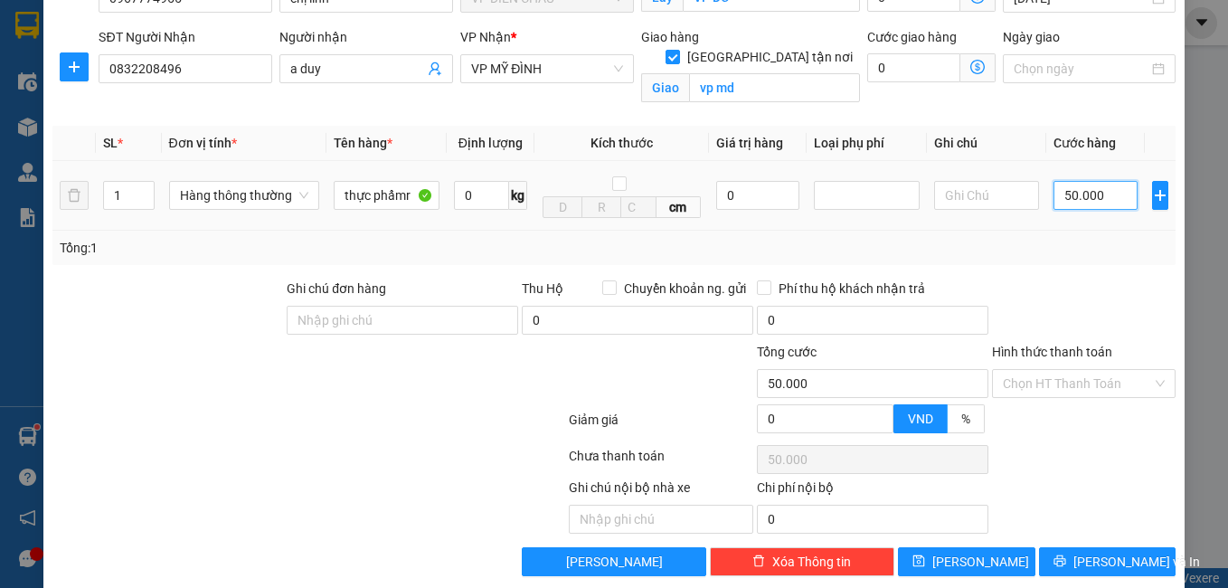
scroll to position [205, 0]
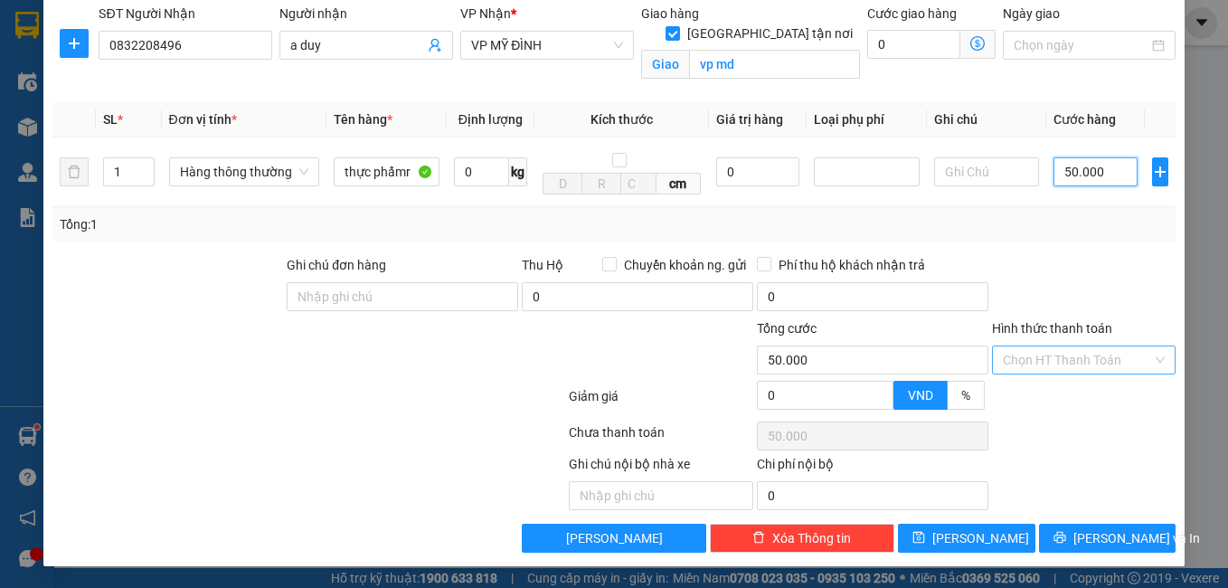
type input "50.000"
click at [1049, 369] on input "Hình thức thanh toán" at bounding box center [1078, 359] width 150 height 27
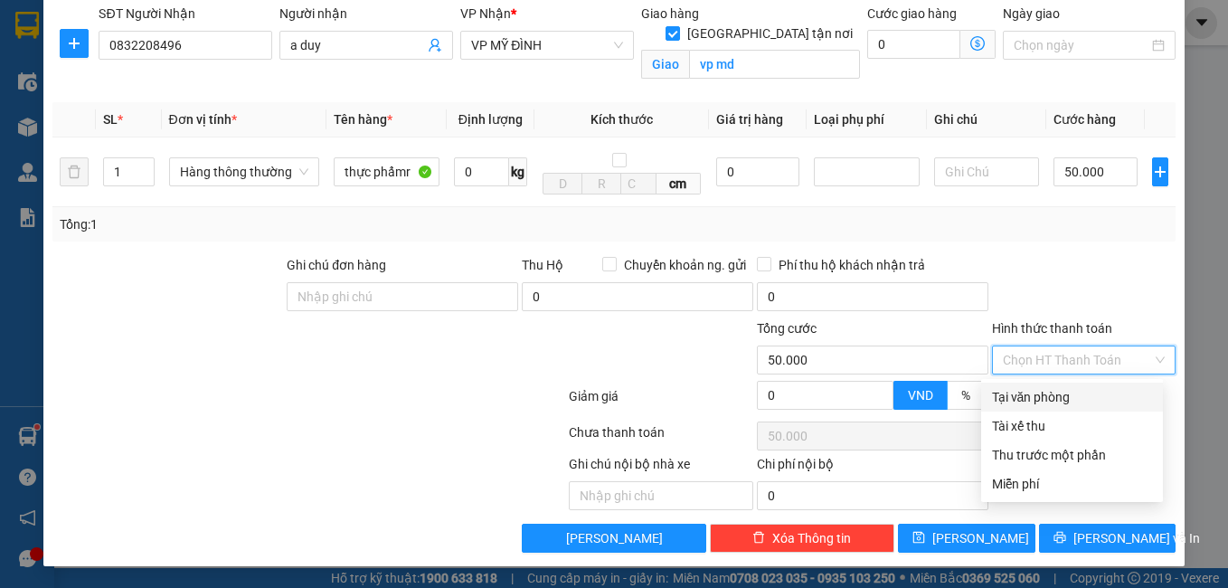
click at [1042, 390] on div "Tại văn phòng" at bounding box center [1072, 397] width 160 height 20
type input "0"
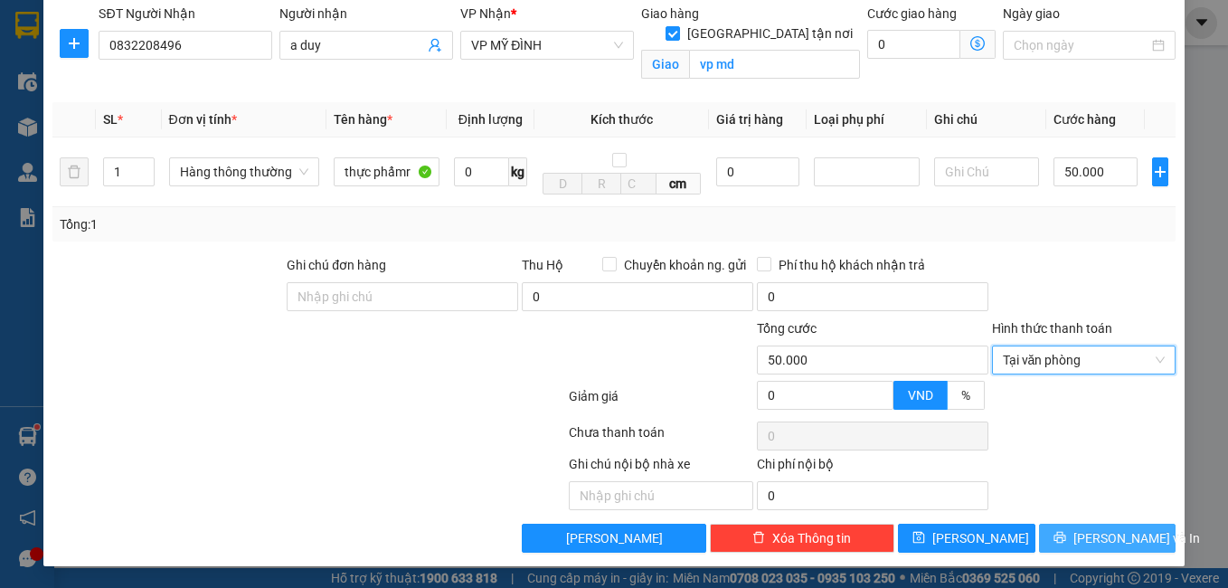
click at [1083, 541] on span "[PERSON_NAME] và In" at bounding box center [1136, 538] width 127 height 20
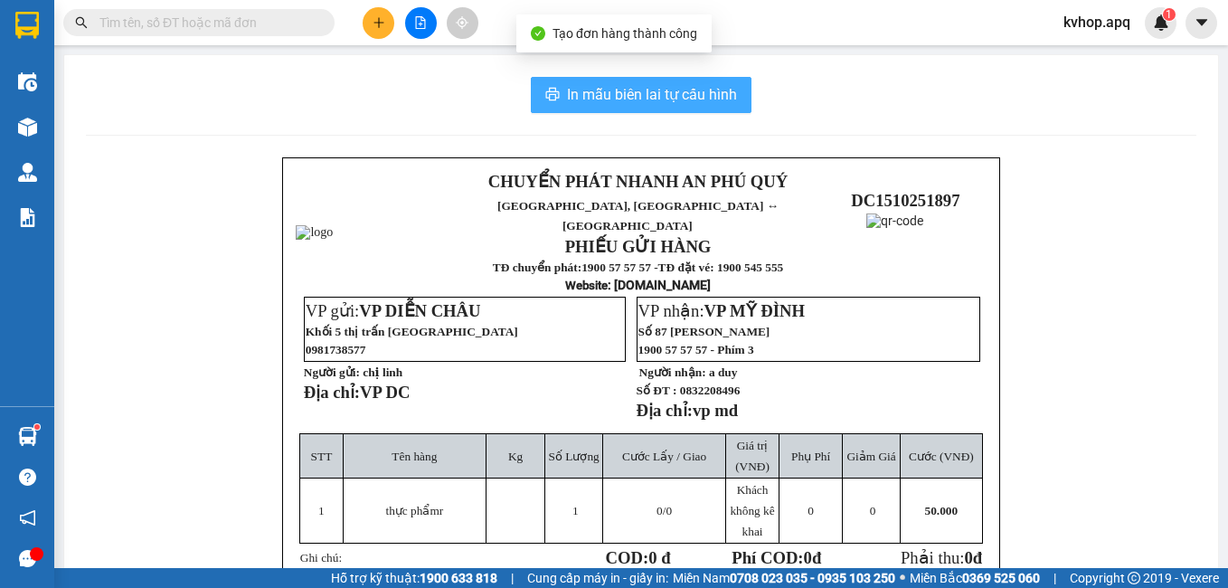
click at [696, 98] on span "In mẫu biên lai tự cấu hình" at bounding box center [652, 94] width 170 height 23
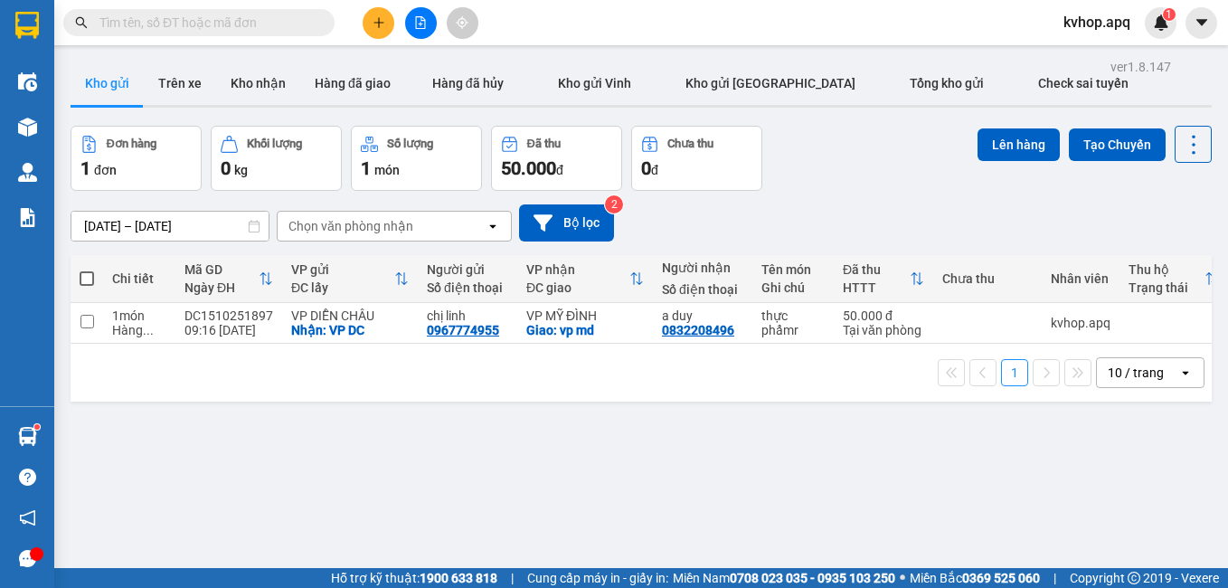
click at [644, 379] on div "1 10 / trang open" at bounding box center [641, 372] width 1127 height 31
click at [83, 318] on input "checkbox" at bounding box center [87, 322] width 14 height 14
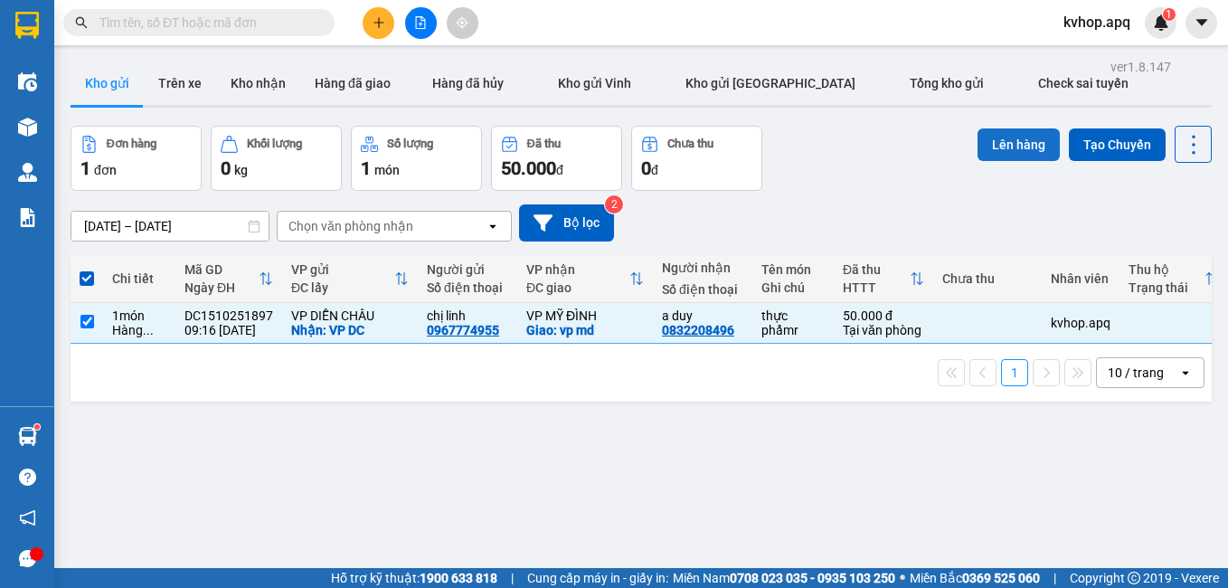
click at [1011, 134] on button "Lên hàng" at bounding box center [1019, 144] width 82 height 33
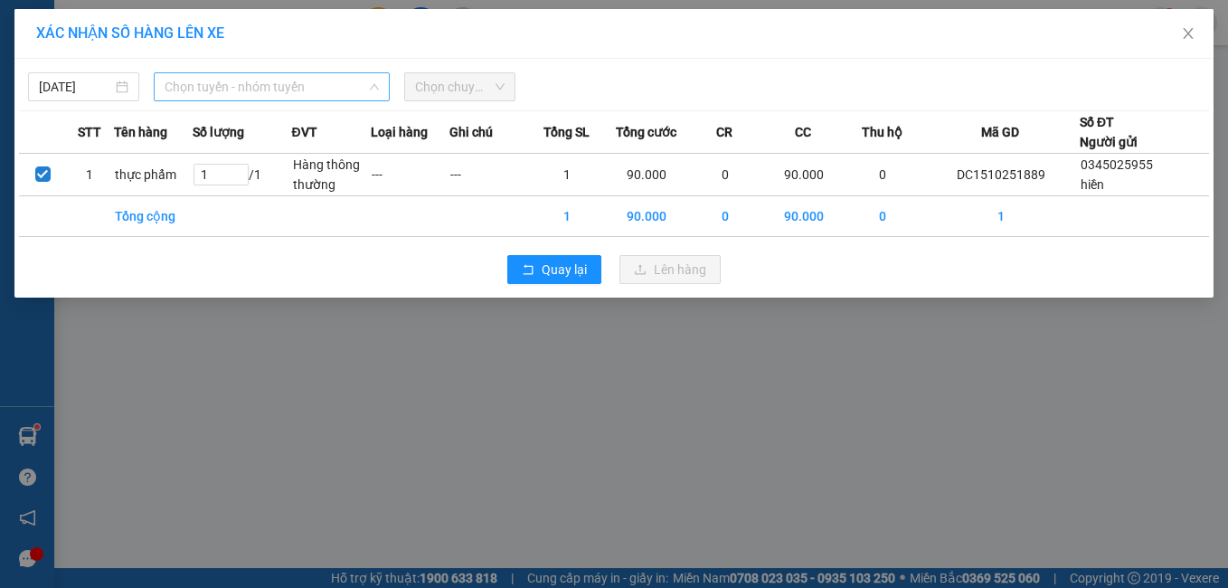
click at [271, 84] on span "Chọn tuyến - nhóm tuyến" at bounding box center [272, 86] width 215 height 27
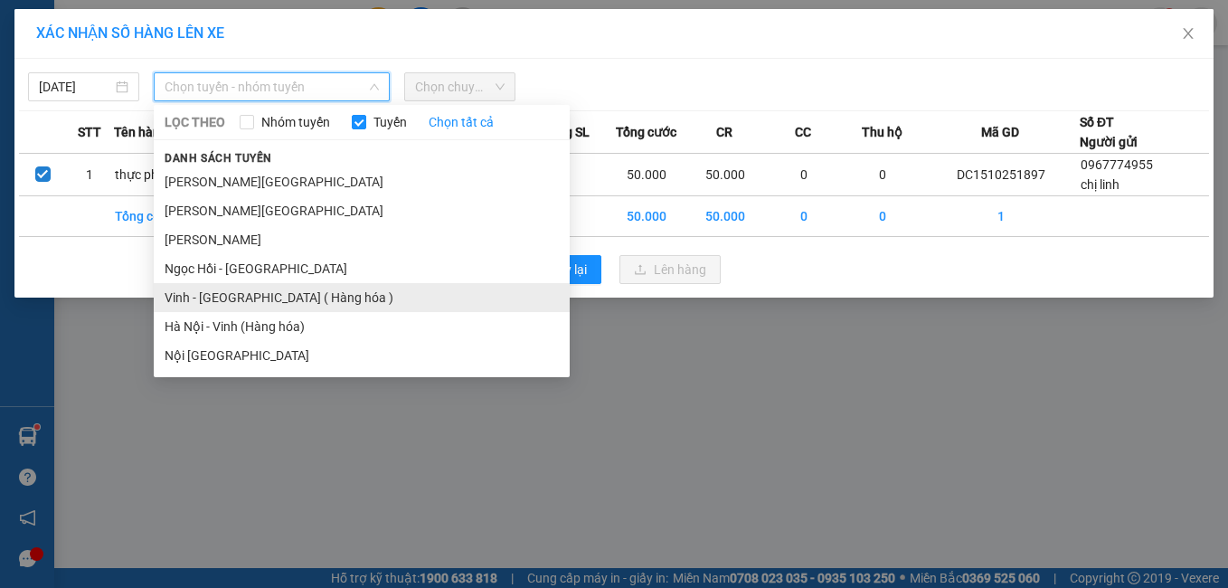
click at [204, 299] on li "Vinh - [GEOGRAPHIC_DATA] ( Hàng hóa )" at bounding box center [362, 297] width 416 height 29
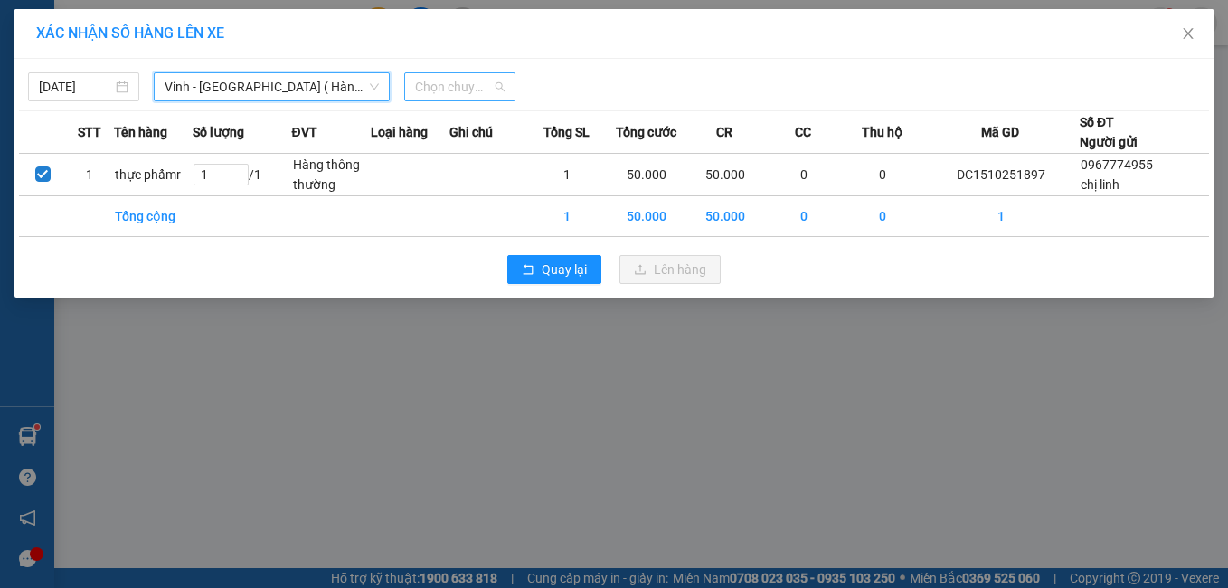
click at [498, 88] on span "Chọn chuyến" at bounding box center [460, 86] width 90 height 27
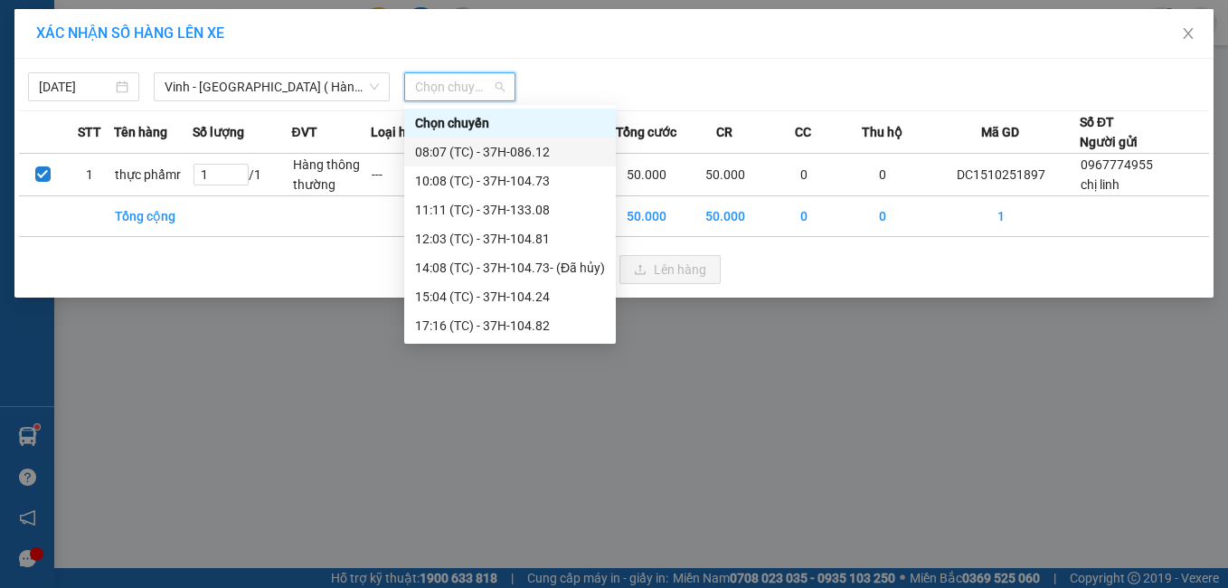
click at [520, 149] on div "08:07 (TC) - 37H-086.12" at bounding box center [510, 152] width 190 height 20
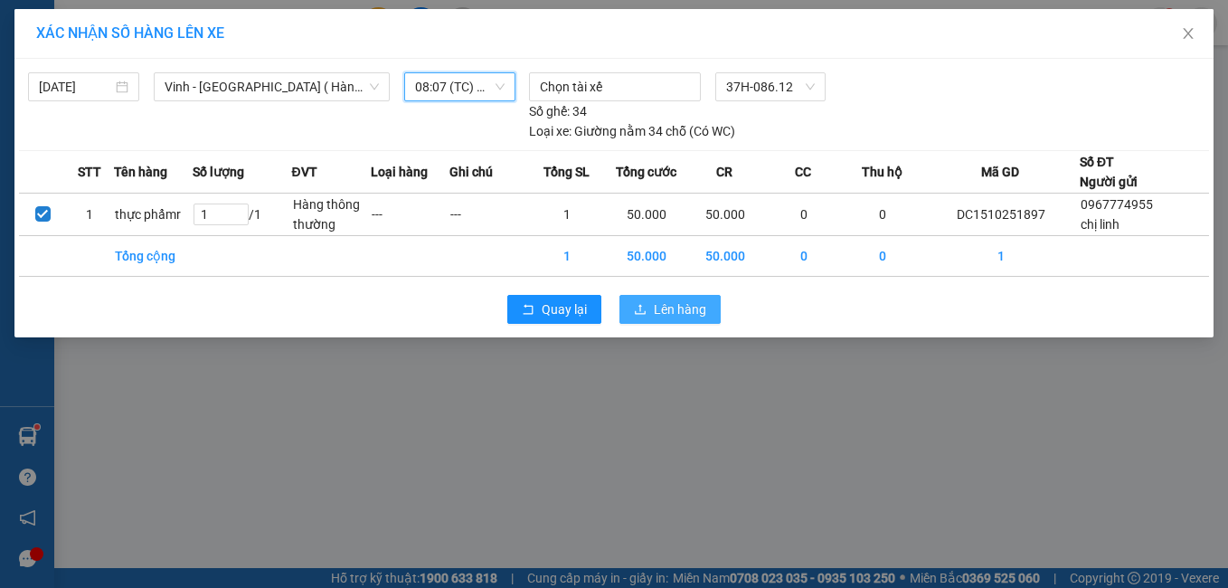
click at [662, 314] on span "Lên hàng" at bounding box center [680, 309] width 52 height 20
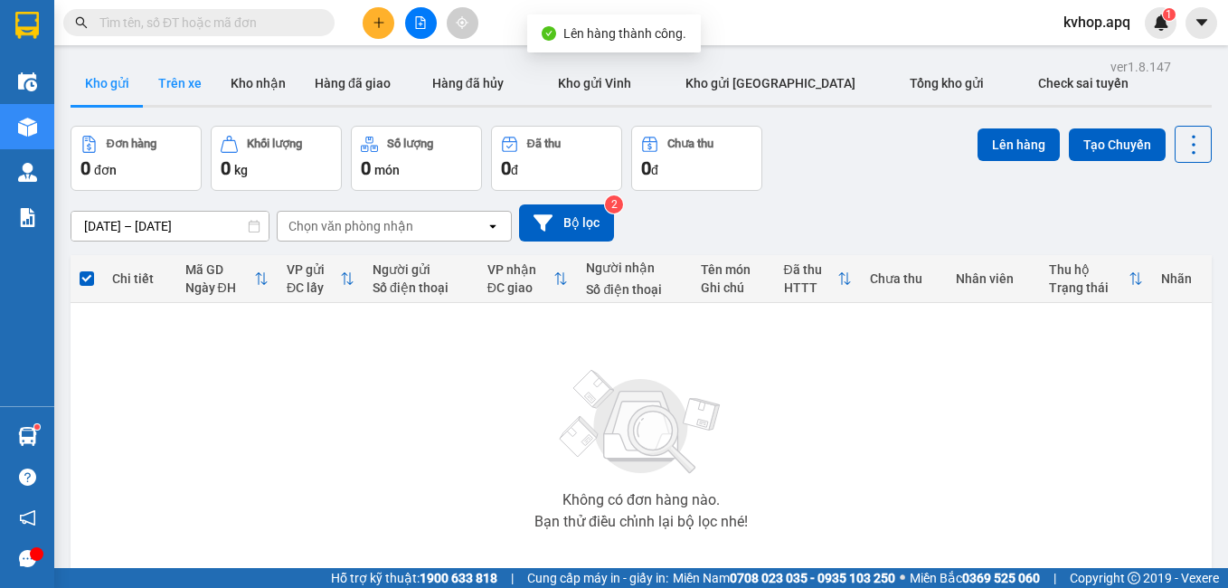
click at [194, 80] on button "Trên xe" at bounding box center [180, 82] width 72 height 43
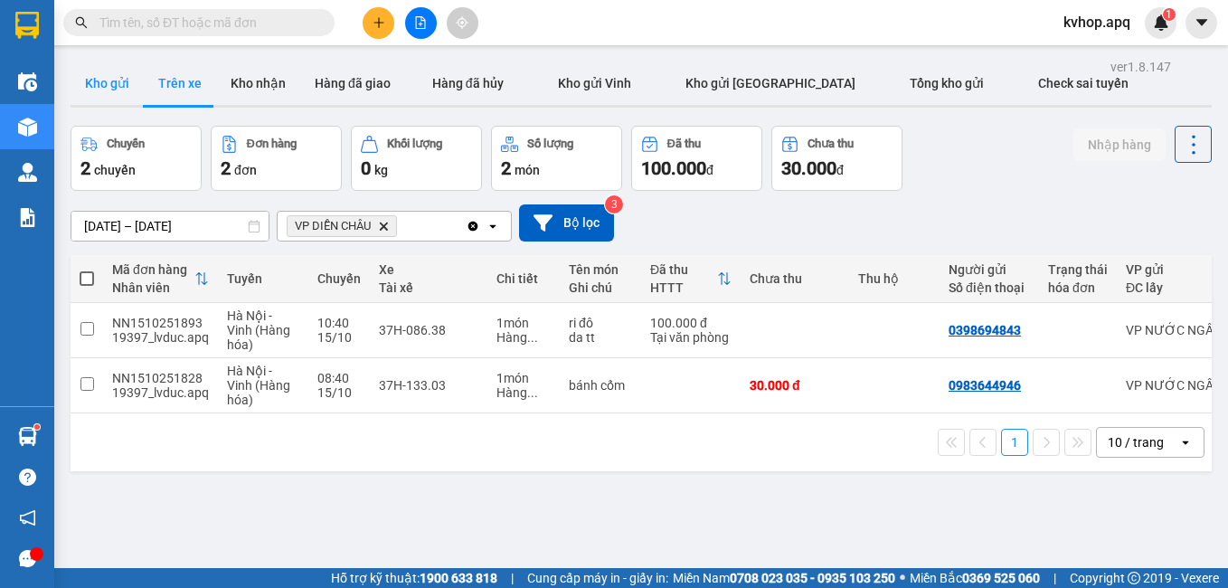
click at [121, 89] on button "Kho gửi" at bounding box center [107, 82] width 73 height 43
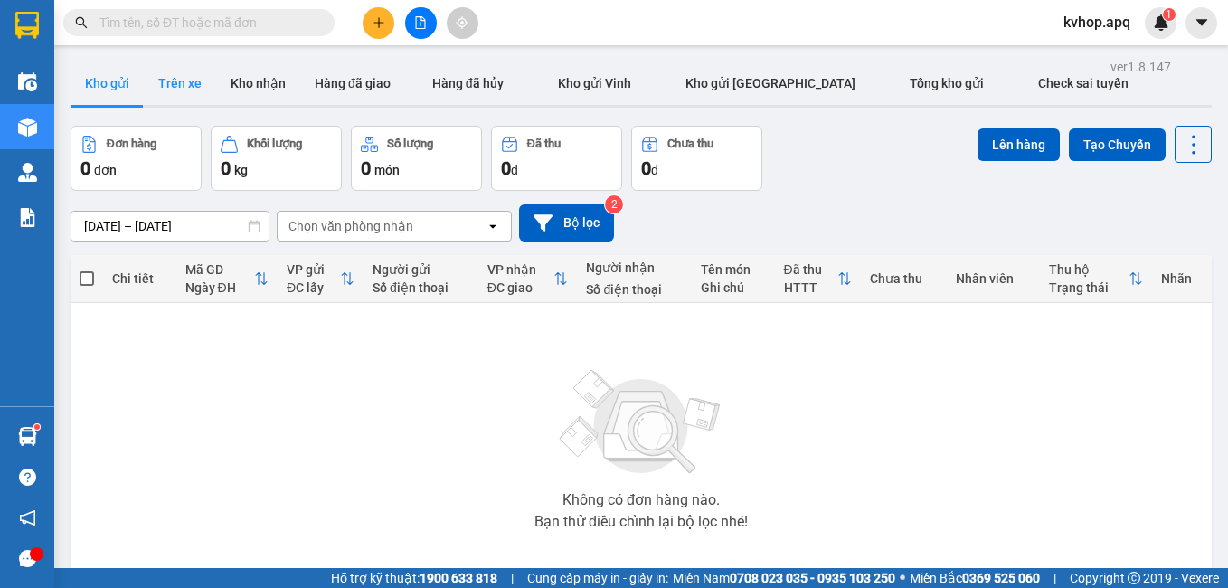
click at [194, 66] on button "Trên xe" at bounding box center [180, 82] width 72 height 43
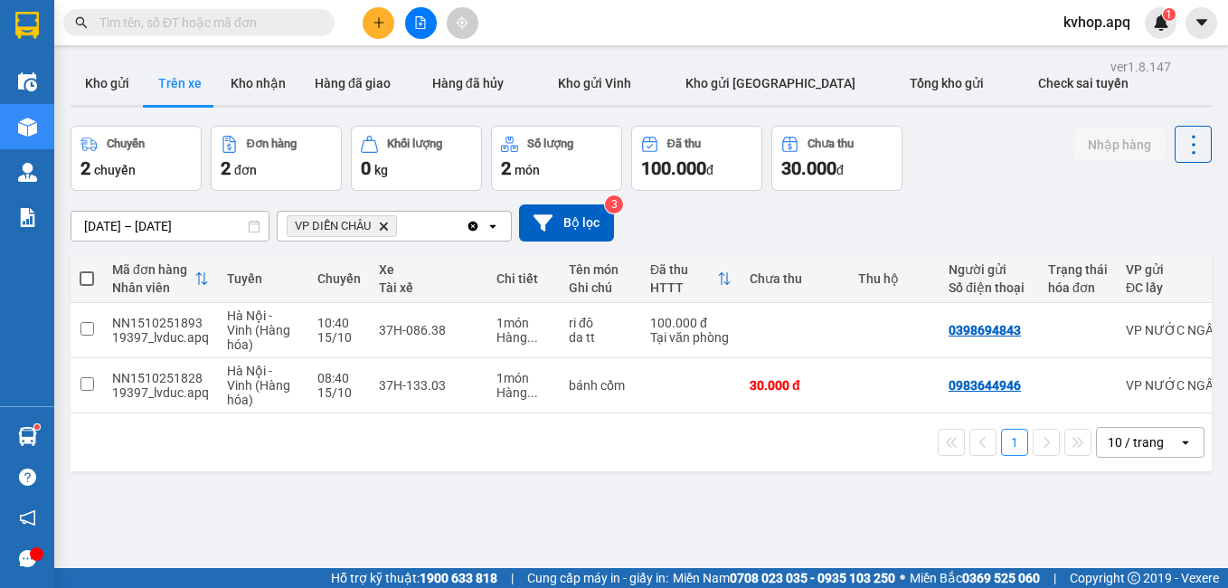
drag, startPoint x: 0, startPoint y: 5, endPoint x: 257, endPoint y: 25, distance: 257.6
click at [257, 25] on input "text" at bounding box center [205, 23] width 213 height 20
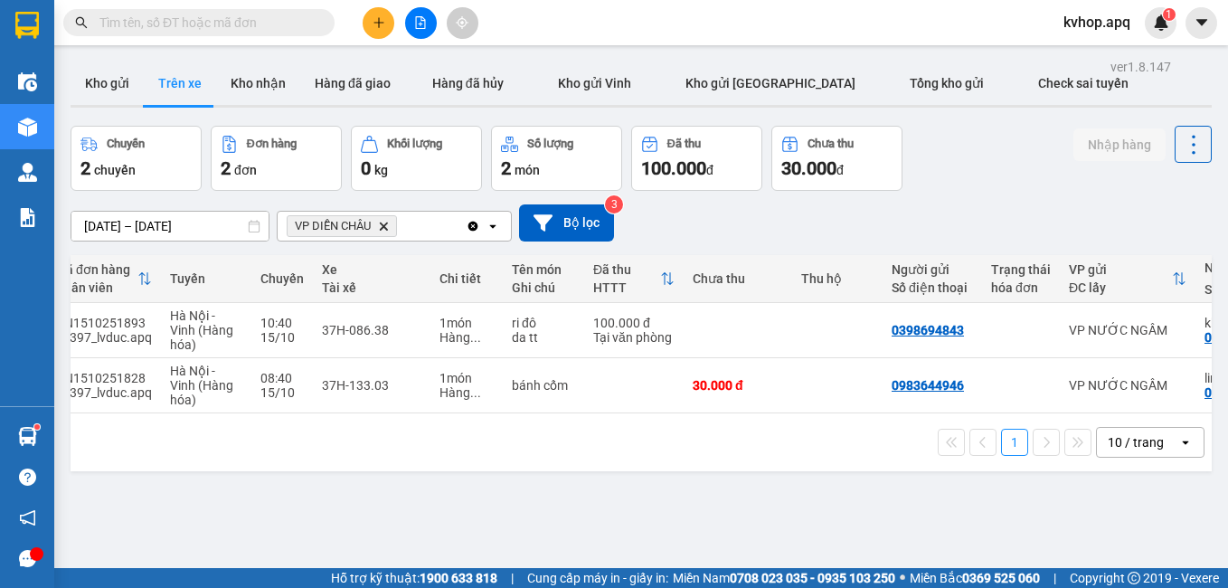
scroll to position [0, 58]
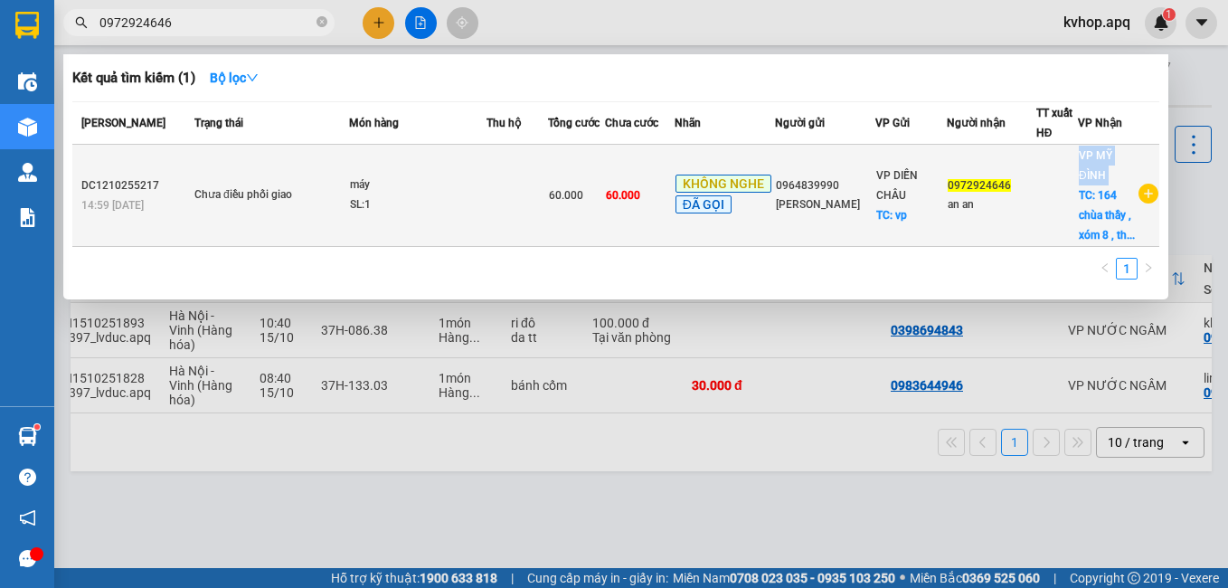
click at [1073, 191] on tr "DC1210255217 14:59 [DATE] Chưa điều phối giao máy SL: 1 60.000 60.000 KHÔNG NGH…" at bounding box center [615, 196] width 1087 height 102
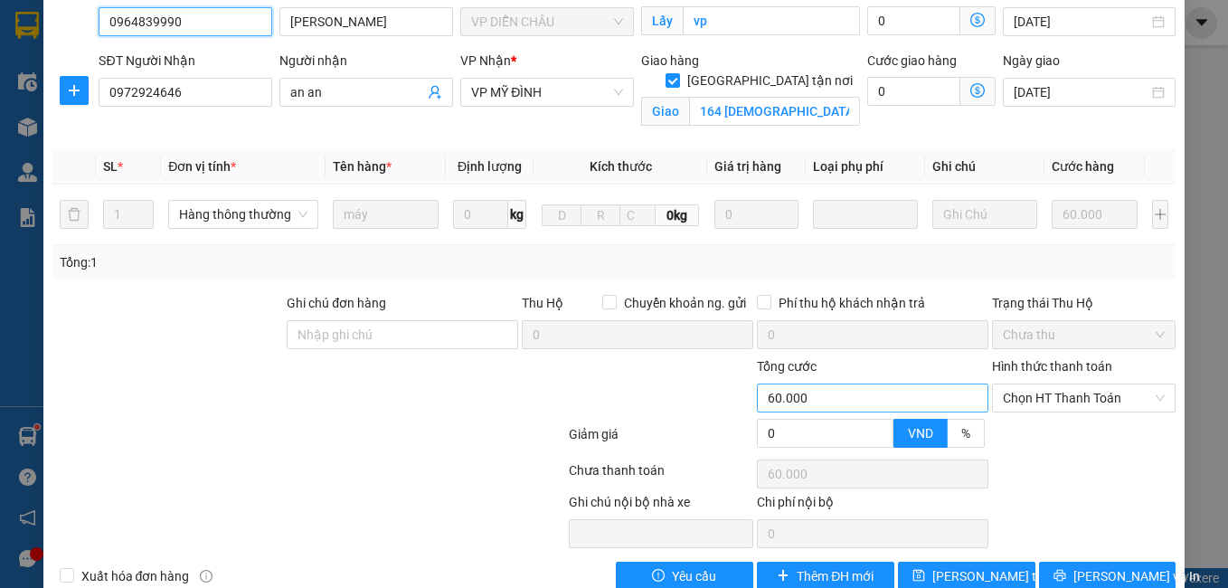
scroll to position [199, 0]
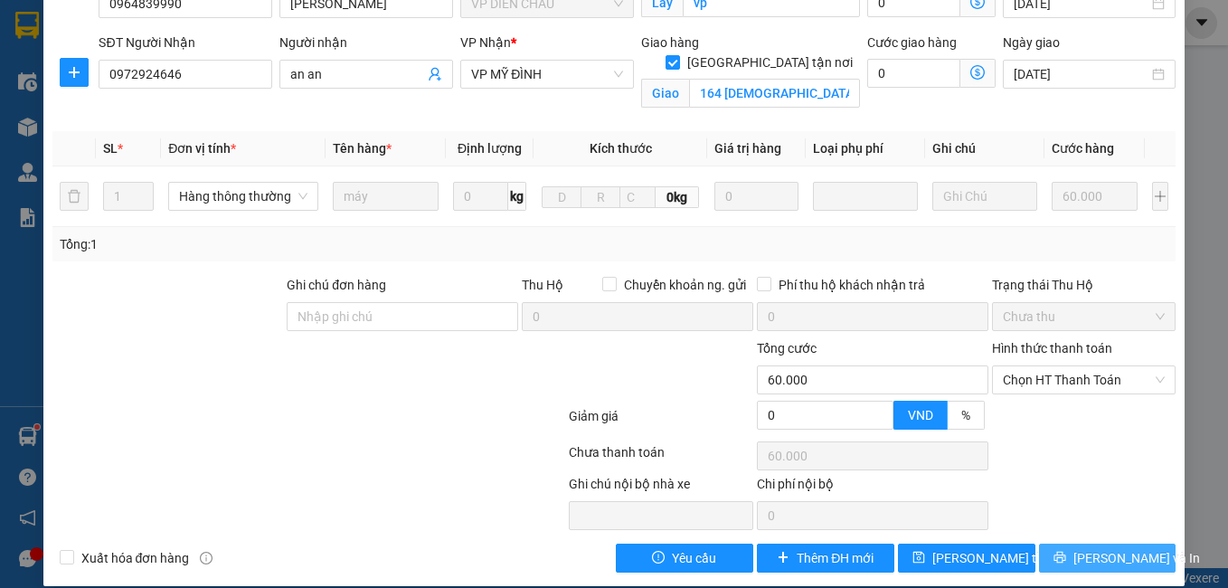
click at [1076, 543] on button "[PERSON_NAME] và In" at bounding box center [1107, 557] width 137 height 29
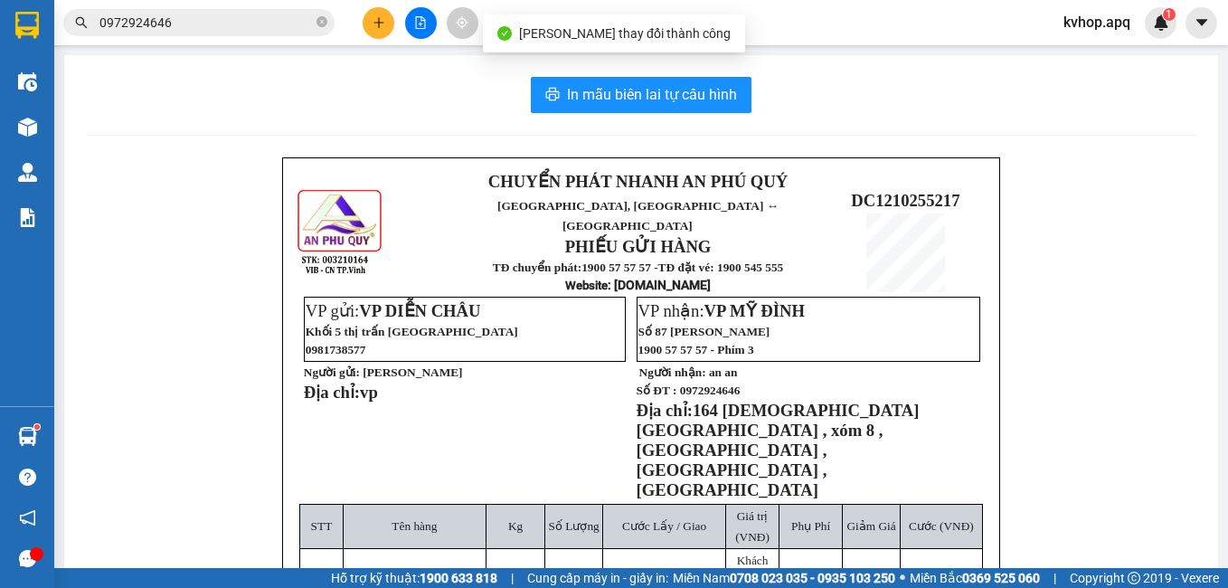
scroll to position [90, 0]
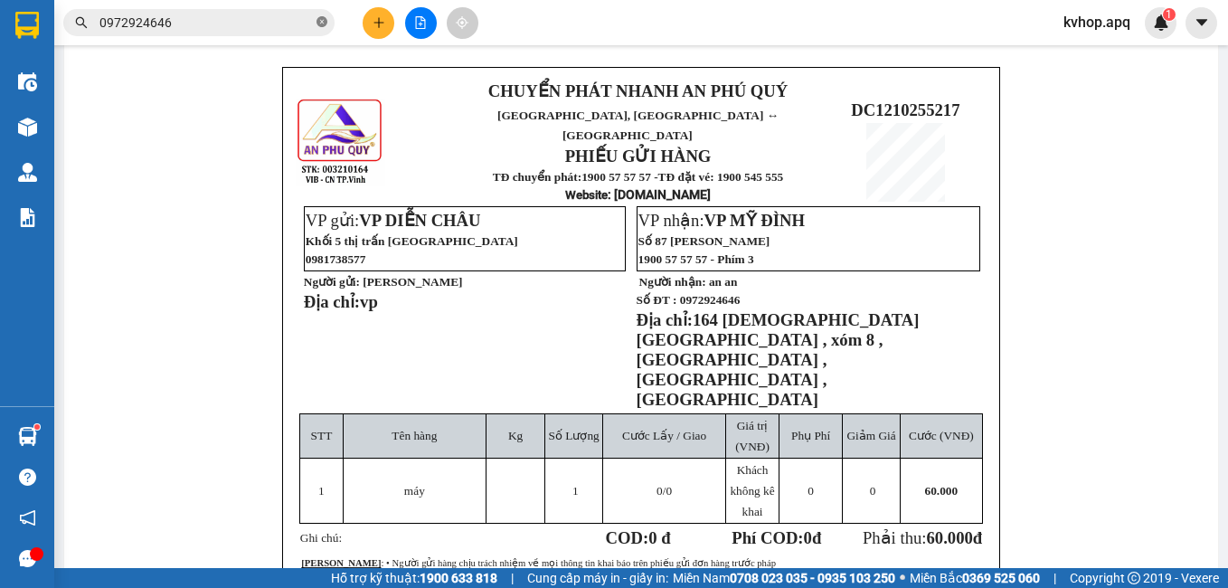
click at [320, 24] on icon "close-circle" at bounding box center [321, 21] width 11 height 11
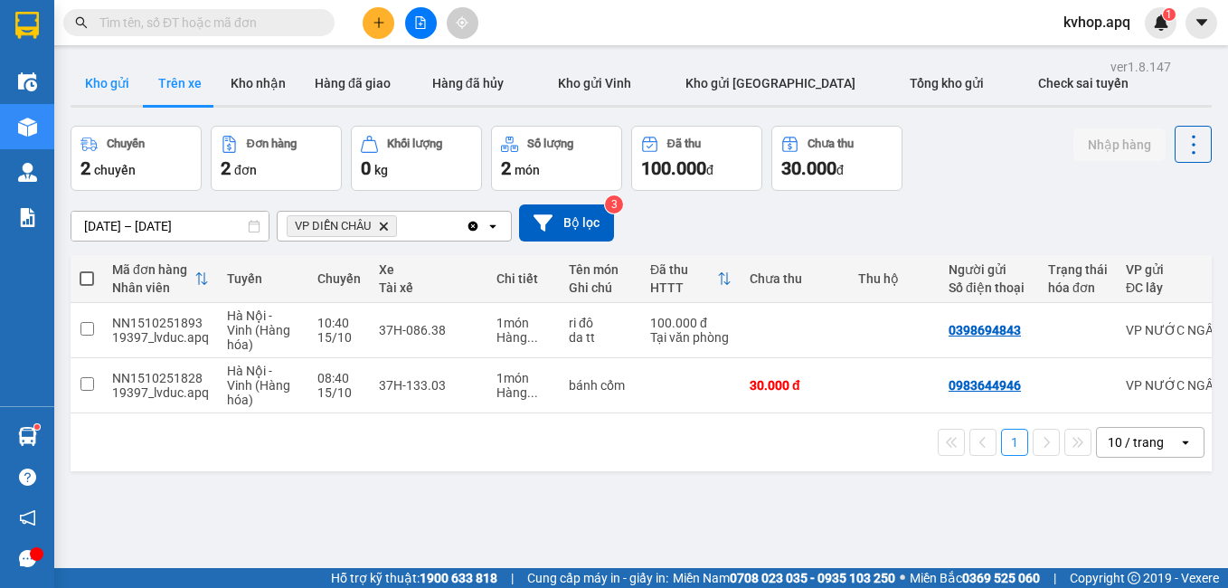
click at [109, 90] on button "Kho gửi" at bounding box center [107, 82] width 73 height 43
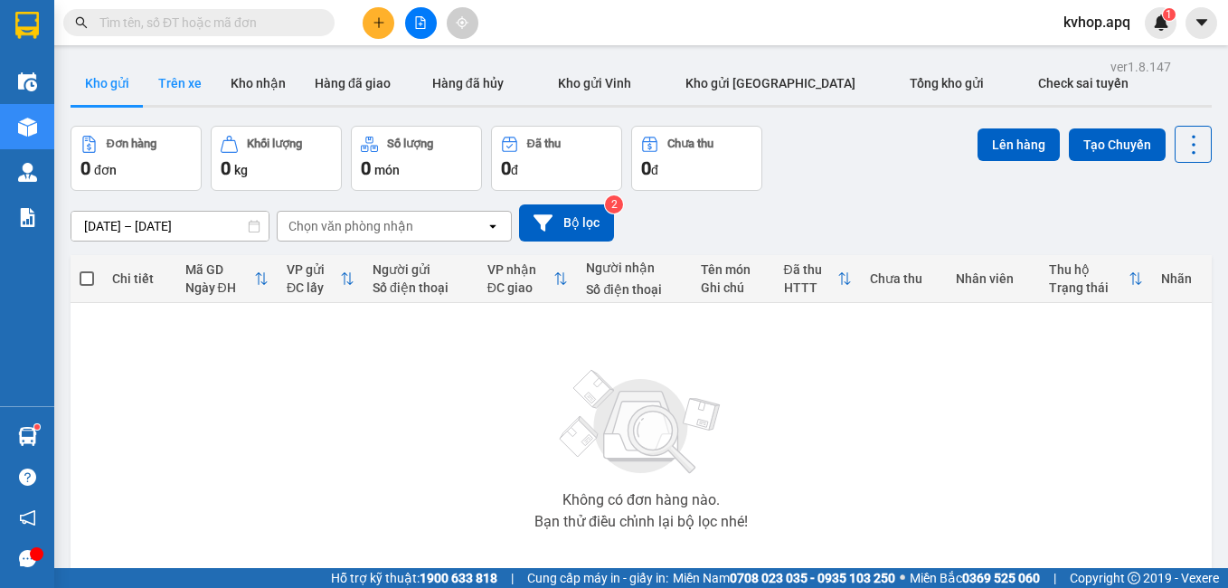
click at [175, 77] on button "Trên xe" at bounding box center [180, 82] width 72 height 43
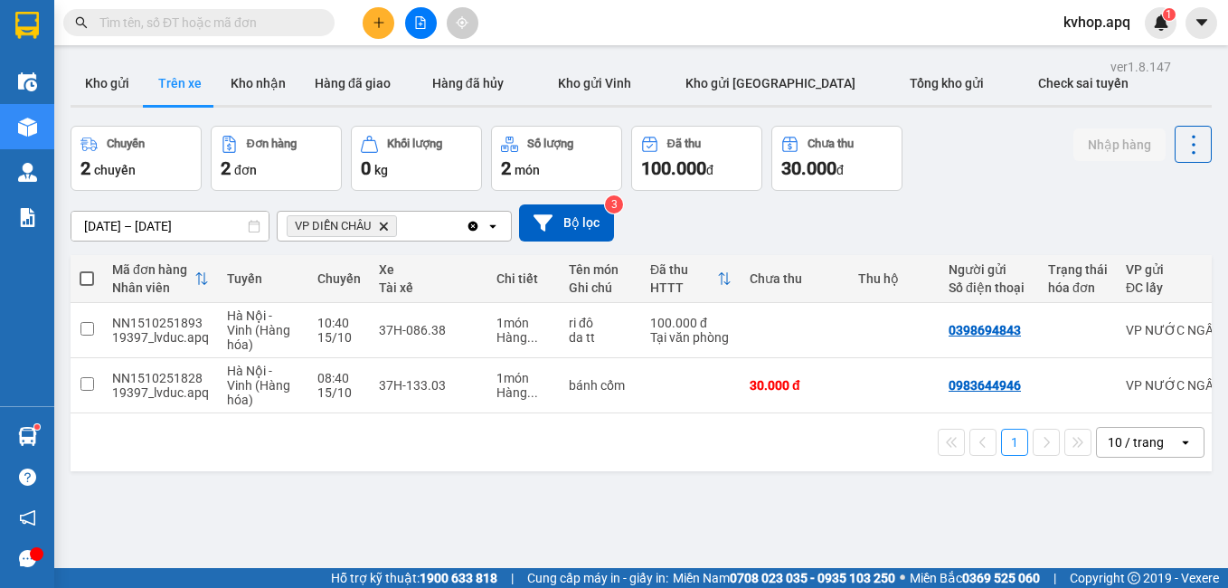
click at [144, 61] on button "Trên xe" at bounding box center [180, 82] width 72 height 43
click at [203, 22] on input "text" at bounding box center [205, 23] width 213 height 20
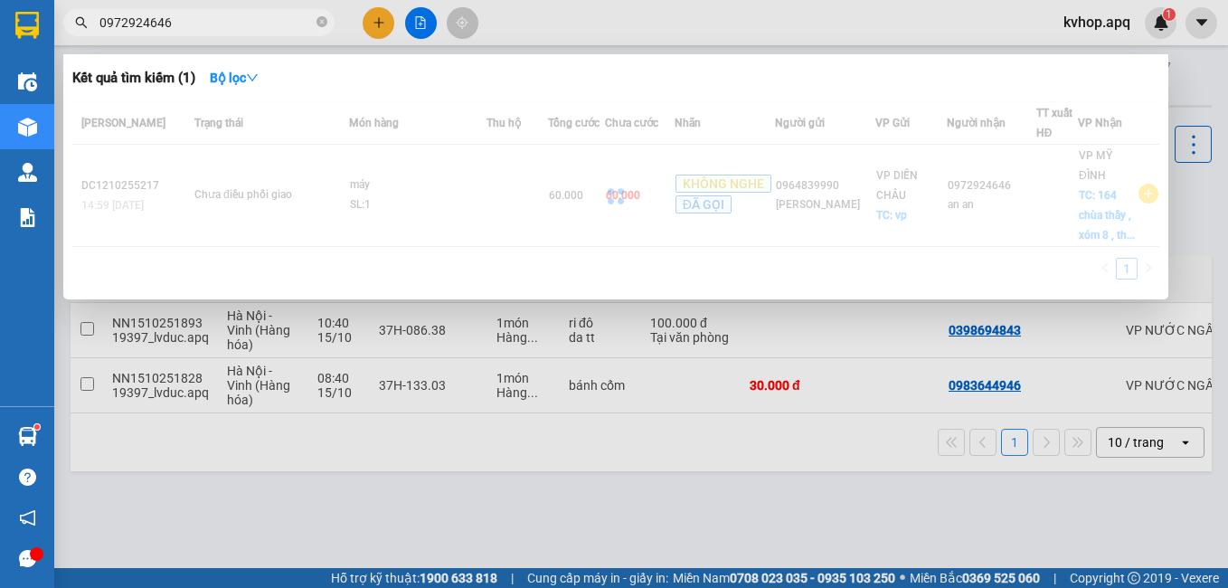
click at [0, 23] on div "Kết quả tìm kiếm ( 1 ) Bộ lọc Mã ĐH Trạng thái Món hàng Thu hộ Tổng cước Chưa c…" at bounding box center [0, 23] width 0 height 0
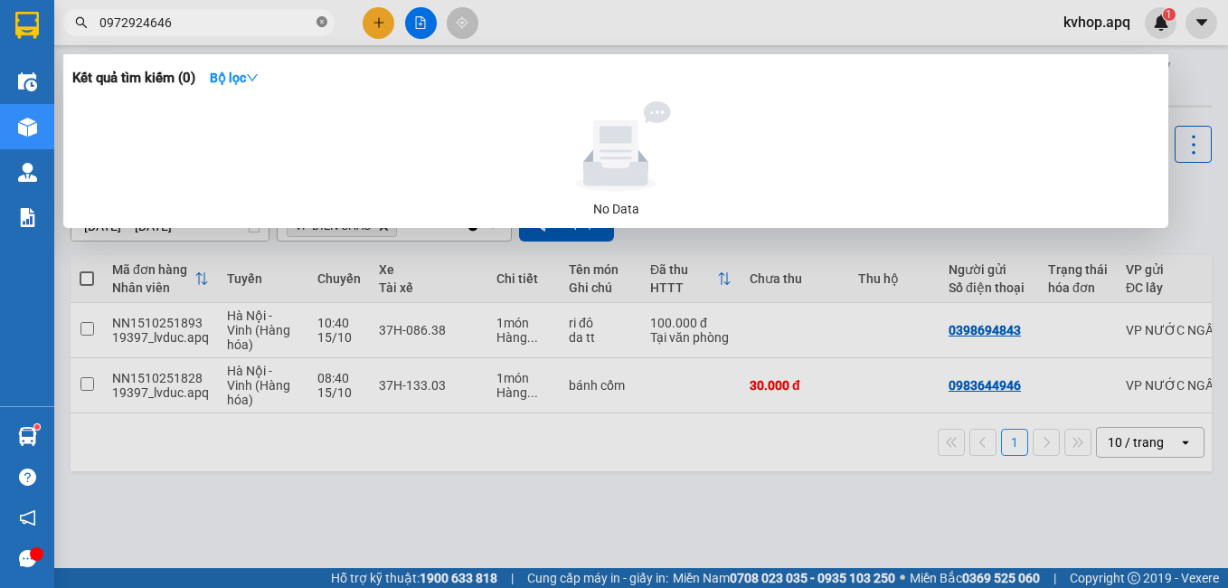
click at [326, 25] on icon "close-circle" at bounding box center [321, 21] width 11 height 11
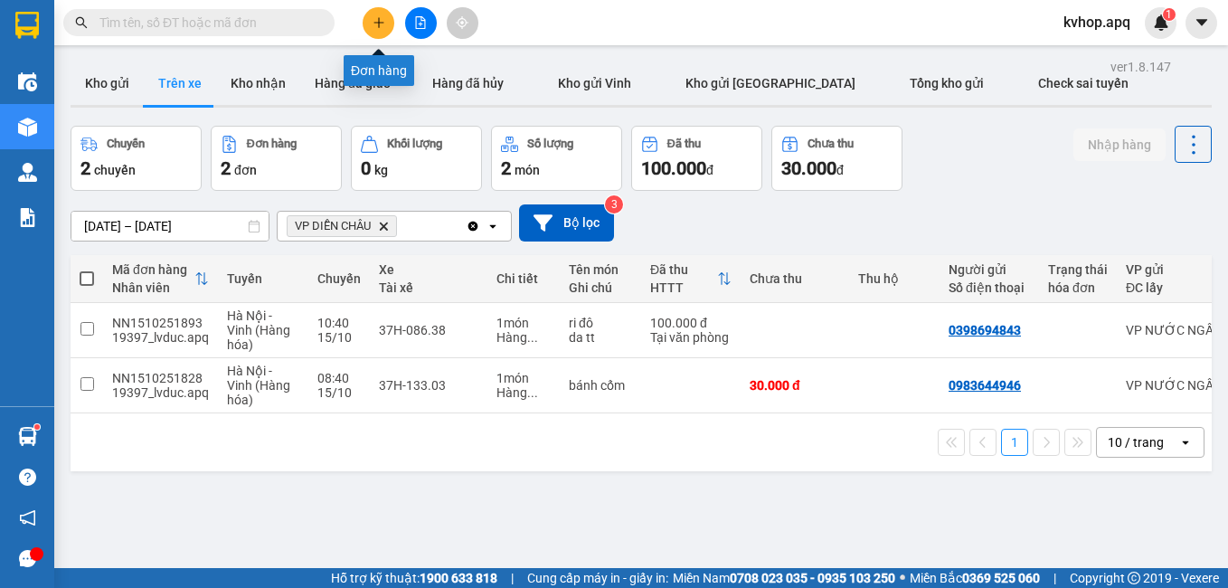
click at [374, 19] on icon "plus" at bounding box center [379, 22] width 13 height 13
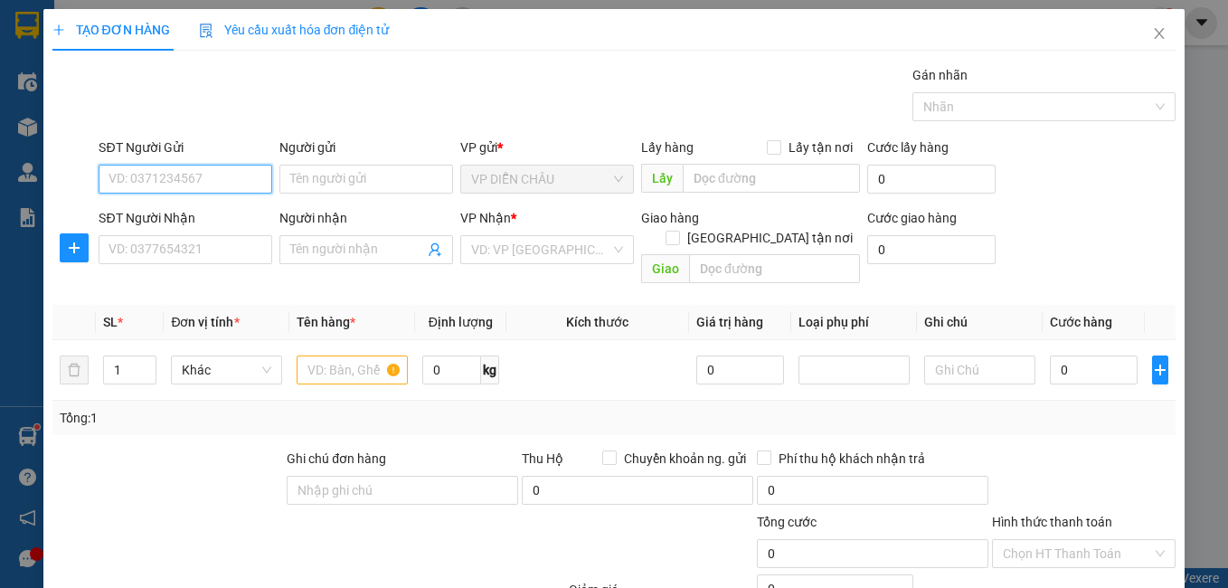
click at [160, 172] on input "SĐT Người Gửi" at bounding box center [186, 179] width 174 height 29
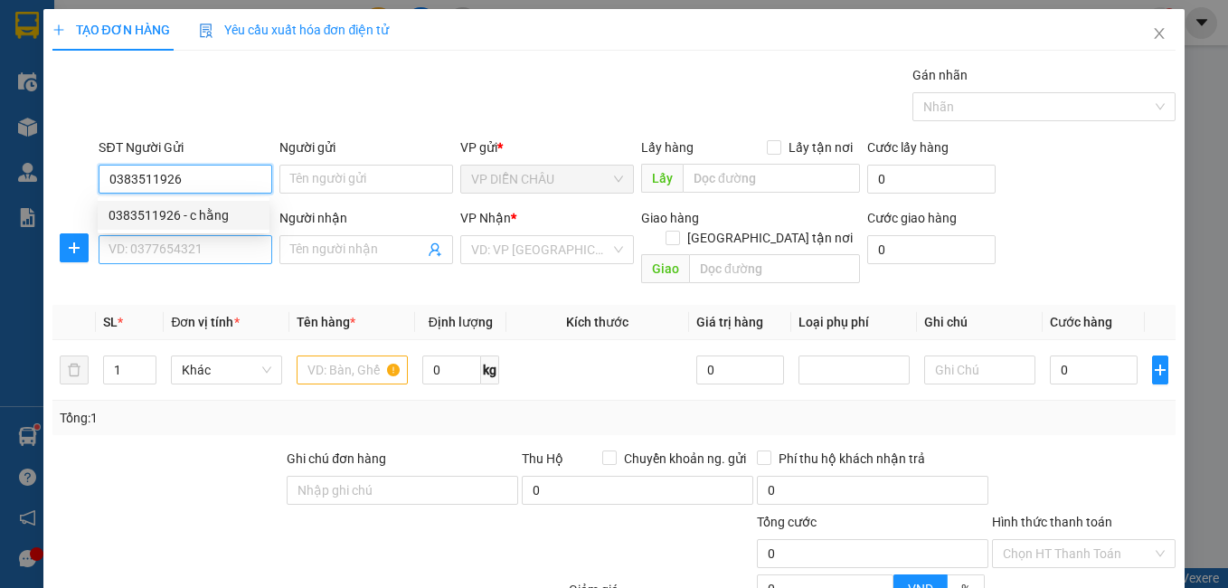
drag, startPoint x: 153, startPoint y: 212, endPoint x: 150, endPoint y: 251, distance: 39.9
click at [152, 212] on div "0383511926 - c hằng" at bounding box center [184, 215] width 150 height 20
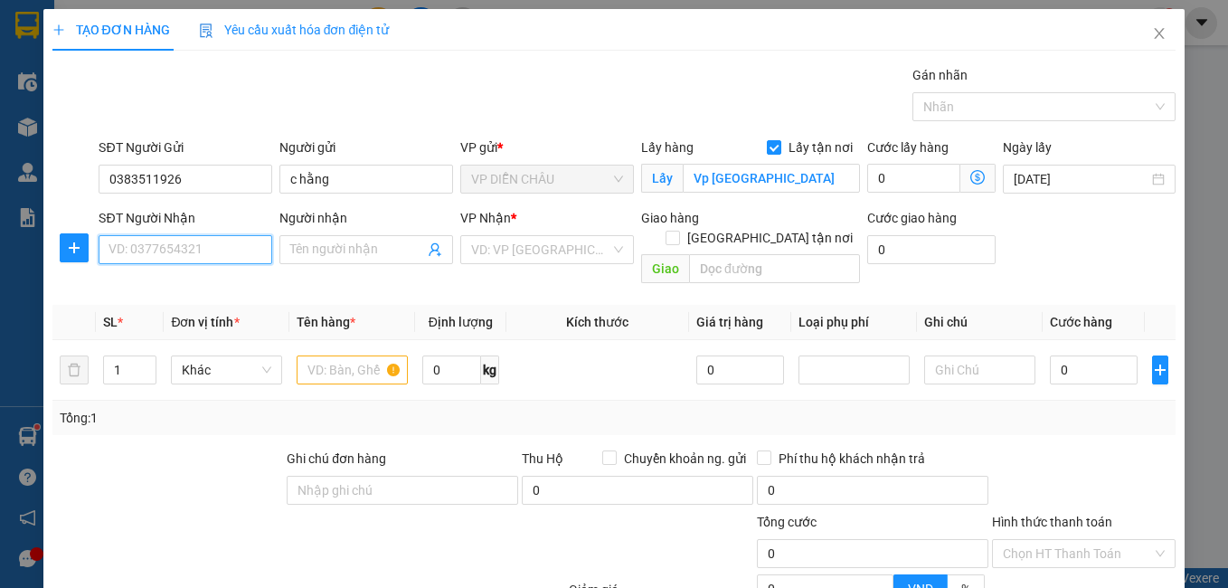
click at [153, 258] on input "SĐT Người Nhận" at bounding box center [186, 249] width 174 height 29
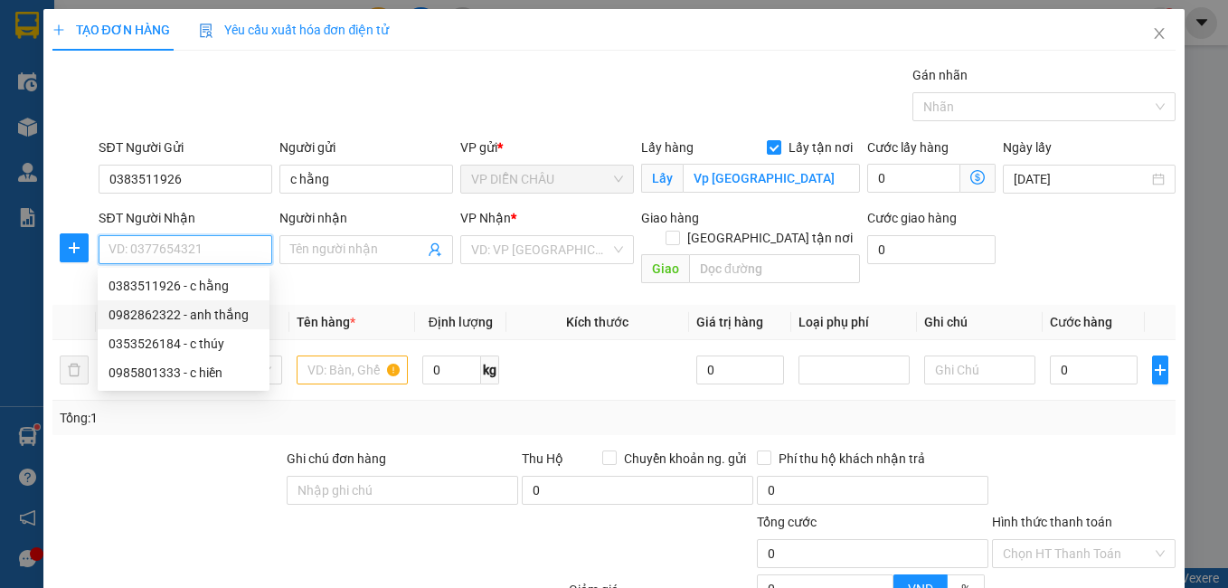
click at [231, 308] on div "0982862322 - anh thắng" at bounding box center [184, 315] width 150 height 20
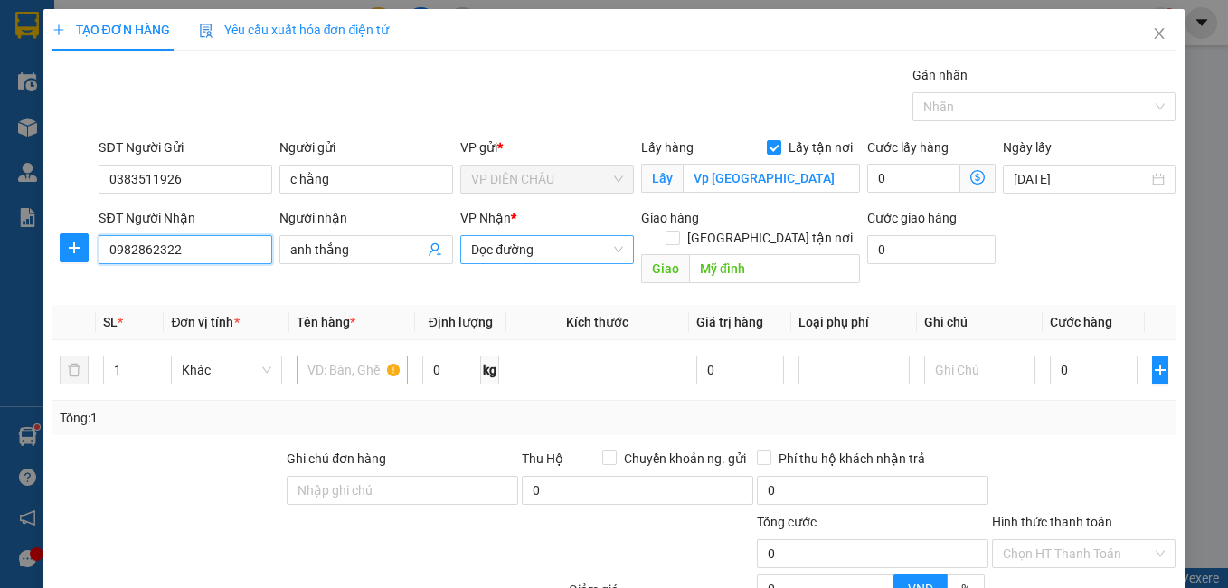
click at [496, 245] on span "Dọc đường" at bounding box center [547, 249] width 152 height 27
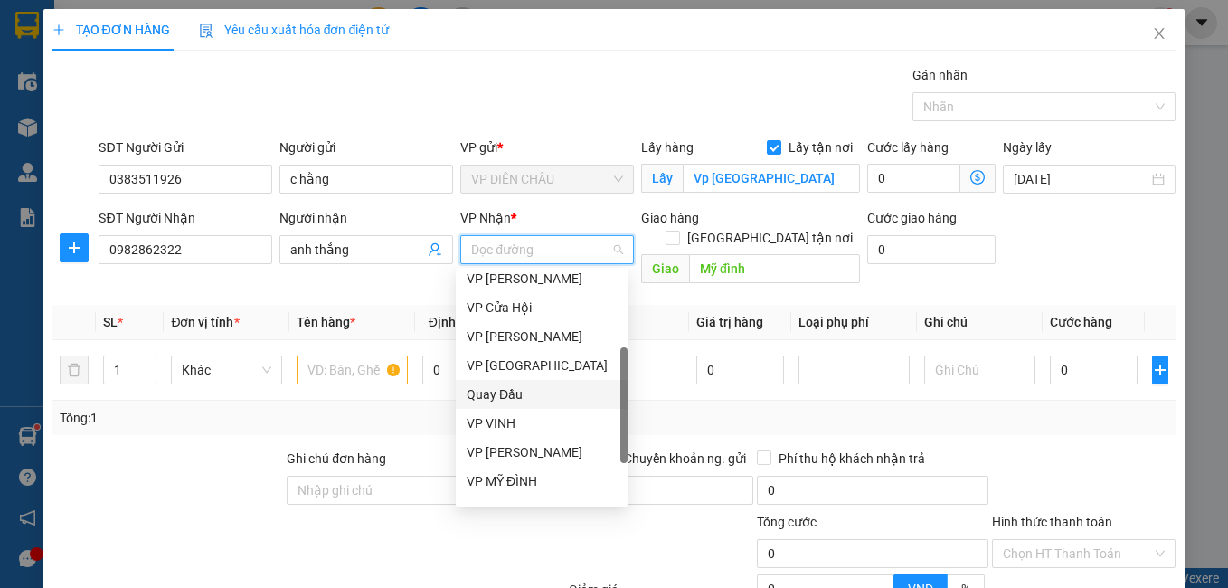
scroll to position [289, 0]
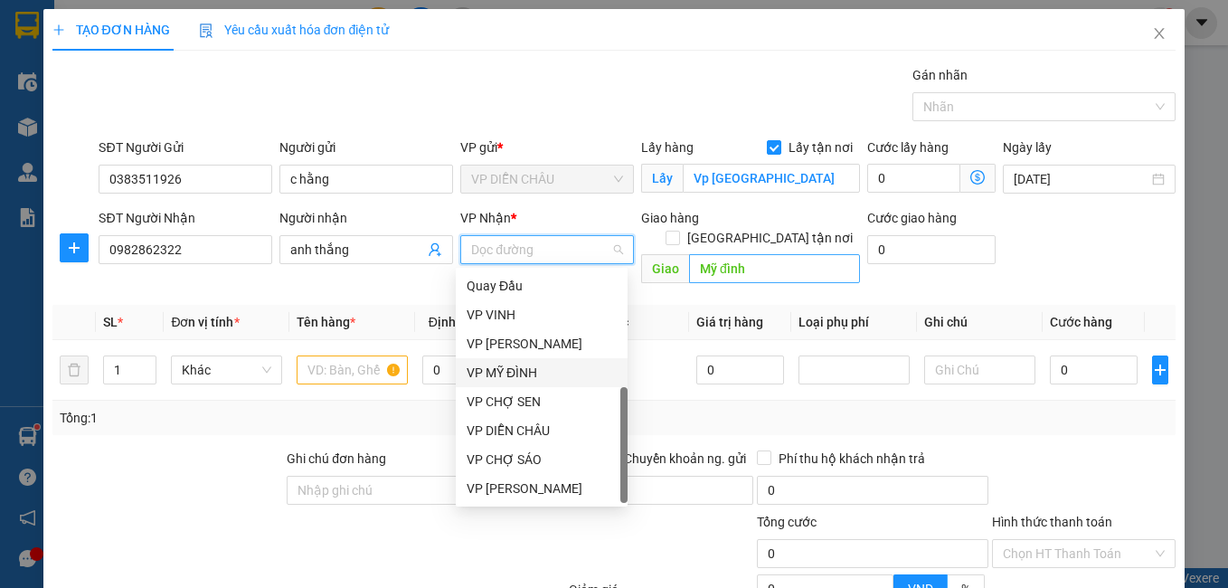
drag, startPoint x: 518, startPoint y: 373, endPoint x: 711, endPoint y: 248, distance: 230.0
click at [519, 370] on div "VP MỸ ĐÌNH" at bounding box center [542, 373] width 150 height 20
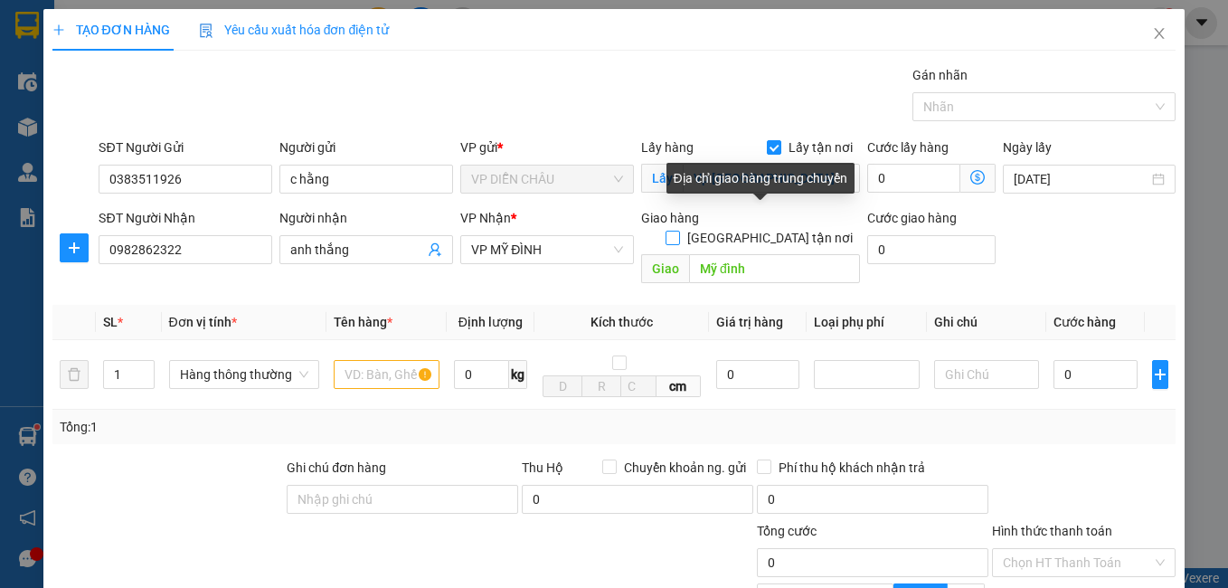
click at [678, 231] on input "[GEOGRAPHIC_DATA] tận nơi" at bounding box center [672, 237] width 13 height 13
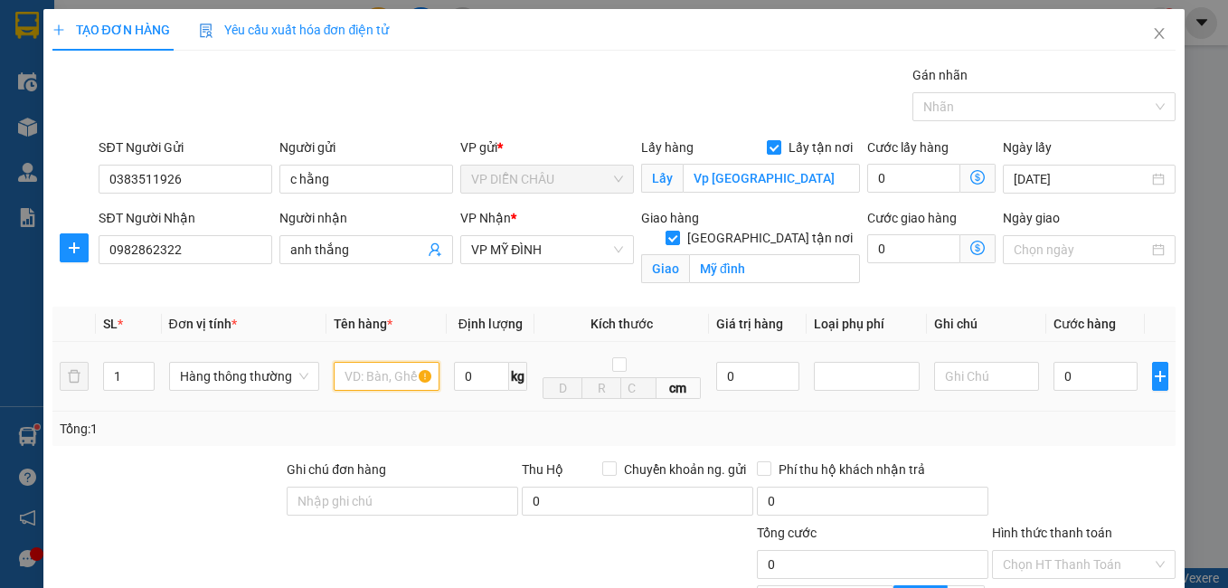
drag, startPoint x: 373, startPoint y: 377, endPoint x: 388, endPoint y: 364, distance: 19.2
click at [373, 376] on input "text" at bounding box center [387, 376] width 106 height 29
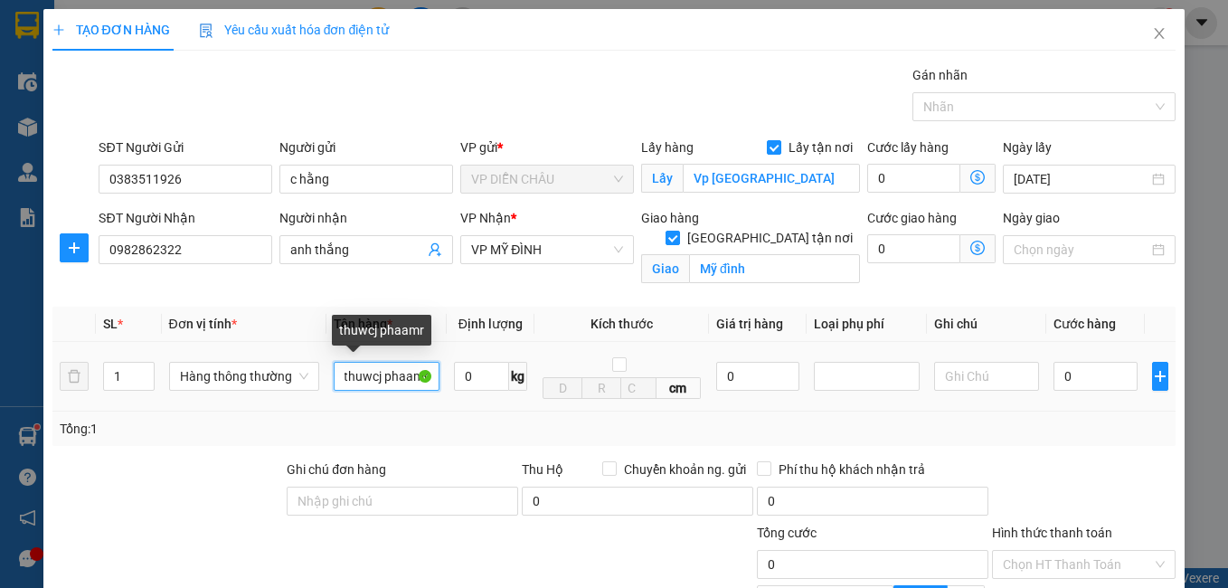
click at [415, 376] on input "thuwcj phaamr" at bounding box center [387, 376] width 106 height 29
click at [415, 376] on input "r" at bounding box center [387, 376] width 106 height 29
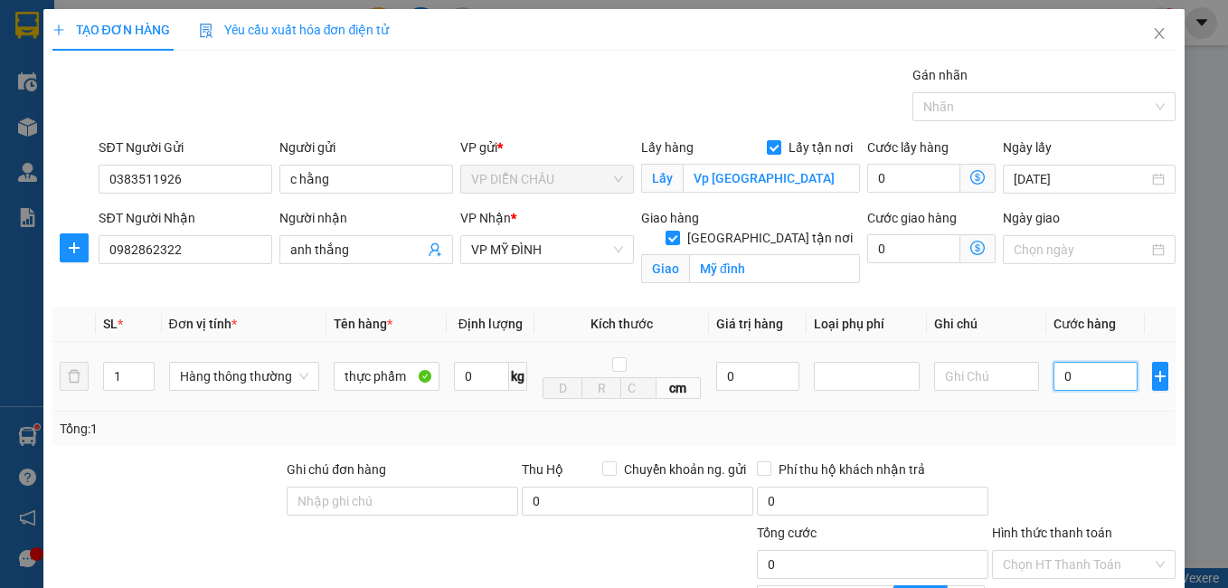
click at [1053, 376] on input "0" at bounding box center [1095, 376] width 84 height 29
click at [1053, 383] on input "0" at bounding box center [1095, 376] width 84 height 29
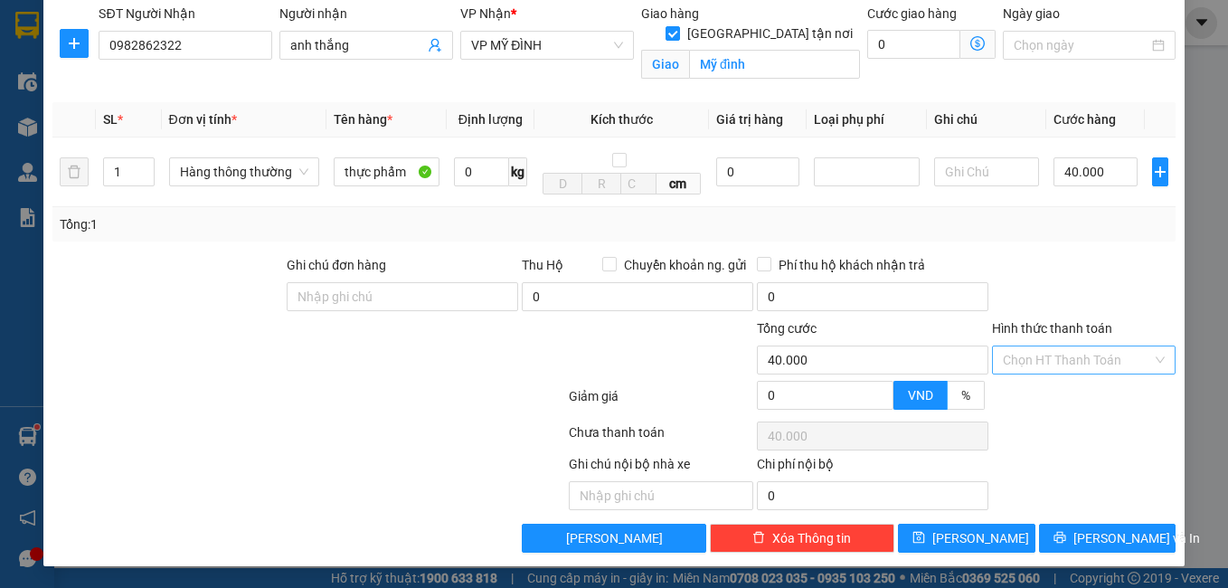
click at [1034, 361] on input "Hình thức thanh toán" at bounding box center [1078, 359] width 150 height 27
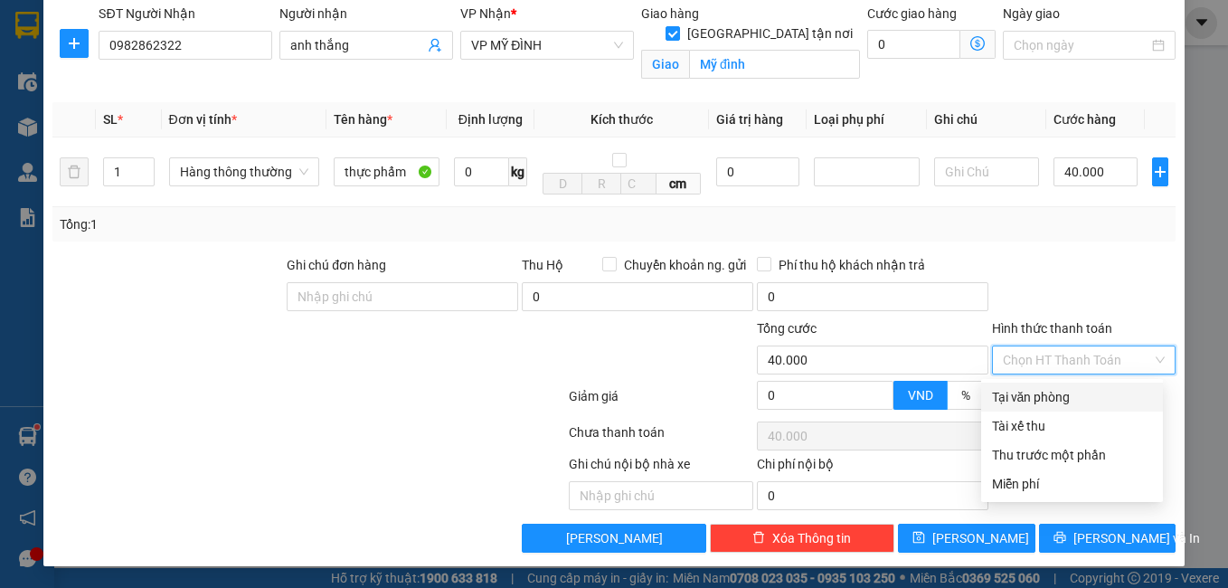
click at [1030, 392] on div "Tại văn phòng" at bounding box center [1072, 397] width 160 height 20
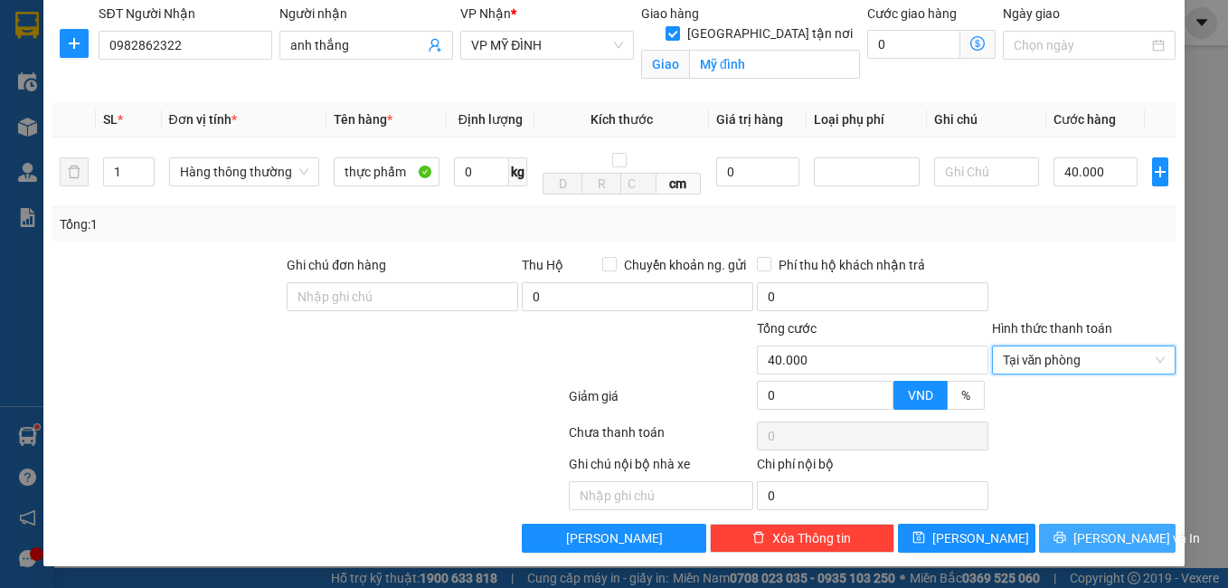
click at [1081, 541] on span "[PERSON_NAME] và In" at bounding box center [1136, 538] width 127 height 20
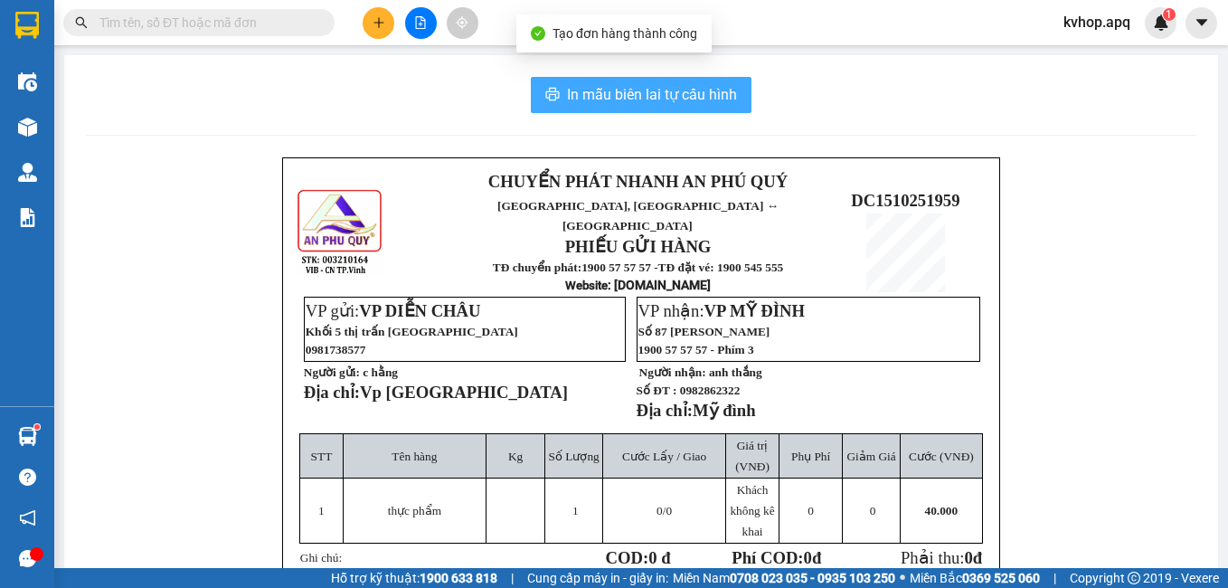
click at [584, 97] on span "In mẫu biên lai tự cấu hình" at bounding box center [652, 94] width 170 height 23
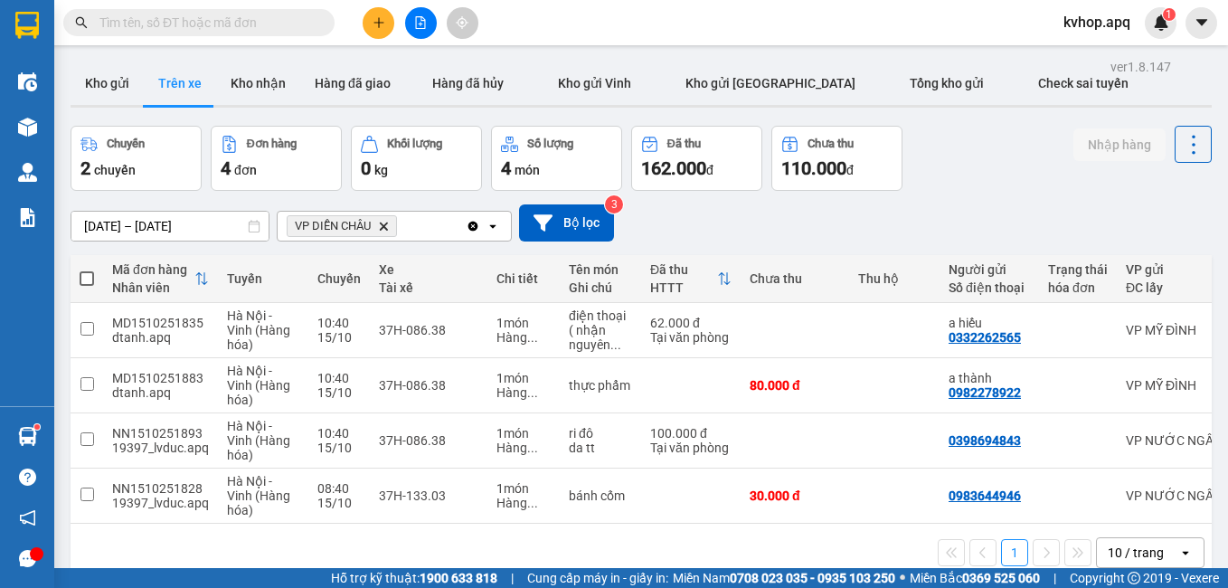
scroll to position [213, 0]
drag, startPoint x: 89, startPoint y: 88, endPoint x: 313, endPoint y: 22, distance: 233.8
click at [94, 87] on button "Kho gửi" at bounding box center [107, 82] width 73 height 43
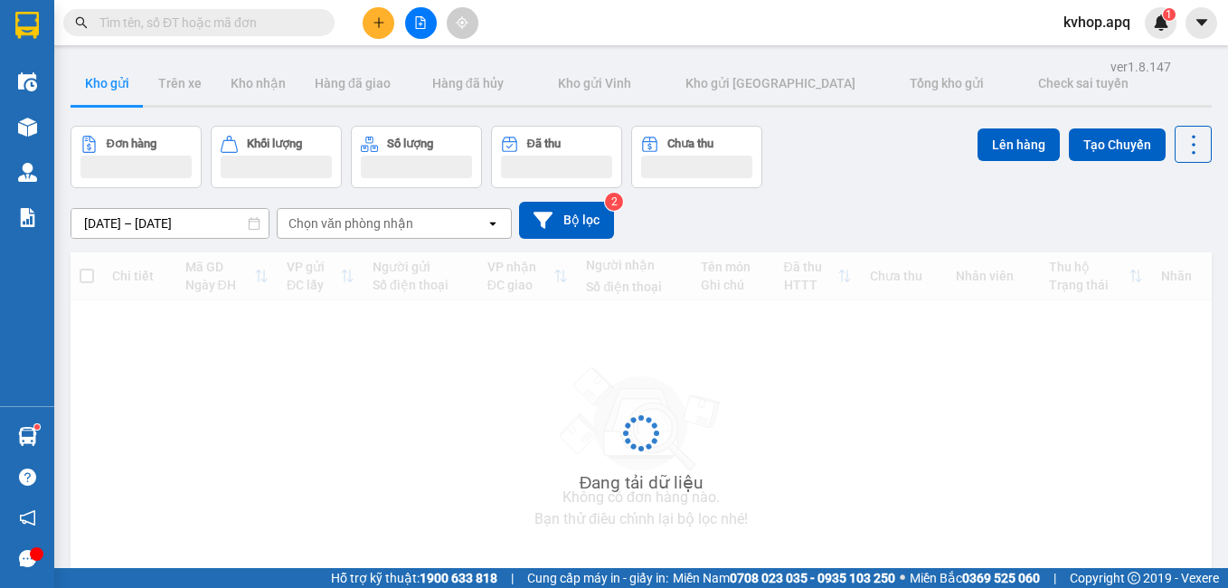
click at [374, 23] on icon "plus" at bounding box center [379, 22] width 13 height 13
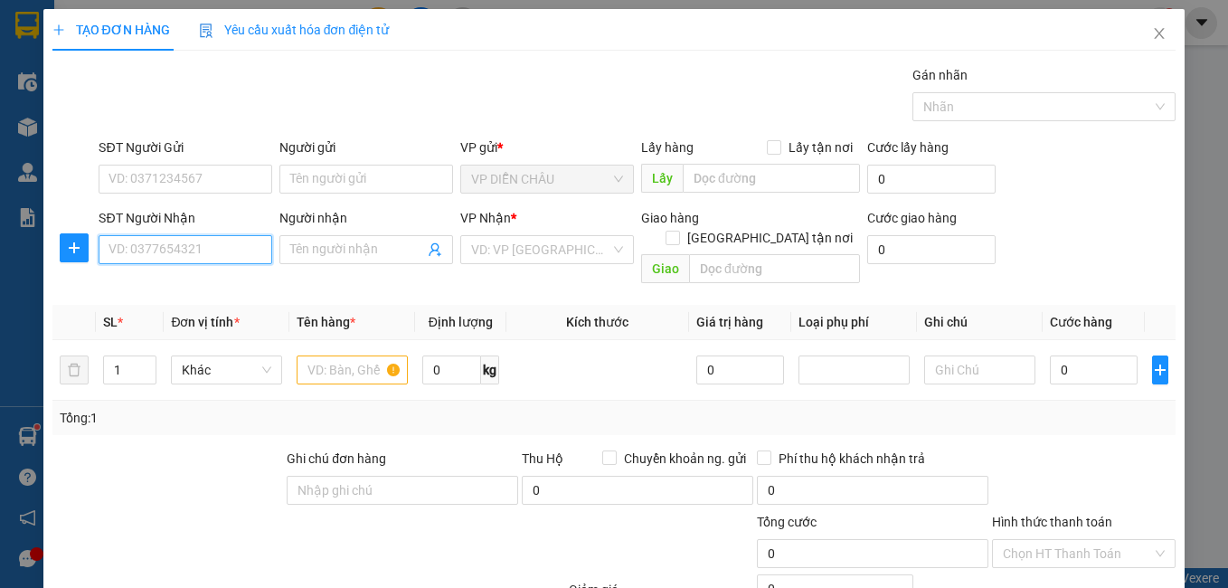
click at [193, 247] on input "SĐT Người Nhận" at bounding box center [186, 249] width 174 height 29
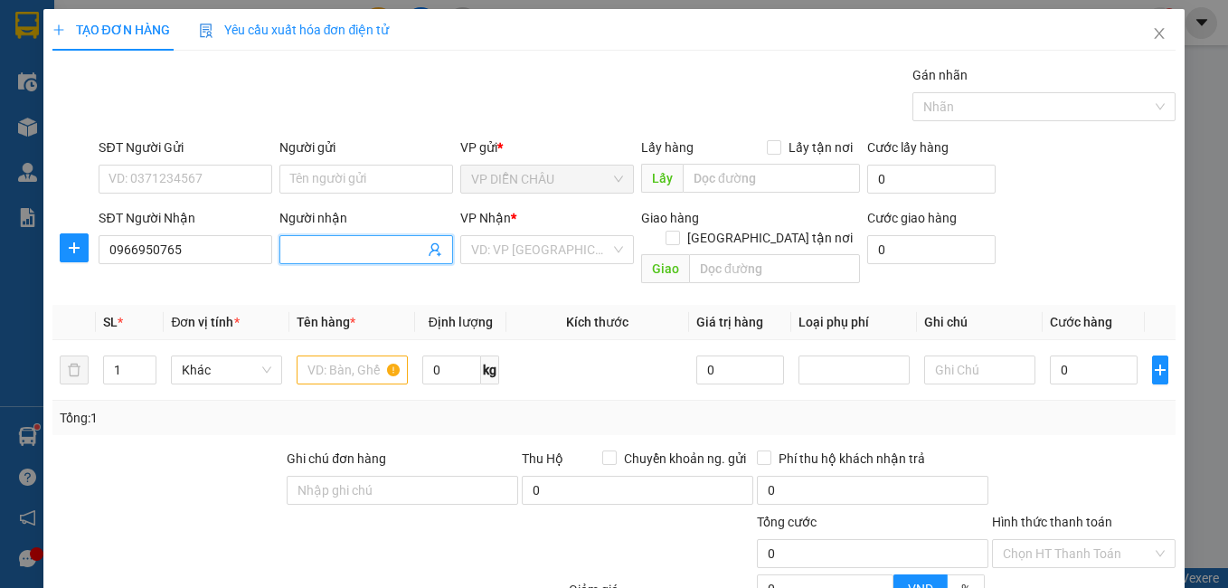
click at [298, 254] on input "Người nhận" at bounding box center [357, 250] width 134 height 20
click at [206, 181] on input "SĐT Người Gửi" at bounding box center [186, 179] width 174 height 29
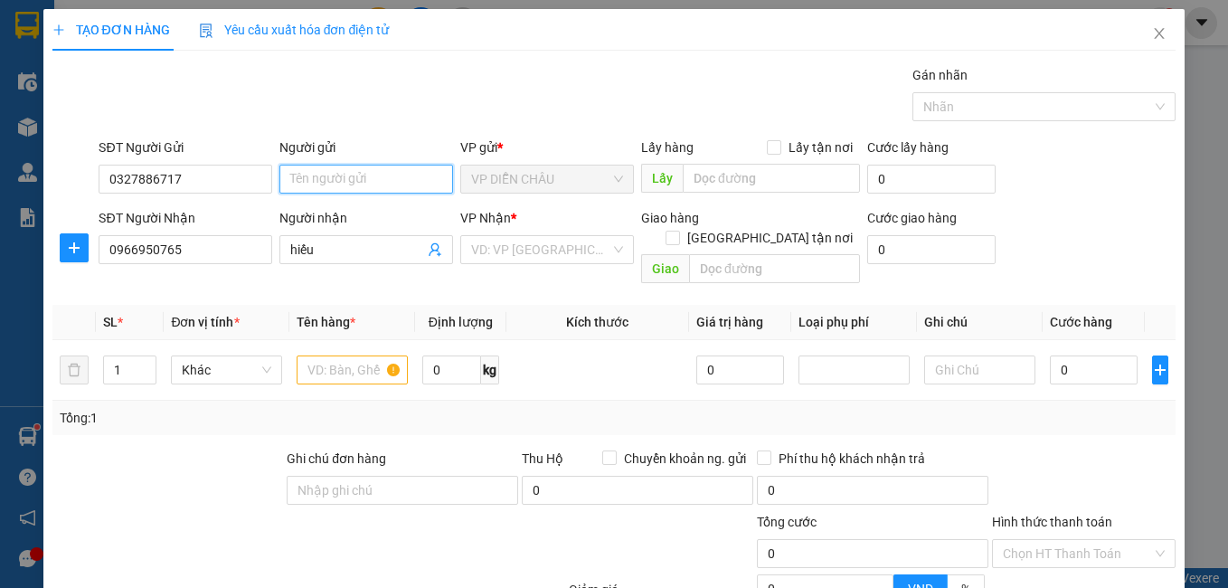
click at [393, 182] on input "Người gửi" at bounding box center [366, 179] width 174 height 29
drag, startPoint x: 774, startPoint y: 146, endPoint x: 756, endPoint y: 165, distance: 26.2
click at [773, 146] on span at bounding box center [774, 147] width 14 height 14
click at [773, 146] on input "Lấy tận nơi" at bounding box center [773, 146] width 13 height 13
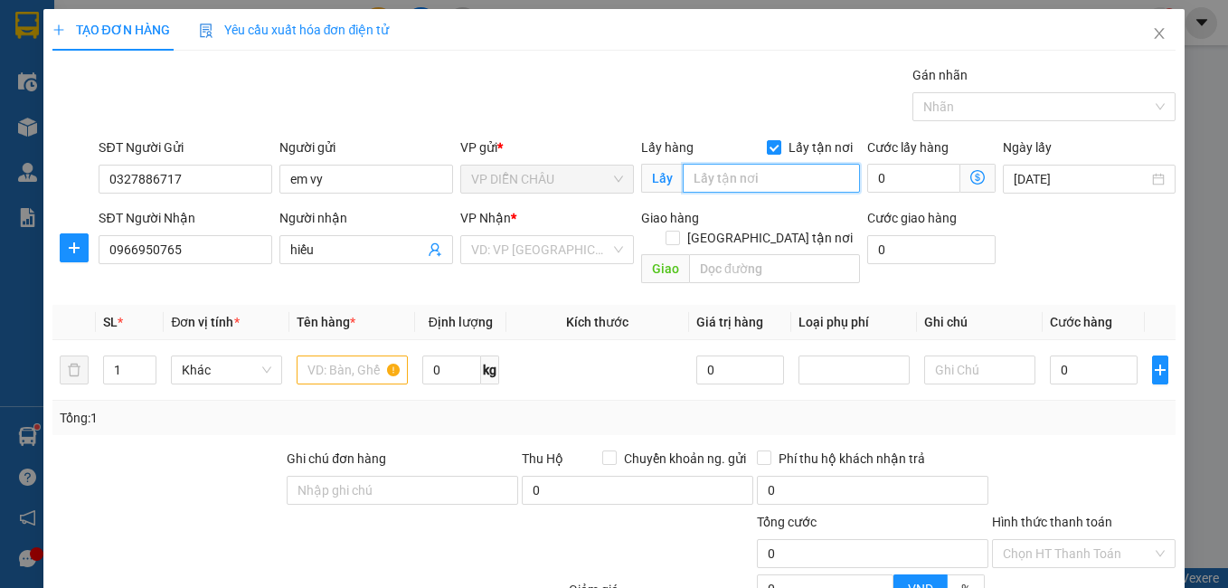
click at [753, 174] on input "text" at bounding box center [771, 178] width 177 height 29
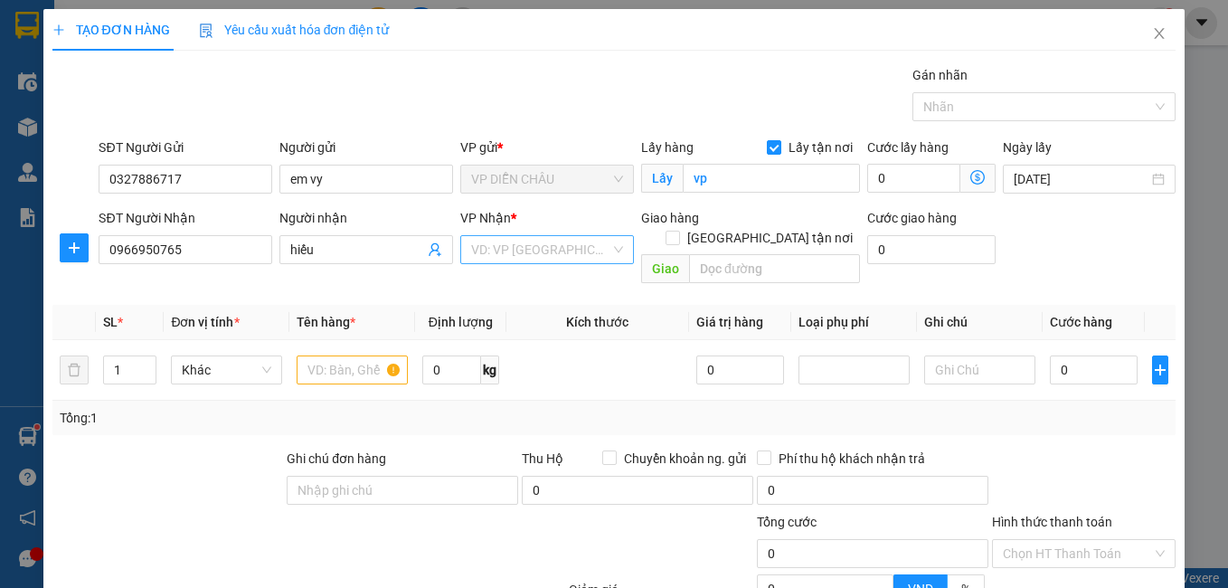
click at [575, 254] on input "search" at bounding box center [540, 249] width 139 height 27
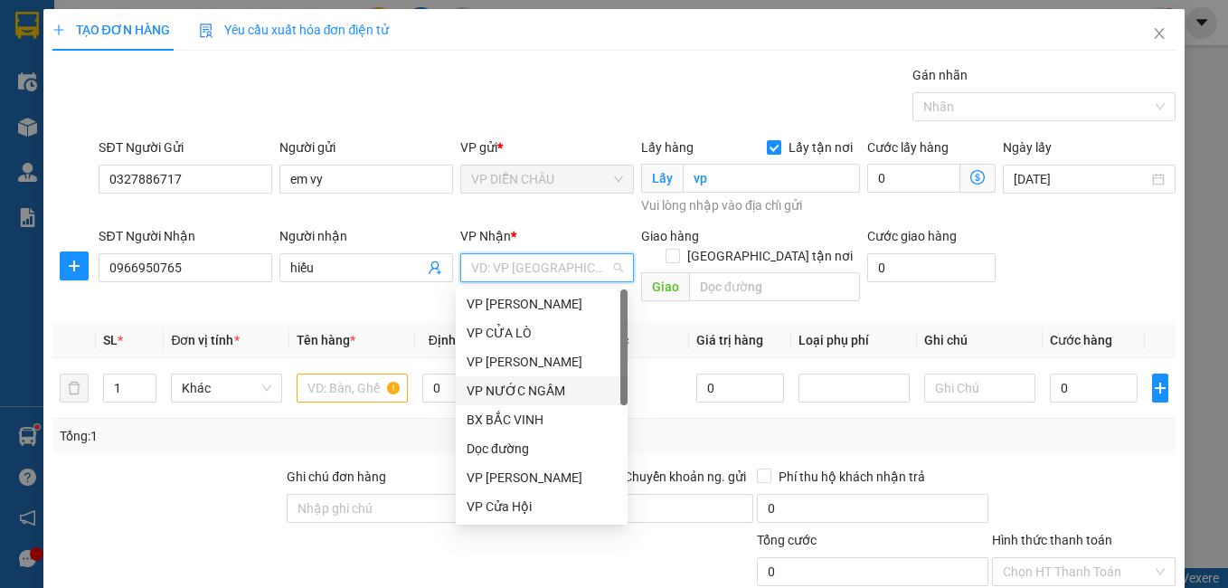
scroll to position [181, 0]
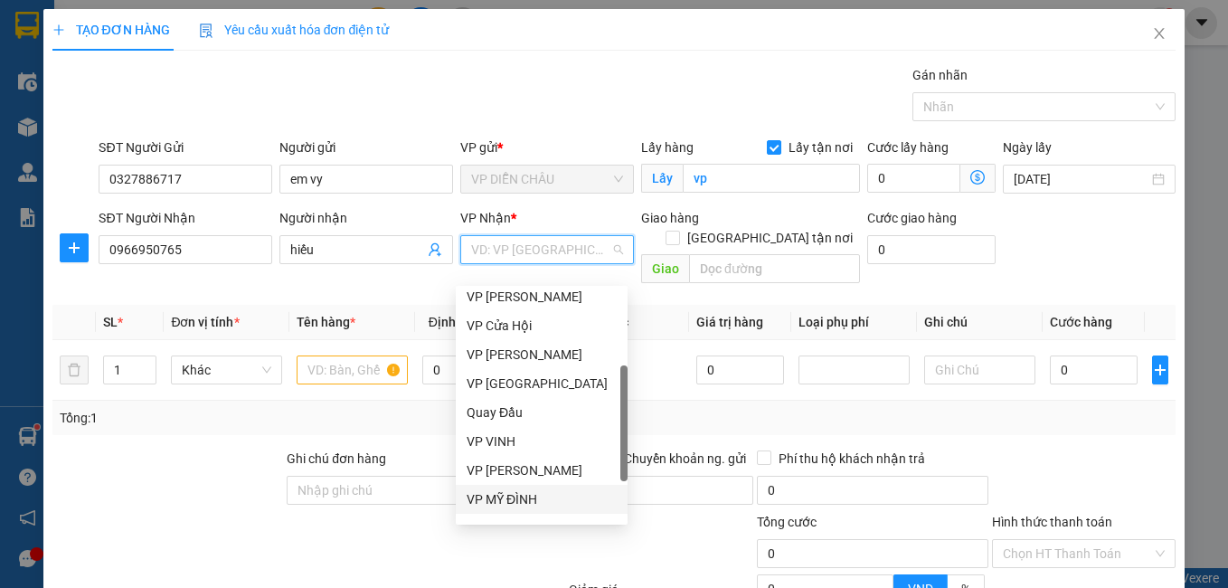
click at [511, 498] on div "VP MỸ ĐÌNH" at bounding box center [542, 499] width 150 height 20
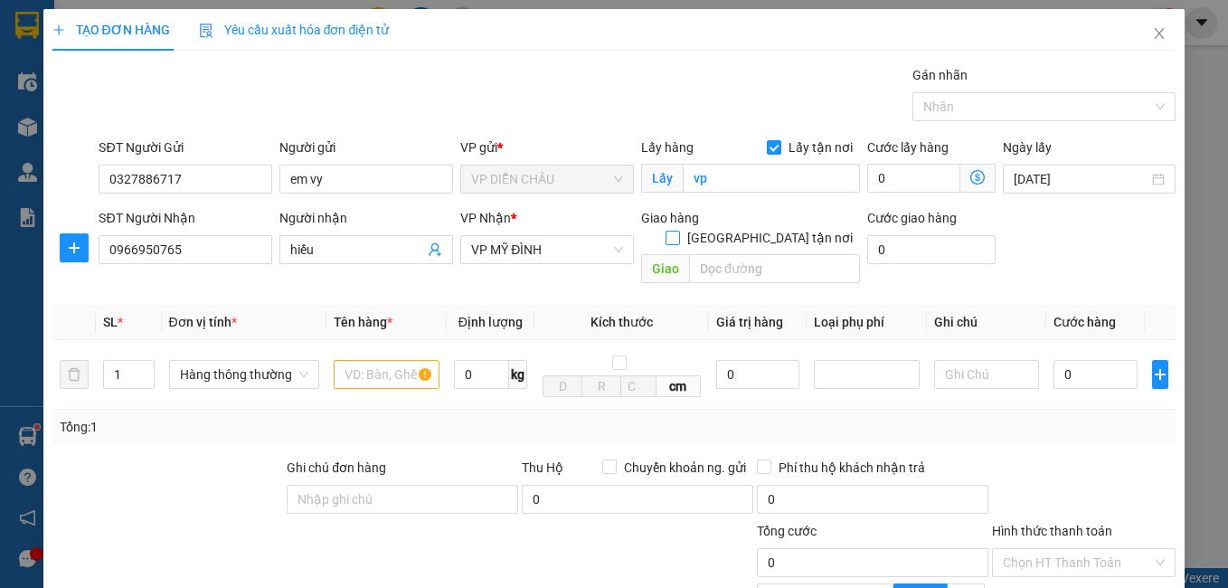
click at [678, 231] on input "[GEOGRAPHIC_DATA] tận nơi" at bounding box center [672, 237] width 13 height 13
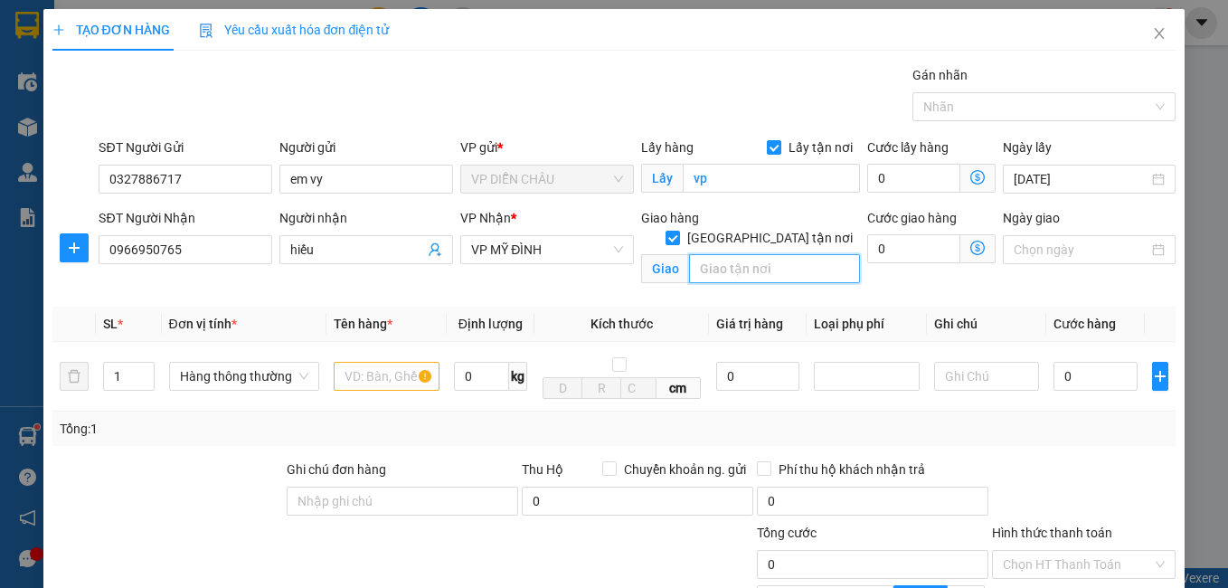
click at [739, 260] on input "text" at bounding box center [774, 268] width 171 height 29
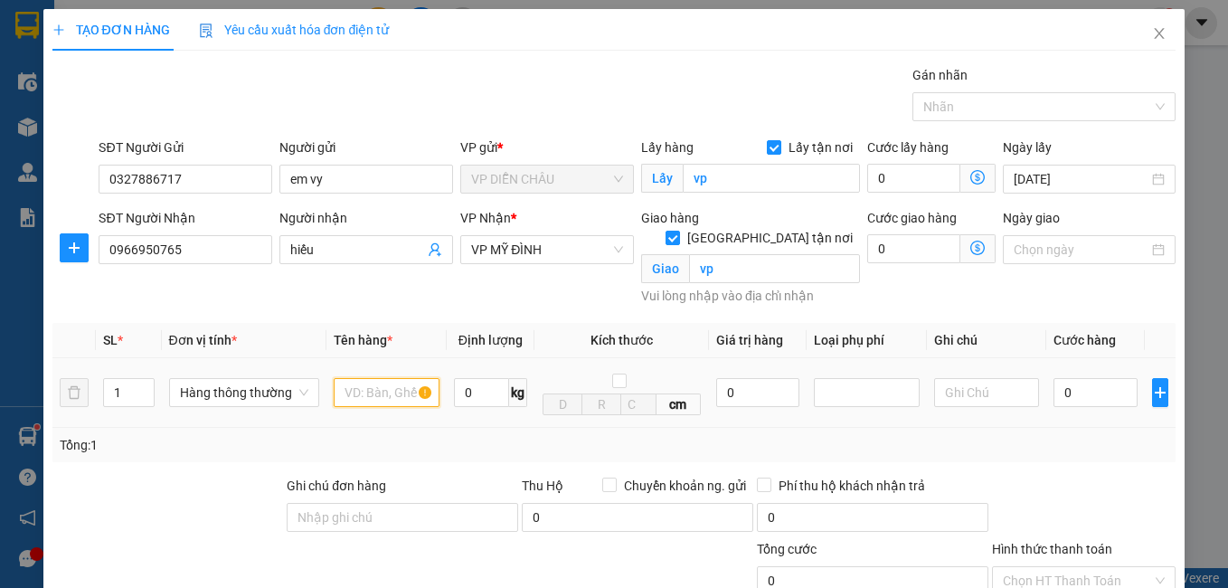
click at [368, 378] on input "text" at bounding box center [387, 392] width 106 height 29
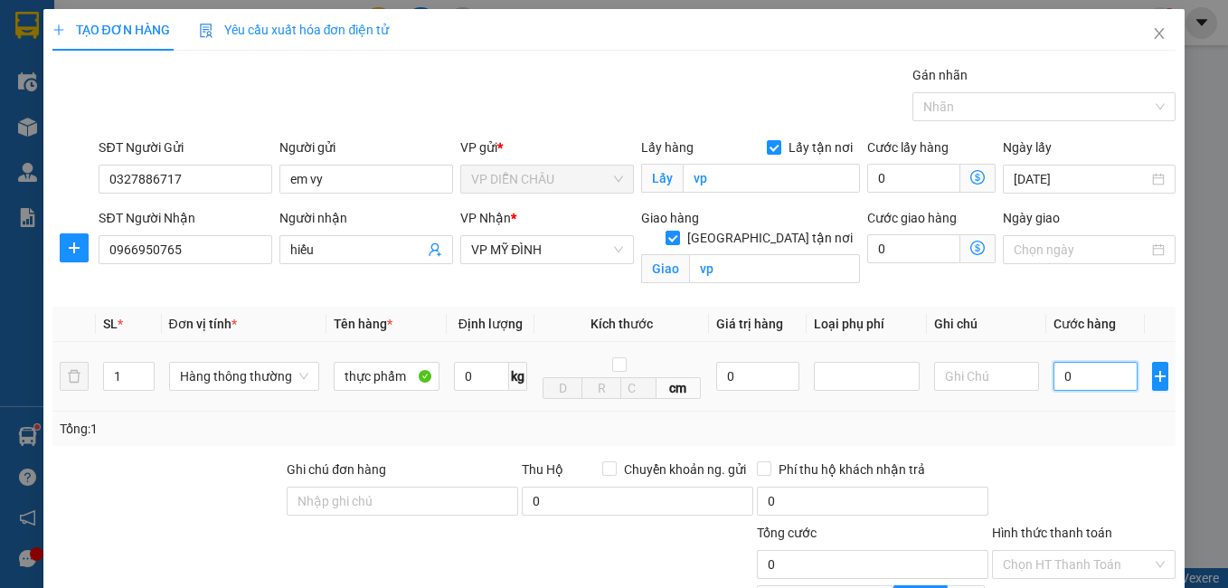
click at [1053, 385] on input "0" at bounding box center [1095, 376] width 84 height 29
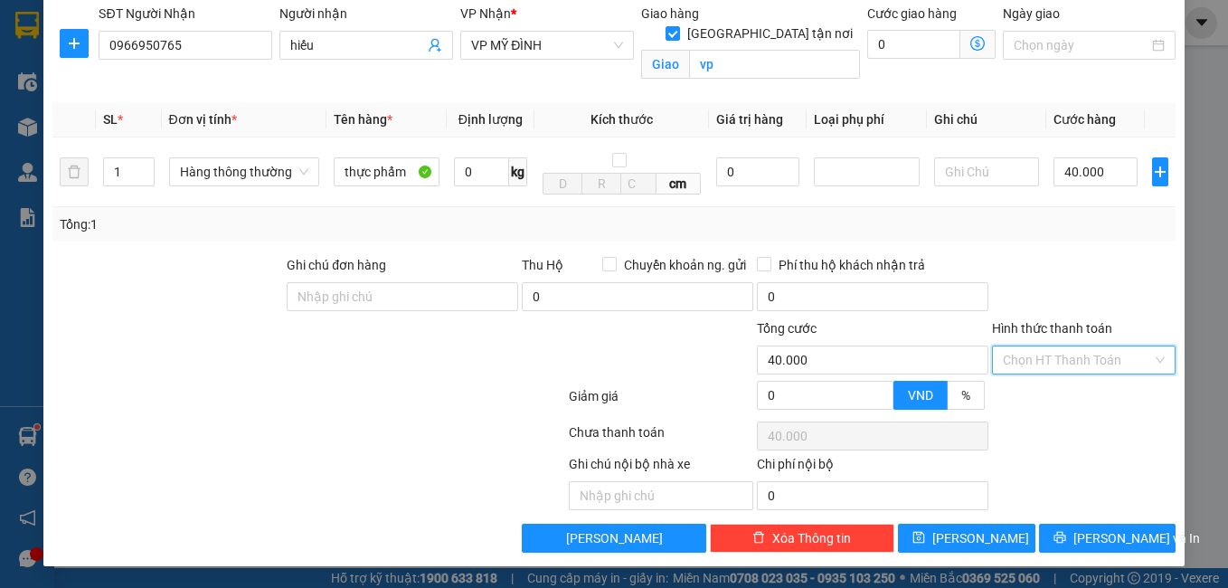
click at [1023, 360] on input "Hình thức thanh toán" at bounding box center [1078, 359] width 150 height 27
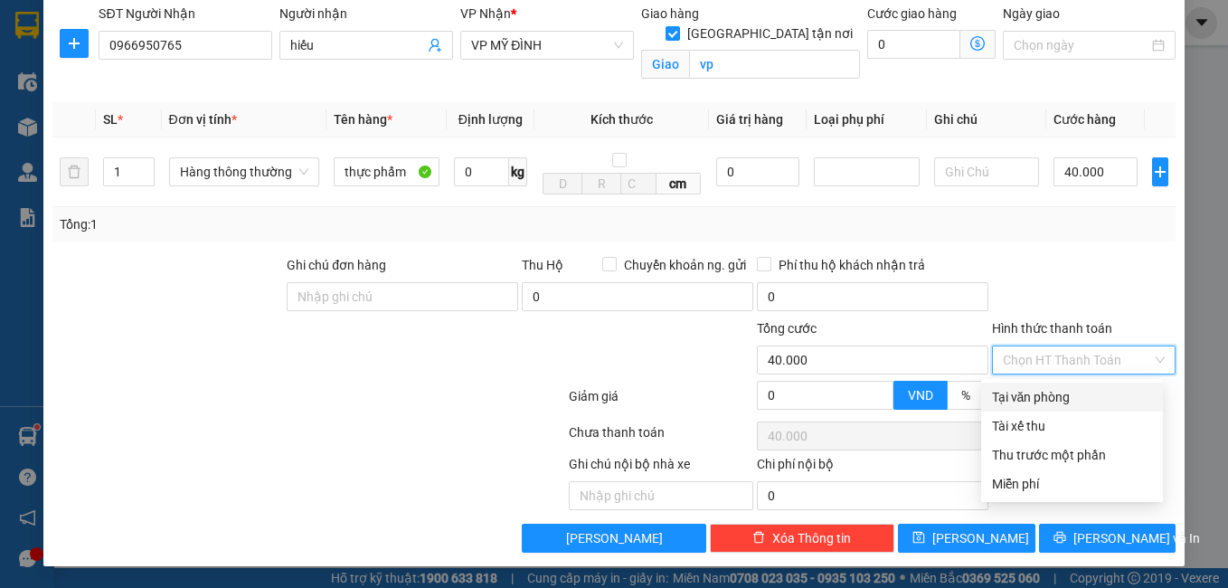
click at [1028, 398] on div "Tại văn phòng" at bounding box center [1072, 397] width 160 height 20
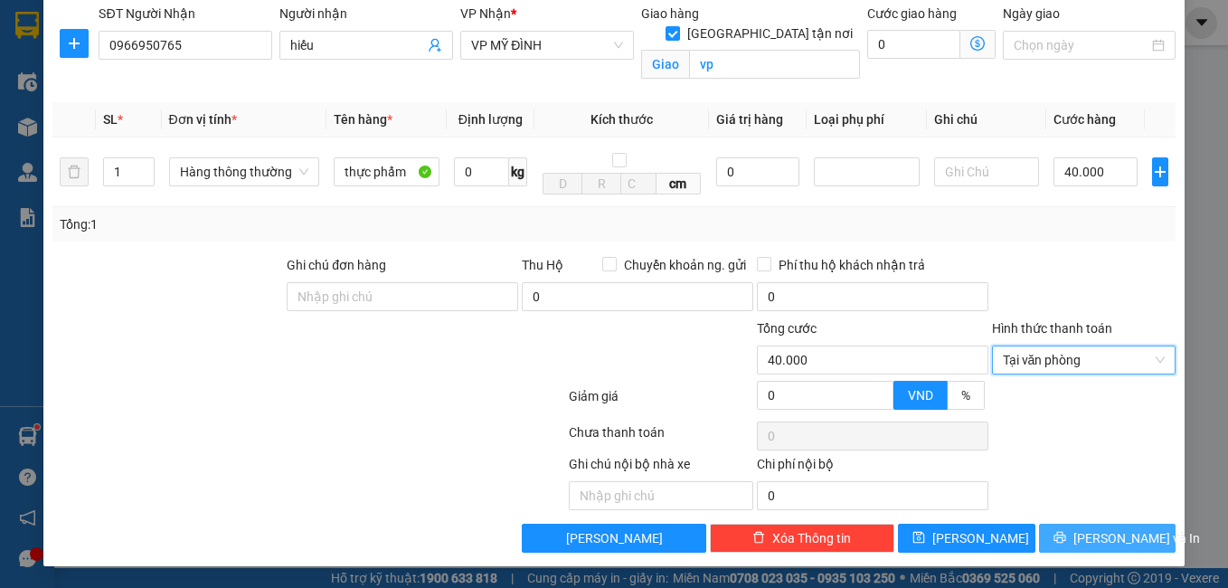
click at [1048, 531] on button "[PERSON_NAME] và In" at bounding box center [1107, 538] width 137 height 29
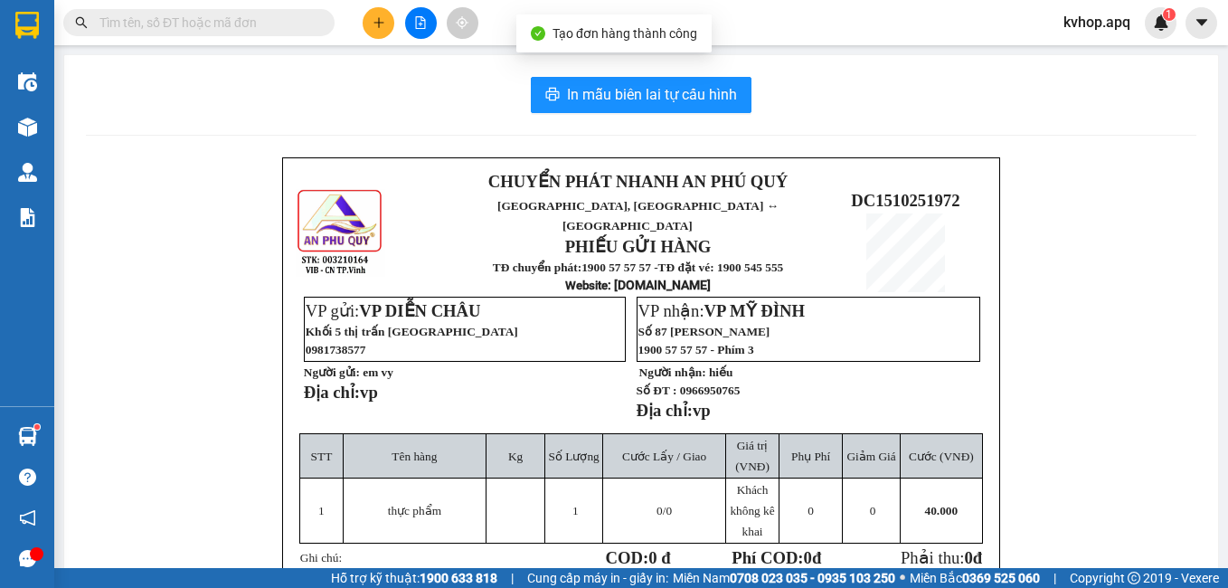
click at [666, 73] on div "In mẫu biên lai tự cấu hình CHUYỂN PHÁT NHANH AN [GEOGRAPHIC_DATA], [GEOGRAPHIC…" at bounding box center [641, 445] width 1154 height 780
click at [657, 93] on span "In mẫu biên lai tự cấu hình" at bounding box center [652, 94] width 170 height 23
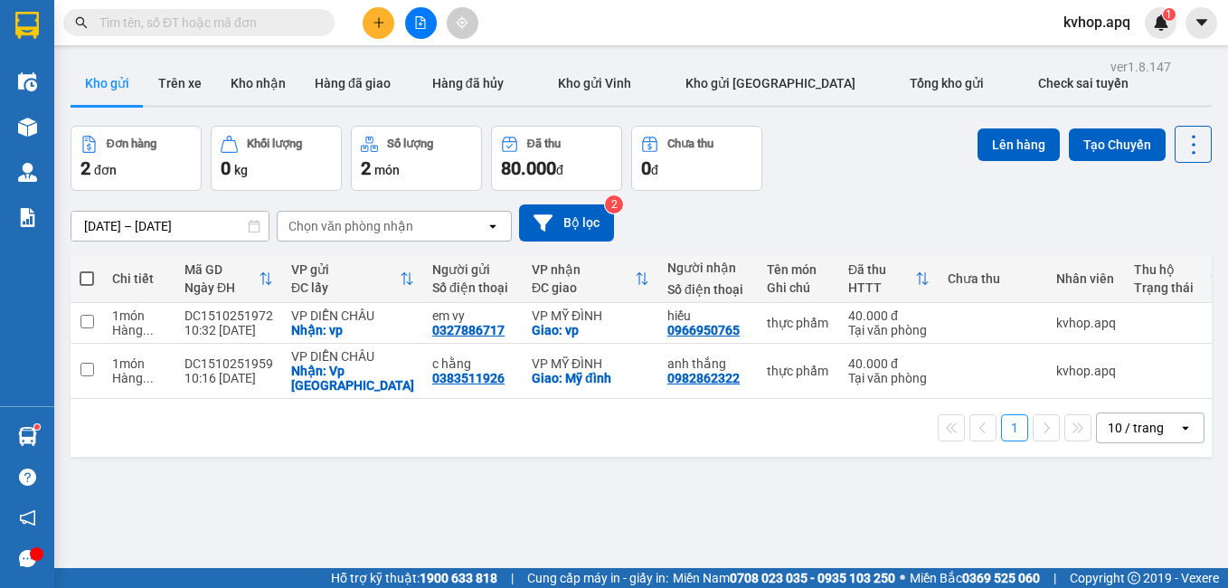
click at [518, 486] on div "ver 1.8.147 Kho gửi Trên xe Kho nhận Hàng đã giao Hàng đã hủy Kho gửi Vinh Kho …" at bounding box center [641, 348] width 1156 height 588
drag, startPoint x: 89, startPoint y: 273, endPoint x: 652, endPoint y: 242, distance: 564.2
click at [91, 271] on span at bounding box center [87, 278] width 14 height 14
click at [87, 269] on input "checkbox" at bounding box center [87, 269] width 0 height 0
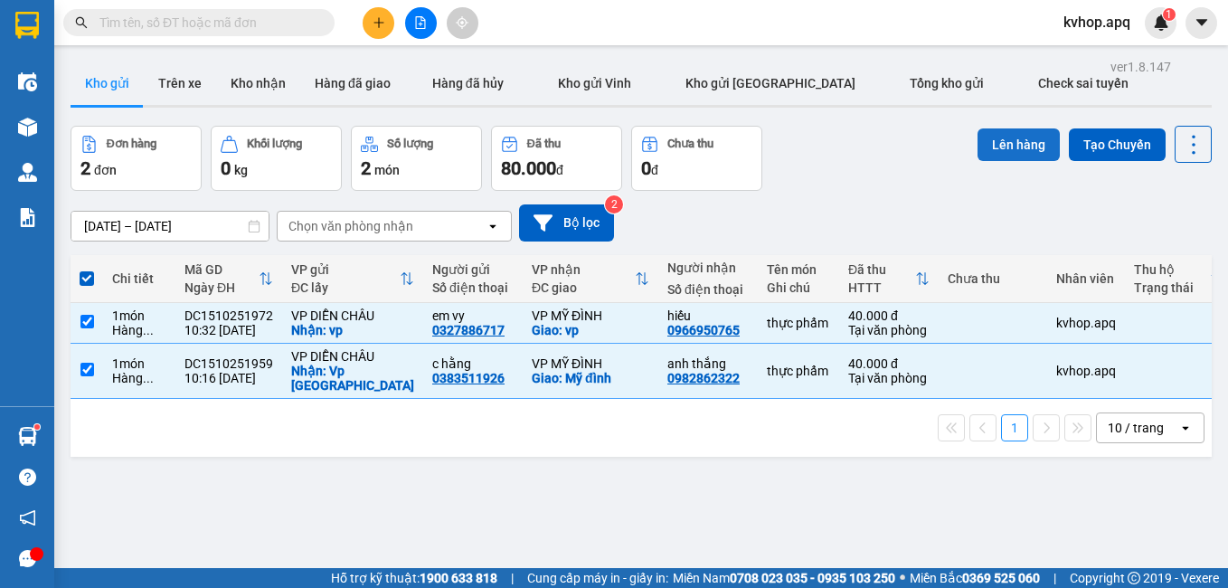
click at [991, 146] on button "Lên hàng" at bounding box center [1019, 144] width 82 height 33
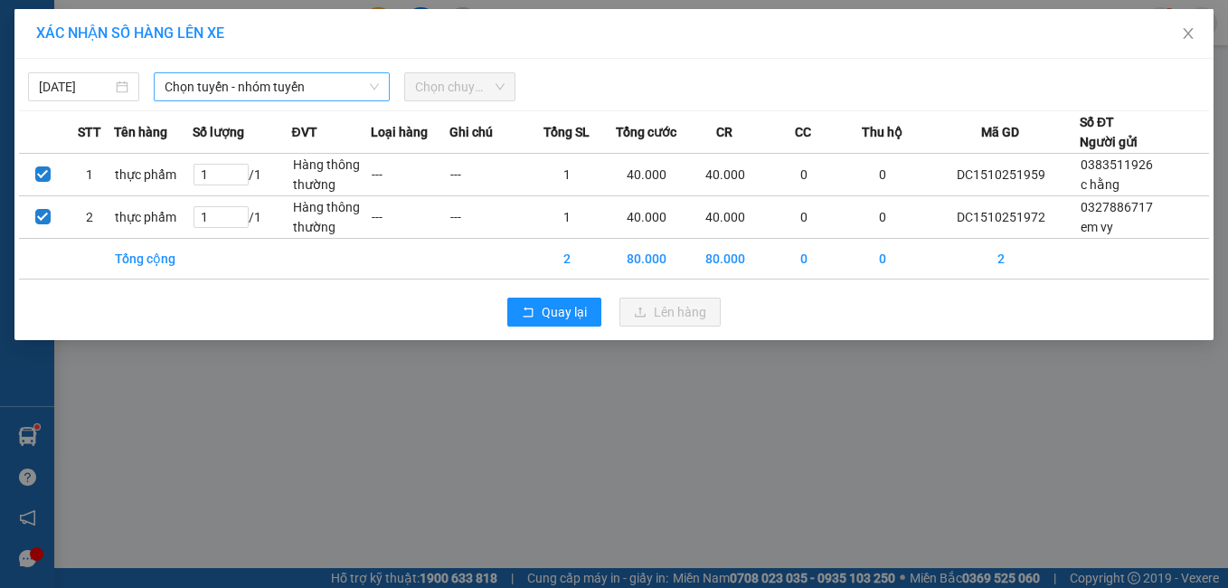
click at [175, 89] on span "Chọn tuyến - nhóm tuyến" at bounding box center [272, 86] width 215 height 27
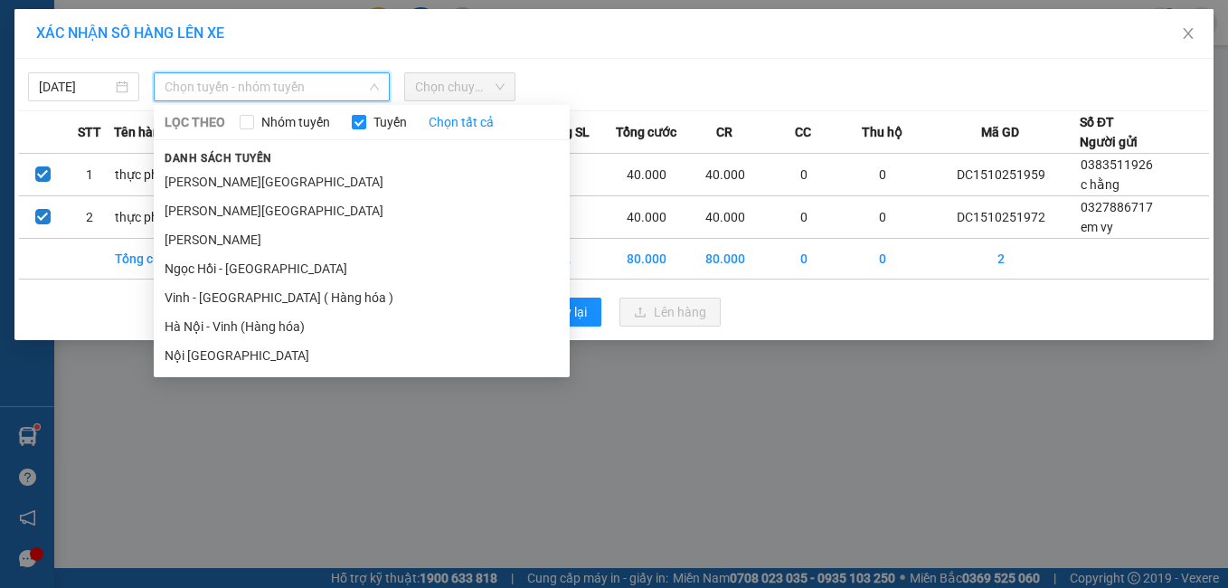
click at [239, 285] on li "Vinh - [GEOGRAPHIC_DATA] ( Hàng hóa )" at bounding box center [362, 297] width 416 height 29
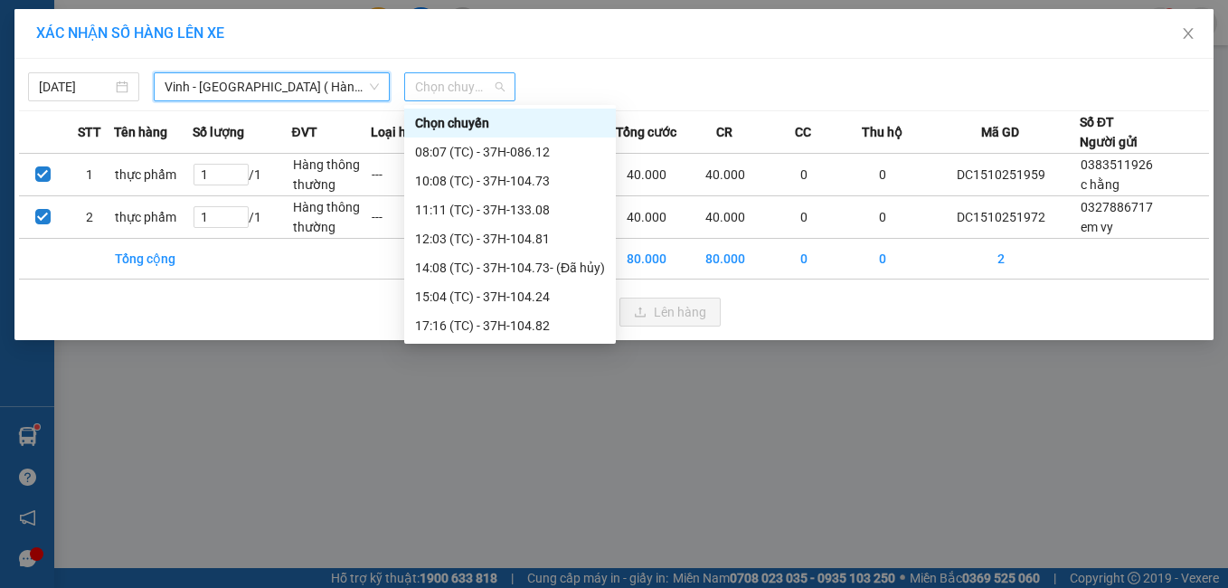
click at [472, 86] on span "Chọn chuyến" at bounding box center [460, 86] width 90 height 27
click at [499, 192] on div "10:08 (TC) - 37H-104.73" at bounding box center [510, 180] width 212 height 29
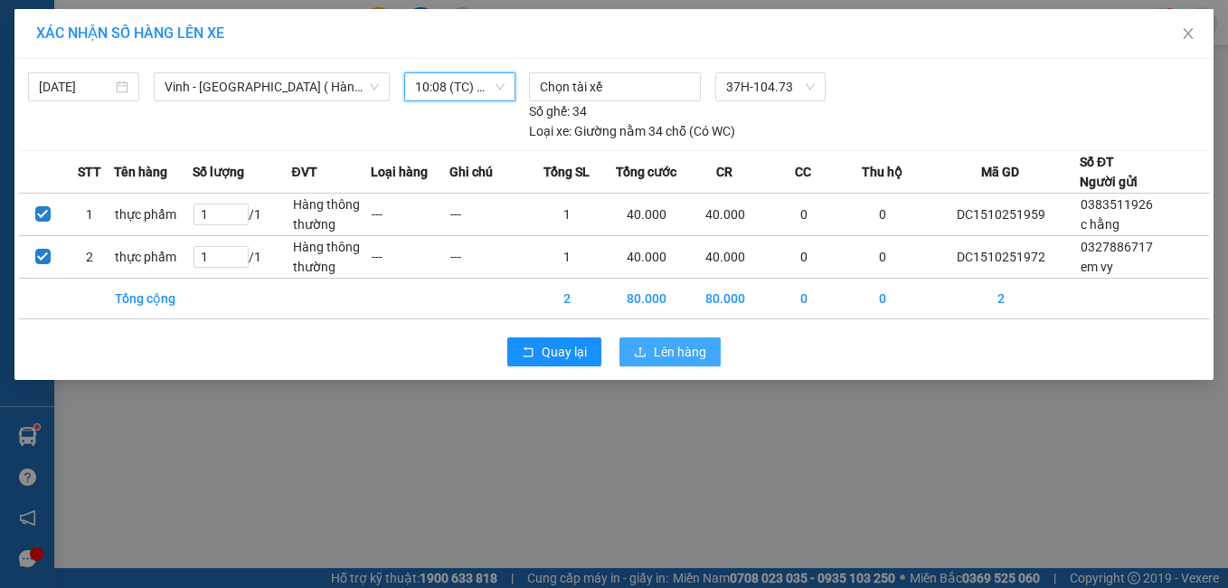
drag, startPoint x: 651, startPoint y: 355, endPoint x: 680, endPoint y: 317, distance: 47.7
click at [649, 356] on button "Lên hàng" at bounding box center [669, 351] width 101 height 29
